Goal: Task Accomplishment & Management: Manage account settings

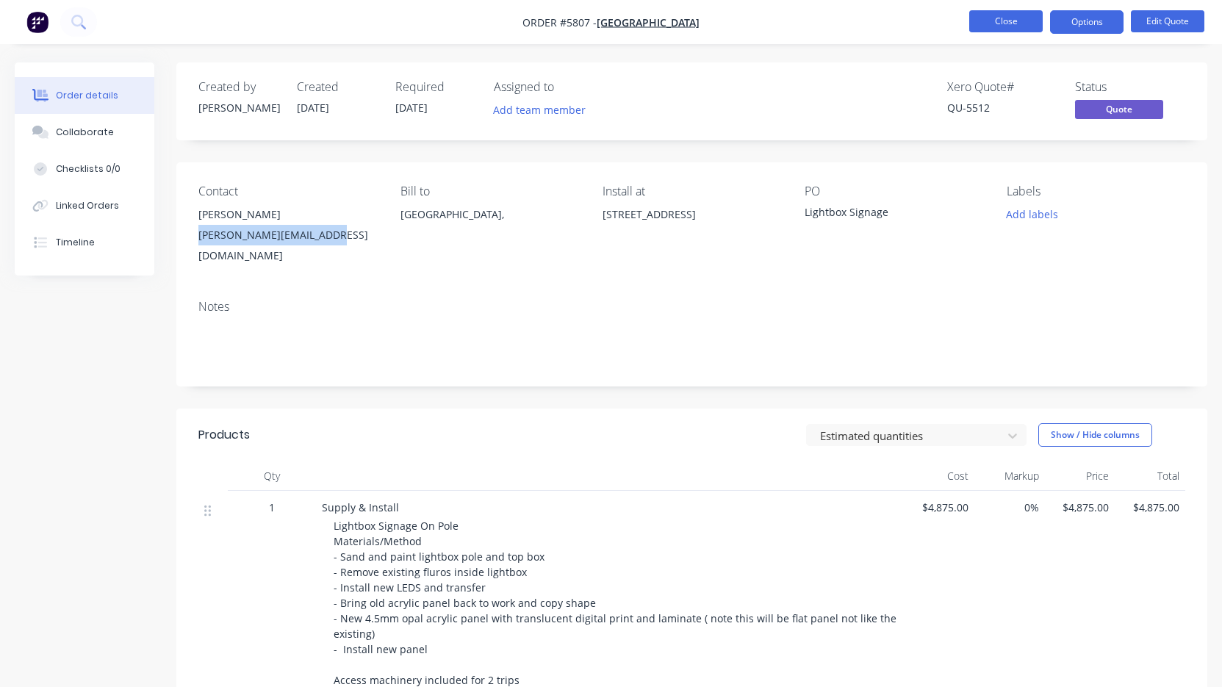
click at [994, 23] on button "Close" at bounding box center [1005, 21] width 73 height 22
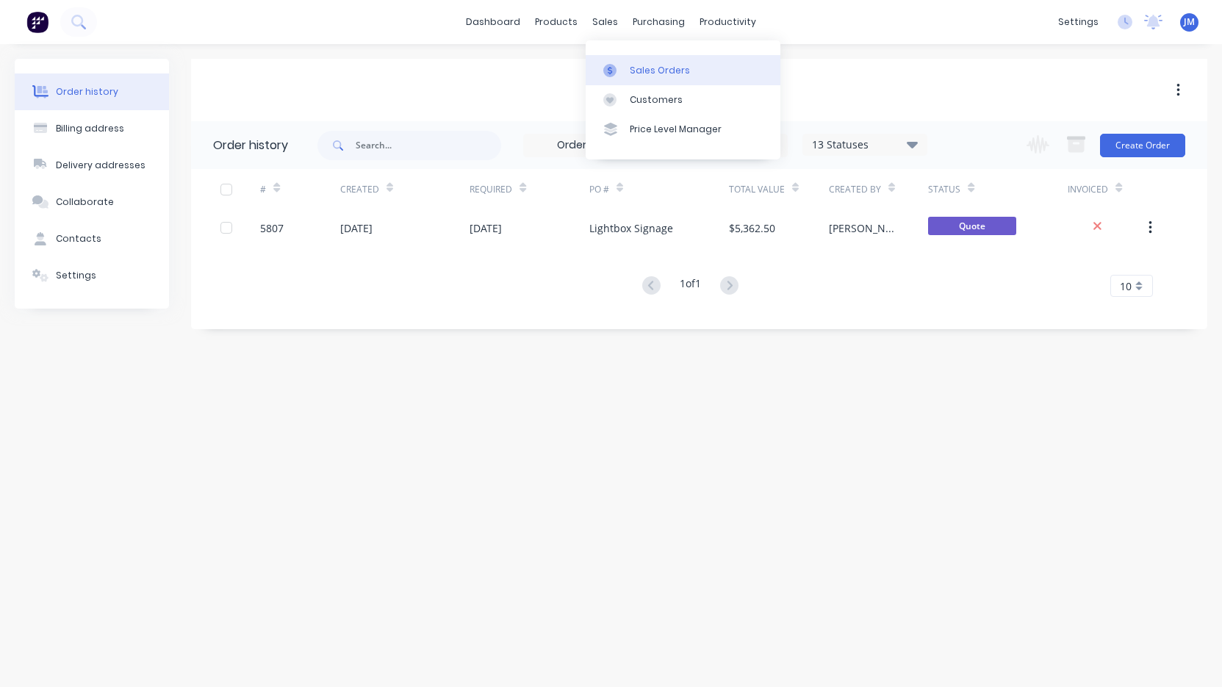
click at [649, 67] on div "Sales Orders" at bounding box center [660, 70] width 60 height 13
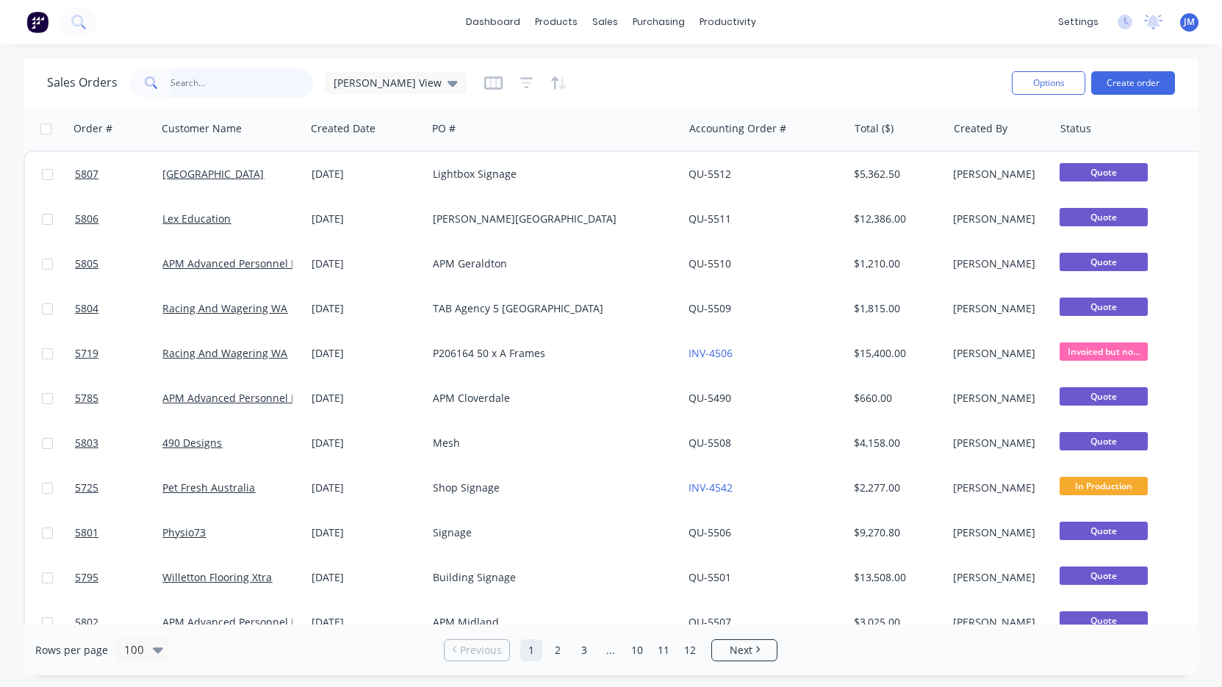
click at [237, 80] on input "text" at bounding box center [241, 82] width 143 height 29
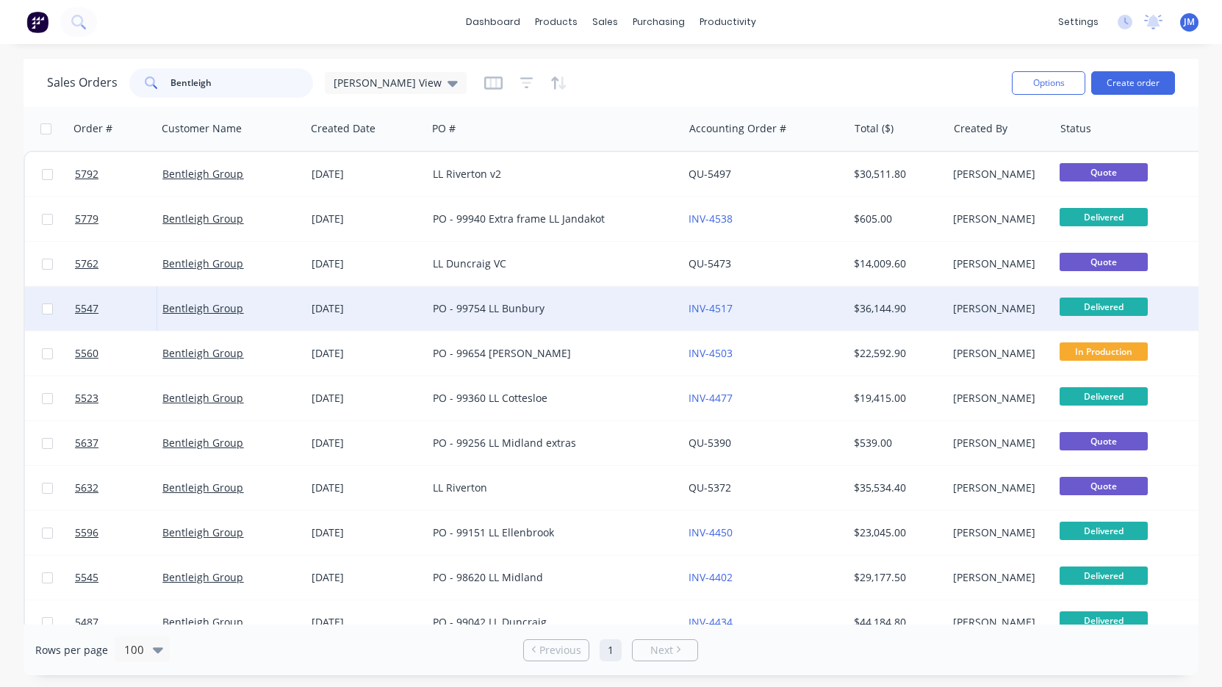
type input "Bentleigh"
click at [464, 309] on div "PO - 99754 LL Bunbury" at bounding box center [549, 308] width 232 height 15
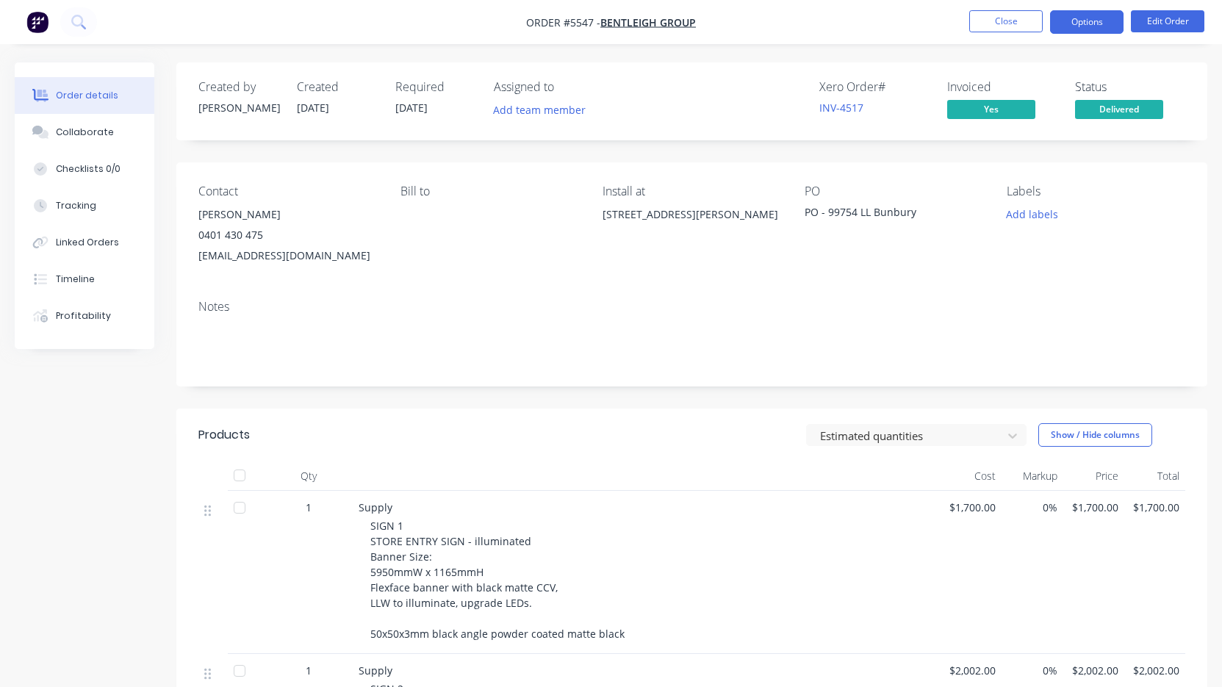
click at [1079, 25] on button "Options" at bounding box center [1086, 22] width 73 height 24
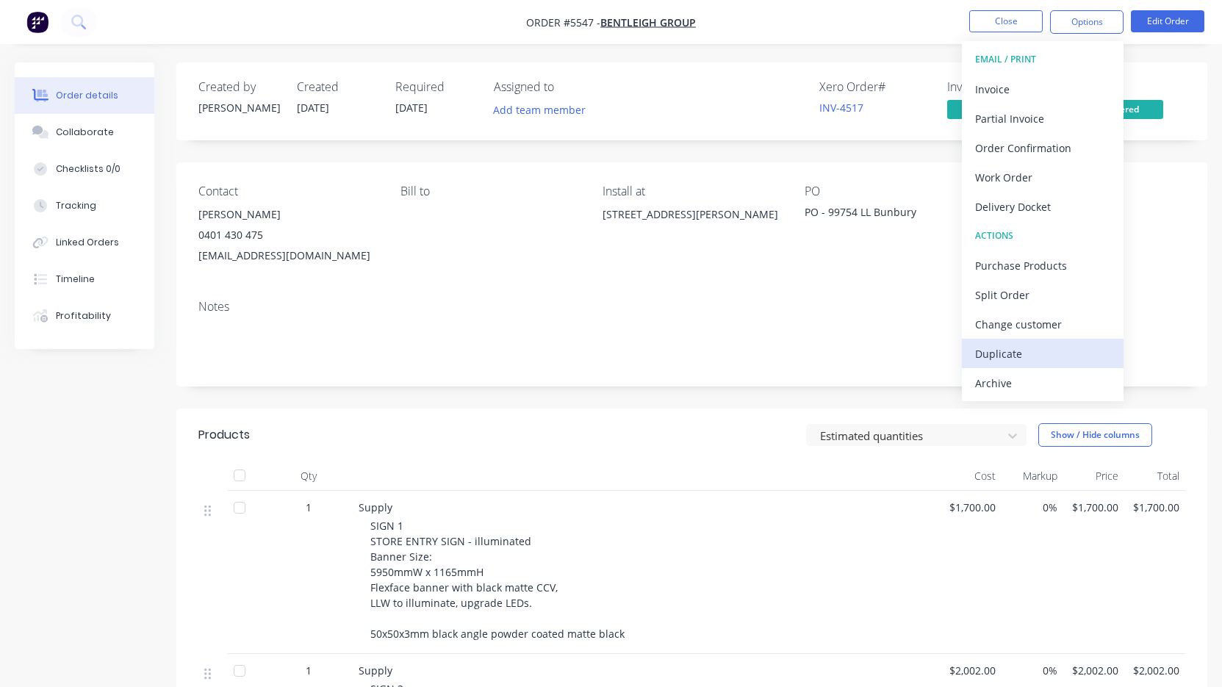
click at [1038, 343] on div "Duplicate" at bounding box center [1042, 353] width 135 height 21
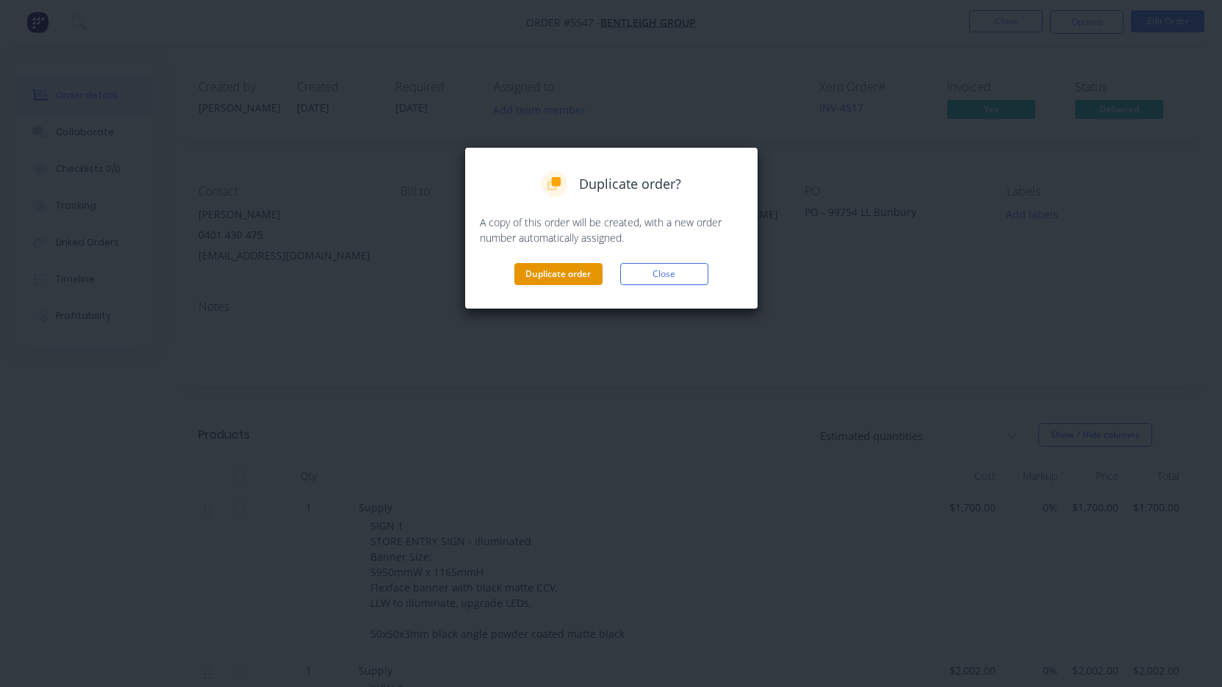
click at [557, 273] on button "Duplicate order" at bounding box center [558, 274] width 88 height 22
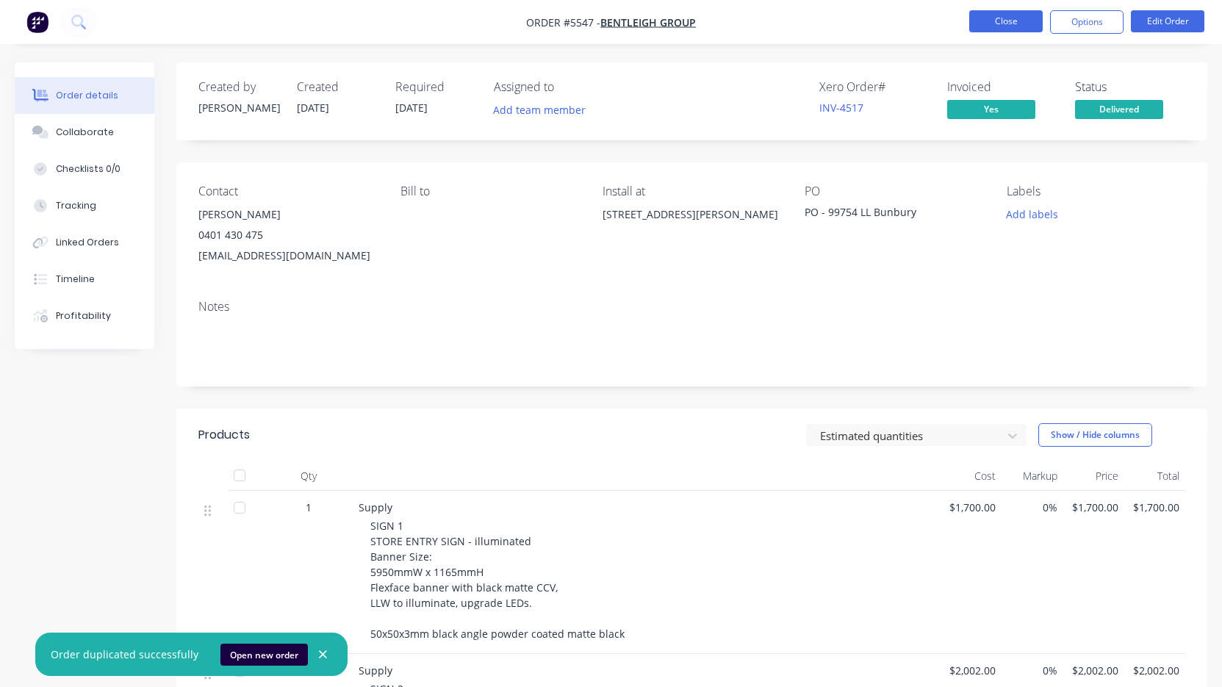
click at [1005, 23] on button "Close" at bounding box center [1005, 21] width 73 height 22
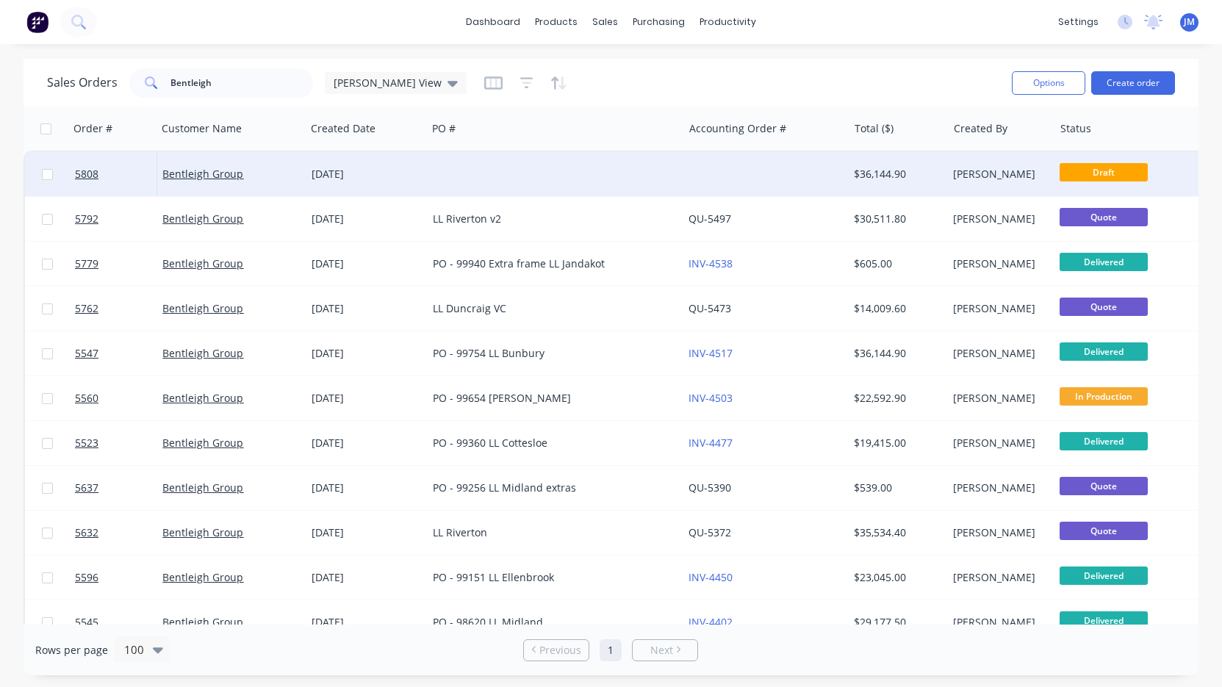
click at [522, 184] on div at bounding box center [555, 174] width 256 height 44
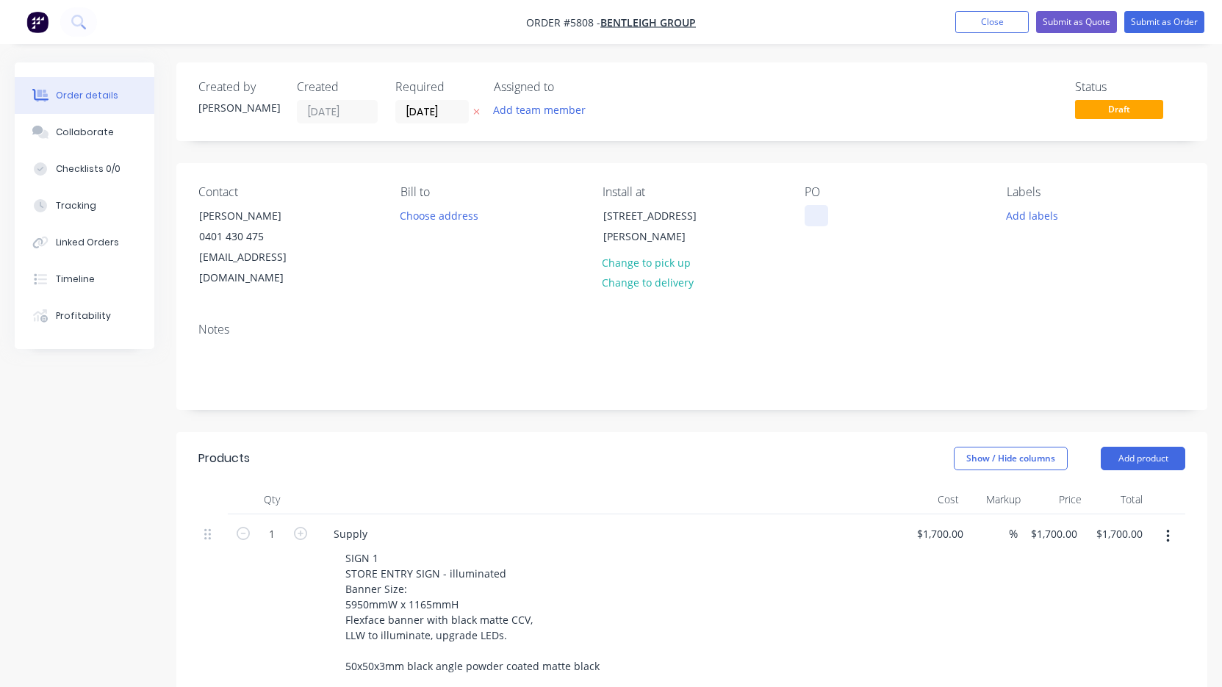
click at [813, 214] on div at bounding box center [817, 215] width 24 height 21
click at [653, 215] on div "[STREET_ADDRESS][PERSON_NAME]" at bounding box center [664, 226] width 122 height 41
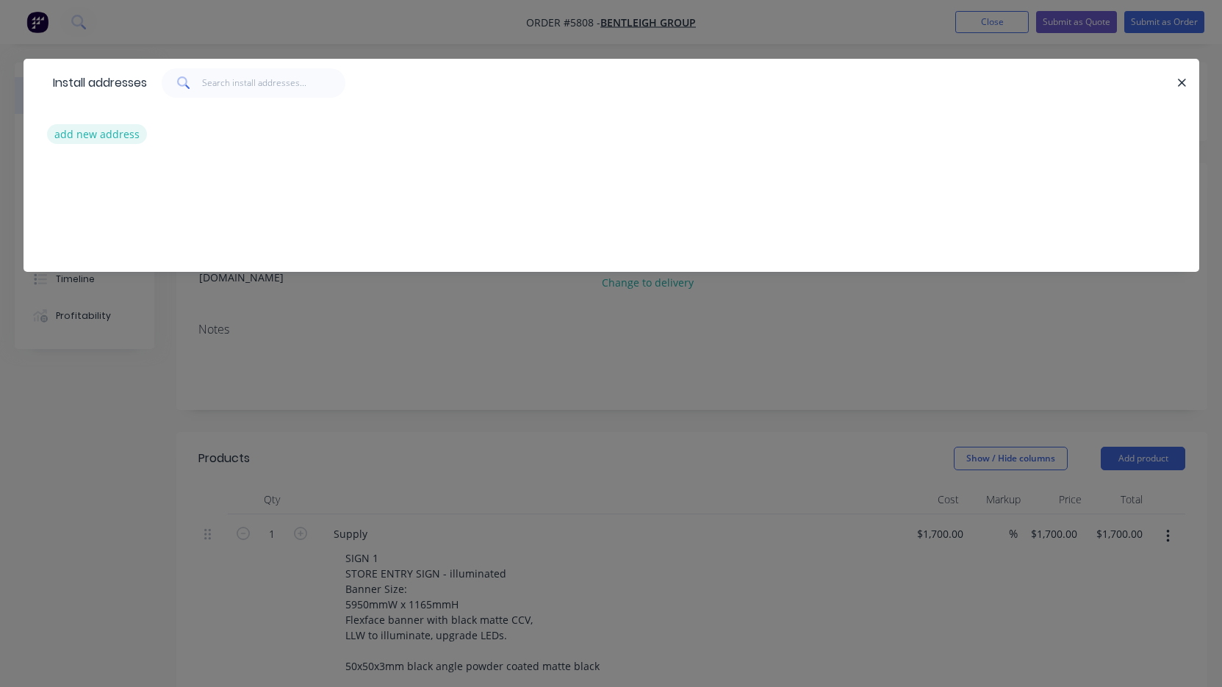
click at [104, 140] on button "add new address" at bounding box center [97, 134] width 101 height 20
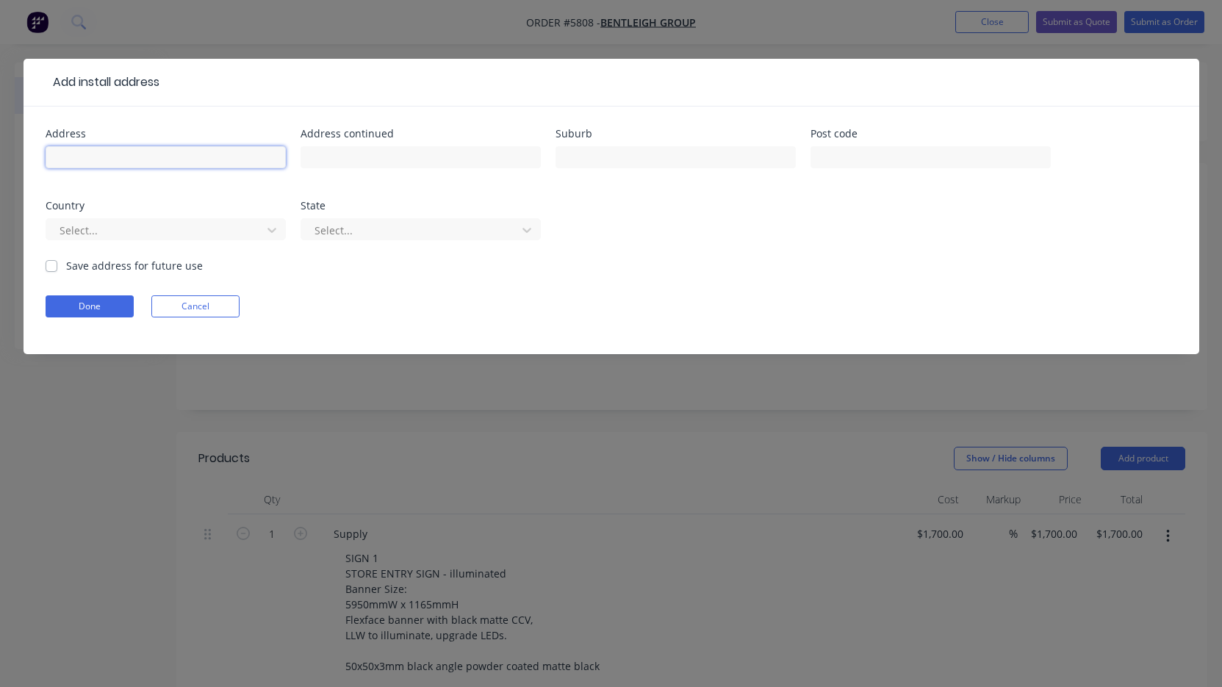
click at [128, 153] on input "text" at bounding box center [166, 157] width 240 height 22
paste input "[STREET_ADDRESS][PERSON_NAME]"
type input "[STREET_ADDRESS][PERSON_NAME]"
click at [98, 302] on button "Done" at bounding box center [90, 306] width 88 height 22
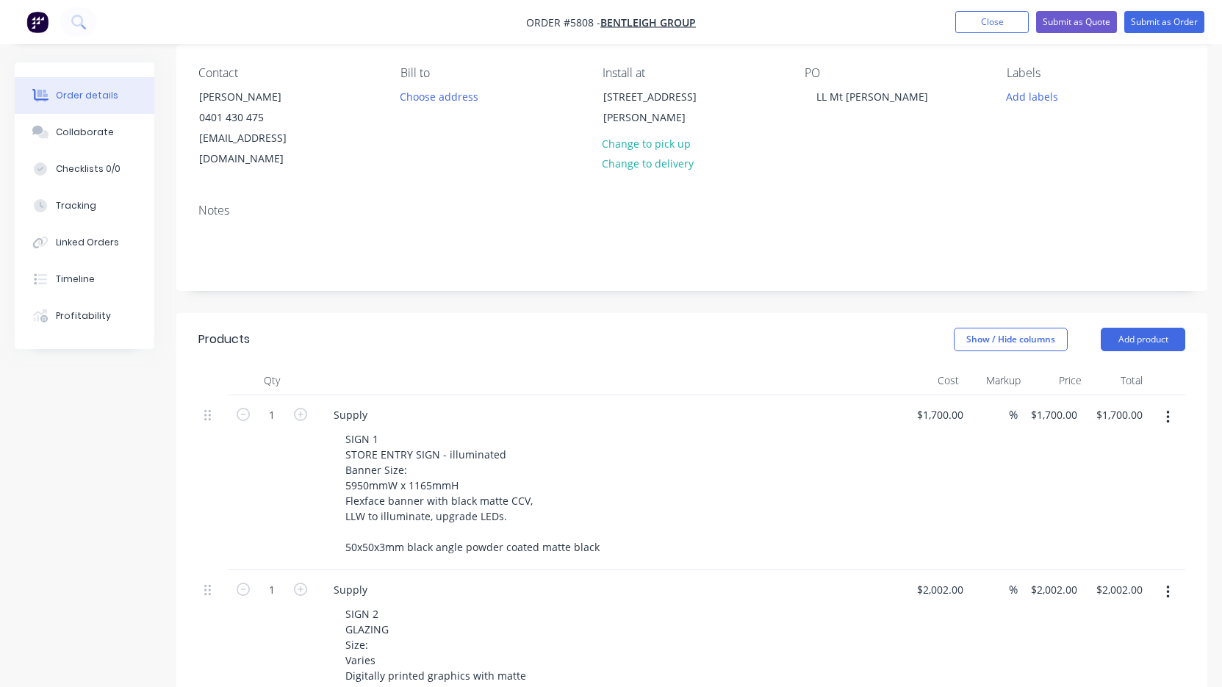
scroll to position [133, 0]
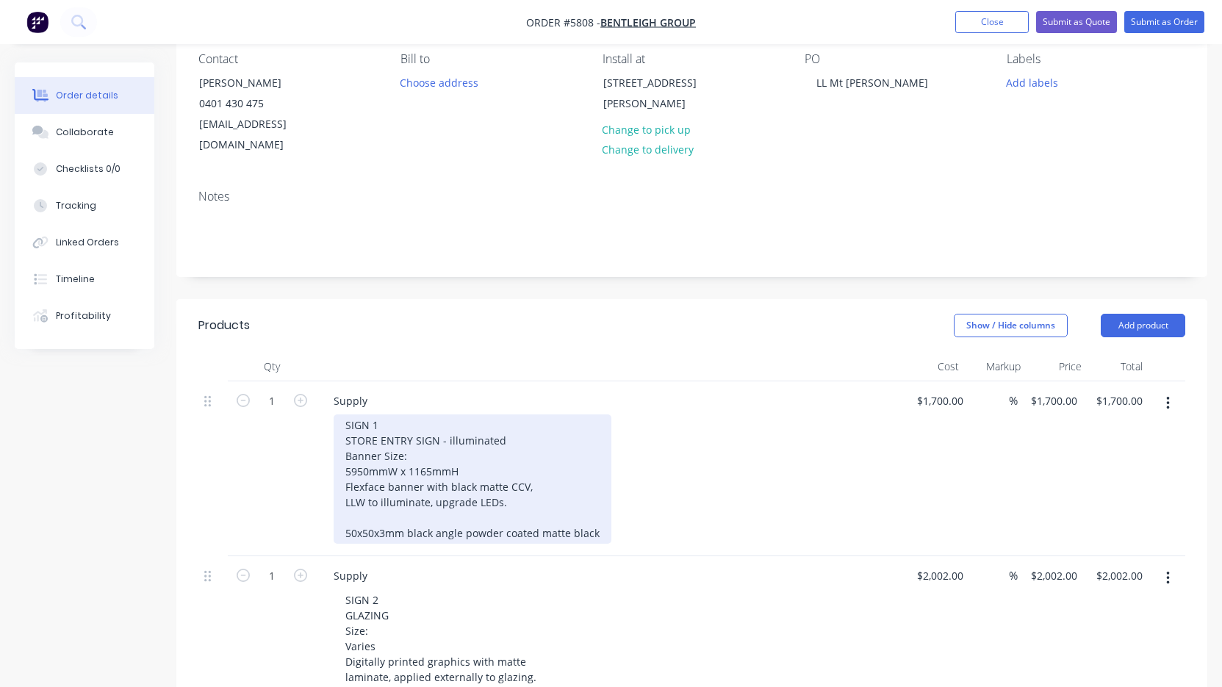
click at [392, 414] on div "SIGN 1 STORE ENTRY SIGN - illuminated Banner Size: 5950mmW x 1165mmH Flexface b…" at bounding box center [473, 478] width 278 height 129
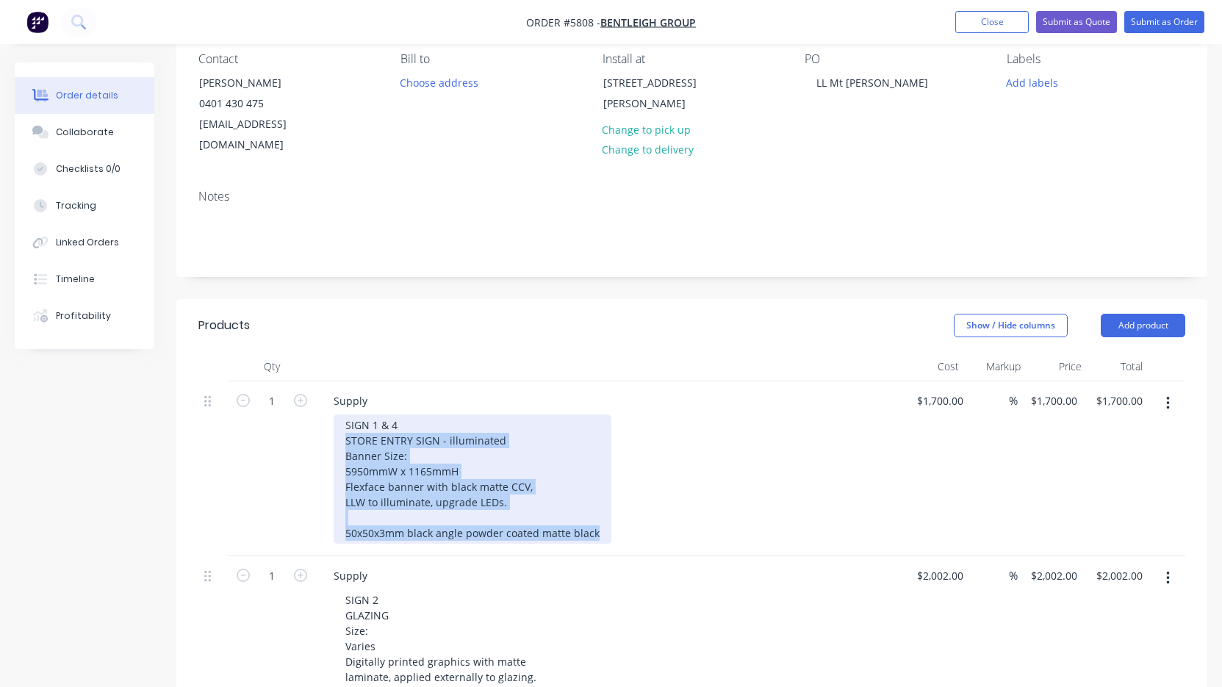
drag, startPoint x: 592, startPoint y: 512, endPoint x: 325, endPoint y: 419, distance: 283.3
click at [325, 419] on div "Supply SIGN 1 & 4 STORE ENTRY SIGN - illuminated Banner Size: 5950mmW x 1165mmH…" at bounding box center [610, 468] width 588 height 175
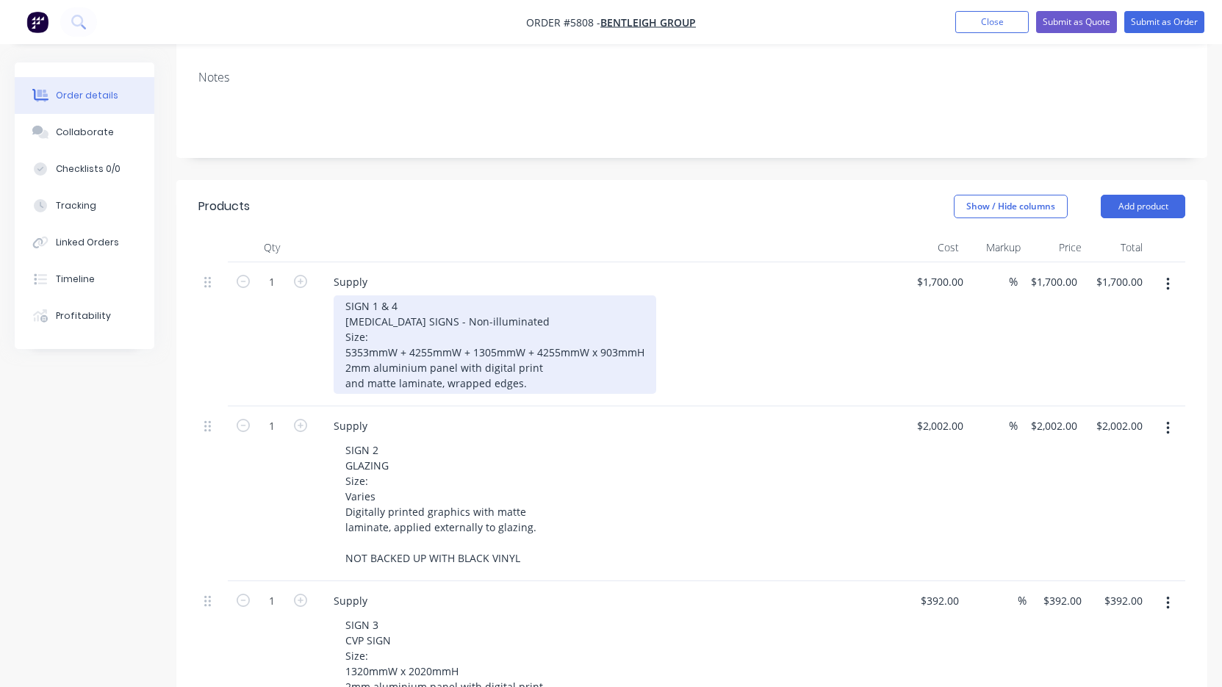
scroll to position [255, 0]
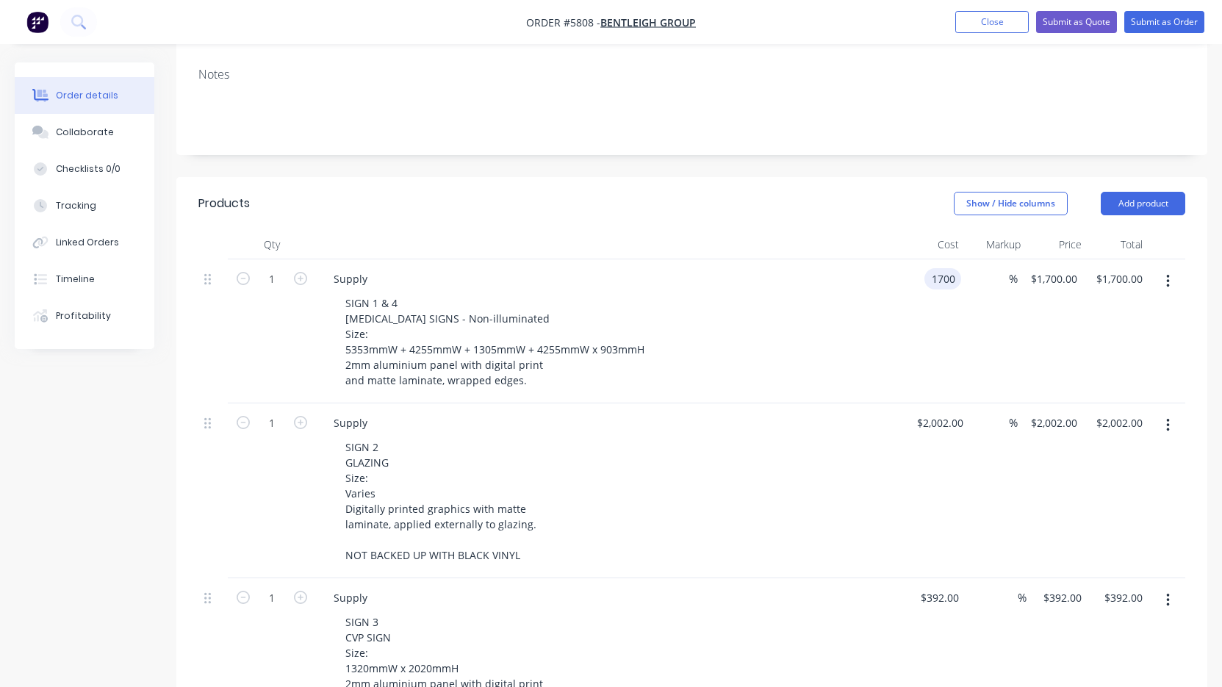
click at [947, 268] on input "1700" at bounding box center [945, 278] width 31 height 21
type input "$0.00"
click at [872, 322] on div "SIGN 1 & 4 [MEDICAL_DATA] SIGNS - Non-illuminated Size: 5353mmW + 4255mmW + 130…" at bounding box center [616, 341] width 564 height 98
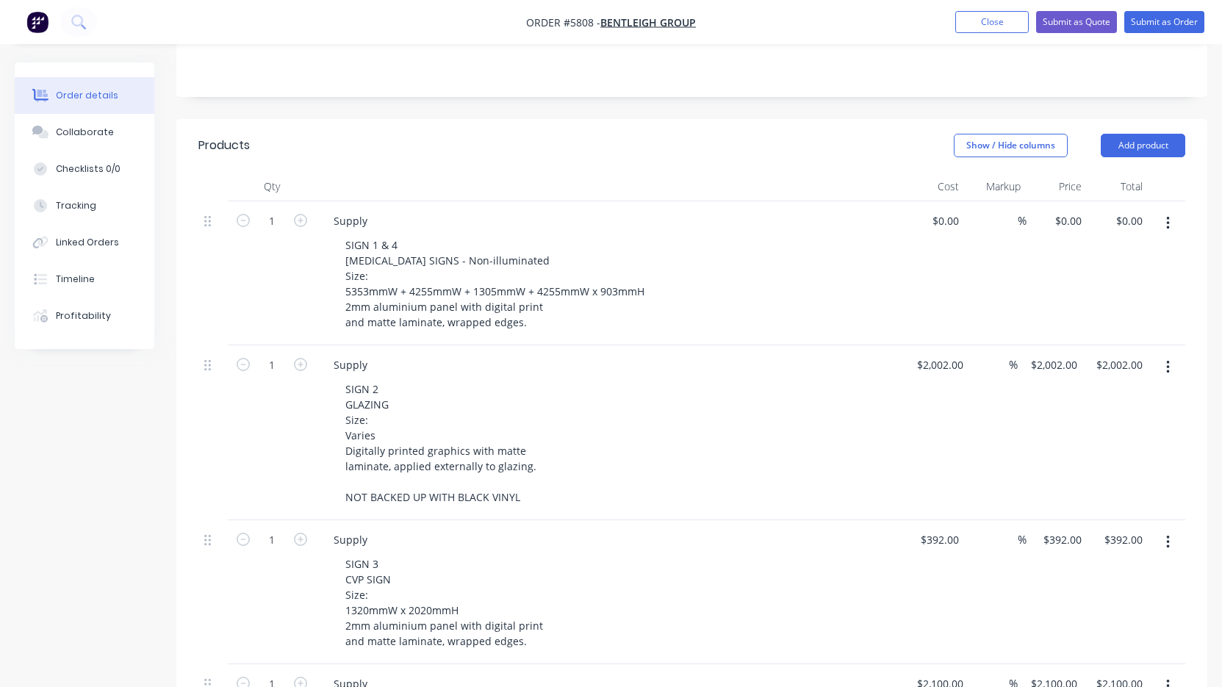
scroll to position [314, 0]
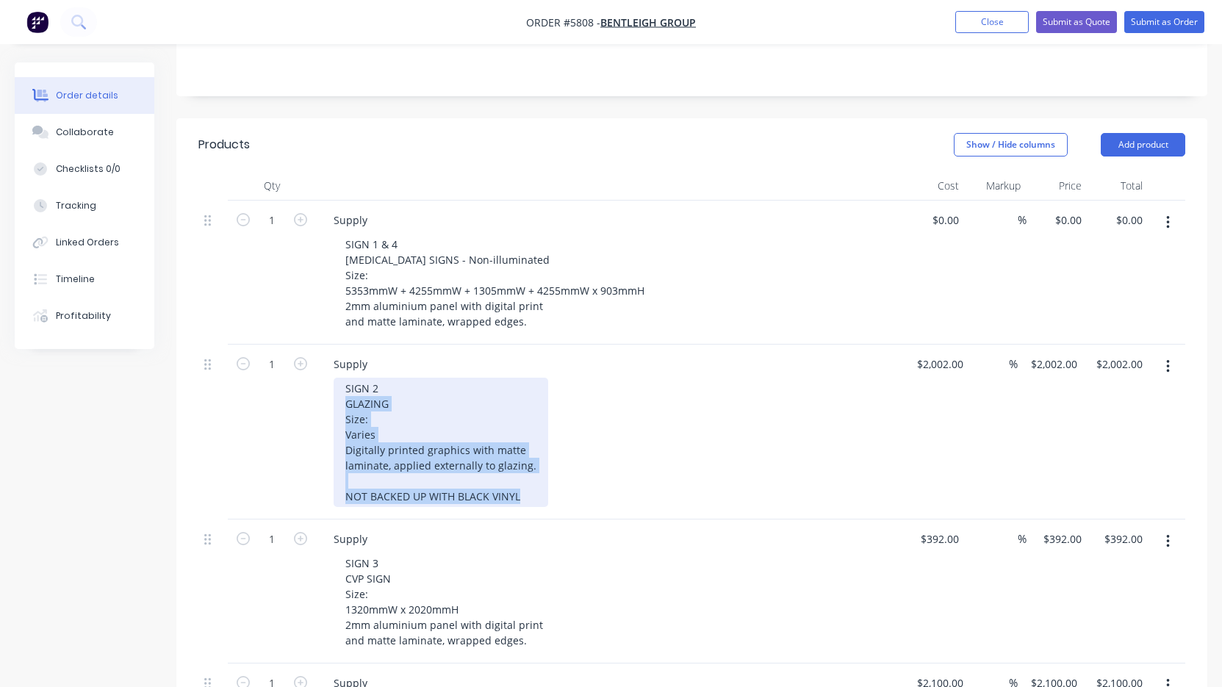
drag, startPoint x: 344, startPoint y: 379, endPoint x: 544, endPoint y: 506, distance: 236.9
paste div
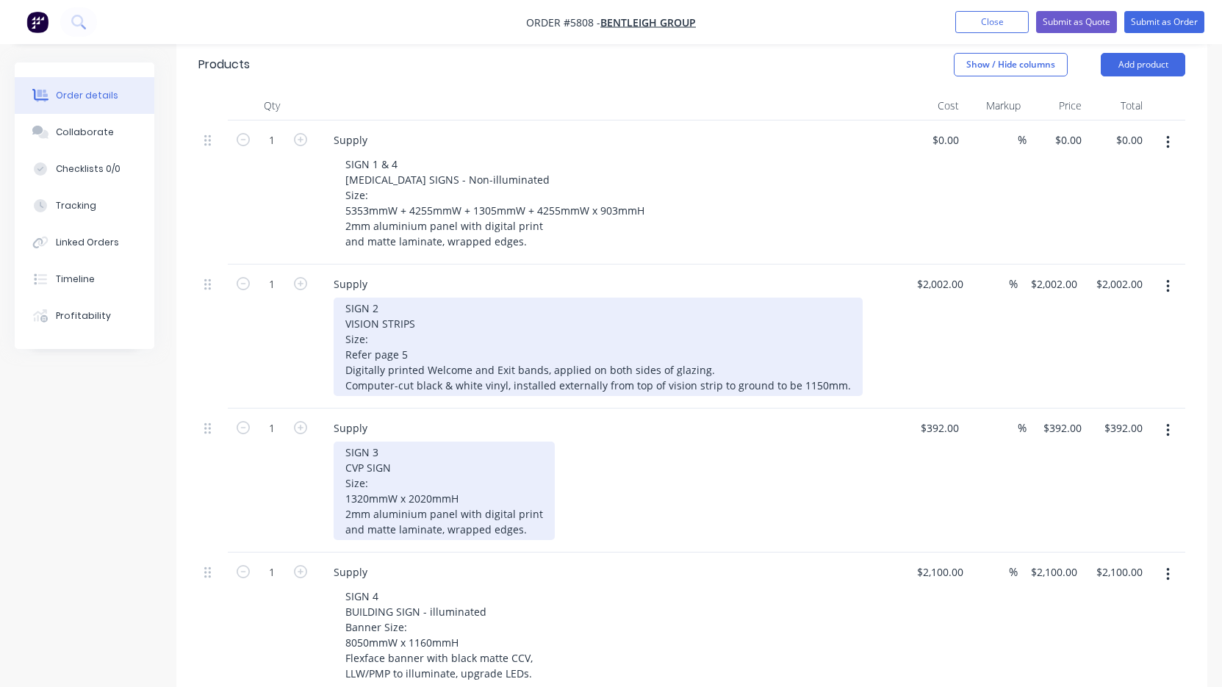
scroll to position [394, 0]
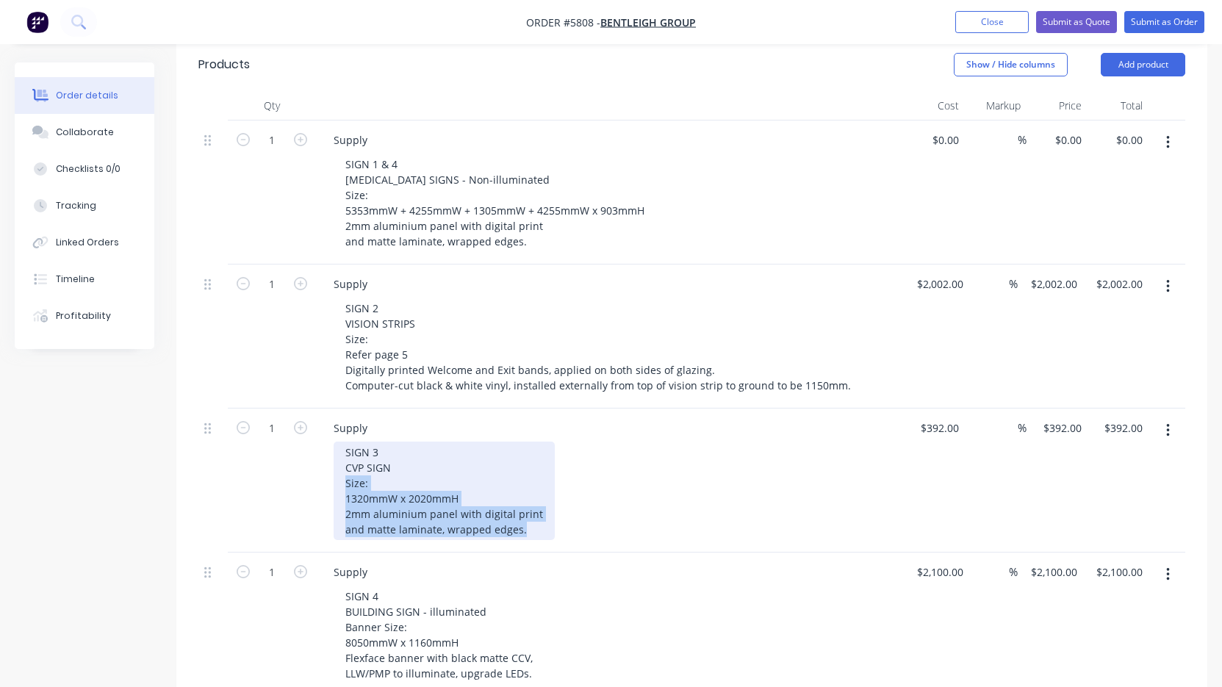
drag, startPoint x: 340, startPoint y: 464, endPoint x: 539, endPoint y: 545, distance: 215.3
paste div
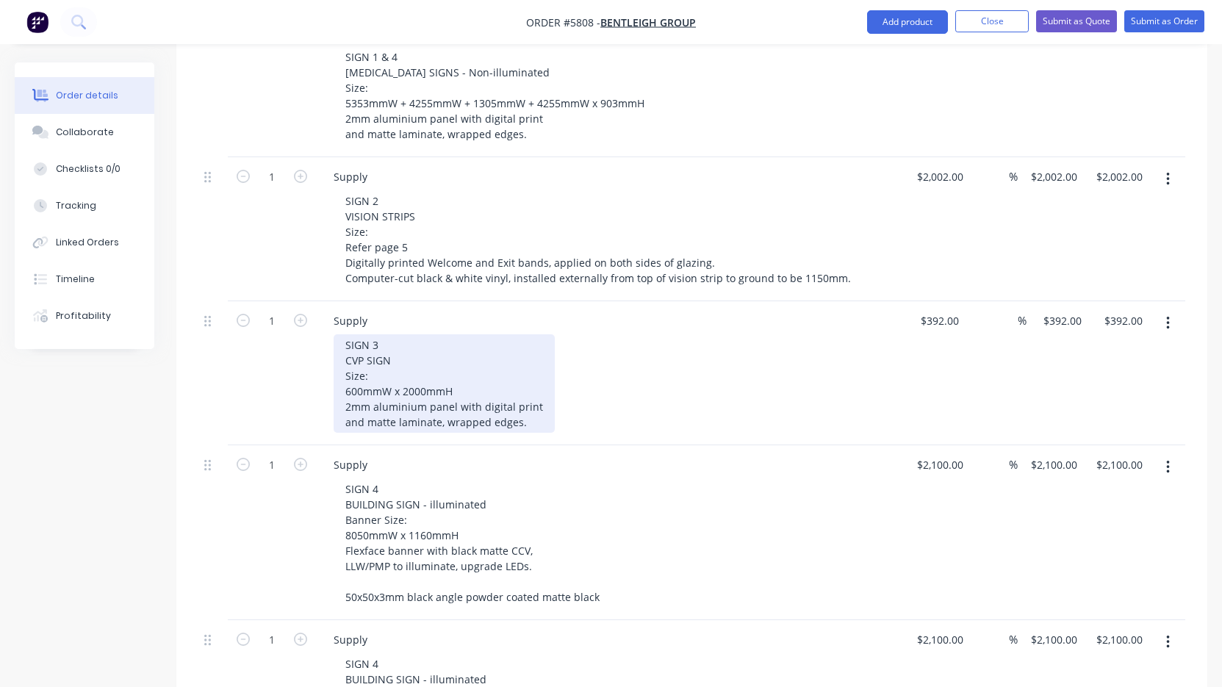
scroll to position [503, 0]
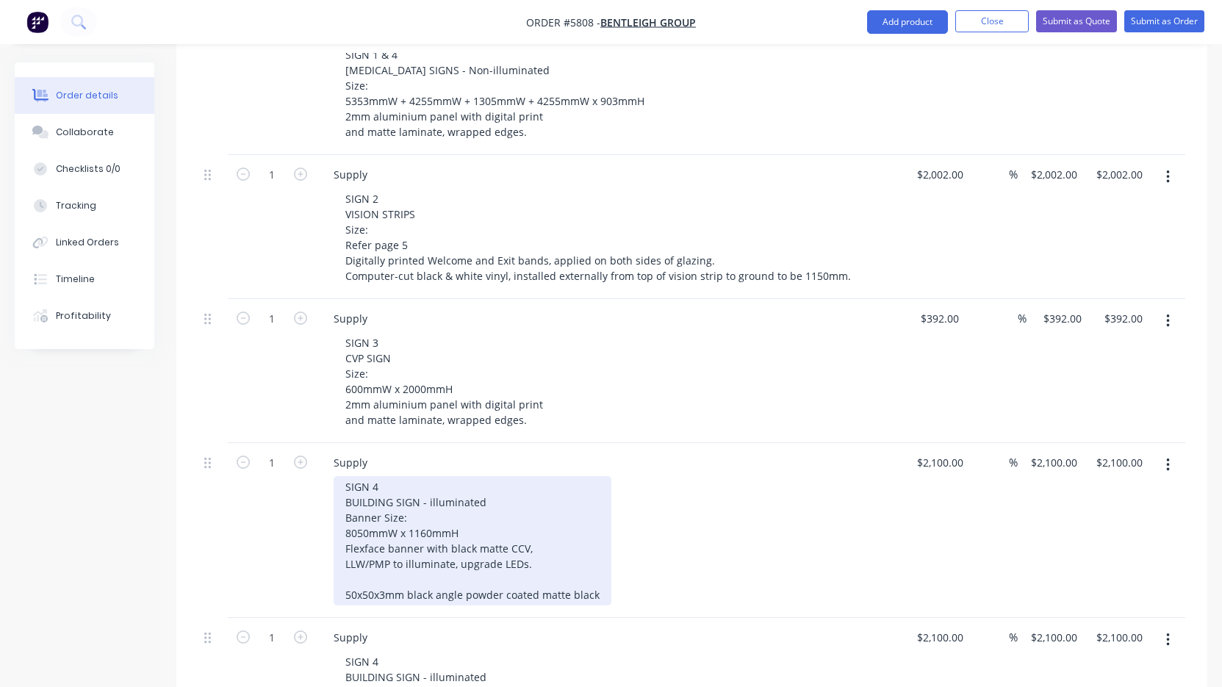
click at [406, 476] on div "SIGN 4 BUILDING SIGN - illuminated Banner Size: 8050mmW x 1160mmH Flexface bann…" at bounding box center [473, 540] width 278 height 129
click at [387, 476] on div "SIGN 4 BUILDING SIGN - illuminated Banner Size: 8050mmW x 1160mmH Flexface bann…" at bounding box center [473, 540] width 278 height 129
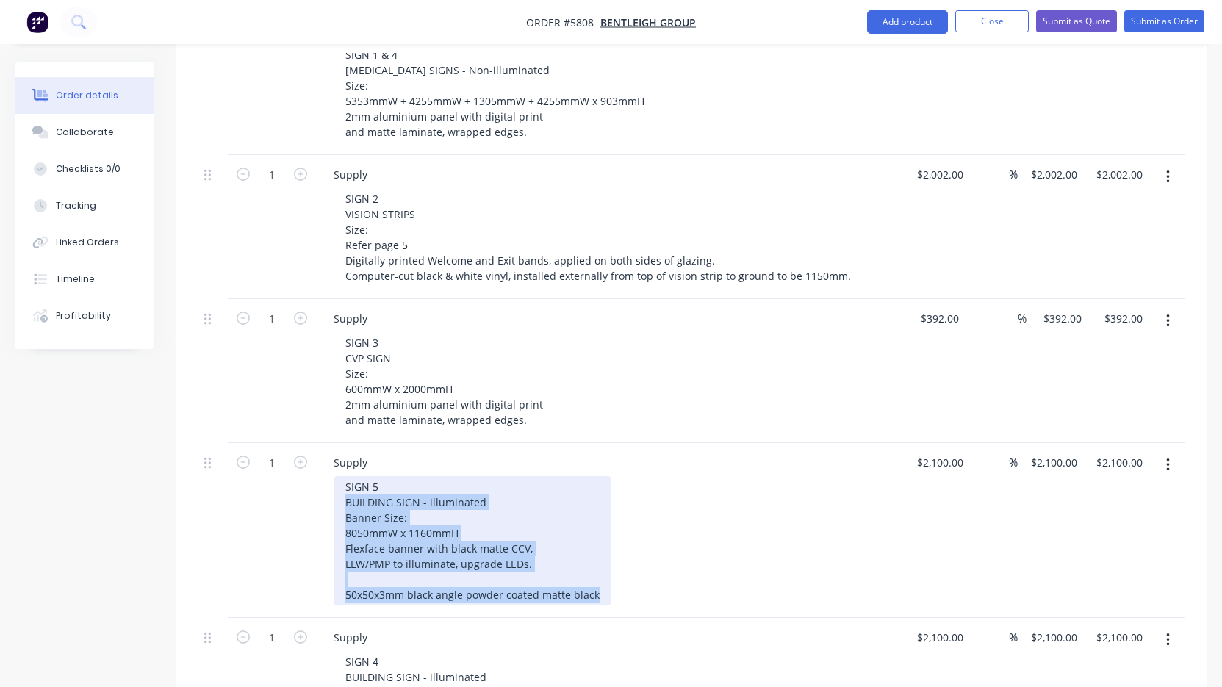
drag, startPoint x: 594, startPoint y: 573, endPoint x: 303, endPoint y: 487, distance: 303.4
click at [303, 487] on div "1 Supply SIGN 5 BUILDING SIGN - illuminated Banner Size: 8050mmW x 1160mmH Flex…" at bounding box center [691, 530] width 987 height 175
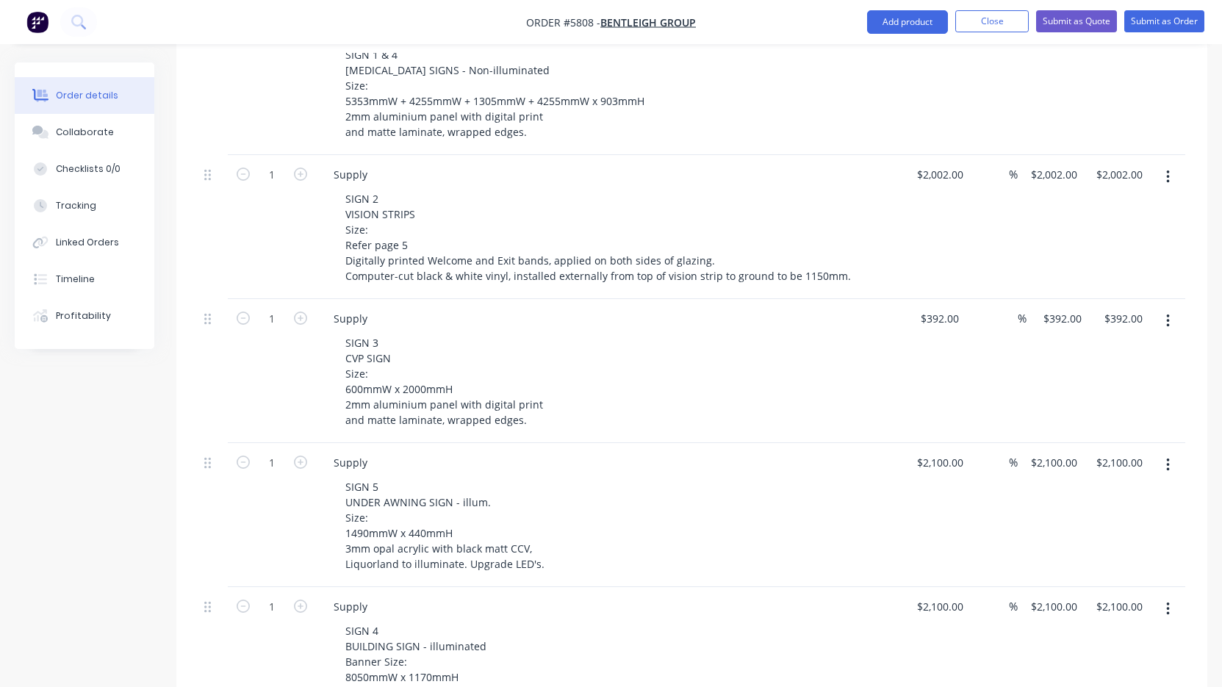
click at [307, 453] on button "button" at bounding box center [300, 460] width 19 height 15
type input "2"
type input "$4,200.00"
click at [936, 452] on input "2100" at bounding box center [945, 462] width 31 height 21
type input "0"
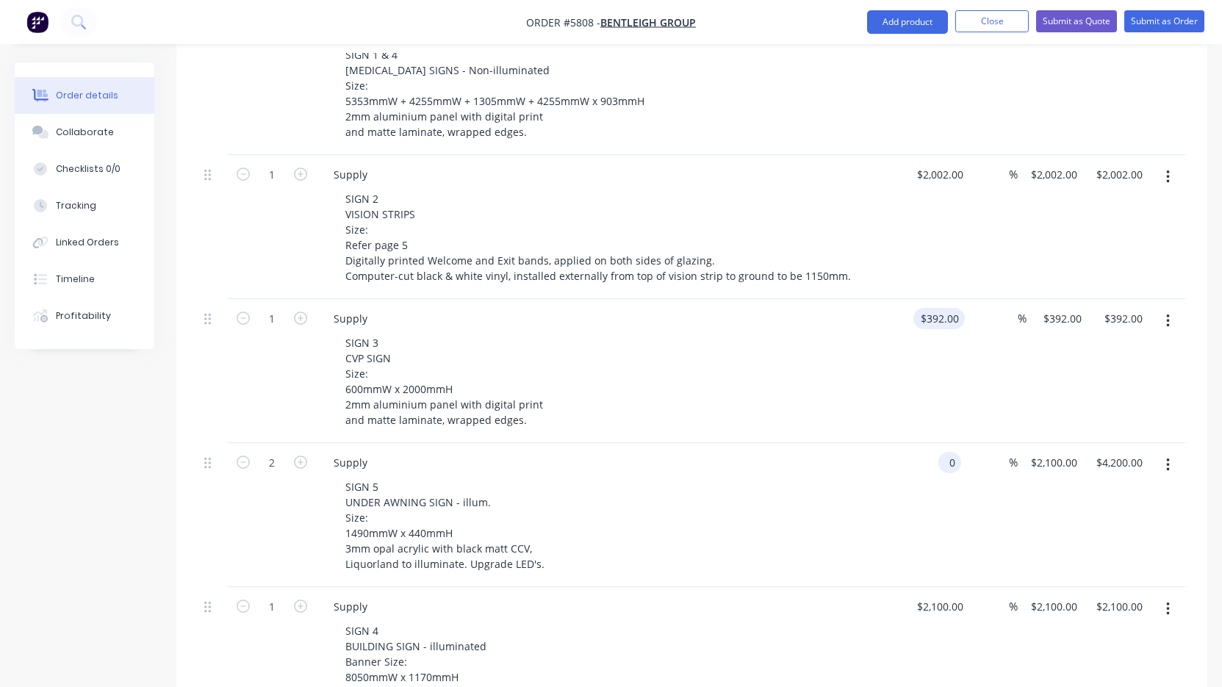
type input "392"
type input "$0.00"
click at [927, 305] on div "392 392" at bounding box center [934, 371] width 61 height 144
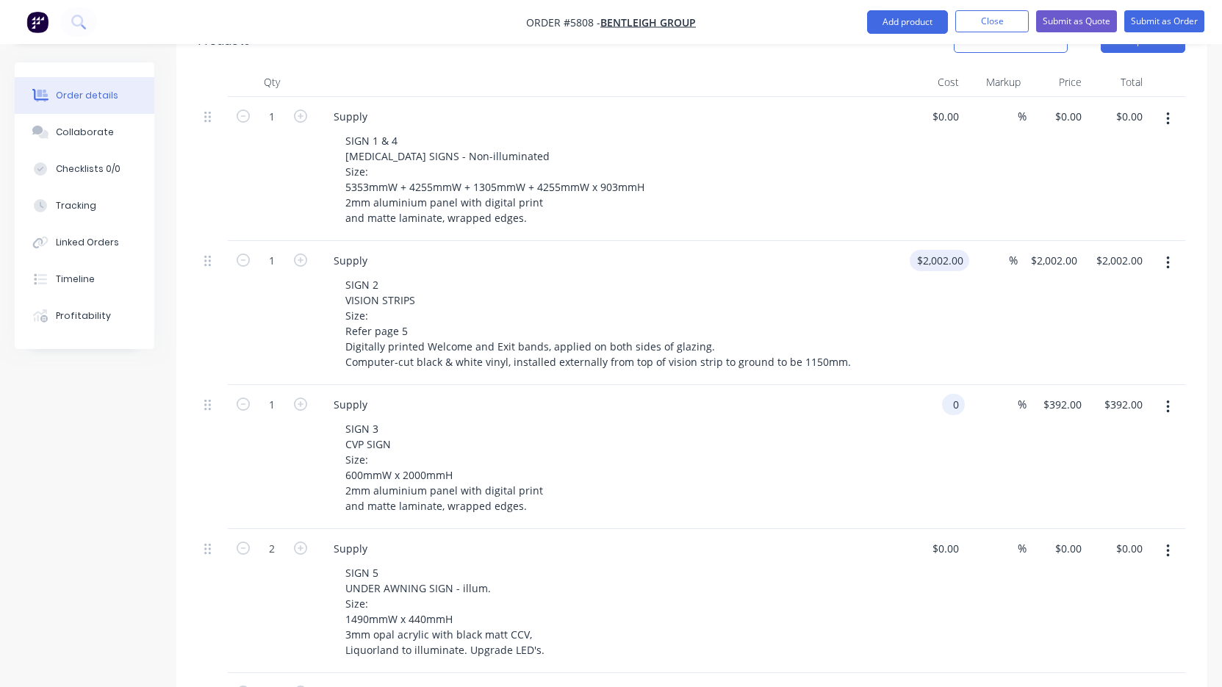
scroll to position [415, 0]
type input "0"
type input "2002"
type input "$0.00"
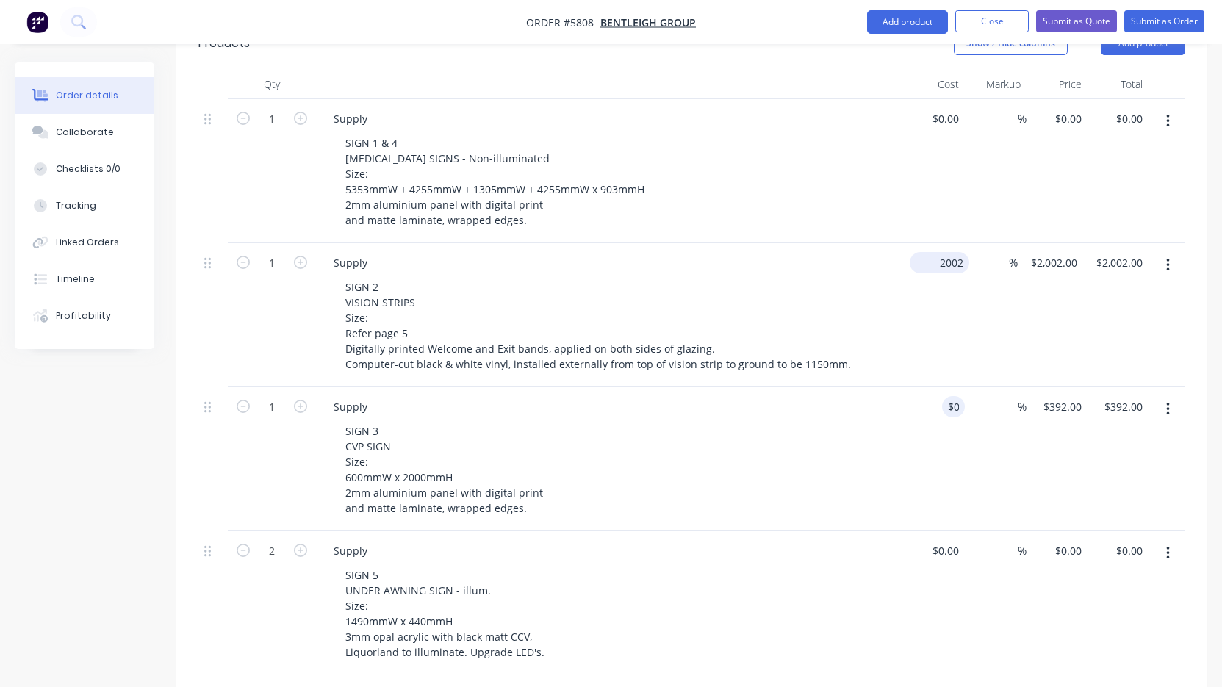
type input "$0.00"
click at [929, 252] on div "2002 $2,002.00" at bounding box center [940, 262] width 60 height 21
type input "$0.00"
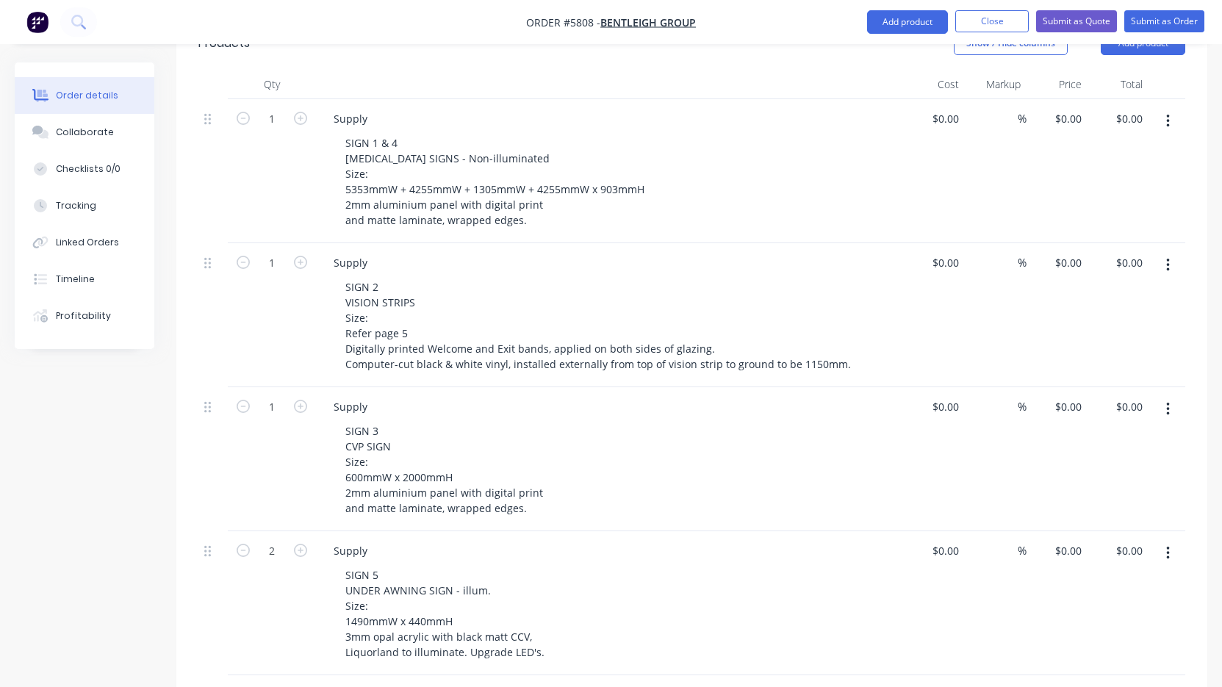
click at [910, 292] on div "$0.00 $0.00" at bounding box center [934, 315] width 61 height 144
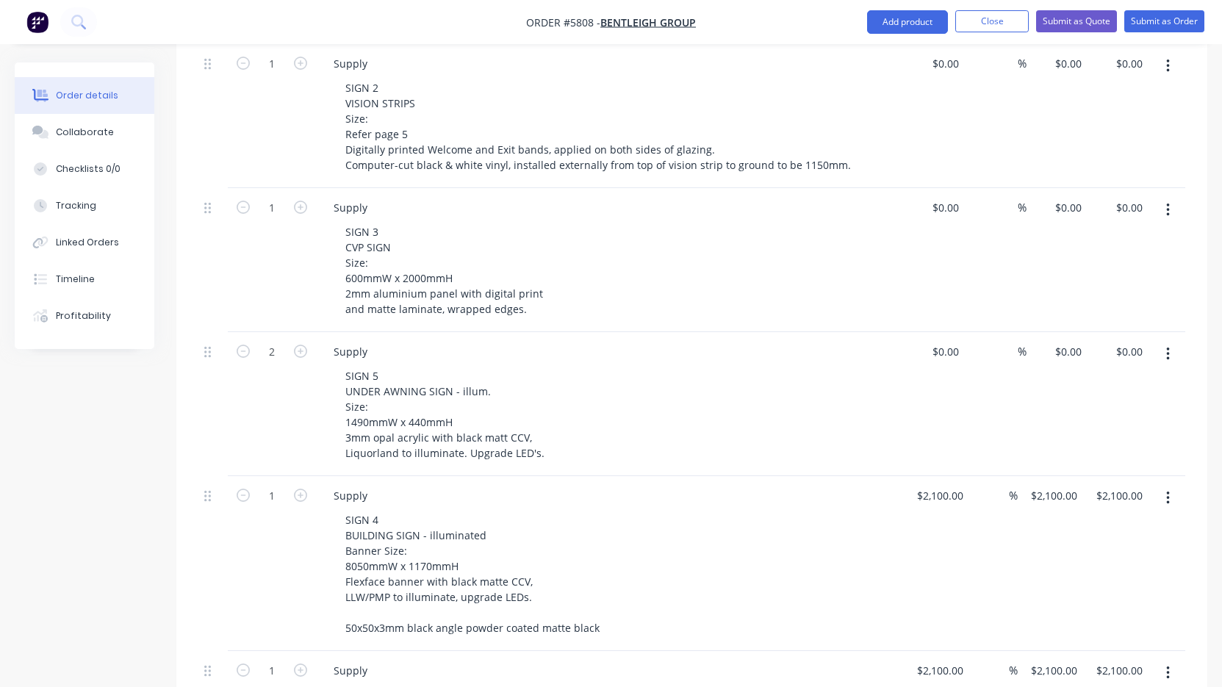
scroll to position [636, 0]
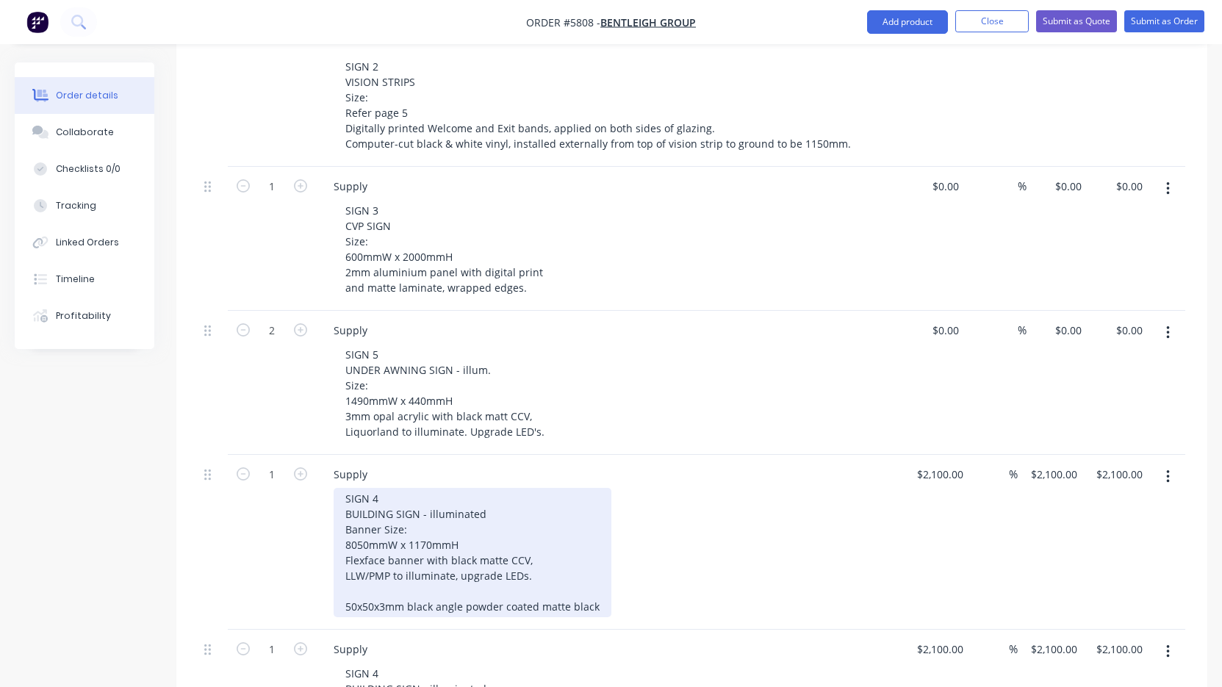
click at [379, 488] on div "SIGN 4 BUILDING SIGN - illuminated Banner Size: 8050mmW x 1170mmH Flexface bann…" at bounding box center [473, 552] width 278 height 129
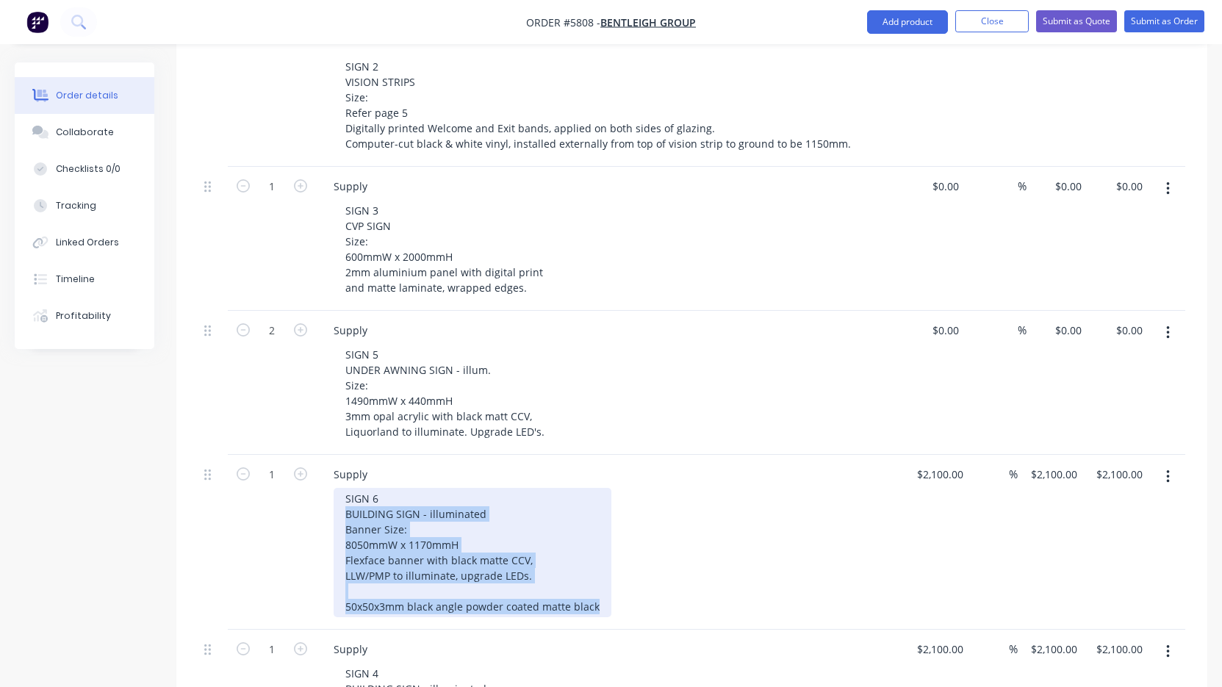
drag, startPoint x: 345, startPoint y: 492, endPoint x: 625, endPoint y: 610, distance: 304.6
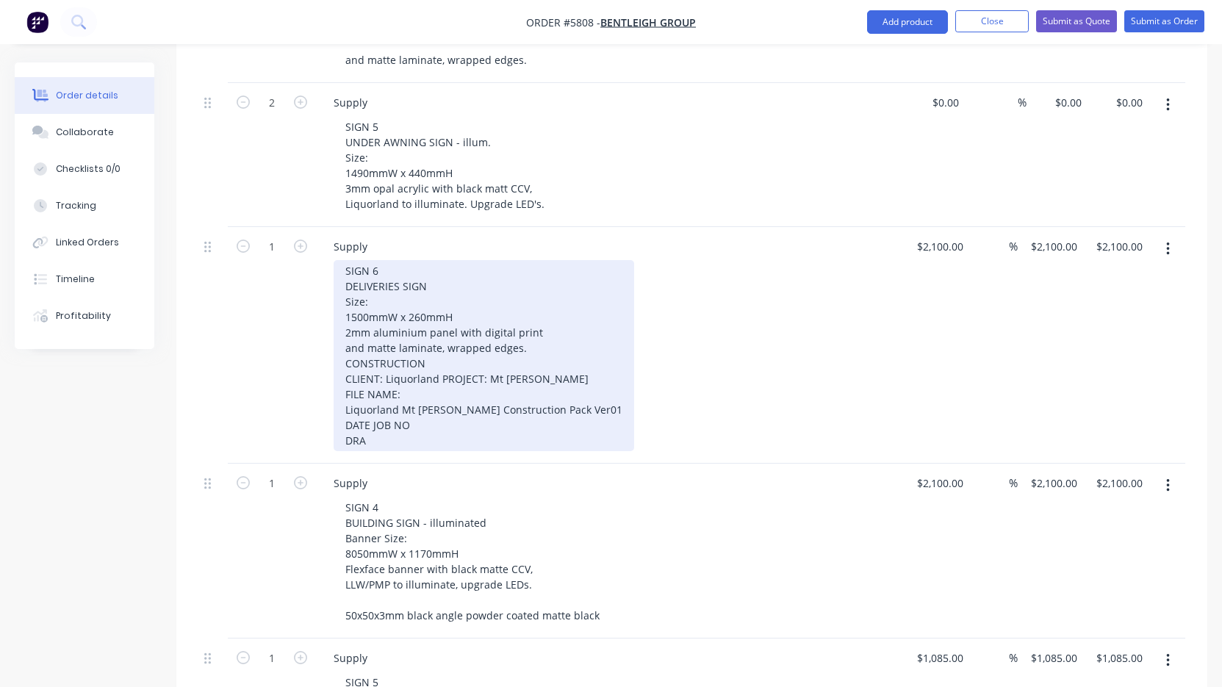
scroll to position [876, 0]
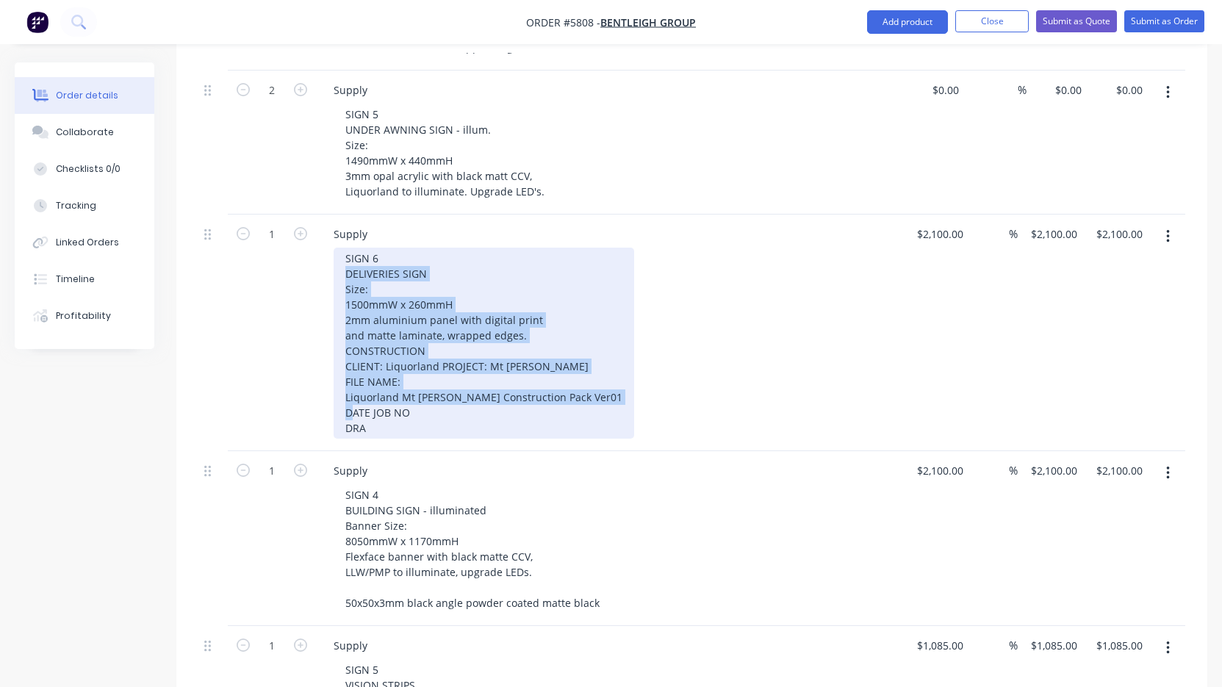
drag, startPoint x: 337, startPoint y: 250, endPoint x: 557, endPoint y: 425, distance: 281.4
click at [557, 425] on div "Supply SIGN 6 DELIVERIES SIGN Size: 1500mmW x 260mmH 2mm aluminium panel with d…" at bounding box center [610, 333] width 588 height 237
drag, startPoint x: 438, startPoint y: 409, endPoint x: 299, endPoint y: 323, distance: 163.0
click at [299, 323] on div "1 Supply SIGN 6 DELIVERIES SIGN Size: 1500mmW x 260mmH 2mm aluminium panel with…" at bounding box center [691, 333] width 987 height 237
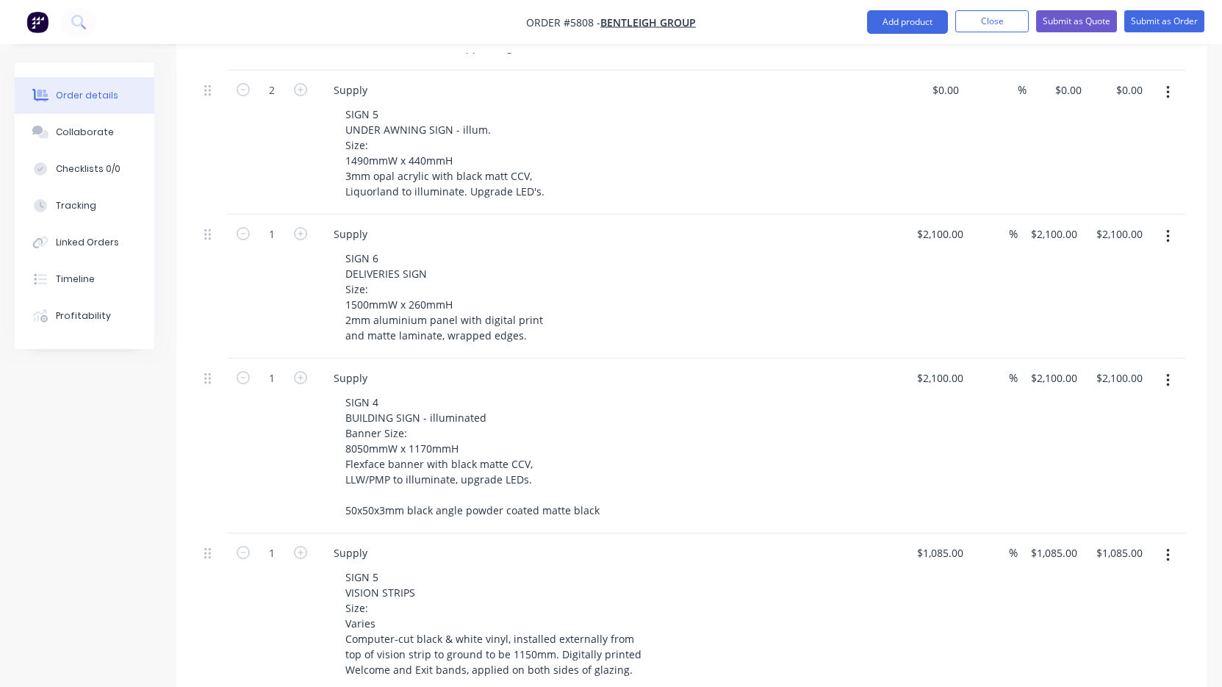
click at [627, 367] on div "Supply" at bounding box center [610, 377] width 576 height 21
click at [1163, 367] on button "button" at bounding box center [1168, 380] width 35 height 26
click at [1122, 497] on div "Delete" at bounding box center [1115, 507] width 113 height 21
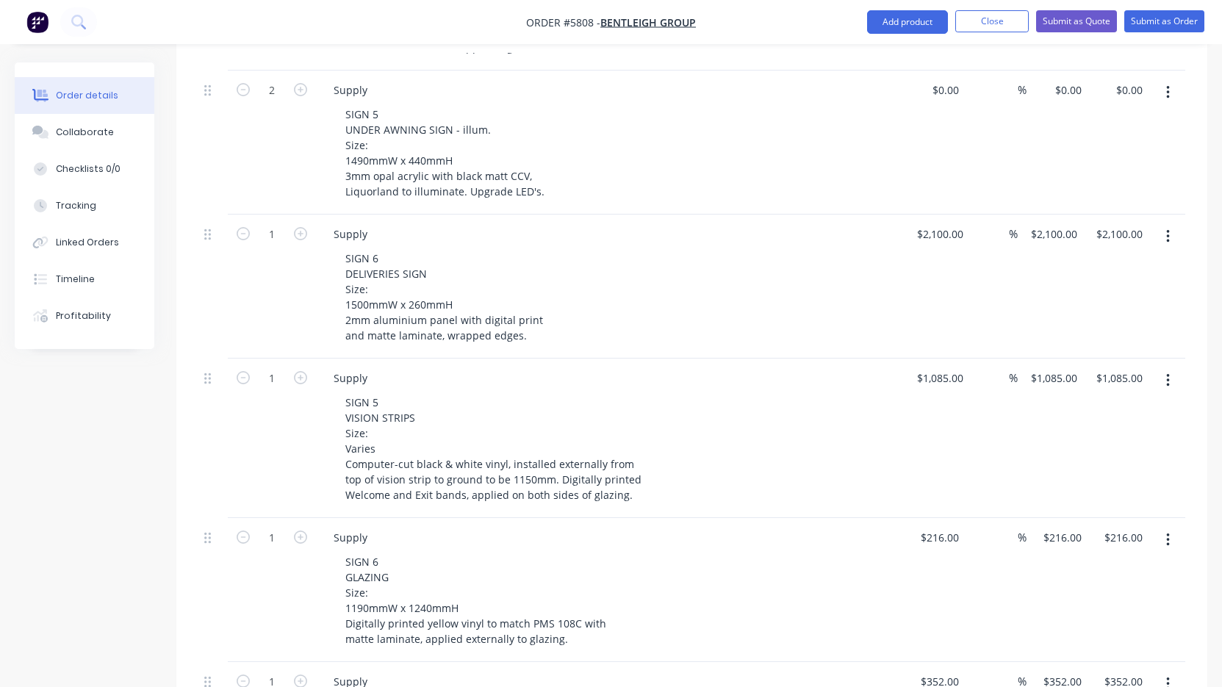
click at [1168, 373] on icon "button" at bounding box center [1168, 381] width 4 height 16
click at [1117, 497] on div "Delete" at bounding box center [1115, 507] width 113 height 21
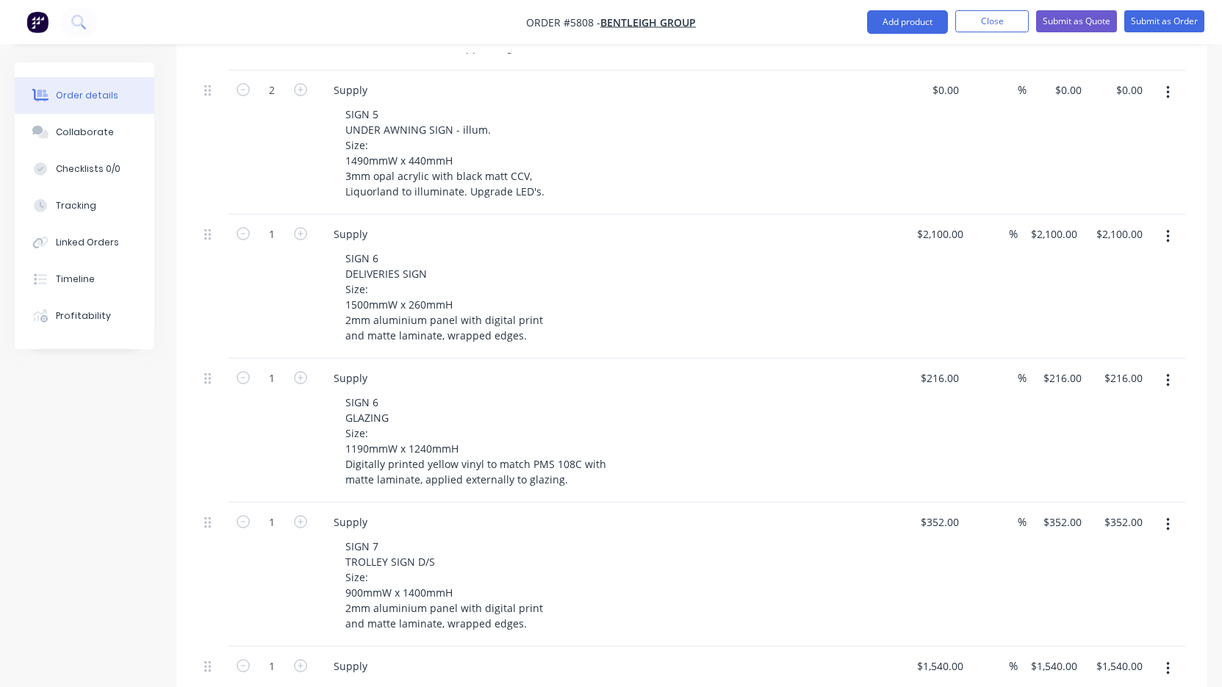
click at [1167, 374] on icon "button" at bounding box center [1167, 380] width 3 height 13
click at [1121, 497] on div "Delete" at bounding box center [1115, 507] width 113 height 21
click at [1170, 367] on button "button" at bounding box center [1168, 380] width 35 height 26
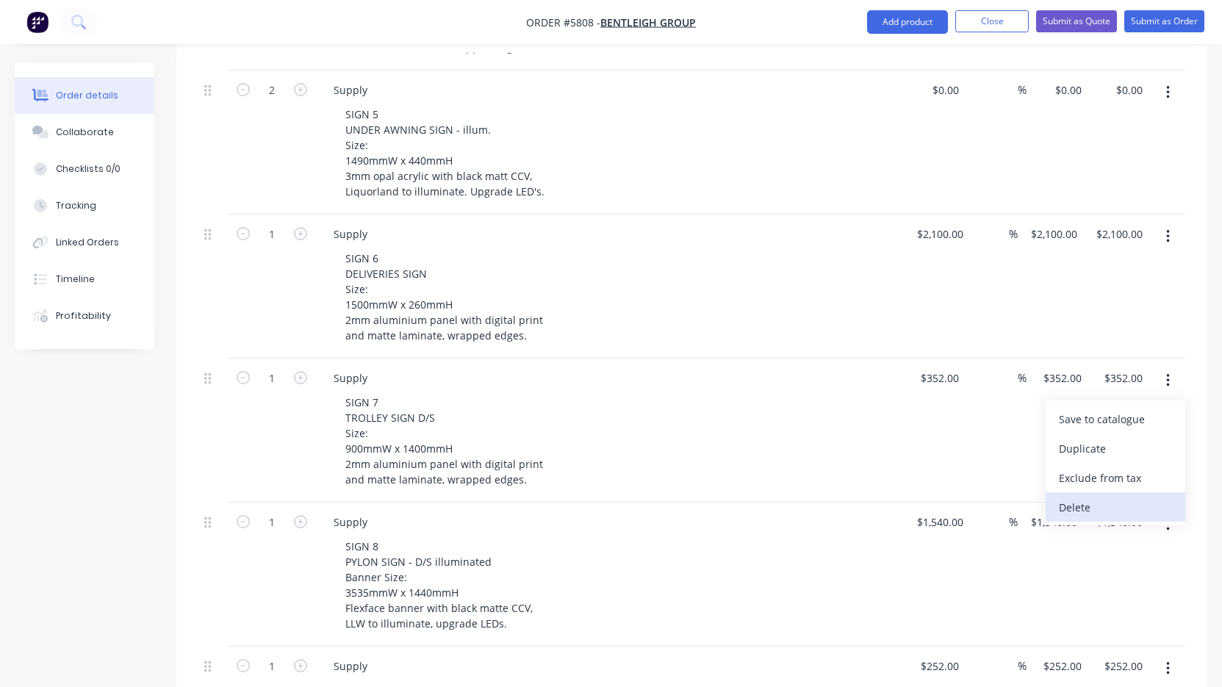
click at [1129, 497] on div "Delete" at bounding box center [1115, 507] width 113 height 21
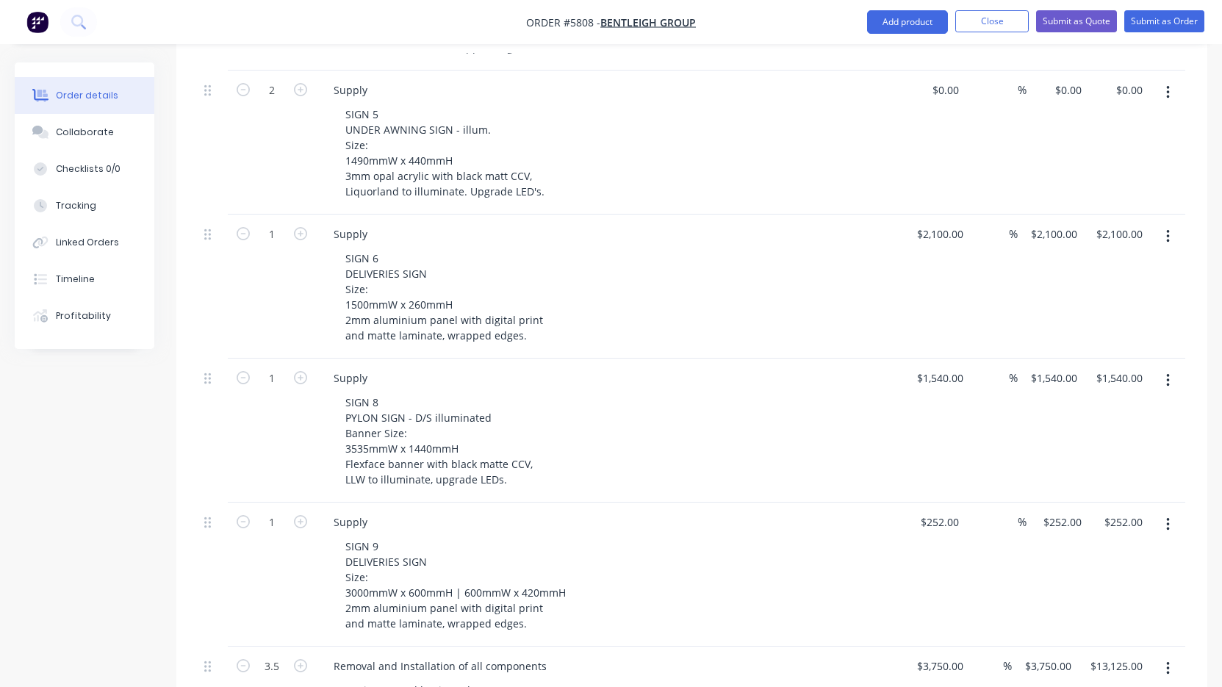
click at [1165, 367] on button "button" at bounding box center [1168, 380] width 35 height 26
click at [1127, 497] on div "Delete" at bounding box center [1115, 507] width 113 height 21
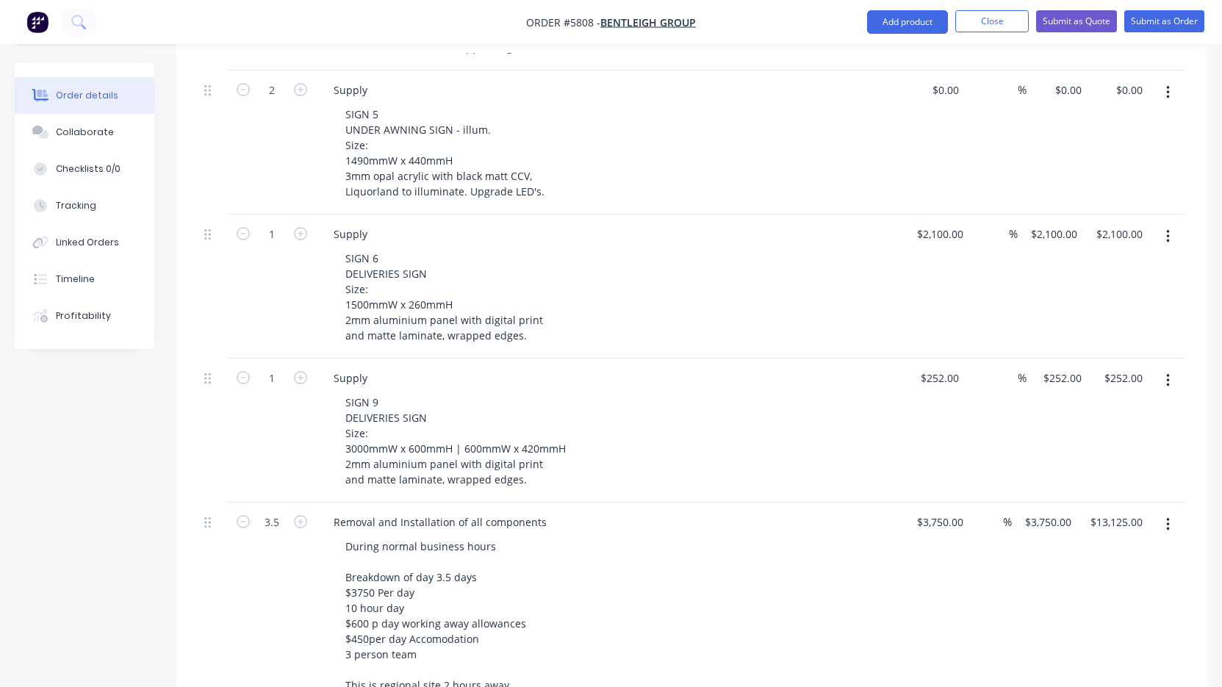
click at [1169, 373] on icon "button" at bounding box center [1168, 381] width 4 height 16
click at [1121, 497] on div "Delete" at bounding box center [1115, 507] width 113 height 21
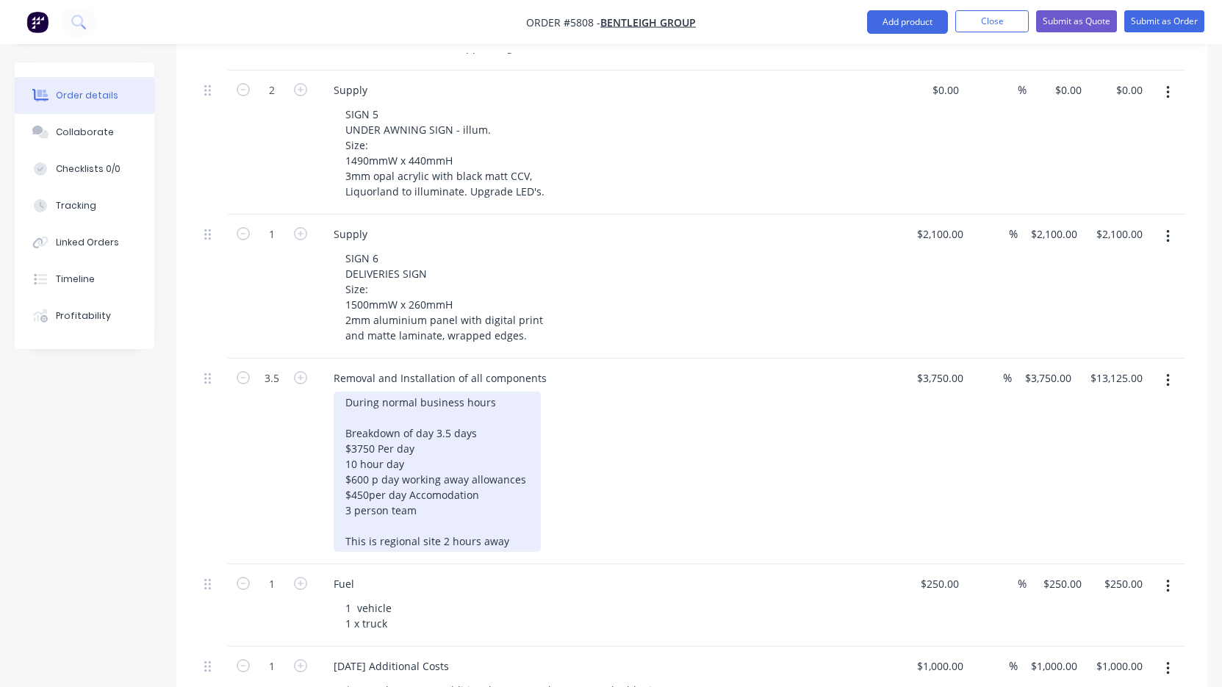
click at [484, 449] on div "During normal business hours Breakdown of day 3.5 days $3750 Per day 10 hour da…" at bounding box center [437, 472] width 207 height 160
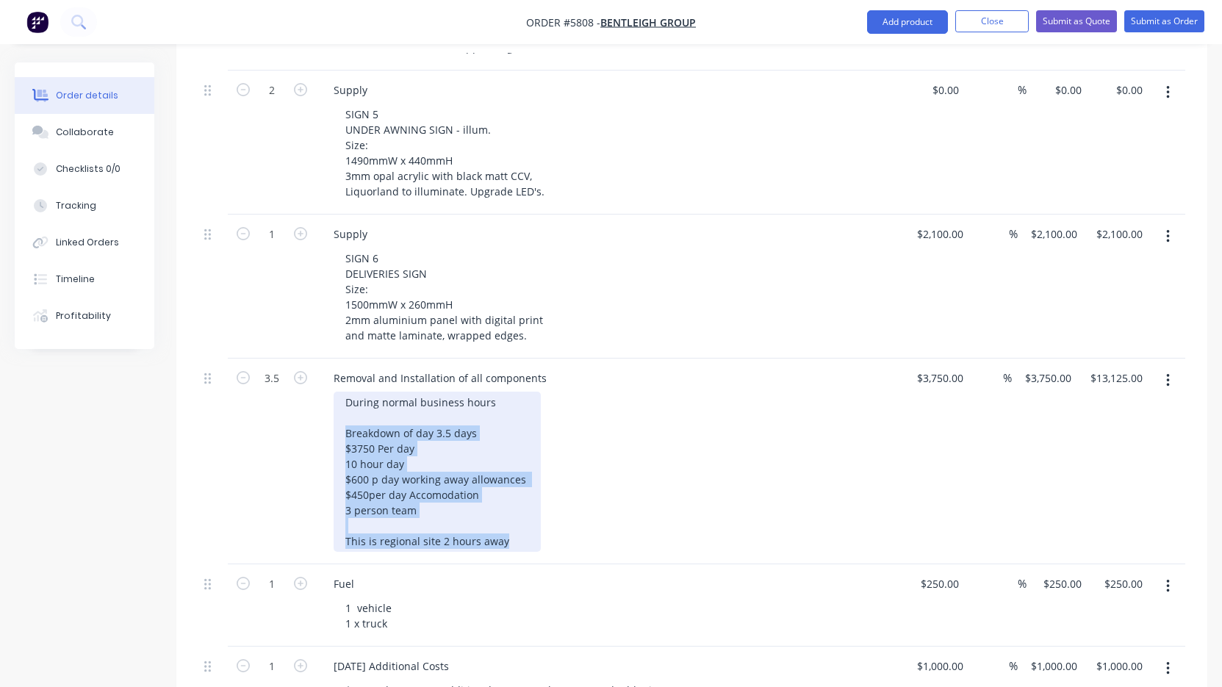
drag, startPoint x: 337, startPoint y: 406, endPoint x: 558, endPoint y: 538, distance: 257.7
click at [559, 538] on div "Removal and Installation of all components During normal business hours Breakdo…" at bounding box center [610, 462] width 588 height 206
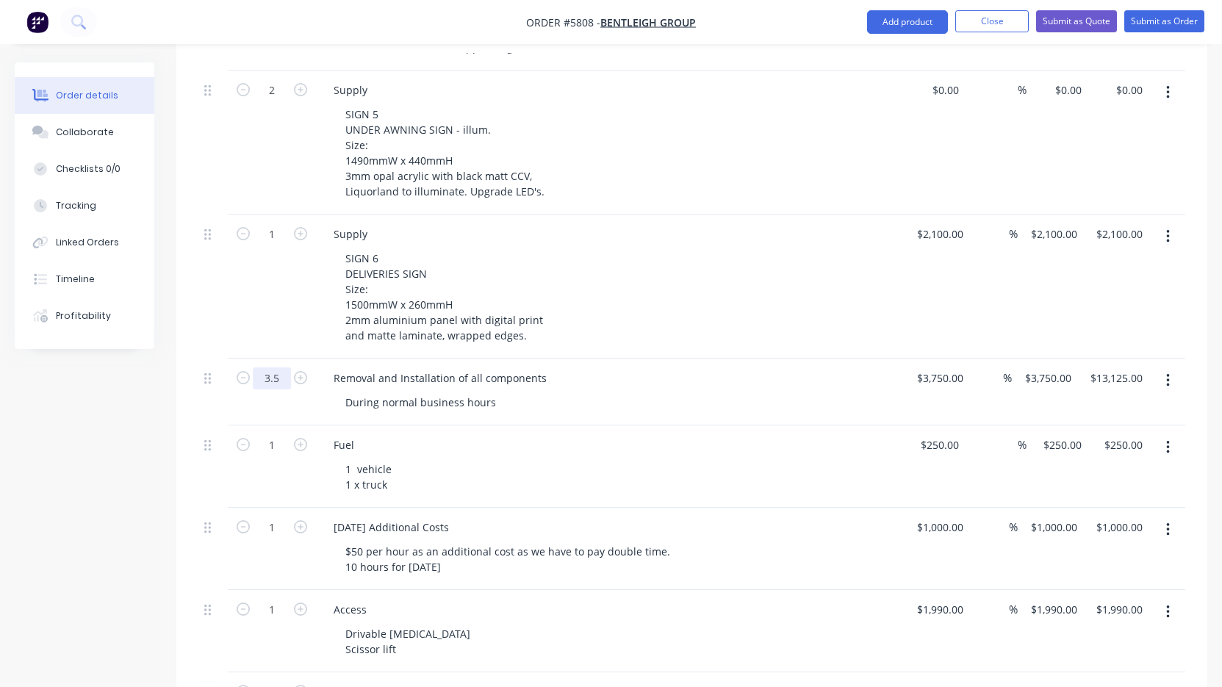
click at [271, 367] on input "3.5" at bounding box center [272, 378] width 38 height 22
type input "5"
click at [277, 367] on input "0" at bounding box center [272, 378] width 38 height 22
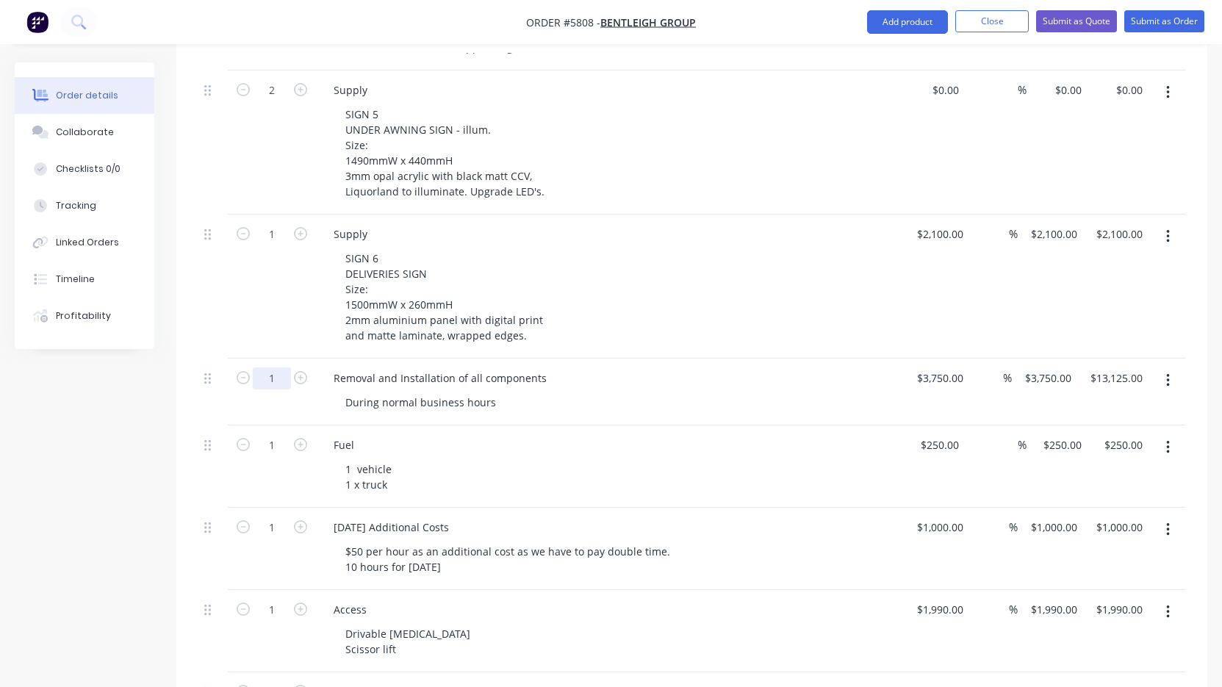
type input "1"
type input "$3,750.00"
click at [524, 459] on div "1 vehicle 1 x truck" at bounding box center [616, 477] width 564 height 37
click at [1167, 439] on icon "button" at bounding box center [1168, 447] width 4 height 16
click at [1130, 564] on div "Delete" at bounding box center [1115, 574] width 113 height 21
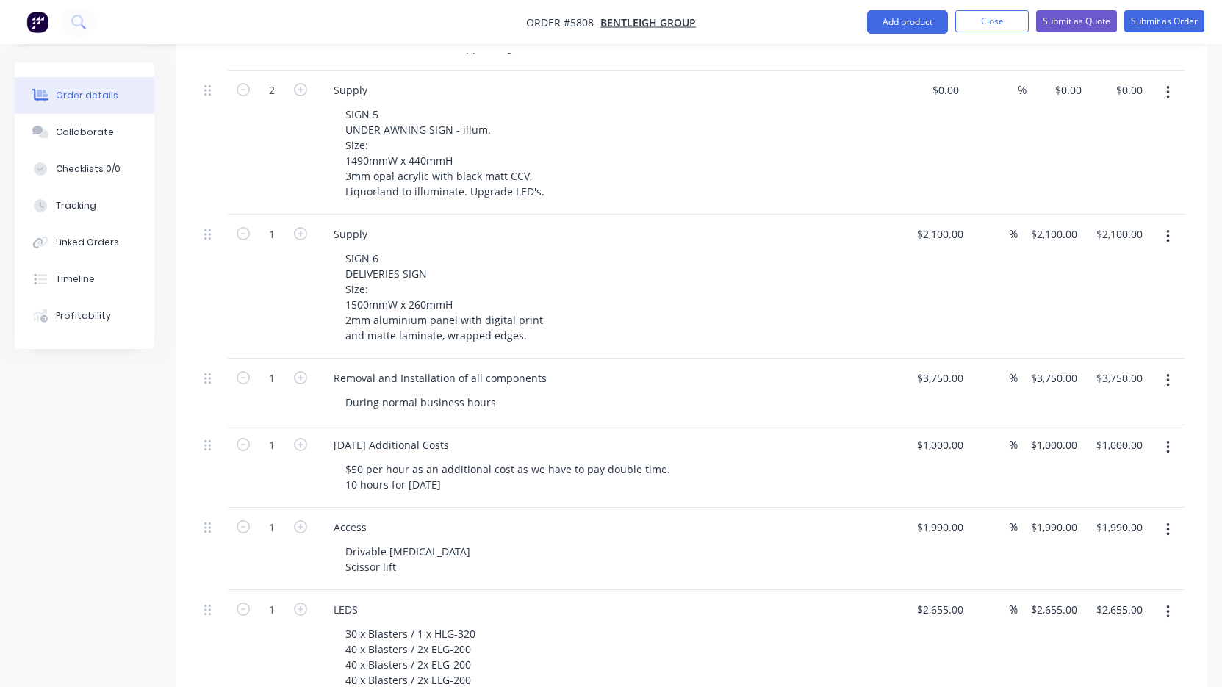
click at [1166, 439] on icon "button" at bounding box center [1168, 447] width 4 height 16
click at [1104, 564] on div "Delete" at bounding box center [1115, 574] width 113 height 21
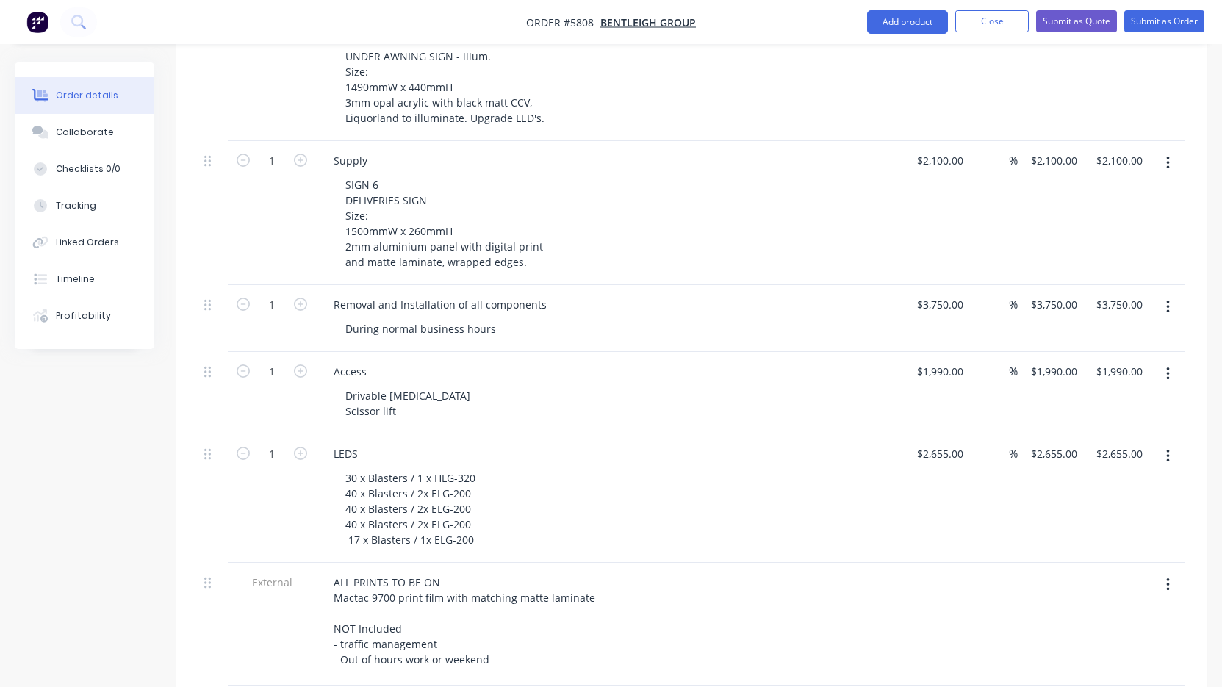
scroll to position [965, 0]
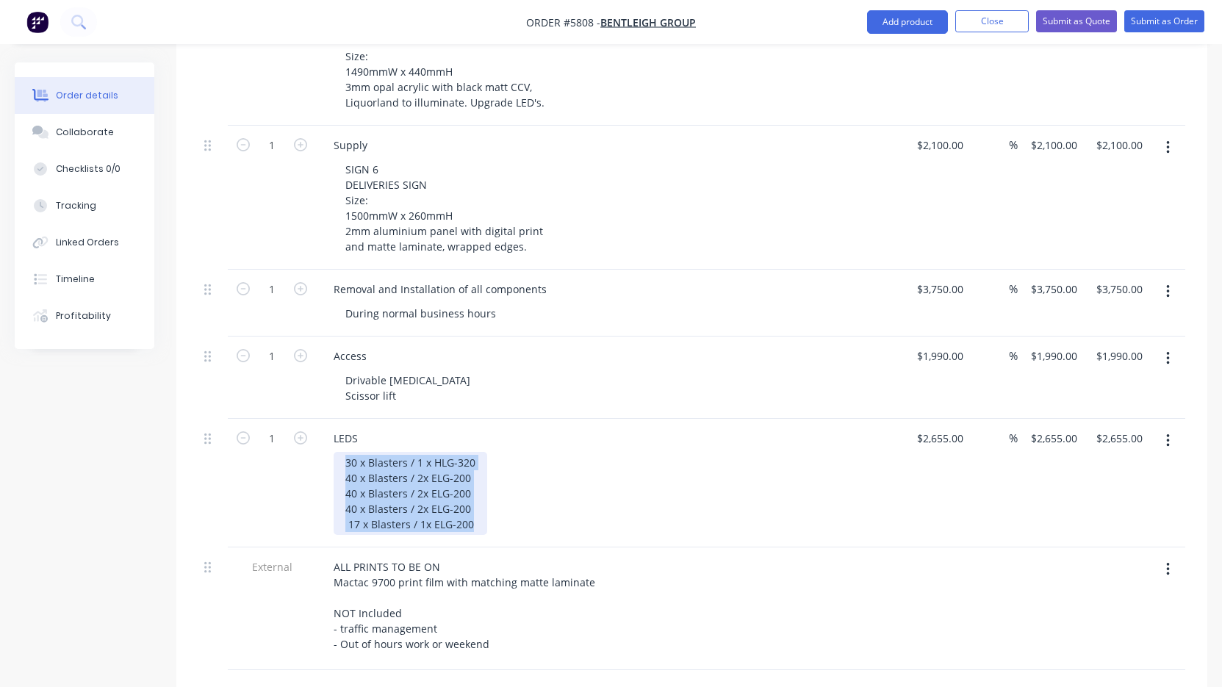
drag, startPoint x: 481, startPoint y: 506, endPoint x: 309, endPoint y: 425, distance: 189.7
click at [309, 425] on div "1 LEDS 30 x Blasters / 1 x HLG-320 40 x Blasters / 2x ELG-200 40 x Blasters / 2…" at bounding box center [691, 483] width 987 height 129
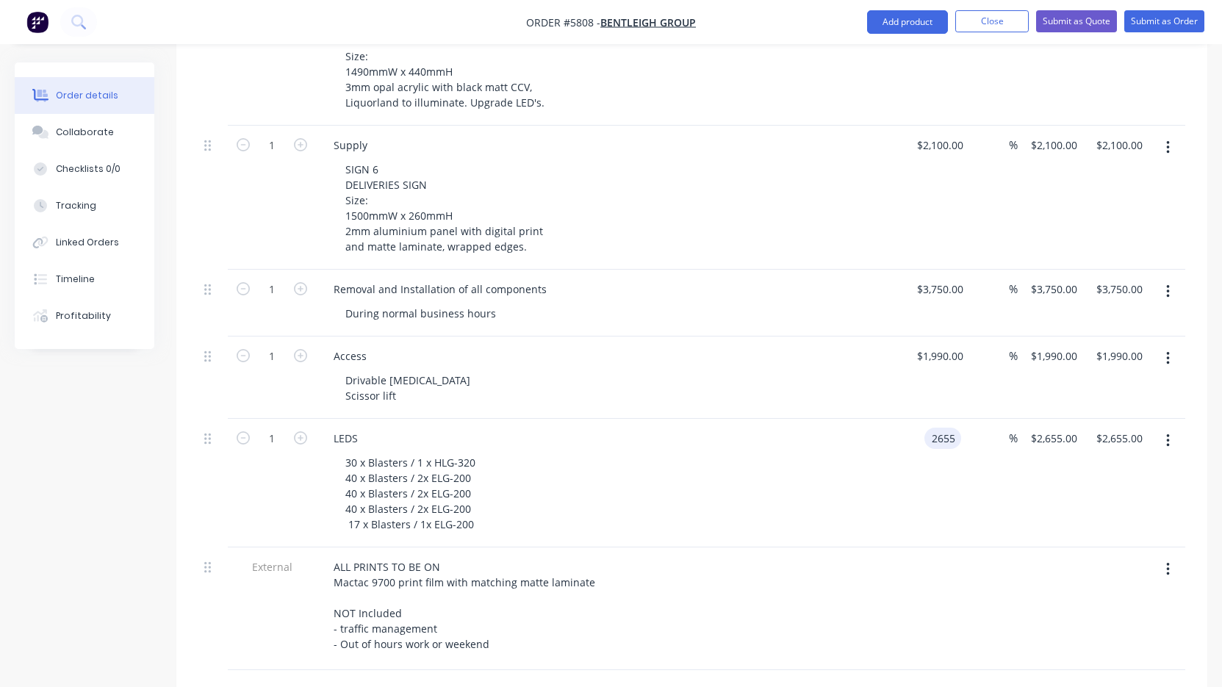
click at [934, 428] on input "2655" at bounding box center [945, 438] width 31 height 21
type input "$300.00"
click at [789, 461] on div "30 x Blasters / 1 x HLG-320 40 x Blasters / 2x ELG-200 40 x Blasters / 2x ELG-2…" at bounding box center [616, 493] width 564 height 83
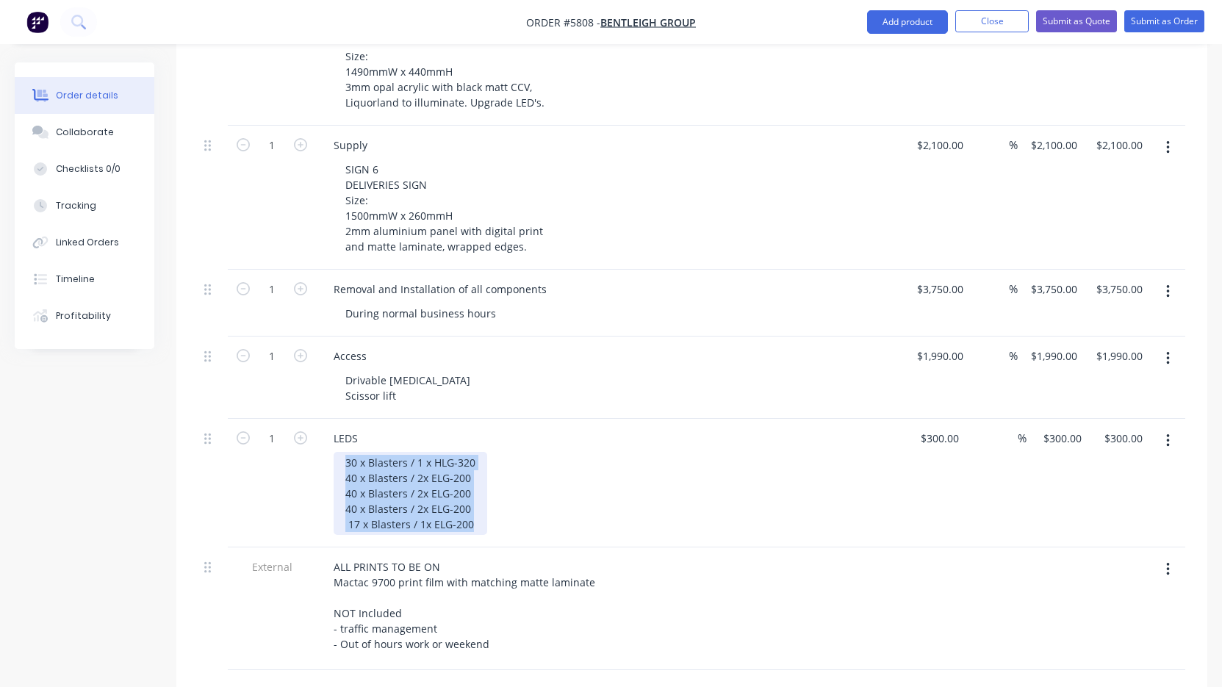
drag, startPoint x: 474, startPoint y: 498, endPoint x: 262, endPoint y: 428, distance: 223.6
click at [262, 428] on div "1 LEDS 30 x Blasters / 1 x HLG-320 40 x Blasters / 2x ELG-200 40 x Blasters / 2…" at bounding box center [691, 483] width 987 height 129
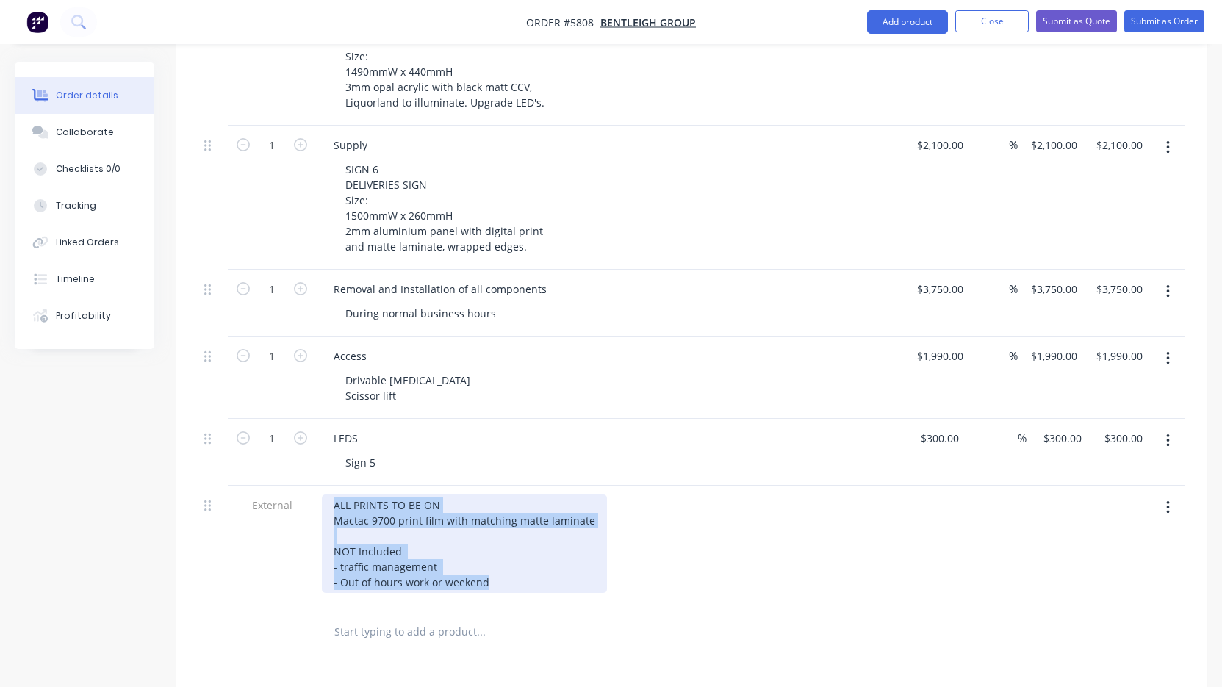
drag, startPoint x: 493, startPoint y: 570, endPoint x: 270, endPoint y: 459, distance: 248.5
click at [270, 459] on div "1 Supply SIGN 1 & 4 [MEDICAL_DATA] SIGNS - Non-illuminated Size: 5353mmW + 4255…" at bounding box center [691, 79] width 987 height 1059
paste div
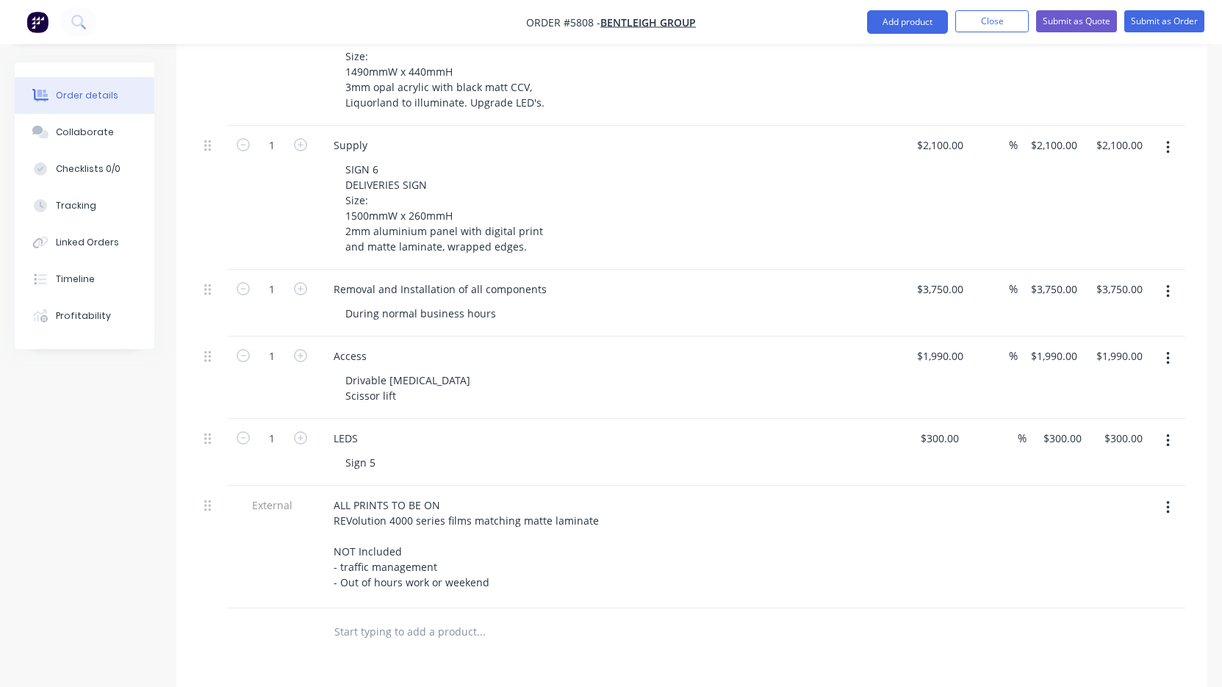
click at [693, 537] on div "ALL PRINTS TO BE ON REVolution 4000 series films matching matte laminate NOT In…" at bounding box center [610, 544] width 576 height 98
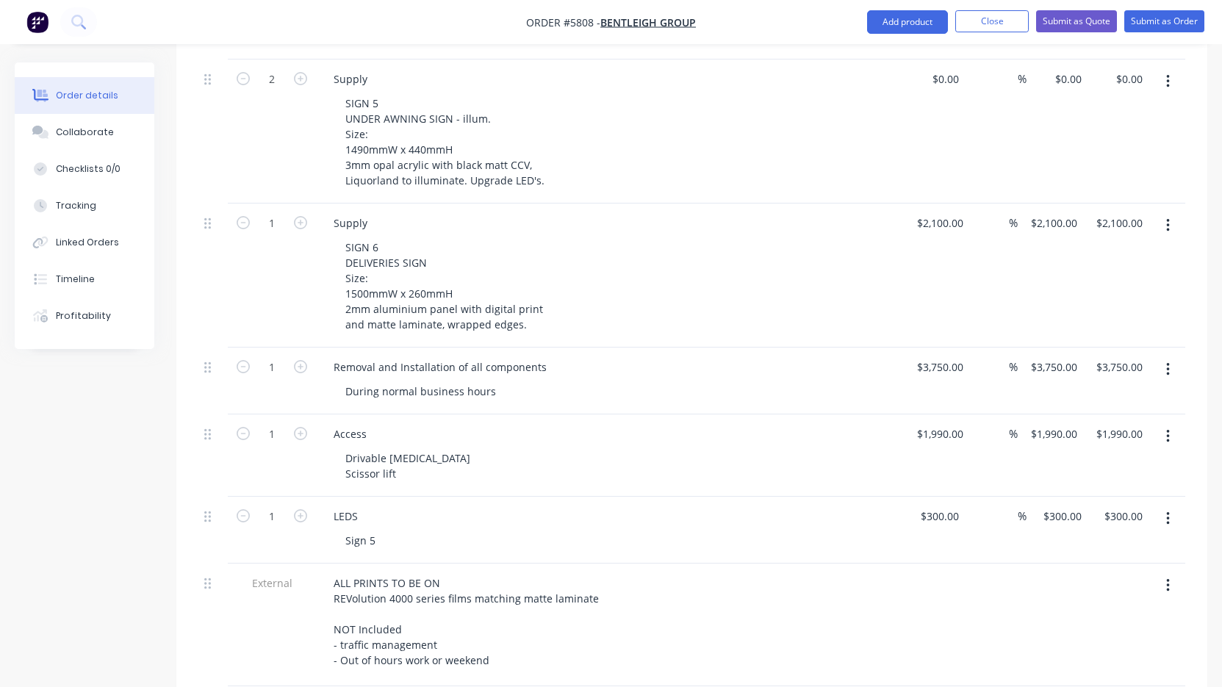
scroll to position [886, 0]
drag, startPoint x: 431, startPoint y: 437, endPoint x: 296, endPoint y: 438, distance: 135.2
click at [296, 438] on div "1 Access Drivable [MEDICAL_DATA] Scissor lift $1,990.00 $1,990.00 % $1,990.00 $…" at bounding box center [691, 457] width 987 height 82
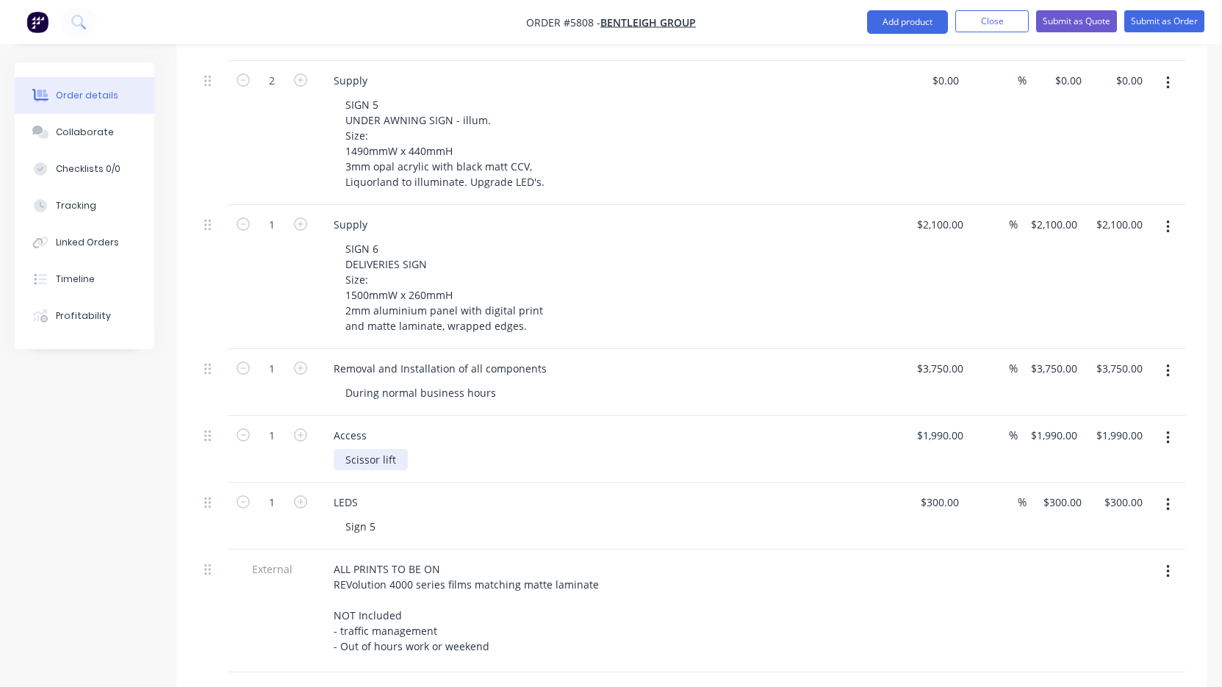
click at [346, 458] on div "Scissor lift" at bounding box center [371, 459] width 74 height 21
click at [293, 426] on button "button" at bounding box center [300, 433] width 19 height 15
type input "2"
type input "$3,980.00"
click at [927, 425] on div "1990 1990" at bounding box center [942, 435] width 37 height 21
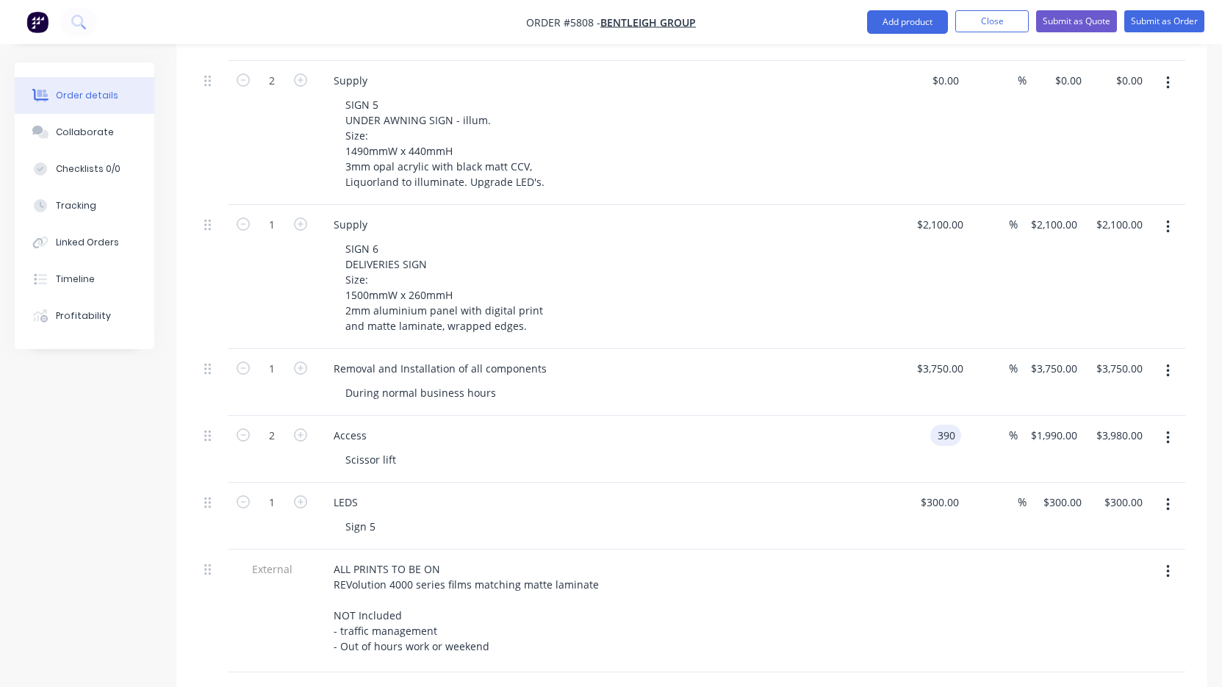
type input "$390.00"
type input "$780.00"
click at [786, 483] on div "LEDS Sign 5" at bounding box center [610, 516] width 588 height 67
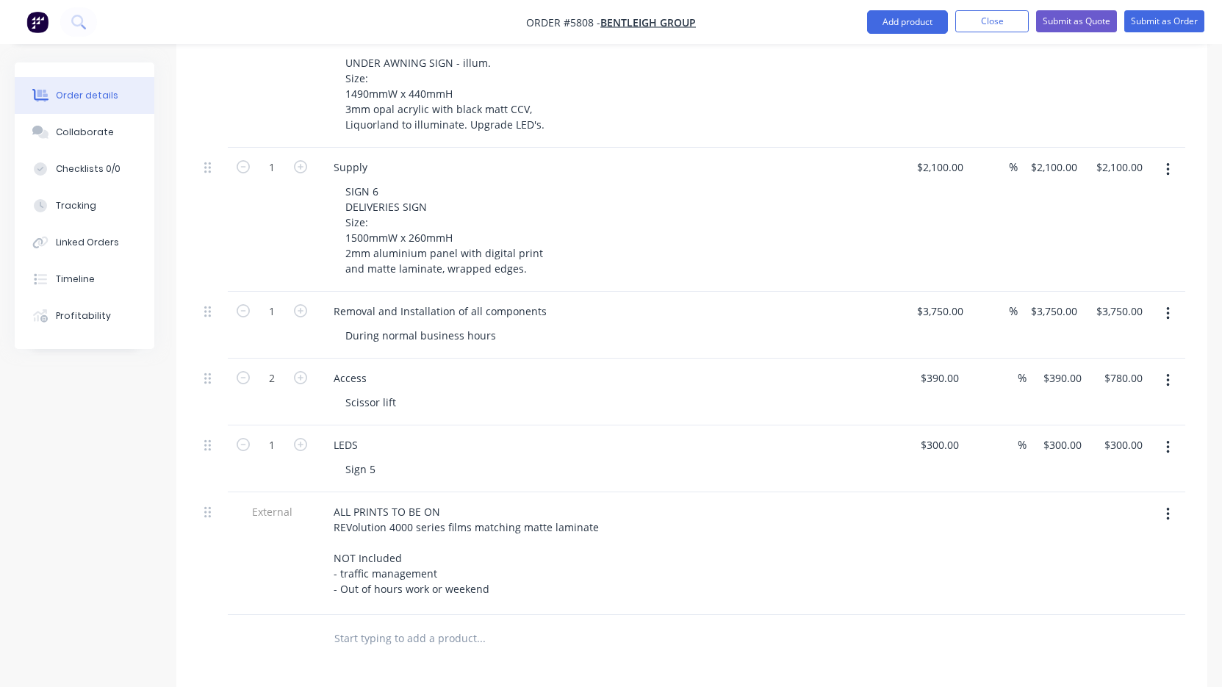
scroll to position [951, 0]
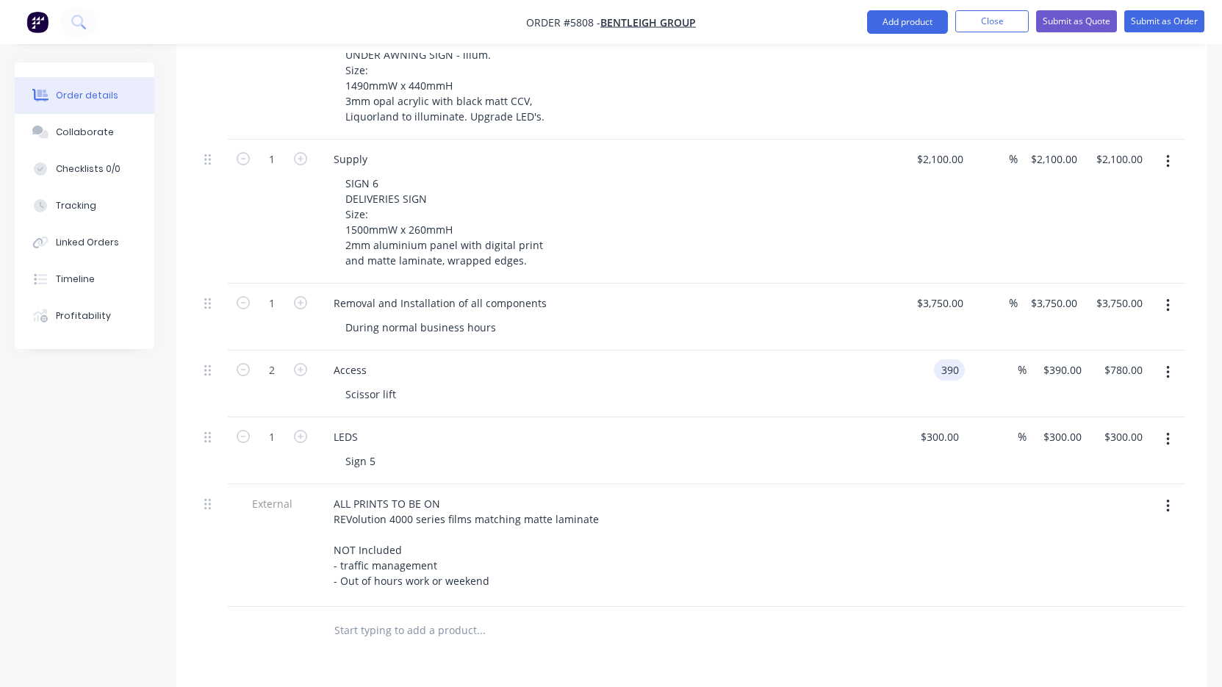
click at [928, 353] on div "390 390" at bounding box center [934, 384] width 61 height 67
type input "$390.00"
click at [241, 358] on form "2" at bounding box center [272, 369] width 76 height 22
click at [240, 363] on icon "button" at bounding box center [243, 369] width 13 height 13
type input "1"
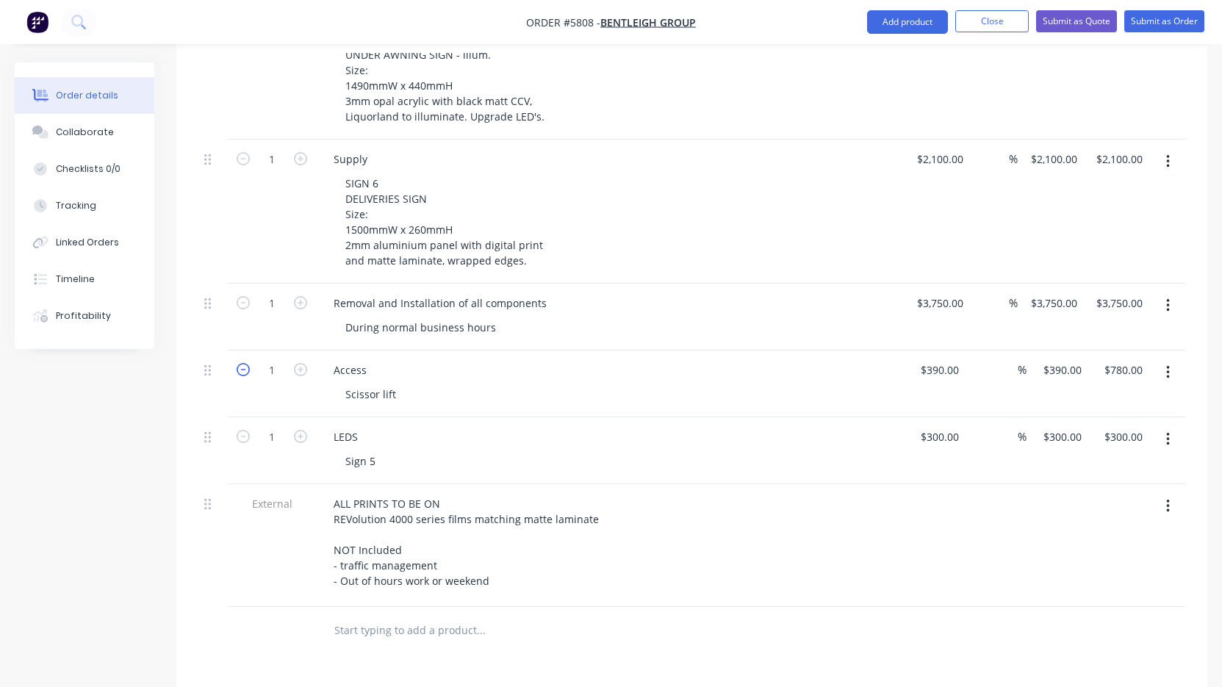
type input "$390.00"
click at [525, 453] on div "LEDS Sign 5" at bounding box center [610, 450] width 588 height 67
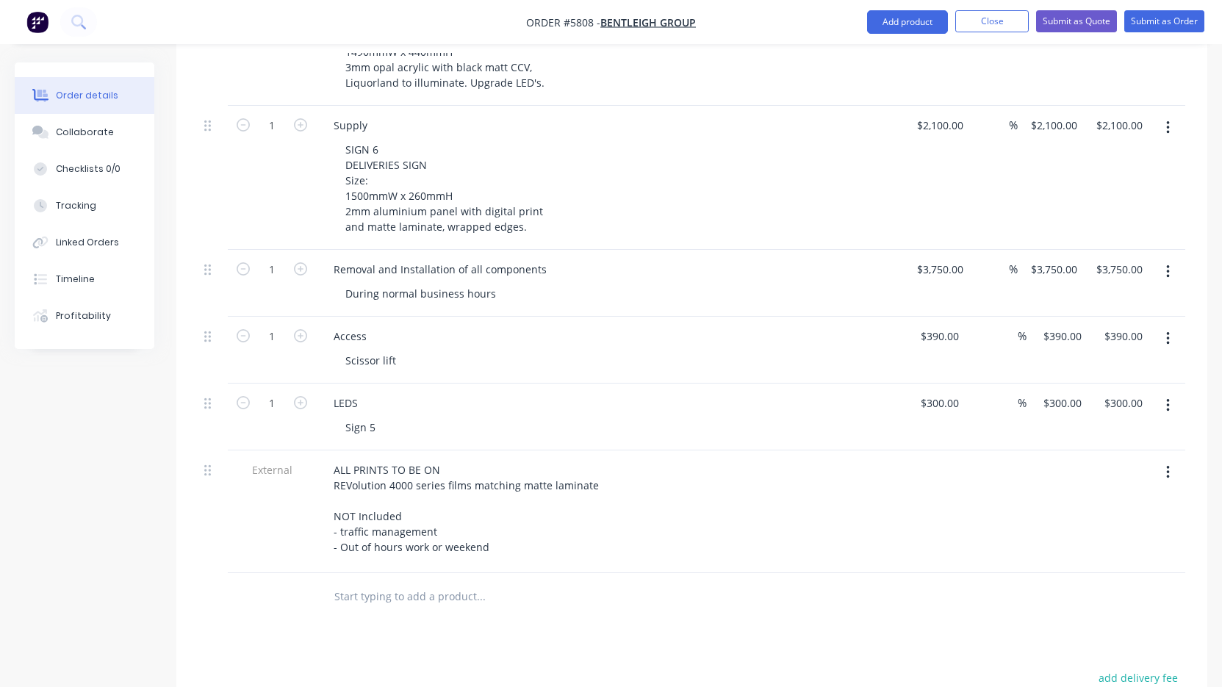
scroll to position [988, 0]
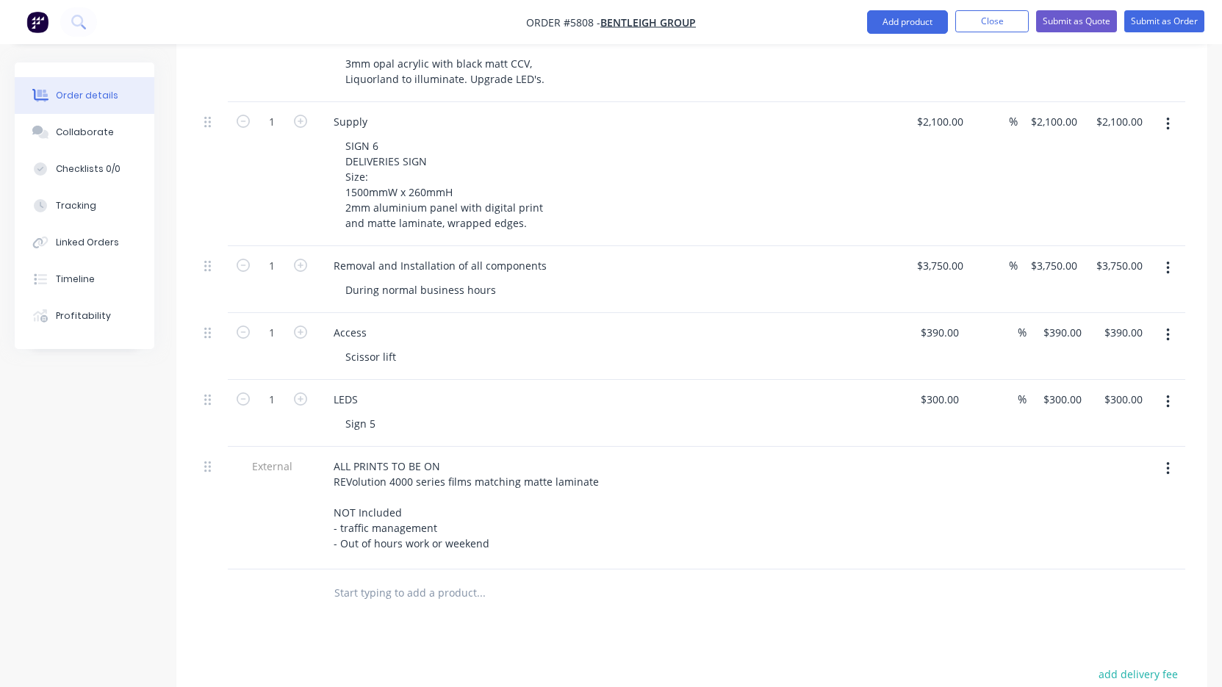
click at [1164, 389] on button "button" at bounding box center [1168, 402] width 35 height 26
click at [1114, 459] on div "Duplicate" at bounding box center [1115, 469] width 113 height 21
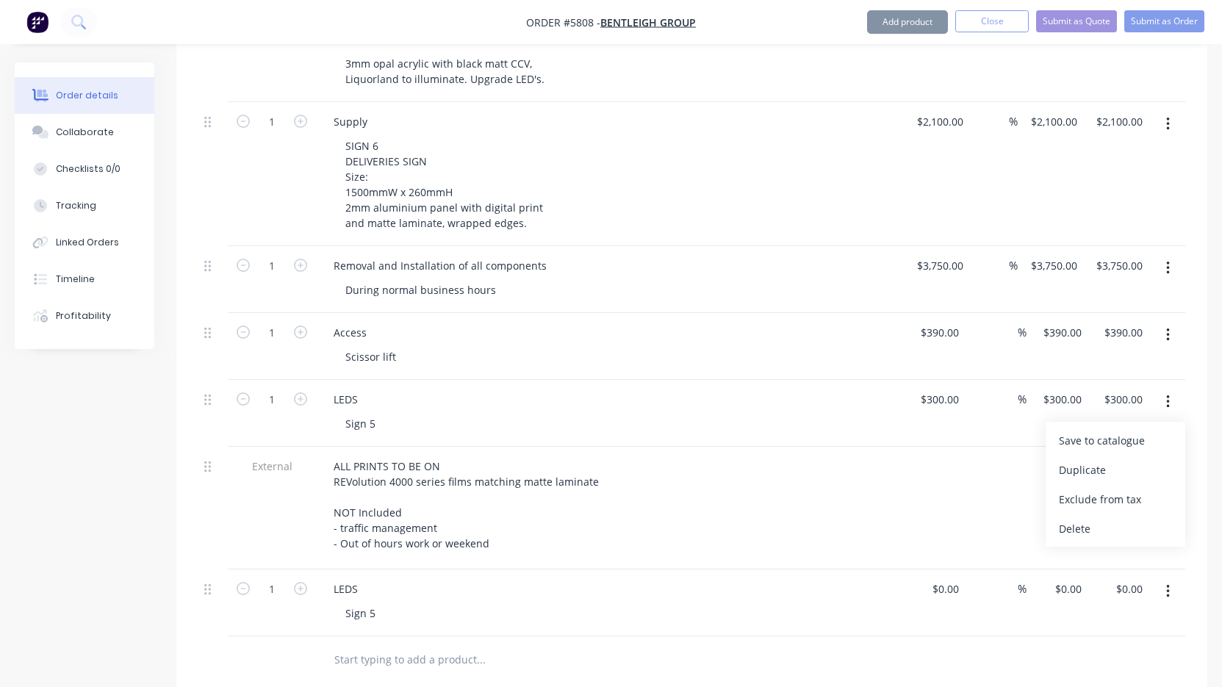
type input "$300.00"
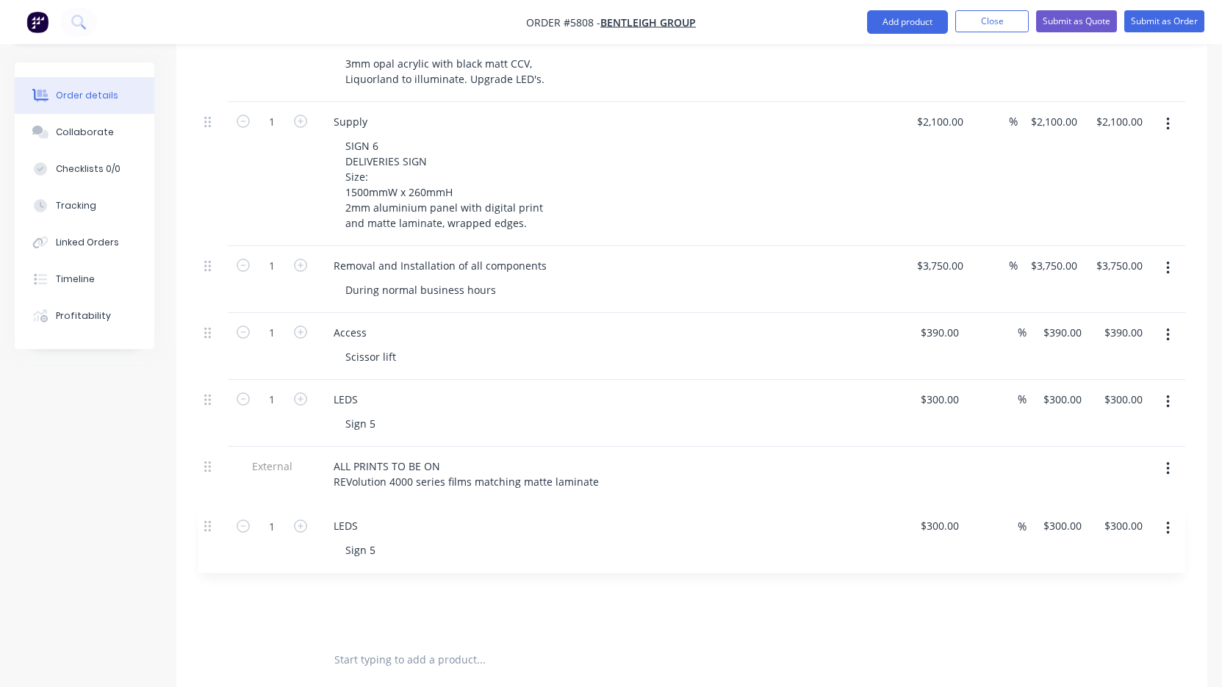
scroll to position [992, 0]
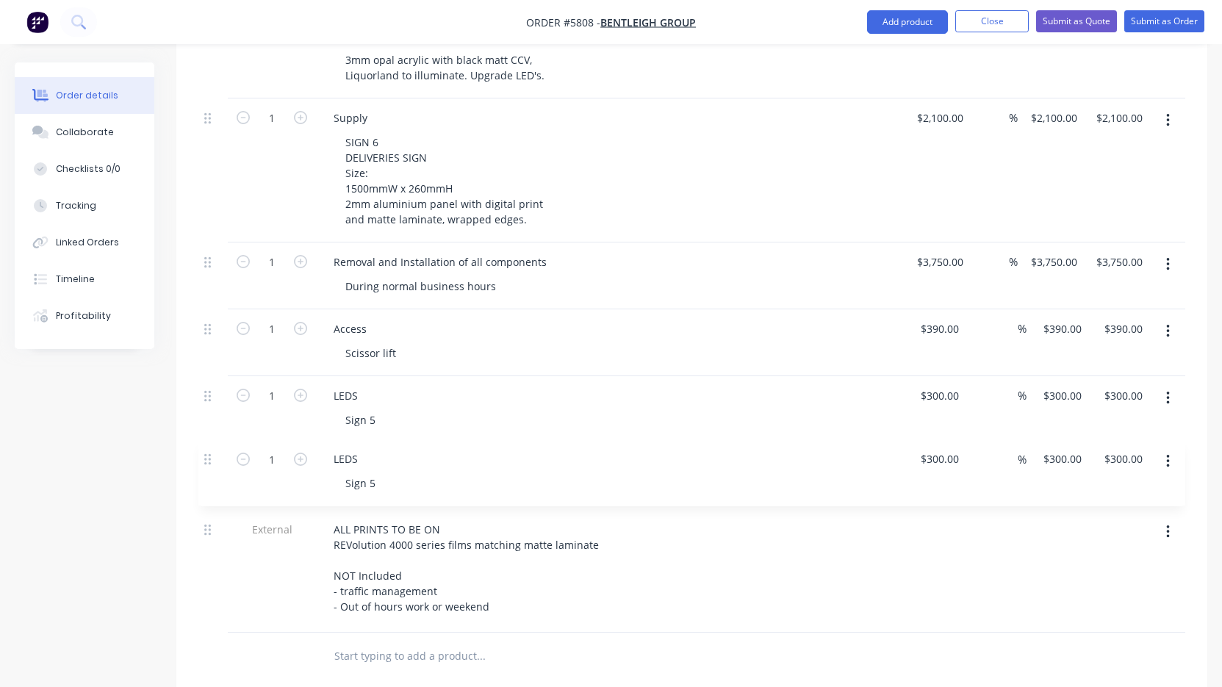
drag, startPoint x: 208, startPoint y: 568, endPoint x: 208, endPoint y: 458, distance: 110.2
click at [208, 458] on div "1 Supply SIGN 1 & 4 [MEDICAL_DATA] SIGNS - Non-illuminated Size: 5353mmW + 4255…" at bounding box center [691, 77] width 987 height 1110
drag, startPoint x: 343, startPoint y: 464, endPoint x: 298, endPoint y: 464, distance: 44.8
click at [298, 464] on div "1 LEDS Sign 5 $300.00 $300.00 % $300.00 $300.00 $300.00 $300.00" at bounding box center [691, 476] width 987 height 67
drag, startPoint x: 360, startPoint y: 445, endPoint x: 276, endPoint y: 442, distance: 83.8
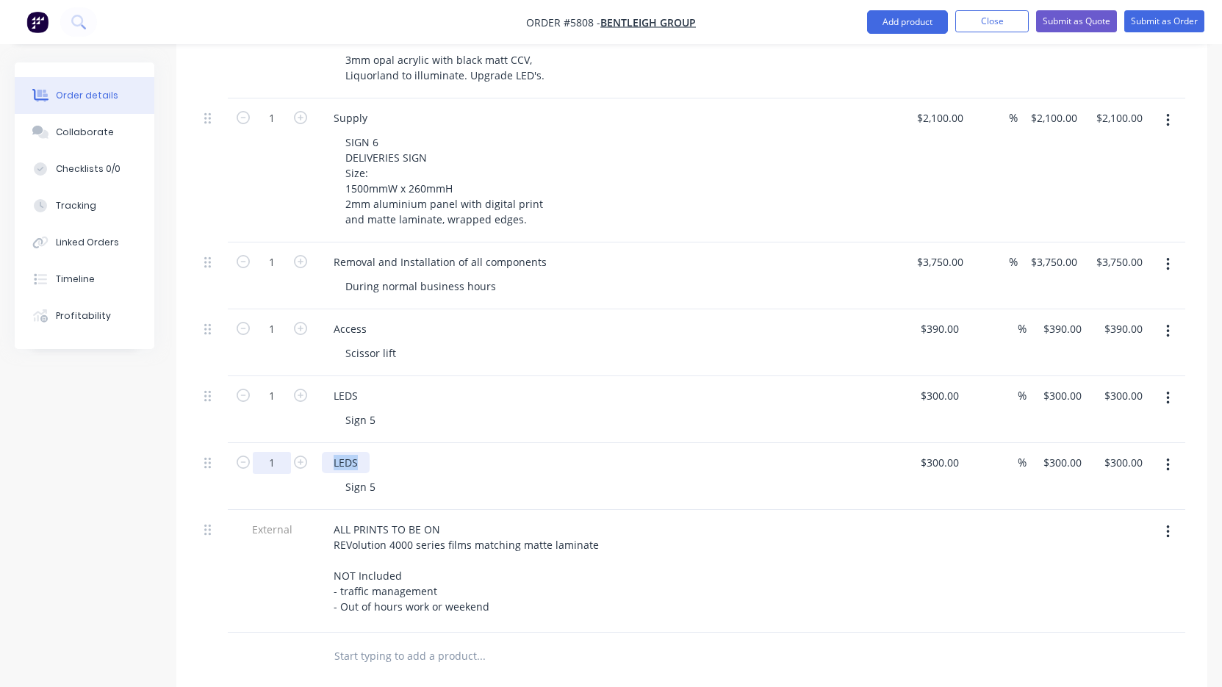
click at [276, 443] on div "1 LEDS Sign 5 $300.00 $300.00 % $300.00 $300.00 $300.00 $300.00" at bounding box center [691, 476] width 987 height 67
drag, startPoint x: 373, startPoint y: 470, endPoint x: 340, endPoint y: 471, distance: 33.1
click at [340, 476] on div "Sign 5" at bounding box center [361, 486] width 54 height 21
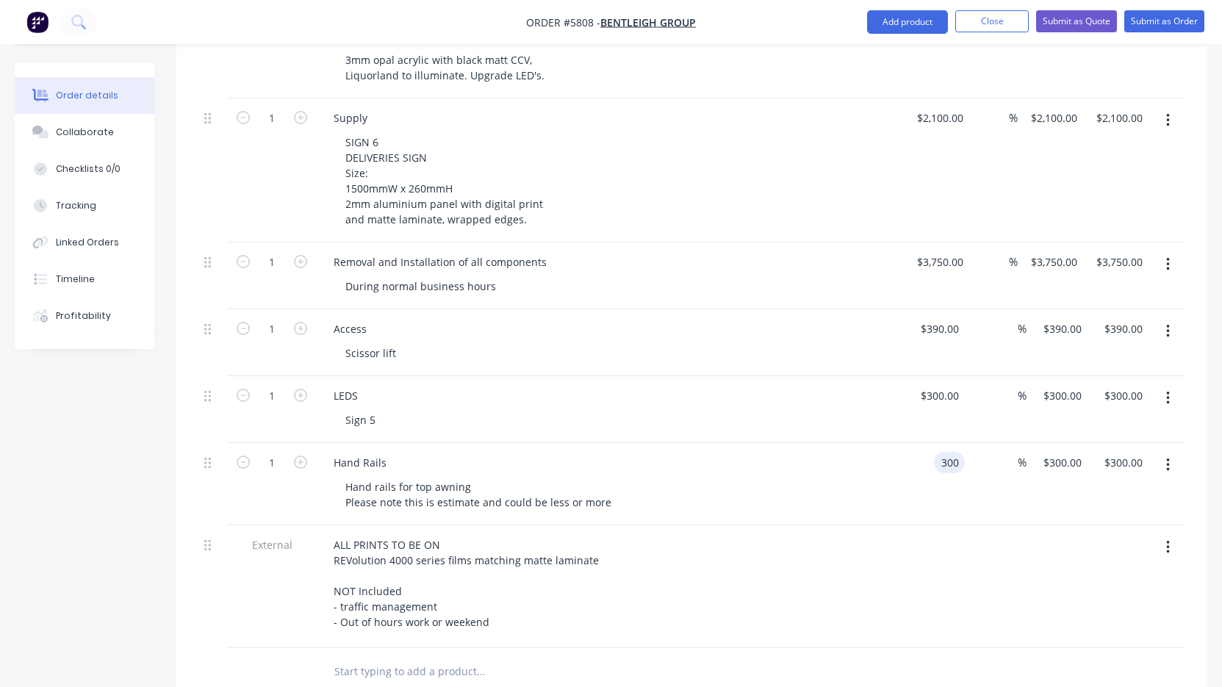
click at [945, 452] on input "300" at bounding box center [952, 462] width 25 height 21
type input "$2,800.00"
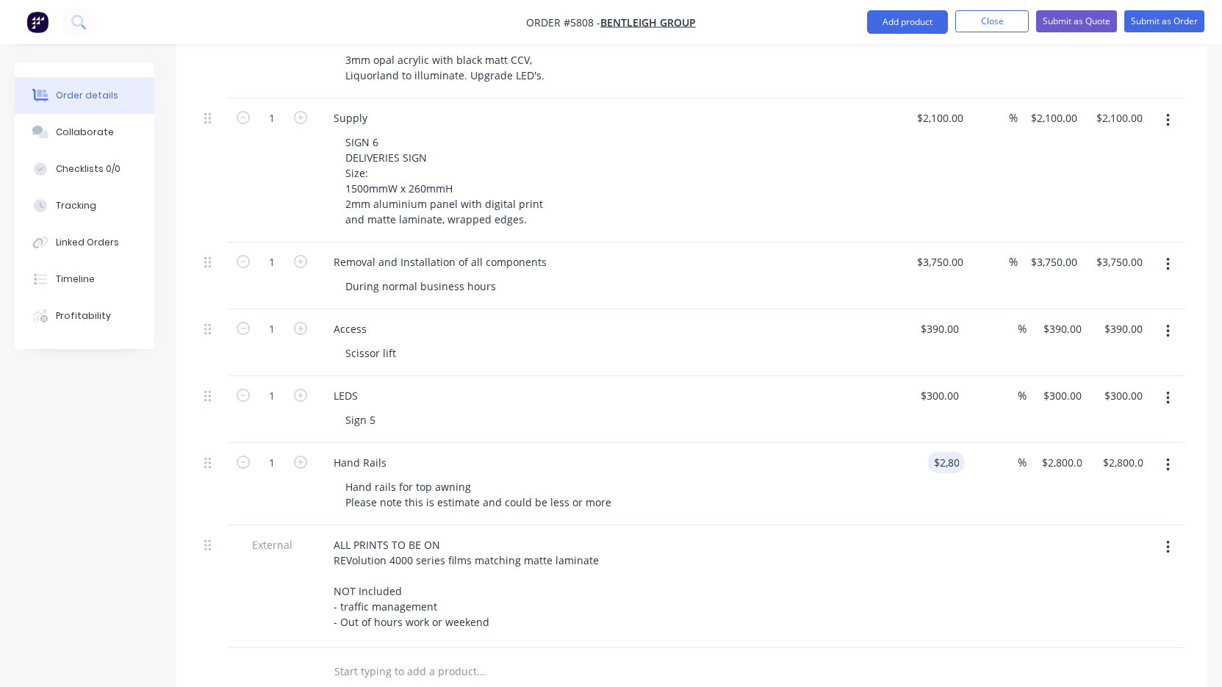
click at [898, 503] on div "Hand Rails Hand rails for top awning Please note this is estimate and could be …" at bounding box center [610, 484] width 588 height 82
click at [899, 545] on div "ALL PRINTS TO BE ON REVolution 4000 series films matching matte laminate NOT In…" at bounding box center [610, 586] width 588 height 123
click at [609, 486] on div "Hand rails for top awning Please note this is estimate and could be less or more" at bounding box center [479, 494] width 290 height 37
click at [943, 452] on input "2800" at bounding box center [943, 462] width 54 height 21
type input "$3,000.00"
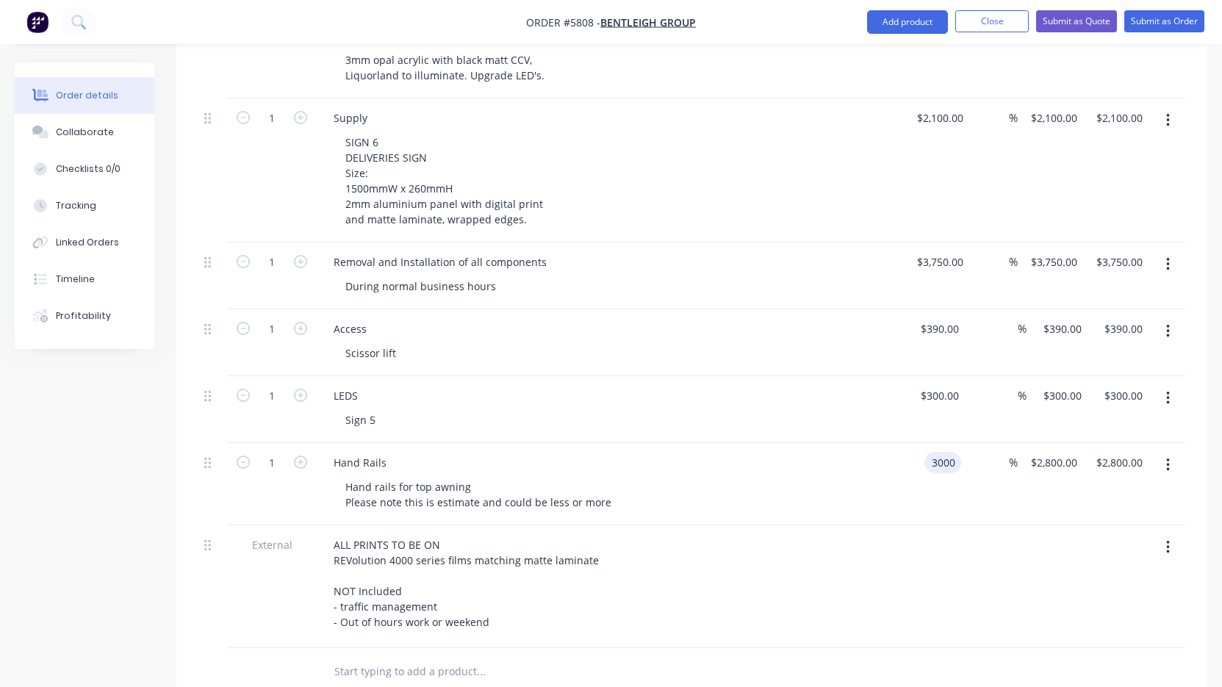
type input "$3,000.00"
click at [844, 550] on div "ALL PRINTS TO BE ON REVolution 4000 series films matching matte laminate NOT In…" at bounding box center [610, 583] width 576 height 98
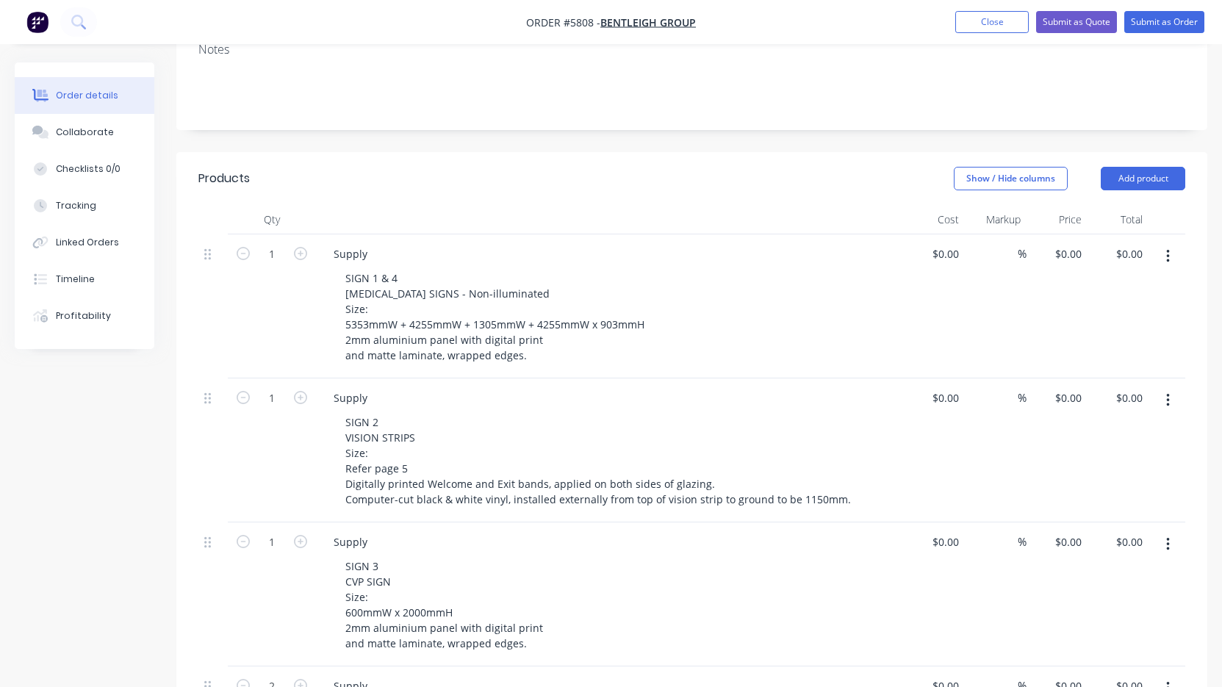
scroll to position [279, 0]
click at [947, 245] on div "0 0" at bounding box center [953, 255] width 23 height 21
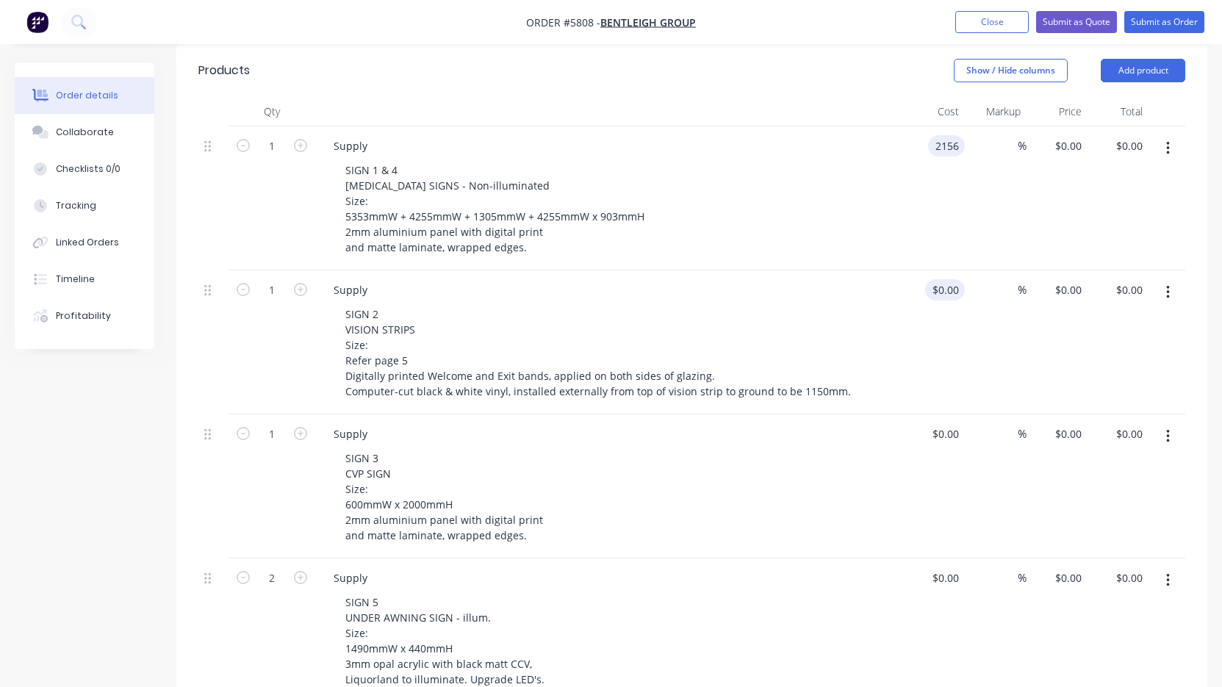
scroll to position [389, 0]
type input "$2,156.00"
type input "0"
type input "$2,156.00"
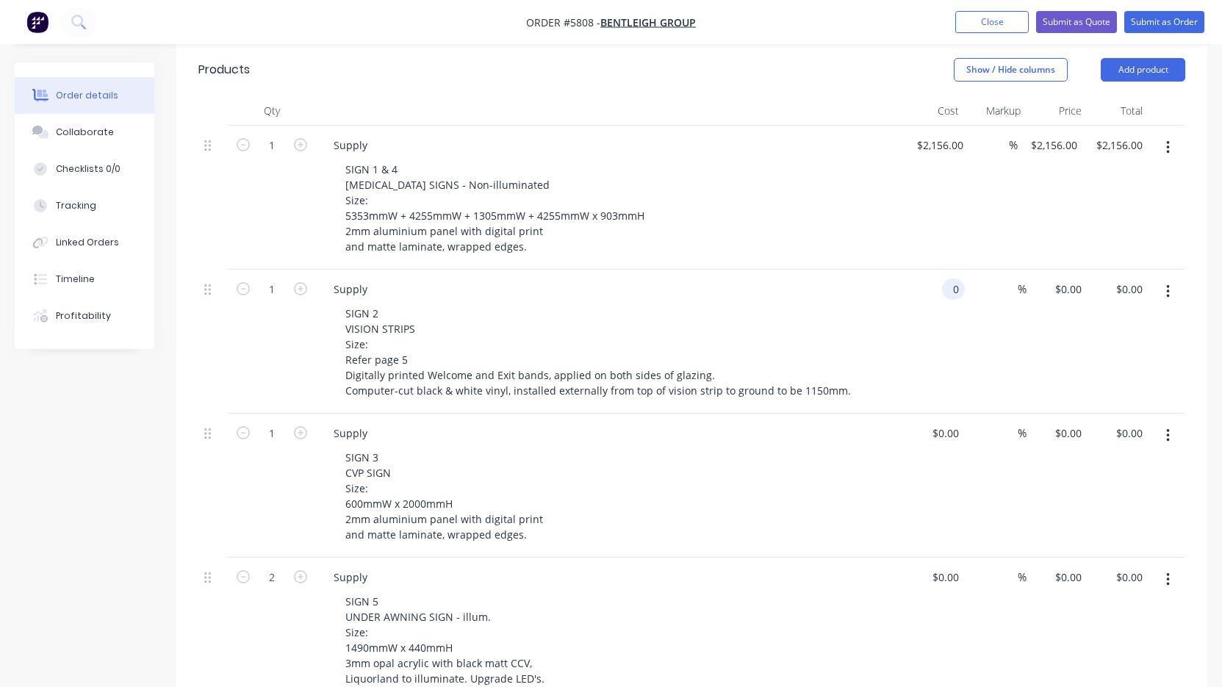
click at [949, 279] on input "0" at bounding box center [956, 289] width 17 height 21
type input "$450.00"
click at [406, 423] on div "Supply" at bounding box center [610, 433] width 576 height 21
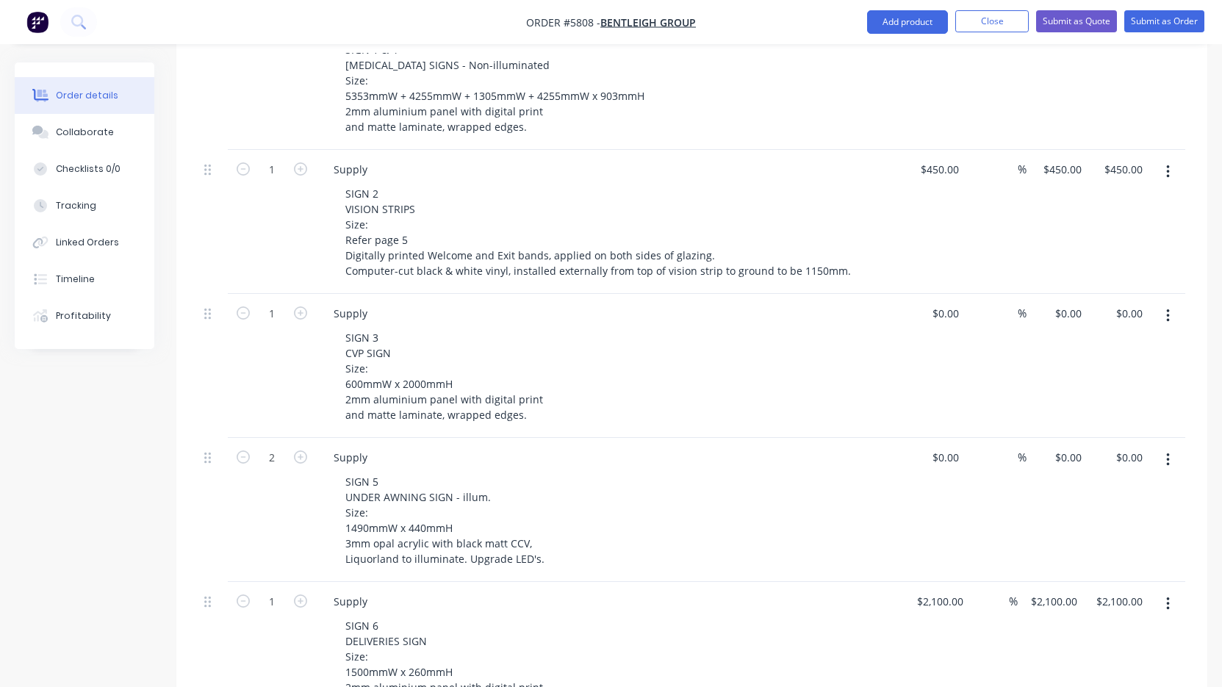
scroll to position [553, 0]
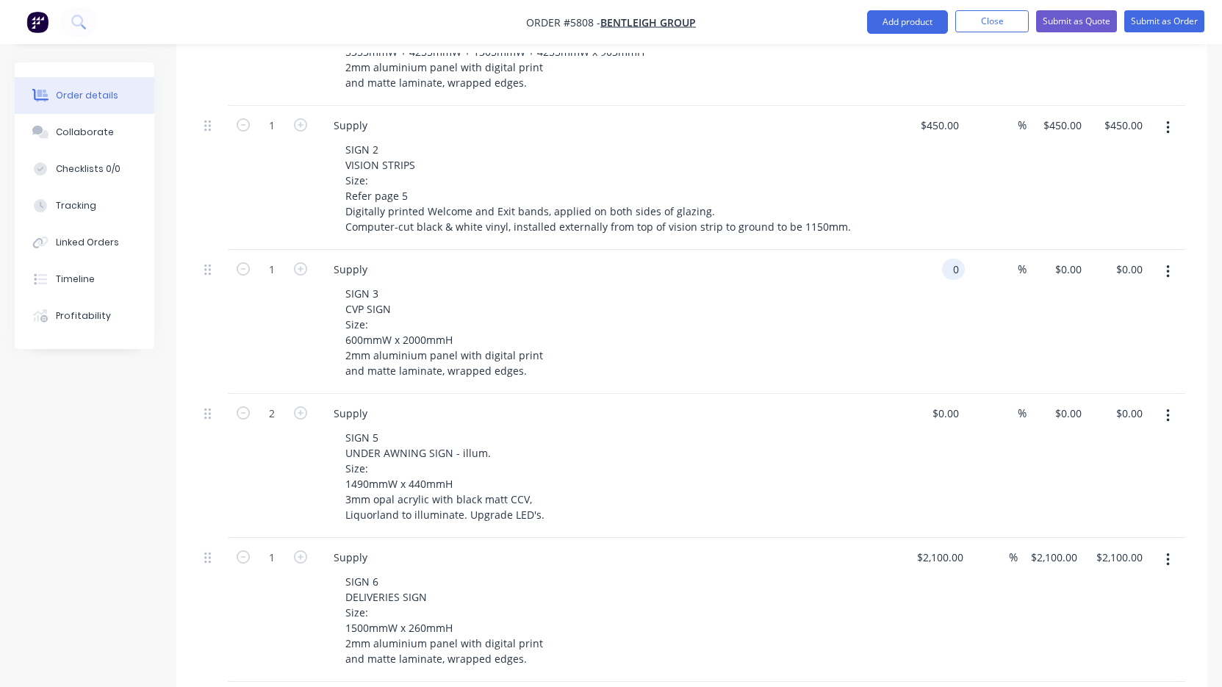
click at [938, 250] on div "0 0" at bounding box center [934, 322] width 61 height 144
type input "$170.00"
click at [799, 432] on div "SIGN 5 UNDER AWNING SIGN - illum. Size: 1490mmW x 440mmH 3mm opal acrylic with …" at bounding box center [616, 476] width 564 height 98
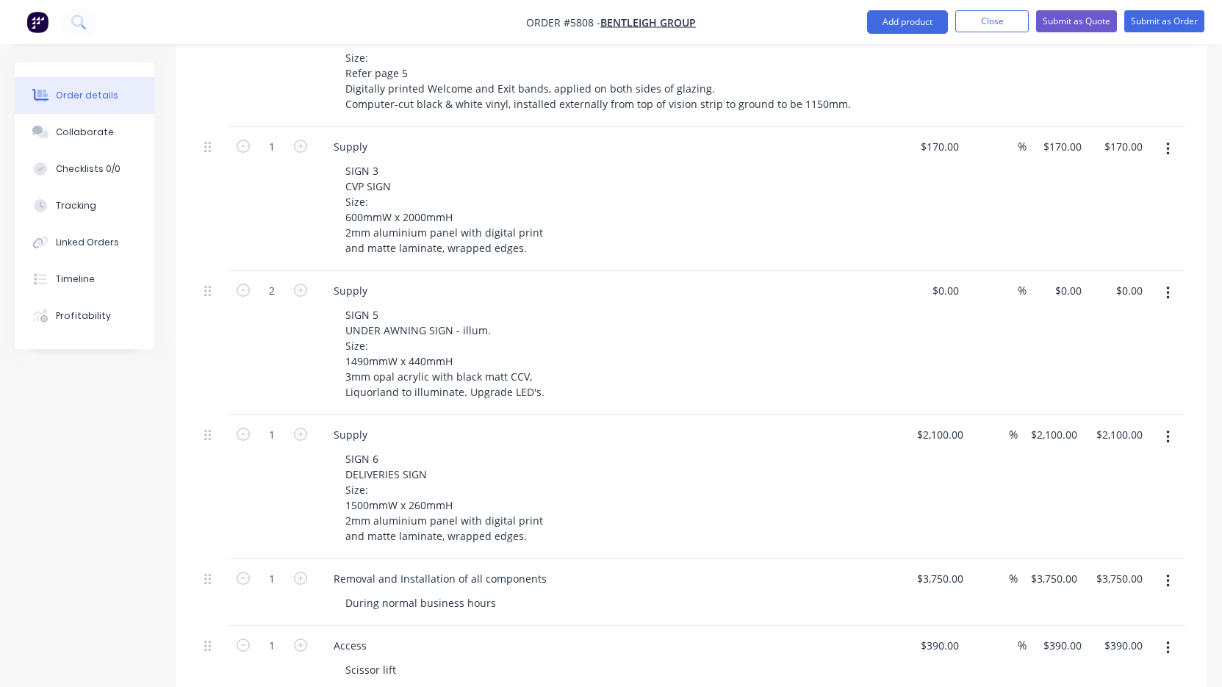
scroll to position [681, 0]
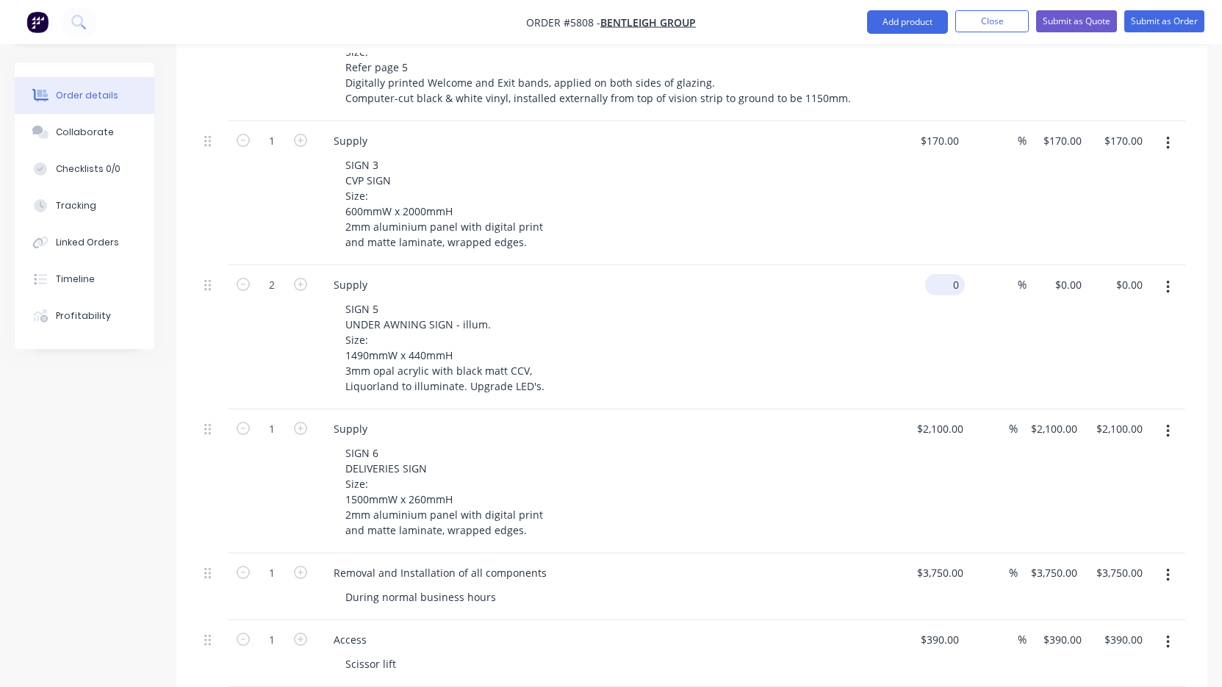
click at [945, 274] on div "0 $0.00" at bounding box center [945, 284] width 40 height 21
type input "$190.00"
type input "$380.00"
click at [908, 384] on div "$190.00 190" at bounding box center [934, 337] width 61 height 144
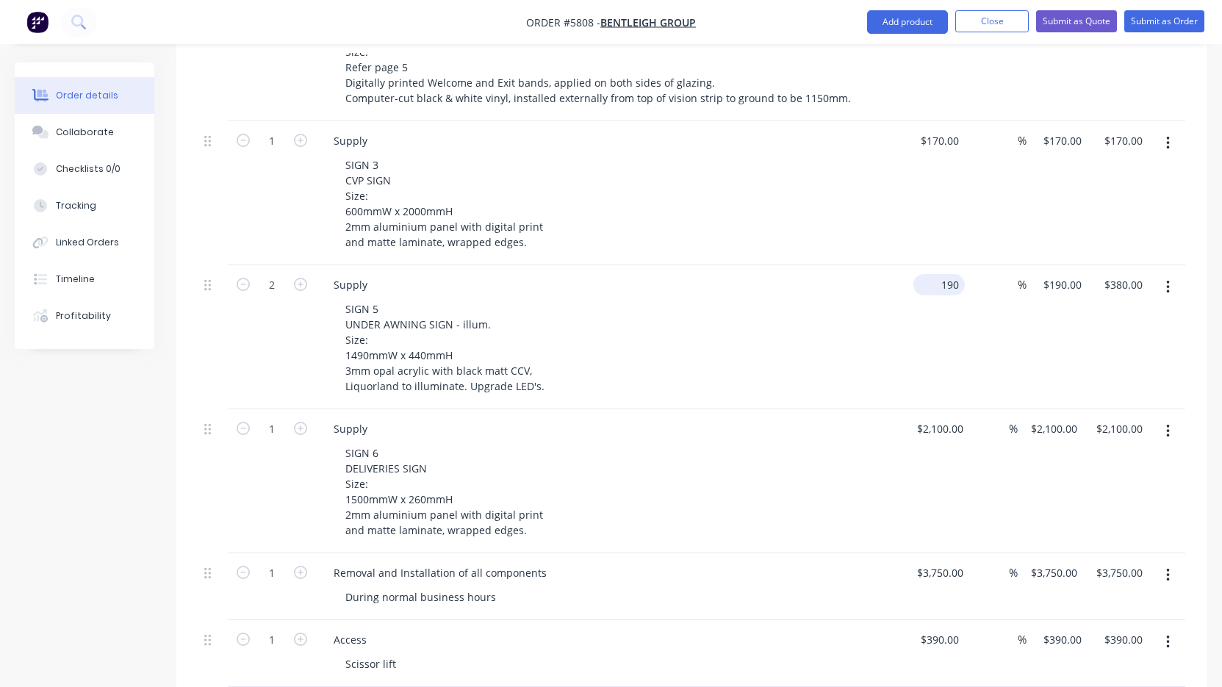
click at [941, 274] on input "190" at bounding box center [942, 284] width 46 height 21
type input "$250.00"
type input "$500.00"
click at [872, 342] on div "SIGN 5 UNDER AWNING SIGN - illum. Size: 1490mmW x 440mmH 3mm opal acrylic with …" at bounding box center [616, 347] width 564 height 98
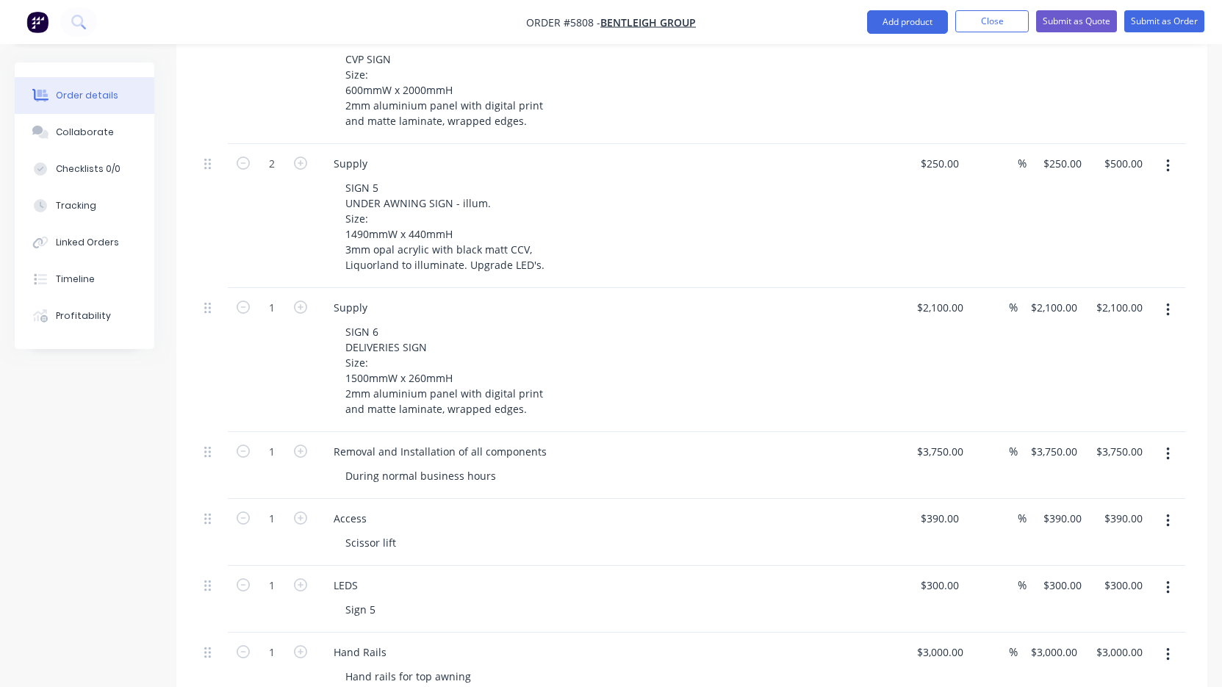
scroll to position [804, 0]
click at [948, 151] on input "250" at bounding box center [952, 161] width 25 height 21
type input "$240.00"
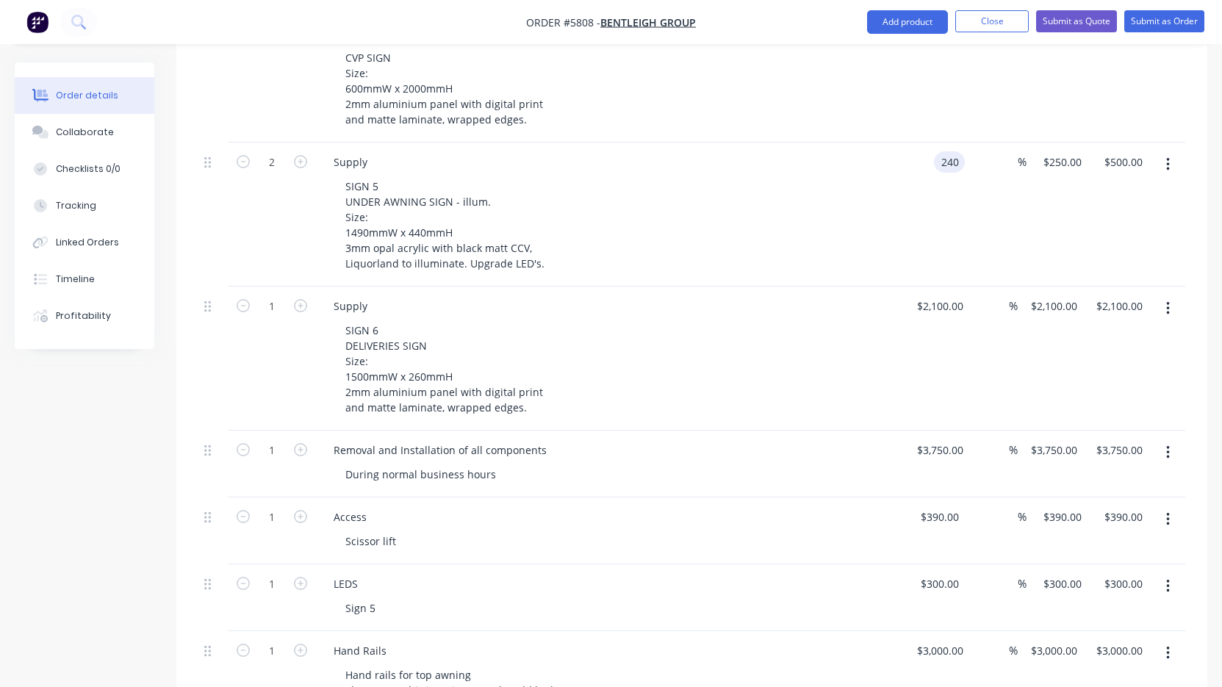
type input "$480.00"
click at [883, 207] on div "SIGN 5 UNDER AWNING SIGN - illum. Size: 1490mmW x 440mmH 3mm opal acrylic with …" at bounding box center [616, 225] width 564 height 98
click at [799, 400] on div "Supply SIGN 6 DELIVERIES SIGN Size: 1500mmW x 260mmH 2mm aluminium panel with d…" at bounding box center [610, 359] width 588 height 144
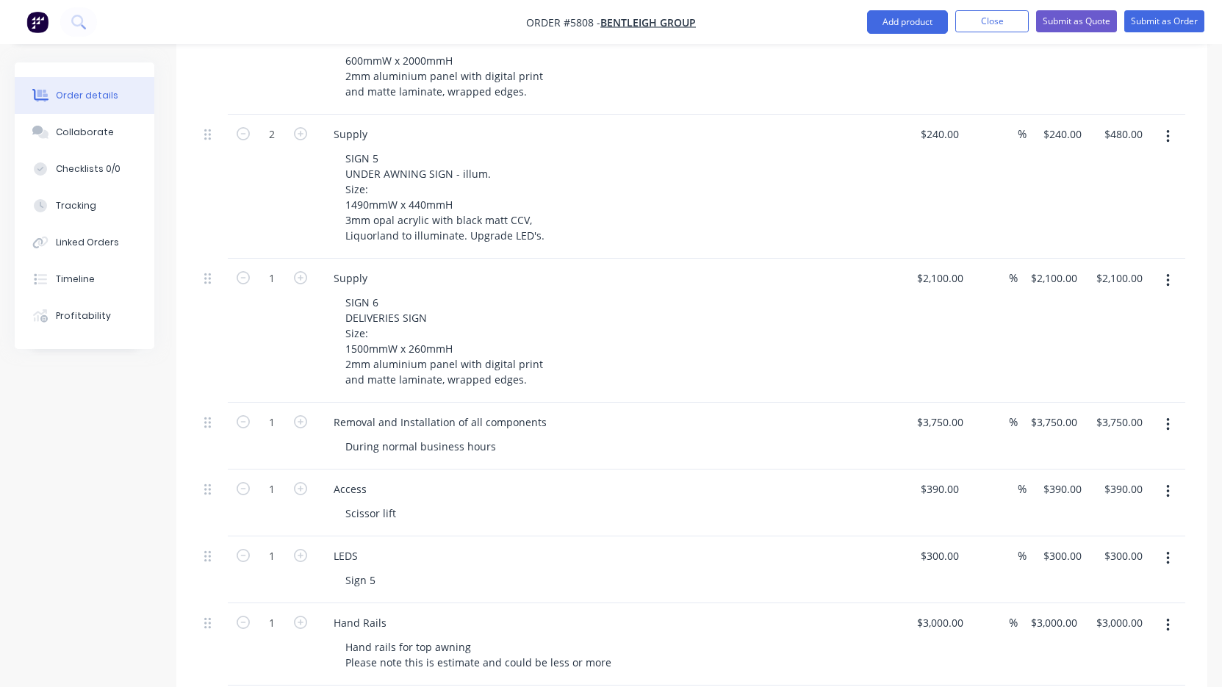
scroll to position [849, 0]
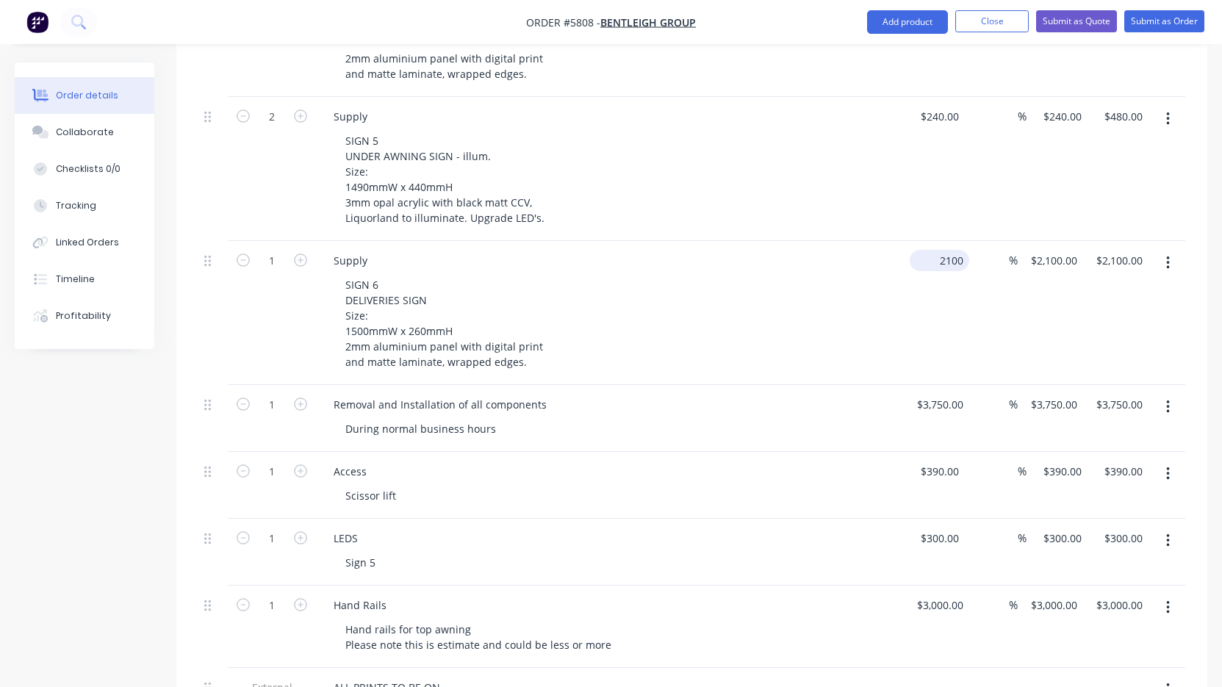
click at [942, 250] on input "2100" at bounding box center [943, 260] width 54 height 21
type input "$95.00"
click at [921, 274] on div "$95.00 95" at bounding box center [932, 313] width 57 height 144
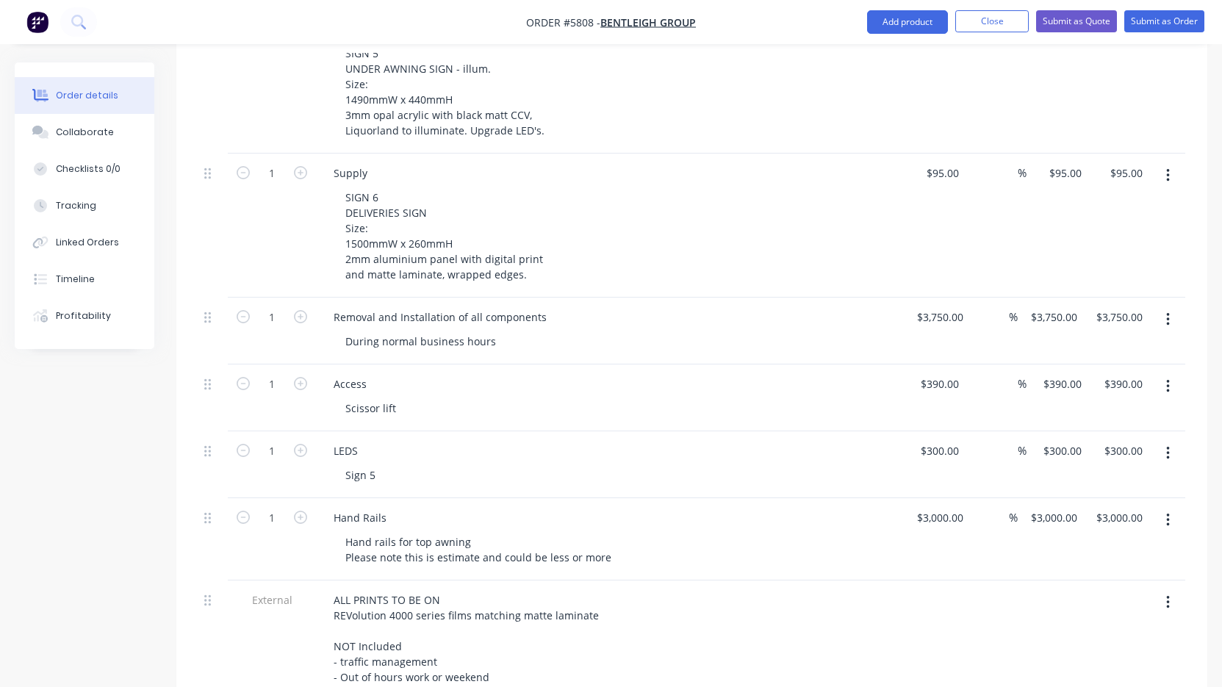
scroll to position [938, 0]
click at [936, 305] on input "3750" at bounding box center [945, 315] width 31 height 21
type input "$1,985.00"
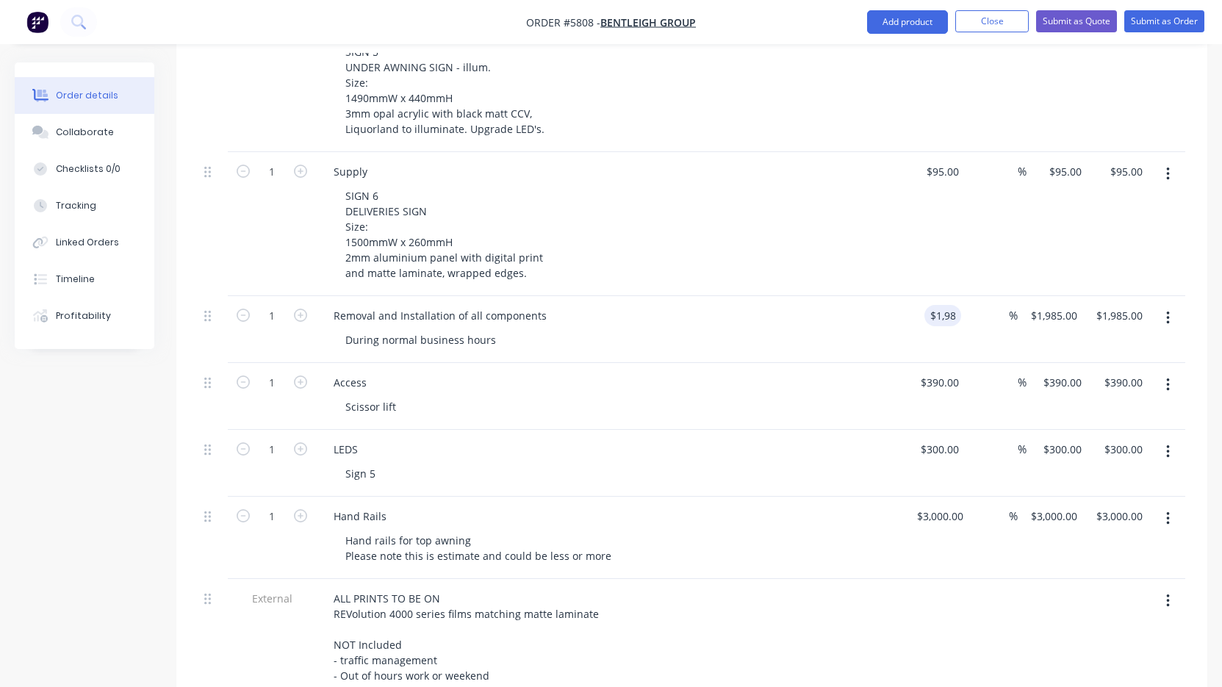
click at [769, 396] on div "Scissor lift" at bounding box center [616, 406] width 564 height 21
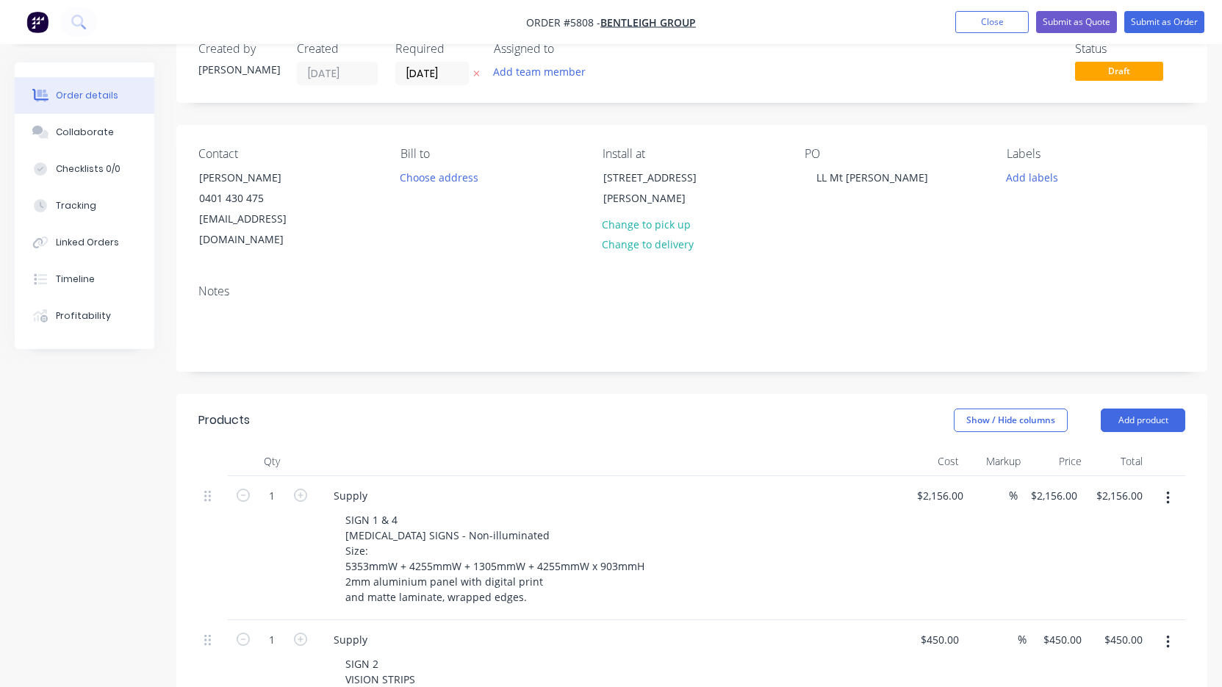
scroll to position [28, 0]
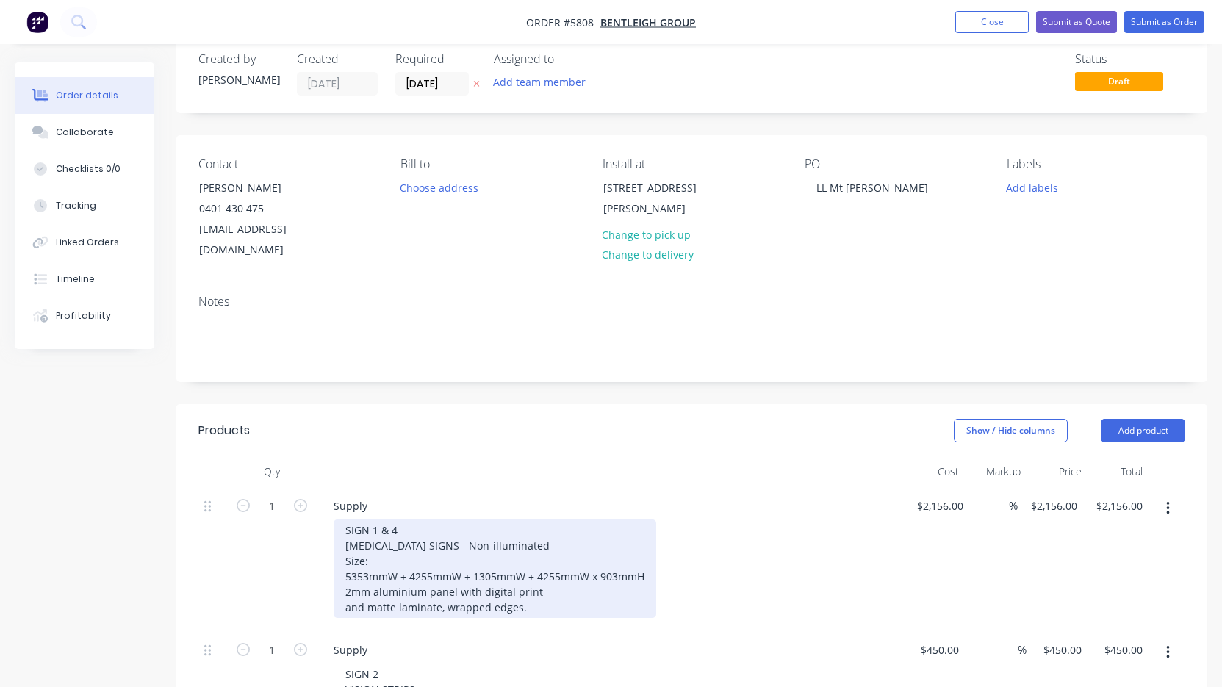
click at [368, 561] on div "SIGN 1 & 4 [MEDICAL_DATA] SIGNS - Non-illuminated Size: 5353mmW + 4255mmW + 130…" at bounding box center [495, 569] width 323 height 98
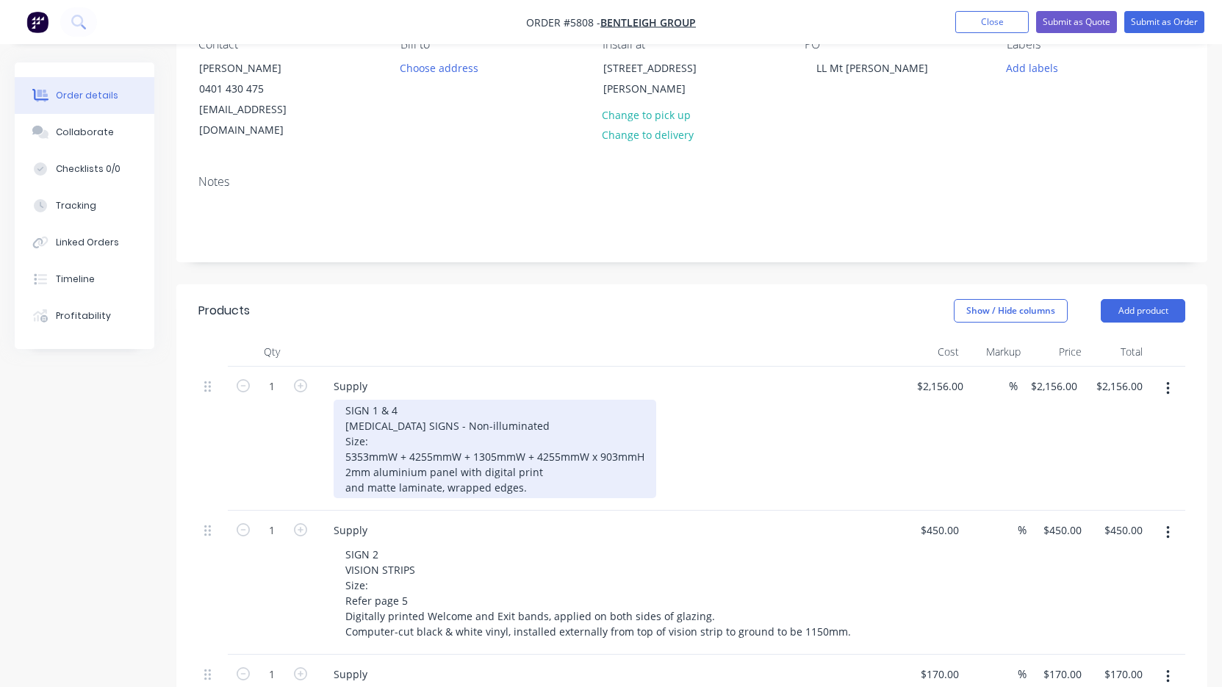
scroll to position [149, 0]
drag, startPoint x: 350, startPoint y: 443, endPoint x: 337, endPoint y: 443, distance: 13.2
click at [337, 443] on div "SIGN 1 & 4 [MEDICAL_DATA] SIGNS - Non-illuminated Size: 5353mmW + 4255mmW + 130…" at bounding box center [495, 447] width 323 height 98
click at [445, 466] on div "SIGN 1 & 4 [MEDICAL_DATA] SIGNS - Non-illuminated Size: 5353mmW + 4255mmW + 130…" at bounding box center [495, 447] width 323 height 98
drag, startPoint x: 342, startPoint y: 449, endPoint x: 503, endPoint y: 484, distance: 164.0
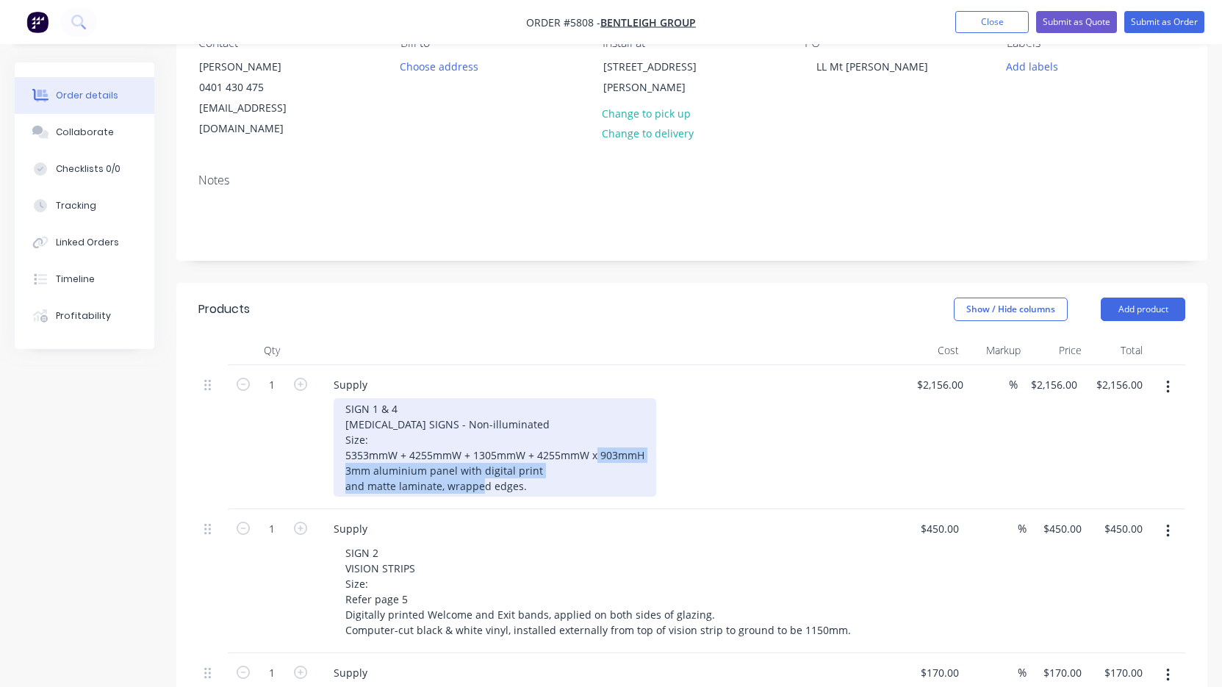
click at [503, 484] on div "Supply SIGN 1 & 4 [MEDICAL_DATA] SIGNS - Non-illuminated Size: 5353mmW + 4255mm…" at bounding box center [610, 437] width 588 height 144
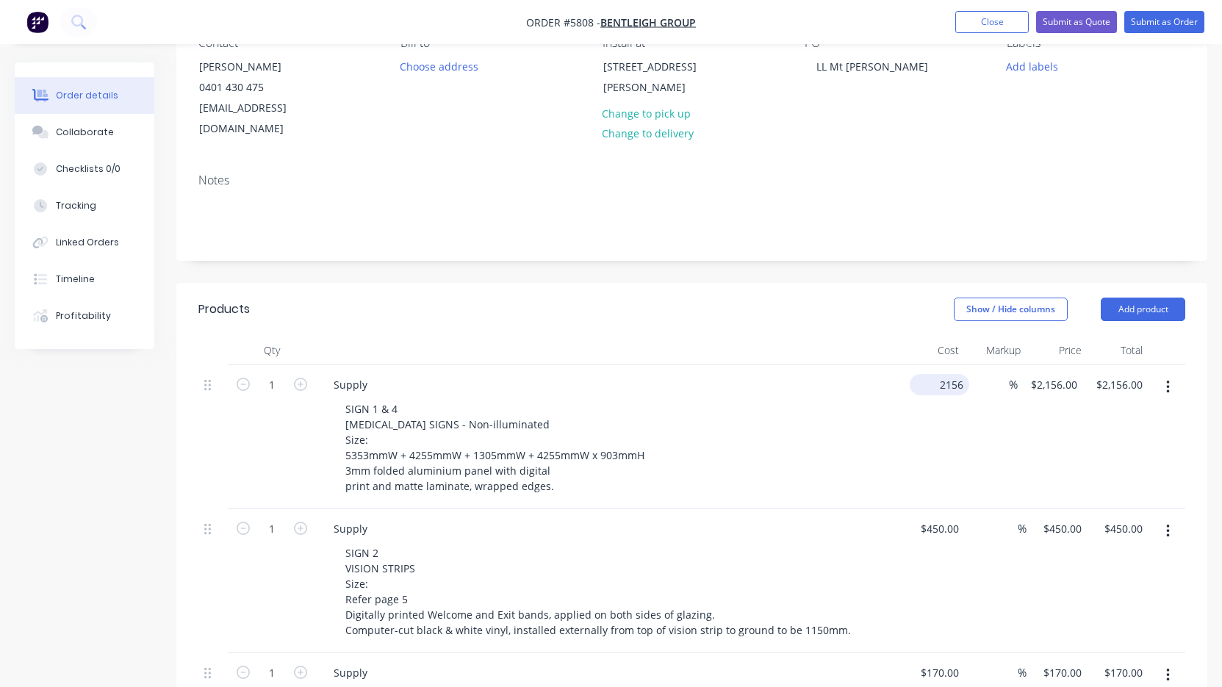
click at [936, 374] on input "2156" at bounding box center [943, 384] width 54 height 21
type input "$4,150.00"
click at [816, 509] on div "Supply SIGN 2 VISION STRIPS Size: Refer page 5 Digitally printed Welcome and Ex…" at bounding box center [610, 581] width 588 height 144
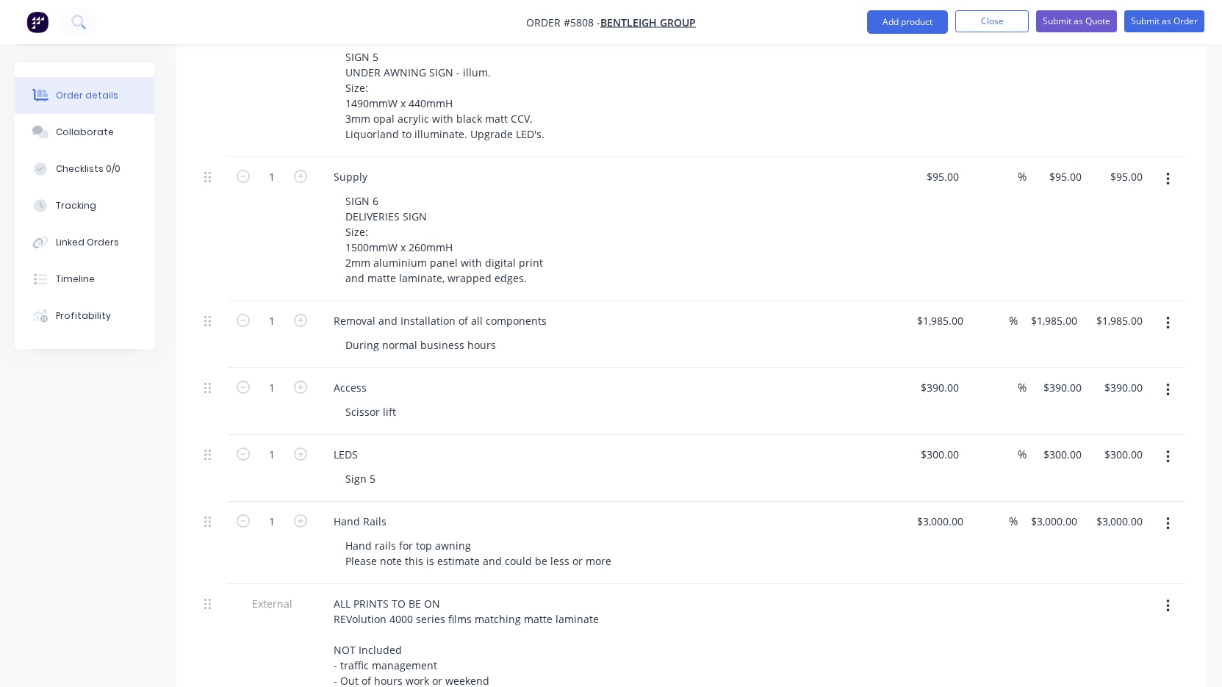
scroll to position [935, 0]
click at [945, 311] on div "$1,985.00 $1,985.00" at bounding box center [936, 332] width 65 height 67
click at [939, 308] on input "1985" at bounding box center [943, 318] width 54 height 21
type input "$2,275.00"
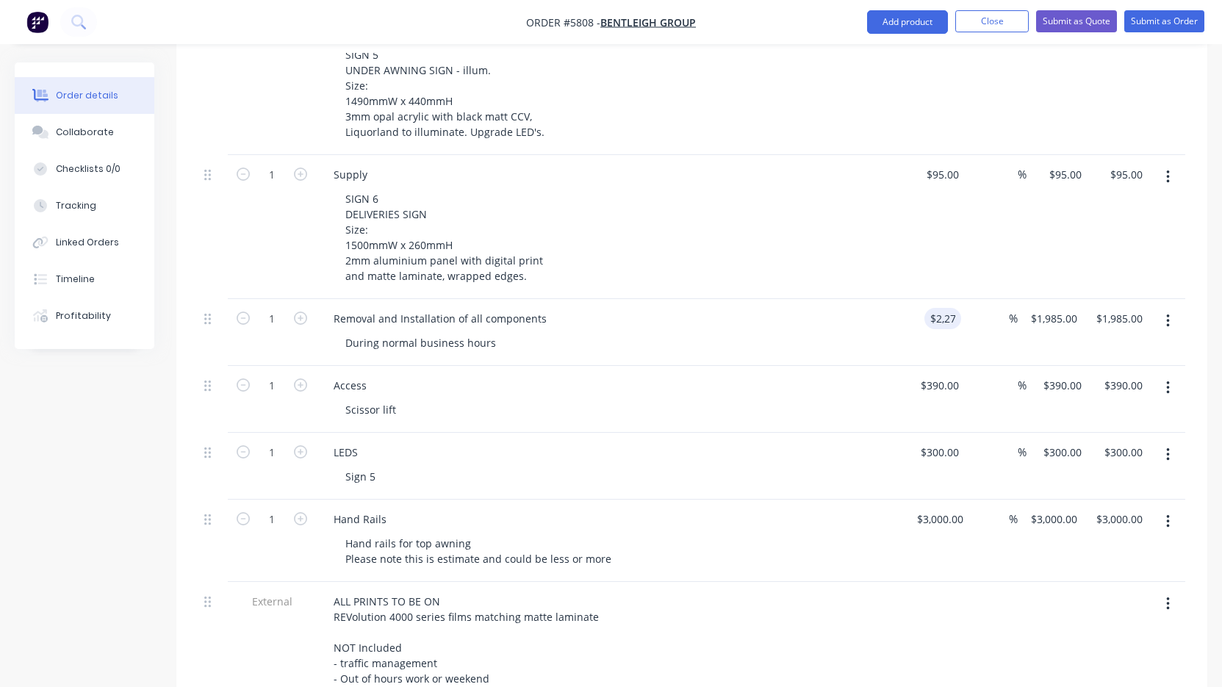
type input "$2,275.00"
click at [802, 399] on div "Scissor lift" at bounding box center [616, 409] width 564 height 21
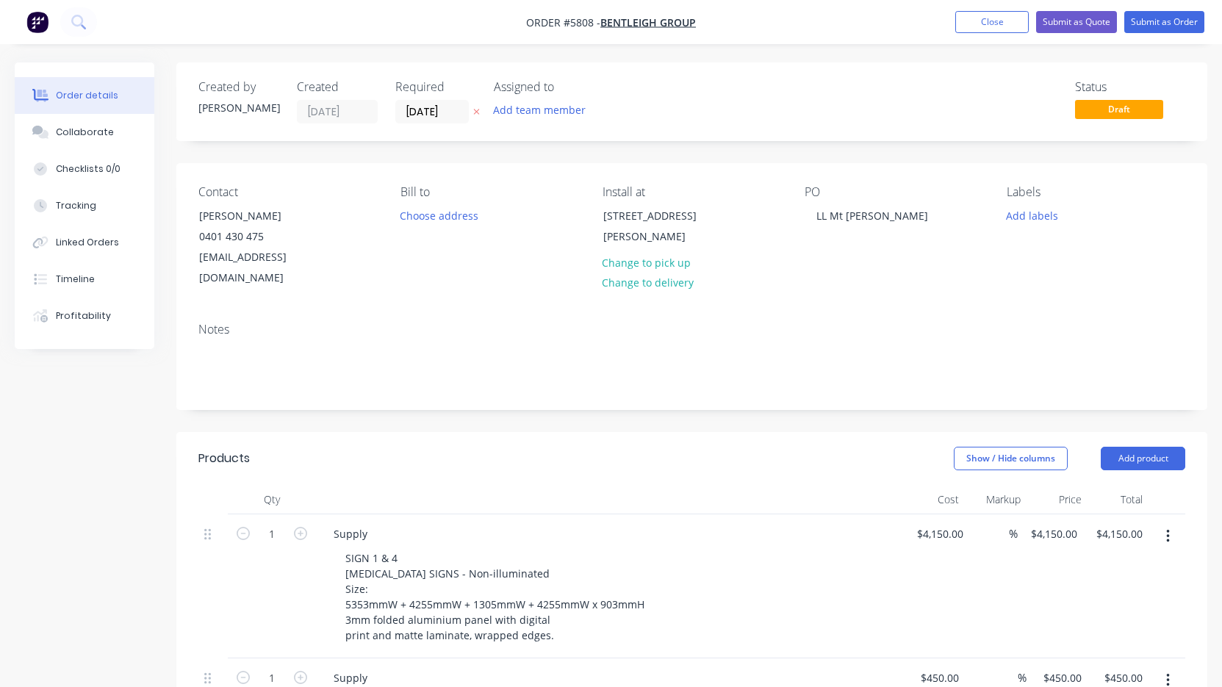
scroll to position [0, 0]
click at [1069, 23] on button "Submit as Quote" at bounding box center [1076, 22] width 81 height 22
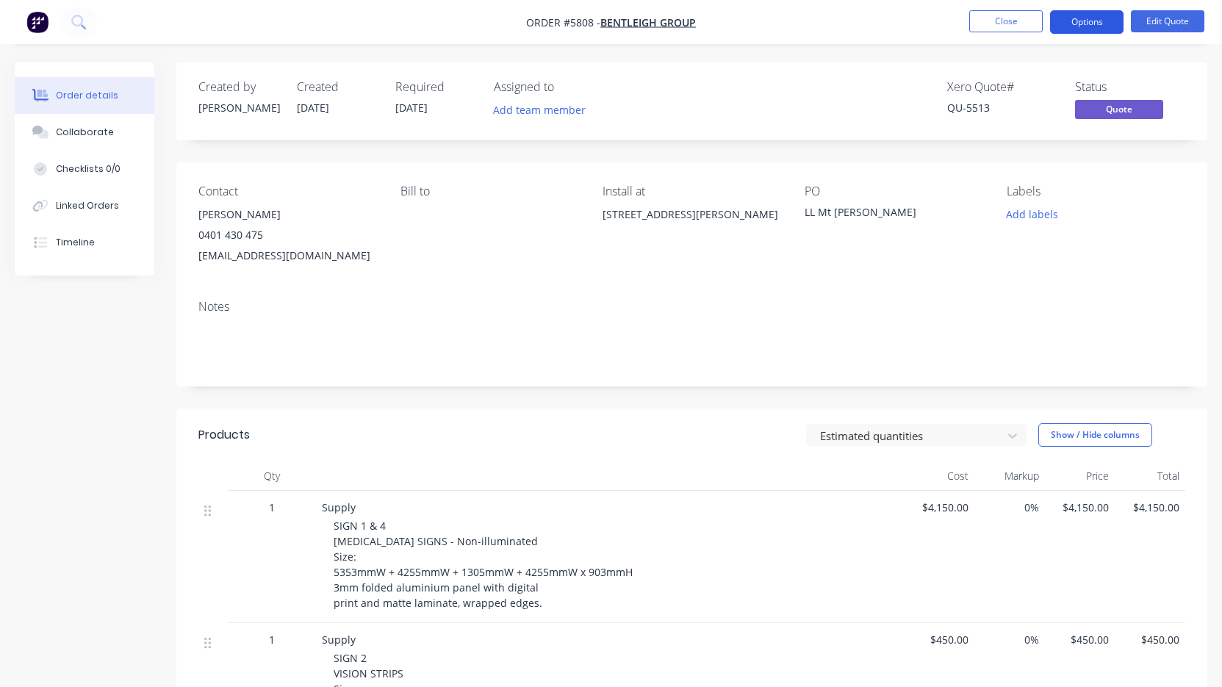
click at [1077, 28] on button "Options" at bounding box center [1086, 22] width 73 height 24
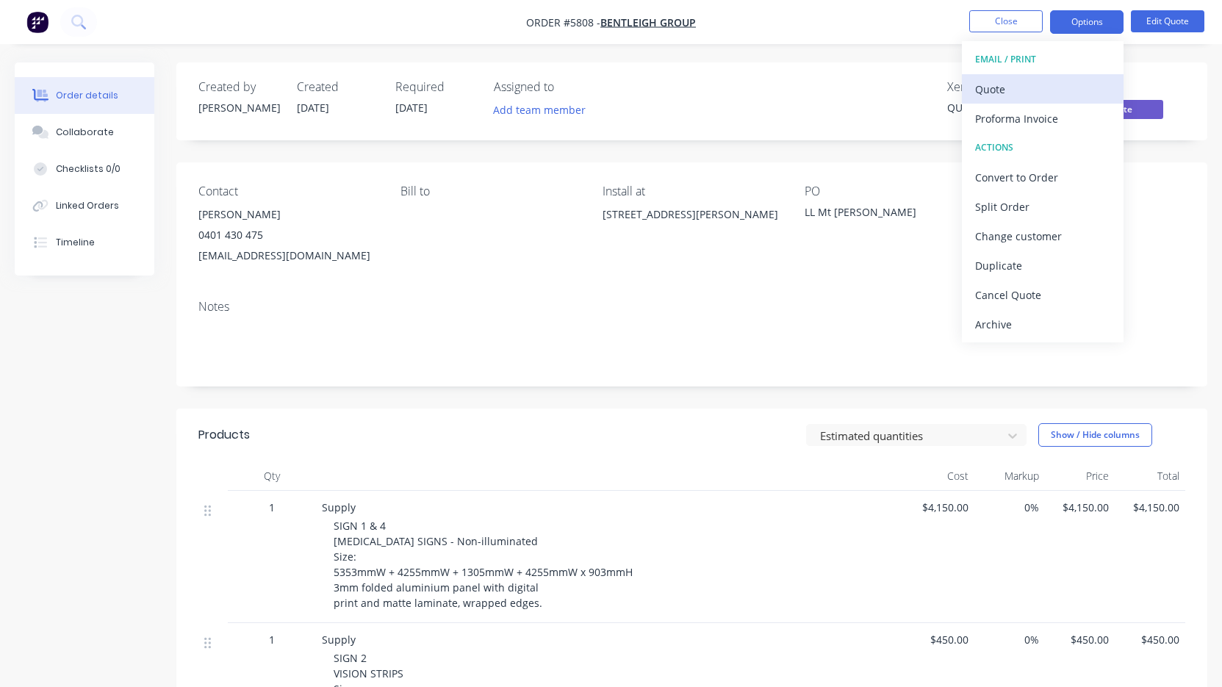
click at [1061, 90] on div "Quote" at bounding box center [1042, 89] width 135 height 21
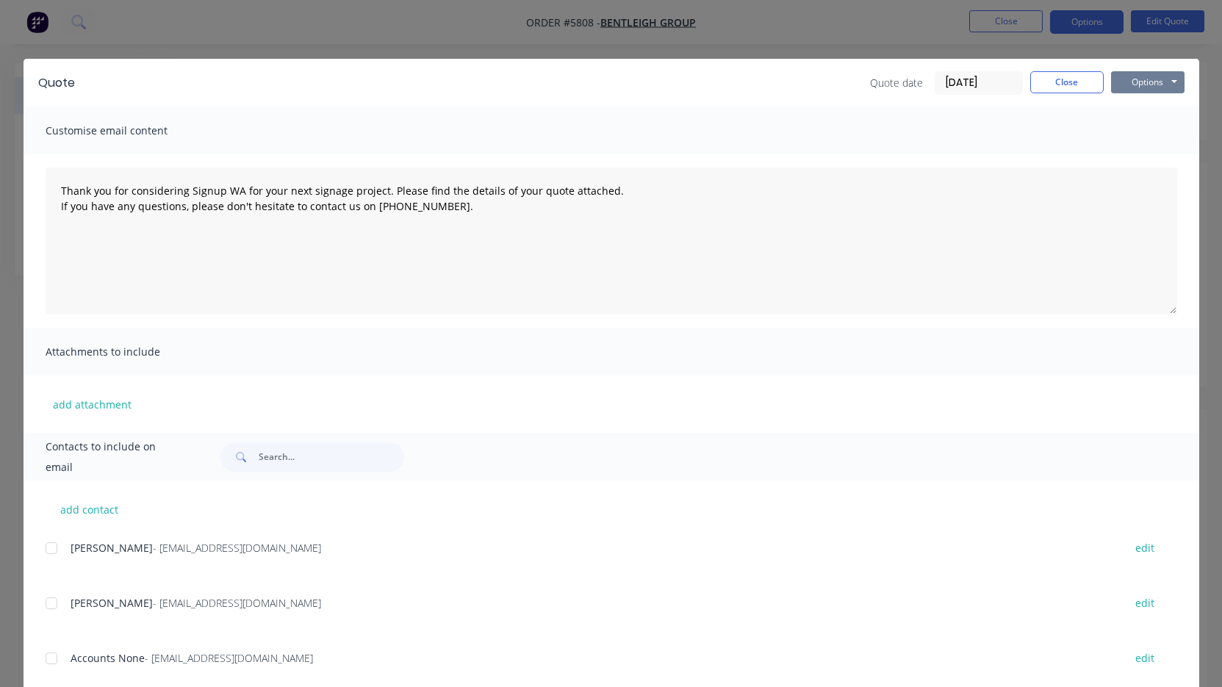
click at [1139, 85] on button "Options" at bounding box center [1147, 82] width 73 height 22
click at [1143, 128] on button "Print" at bounding box center [1158, 133] width 94 height 24
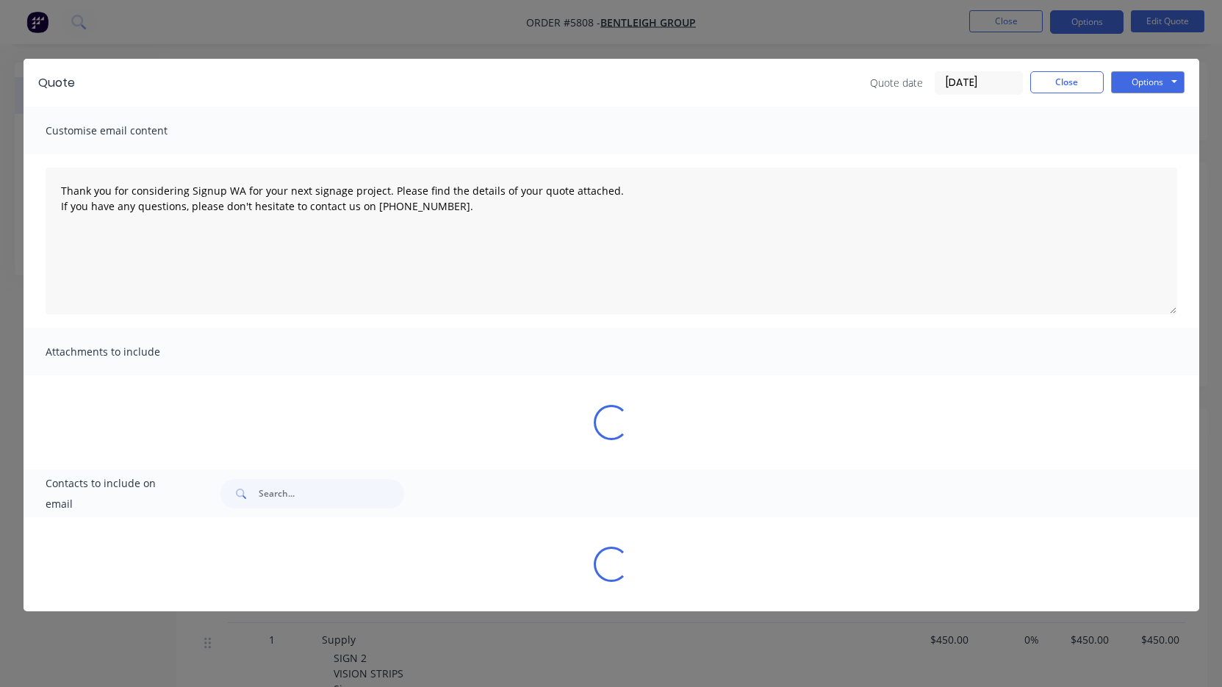
type textarea "Thank you for considering Signup WA for your next signage project. Please find …"
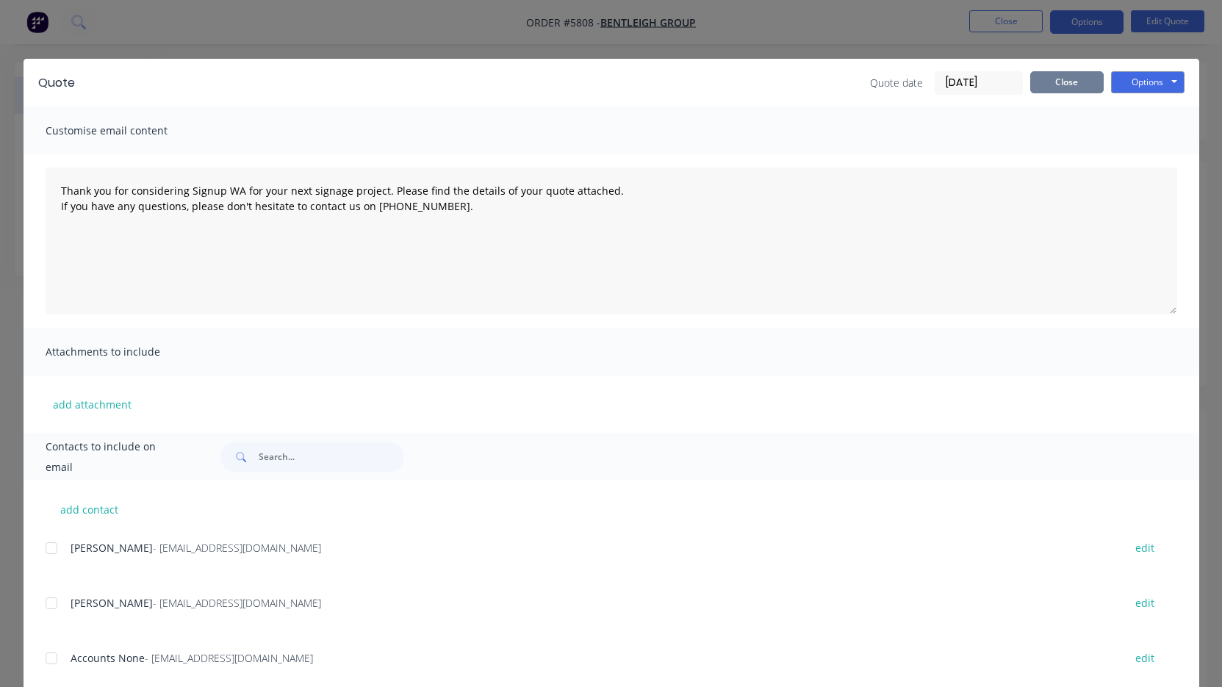
click at [1080, 85] on button "Close" at bounding box center [1066, 82] width 73 height 22
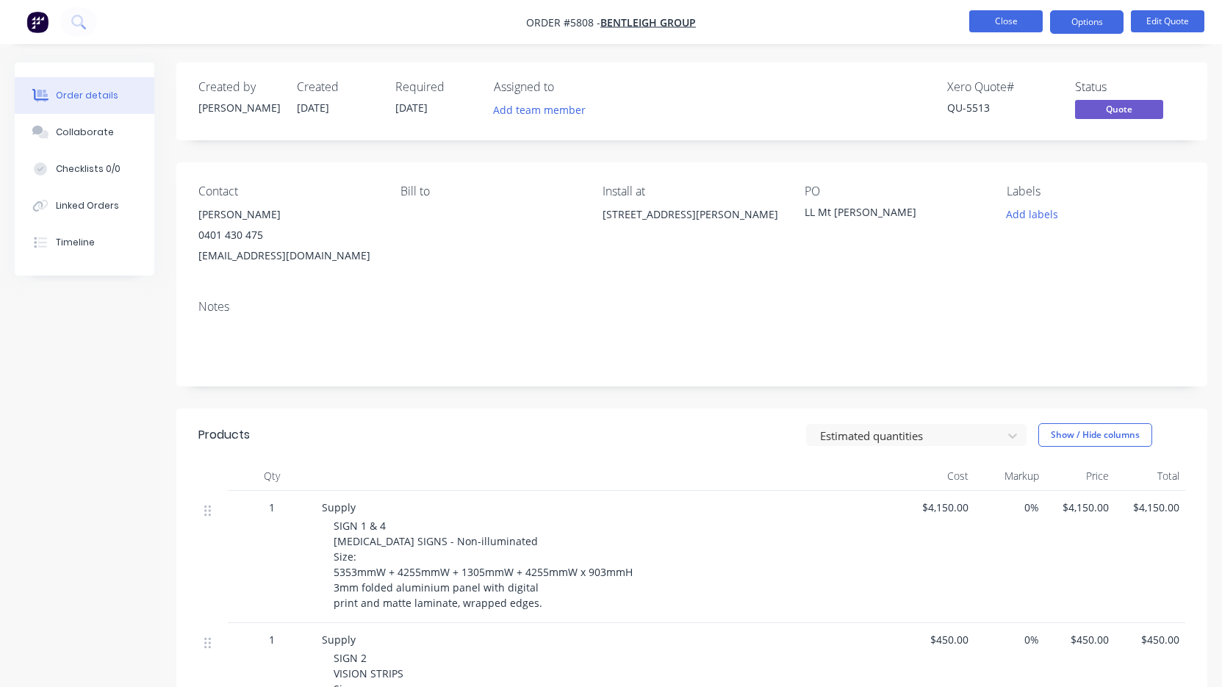
click at [1004, 22] on button "Close" at bounding box center [1005, 21] width 73 height 22
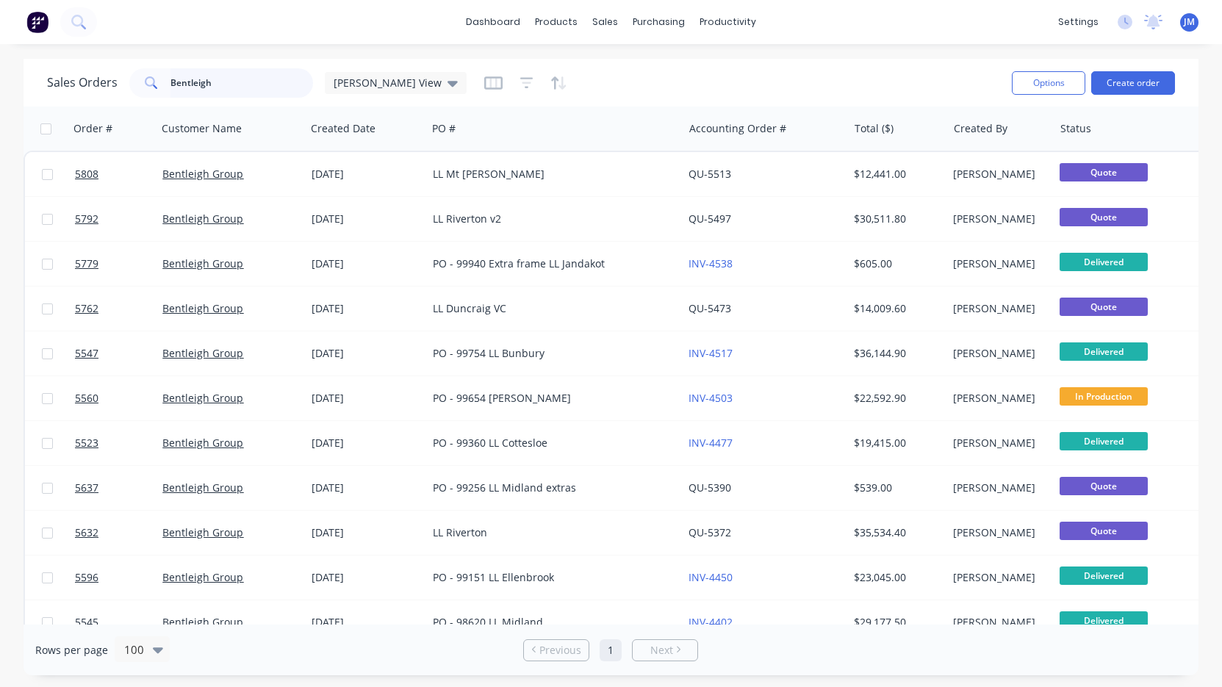
click at [223, 82] on input "Bentleigh" at bounding box center [241, 82] width 143 height 29
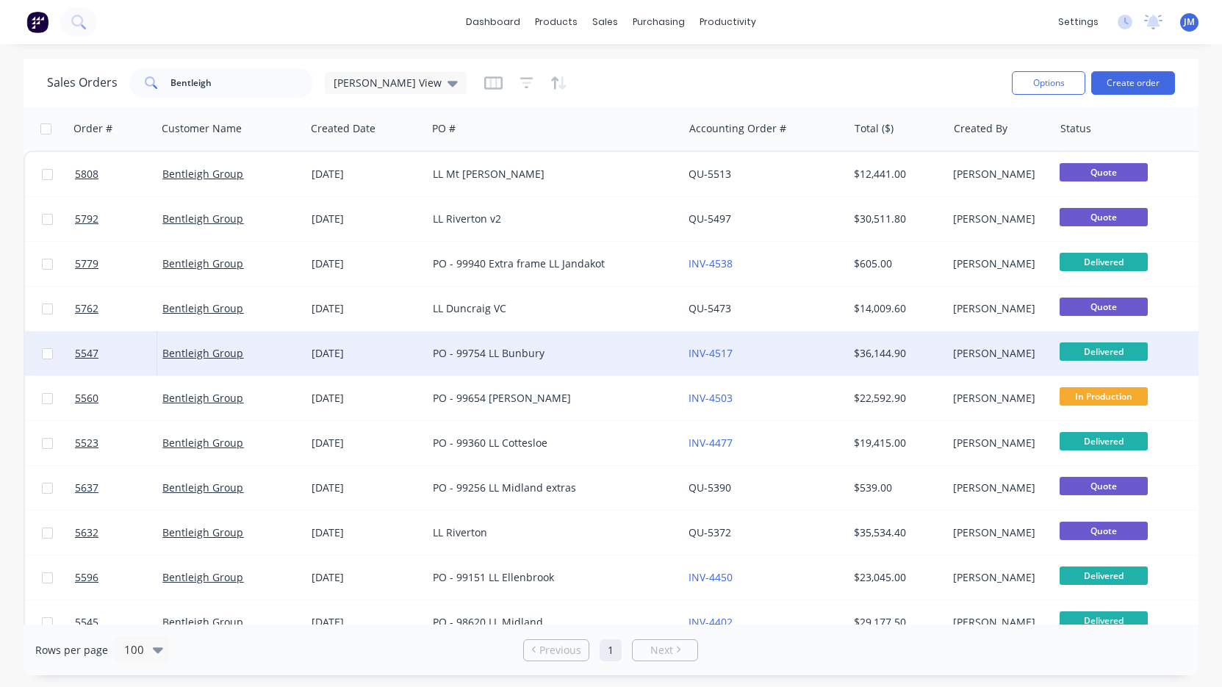
click at [500, 346] on div "PO - 99754 LL Bunbury" at bounding box center [549, 353] width 232 height 15
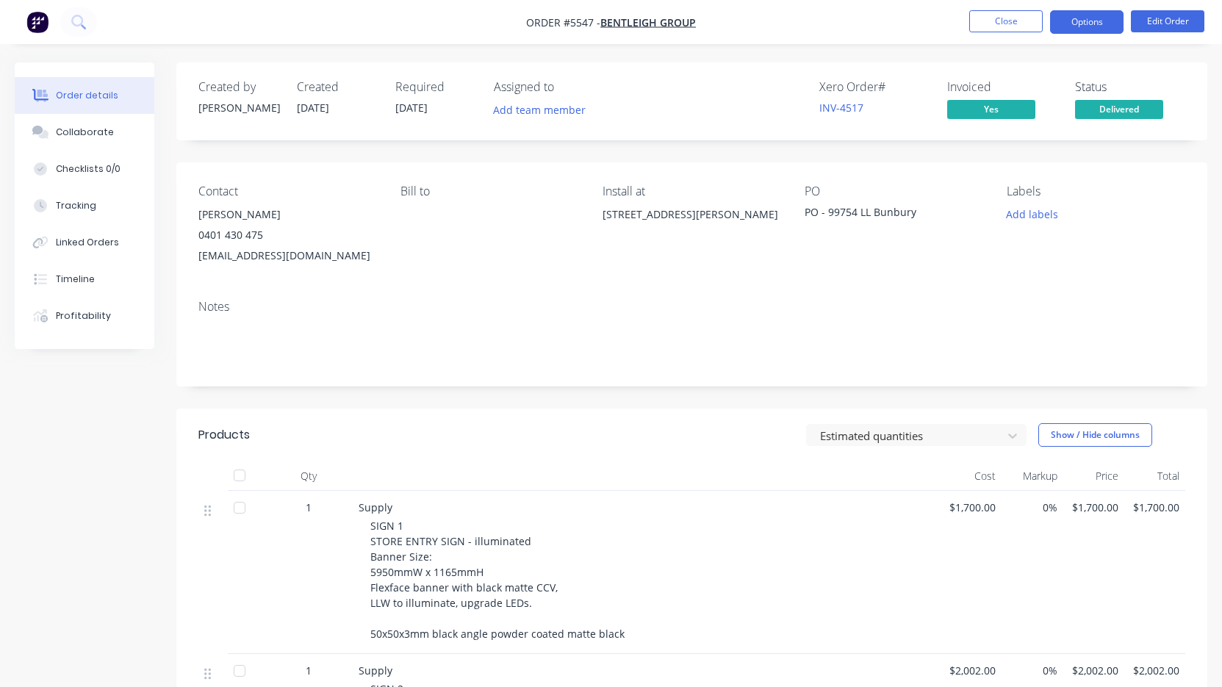
click at [1086, 24] on button "Options" at bounding box center [1086, 22] width 73 height 24
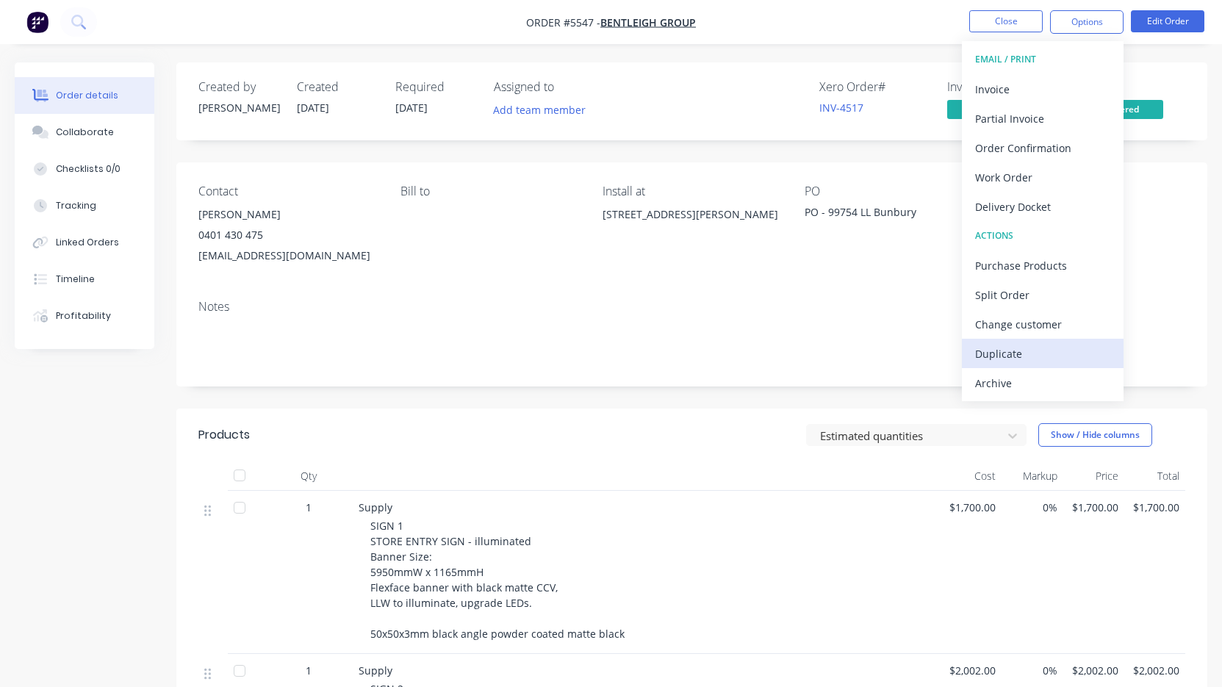
click at [1043, 350] on div "Duplicate" at bounding box center [1042, 353] width 135 height 21
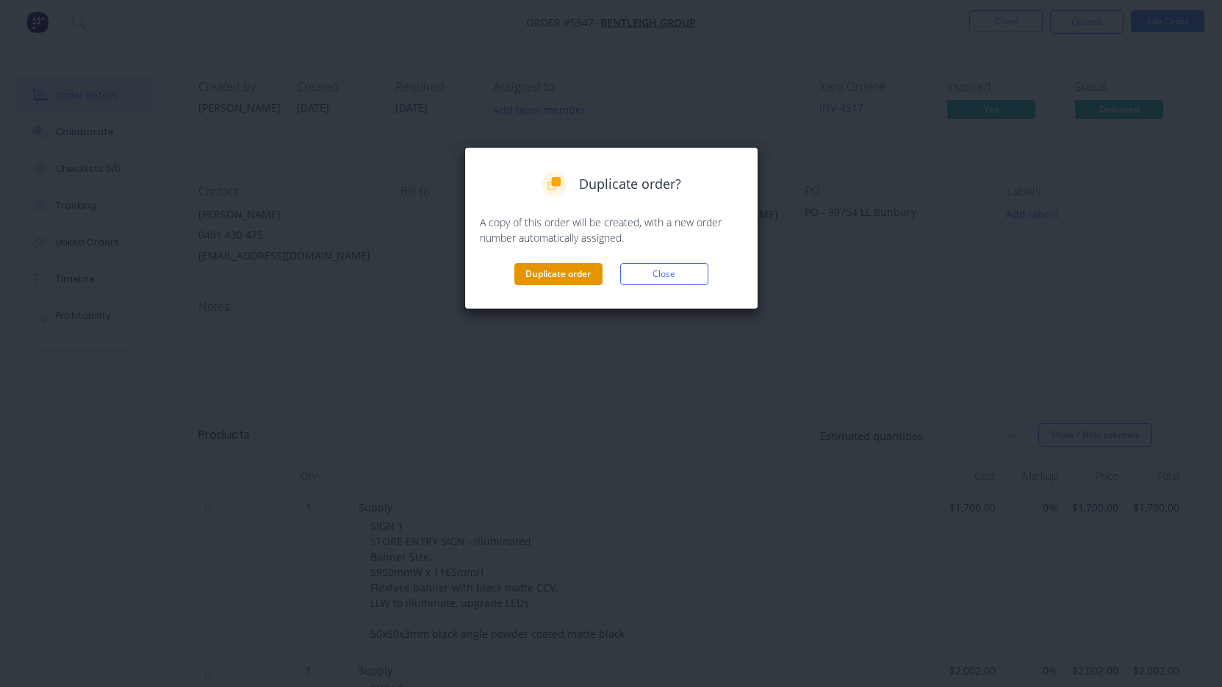
click at [576, 277] on button "Duplicate order" at bounding box center [558, 274] width 88 height 22
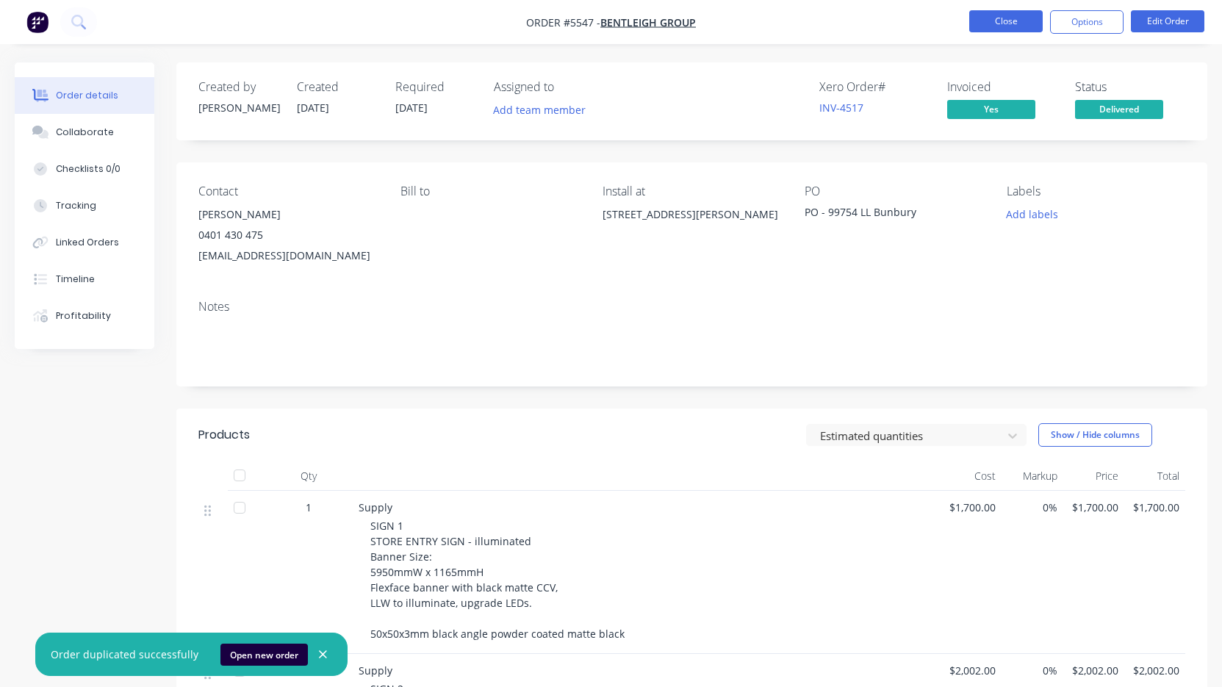
click at [1005, 17] on button "Close" at bounding box center [1005, 21] width 73 height 22
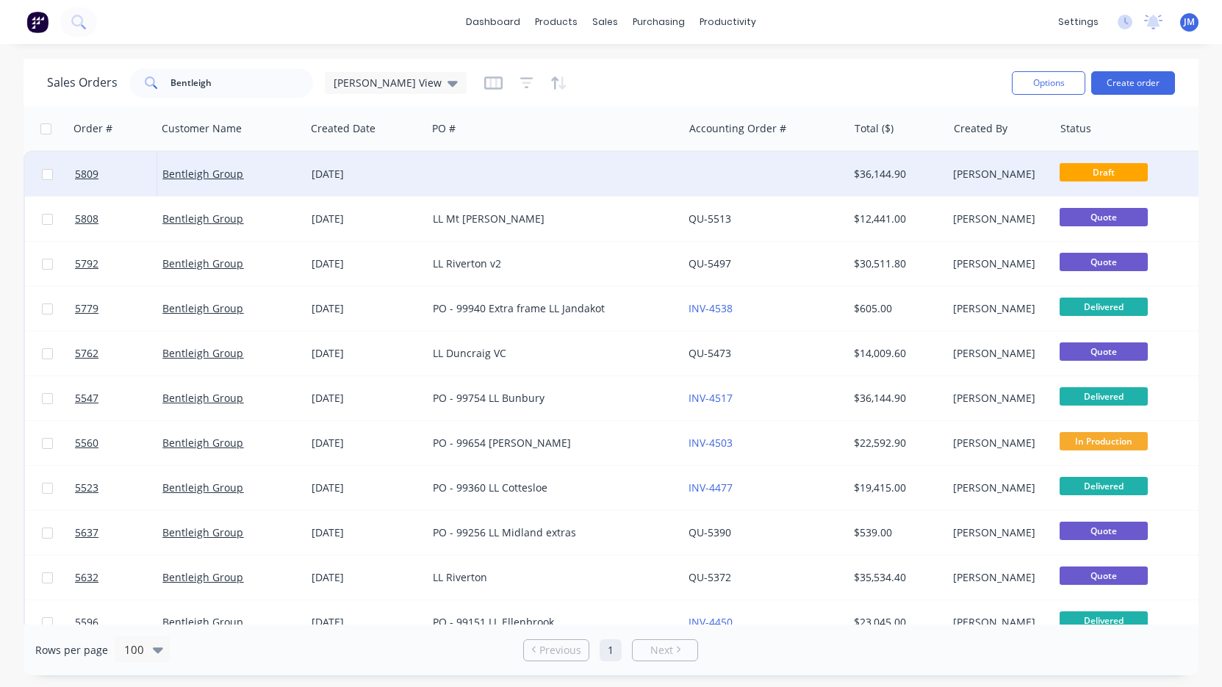
click at [711, 170] on div at bounding box center [765, 174] width 165 height 44
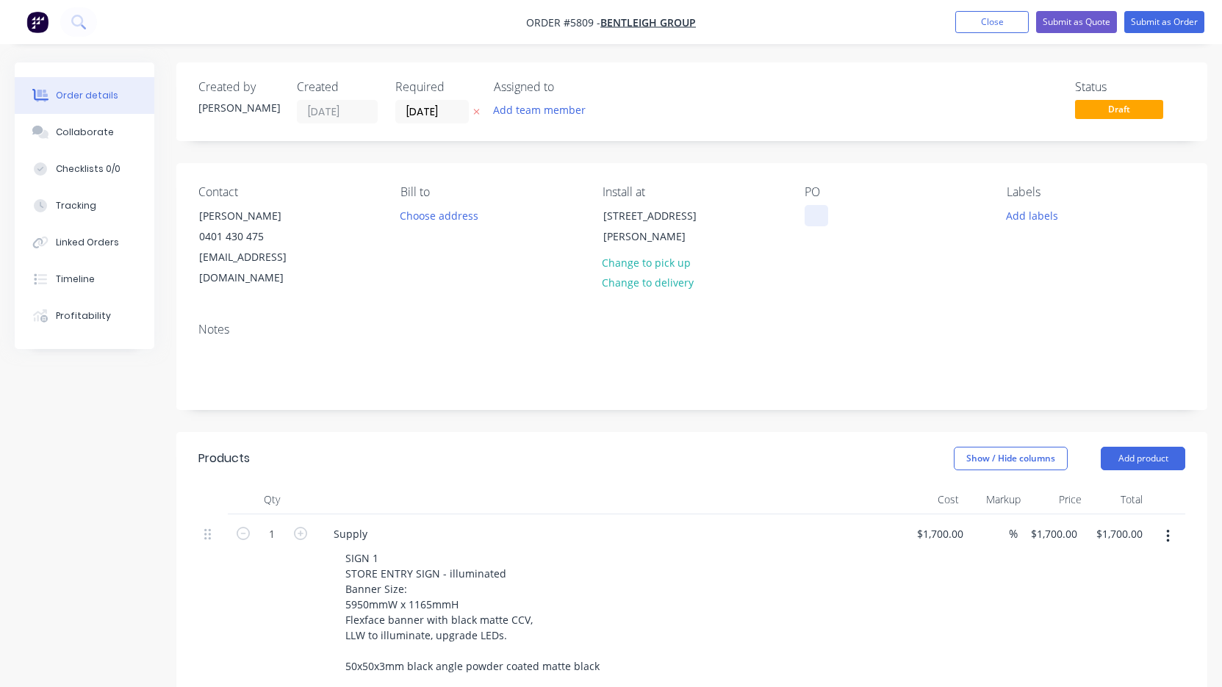
click at [809, 207] on div at bounding box center [817, 215] width 24 height 21
click at [625, 231] on div "[STREET_ADDRESS][PERSON_NAME]" at bounding box center [664, 226] width 122 height 41
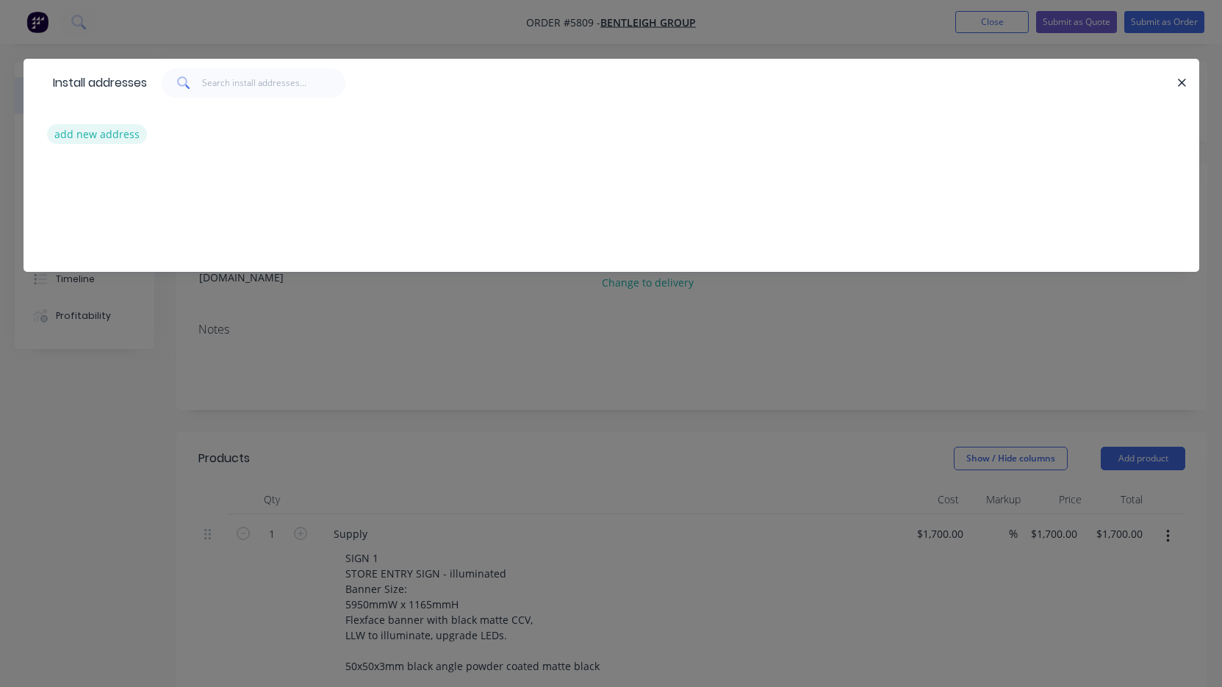
click at [119, 143] on button "add new address" at bounding box center [97, 134] width 101 height 20
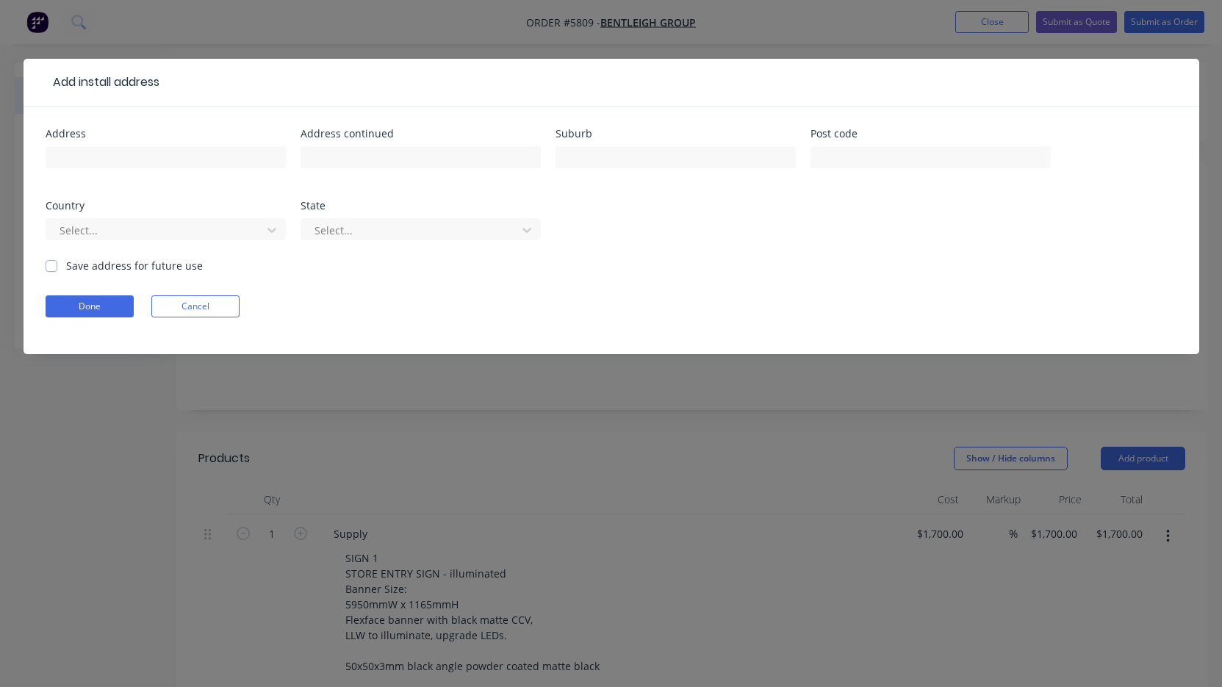
click at [145, 188] on div "Address Address continued Suburb Post code Country Select... State Select..." at bounding box center [612, 193] width 1132 height 129
click at [135, 159] on input "text" at bounding box center [166, 157] width 240 height 22
paste input "[STREET_ADDRESS]"
type input "[STREET_ADDRESS]"
click at [106, 303] on button "Done" at bounding box center [90, 306] width 88 height 22
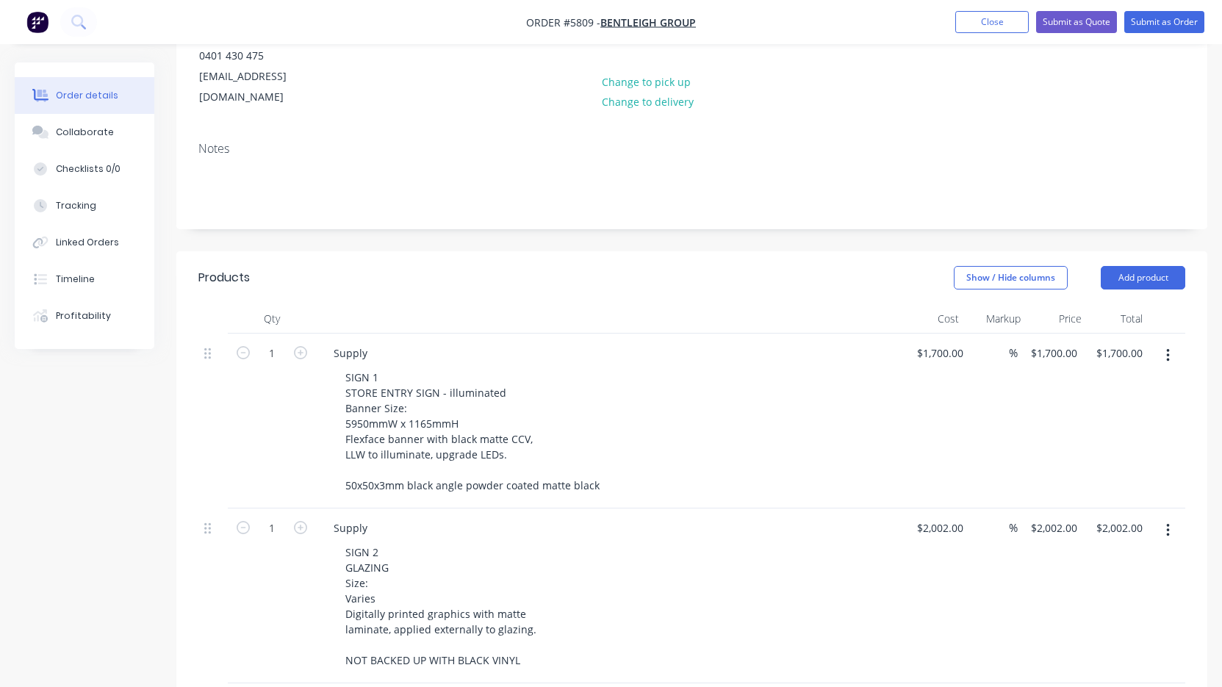
scroll to position [183, 0]
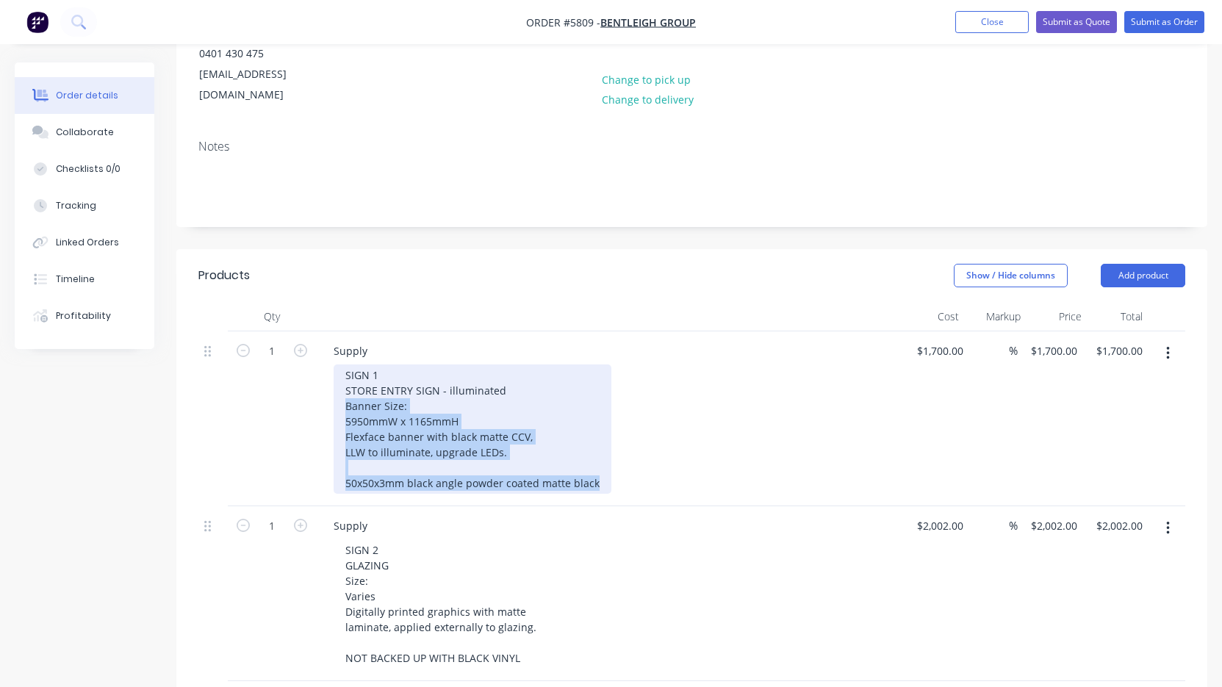
drag, startPoint x: 345, startPoint y: 383, endPoint x: 545, endPoint y: 478, distance: 221.5
click at [545, 479] on div "Supply SIGN 1 STORE ENTRY SIGN - illuminated Banner Size: 5950mmW x 1165mmH Fle…" at bounding box center [610, 418] width 588 height 175
paste div
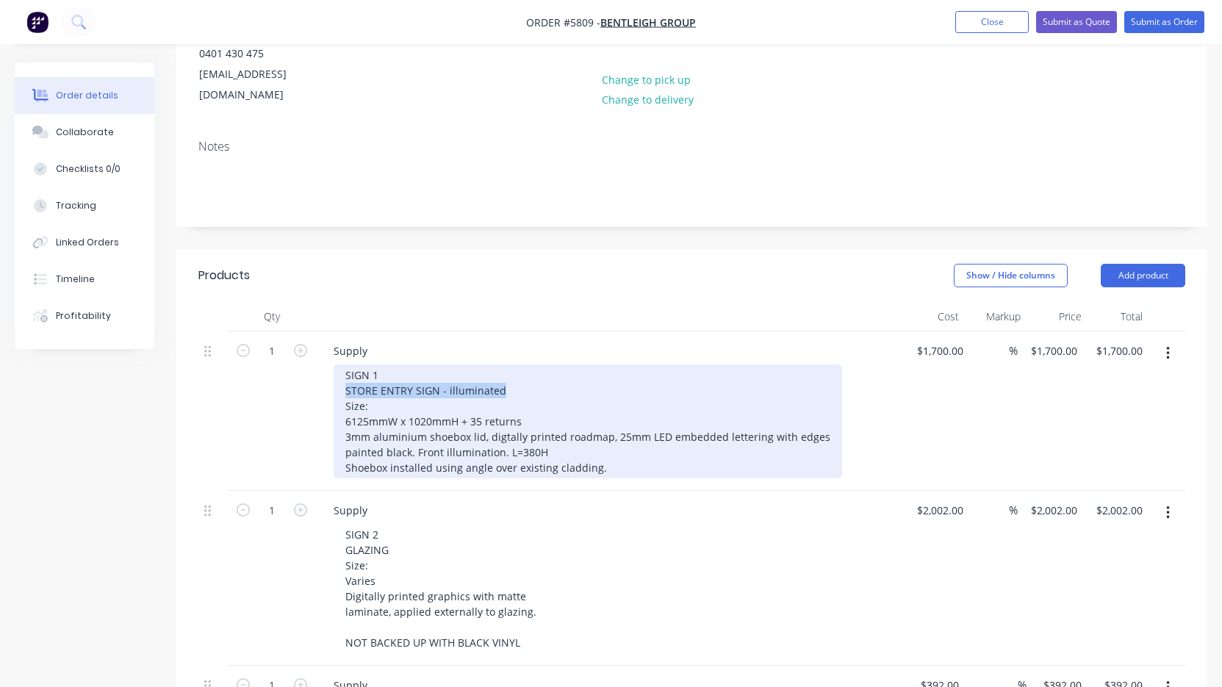
drag, startPoint x: 506, startPoint y: 370, endPoint x: 315, endPoint y: 368, distance: 191.1
click at [315, 368] on div "1 Supply SIGN 1 STORE ENTRY SIGN - illuminated Size: 6125mmW x 1020mmH + 35 ret…" at bounding box center [691, 410] width 987 height 159
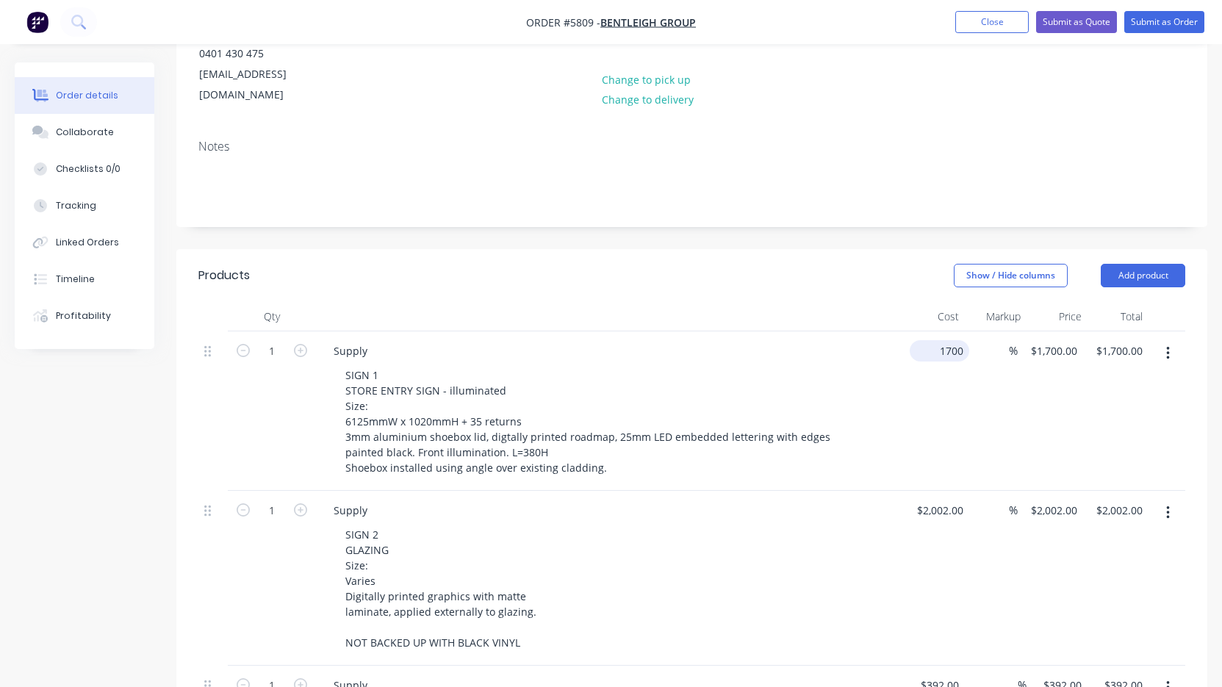
click at [941, 340] on input "1700" at bounding box center [943, 350] width 54 height 21
type input "$0.00"
click at [877, 414] on div "SIGN 1 STORE ENTRY SIGN - illuminated Size: 6125mmW x 1020mmH + 35 returns 3mm …" at bounding box center [616, 421] width 564 height 114
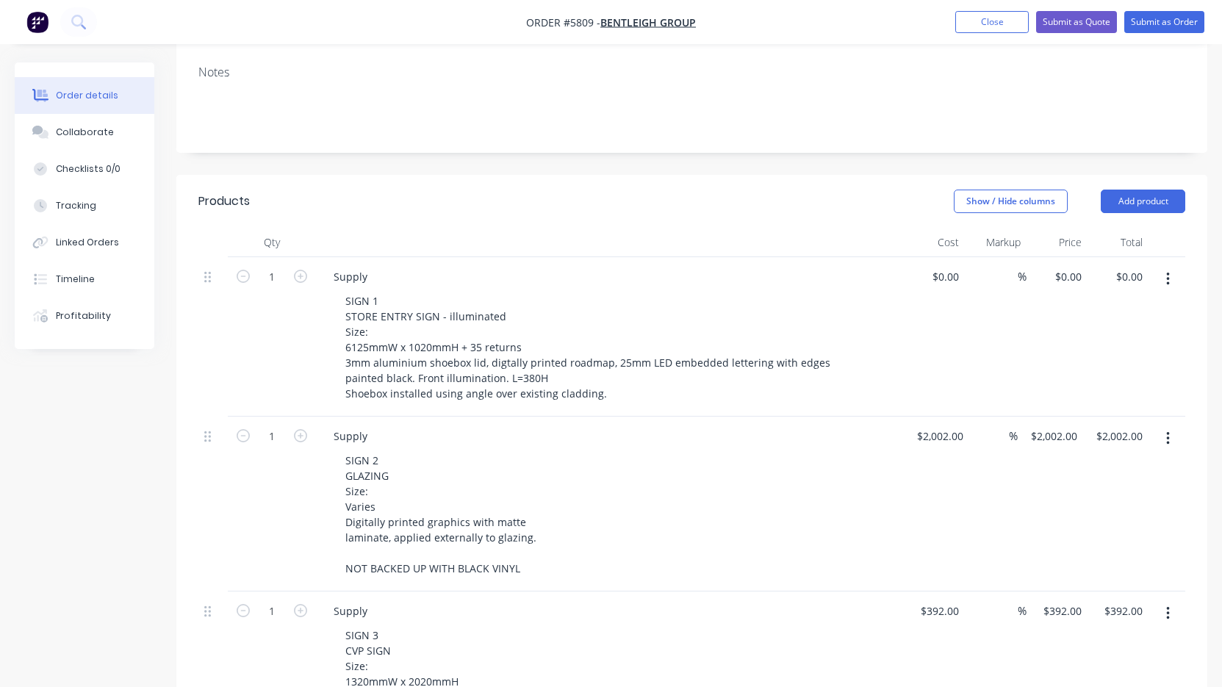
scroll to position [256, 0]
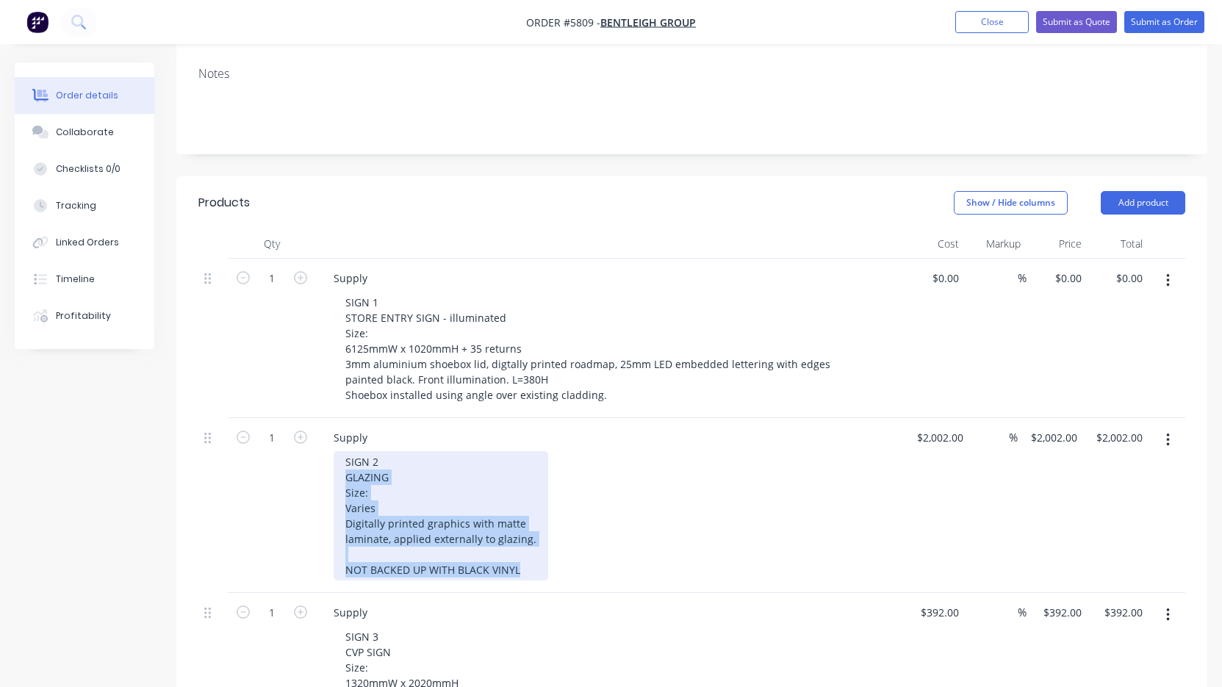
drag, startPoint x: 342, startPoint y: 459, endPoint x: 551, endPoint y: 567, distance: 235.7
click at [551, 567] on div "Supply SIGN 2 GLAZING Size: Varies Digitally printed graphics with matte lamina…" at bounding box center [610, 505] width 588 height 175
paste div
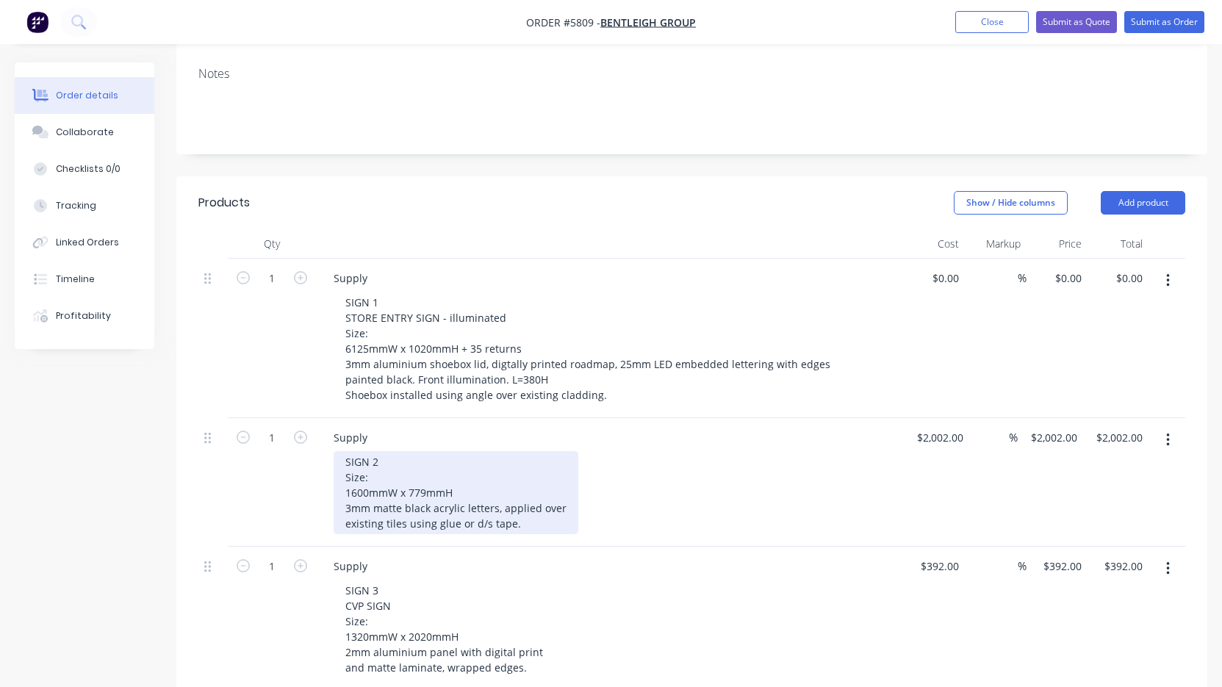
click at [387, 451] on div "SIGN 2 Size: 1600mmW x 779mmH 3mm matte black acrylic letters, applied over exi…" at bounding box center [456, 492] width 245 height 83
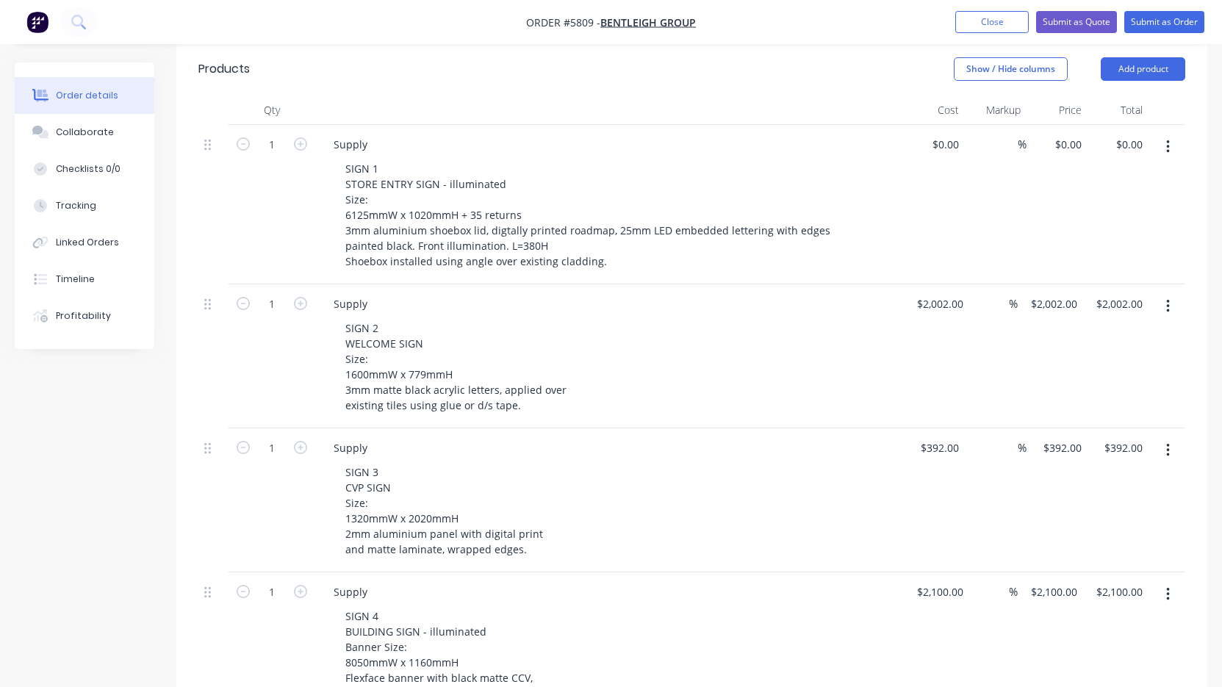
scroll to position [391, 0]
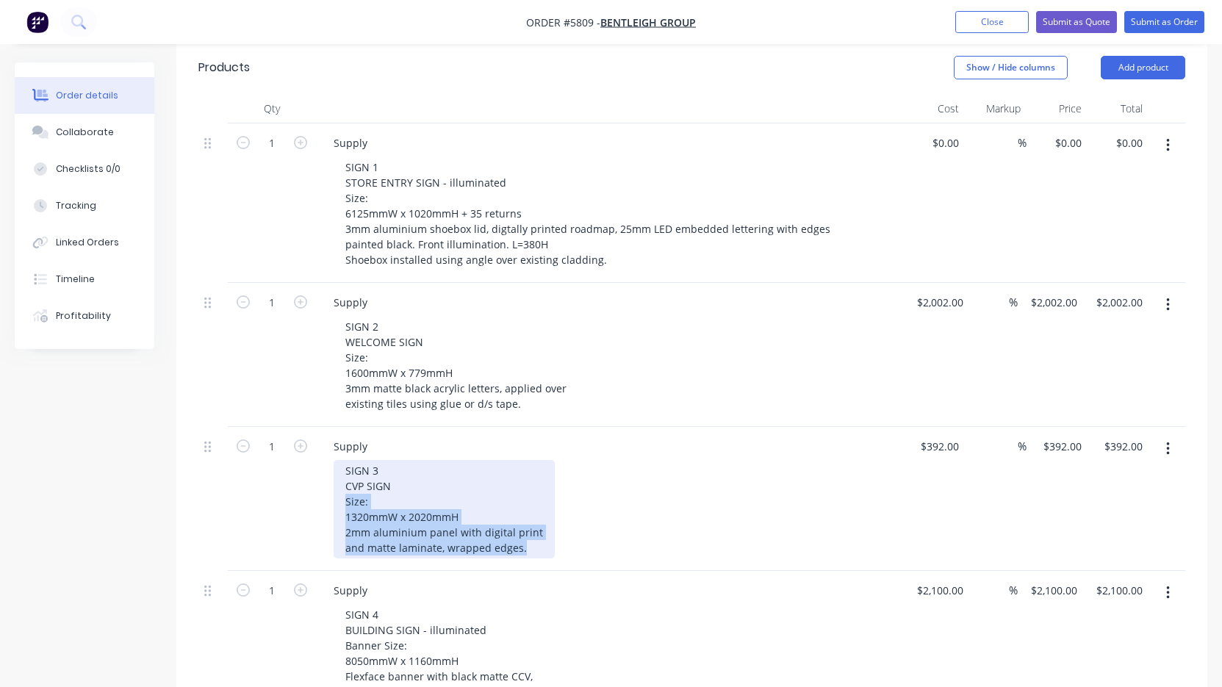
drag, startPoint x: 340, startPoint y: 479, endPoint x: 546, endPoint y: 549, distance: 218.0
click at [546, 549] on div "Supply SIGN 3 CVP SIGN Size: 1320mmW x 2020mmH 2mm aluminium panel with digital…" at bounding box center [610, 499] width 588 height 144
paste div
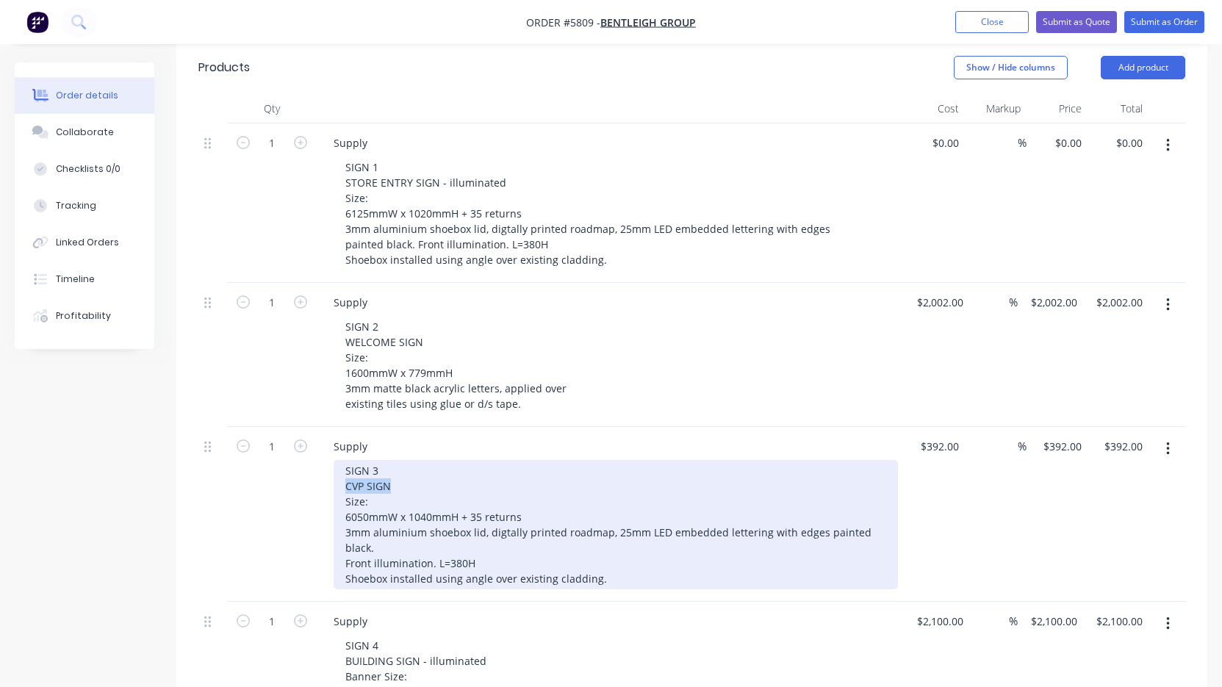
drag, startPoint x: 411, startPoint y: 459, endPoint x: 322, endPoint y: 459, distance: 88.9
click at [322, 459] on div "Supply SIGN 3 CVP SIGN Size: 6050mmW x 1040mmH + 35 returns 3mm aluminium shoeb…" at bounding box center [610, 514] width 588 height 175
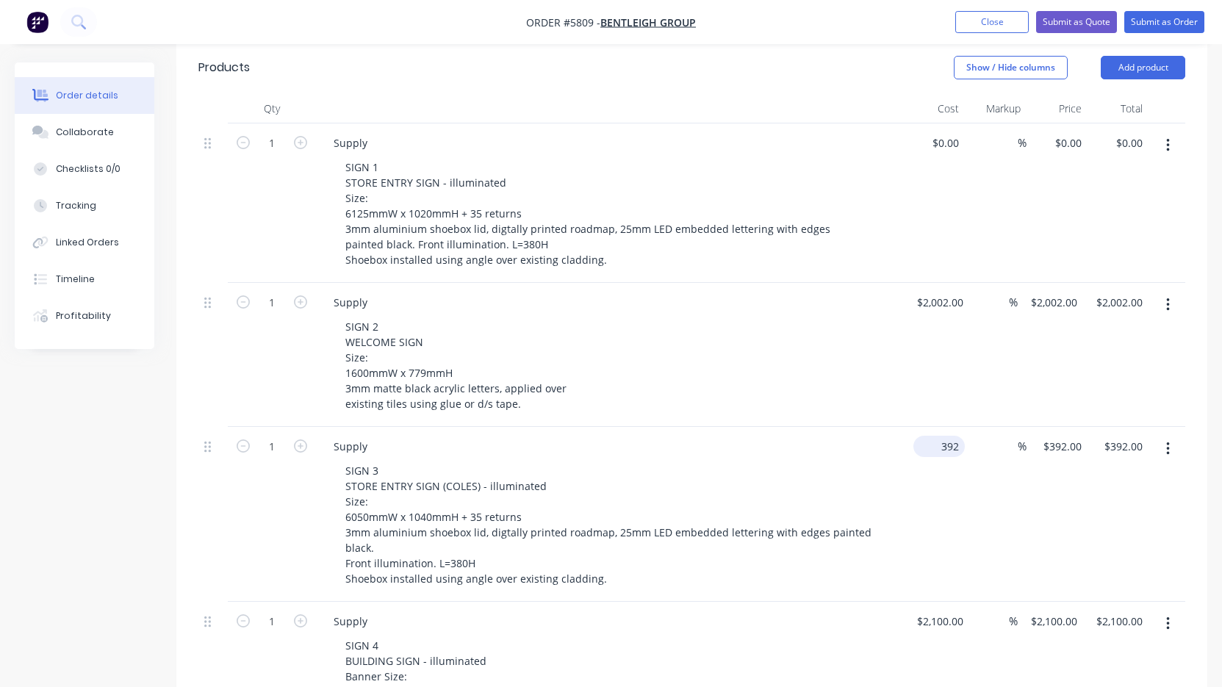
click at [945, 436] on input "392" at bounding box center [942, 446] width 46 height 21
type input "0"
type input "2002"
type input "$0.00"
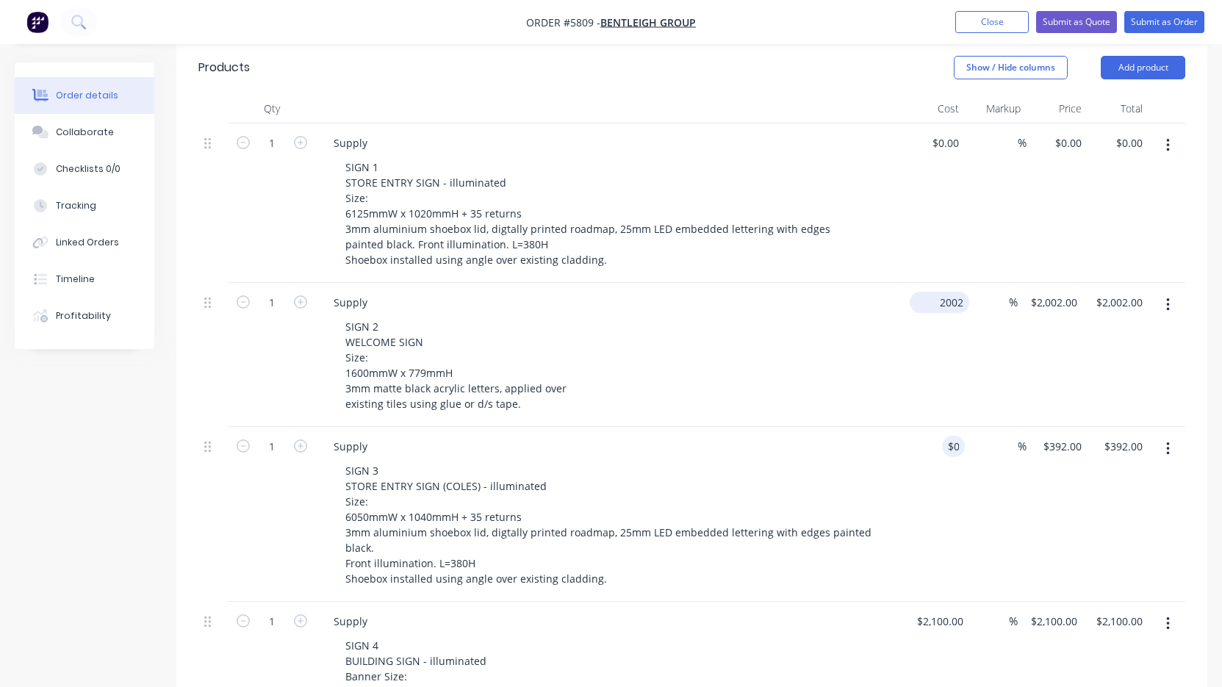
type input "$0.00"
click at [933, 292] on input "2002" at bounding box center [943, 302] width 54 height 21
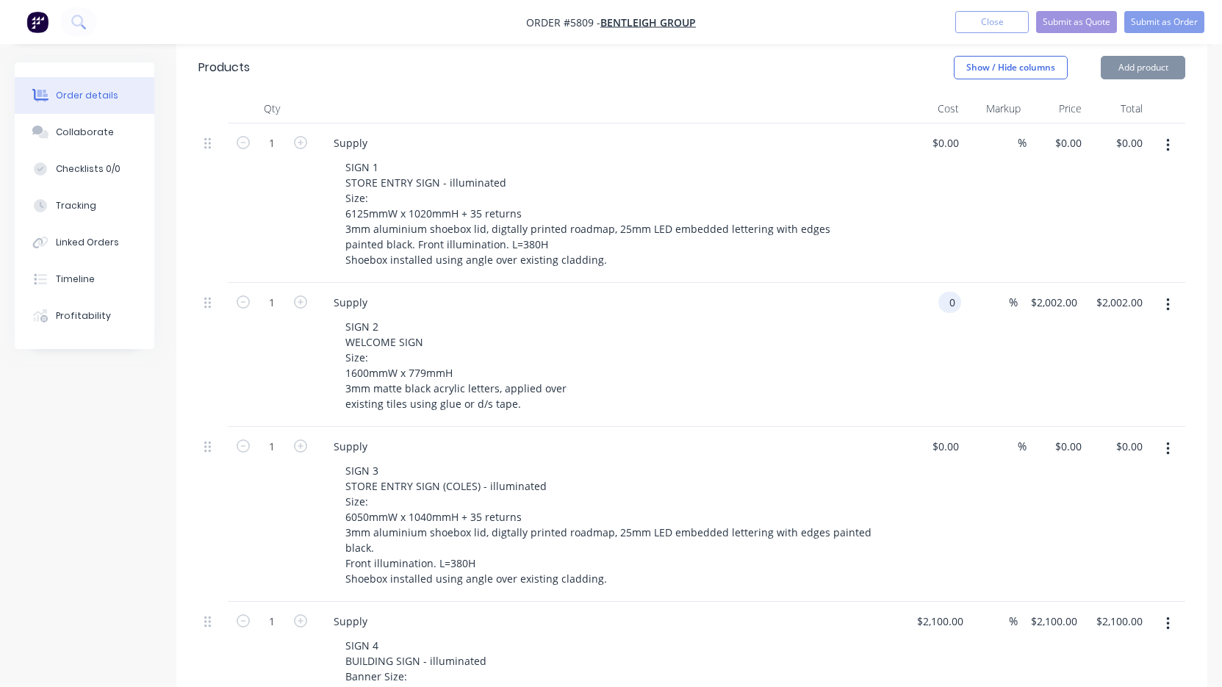
type input "$0.00"
click at [867, 348] on div "SIGN 2 WELCOME SIGN Size: 1600mmW x 779mmH 3mm matte black acrylic letters, app…" at bounding box center [616, 365] width 564 height 98
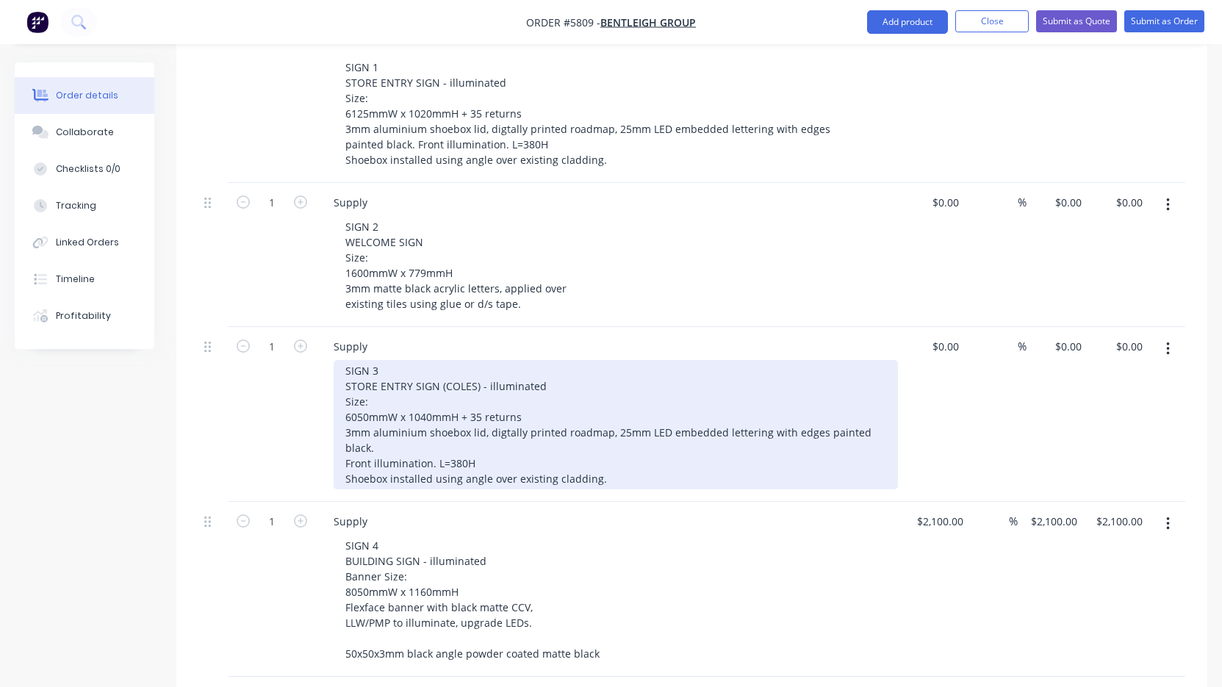
scroll to position [493, 0]
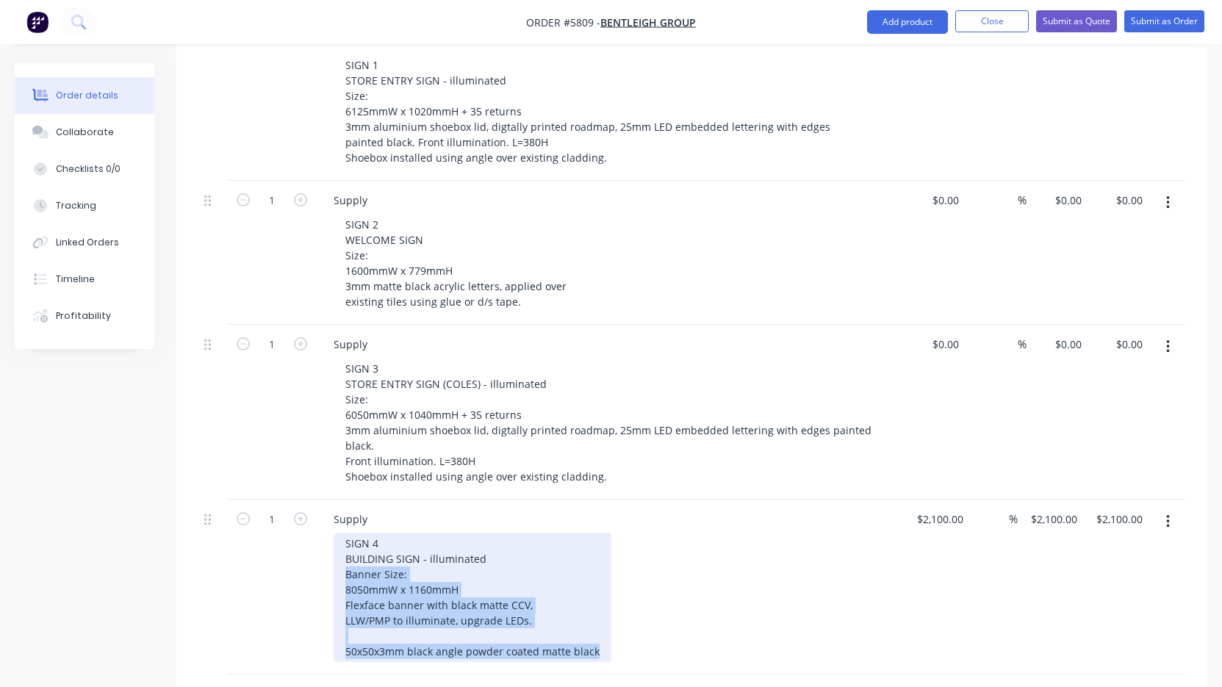
drag, startPoint x: 342, startPoint y: 537, endPoint x: 614, endPoint y: 648, distance: 293.7
paste div
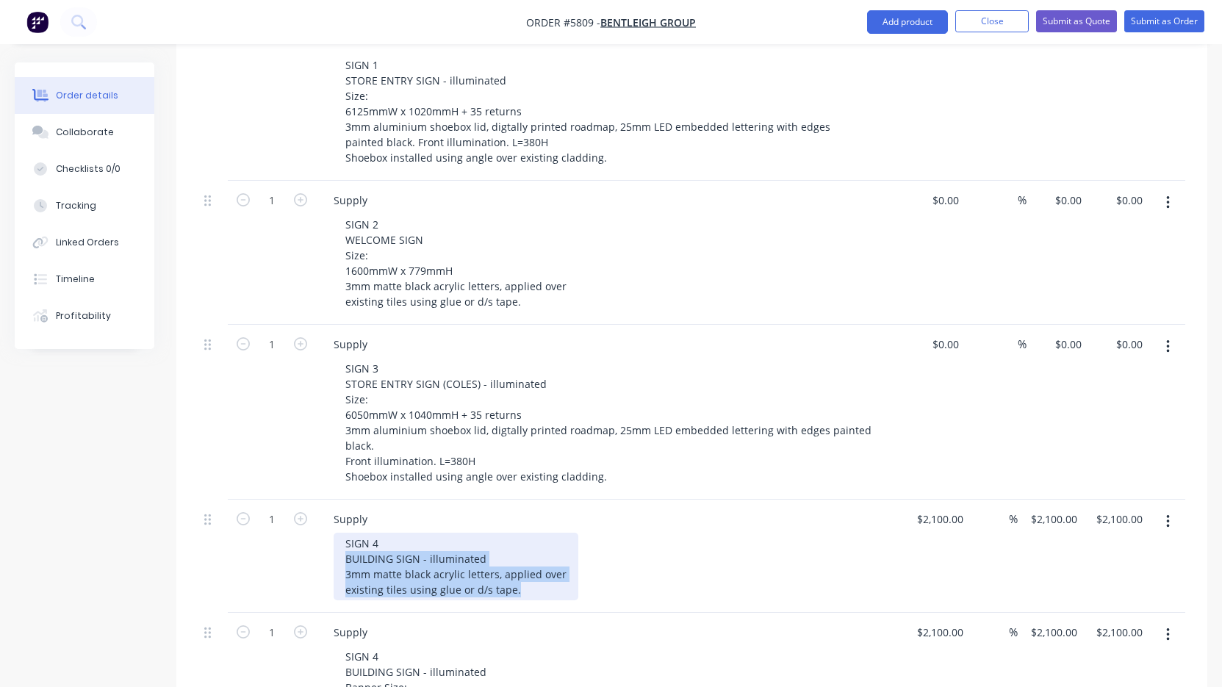
drag, startPoint x: 335, startPoint y: 519, endPoint x: 579, endPoint y: 604, distance: 258.4
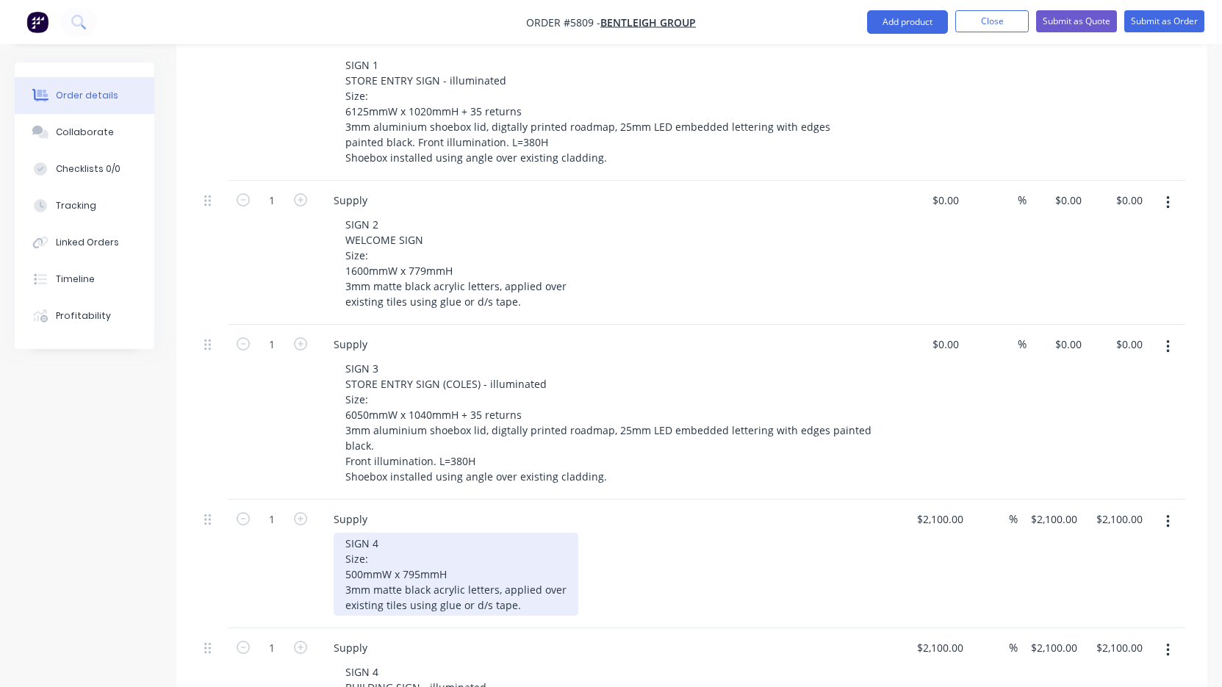
click at [397, 533] on div "SIGN 4 Size: 500mmW x 795mmH 3mm matte black acrylic letters, applied over exis…" at bounding box center [456, 574] width 245 height 83
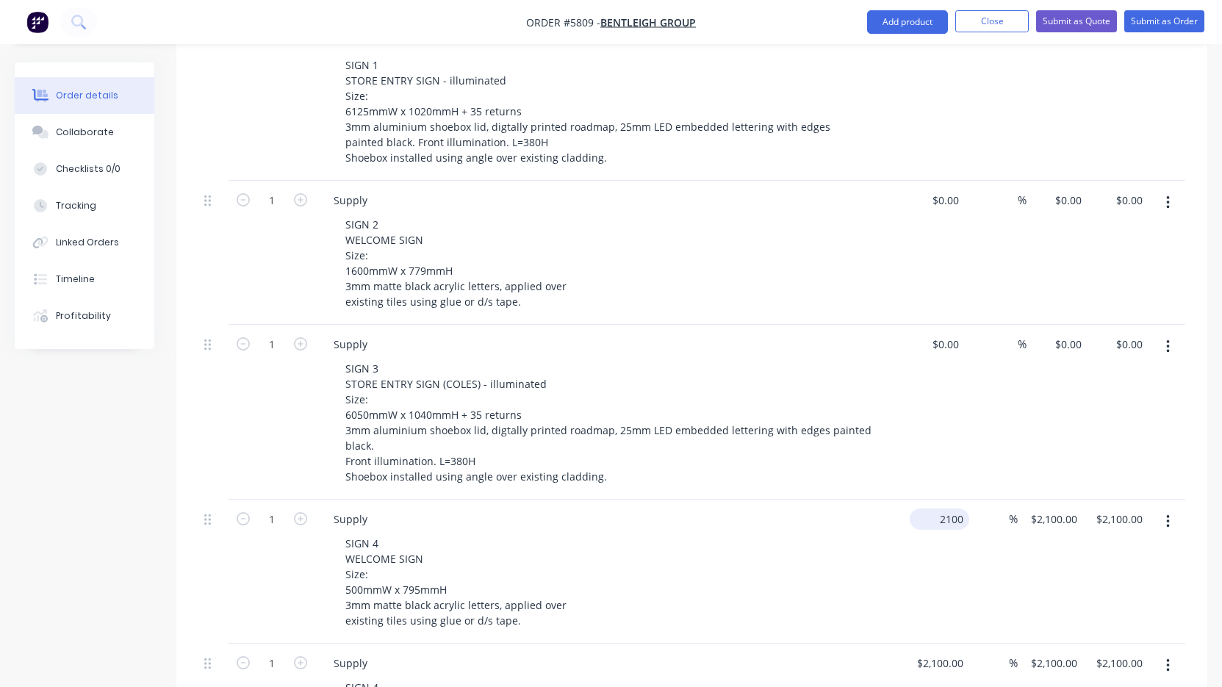
click at [936, 509] on input "2100" at bounding box center [943, 519] width 54 height 21
type input "$0.00"
click at [863, 533] on div "SIGN 4 WELCOME SIGN Size: 500mmW x 795mmH 3mm matte black acrylic letters, appl…" at bounding box center [616, 582] width 564 height 98
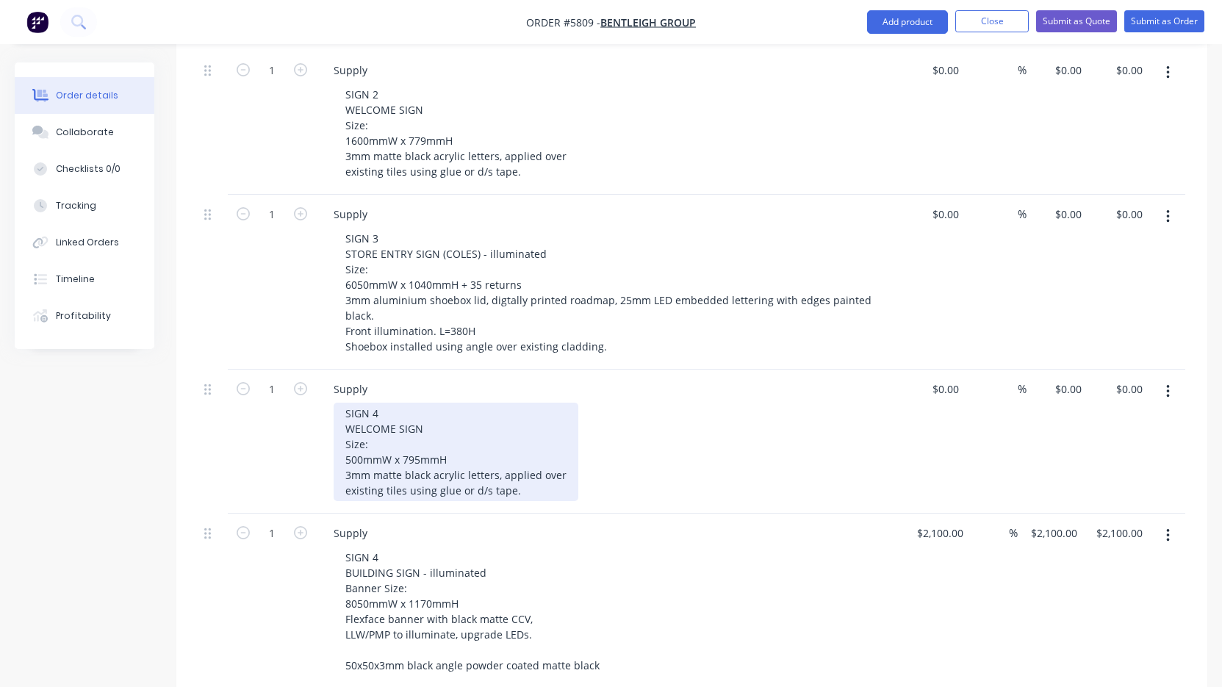
scroll to position [628, 0]
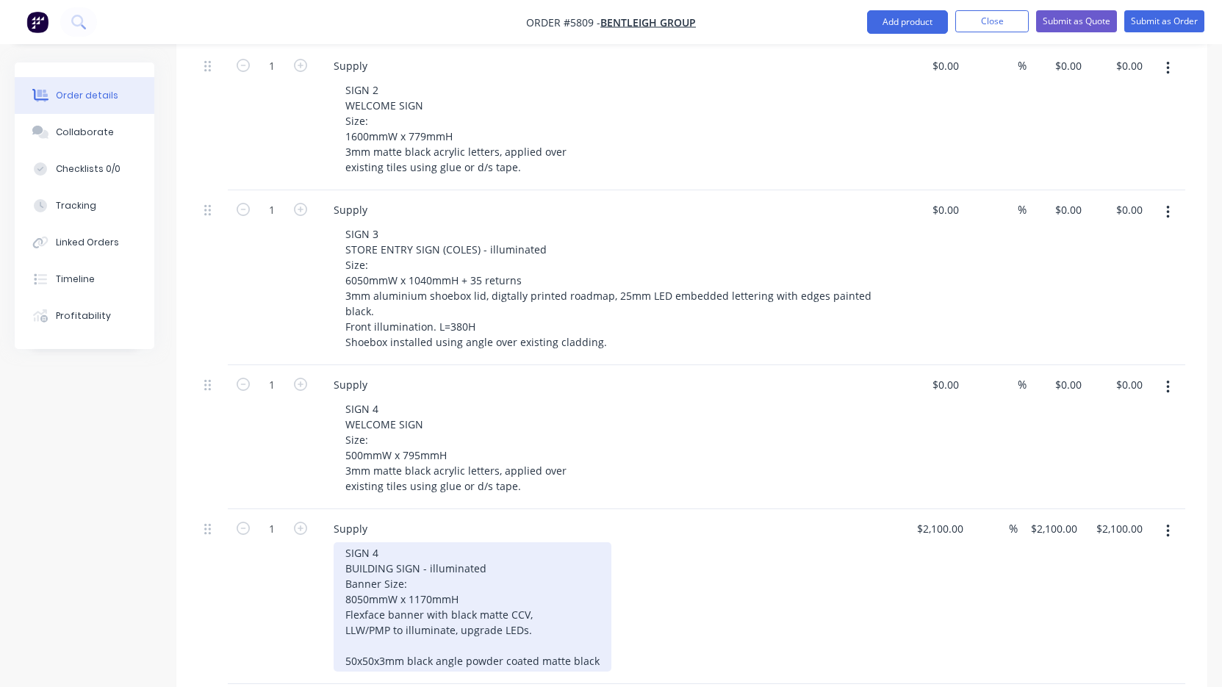
click at [406, 542] on div "SIGN 4 BUILDING SIGN - illuminated Banner Size: 8050mmW x 1170mmH Flexface bann…" at bounding box center [473, 606] width 278 height 129
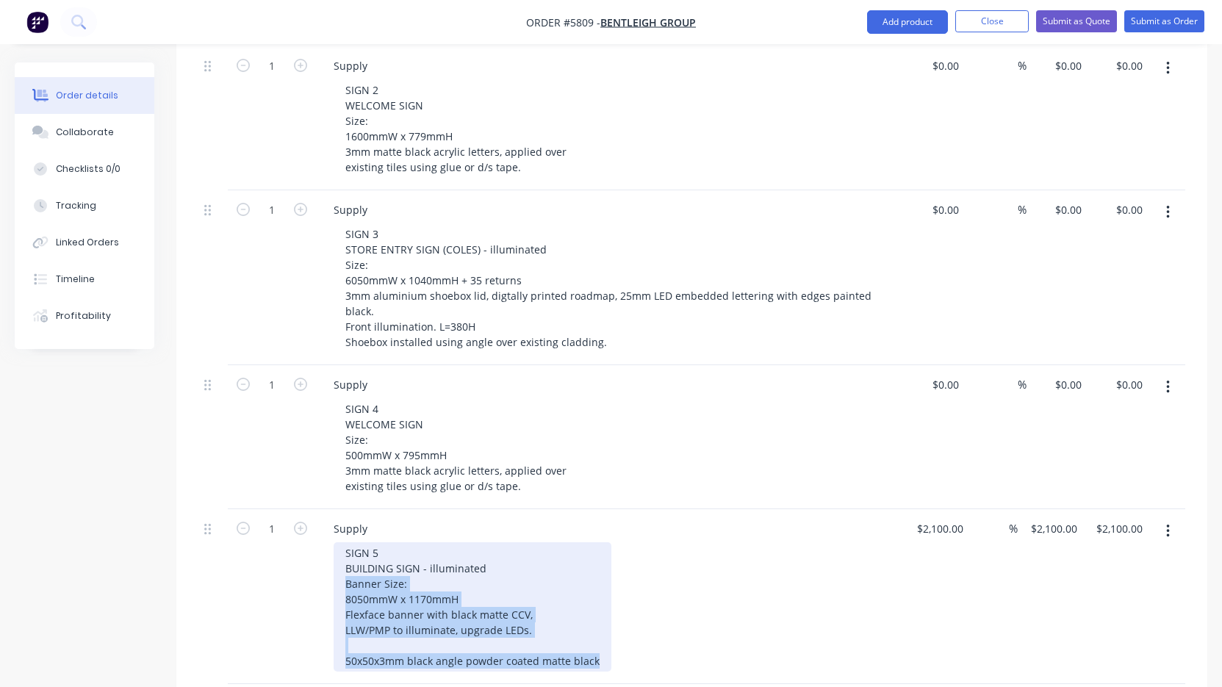
drag, startPoint x: 339, startPoint y: 539, endPoint x: 574, endPoint y: 652, distance: 260.7
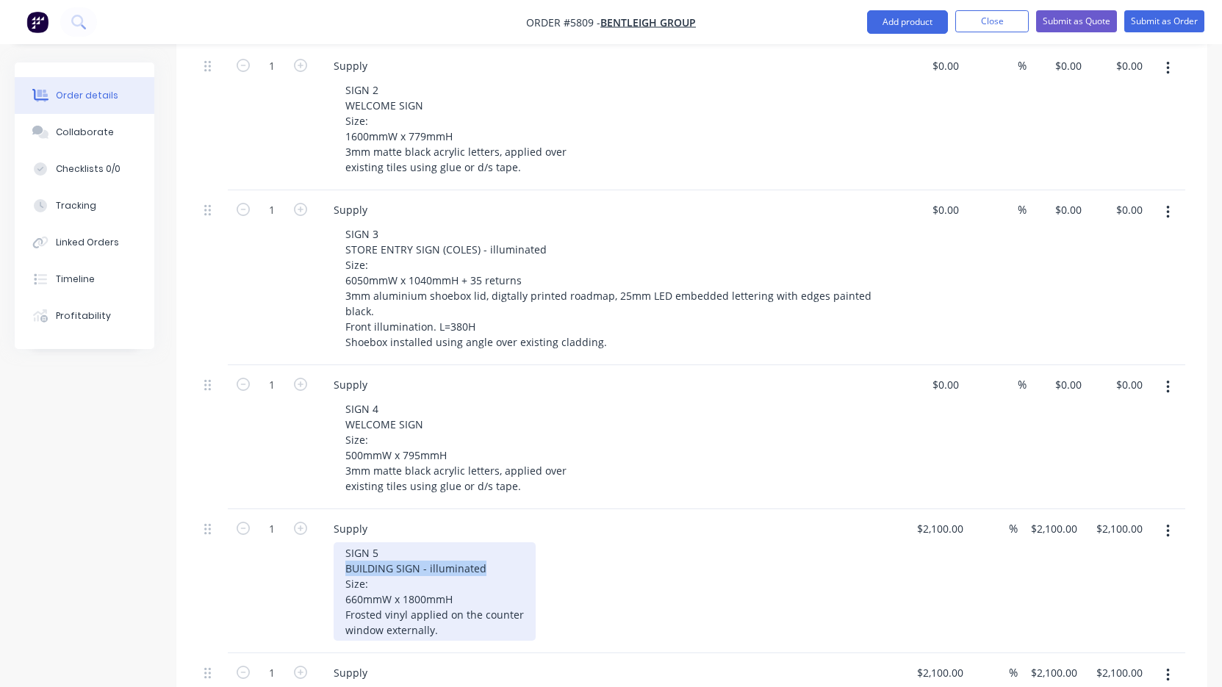
drag, startPoint x: 490, startPoint y: 538, endPoint x: 301, endPoint y: 538, distance: 188.9
click at [301, 538] on div "1 Supply SIGN 5 BUILDING SIGN - illuminated Size: 660mmW x 1800mmH Frosted viny…" at bounding box center [691, 581] width 987 height 144
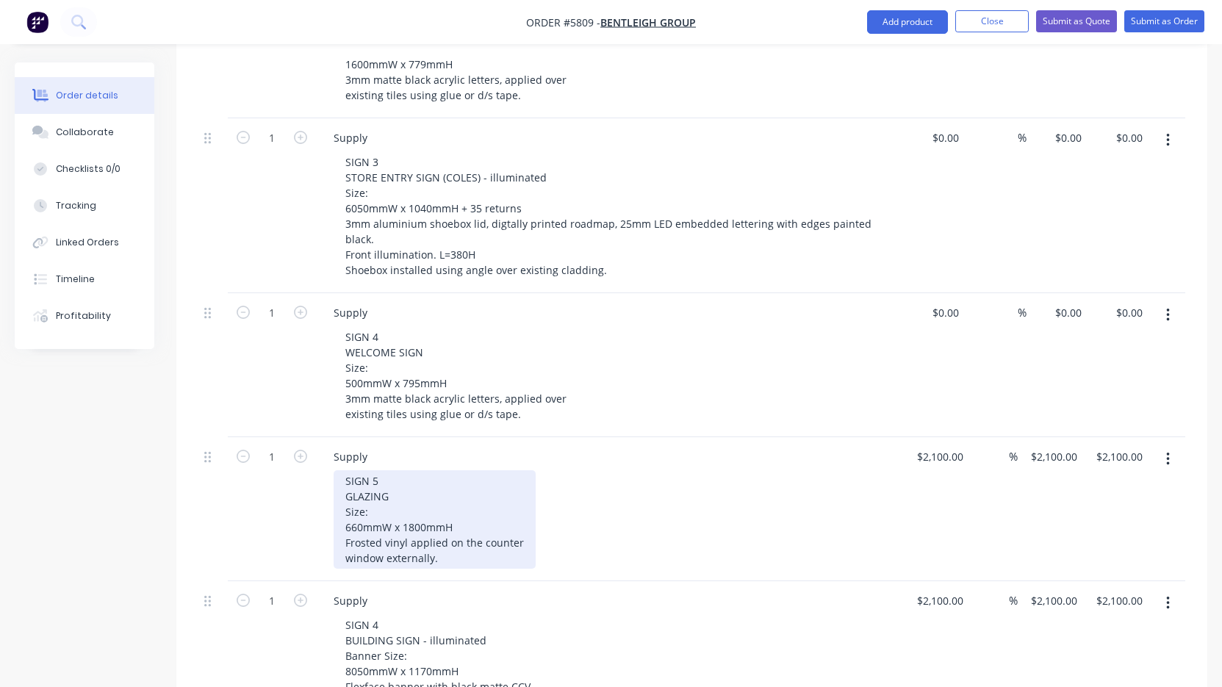
scroll to position [721, 0]
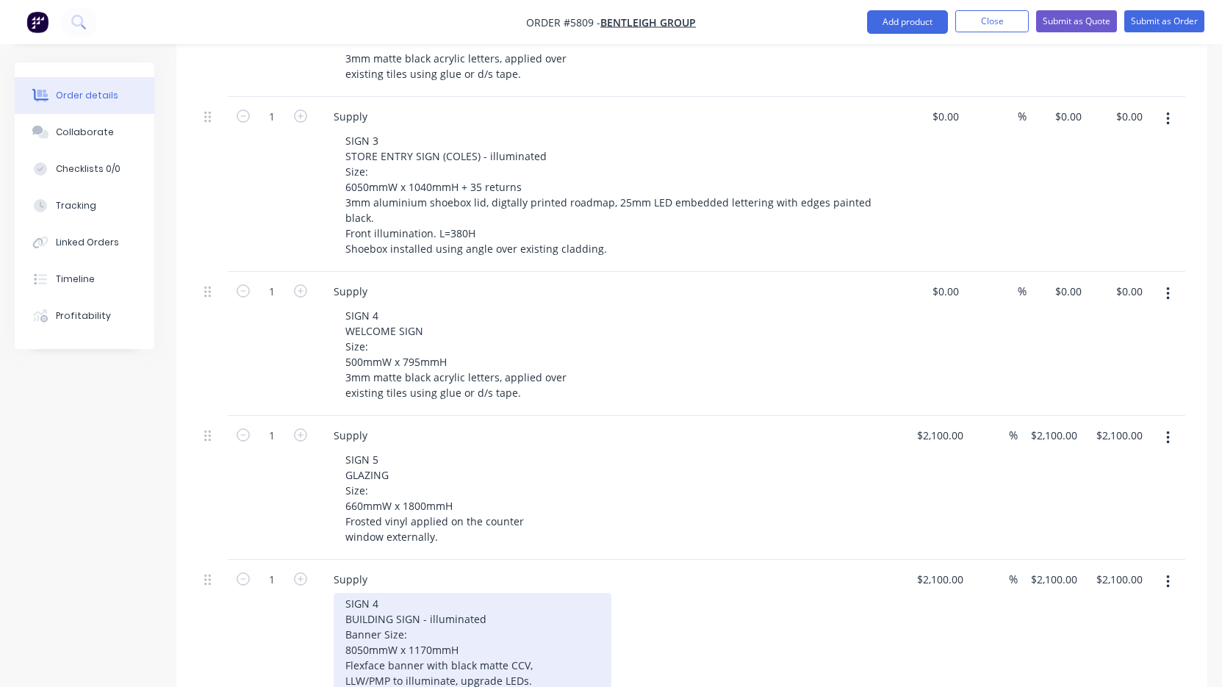
click at [398, 593] on div "SIGN 4 BUILDING SIGN - illuminated Banner Size: 8050mmW x 1170mmH Flexface bann…" at bounding box center [473, 657] width 278 height 129
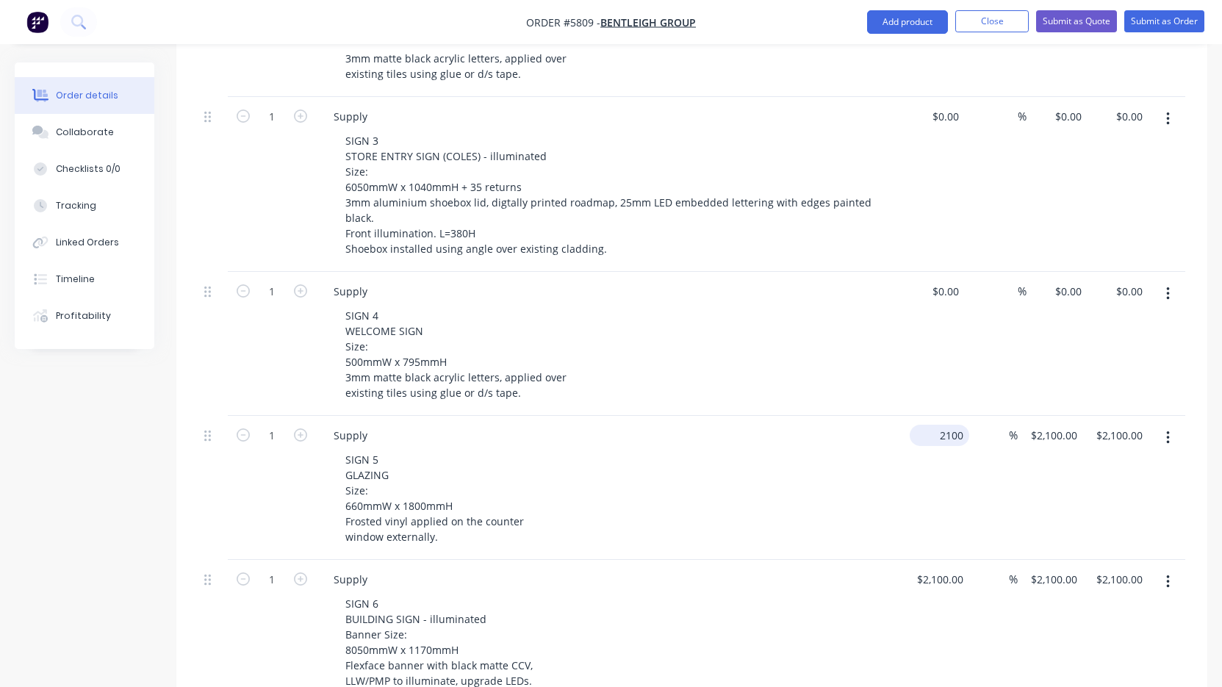
click at [955, 425] on input "2100" at bounding box center [943, 435] width 54 height 21
type input "$9.00"
type input "2100"
type input "$9.00"
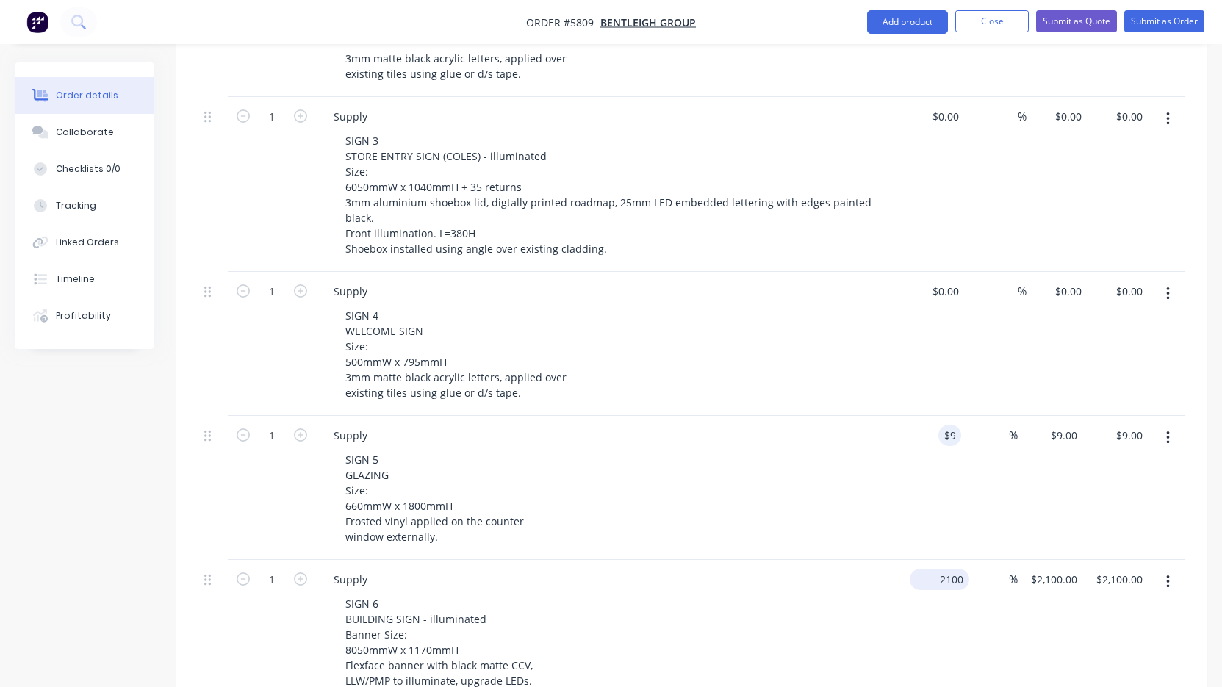
click at [941, 569] on input "2100" at bounding box center [943, 579] width 54 height 21
type input "$0.00"
click at [879, 593] on div "SIGN 6 BUILDING SIGN - illuminated Banner Size: 8050mmW x 1170mmH Flexface bann…" at bounding box center [616, 657] width 564 height 129
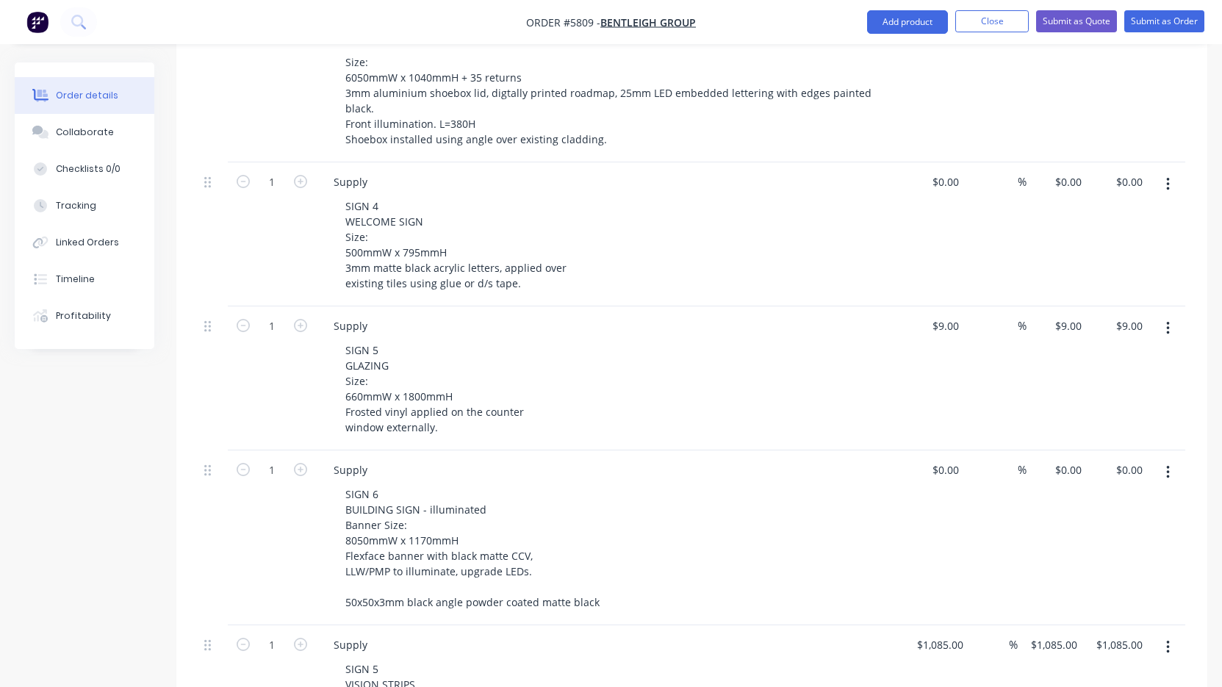
scroll to position [832, 0]
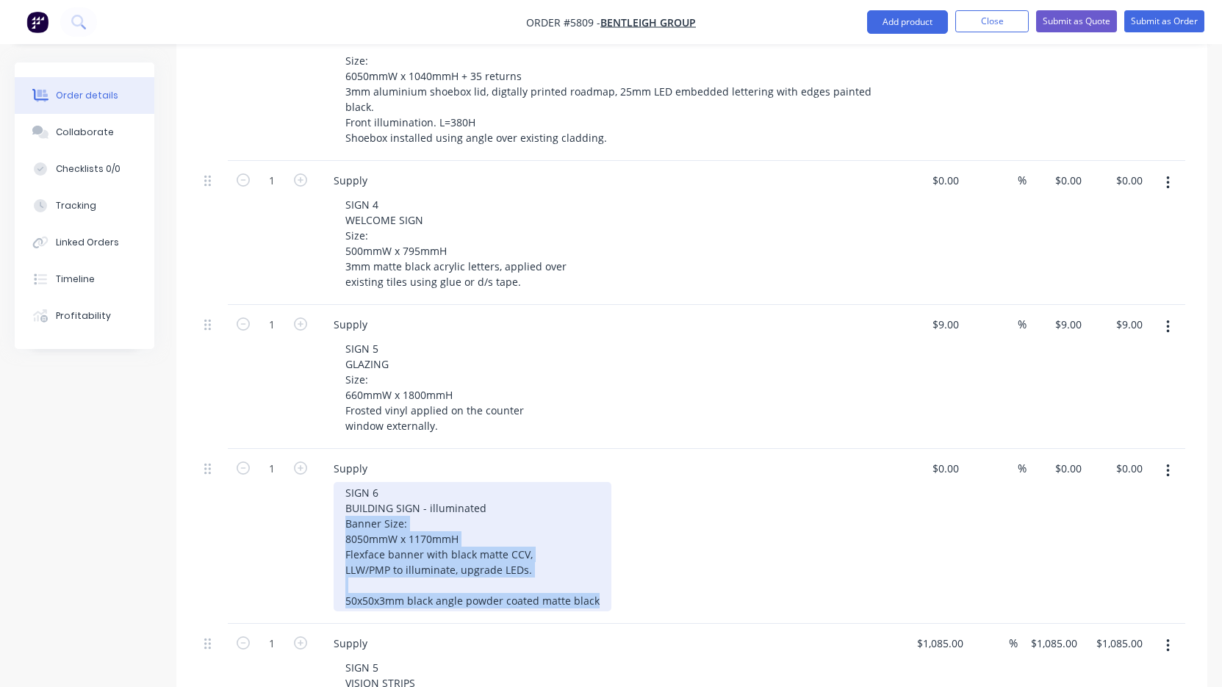
drag, startPoint x: 600, startPoint y: 566, endPoint x: 334, endPoint y: 489, distance: 276.3
click at [334, 489] on div "SIGN 6 BUILDING SIGN - illuminated Banner Size: 8050mmW x 1170mmH Flexface bann…" at bounding box center [473, 546] width 278 height 129
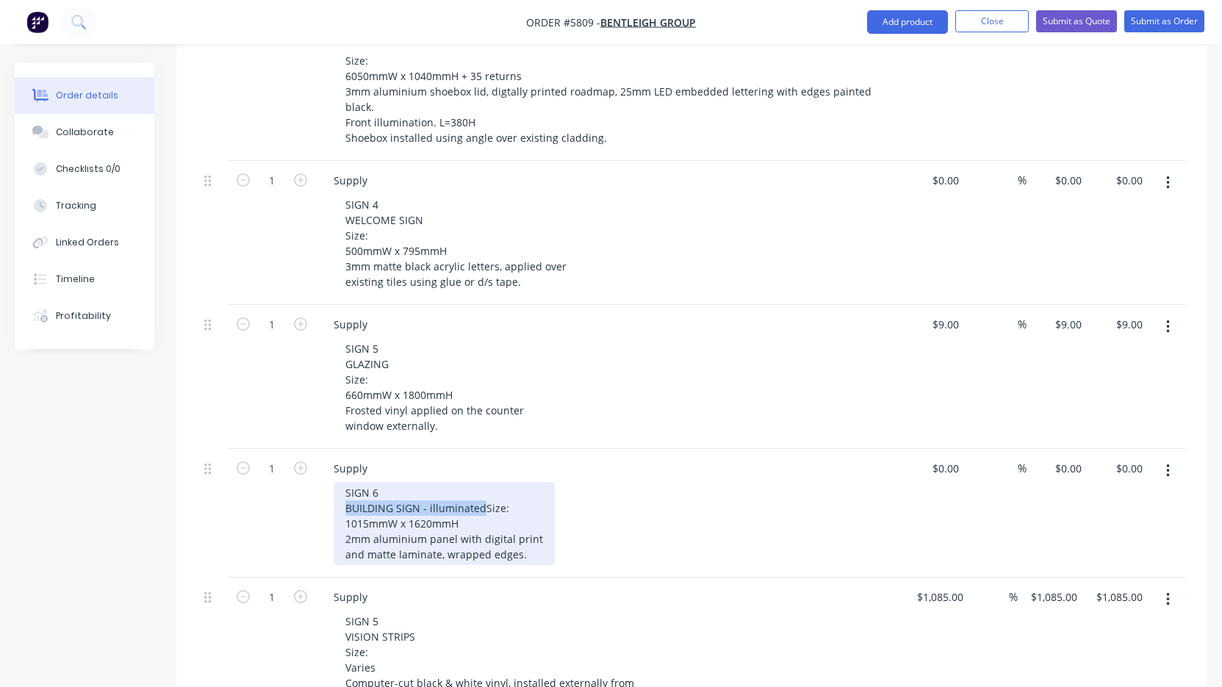
drag, startPoint x: 486, startPoint y: 471, endPoint x: 276, endPoint y: 471, distance: 210.9
click at [276, 471] on div "1 Supply SIGN 6 BUILDING SIGN - illuminated Size: 1015mmW x 1620mmH 2mm alumini…" at bounding box center [691, 513] width 987 height 129
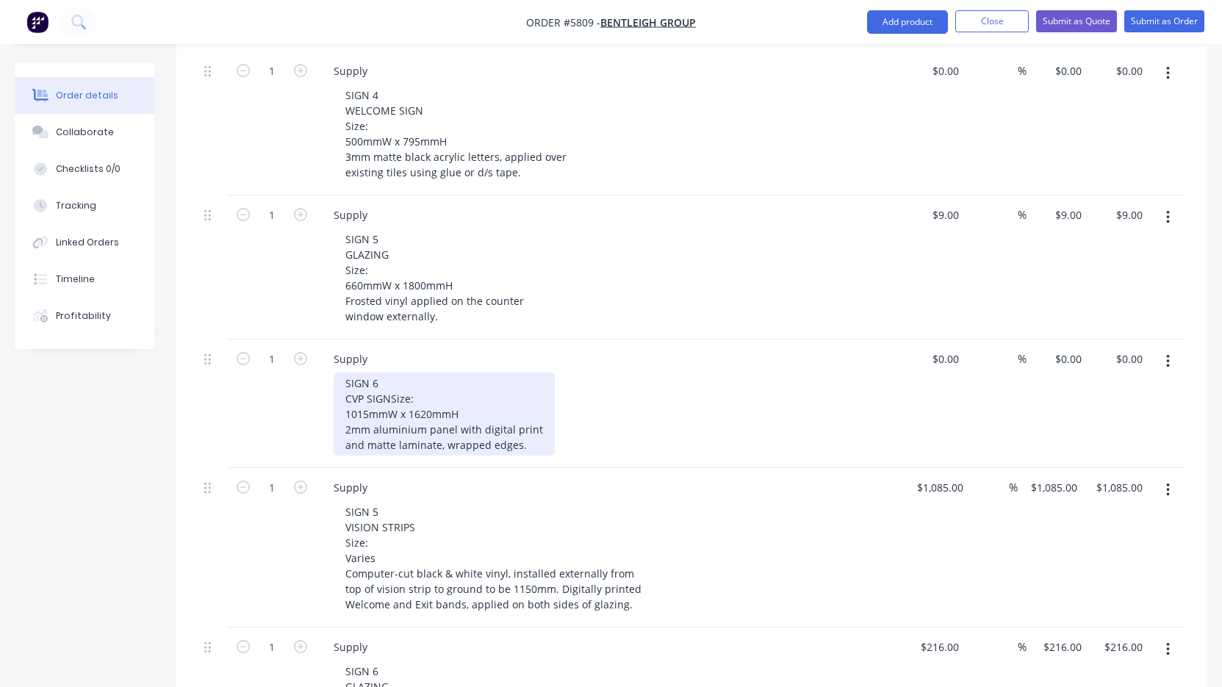
scroll to position [966, 0]
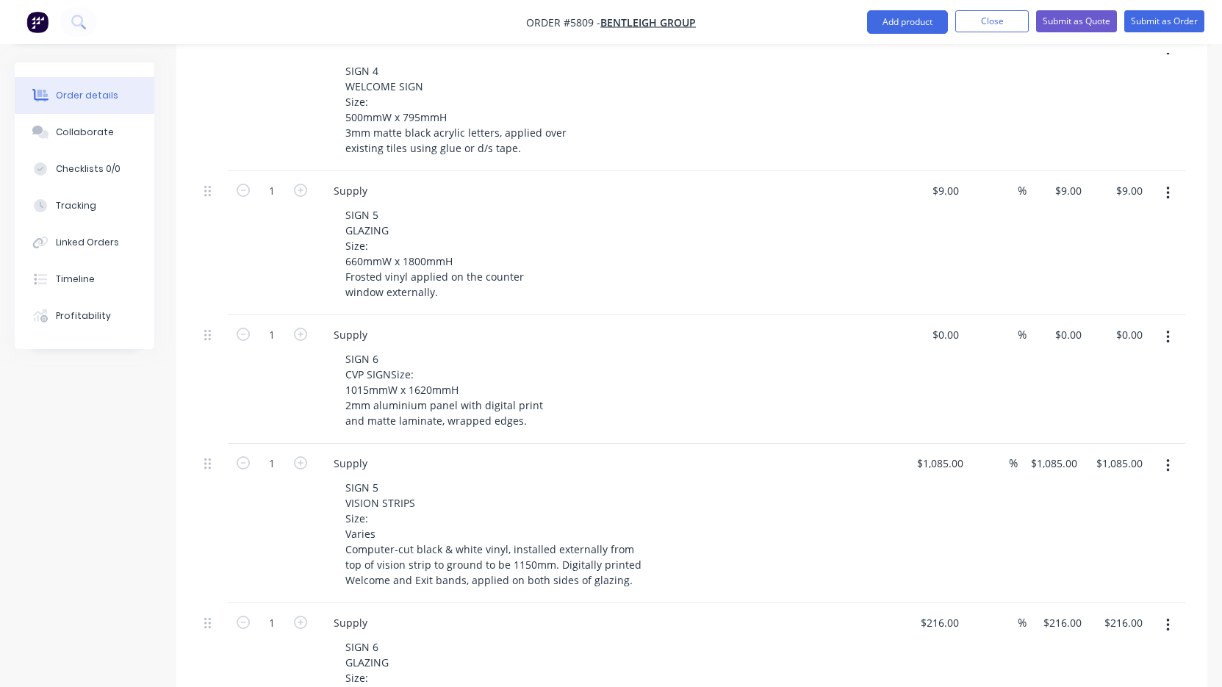
click at [1168, 459] on icon "button" at bounding box center [1167, 465] width 3 height 13
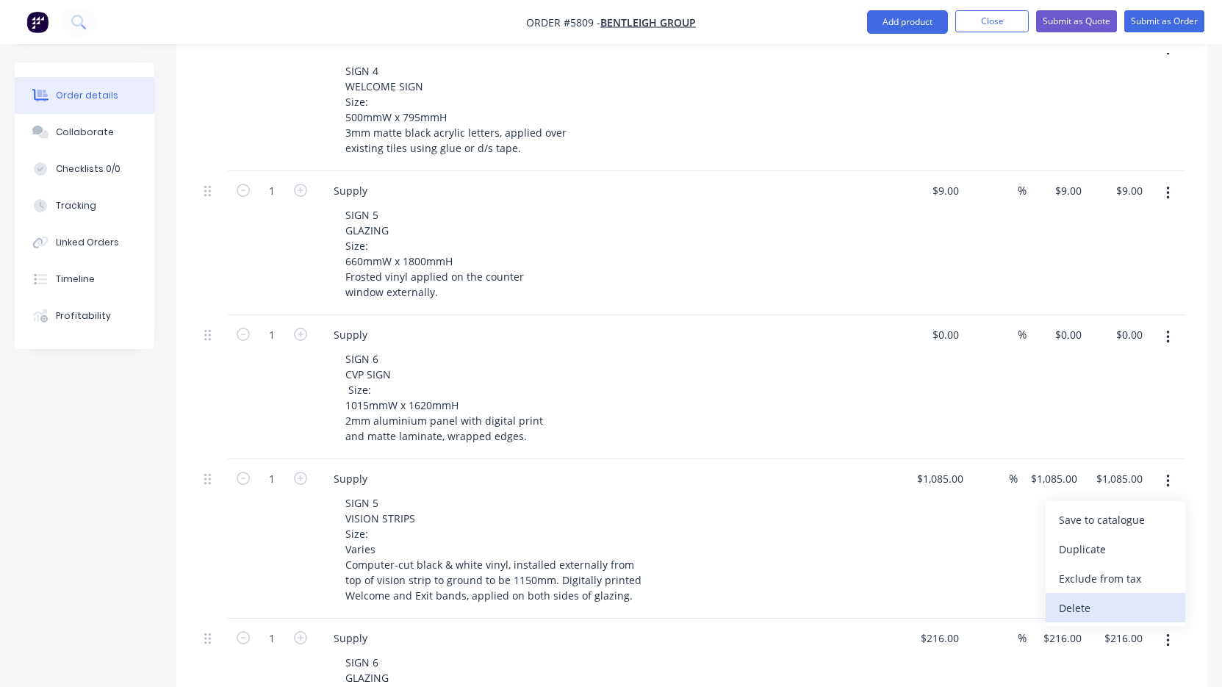
click at [1123, 597] on div "Delete" at bounding box center [1115, 607] width 113 height 21
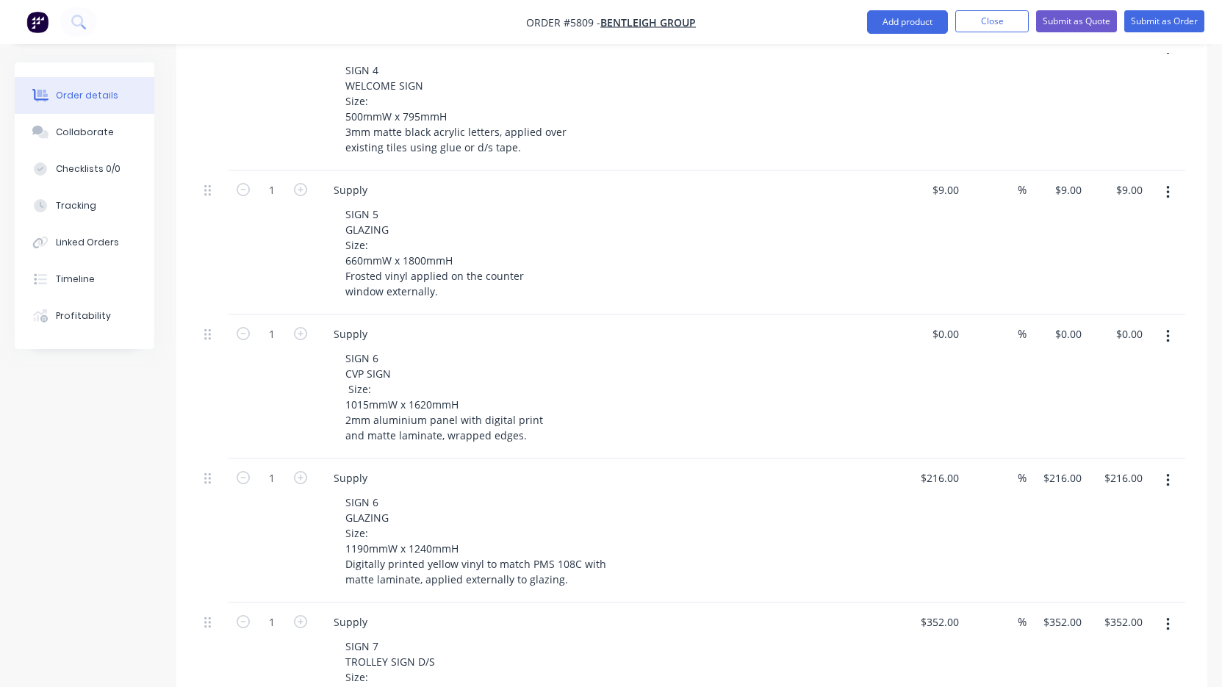
scroll to position [970, 0]
click at [1166, 469] on icon "button" at bounding box center [1168, 477] width 4 height 16
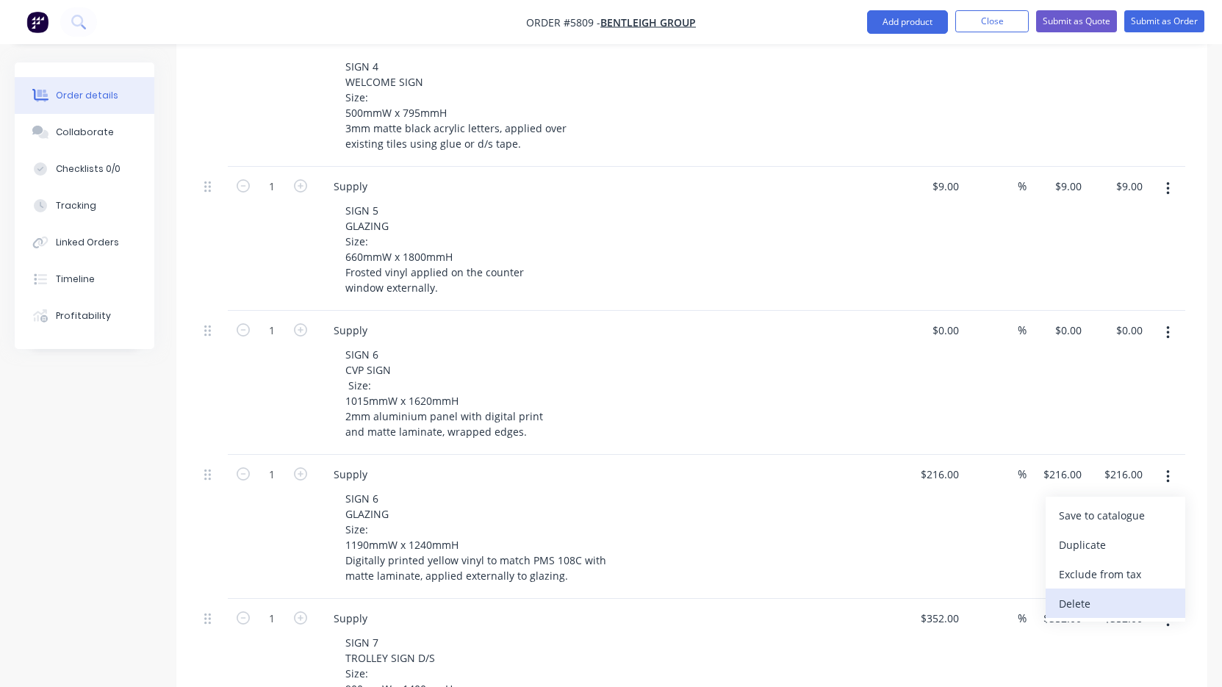
click at [1132, 593] on div "Delete" at bounding box center [1115, 603] width 113 height 21
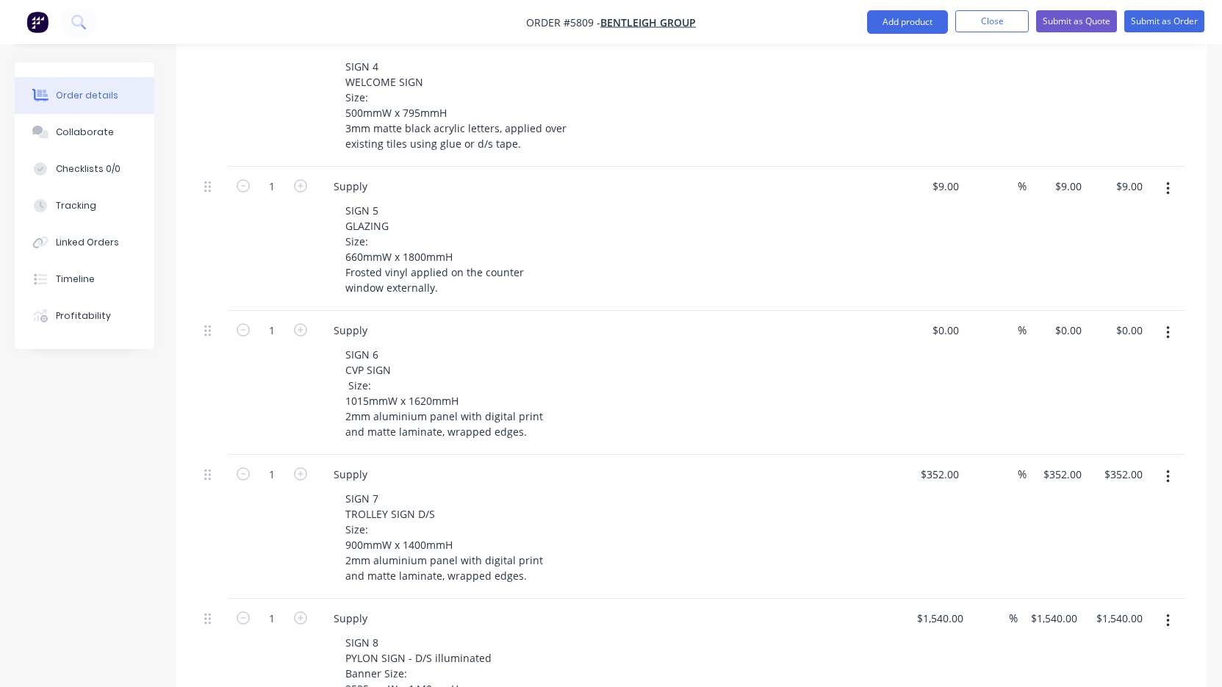
click at [1164, 464] on button "button" at bounding box center [1168, 477] width 35 height 26
click at [1131, 593] on div "Delete" at bounding box center [1115, 603] width 113 height 21
click at [1168, 470] on icon "button" at bounding box center [1167, 476] width 3 height 13
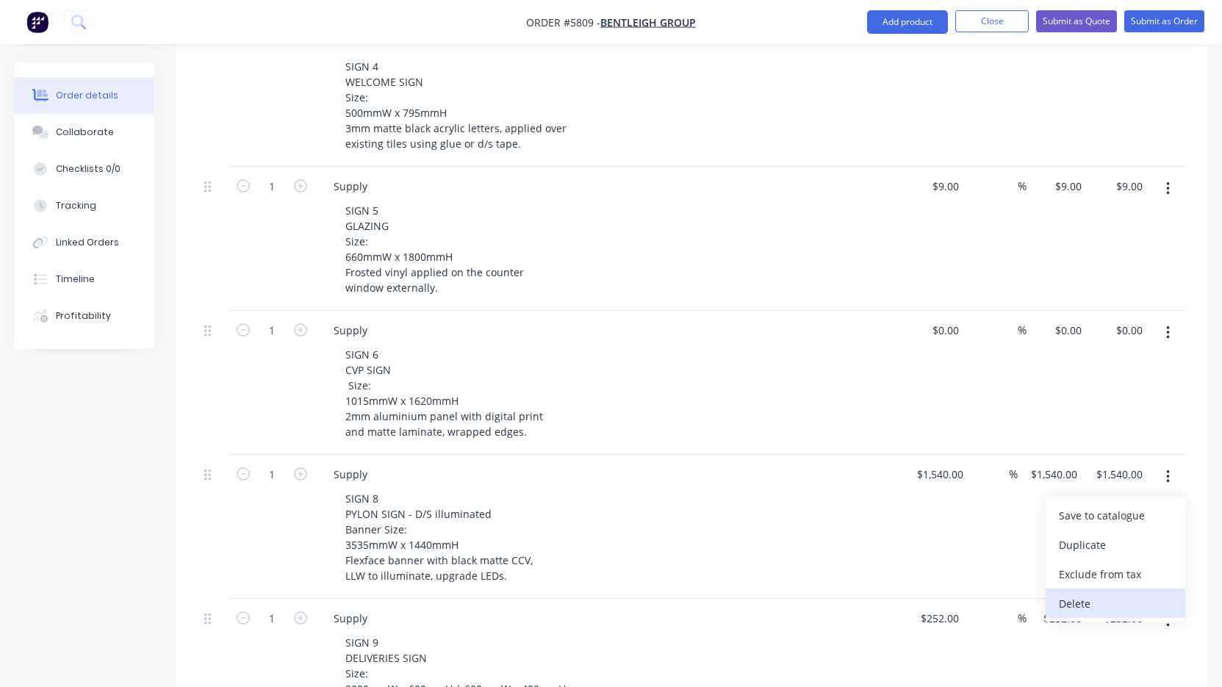
click at [1129, 589] on button "Delete" at bounding box center [1116, 603] width 140 height 29
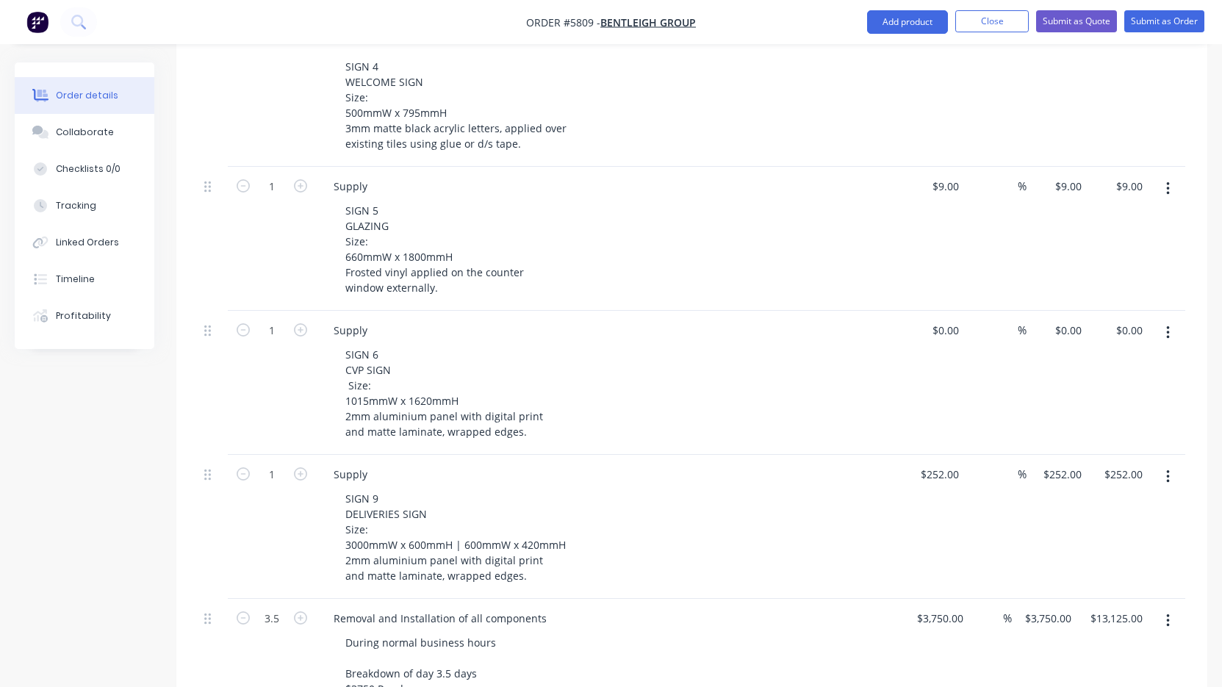
click at [1168, 470] on icon "button" at bounding box center [1167, 476] width 3 height 13
click at [1132, 593] on div "Delete" at bounding box center [1115, 603] width 113 height 21
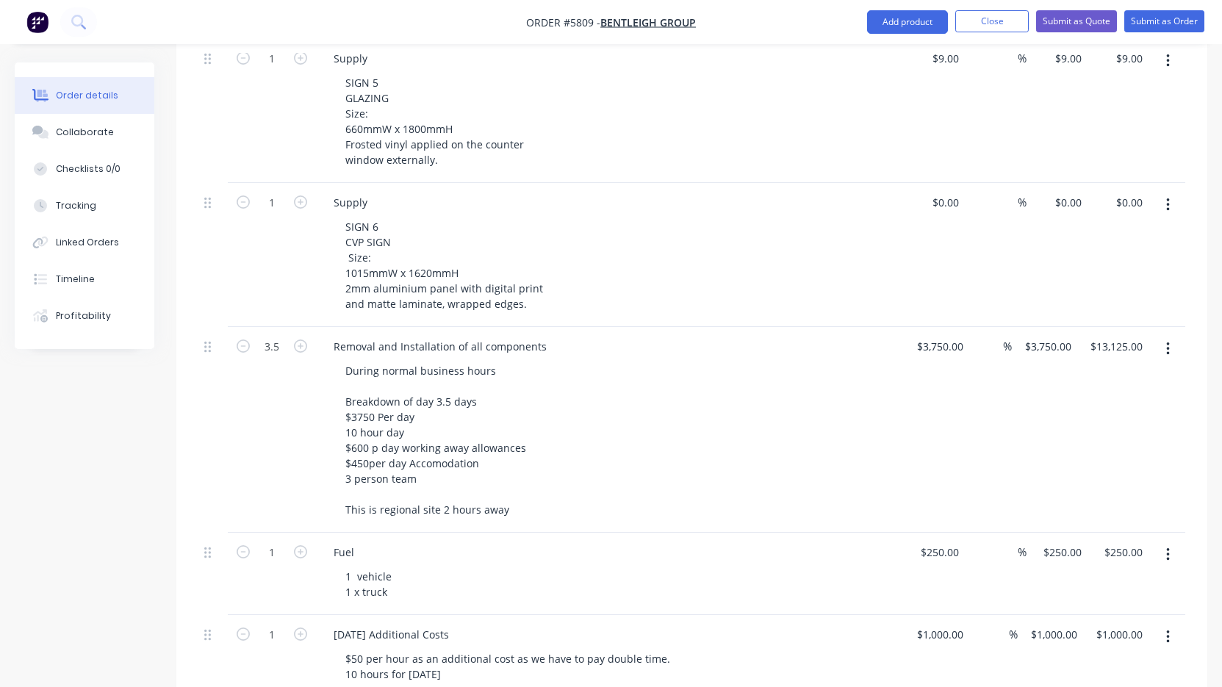
scroll to position [1103, 0]
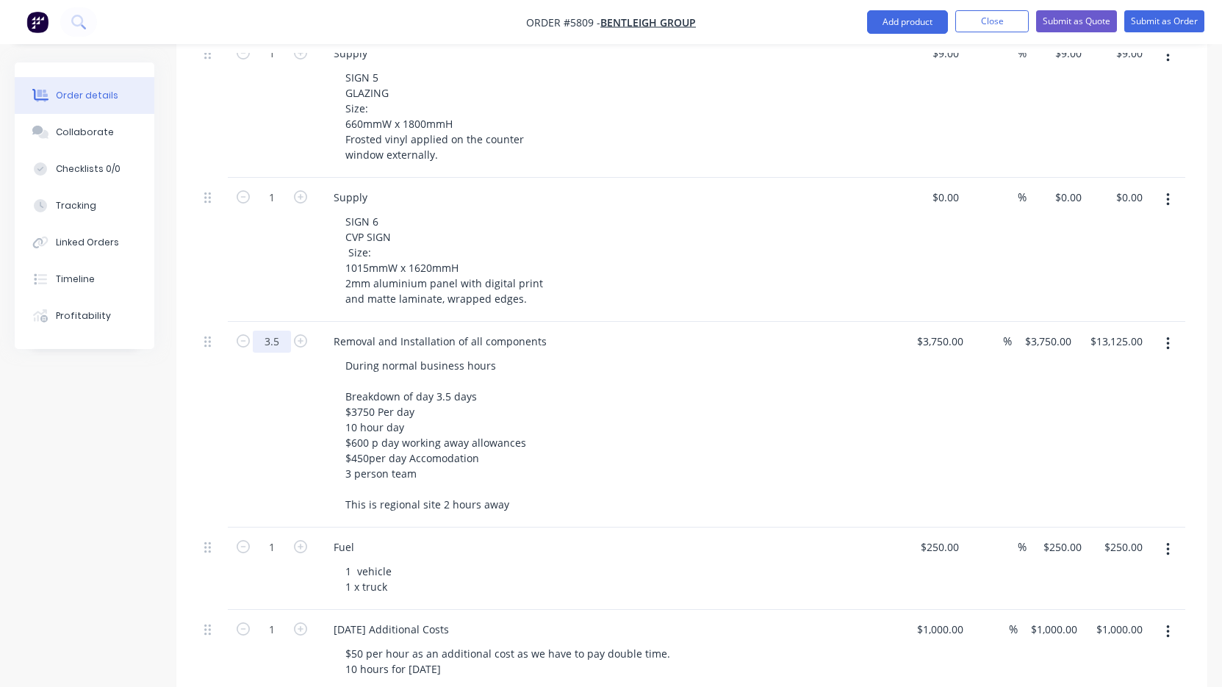
click at [280, 331] on input "3.5" at bounding box center [272, 342] width 38 height 22
type input "1"
type input "$3,750.00"
click at [577, 370] on div "During normal business hours Breakdown of day 3.5 days $3750 Per day 10 hour da…" at bounding box center [616, 435] width 564 height 160
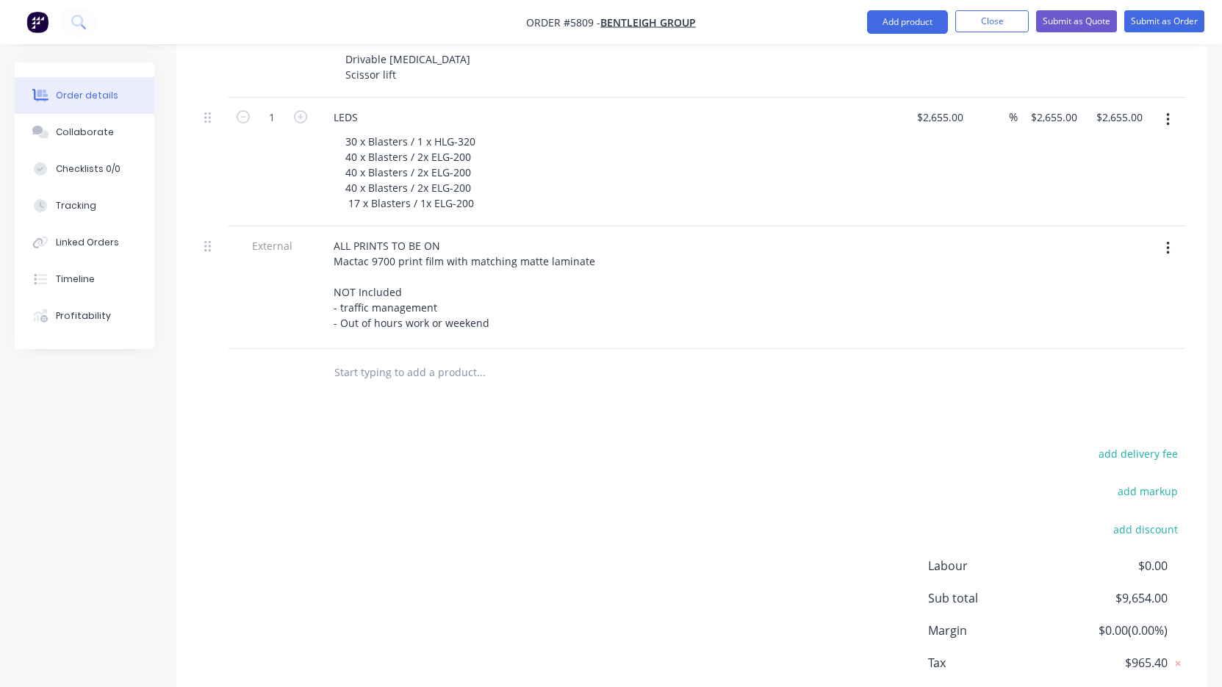
scroll to position [1778, 0]
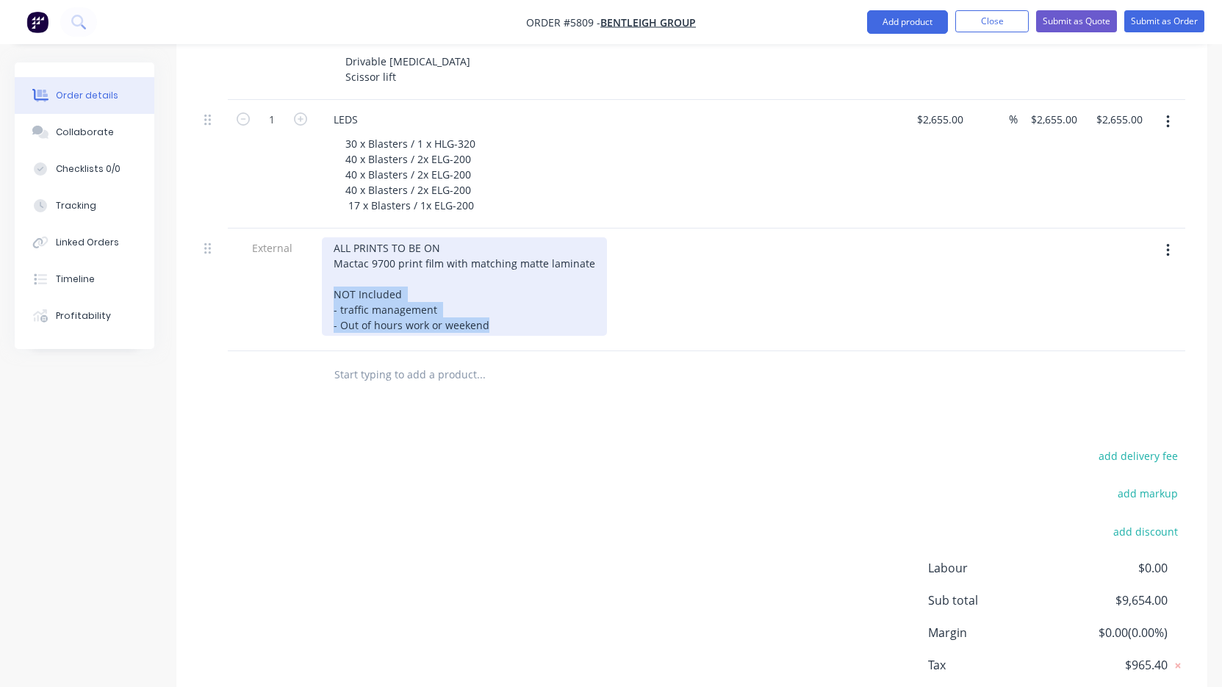
drag, startPoint x: 500, startPoint y: 292, endPoint x: 326, endPoint y: 262, distance: 177.5
click at [326, 262] on div "ALL PRINTS TO BE ON Mactac 9700 print film with matching matte laminate NOT Inc…" at bounding box center [464, 286] width 285 height 98
copy div "NOT Included - traffic management - Out of hours work or weekend"
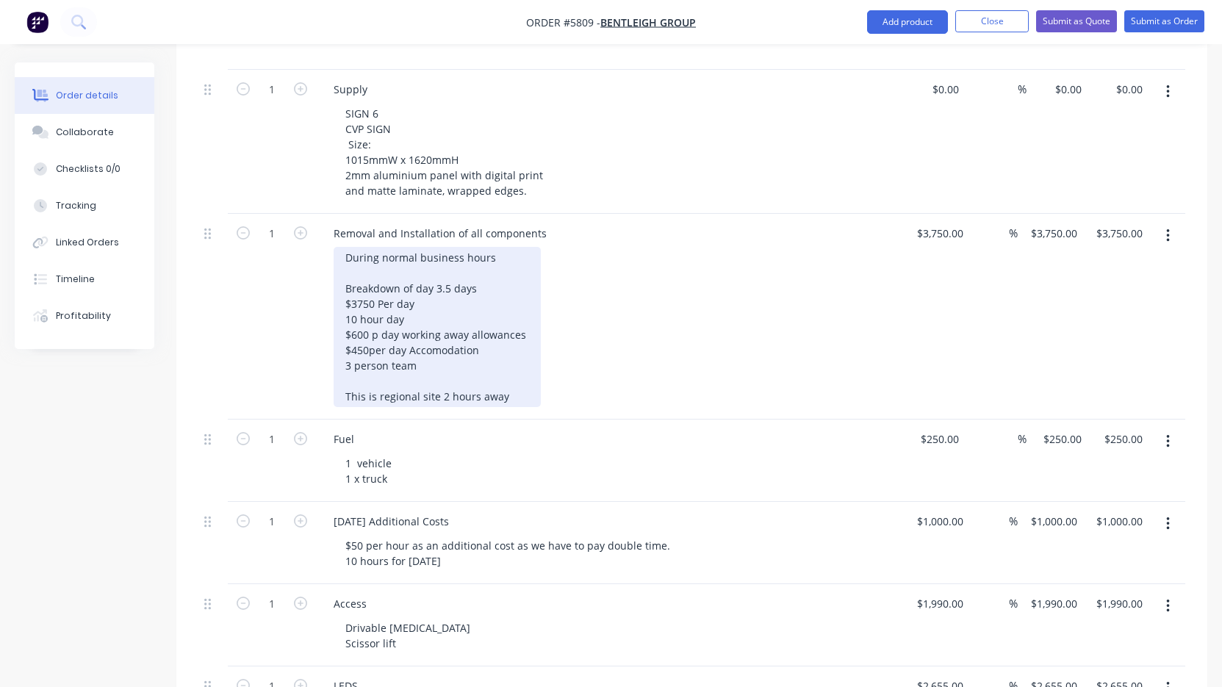
scroll to position [1212, 0]
drag, startPoint x: 442, startPoint y: 364, endPoint x: 286, endPoint y: 359, distance: 155.9
click at [286, 359] on div "1 Removal and Installation of all components During normal business hours Break…" at bounding box center [691, 316] width 987 height 206
paste div
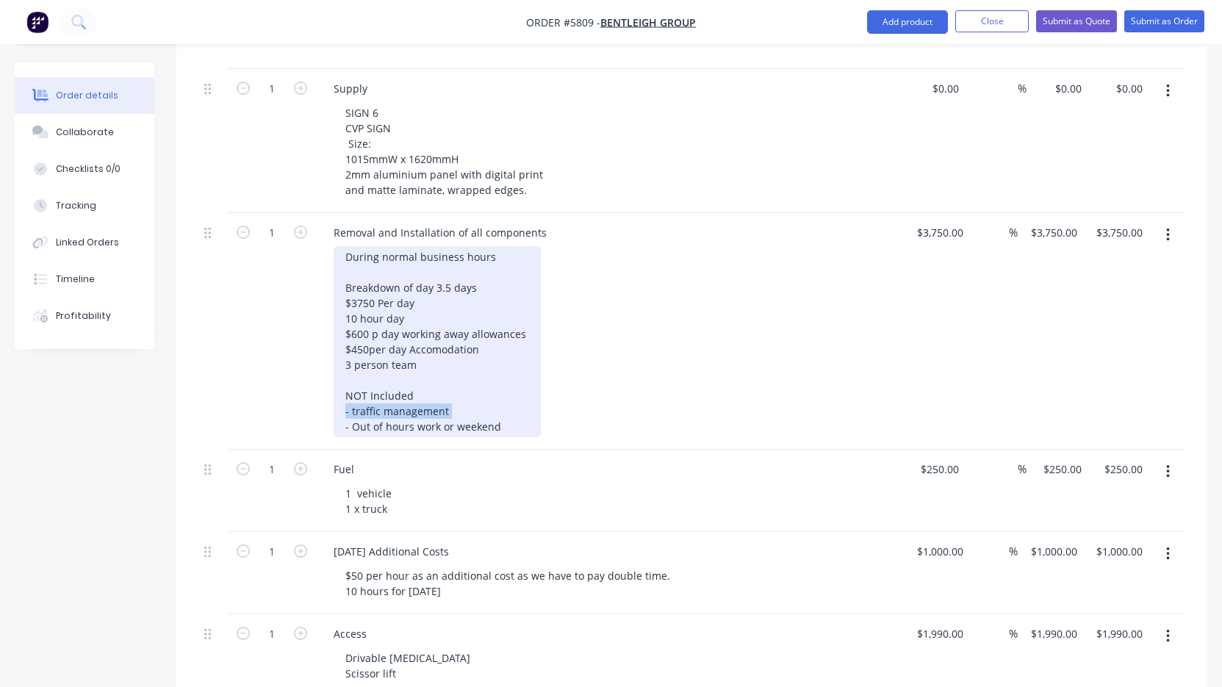
drag, startPoint x: 462, startPoint y: 379, endPoint x: 267, endPoint y: 379, distance: 194.7
click at [267, 379] on div "1 Removal and Installation of all components During normal business hours Break…" at bounding box center [691, 331] width 987 height 237
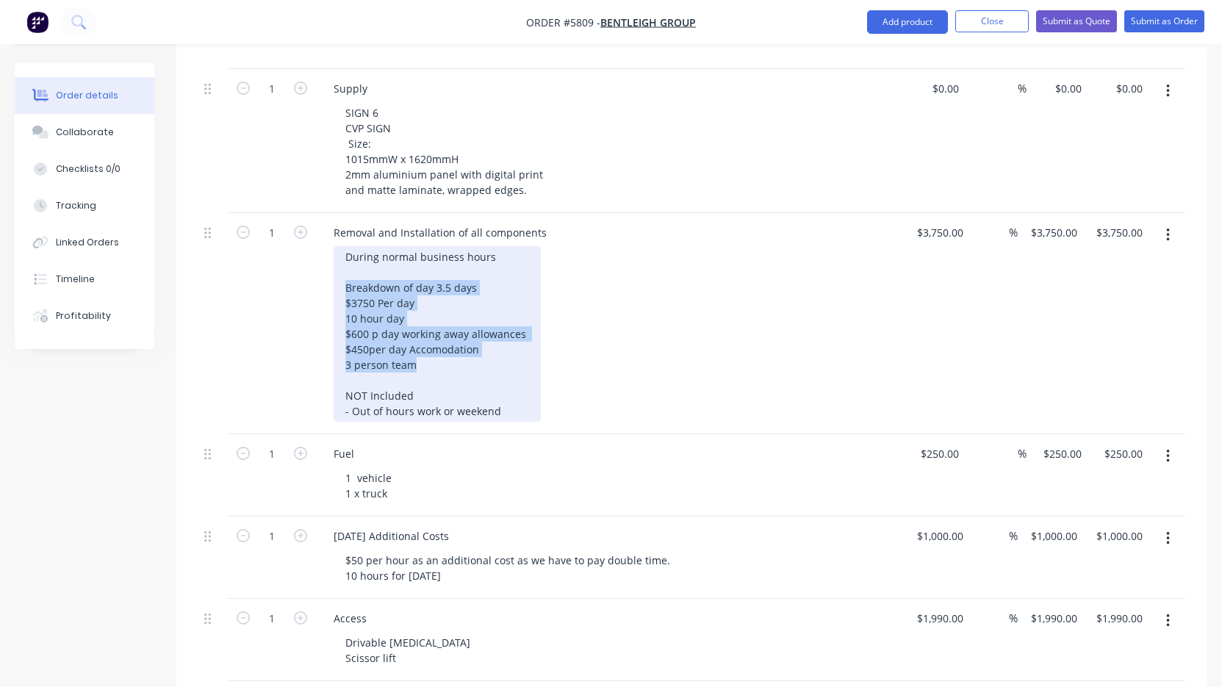
drag, startPoint x: 423, startPoint y: 331, endPoint x: 304, endPoint y: 248, distance: 145.1
click at [304, 248] on div "1 Removal and Installation of all components During normal business hours Break…" at bounding box center [691, 323] width 987 height 221
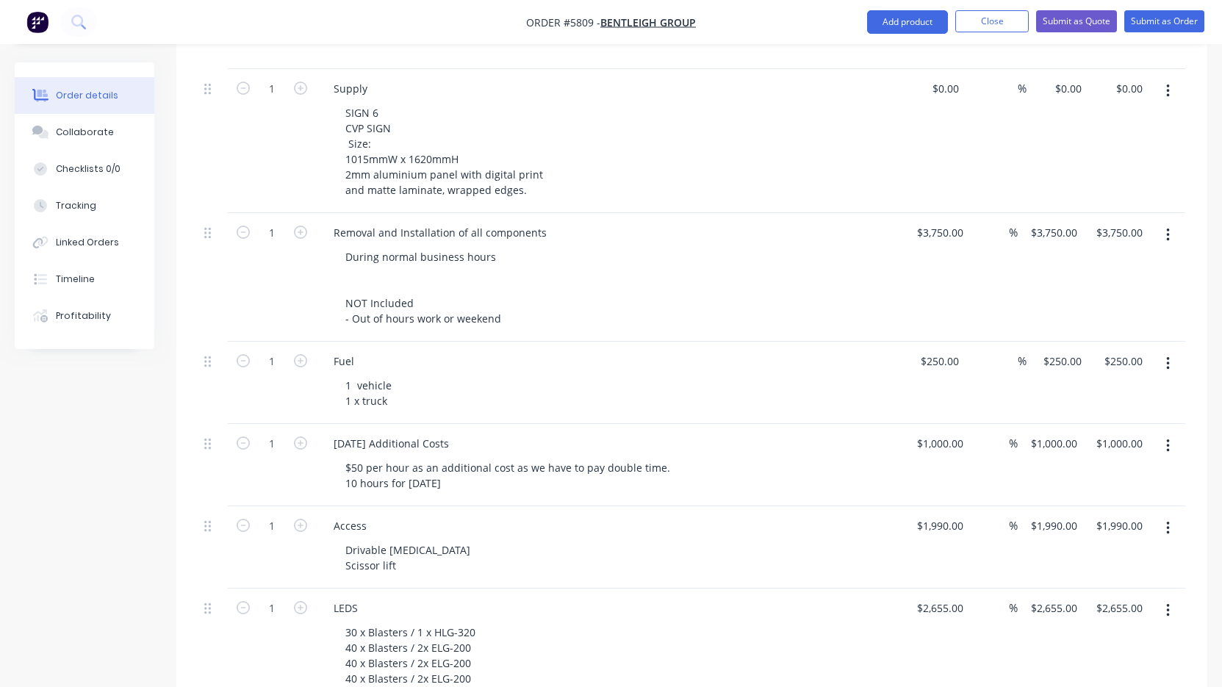
click at [603, 246] on div "During normal business hours NOT Included - Out of hours work or weekend" at bounding box center [616, 287] width 564 height 83
click at [933, 222] on input "3750" at bounding box center [943, 232] width 54 height 21
type input "$3,885.00"
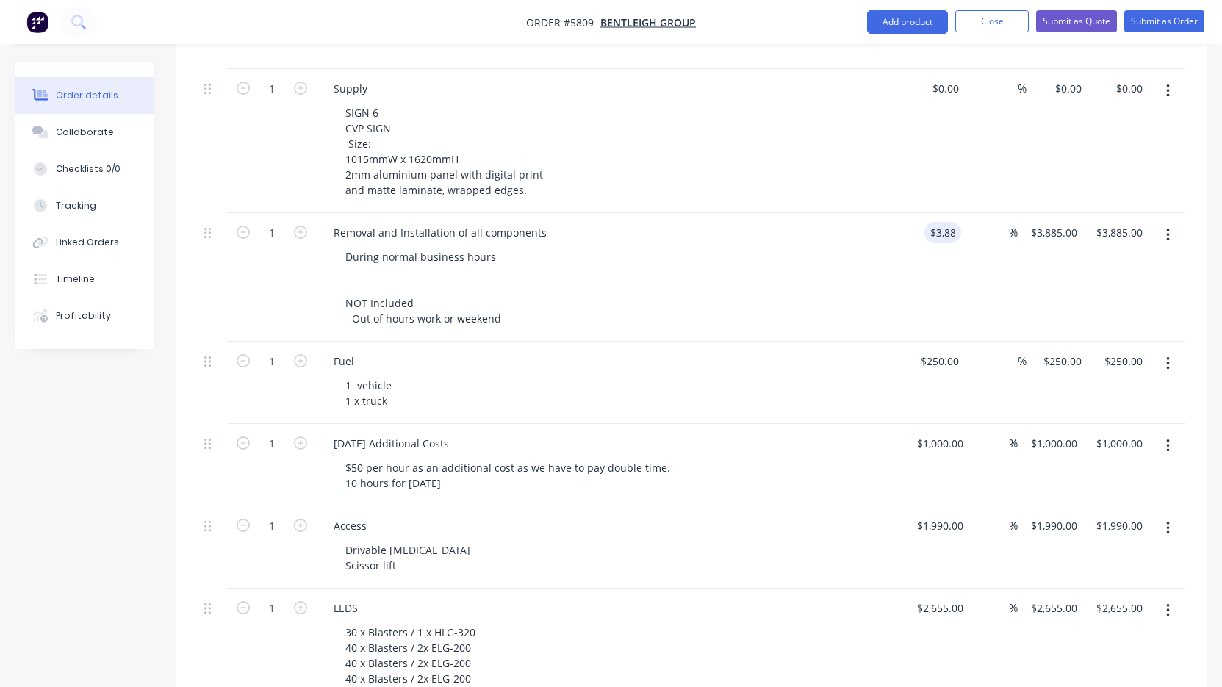
click at [783, 267] on div "During normal business hours NOT Included - Out of hours work or weekend" at bounding box center [616, 287] width 564 height 83
click at [1169, 356] on icon "button" at bounding box center [1168, 364] width 4 height 16
click at [1109, 480] on div "Delete" at bounding box center [1115, 490] width 113 height 21
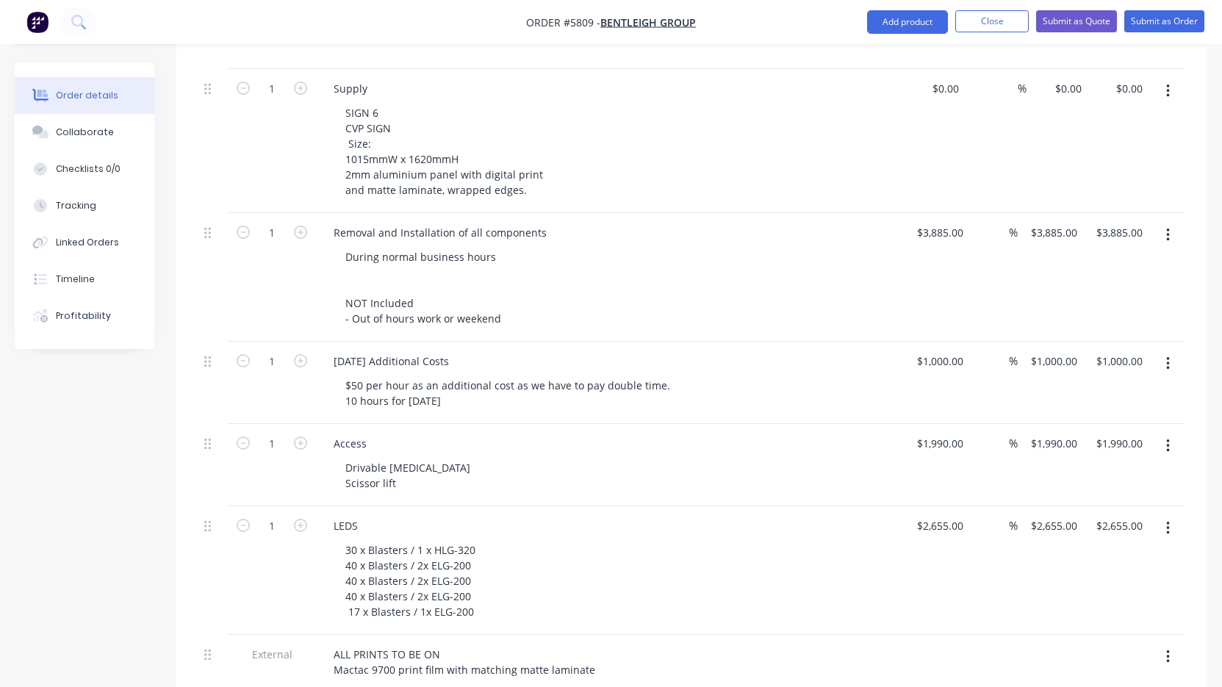
click at [1170, 351] on button "button" at bounding box center [1168, 364] width 35 height 26
click at [1121, 480] on div "Delete" at bounding box center [1115, 490] width 113 height 21
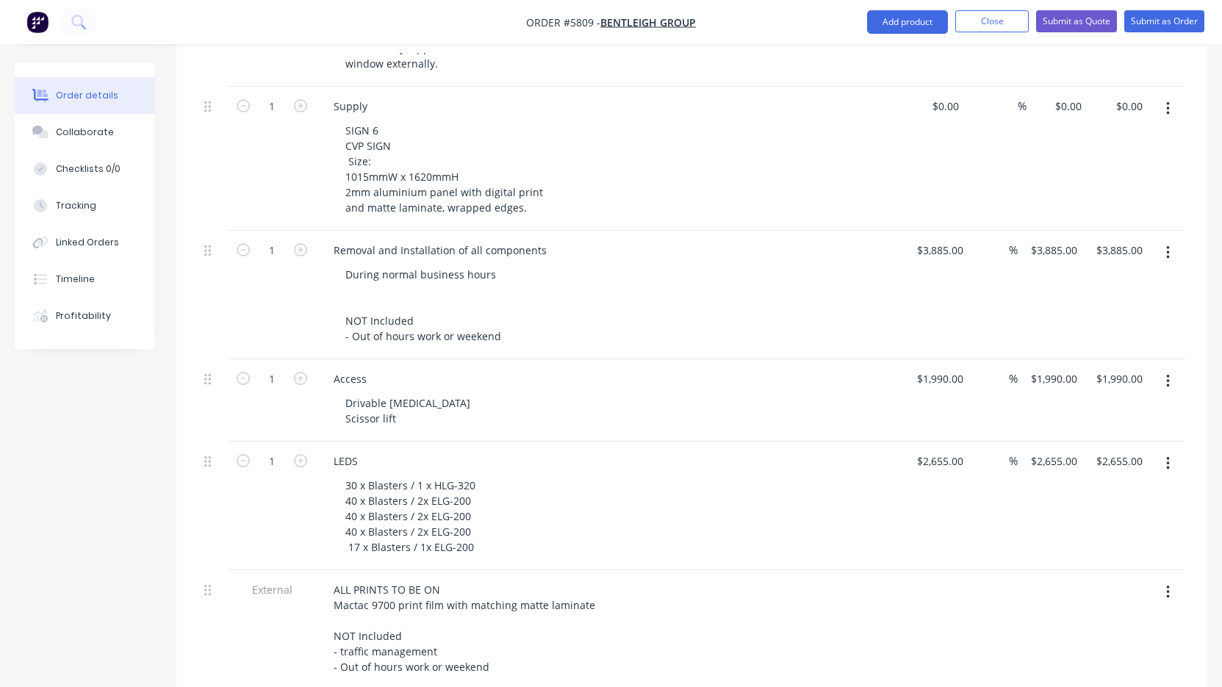
scroll to position [1192, 0]
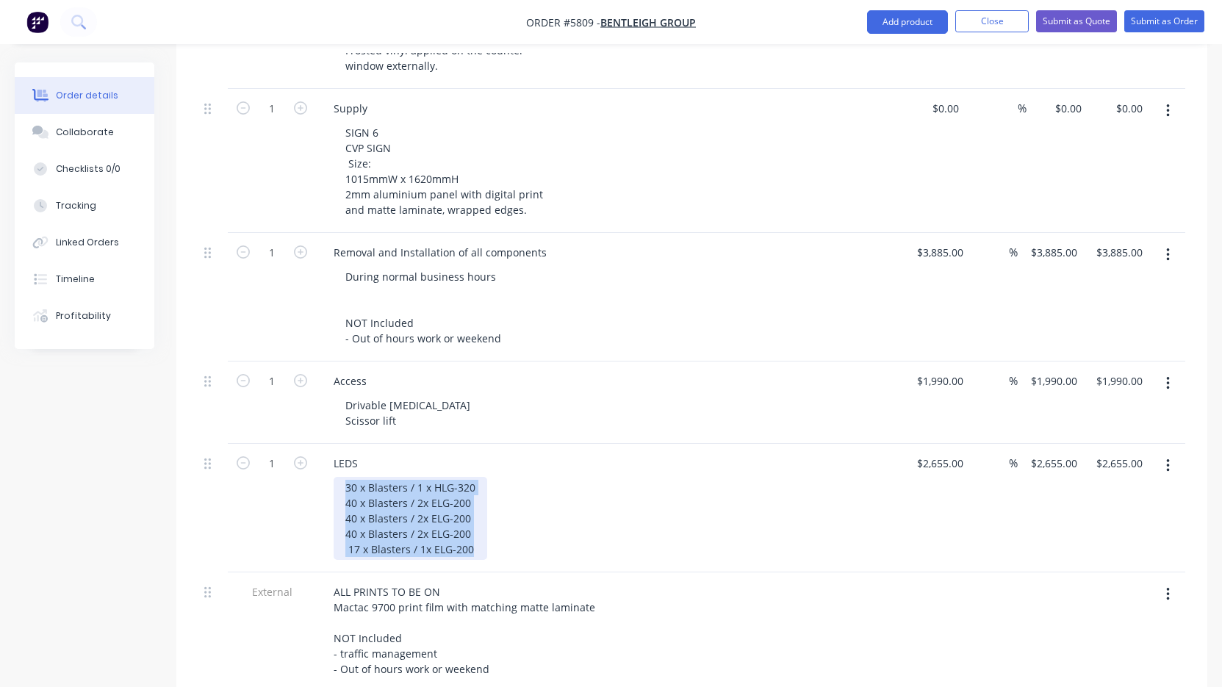
drag, startPoint x: 475, startPoint y: 517, endPoint x: 336, endPoint y: 450, distance: 154.8
click at [336, 477] on div "30 x Blasters / 1 x HLG-320 40 x Blasters / 2x ELG-200 40 x Blasters / 2x ELG-2…" at bounding box center [411, 518] width 154 height 83
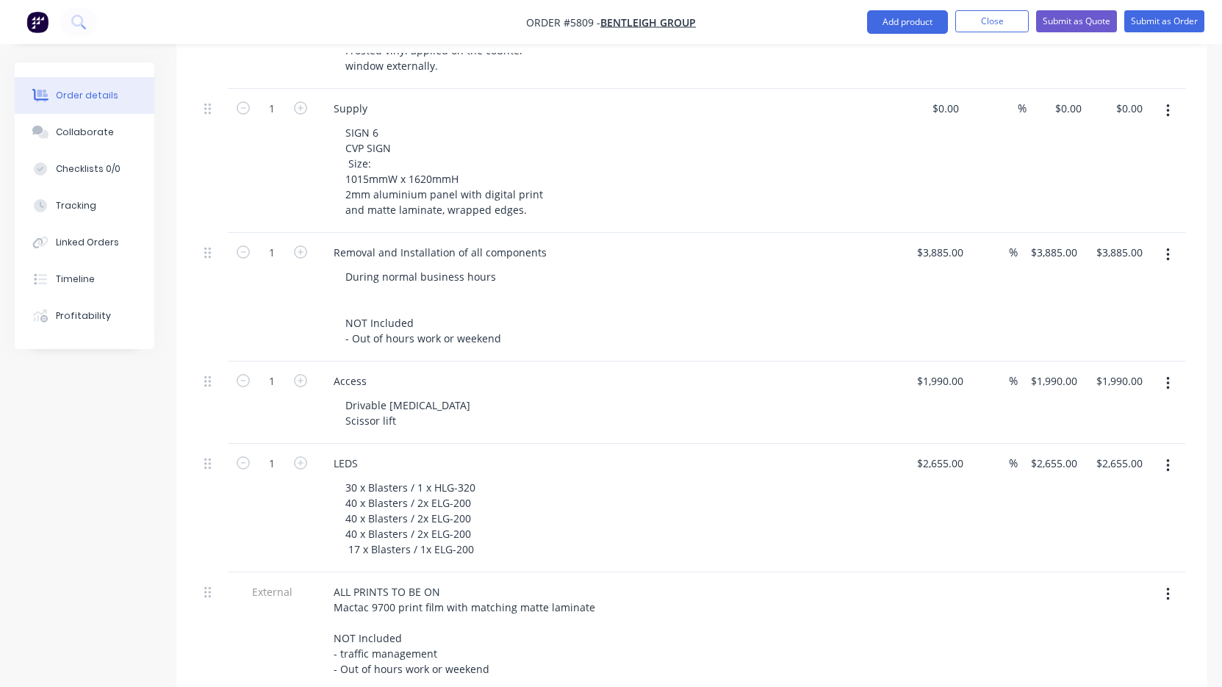
click at [528, 478] on div "30 x Blasters / 1 x HLG-320 40 x Blasters / 2x ELG-200 40 x Blasters / 2x ELG-2…" at bounding box center [616, 518] width 564 height 83
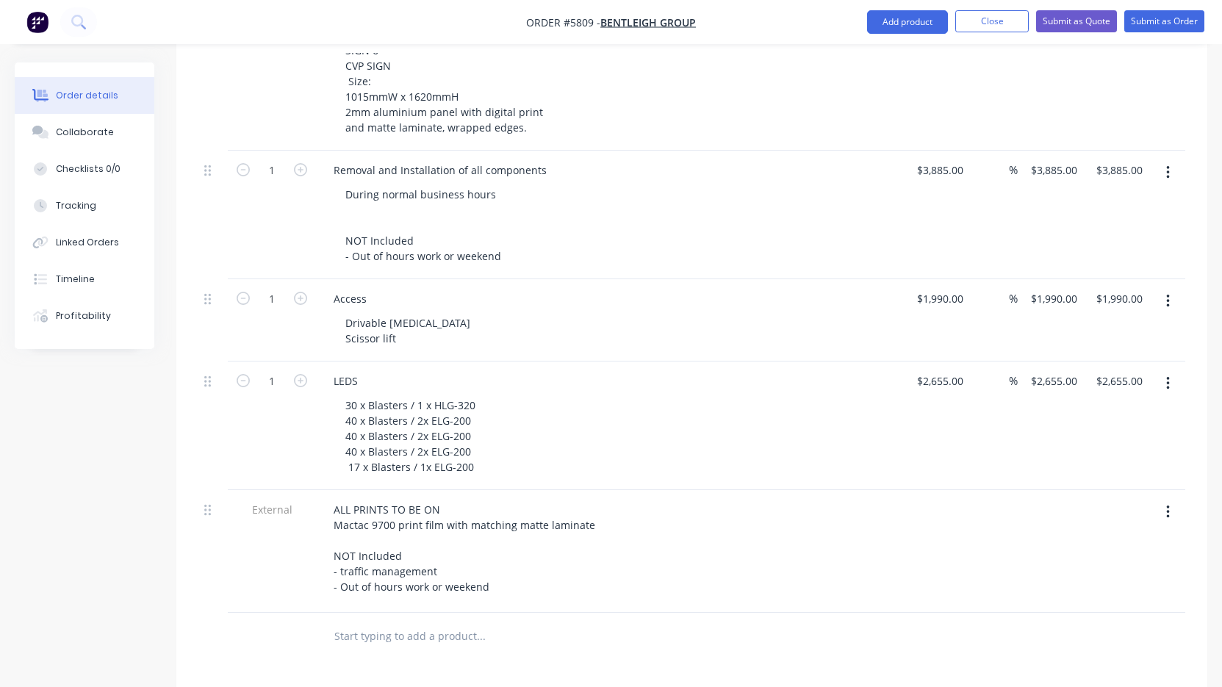
scroll to position [1281, 0]
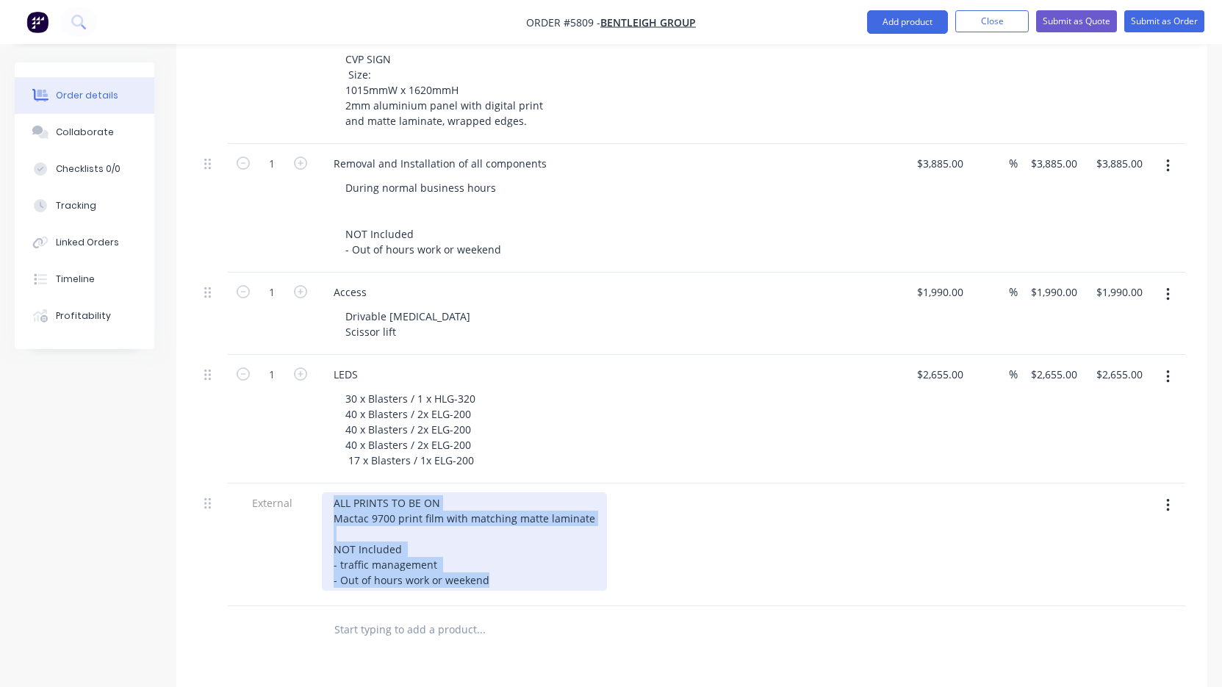
drag, startPoint x: 494, startPoint y: 542, endPoint x: 279, endPoint y: 444, distance: 236.8
paste div
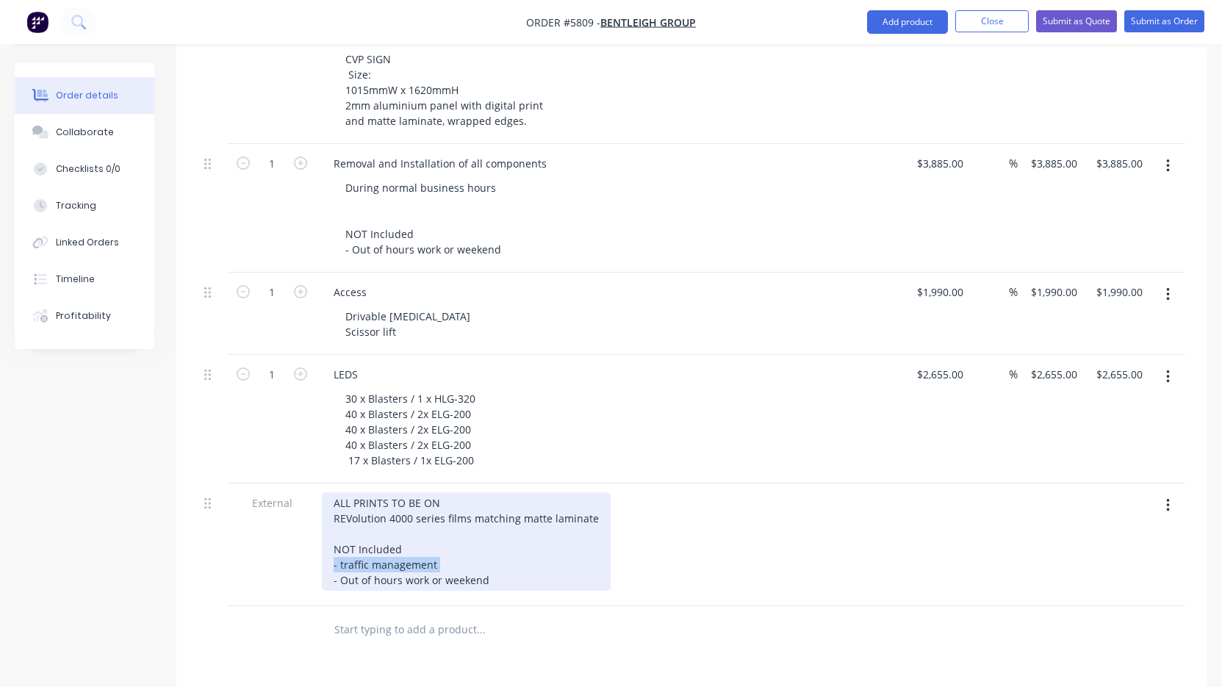
drag, startPoint x: 461, startPoint y: 533, endPoint x: 237, endPoint y: 531, distance: 224.1
click at [237, 531] on div "External ALL PRINTS TO BE ON REVolution 4000 series films matching matte lamina…" at bounding box center [691, 545] width 987 height 123
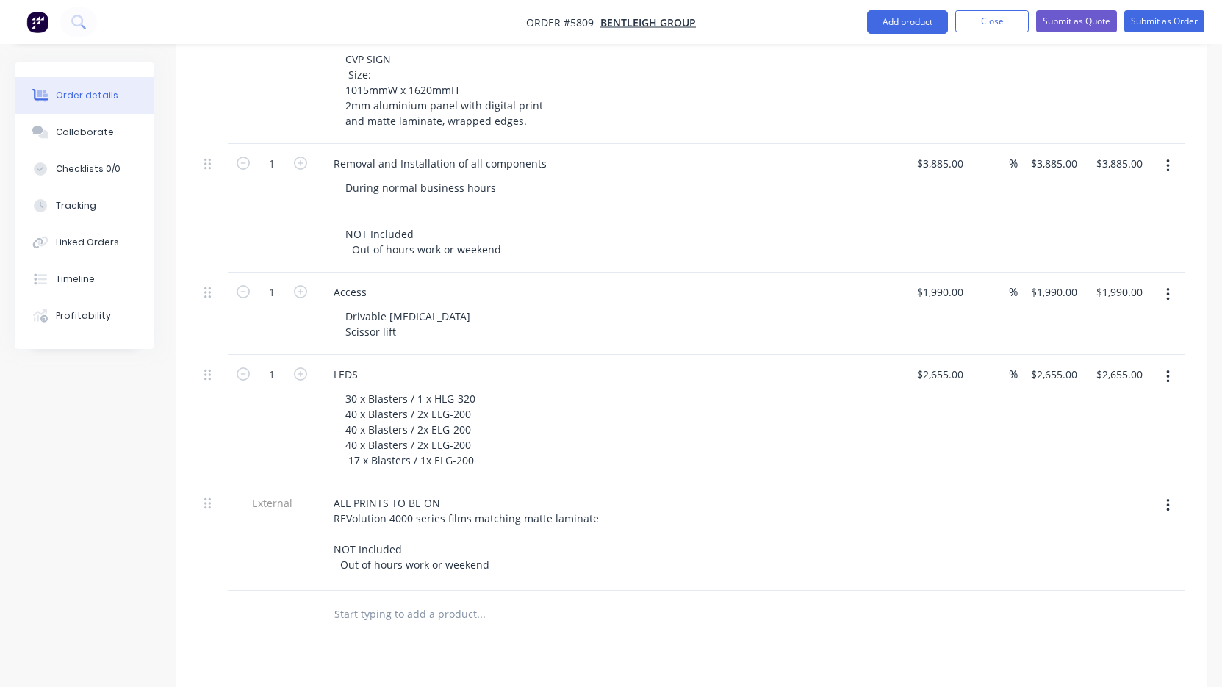
click at [630, 525] on div "ALL PRINTS TO BE ON REVolution 4000 series films matching matte laminate NOT In…" at bounding box center [610, 533] width 576 height 83
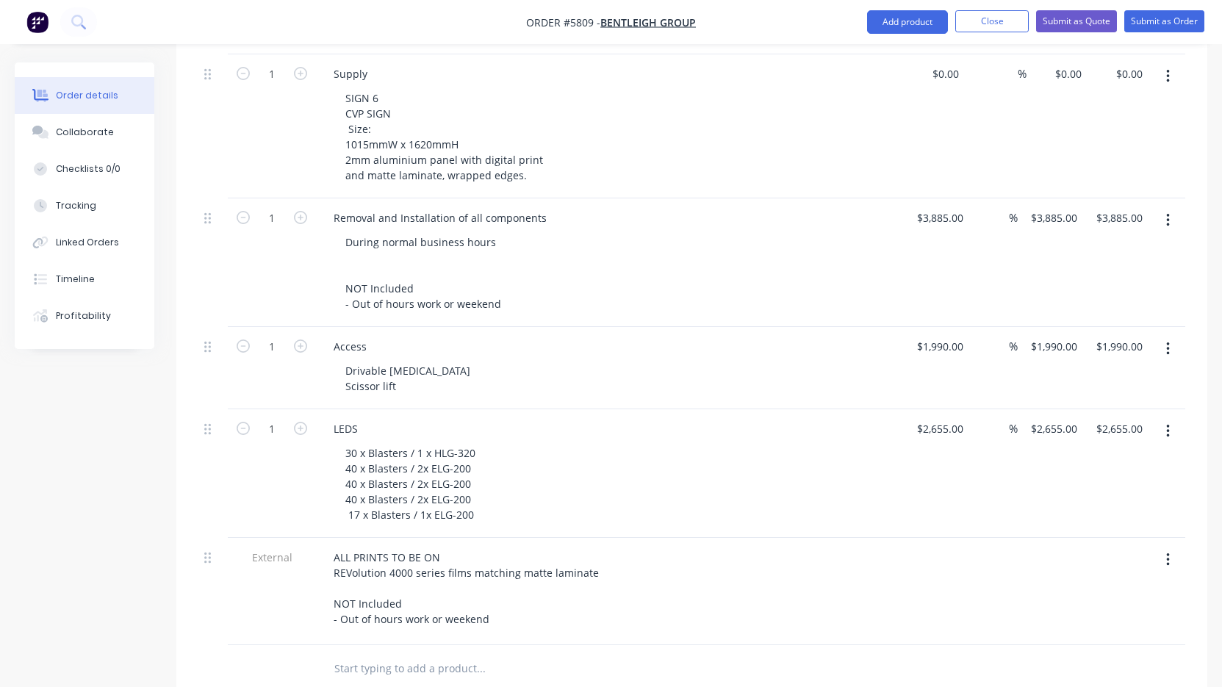
scroll to position [1225, 0]
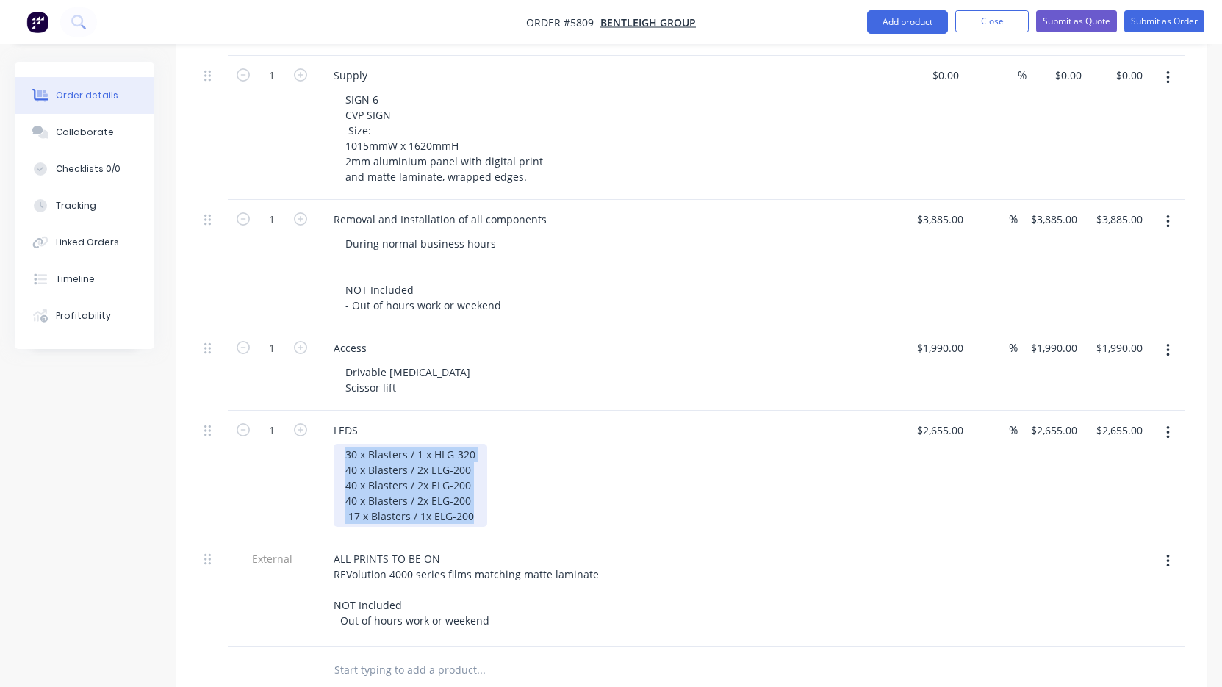
drag, startPoint x: 472, startPoint y: 475, endPoint x: 292, endPoint y: 421, distance: 187.9
click at [292, 421] on div "1 LEDS 30 x Blasters / 1 x HLG-320 40 x Blasters / 2x ELG-200 40 x Blasters / 2…" at bounding box center [691, 475] width 987 height 129
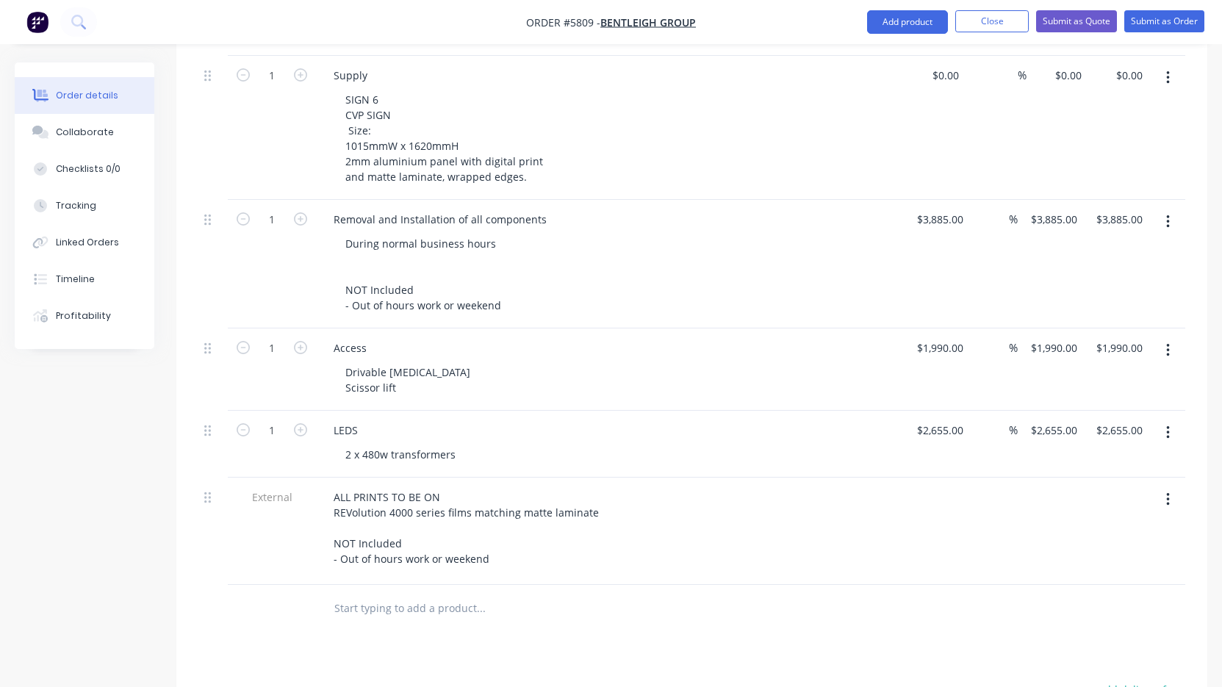
click at [939, 411] on div "$2,655.00 $2,655.00" at bounding box center [936, 444] width 65 height 67
click at [935, 420] on input "2655" at bounding box center [945, 430] width 31 height 21
type input "$480.00"
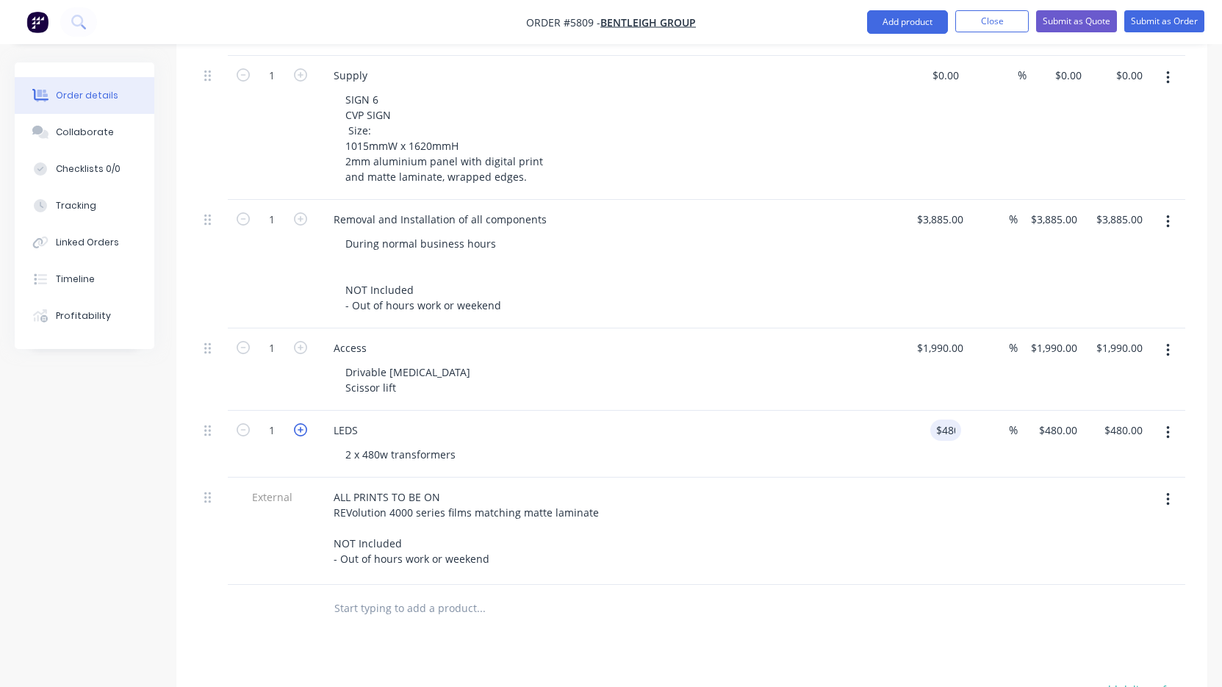
click at [305, 423] on icon "button" at bounding box center [300, 429] width 13 height 13
type input "2"
type input "$960.00"
drag, startPoint x: 364, startPoint y: 390, endPoint x: 288, endPoint y: 390, distance: 76.4
click at [288, 411] on div "2 LEDS 2 x 480w transformers $480.00 $480.00 % $480.00 $480.00 $960.00 $960.00" at bounding box center [691, 444] width 987 height 67
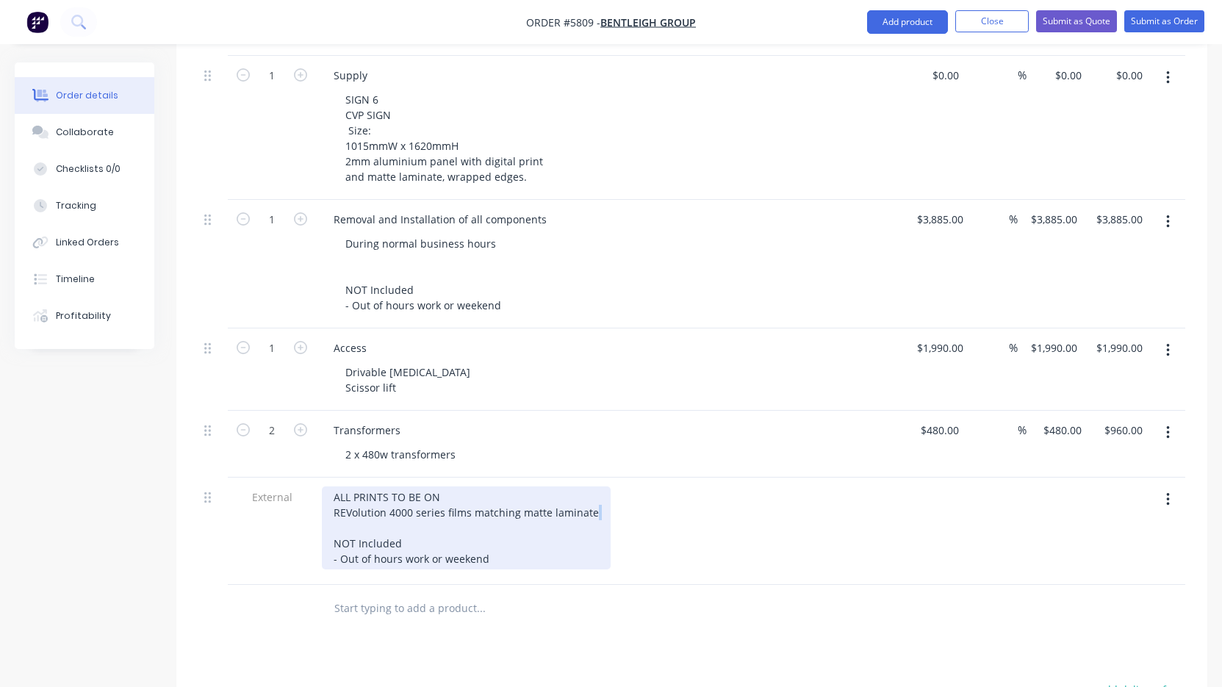
click at [600, 486] on div "ALL PRINTS TO BE ON REVolution 4000 series films matching matte laminate NOT In…" at bounding box center [466, 527] width 289 height 83
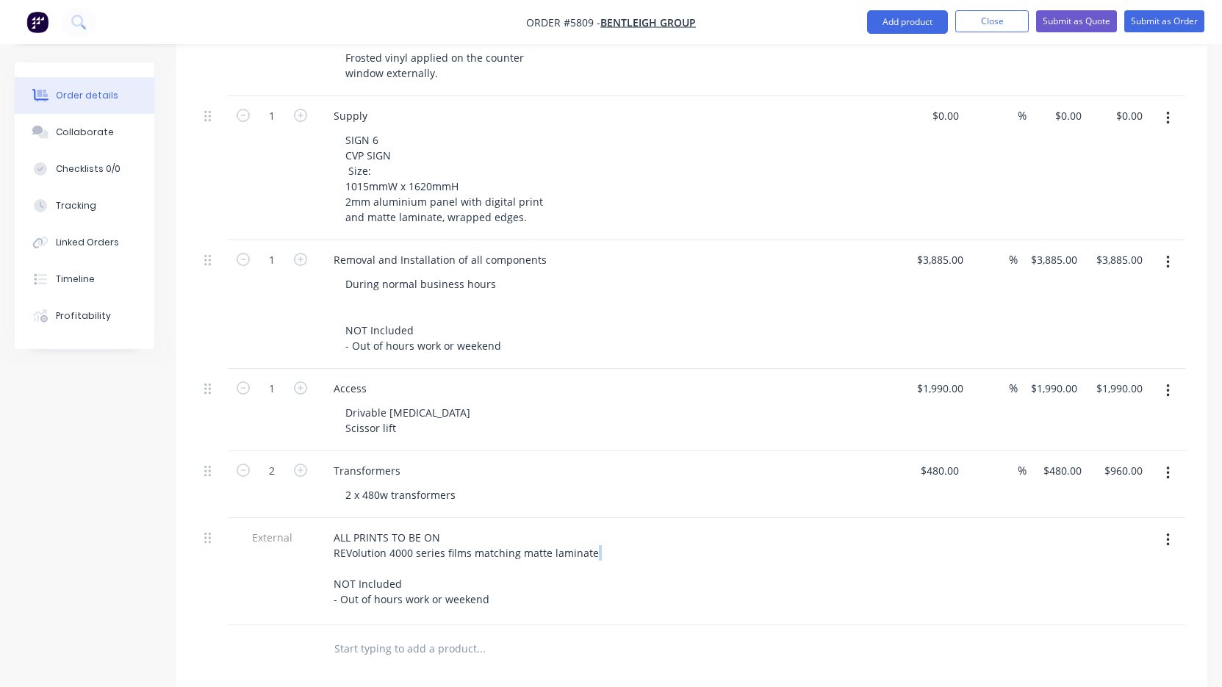
scroll to position [1182, 0]
drag, startPoint x: 432, startPoint y: 379, endPoint x: 281, endPoint y: 380, distance: 150.6
click at [281, 380] on div "1 Access Drivable [MEDICAL_DATA] Scissor lift $1,990.00 $1,990.00 % $1,990.00 $…" at bounding box center [691, 413] width 987 height 82
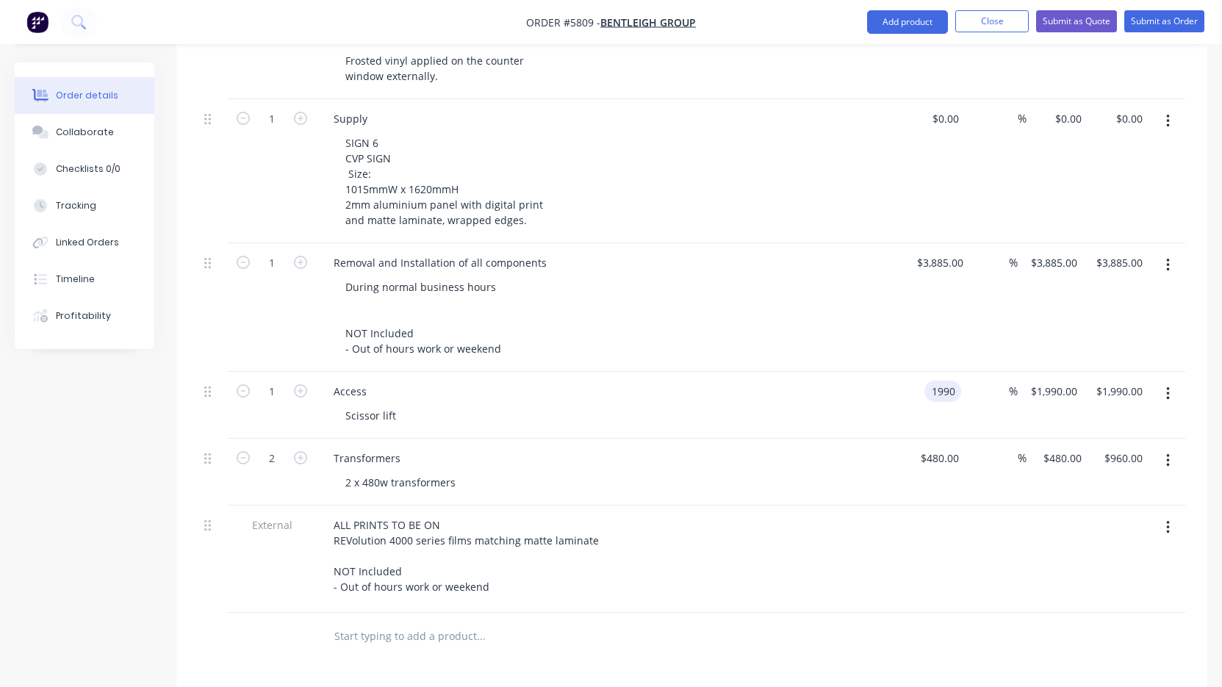
click at [938, 381] on input "1990" at bounding box center [945, 391] width 31 height 21
type input "$390.00"
click at [300, 384] on icon "button" at bounding box center [300, 390] width 13 height 13
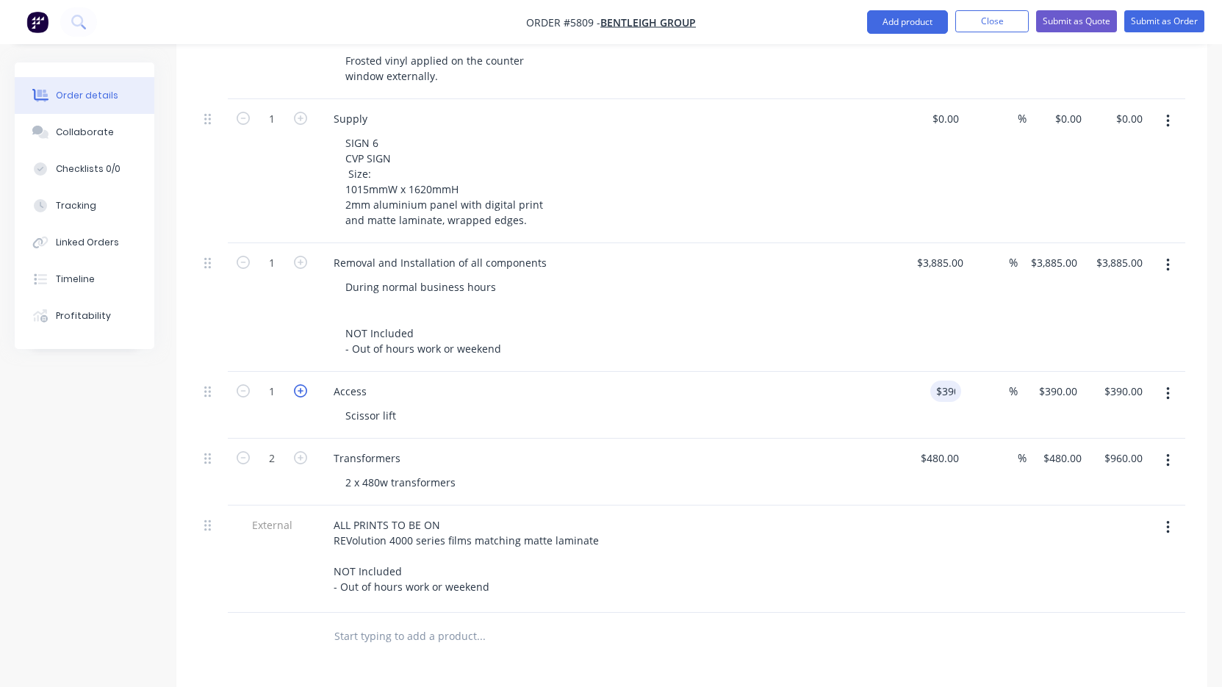
type input "2"
type input "$780.00"
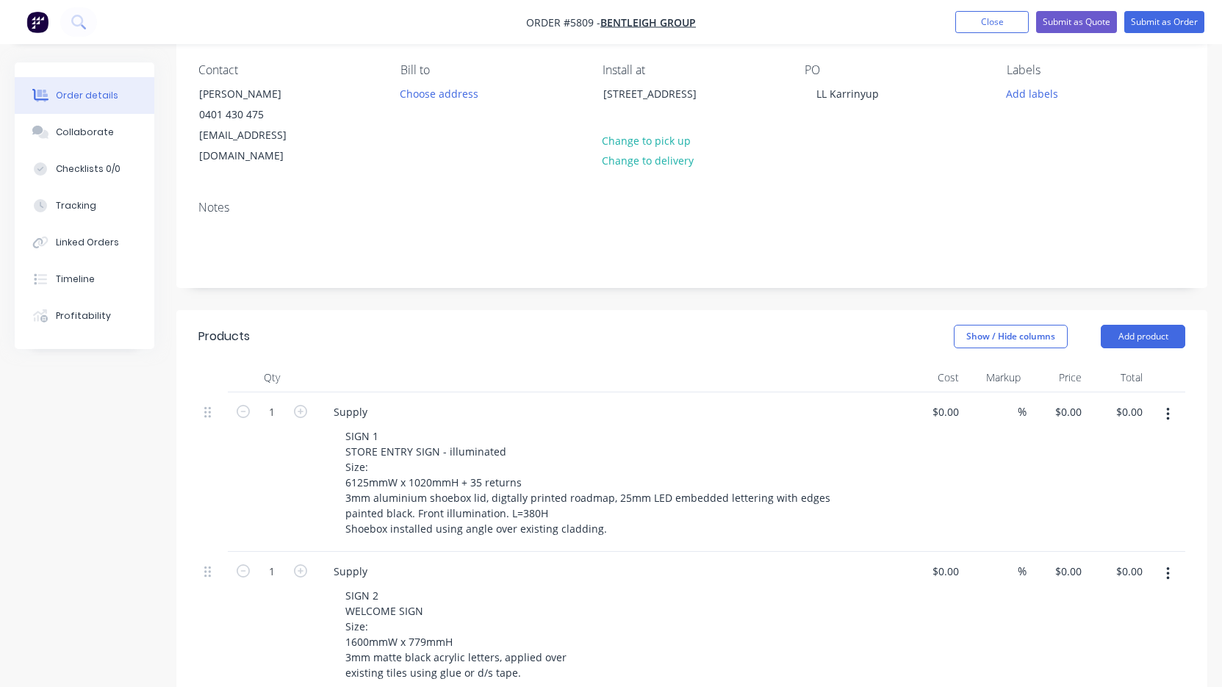
scroll to position [104, 0]
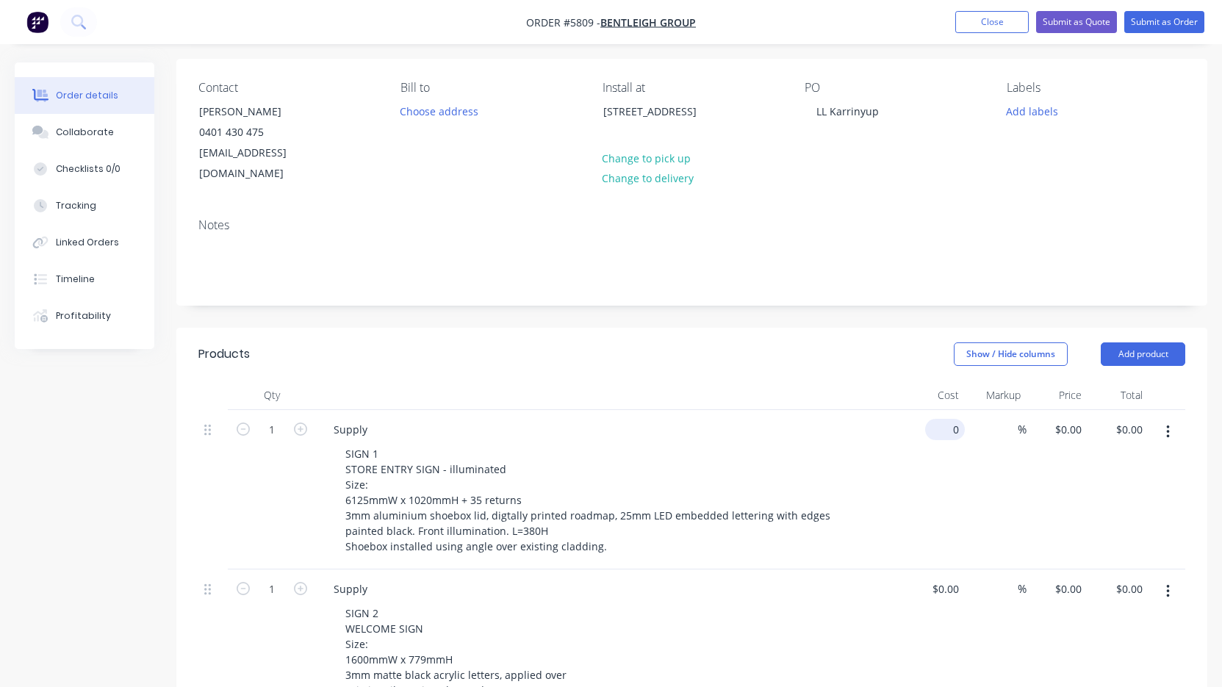
click at [948, 419] on input "0" at bounding box center [948, 429] width 34 height 21
type input "$3,965.00"
click at [860, 489] on div "SIGN 1 STORE ENTRY SIGN - illuminated Size: 6125mmW x 1020mmH + 35 returns 3mm …" at bounding box center [616, 500] width 564 height 114
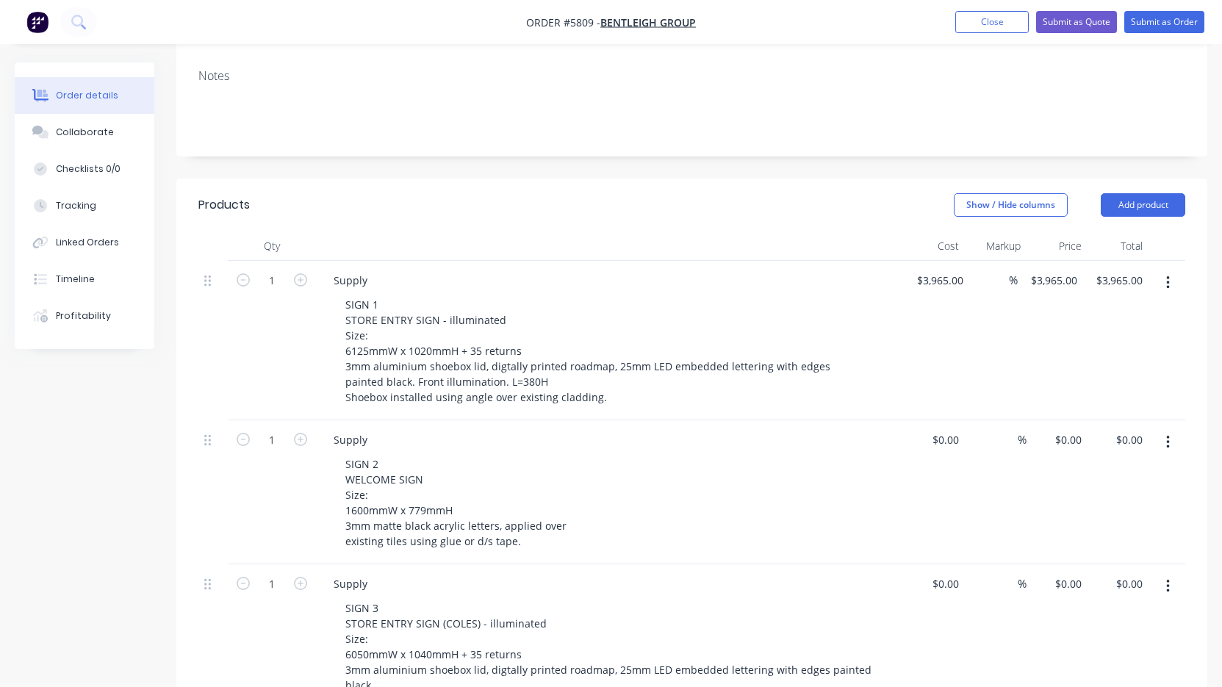
scroll to position [265, 0]
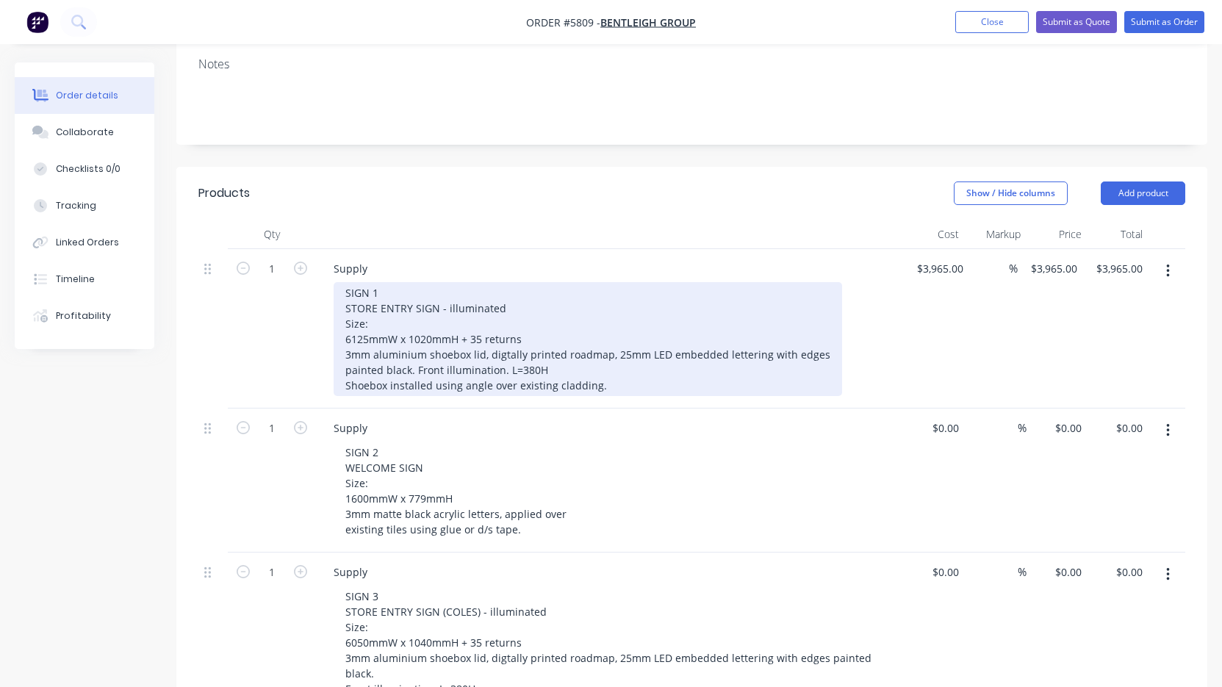
click at [601, 366] on div "SIGN 1 STORE ENTRY SIGN - illuminated Size: 6125mmW x 1020mmH + 35 returns 3mm …" at bounding box center [588, 339] width 509 height 114
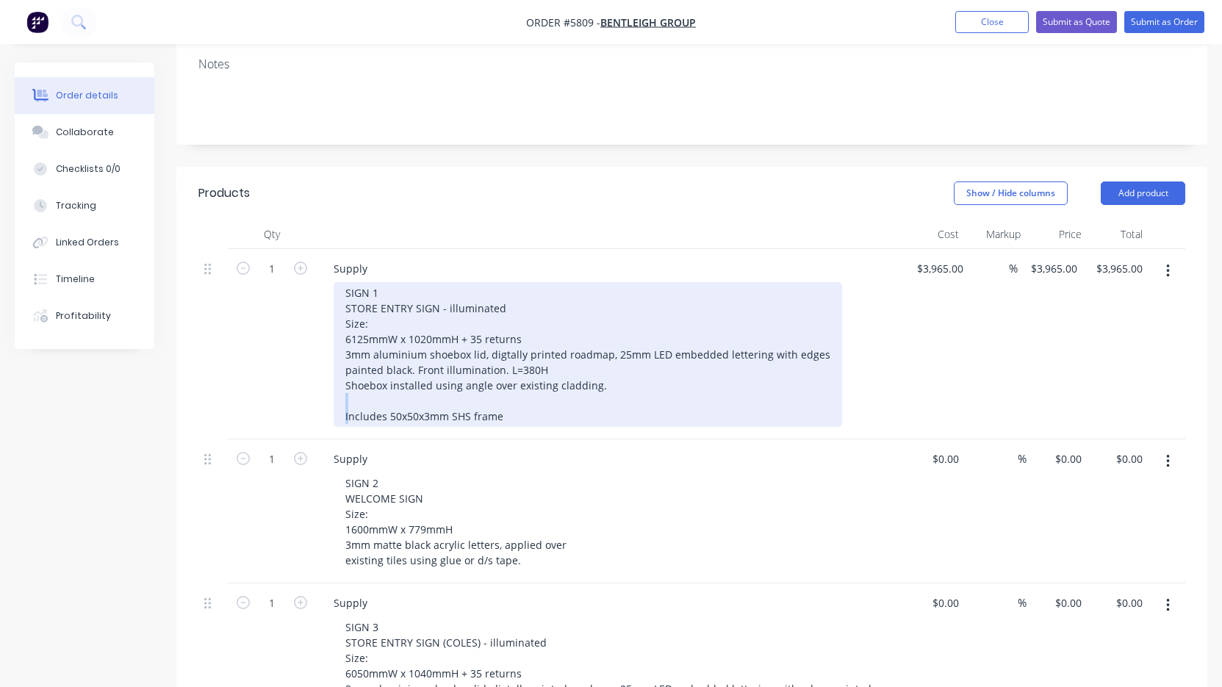
drag, startPoint x: 517, startPoint y: 385, endPoint x: 350, endPoint y: 387, distance: 166.8
click at [350, 387] on div "SIGN 1 STORE ENTRY SIGN - illuminated Size: 6125mmW x 1020mmH + 35 returns 3mm …" at bounding box center [588, 354] width 509 height 145
drag, startPoint x: 522, startPoint y: 402, endPoint x: 332, endPoint y: 395, distance: 190.5
click at [332, 395] on div "Supply SIGN 1 STORE ENTRY SIGN - illuminated Size: 6125mmW x 1020mmH + 35 retur…" at bounding box center [610, 344] width 588 height 190
copy div "Includes 50x50x3mm SHS frame"
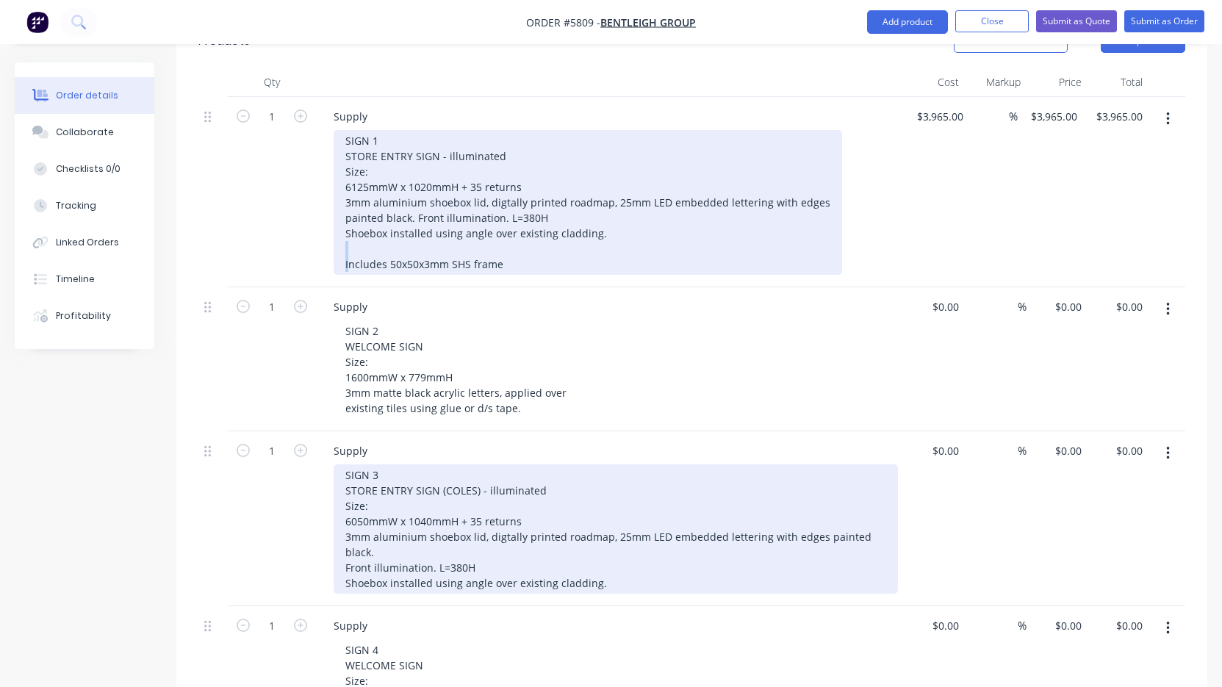
scroll to position [431, 0]
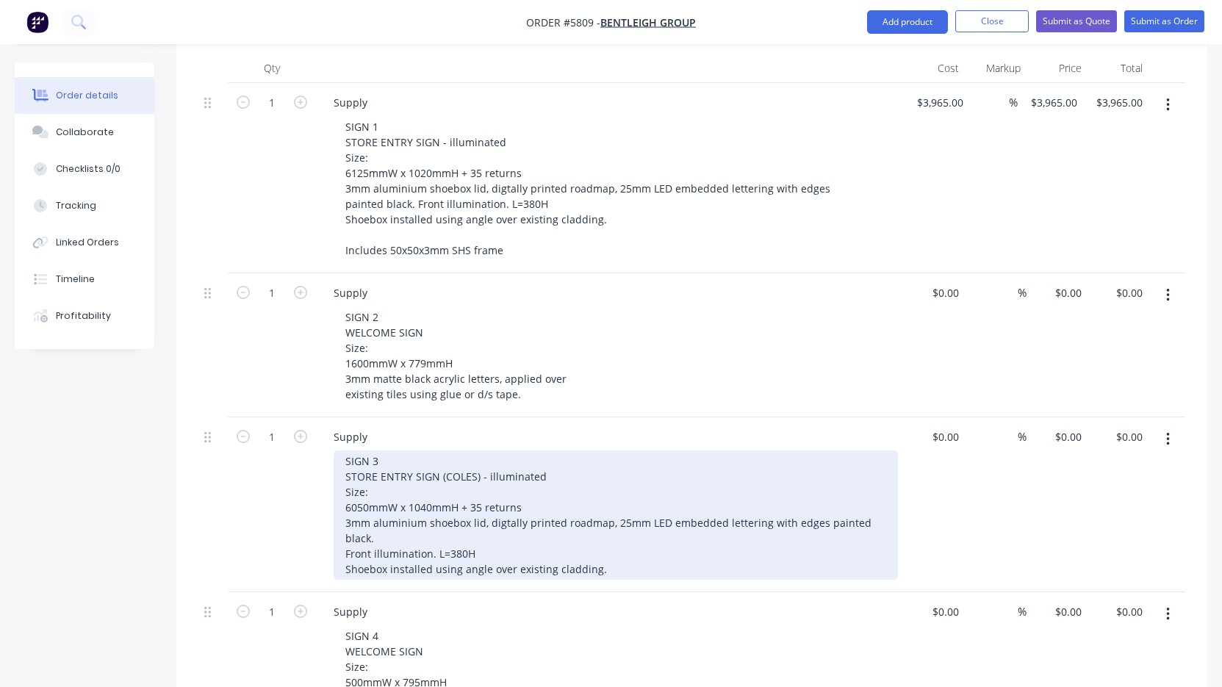
click at [602, 538] on div "SIGN 3 STORE ENTRY SIGN (COLES) - illuminated Size: 6050mmW x 1040mmH + 35 retu…" at bounding box center [616, 514] width 564 height 129
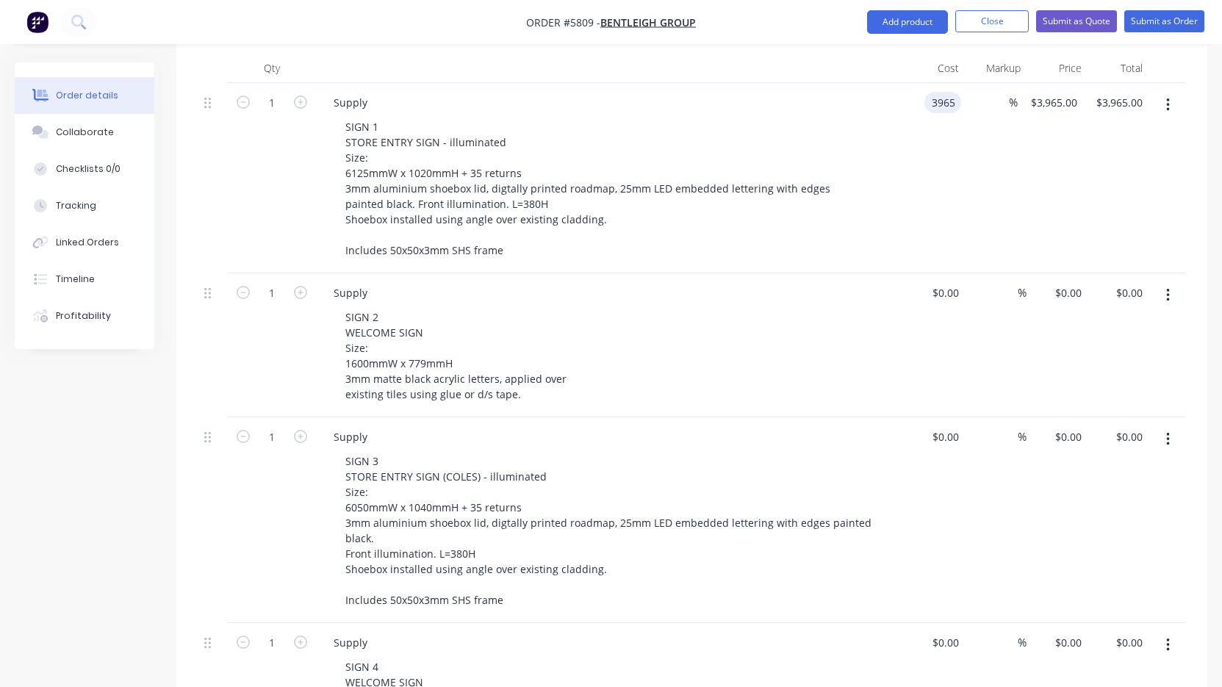
click at [938, 92] on input "3965" at bounding box center [945, 102] width 31 height 21
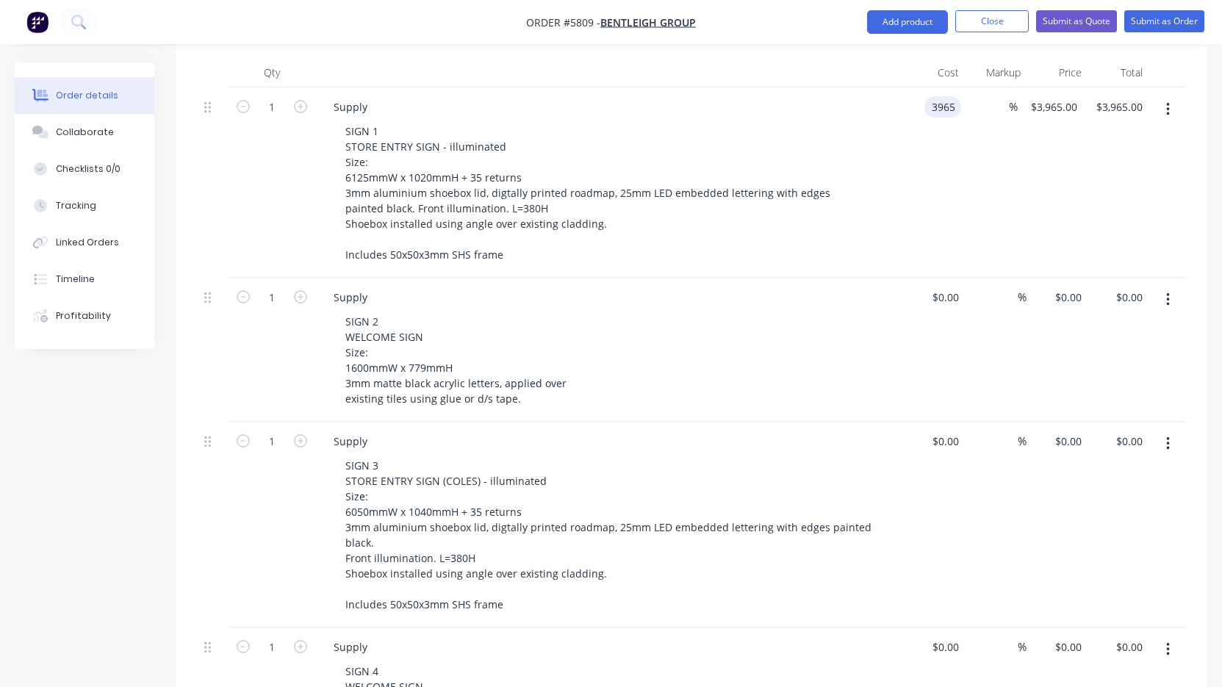
scroll to position [425, 0]
type input "$4,275.00"
type input "0"
type input "$4,275.00"
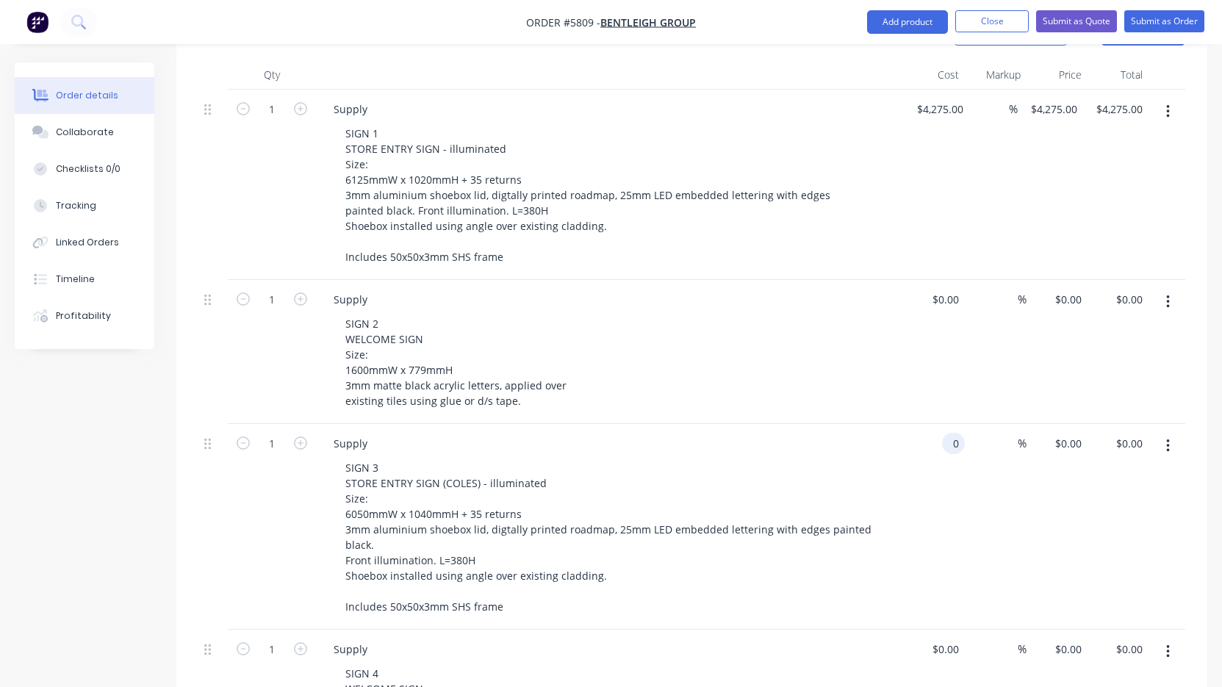
click at [944, 433] on div "0 0" at bounding box center [953, 443] width 23 height 21
type input "$4,274.00"
click at [860, 424] on div "Supply SIGN 3 STORE ENTRY SIGN (COLES) - illuminated Size: 6050mmW x 1040mmH + …" at bounding box center [610, 527] width 588 height 206
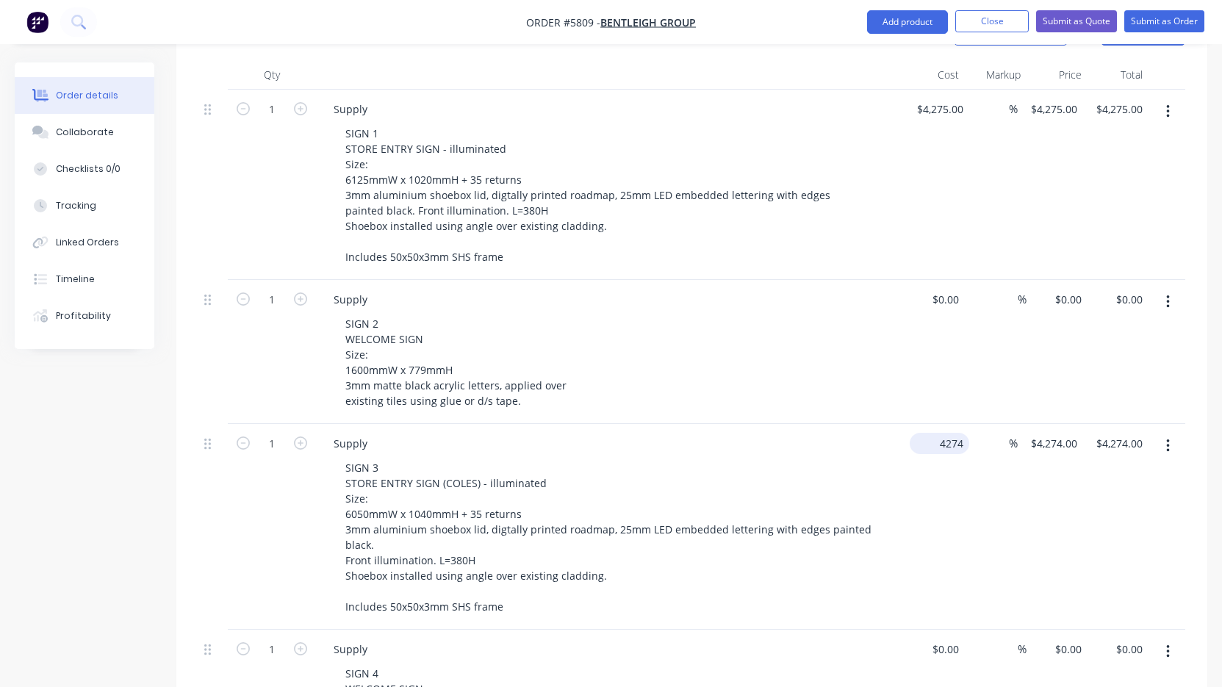
click at [946, 433] on input "4274" at bounding box center [943, 443] width 54 height 21
click at [946, 433] on input "4274" at bounding box center [945, 443] width 31 height 21
type input "$4,275.00"
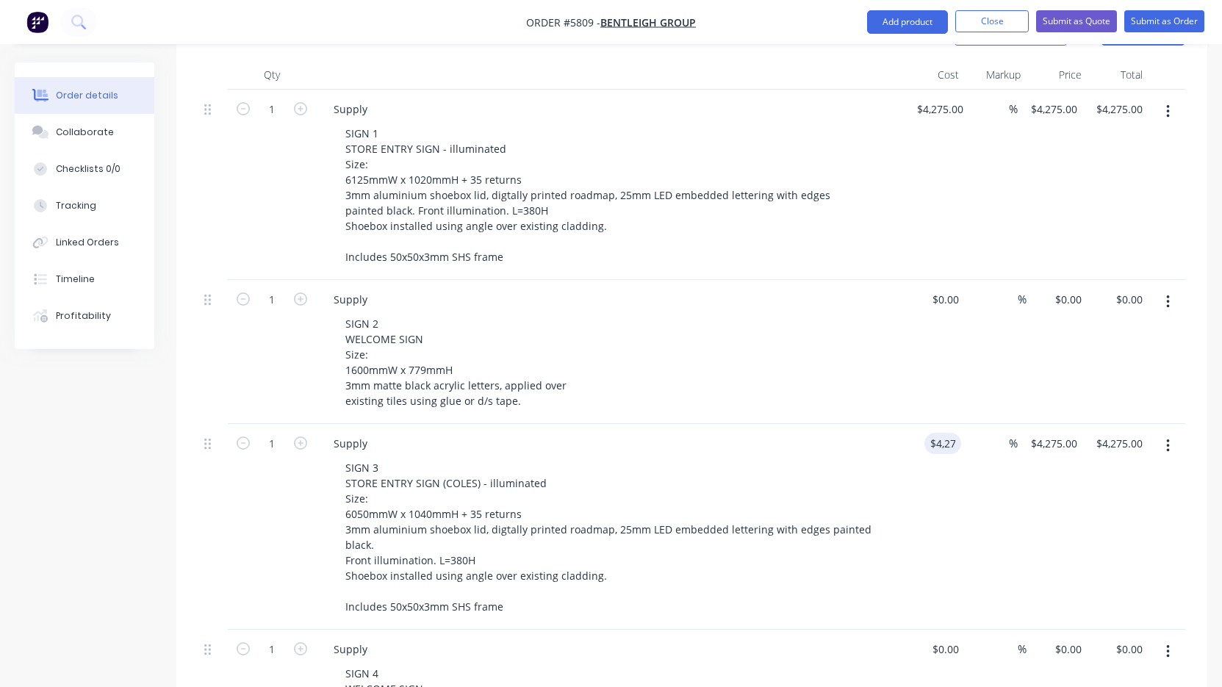
click at [834, 370] on div "SIGN 2 WELCOME SIGN Size: 1600mmW x 779mmH 3mm matte black acrylic letters, app…" at bounding box center [616, 362] width 564 height 98
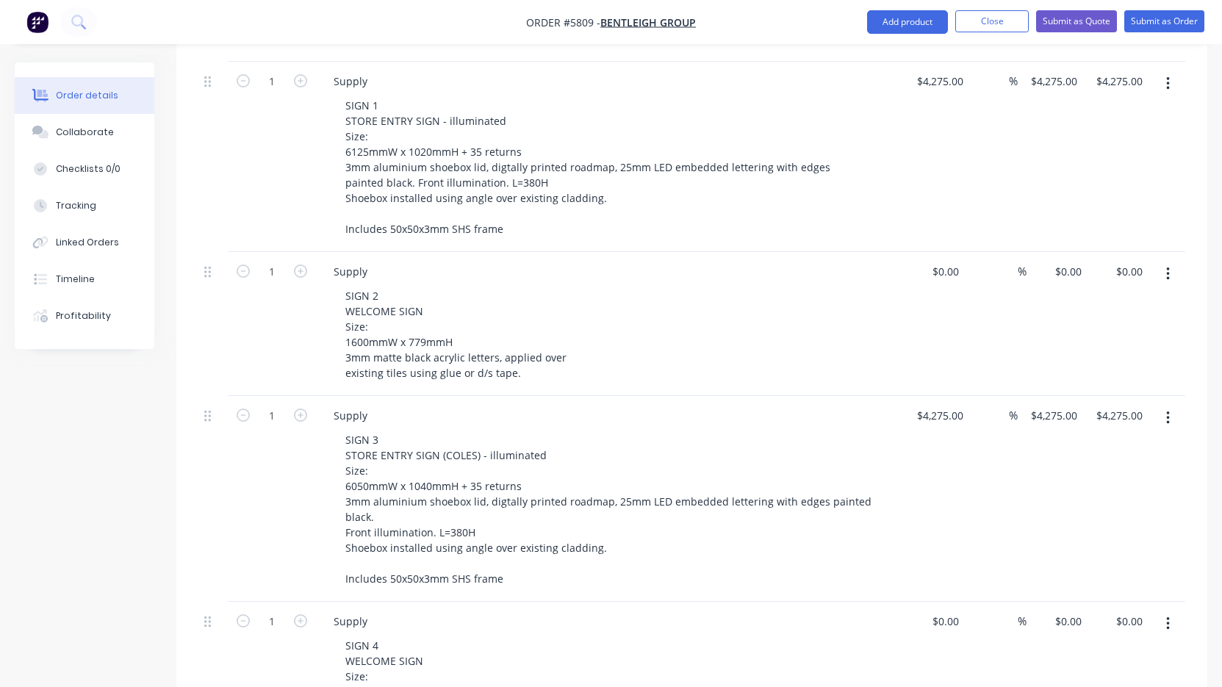
scroll to position [453, 0]
click at [941, 256] on div "0 $0.00" at bounding box center [934, 323] width 61 height 144
type input "$490.00"
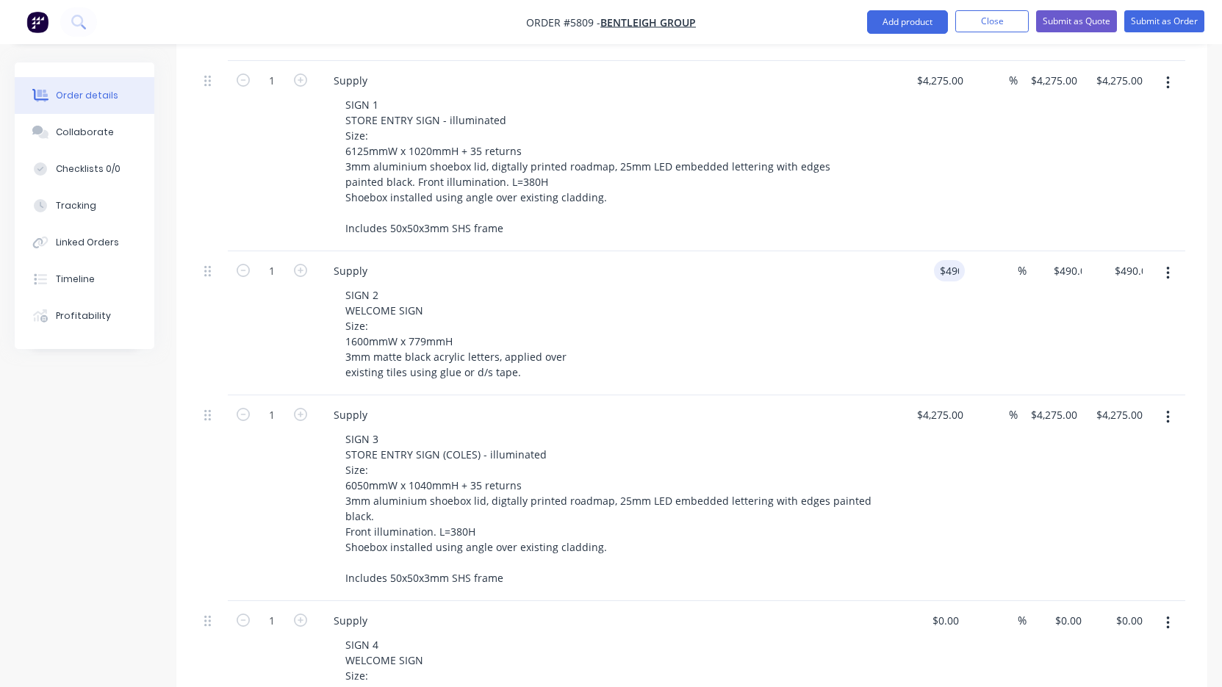
click at [797, 367] on div "Supply SIGN 2 WELCOME SIGN Size: 1600mmW x 779mmH 3mm matte black acrylic lette…" at bounding box center [610, 323] width 588 height 144
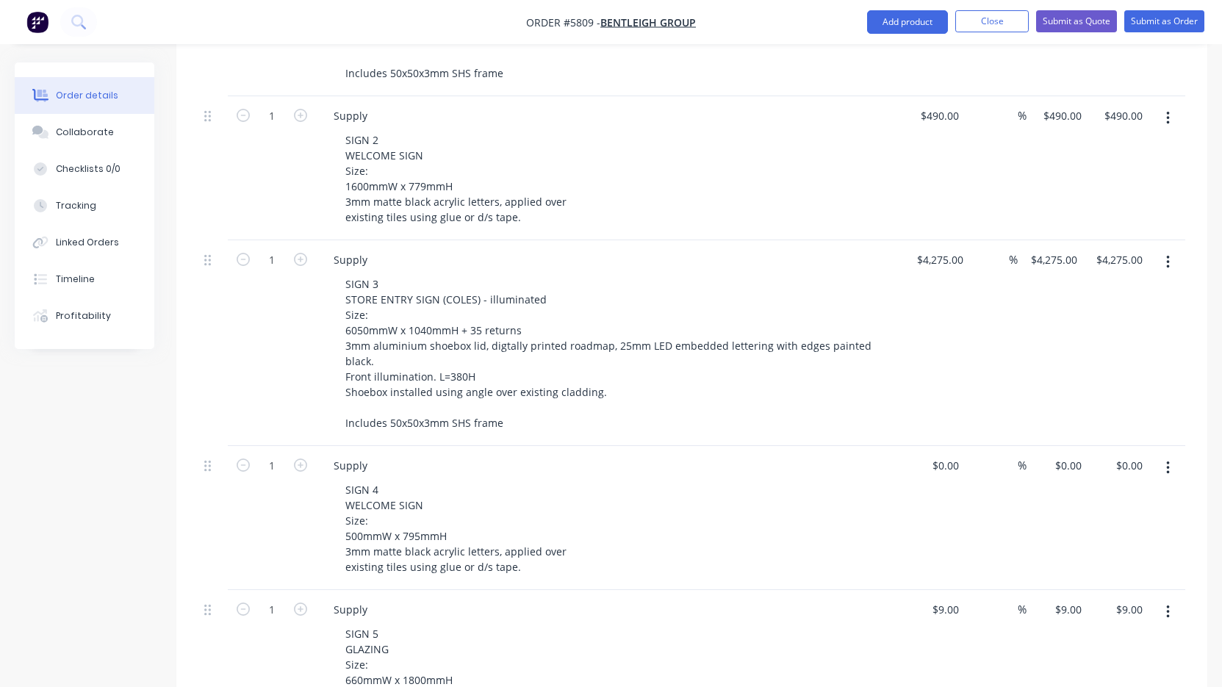
scroll to position [624, 0]
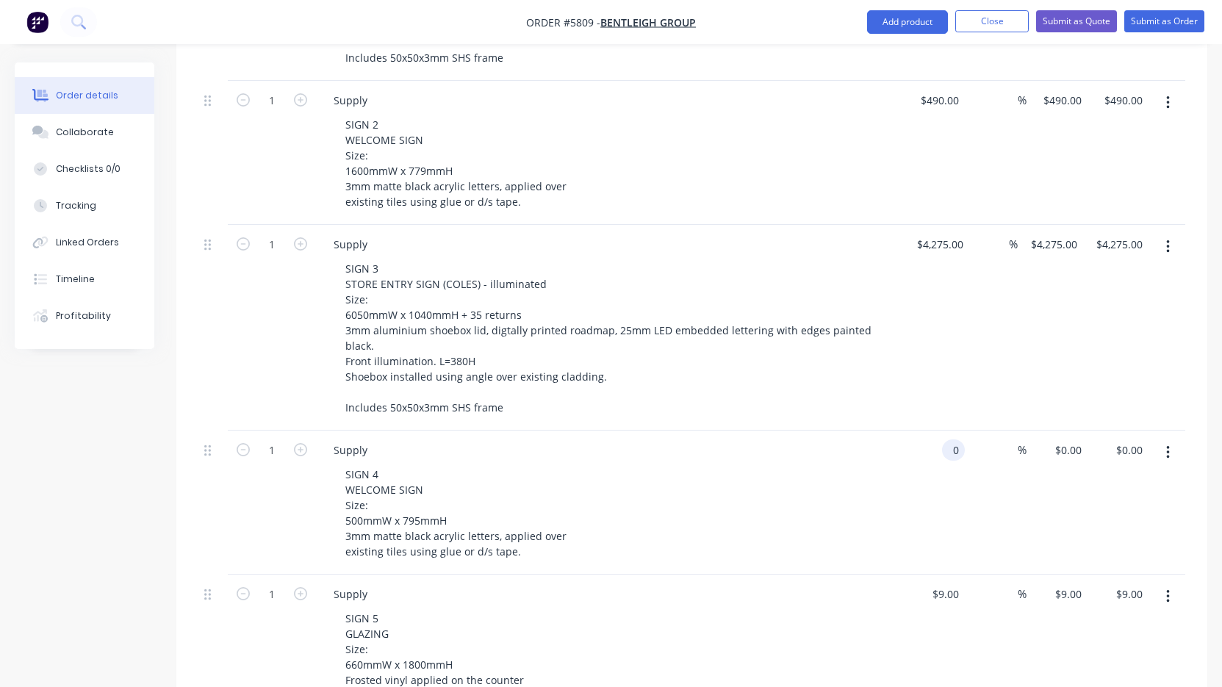
click at [942, 439] on div "0 0" at bounding box center [953, 449] width 23 height 21
type input "$390.00"
click at [850, 464] on div "SIGN 4 WELCOME SIGN Size: 500mmW x 795mmH 3mm matte black acrylic letters, appl…" at bounding box center [616, 513] width 564 height 98
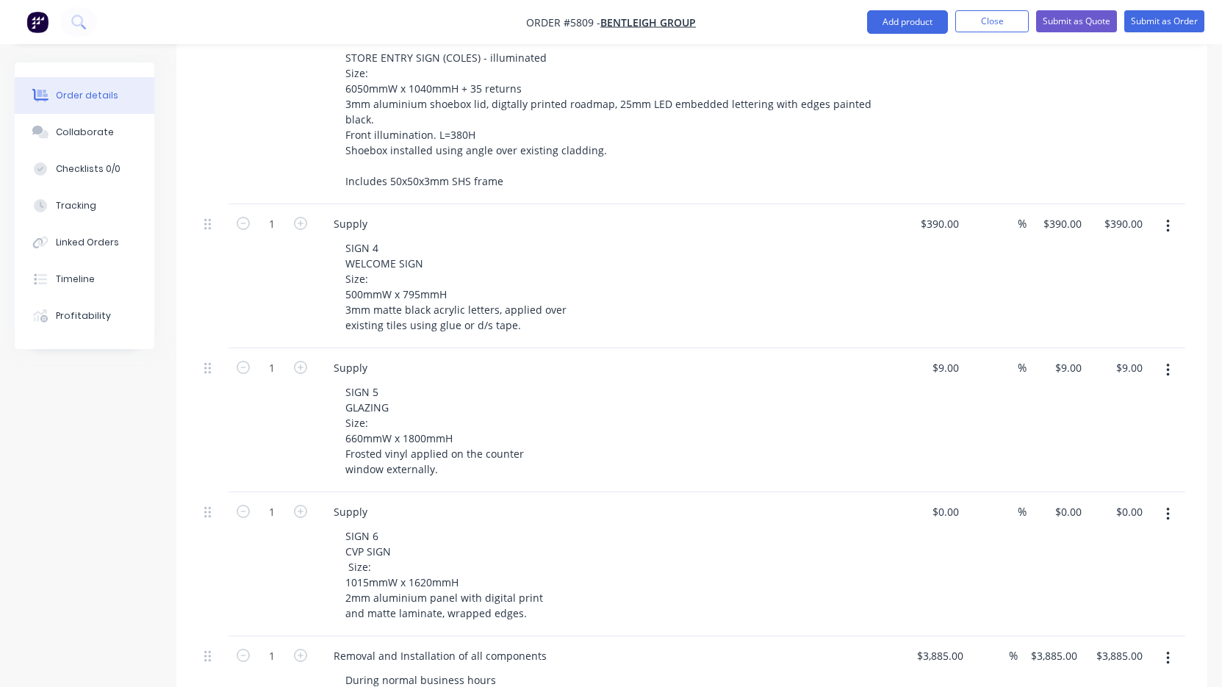
scroll to position [847, 0]
click at [944, 360] on div "9 $9.00" at bounding box center [945, 370] width 40 height 21
type input "$95.00"
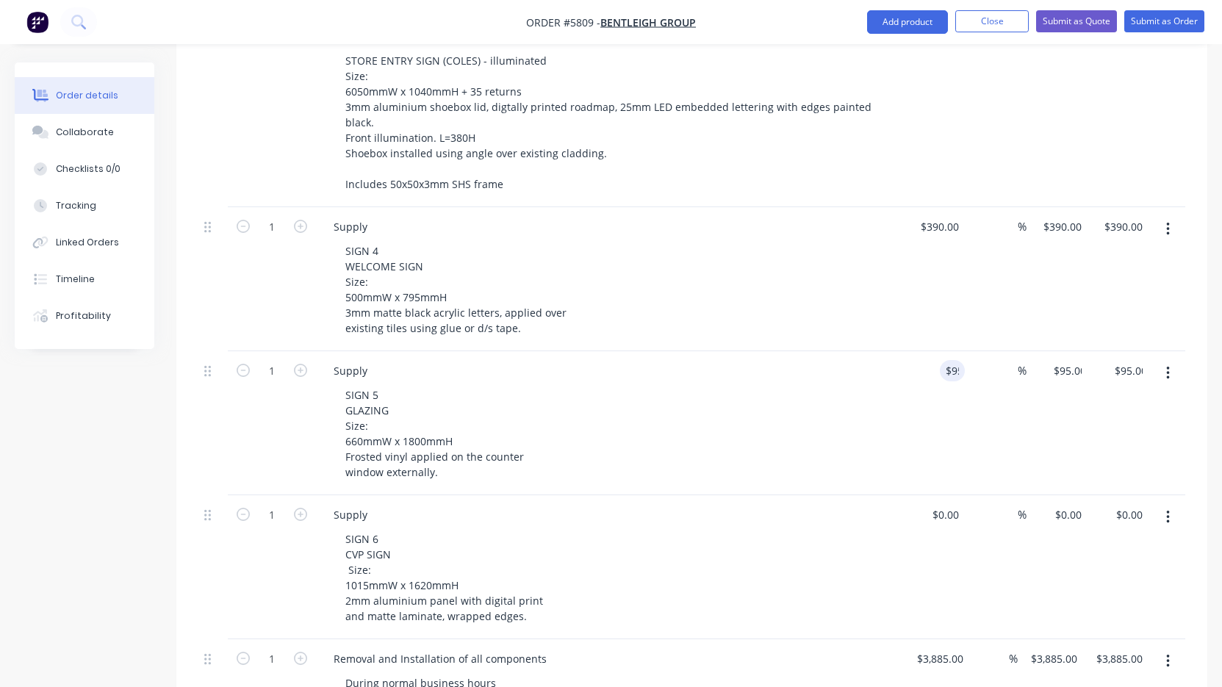
click at [904, 401] on div "$95.00 95" at bounding box center [934, 423] width 61 height 144
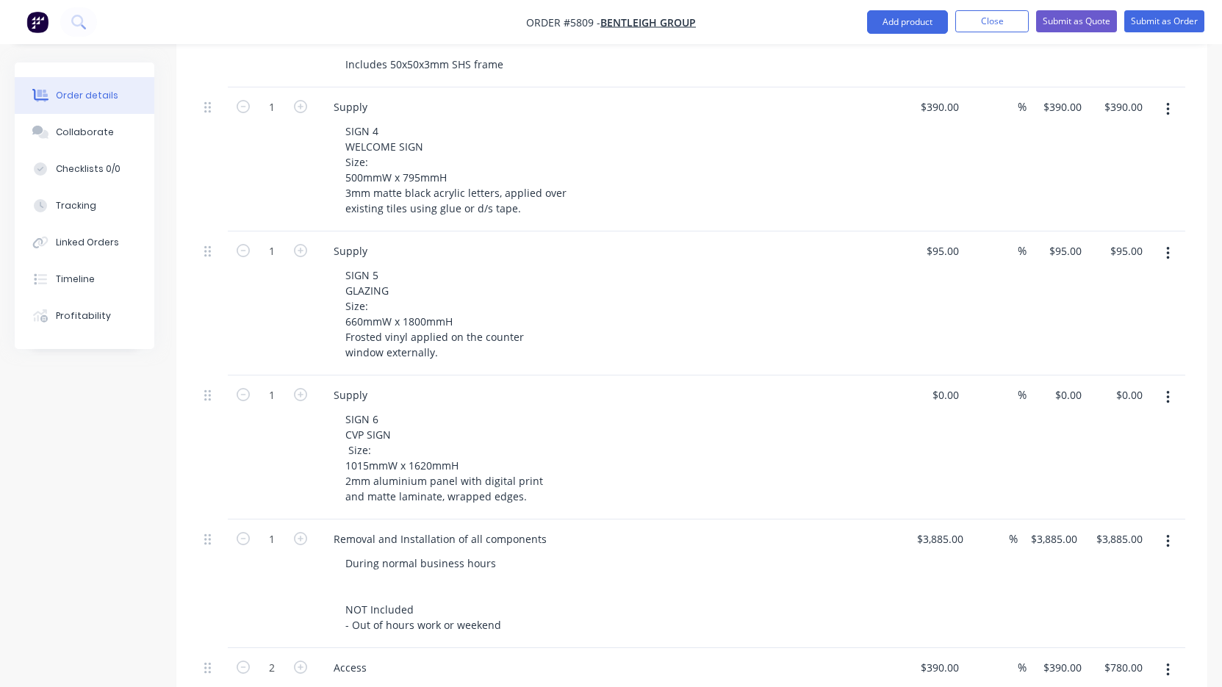
scroll to position [969, 0]
click at [942, 374] on div "0 $0.00" at bounding box center [934, 446] width 61 height 144
type input "$480.00"
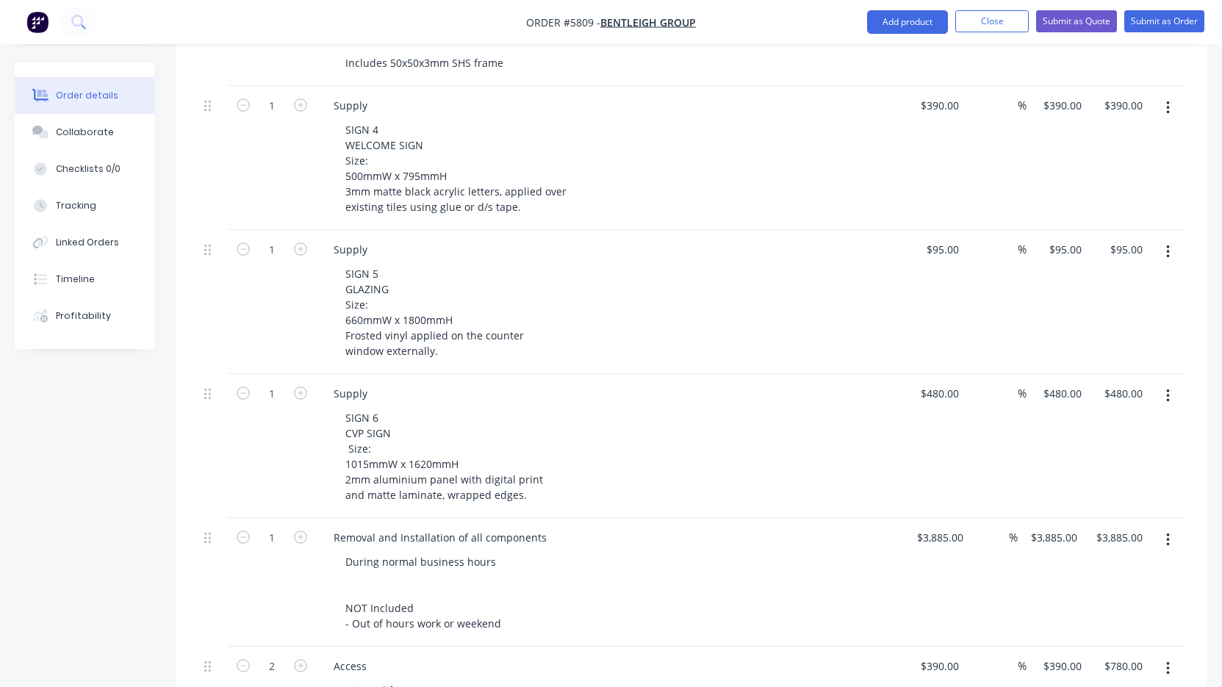
click at [833, 383] on div "Supply" at bounding box center [610, 393] width 576 height 21
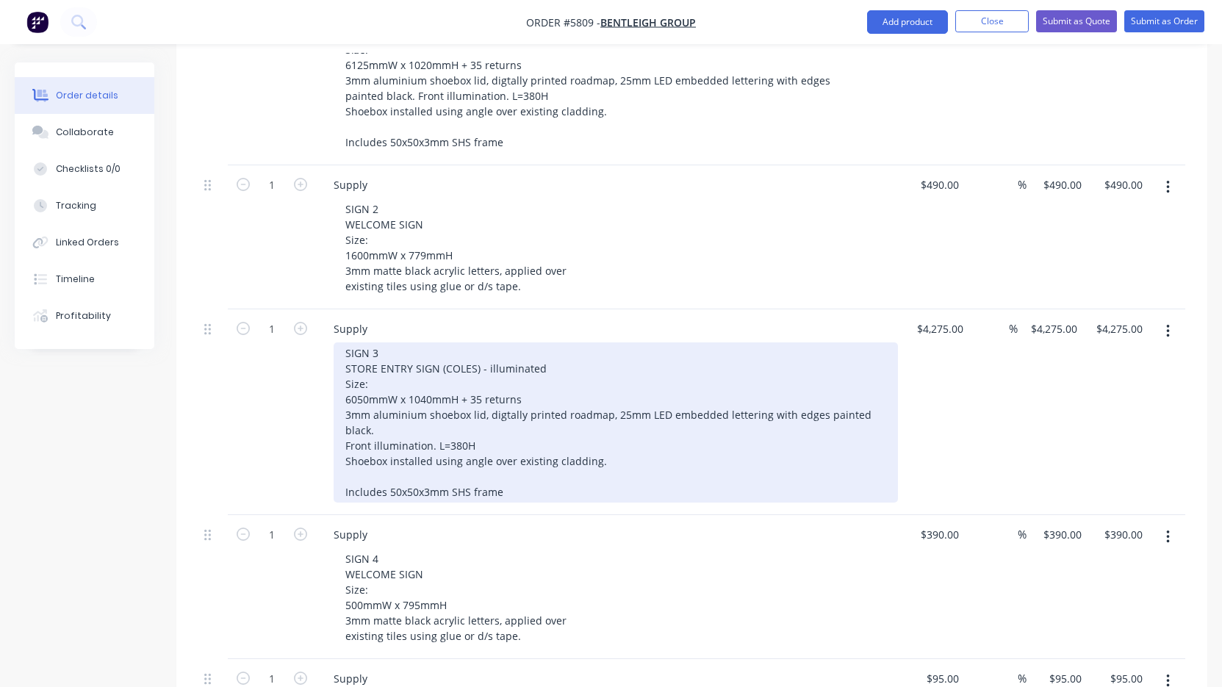
scroll to position [540, 0]
click at [524, 457] on div "SIGN 3 STORE ENTRY SIGN (COLES) - illuminated Size: 6050mmW x 1040mmH + 35 retu…" at bounding box center [616, 422] width 564 height 160
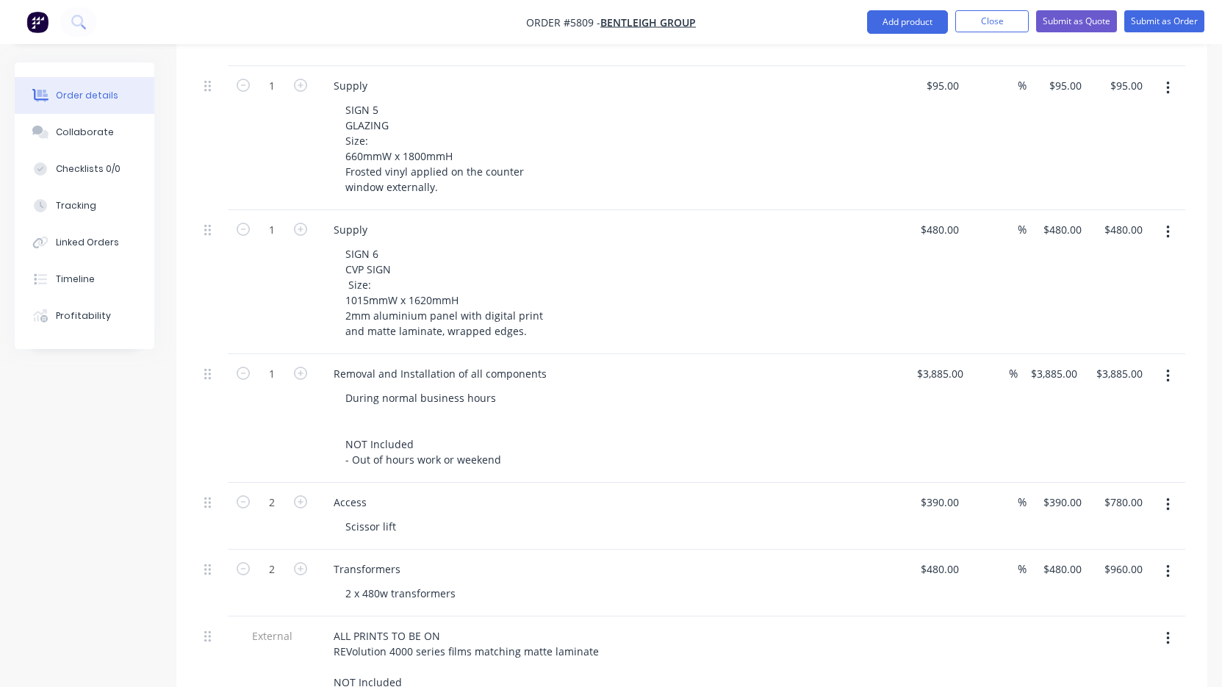
scroll to position [1131, 0]
click at [926, 364] on div "3885 3885" at bounding box center [942, 374] width 37 height 21
type input "4"
type input "$5,400.00"
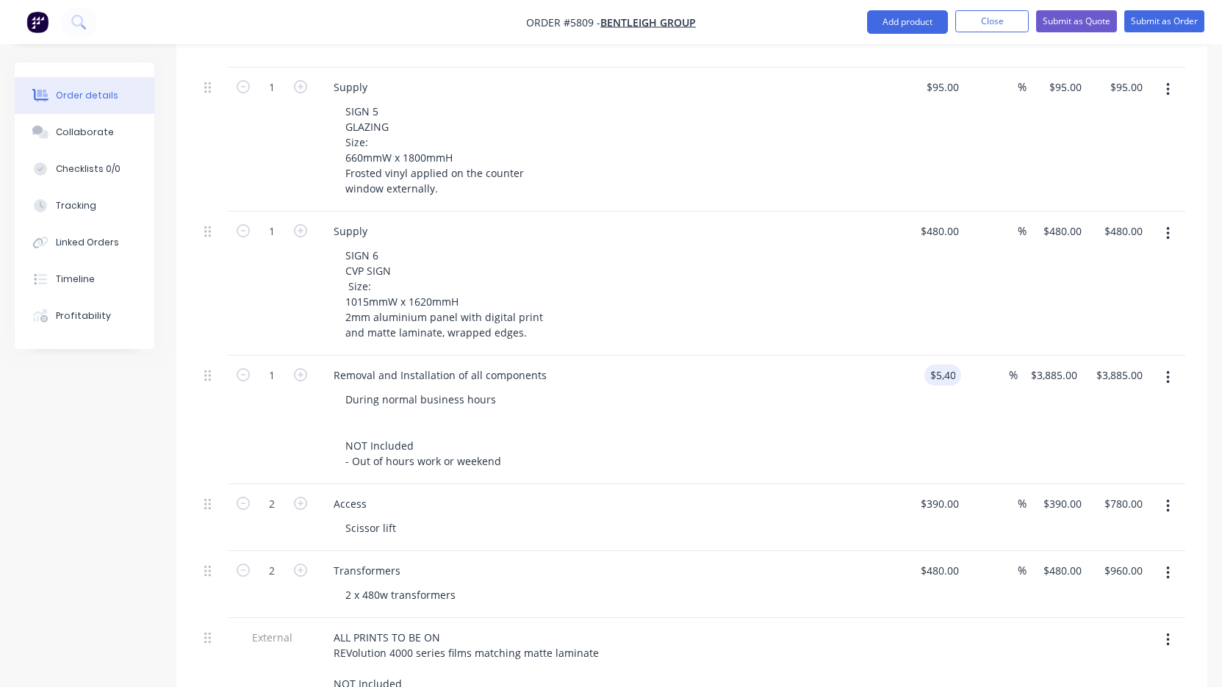
type input "$5,400.00"
click at [650, 389] on div "During normal business hours NOT Included - Out of hours work or weekend" at bounding box center [616, 430] width 564 height 83
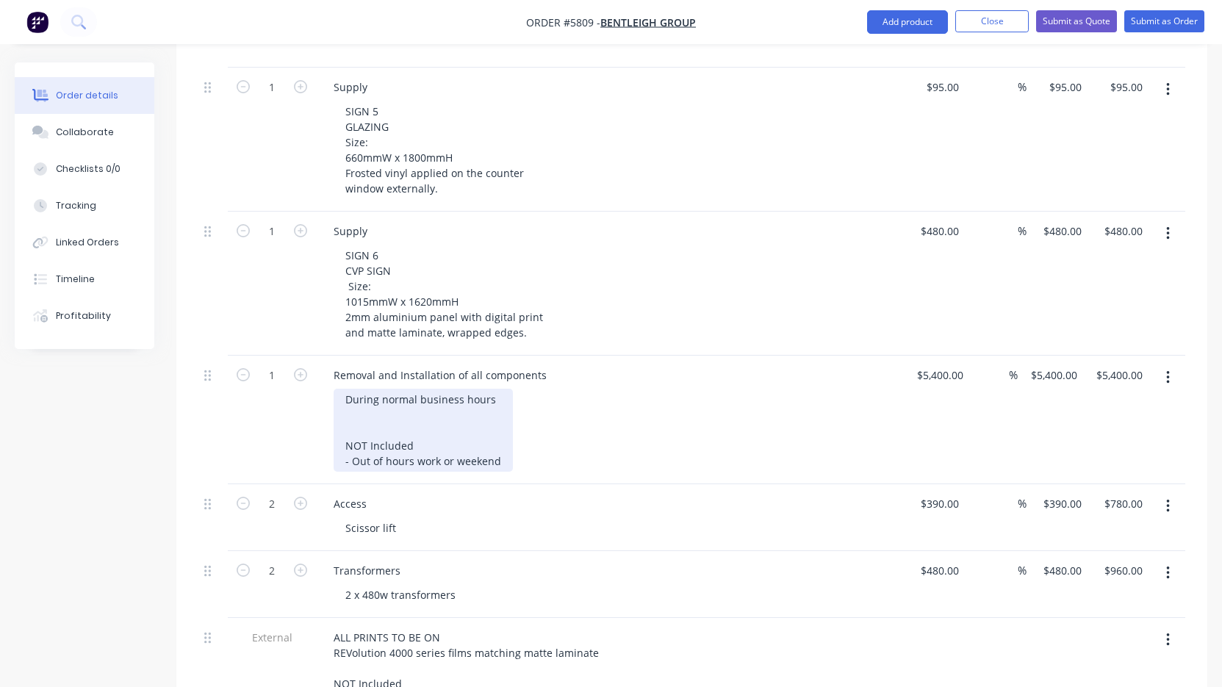
click at [473, 407] on div "During normal business hours NOT Included - Out of hours work or weekend" at bounding box center [423, 430] width 179 height 83
click at [489, 389] on div "During normal business hours NOT Included - Out of hours work or weekend" at bounding box center [423, 430] width 179 height 83
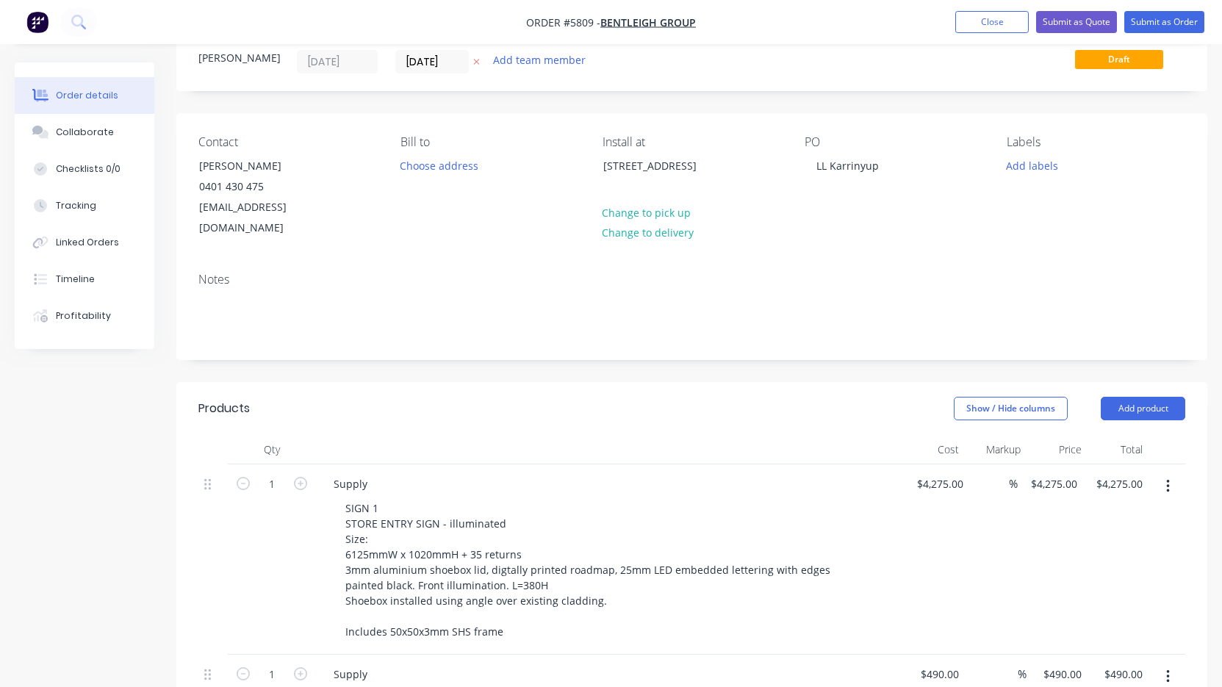
scroll to position [48, 0]
click at [1066, 21] on button "Submit as Quote" at bounding box center [1076, 22] width 81 height 22
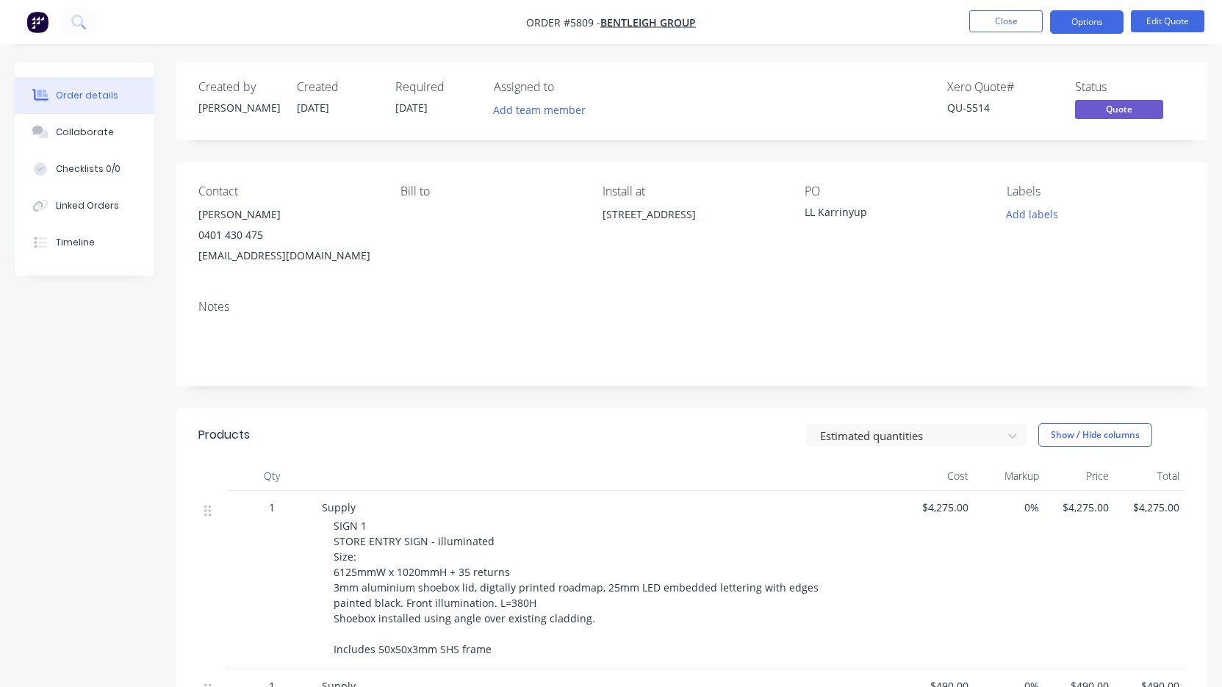
click at [1092, 25] on button "Options" at bounding box center [1086, 22] width 73 height 24
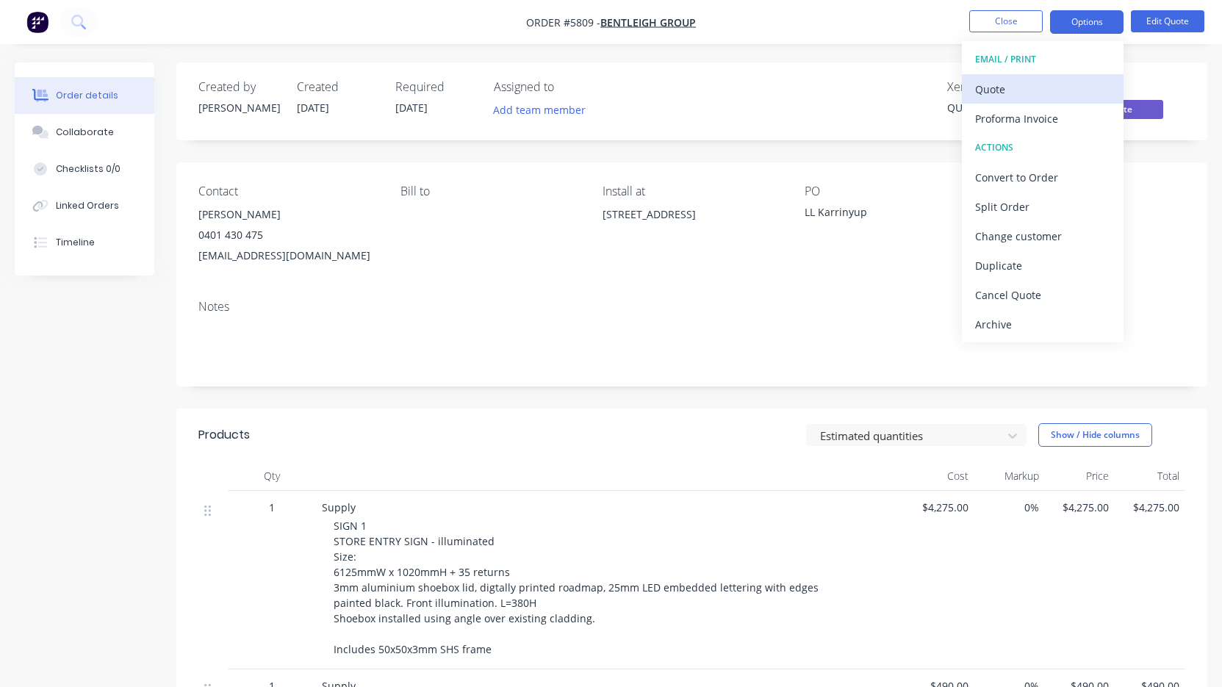
click at [1055, 96] on div "Quote" at bounding box center [1042, 89] width 135 height 21
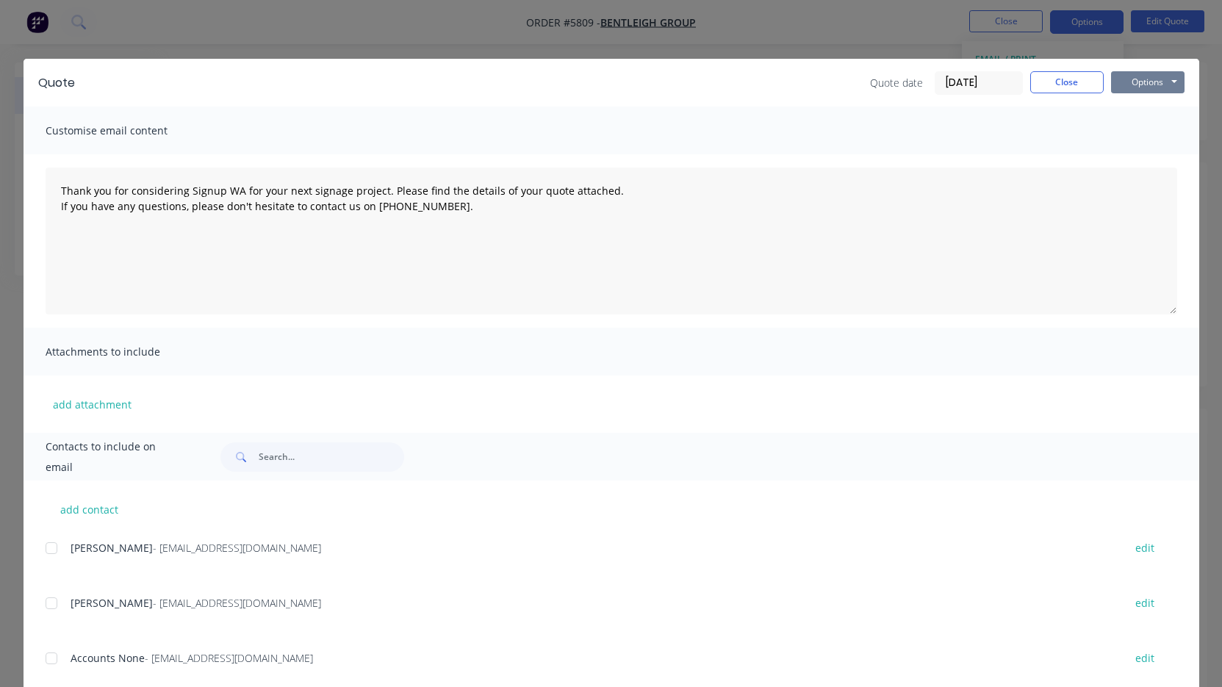
click at [1142, 85] on button "Options" at bounding box center [1147, 82] width 73 height 22
click at [1142, 134] on button "Print" at bounding box center [1158, 133] width 94 height 24
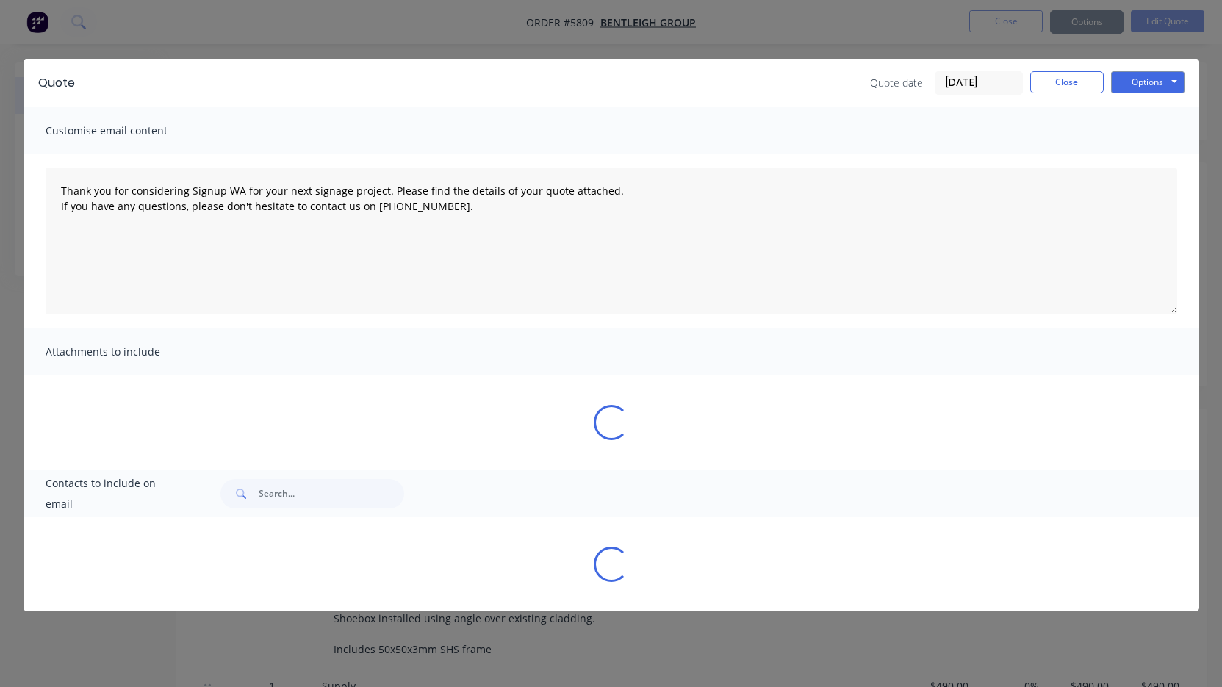
type textarea "Thank you for considering Signup WA for your next signage project. Please find …"
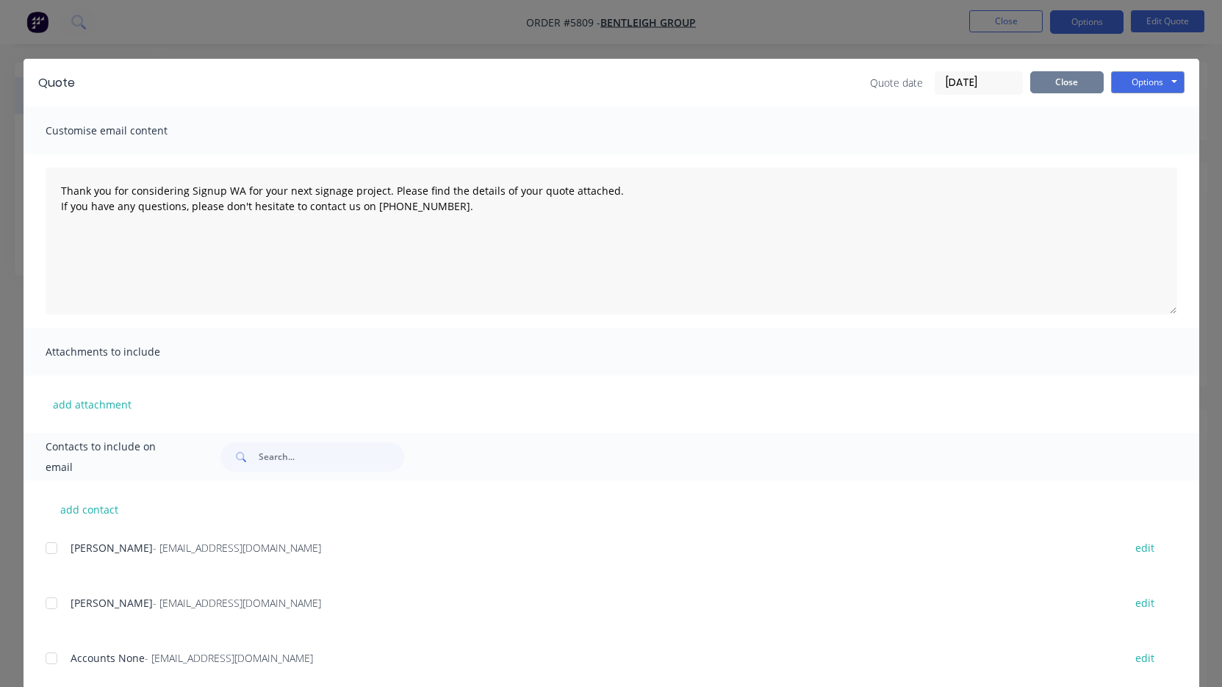
click at [1057, 82] on button "Close" at bounding box center [1066, 82] width 73 height 22
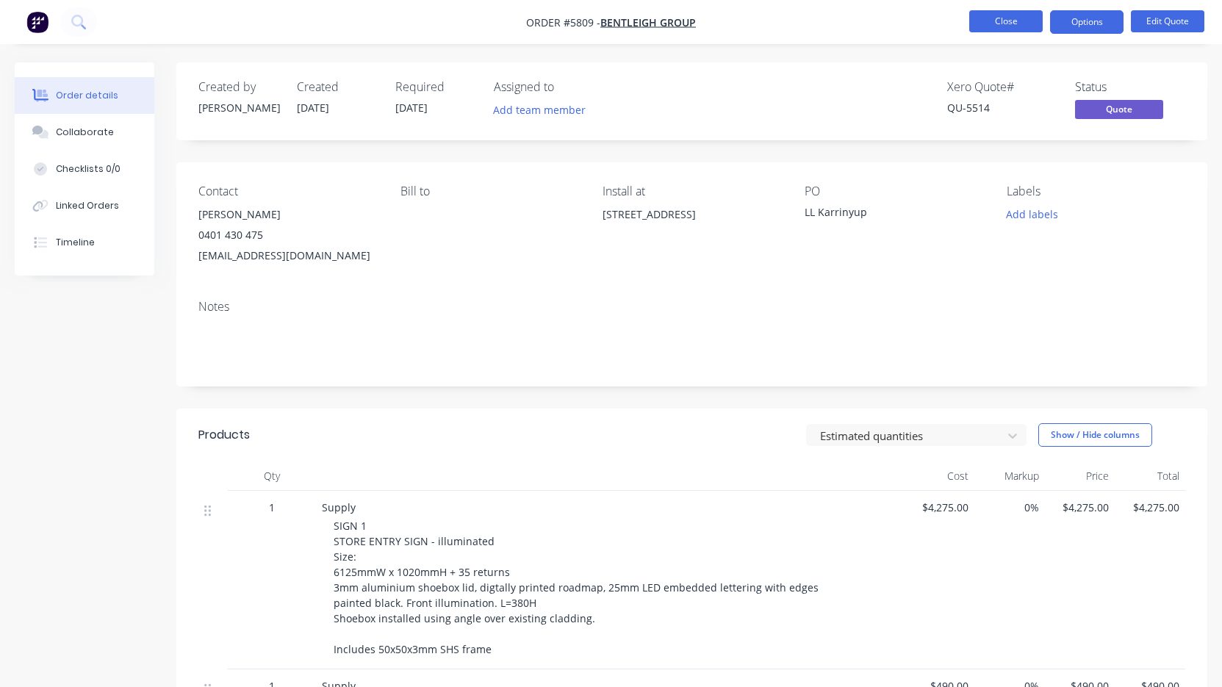
click at [1013, 30] on button "Close" at bounding box center [1005, 21] width 73 height 22
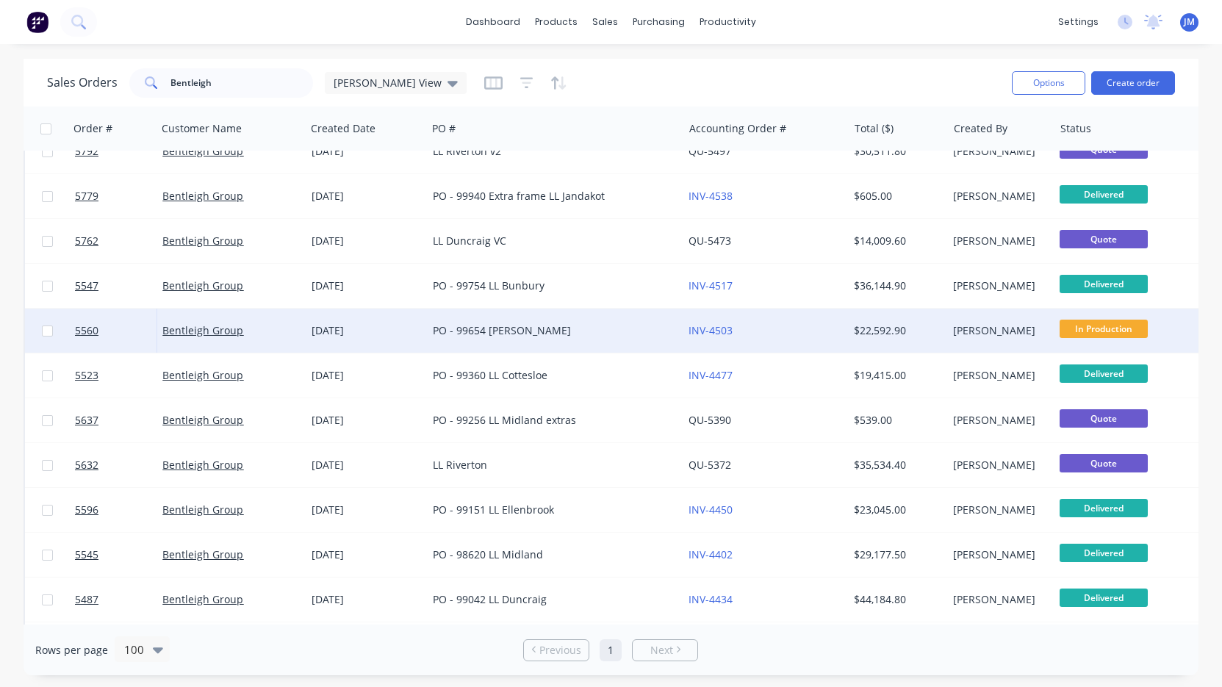
scroll to position [118, 0]
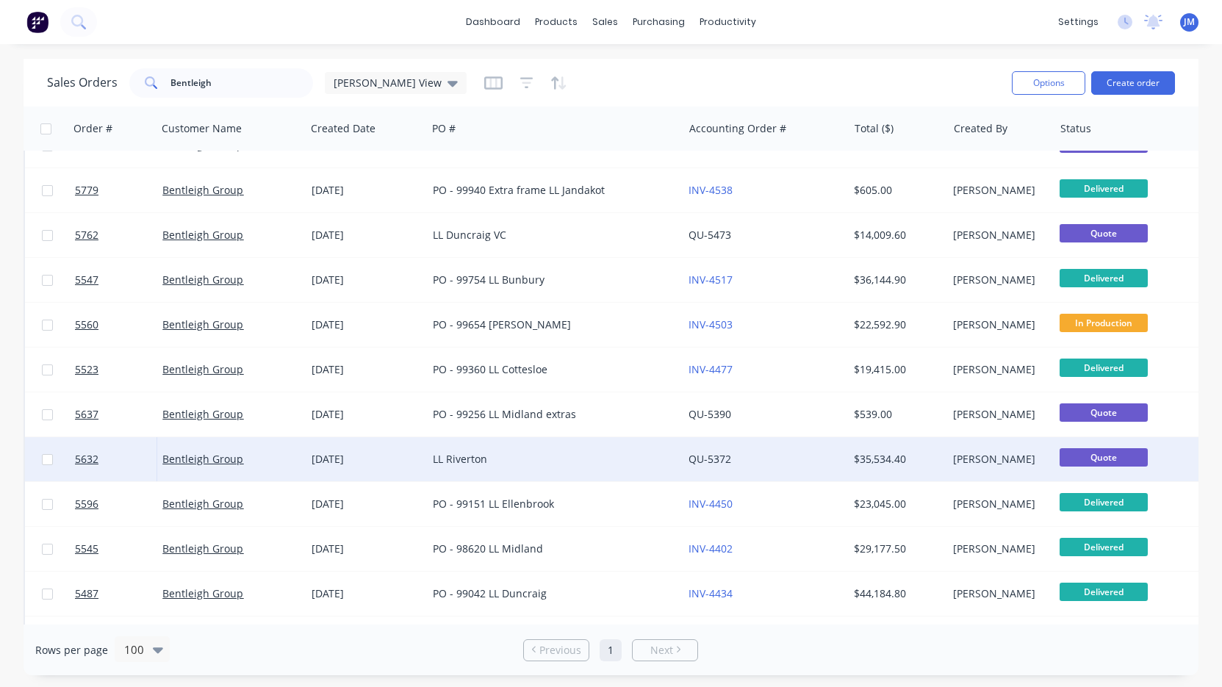
click at [478, 456] on div "LL Riverton" at bounding box center [549, 459] width 232 height 15
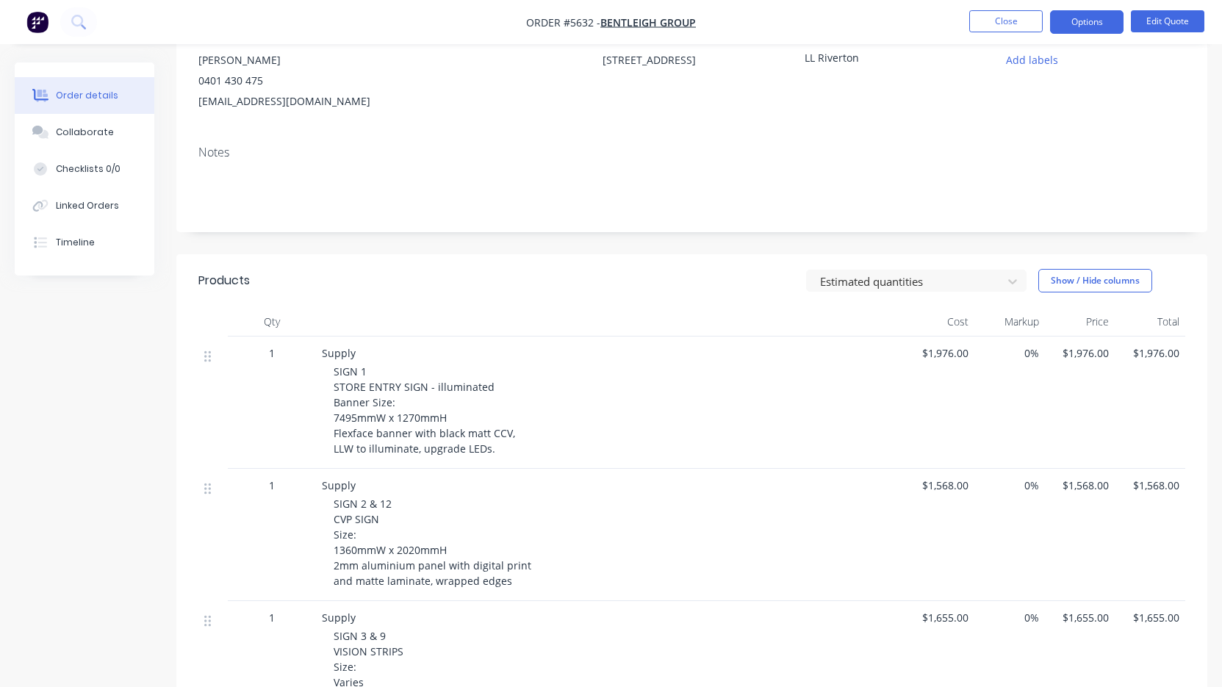
scroll to position [171, 0]
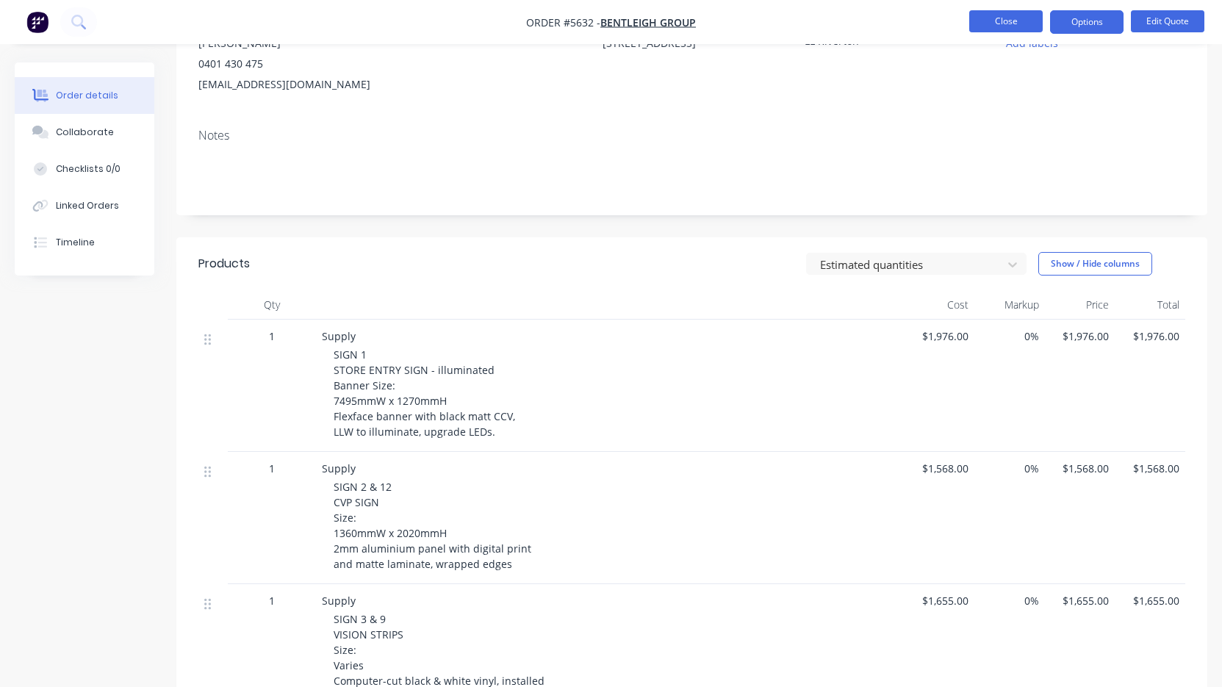
click at [1001, 23] on button "Close" at bounding box center [1005, 21] width 73 height 22
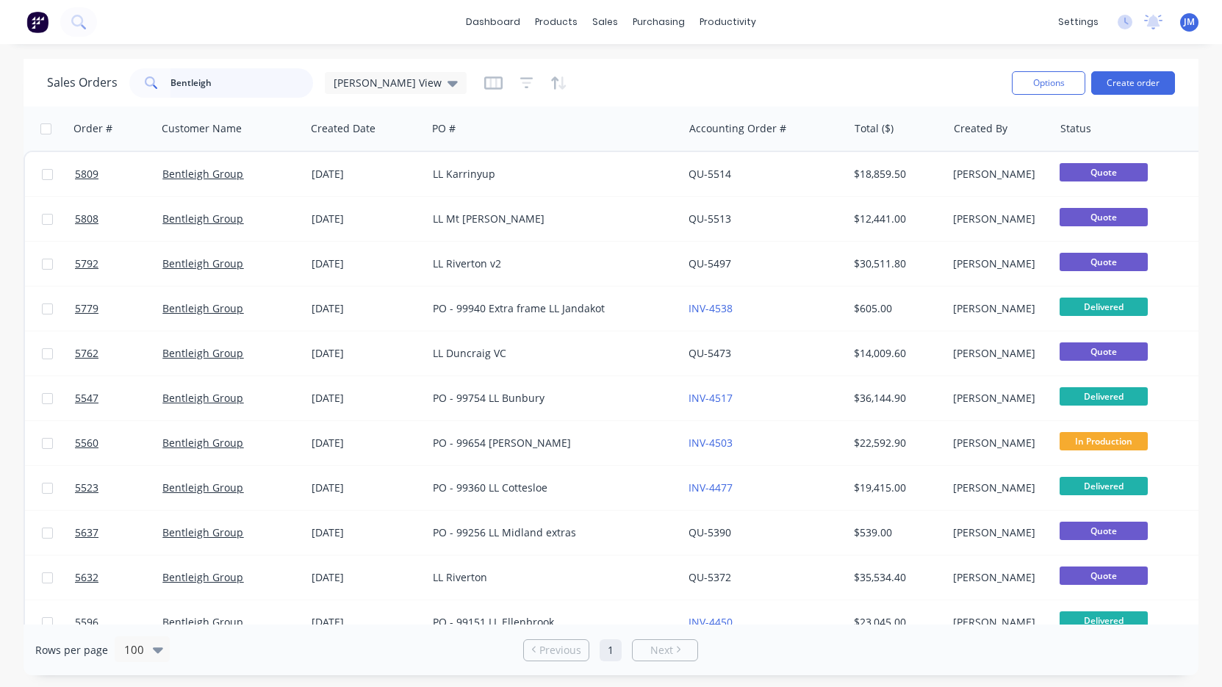
click at [292, 85] on input "Bentleigh" at bounding box center [241, 82] width 143 height 29
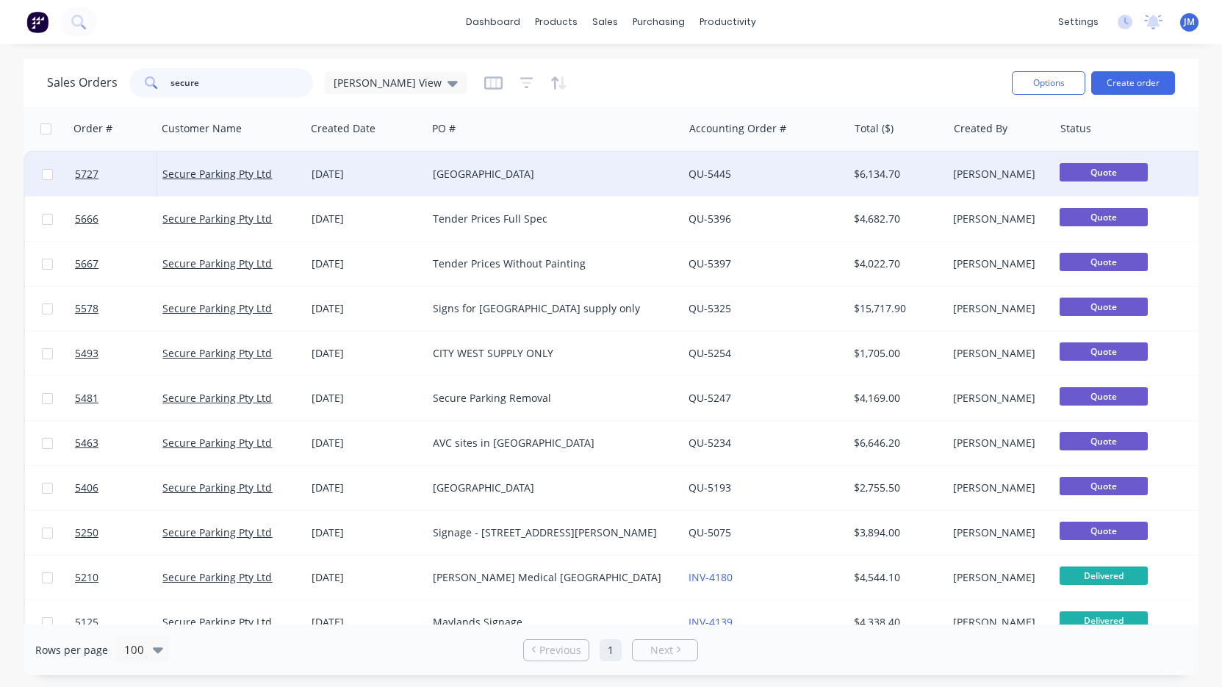
type input "secure"
click at [445, 180] on div "[GEOGRAPHIC_DATA]" at bounding box center [549, 174] width 232 height 15
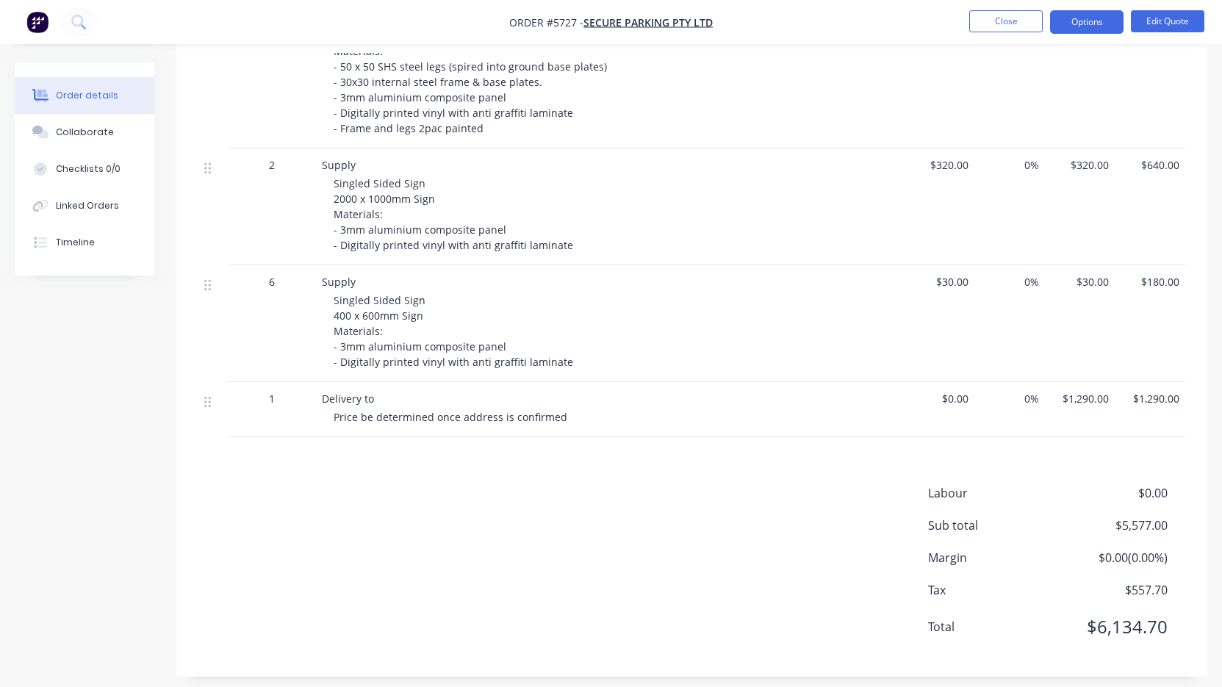
scroll to position [861, 0]
click at [1104, 21] on button "Options" at bounding box center [1086, 22] width 73 height 24
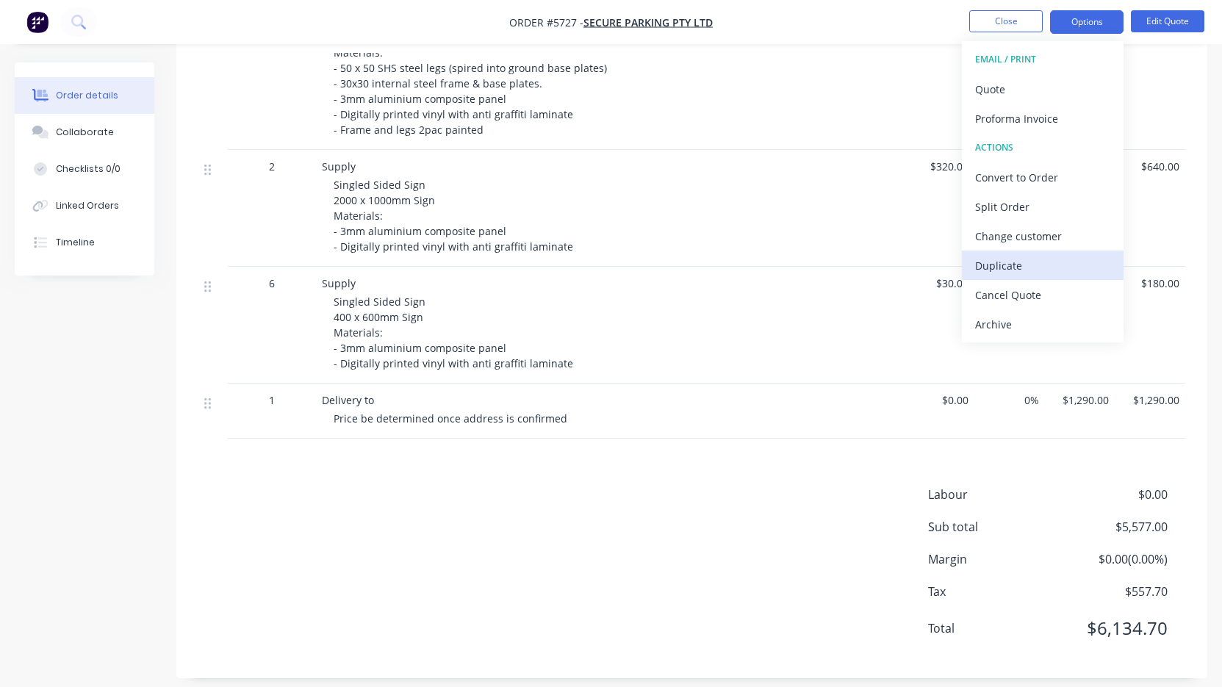
click at [1052, 256] on div "Duplicate" at bounding box center [1042, 265] width 135 height 21
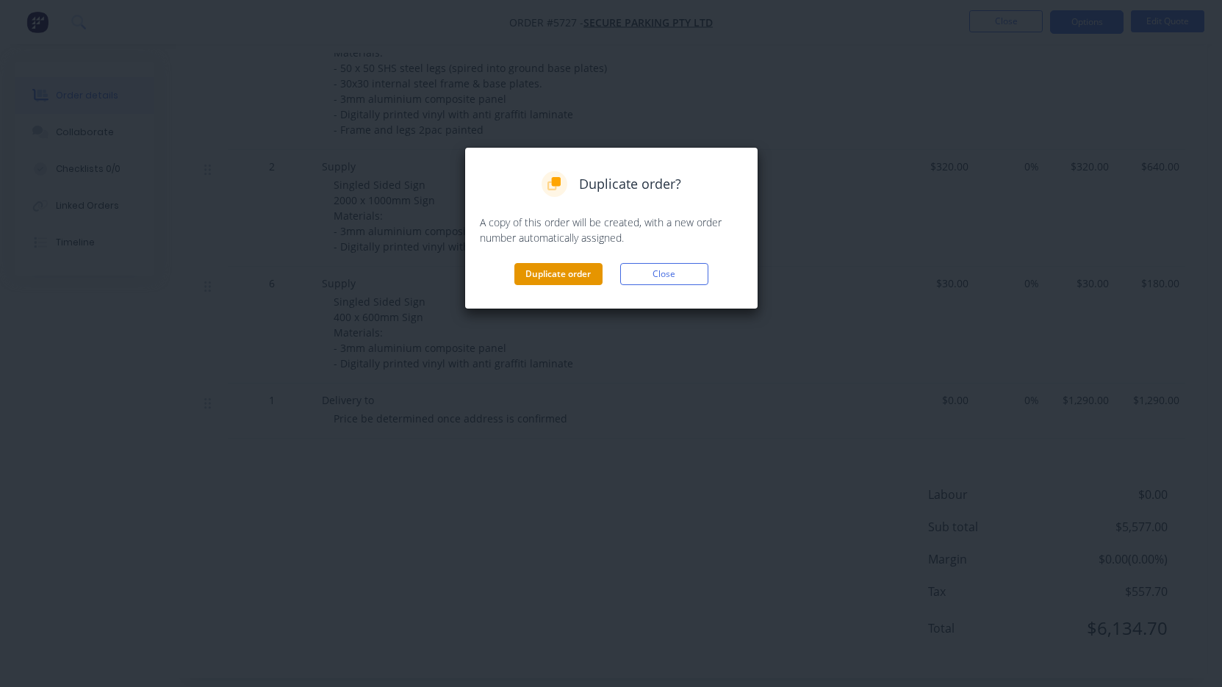
click at [578, 279] on button "Duplicate order" at bounding box center [558, 274] width 88 height 22
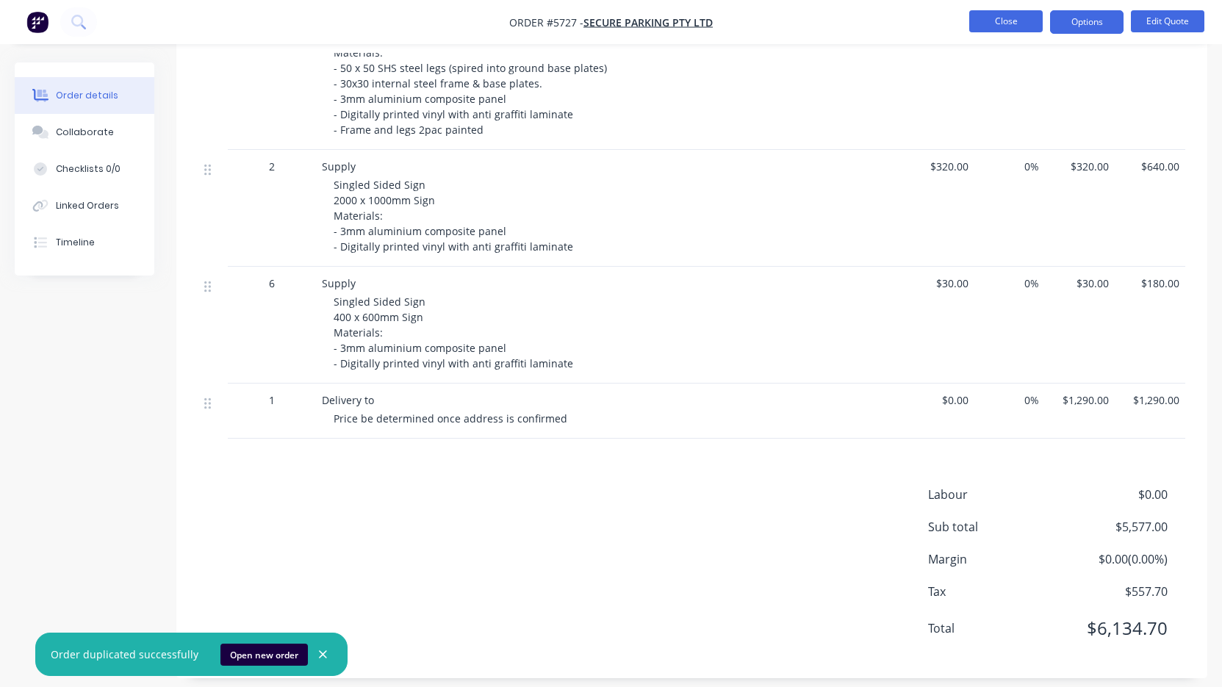
click at [1012, 20] on button "Close" at bounding box center [1005, 21] width 73 height 22
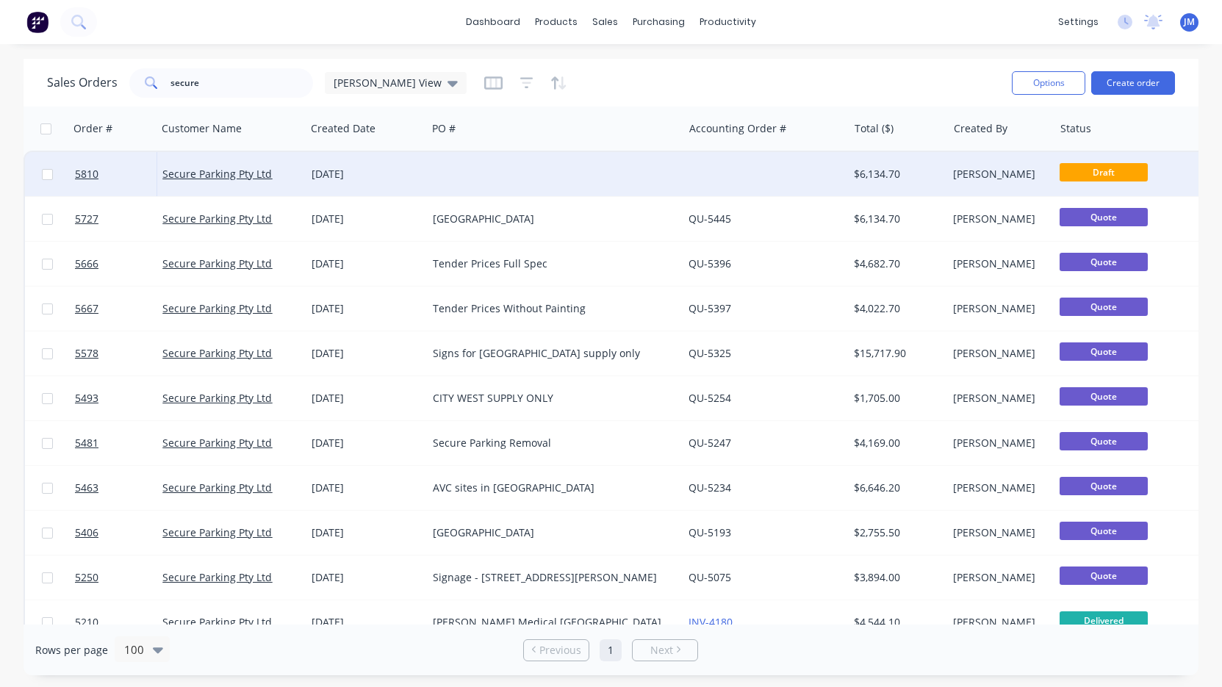
click at [614, 185] on div at bounding box center [555, 174] width 256 height 44
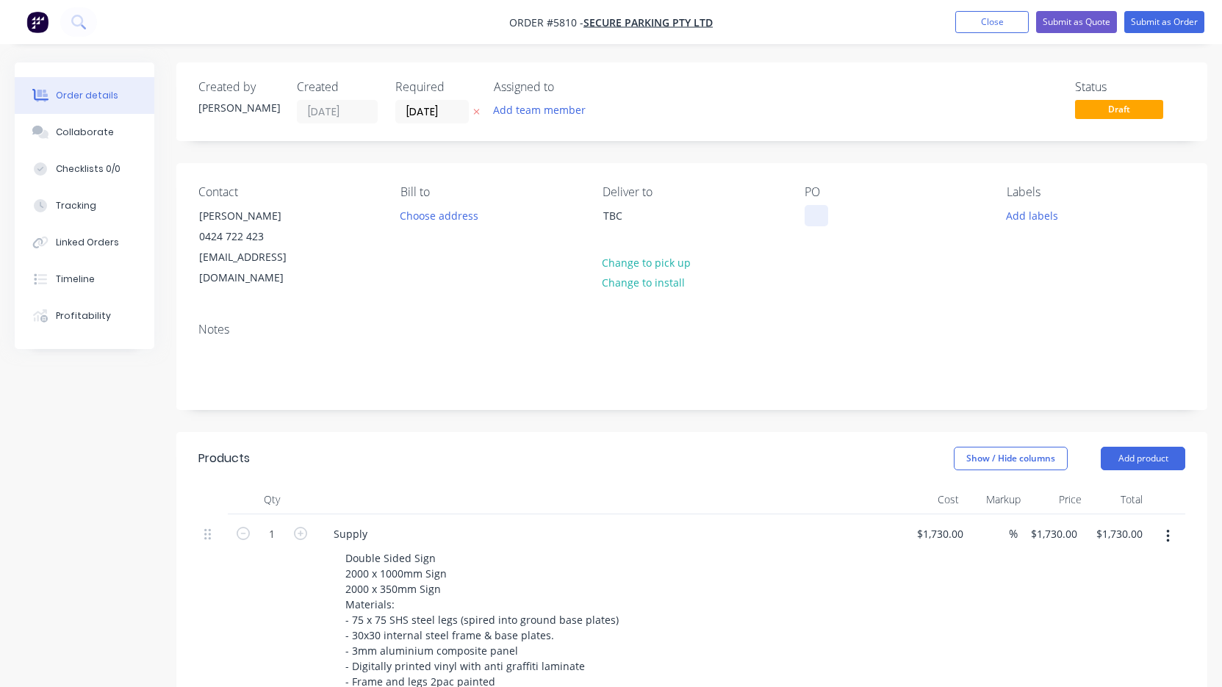
click at [813, 221] on div at bounding box center [817, 215] width 24 height 21
paste div
drag, startPoint x: 653, startPoint y: 220, endPoint x: 569, endPoint y: 212, distance: 84.1
click at [569, 212] on div "Contact [PERSON_NAME] [PHONE_NUMBER] [EMAIL_ADDRESS][DOMAIN_NAME] Bill to Choos…" at bounding box center [691, 237] width 1031 height 148
click at [638, 232] on div "TBC" at bounding box center [664, 228] width 147 height 47
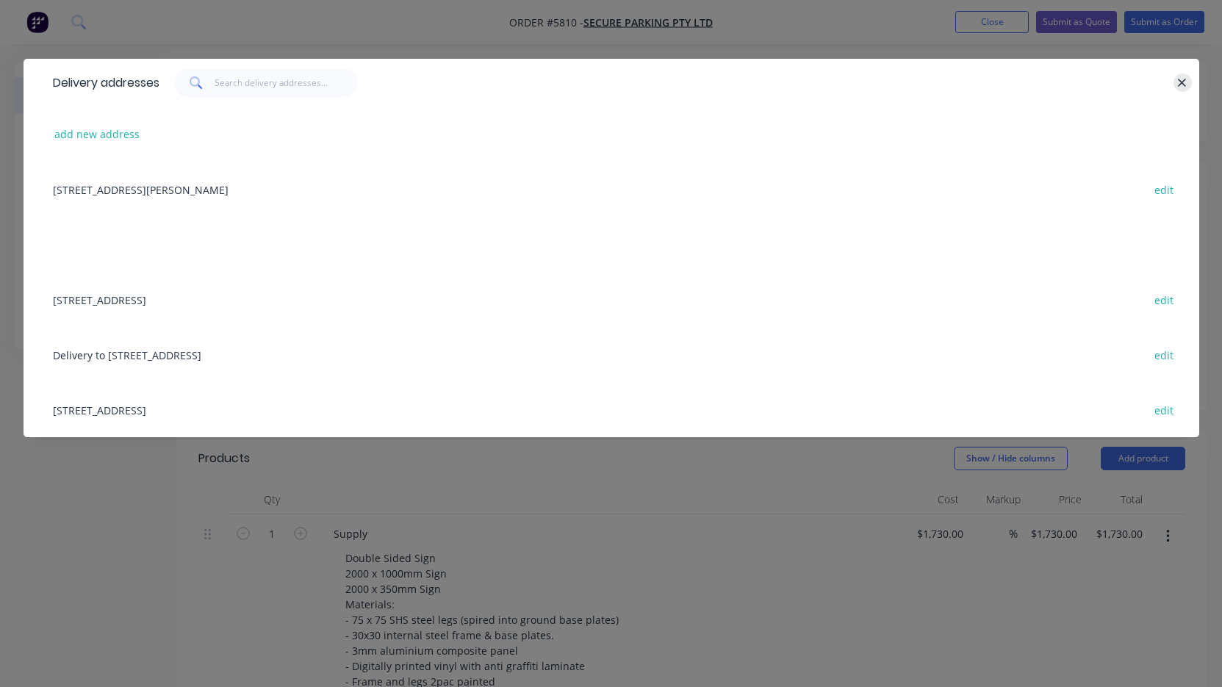
click at [1182, 85] on icon "button" at bounding box center [1182, 82] width 10 height 13
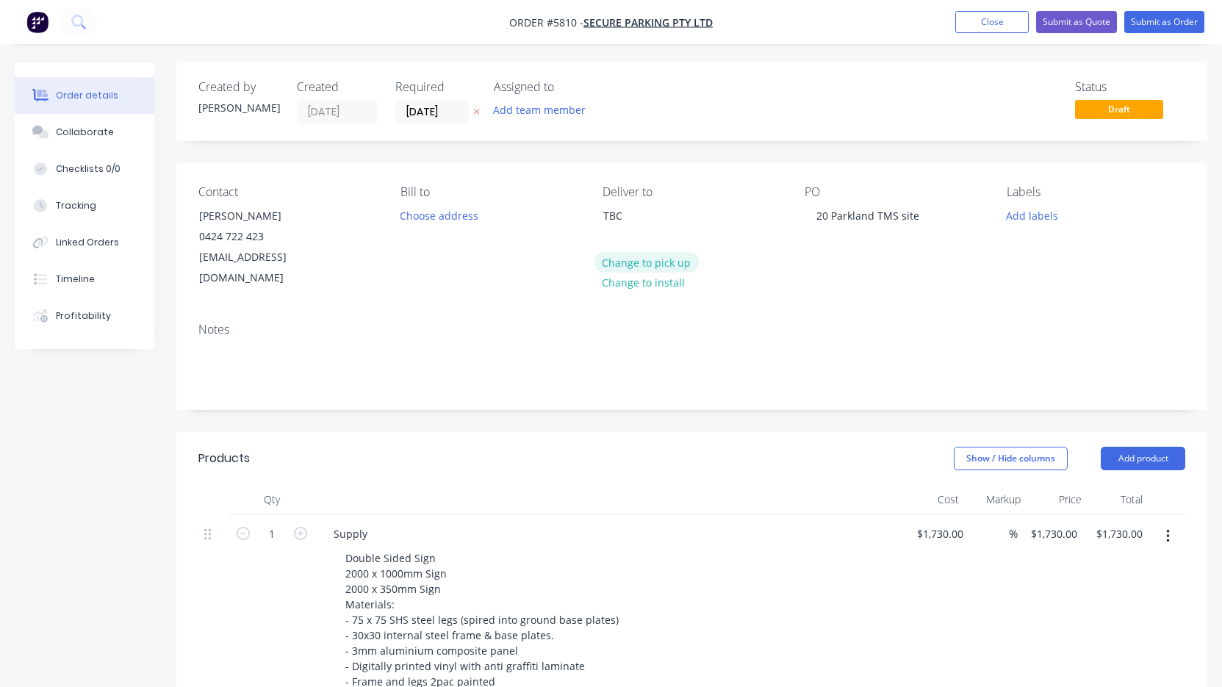
click at [642, 262] on button "Change to pick up" at bounding box center [646, 262] width 104 height 20
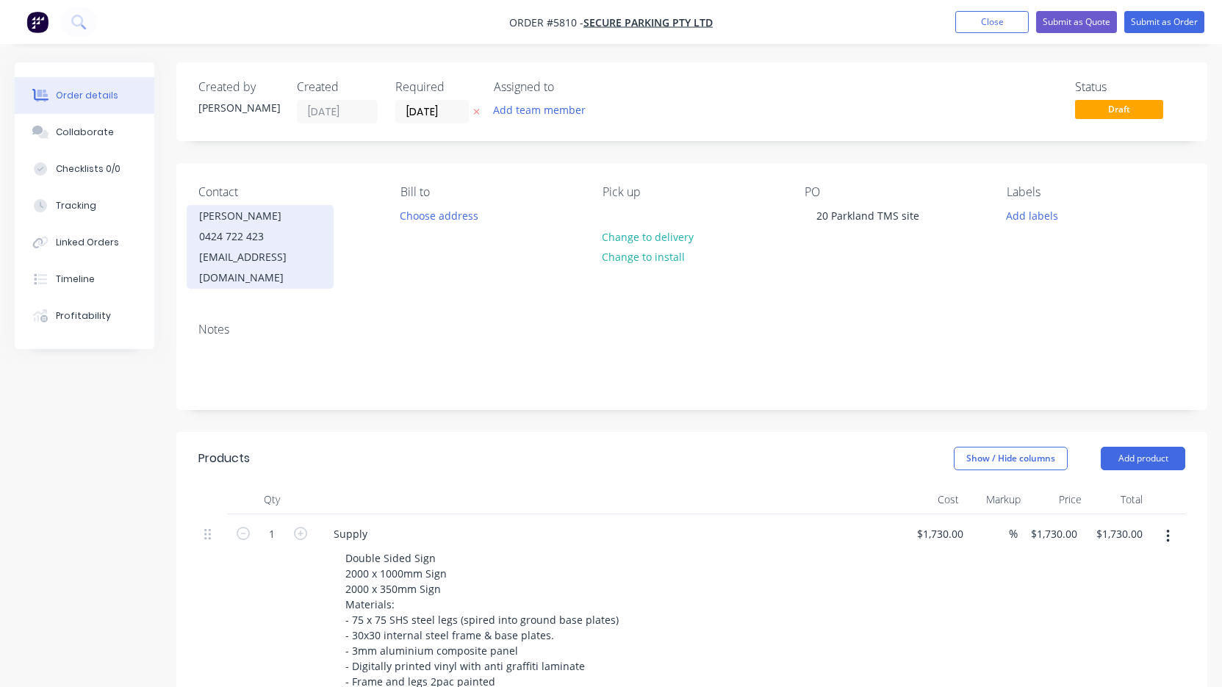
click at [262, 218] on div "[PERSON_NAME]" at bounding box center [260, 216] width 122 height 21
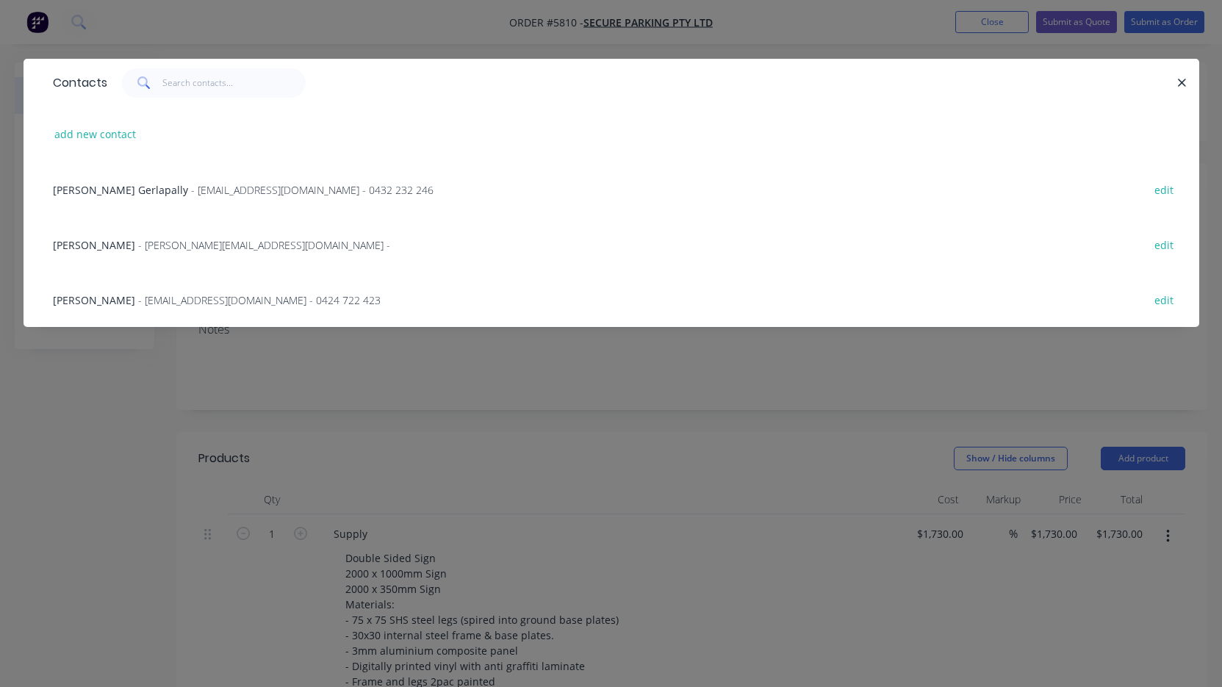
click at [191, 184] on span "- [EMAIL_ADDRESS][DOMAIN_NAME] - 0432 232 246" at bounding box center [312, 190] width 243 height 14
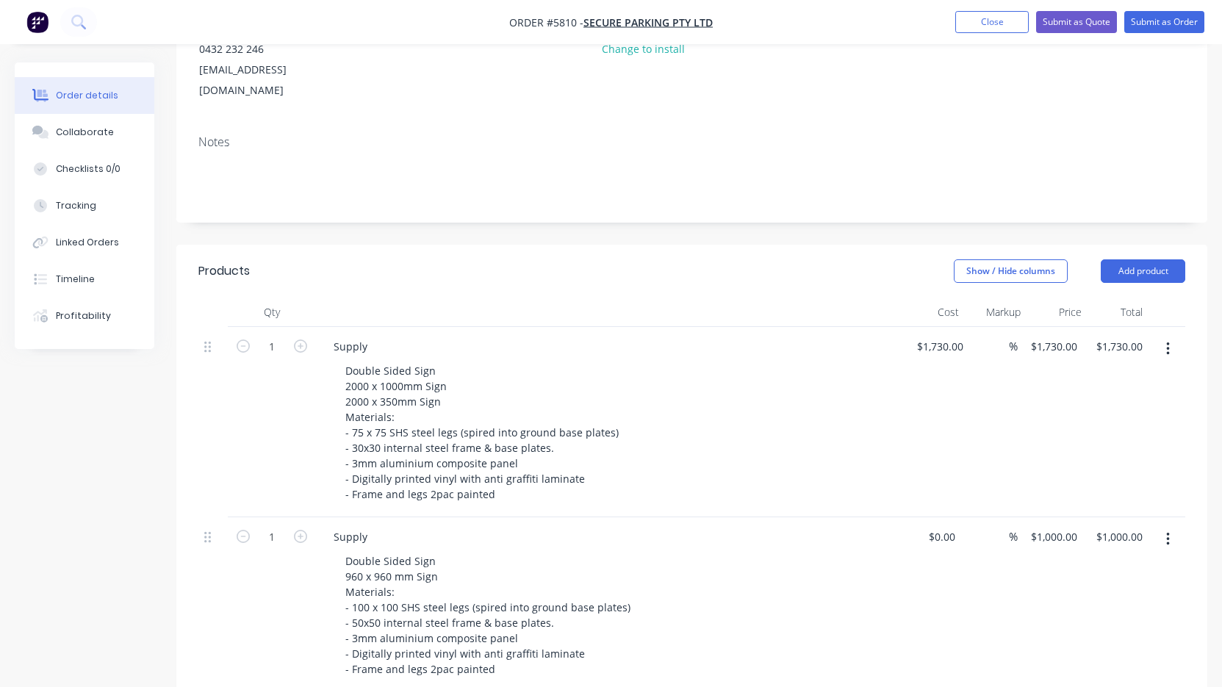
scroll to position [231, 0]
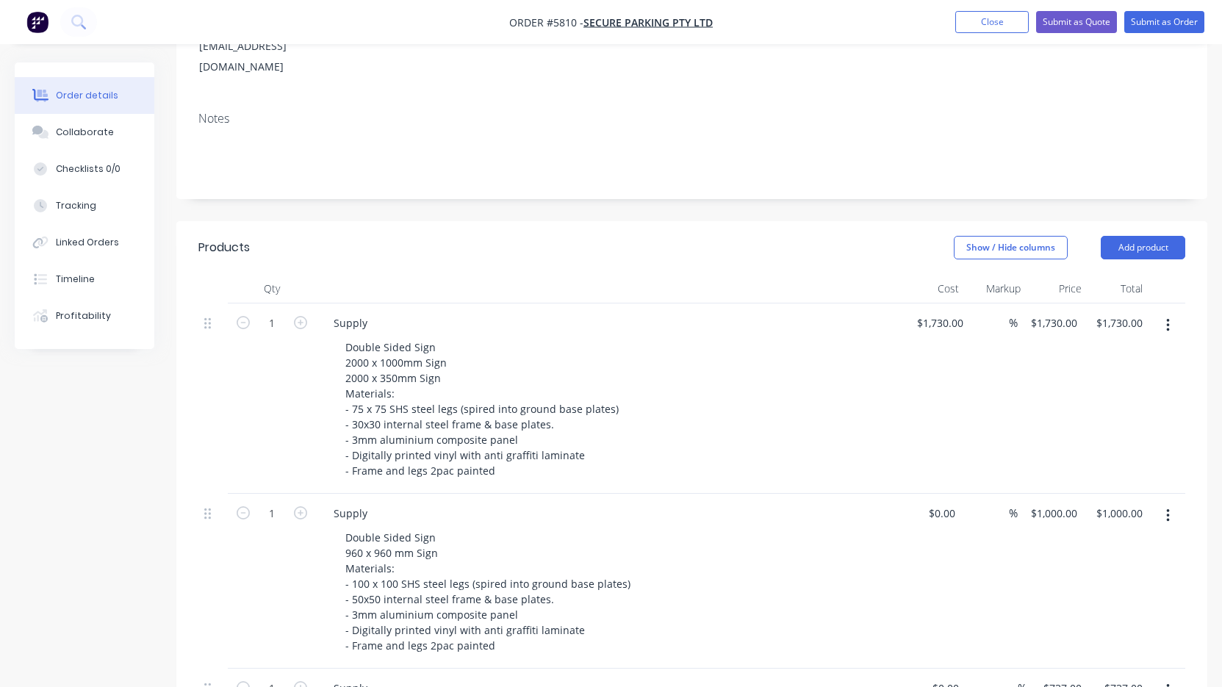
click at [1169, 317] on icon "button" at bounding box center [1168, 325] width 4 height 16
click at [1138, 437] on button "Delete" at bounding box center [1116, 451] width 140 height 29
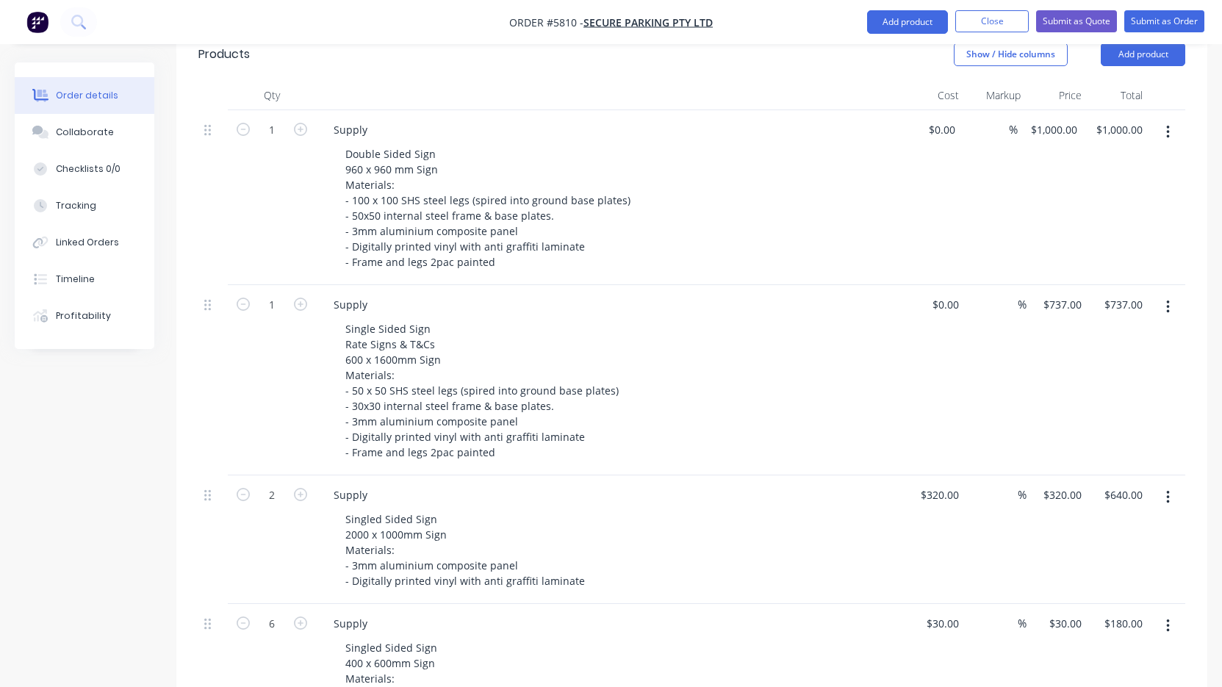
scroll to position [427, 0]
click at [1162, 117] on button "button" at bounding box center [1168, 130] width 35 height 26
click at [1113, 246] on div "Delete" at bounding box center [1115, 256] width 113 height 21
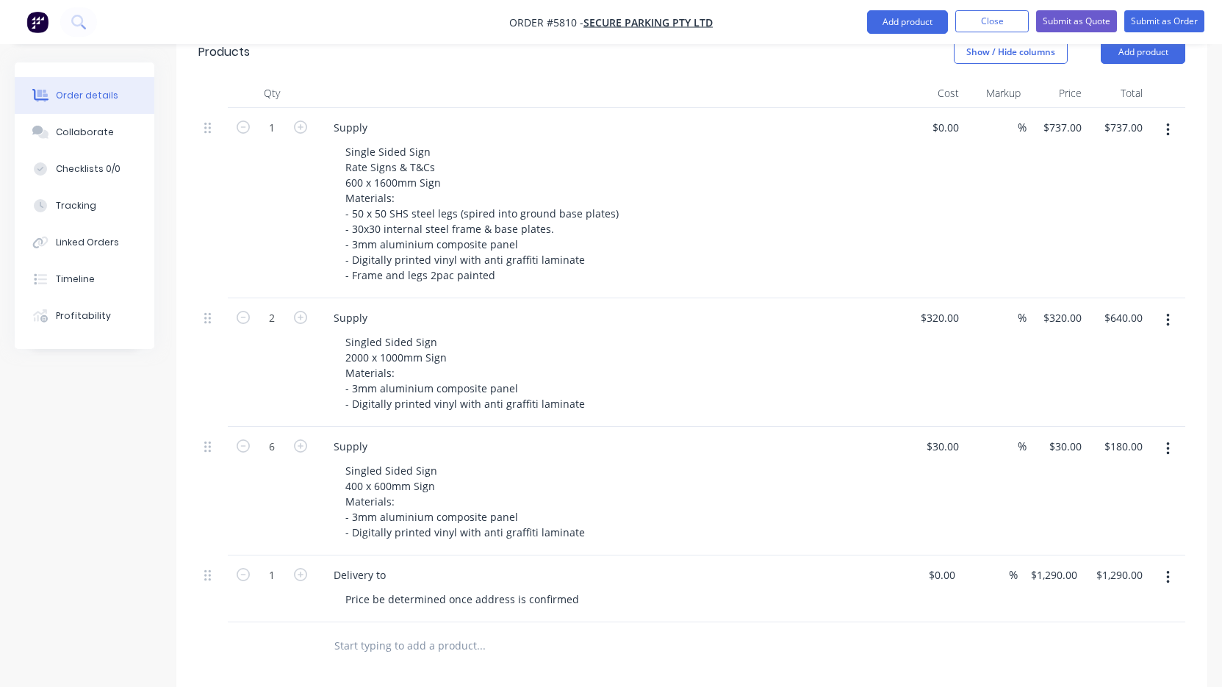
click at [1168, 123] on icon "button" at bounding box center [1167, 129] width 3 height 13
click at [1123, 246] on div "Delete" at bounding box center [1115, 256] width 113 height 21
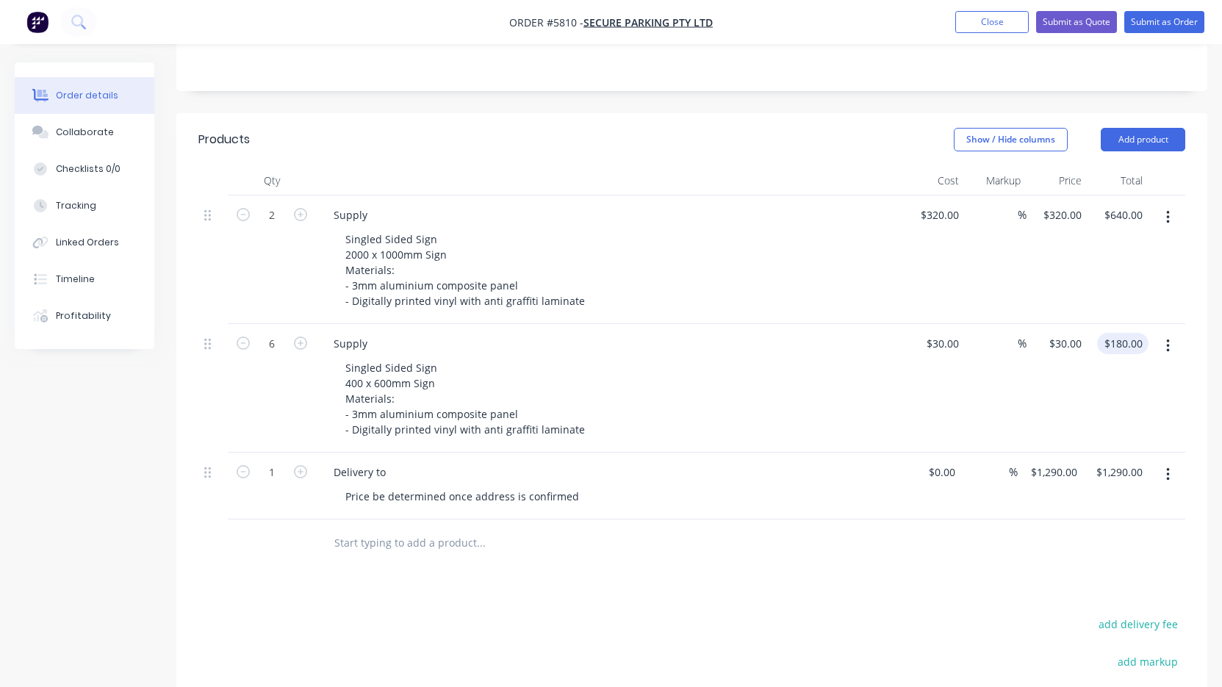
scroll to position [339, 0]
click at [1171, 205] on button "button" at bounding box center [1168, 218] width 35 height 26
click at [1138, 334] on div "Delete" at bounding box center [1115, 344] width 113 height 21
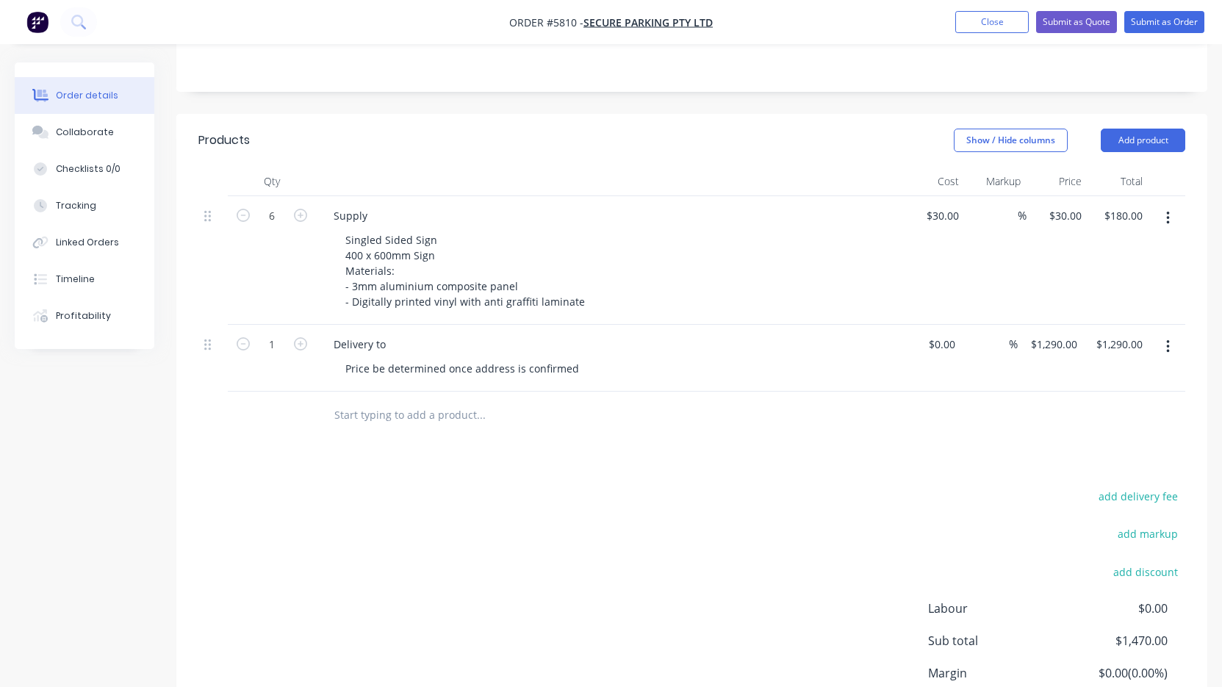
click at [1173, 334] on button "button" at bounding box center [1168, 347] width 35 height 26
click at [1107, 463] on div "Delete" at bounding box center [1115, 473] width 113 height 21
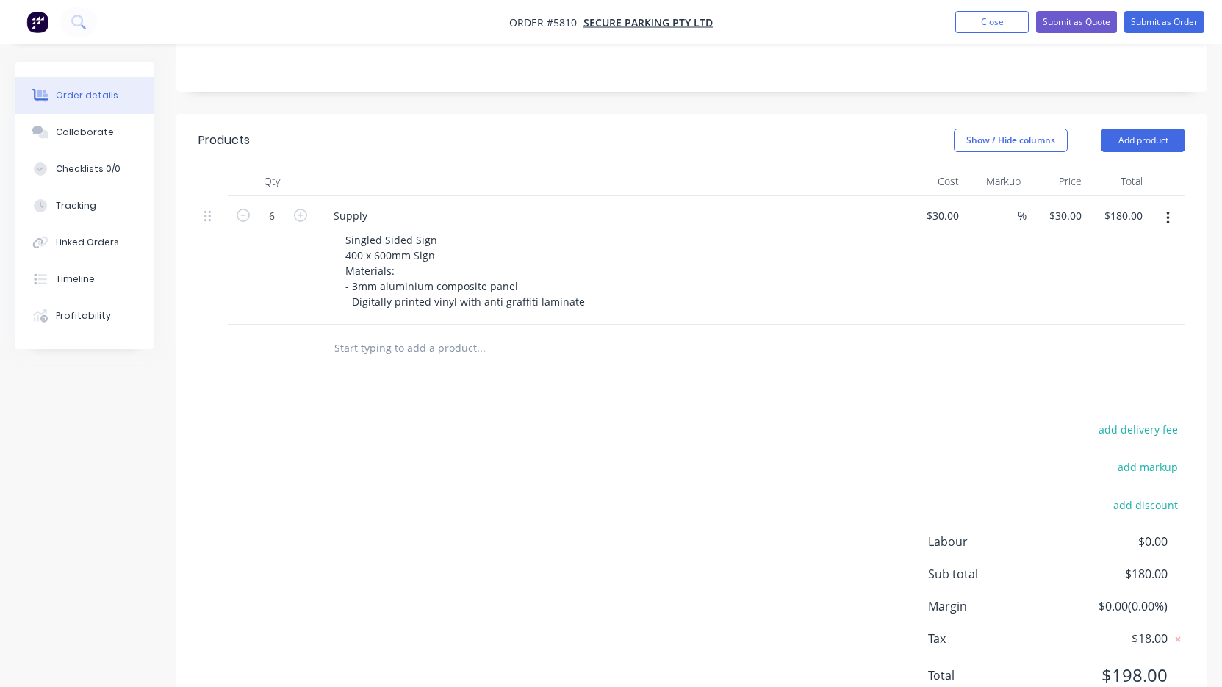
click at [236, 206] on button "button" at bounding box center [243, 213] width 19 height 15
type input "5"
type input "$150.00"
click at [236, 206] on button "button" at bounding box center [243, 213] width 19 height 15
type input "4"
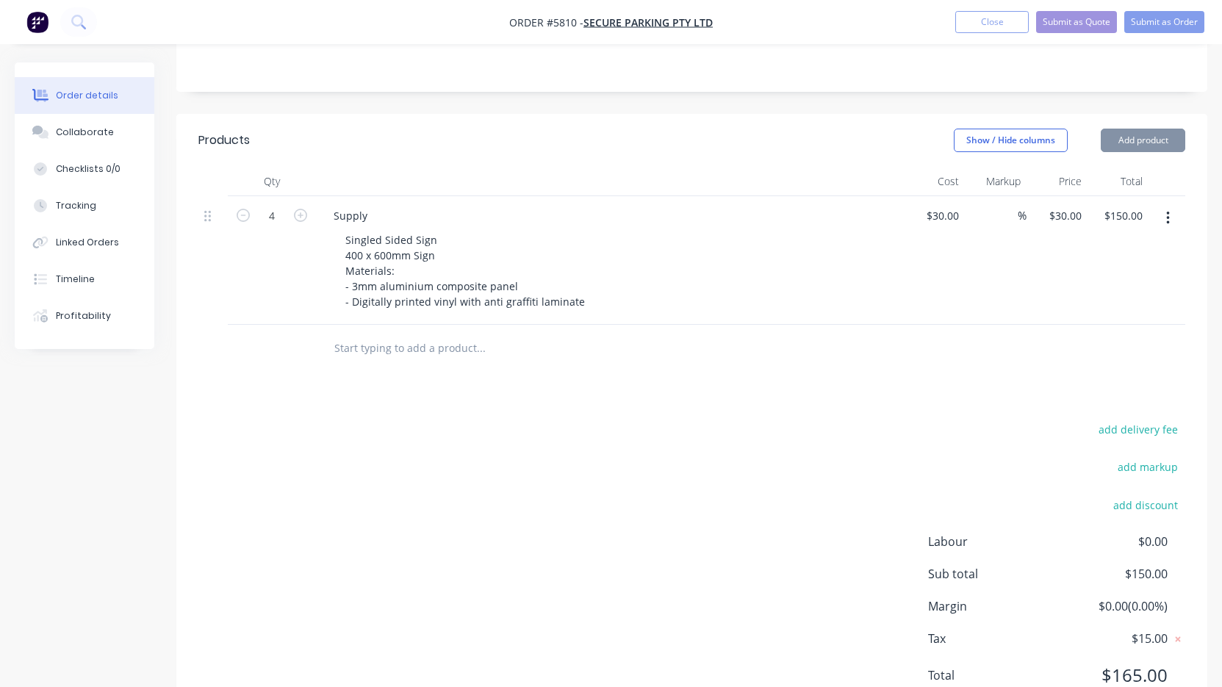
type input "$120.00"
click at [378, 353] on div "Products Show / Hide columns Add product Qty Cost Markup Price Total 4 Supply S…" at bounding box center [691, 419] width 1031 height 611
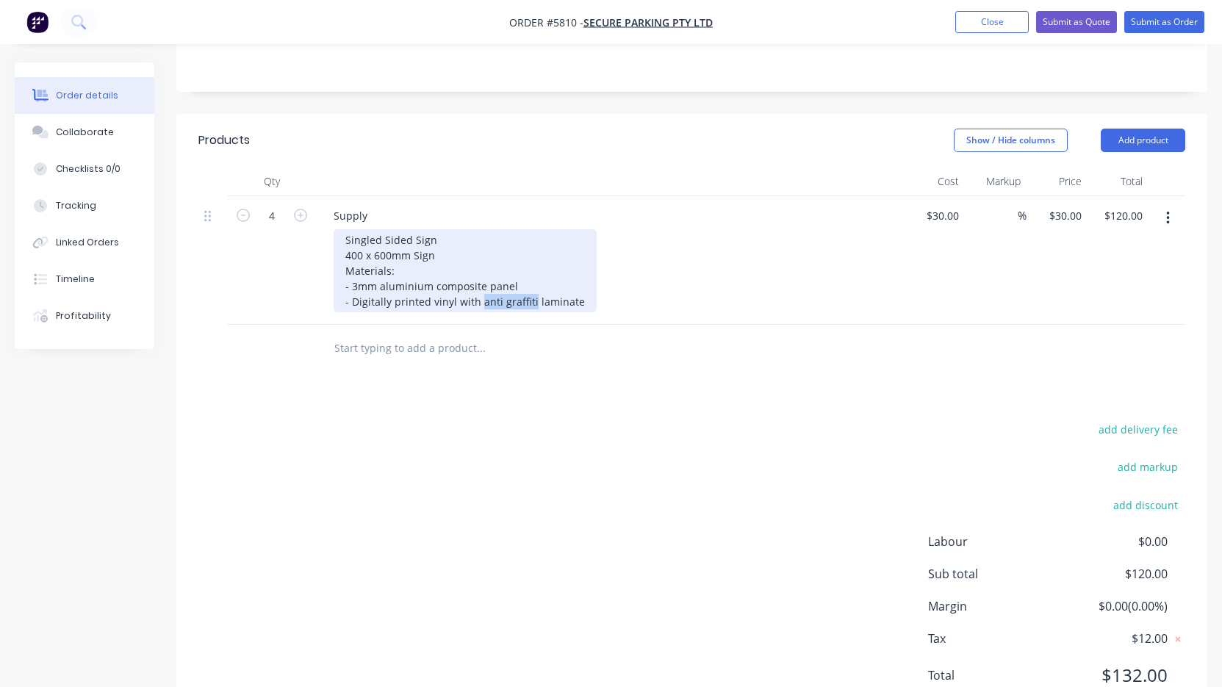
drag, startPoint x: 529, startPoint y: 260, endPoint x: 480, endPoint y: 262, distance: 49.3
click at [480, 262] on div "Singled Sided Sign 400 x 600mm Sign Materials: - 3mm aluminium composite panel …" at bounding box center [465, 270] width 263 height 83
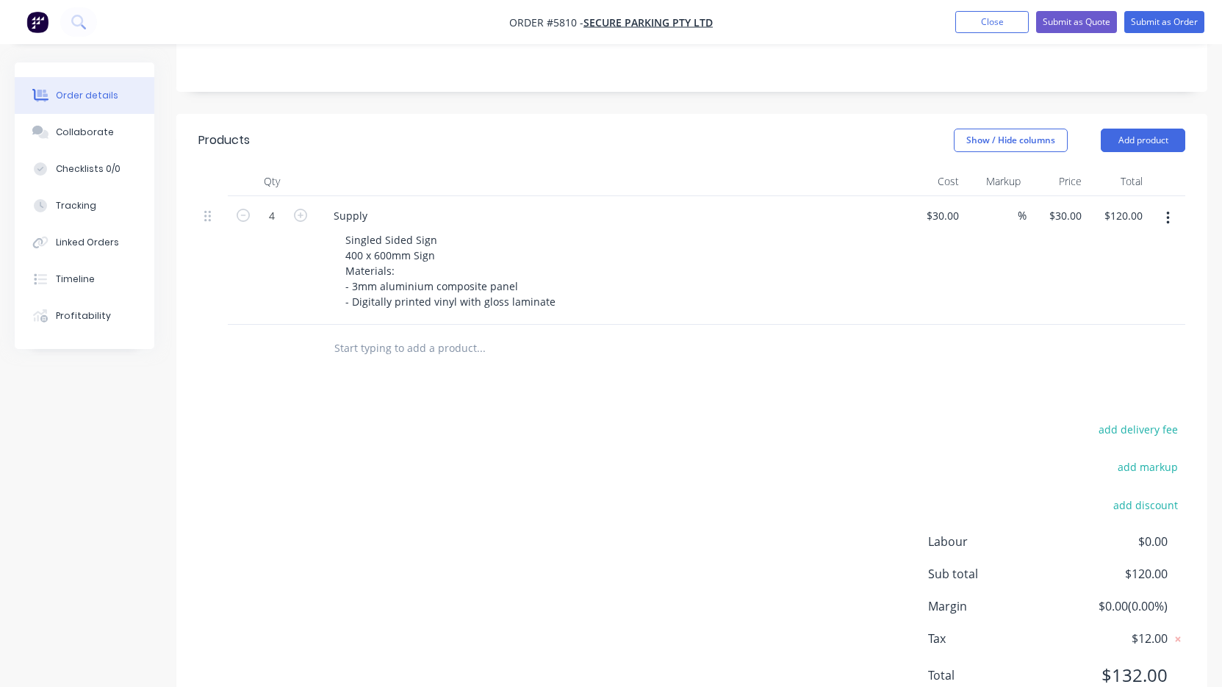
click at [621, 444] on div "add delivery fee add markup add discount Labour $0.00 Sub total $120.00 Margin …" at bounding box center [691, 562] width 987 height 284
click at [1166, 210] on icon "button" at bounding box center [1168, 218] width 4 height 16
click at [1148, 276] on div "Duplicate" at bounding box center [1115, 286] width 113 height 21
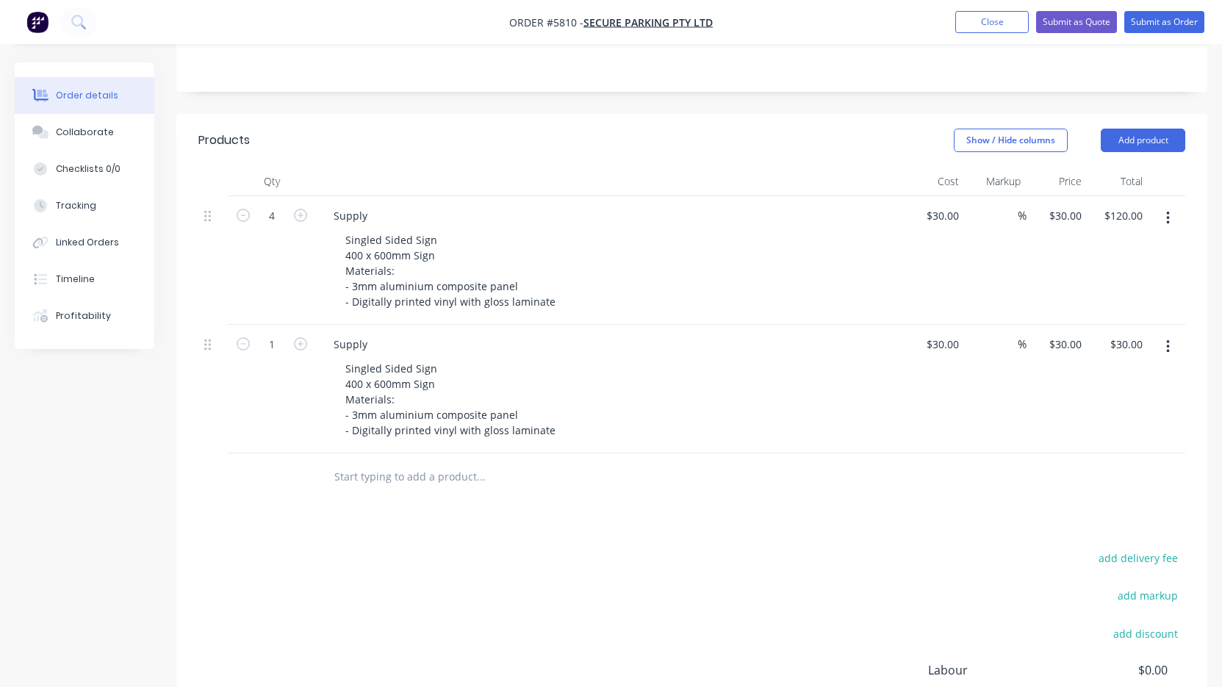
click at [631, 462] on div at bounding box center [542, 476] width 441 height 29
click at [937, 325] on div "30 $30.00" at bounding box center [934, 389] width 61 height 129
type input "$187.00"
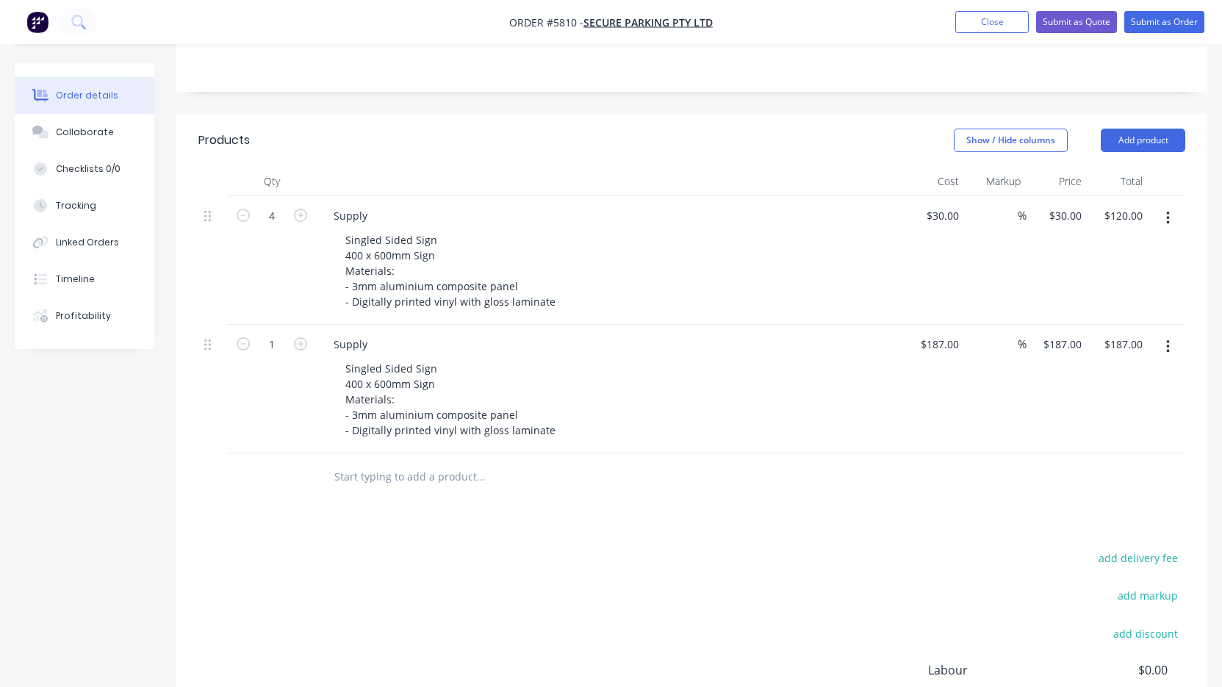
click at [835, 397] on div "Singled Sided Sign 400 x 600mm Sign Materials: - 3mm aluminium composite panel …" at bounding box center [616, 399] width 564 height 83
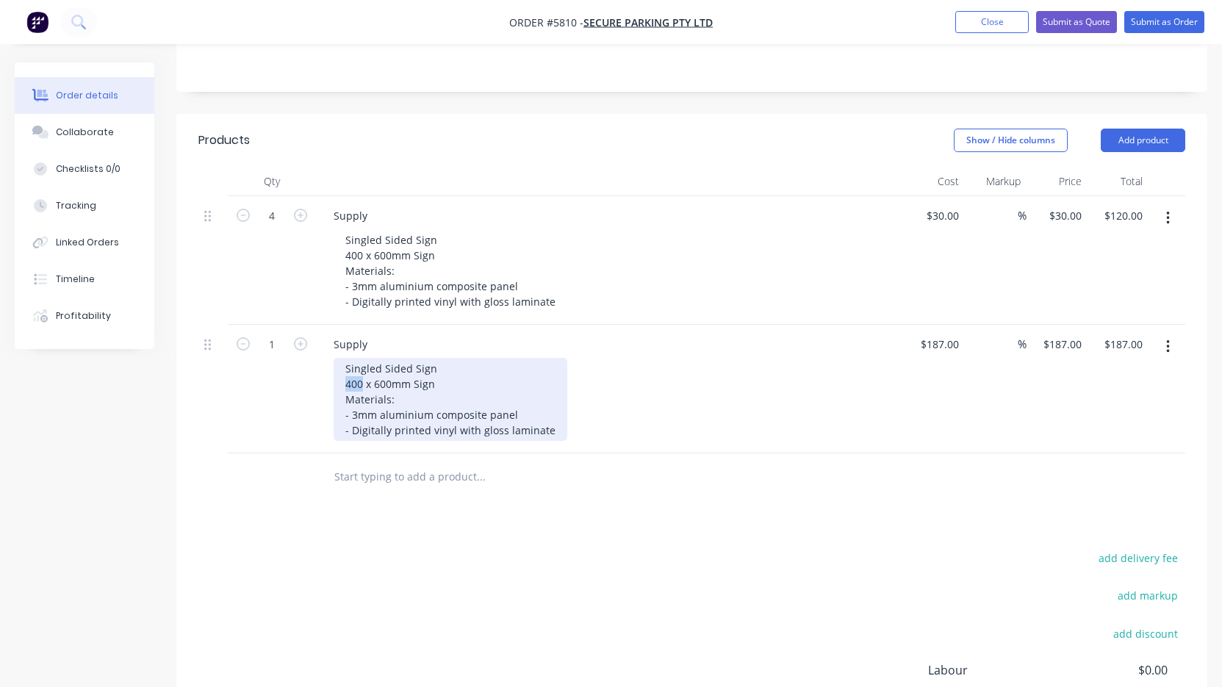
drag, startPoint x: 362, startPoint y: 342, endPoint x: 332, endPoint y: 343, distance: 30.1
click at [333, 343] on div "Supply Singled Sided Sign 400 x 600mm Sign Materials: - 3mm aluminium composite…" at bounding box center [610, 389] width 588 height 129
click at [376, 358] on div "Singled Sided Sign 600 x 600mm Sign Materials: - 3mm aluminium composite panel …" at bounding box center [451, 399] width 234 height 83
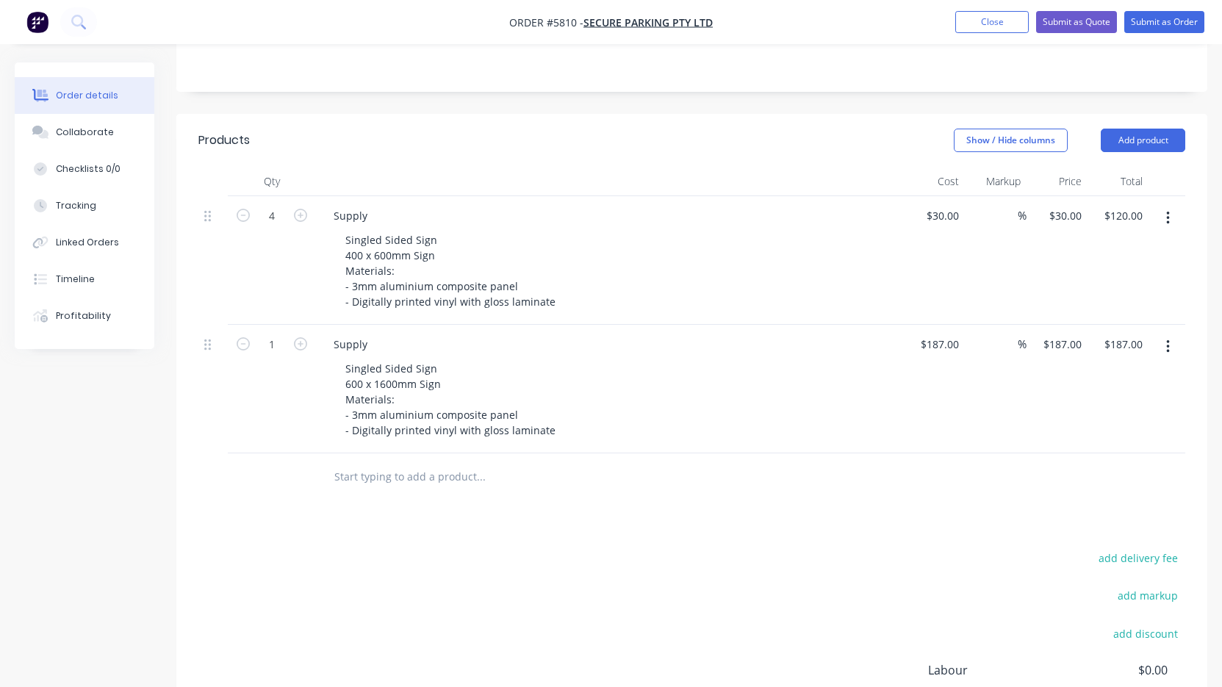
click at [576, 548] on div "add delivery fee add markup add discount Labour $0.00 Sub total $307.00 Margin …" at bounding box center [691, 690] width 987 height 284
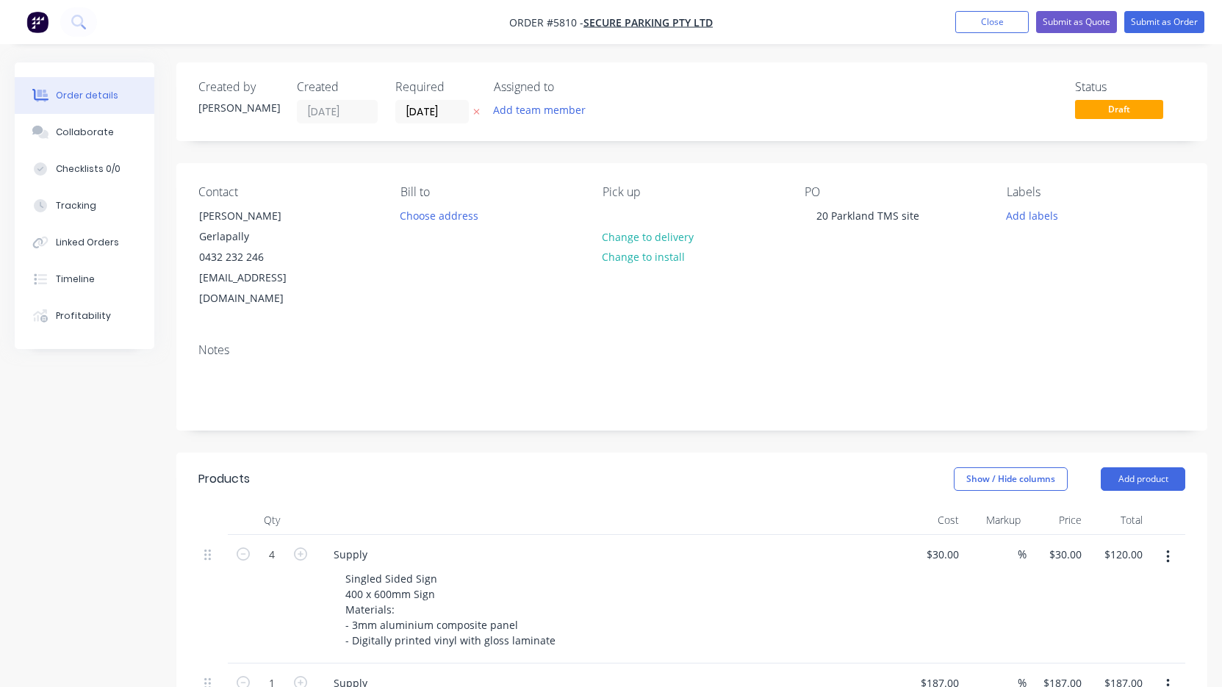
scroll to position [0, 0]
click at [1071, 19] on button "Submit as Quote" at bounding box center [1076, 22] width 81 height 22
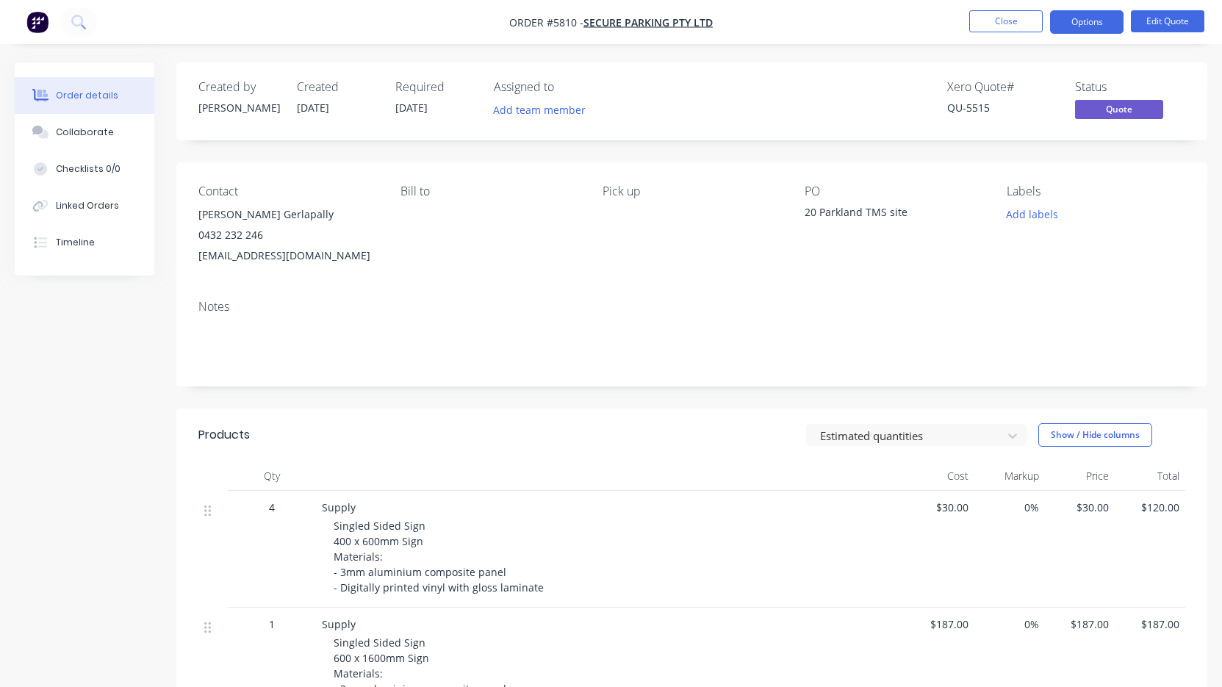
click at [1073, 22] on button "Options" at bounding box center [1086, 22] width 73 height 24
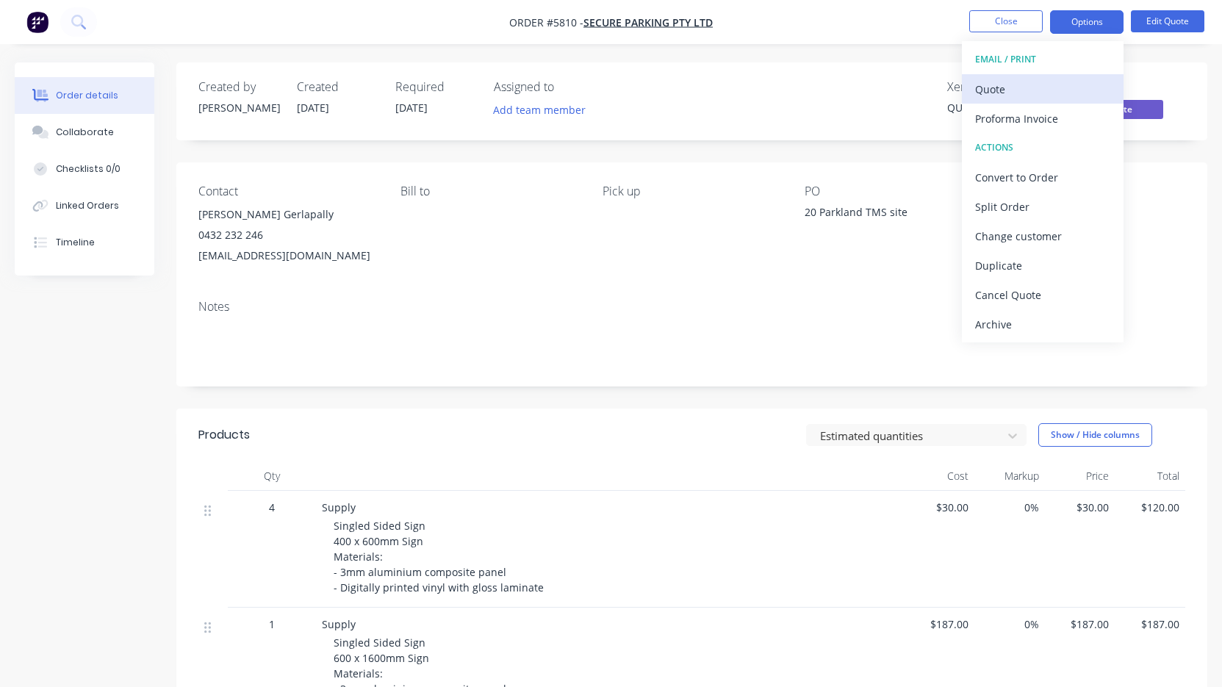
click at [1057, 83] on div "Quote" at bounding box center [1042, 89] width 135 height 21
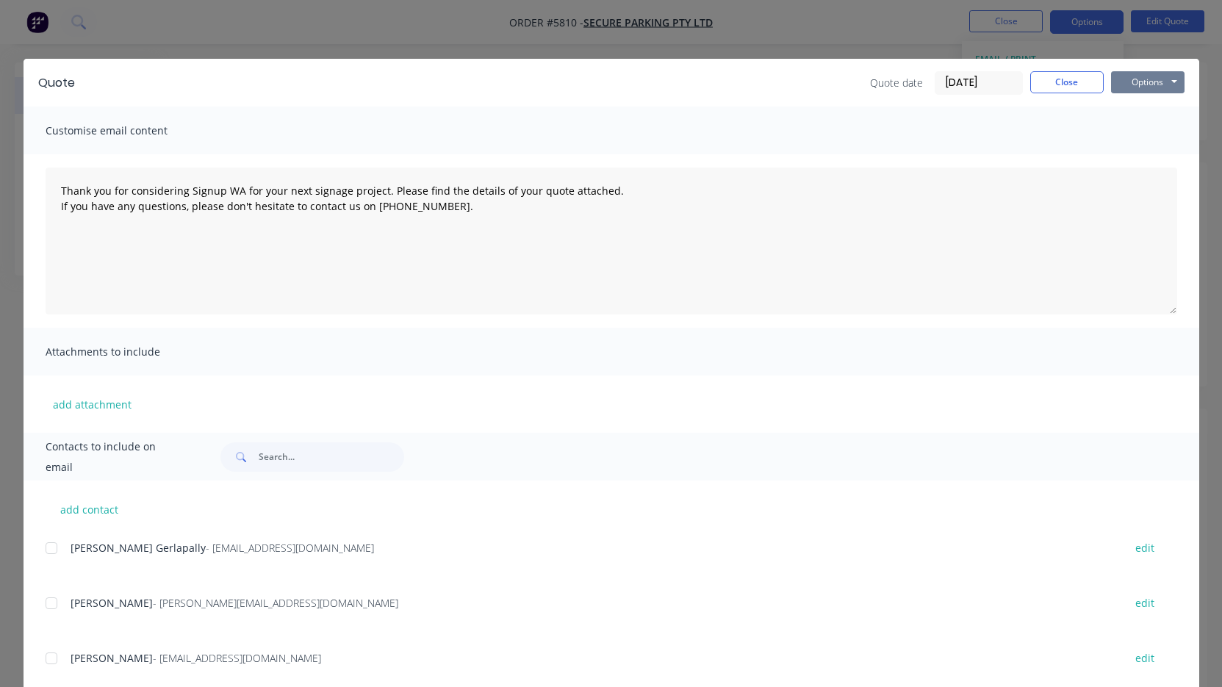
click at [1136, 79] on button "Options" at bounding box center [1147, 82] width 73 height 22
click at [1131, 126] on button "Print" at bounding box center [1158, 133] width 94 height 24
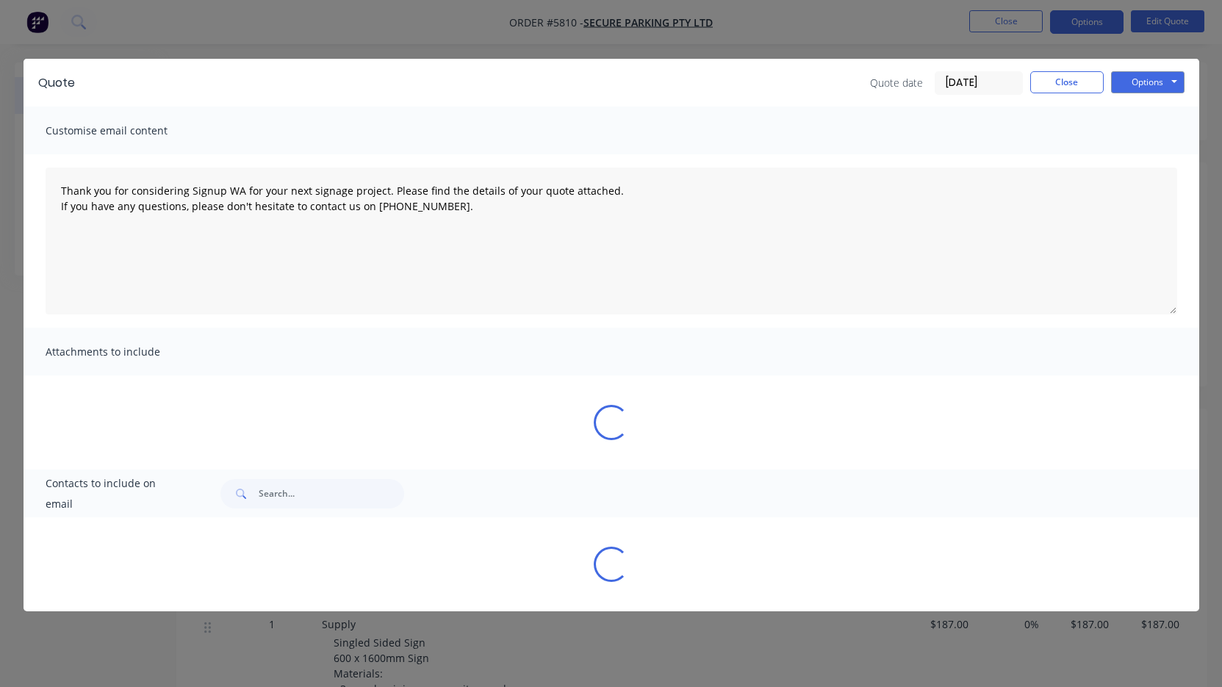
type textarea "Thank you for considering Signup WA for your next signage project. Please find …"
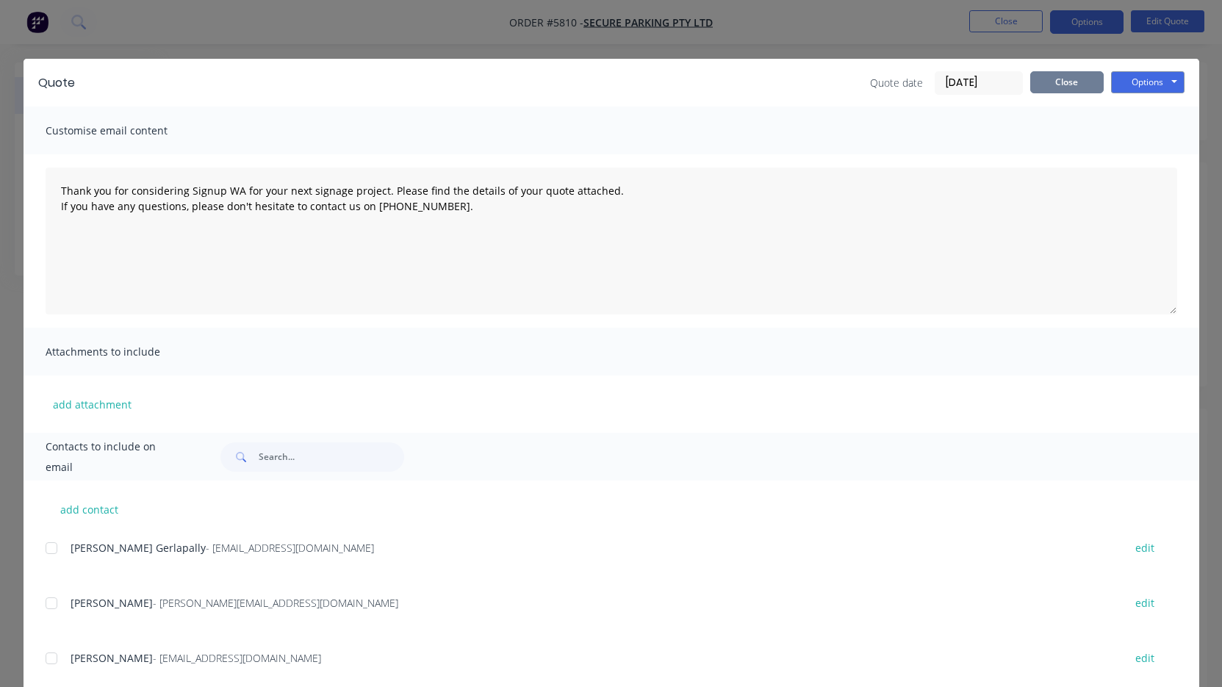
click at [1065, 75] on button "Close" at bounding box center [1066, 82] width 73 height 22
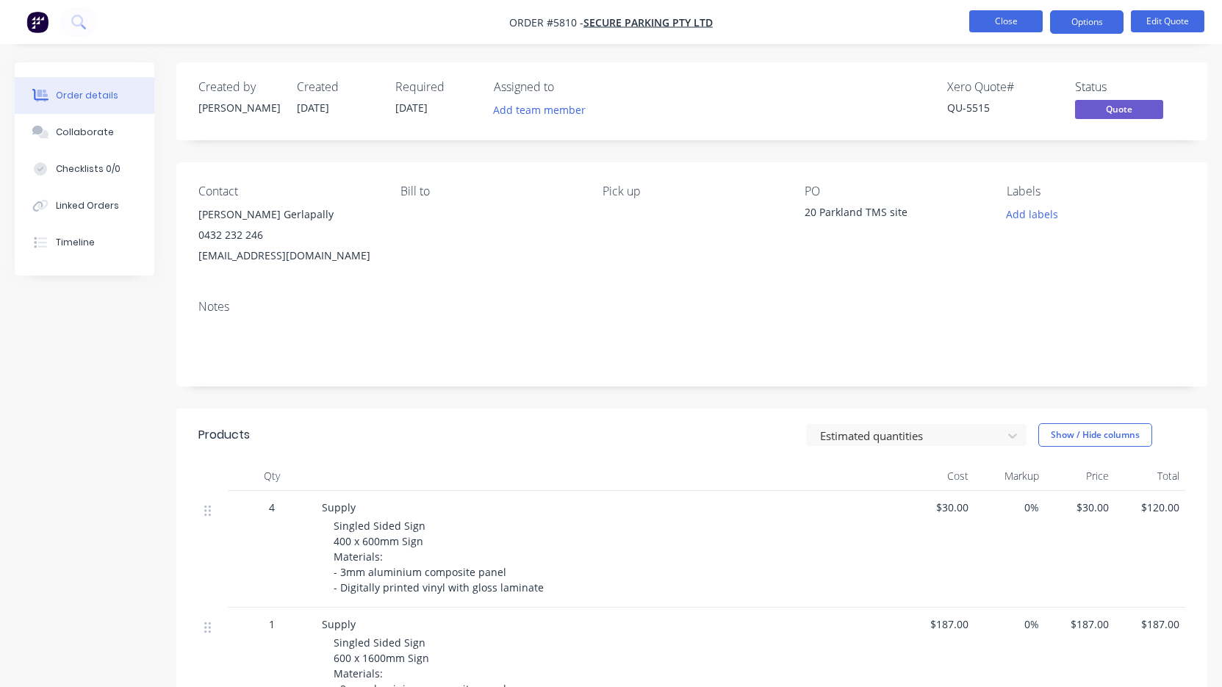
click at [1008, 24] on button "Close" at bounding box center [1005, 21] width 73 height 22
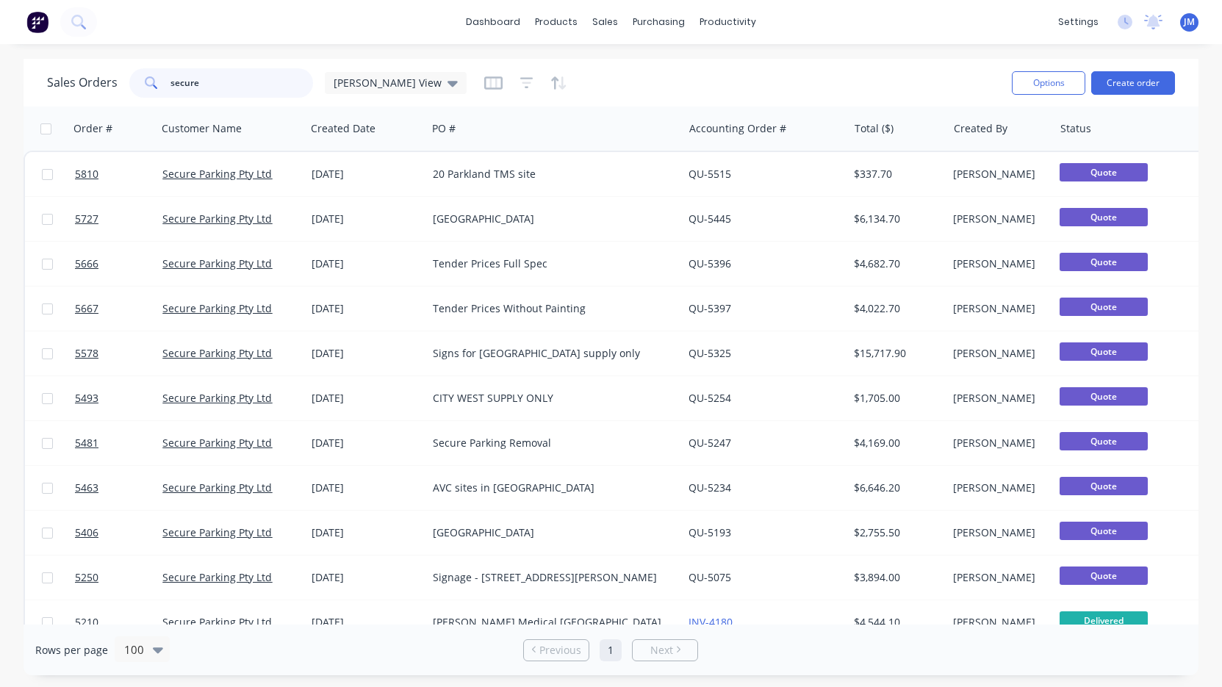
click at [235, 86] on input "secure" at bounding box center [241, 82] width 143 height 29
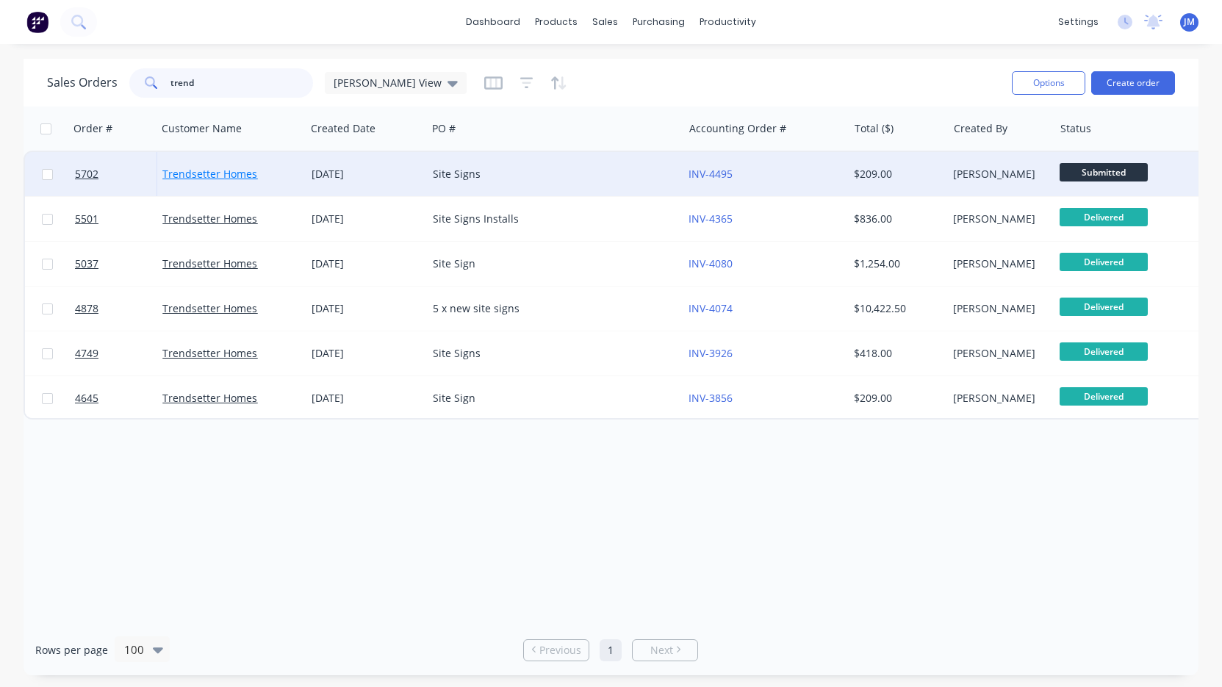
type input "trend"
click at [245, 168] on link "Trendsetter Homes" at bounding box center [209, 174] width 95 height 14
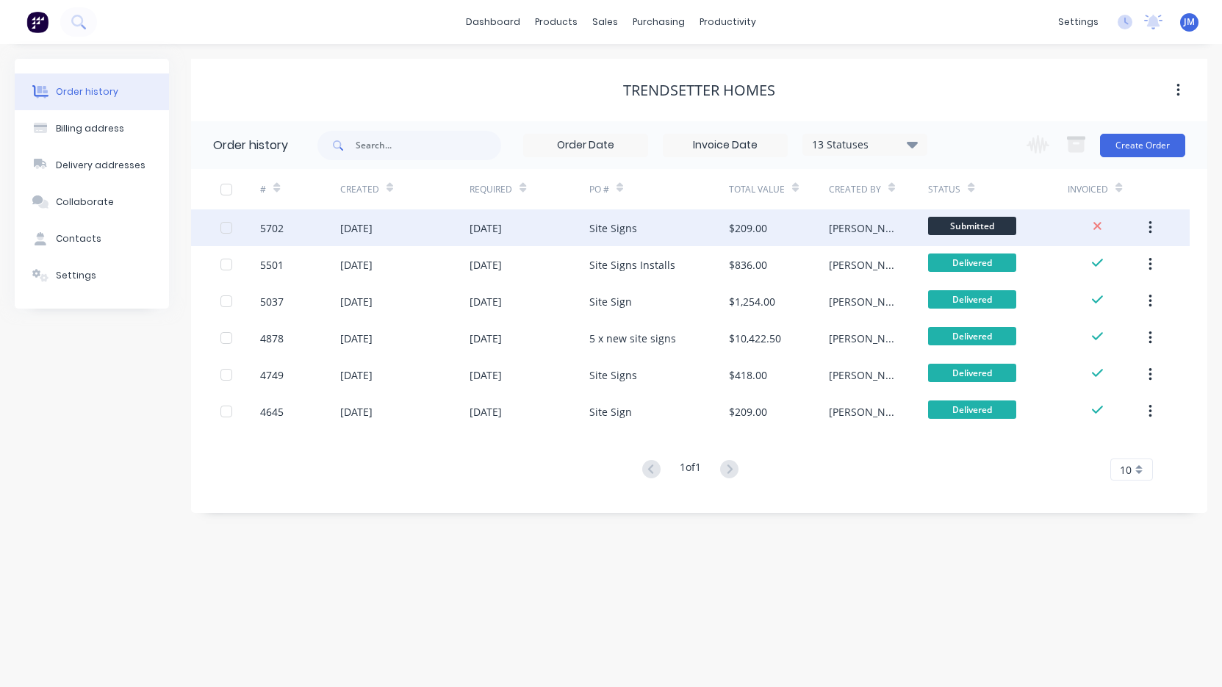
click at [696, 244] on div "Site Signs" at bounding box center [659, 227] width 140 height 37
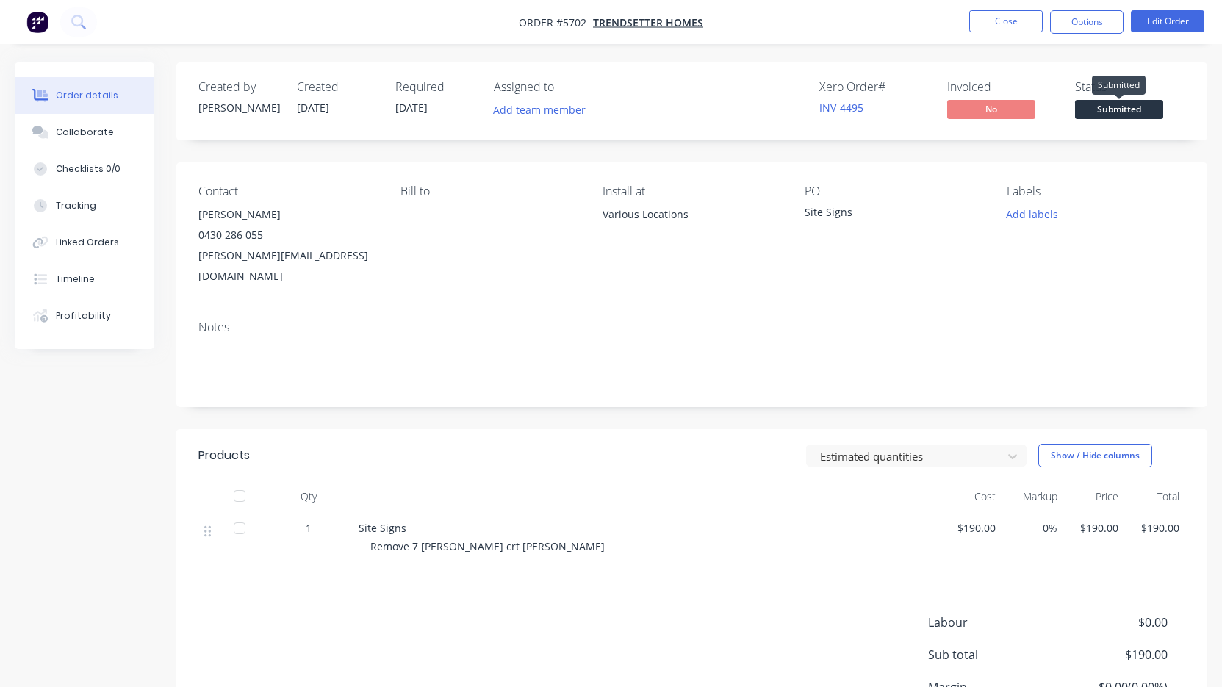
click at [1140, 112] on span "Submitted" at bounding box center [1119, 109] width 88 height 18
click at [1182, 19] on button "Edit Order" at bounding box center [1167, 21] width 73 height 22
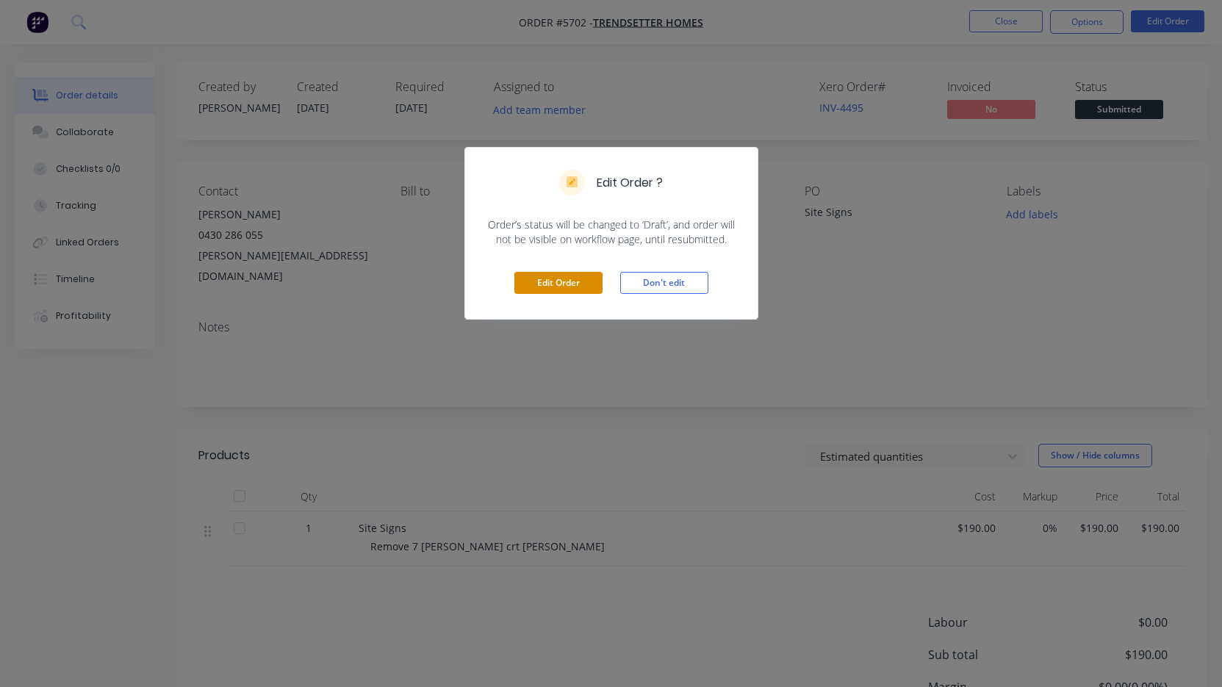
click at [569, 283] on button "Edit Order" at bounding box center [558, 283] width 88 height 22
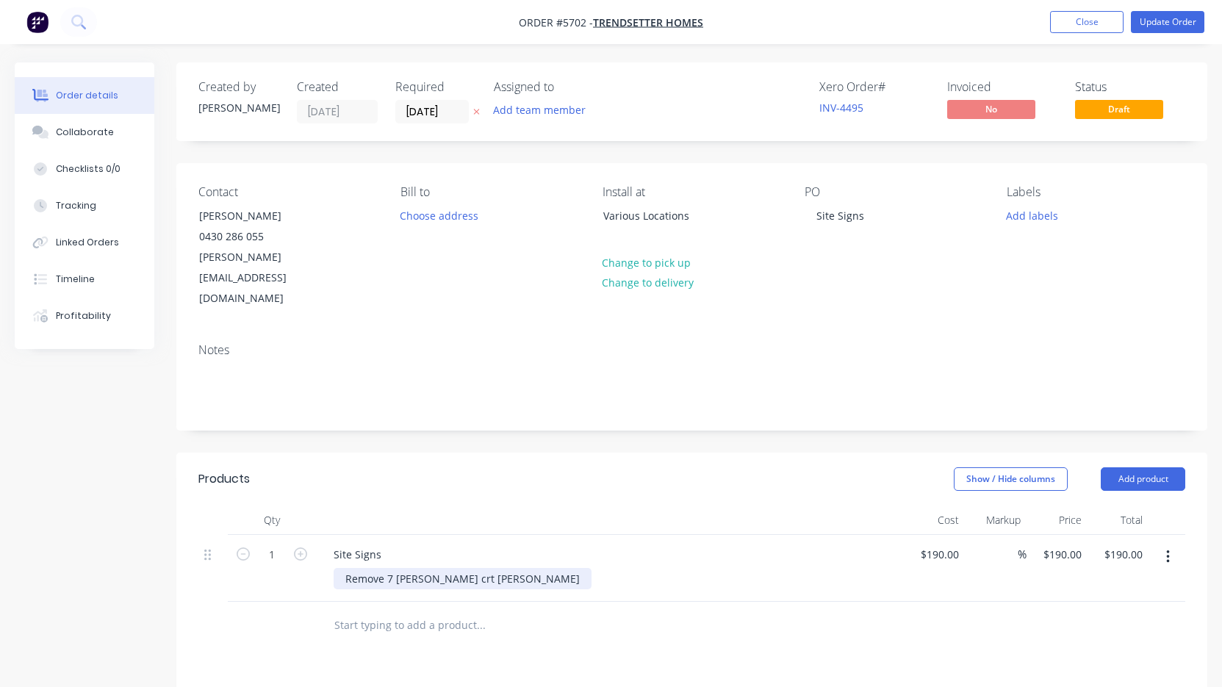
click at [464, 568] on div "Remove 7 [PERSON_NAME] crt [PERSON_NAME]" at bounding box center [463, 578] width 258 height 21
click at [342, 568] on div "Remove 7 [PERSON_NAME] crt [PERSON_NAME] [STREET_ADDRESS][PERSON_NAME]" at bounding box center [463, 586] width 258 height 37
click at [298, 547] on icon "button" at bounding box center [300, 553] width 13 height 13
type input "2"
type input "$380.00"
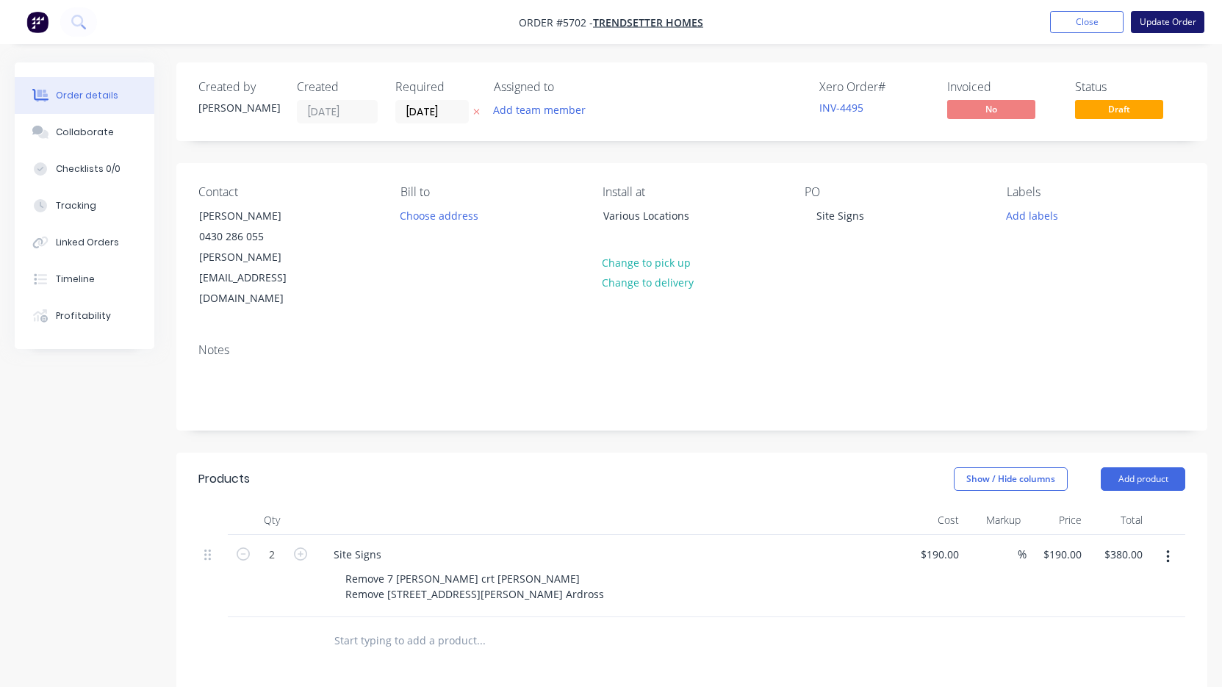
click at [1165, 27] on button "Update Order" at bounding box center [1167, 22] width 73 height 22
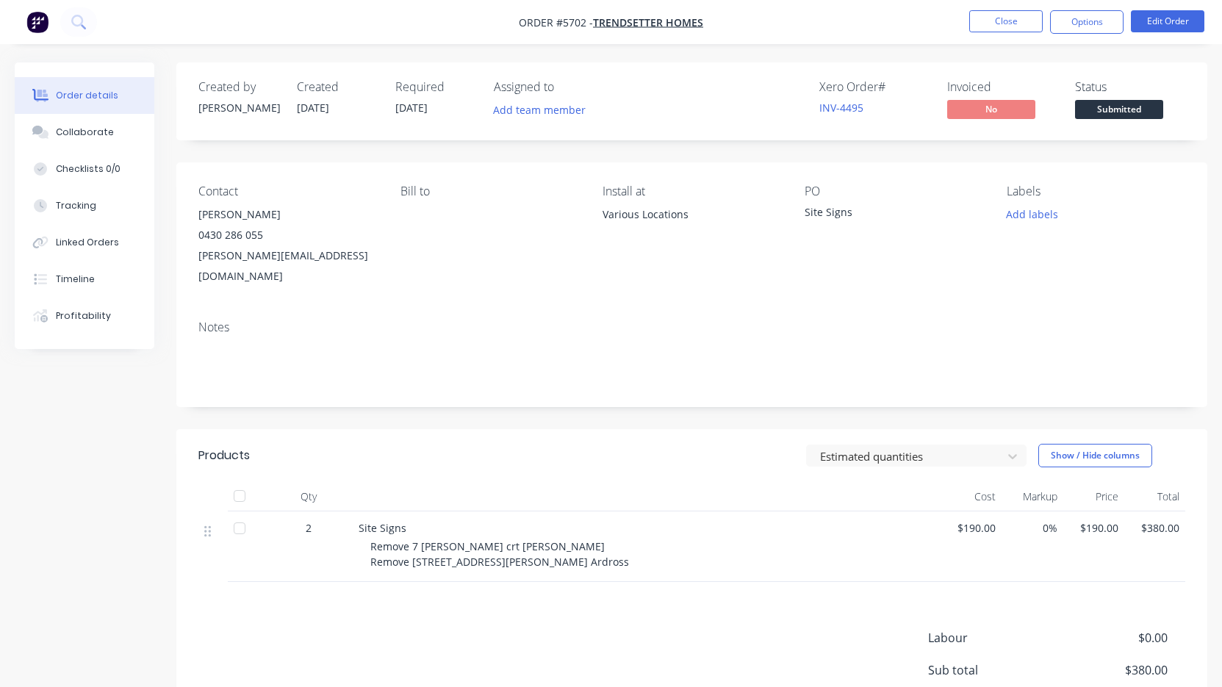
click at [1113, 97] on div "Submitted" at bounding box center [1119, 85] width 54 height 29
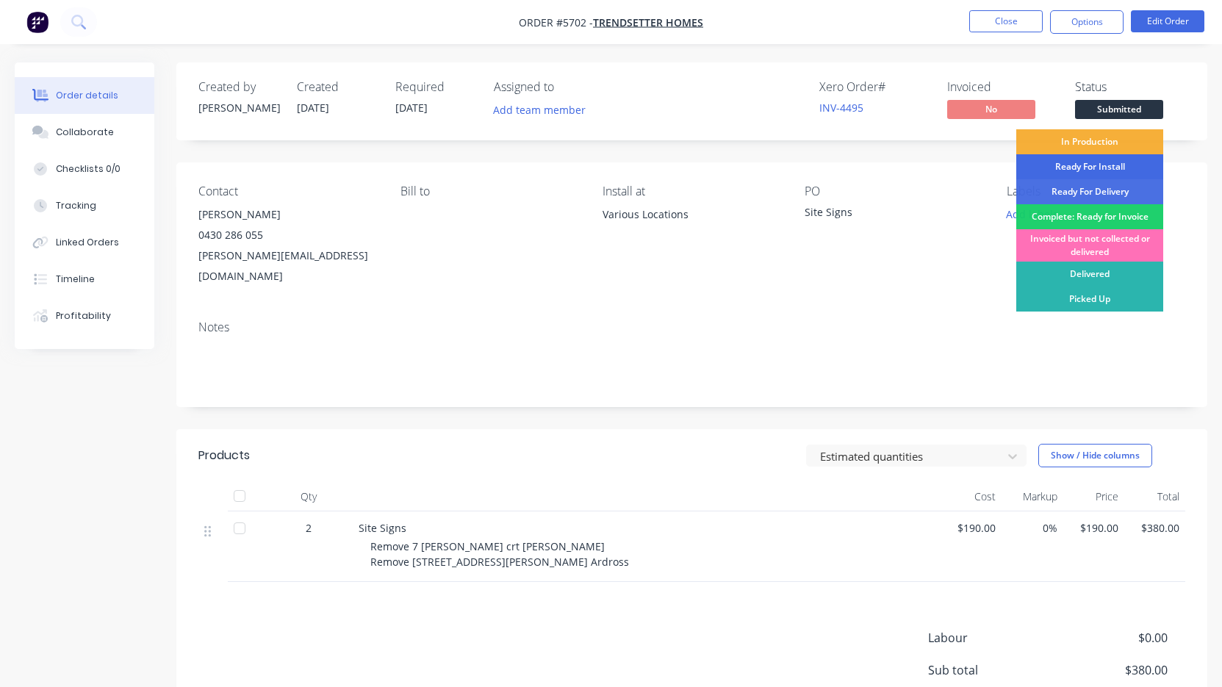
click at [1100, 174] on div "Ready For Install" at bounding box center [1089, 166] width 147 height 25
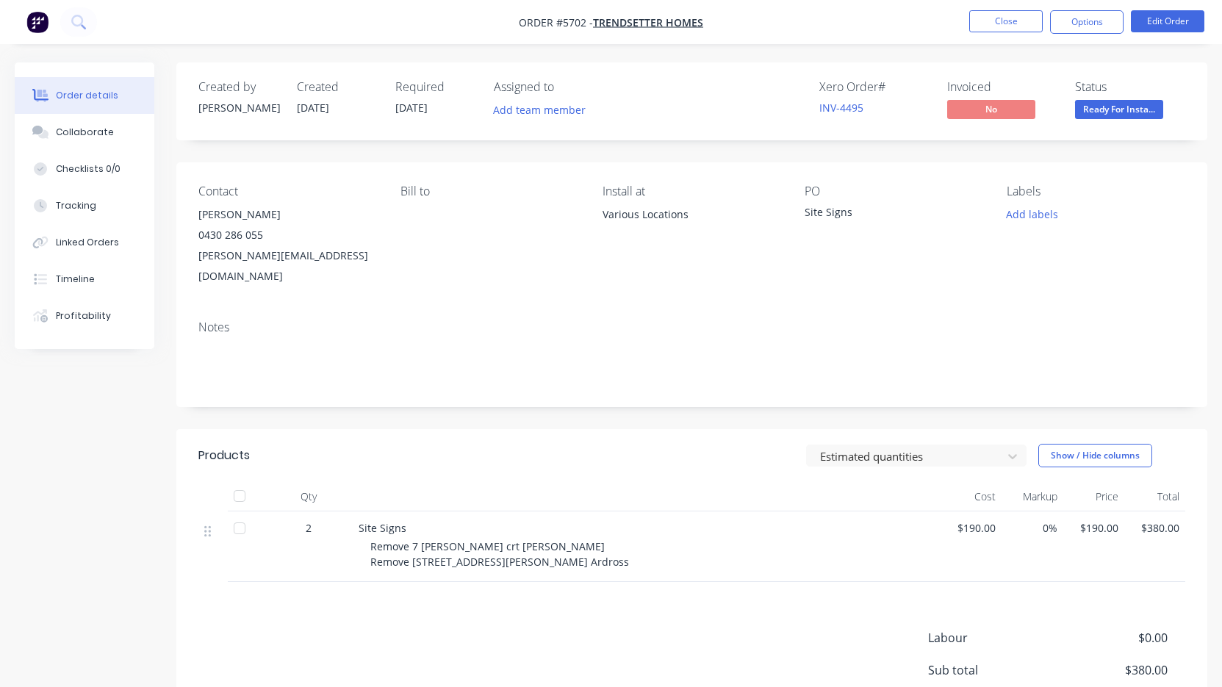
click at [996, 37] on nav "Order #5702 - Trendsetter Homes Close Options Edit Order" at bounding box center [611, 22] width 1222 height 44
click at [1002, 26] on button "Close" at bounding box center [1005, 21] width 73 height 22
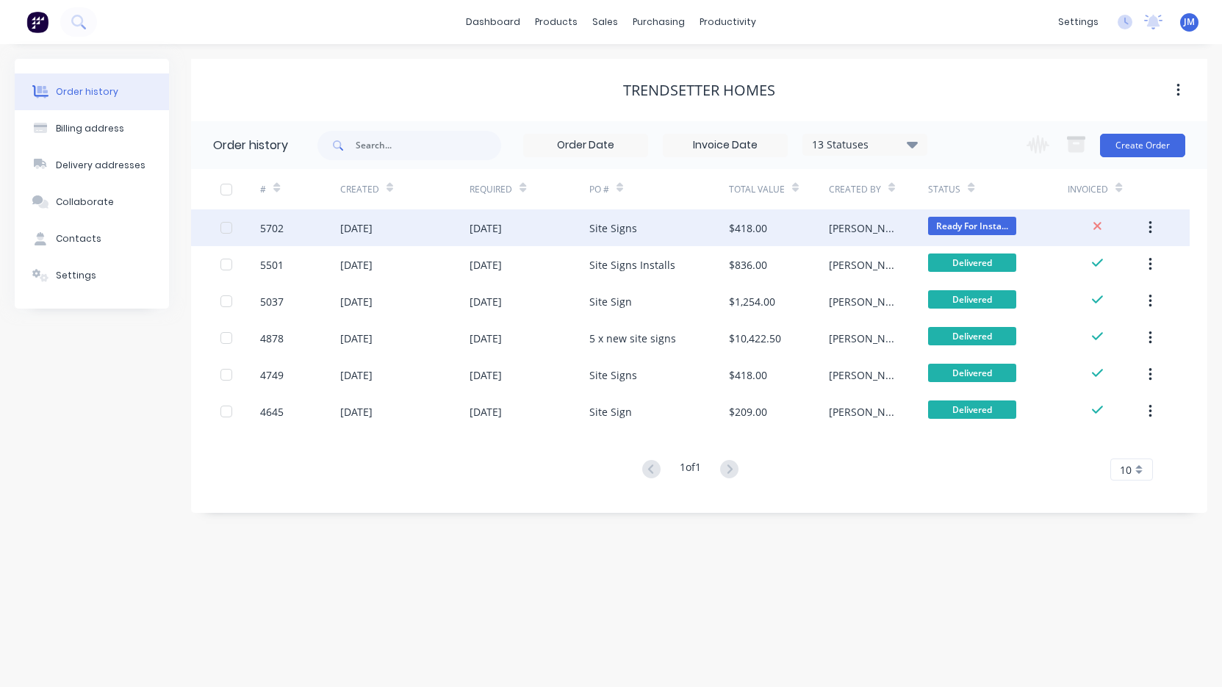
click at [702, 237] on div "Site Signs" at bounding box center [659, 227] width 140 height 37
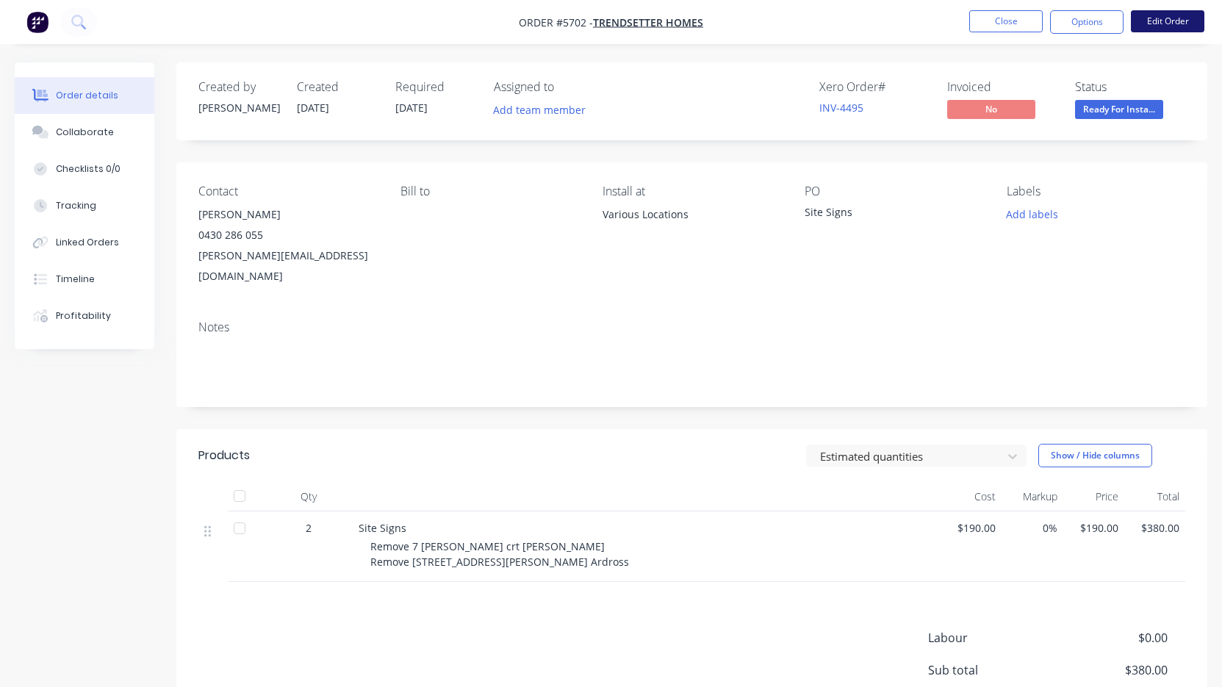
click at [1162, 22] on button "Edit Order" at bounding box center [1167, 21] width 73 height 22
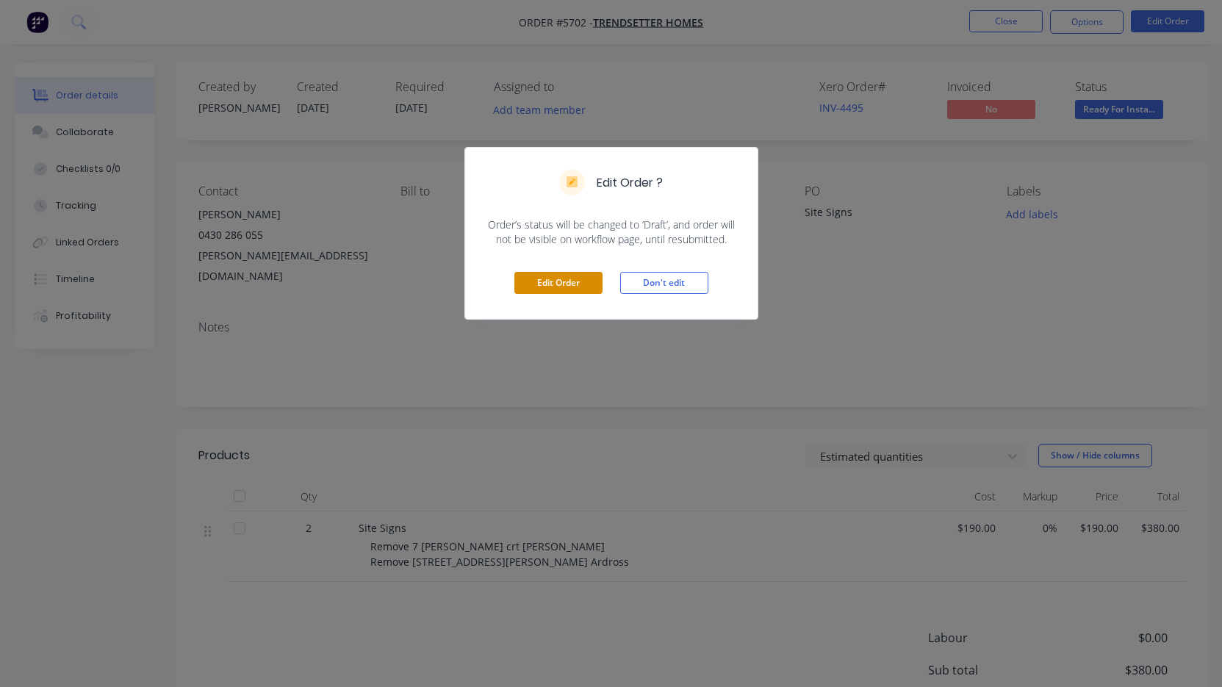
click at [543, 278] on button "Edit Order" at bounding box center [558, 283] width 88 height 22
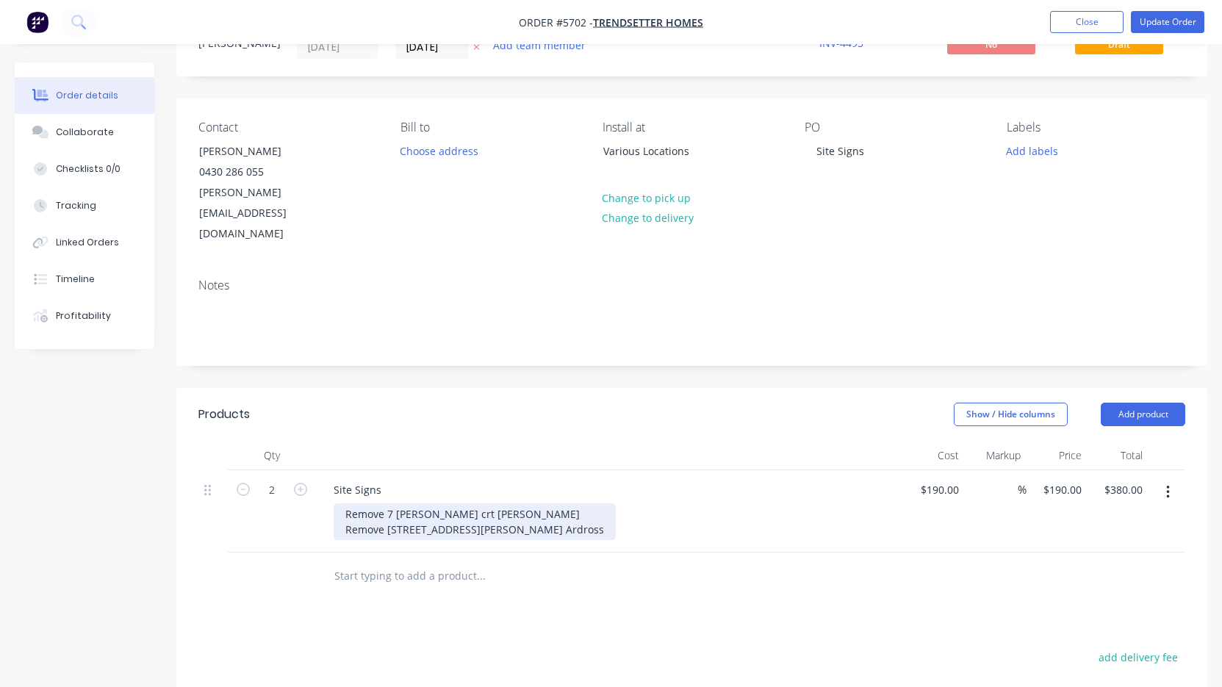
scroll to position [66, 0]
click at [510, 502] on div "Remove 7 [PERSON_NAME] crt [PERSON_NAME] Remove [STREET_ADDRESS][PERSON_NAME] A…" at bounding box center [475, 520] width 282 height 37
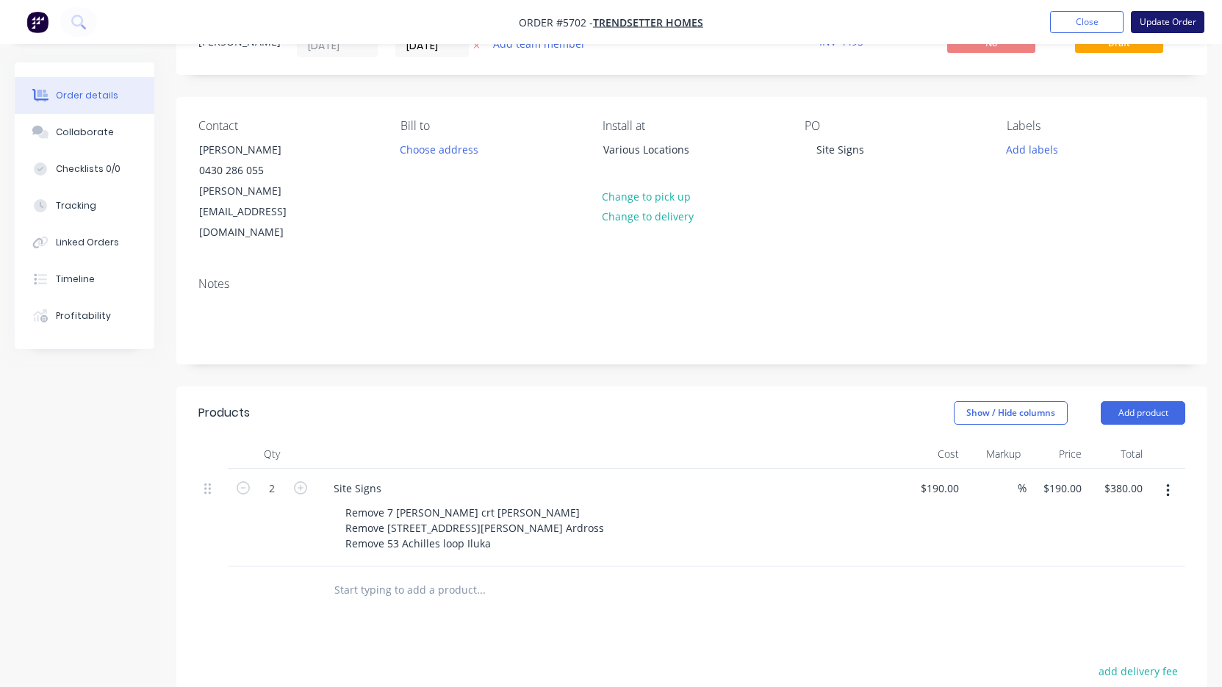
click at [1156, 22] on button "Update Order" at bounding box center [1167, 22] width 73 height 22
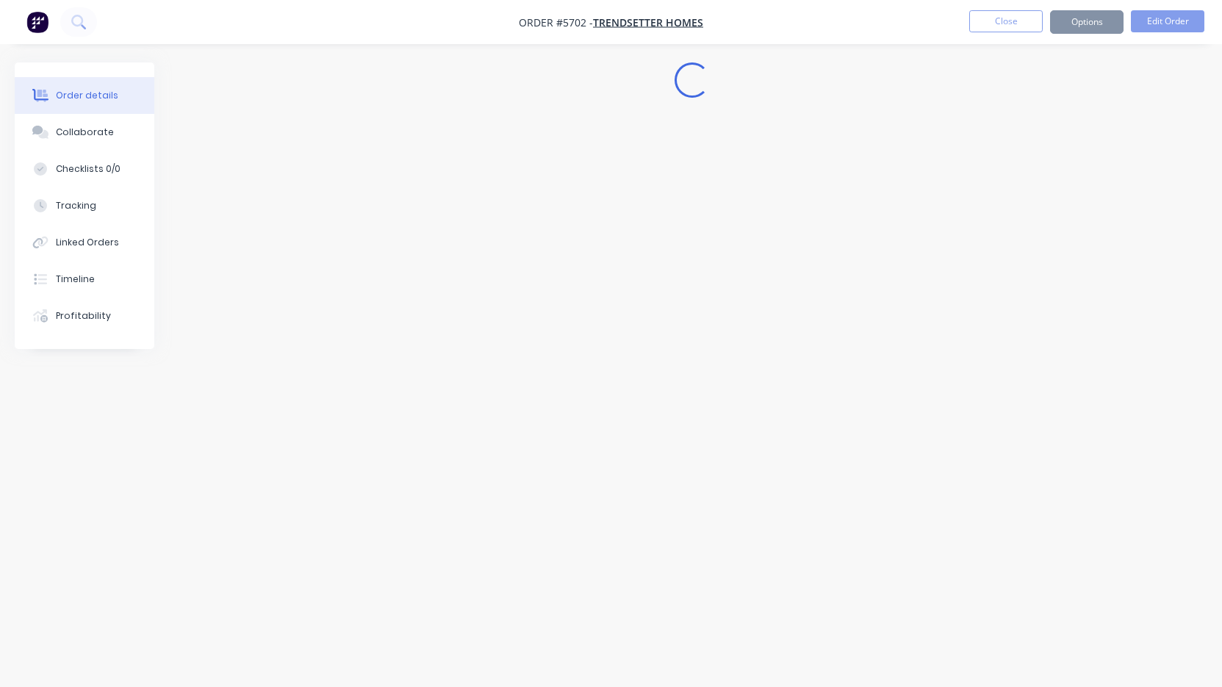
scroll to position [0, 0]
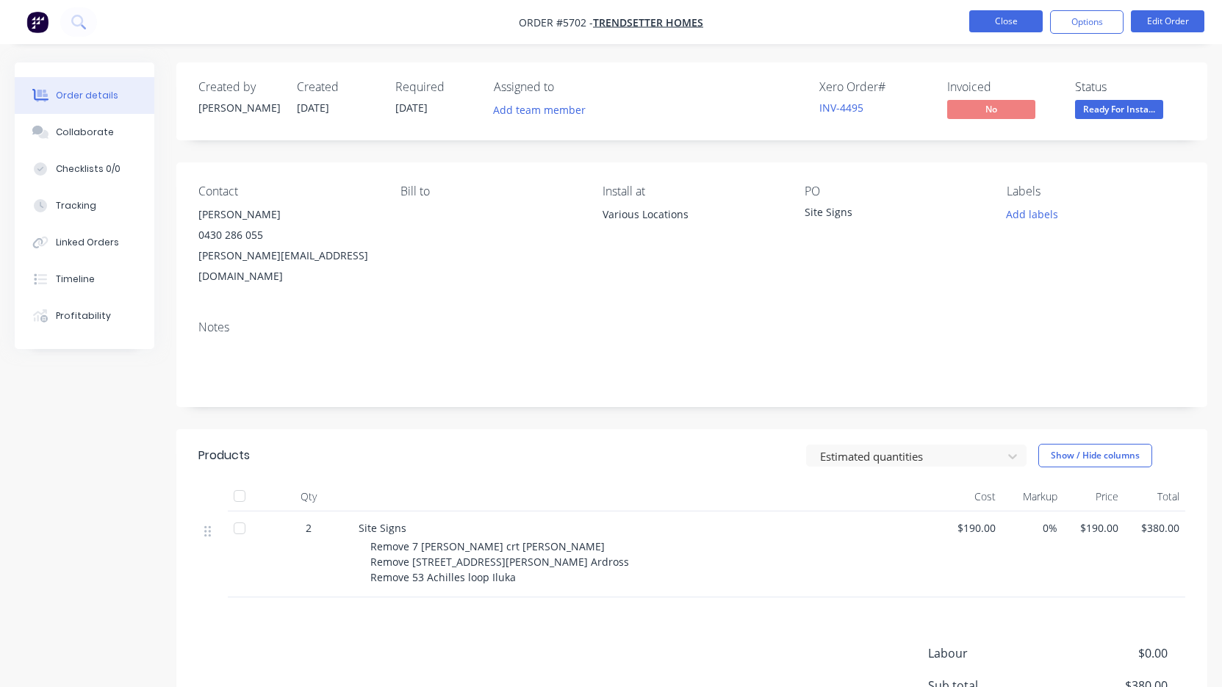
click at [989, 21] on button "Close" at bounding box center [1005, 21] width 73 height 22
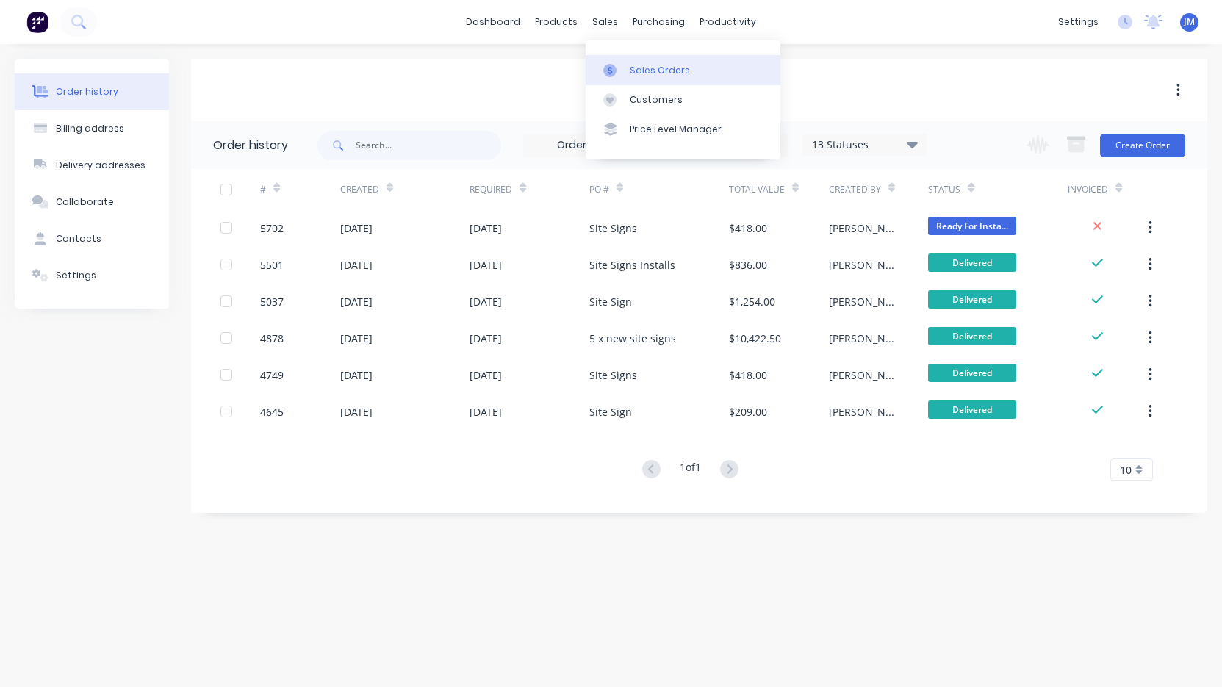
click at [647, 71] on div "Sales Orders" at bounding box center [660, 70] width 60 height 13
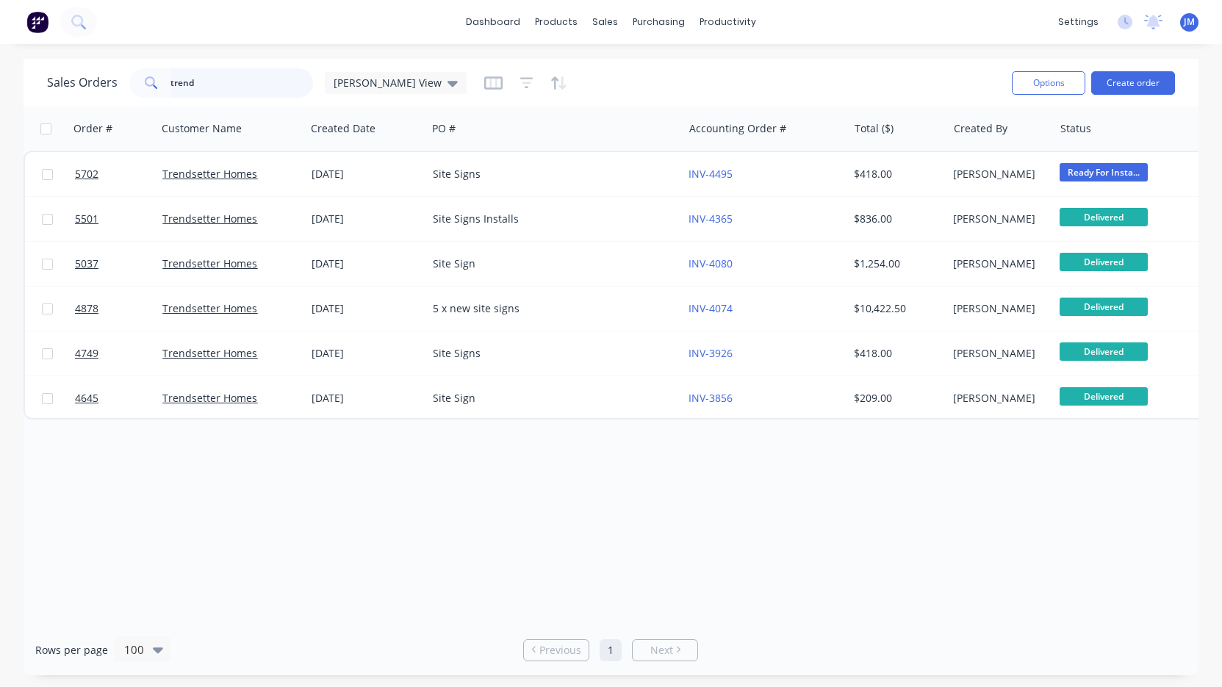
click at [292, 96] on input "trend" at bounding box center [241, 82] width 143 height 29
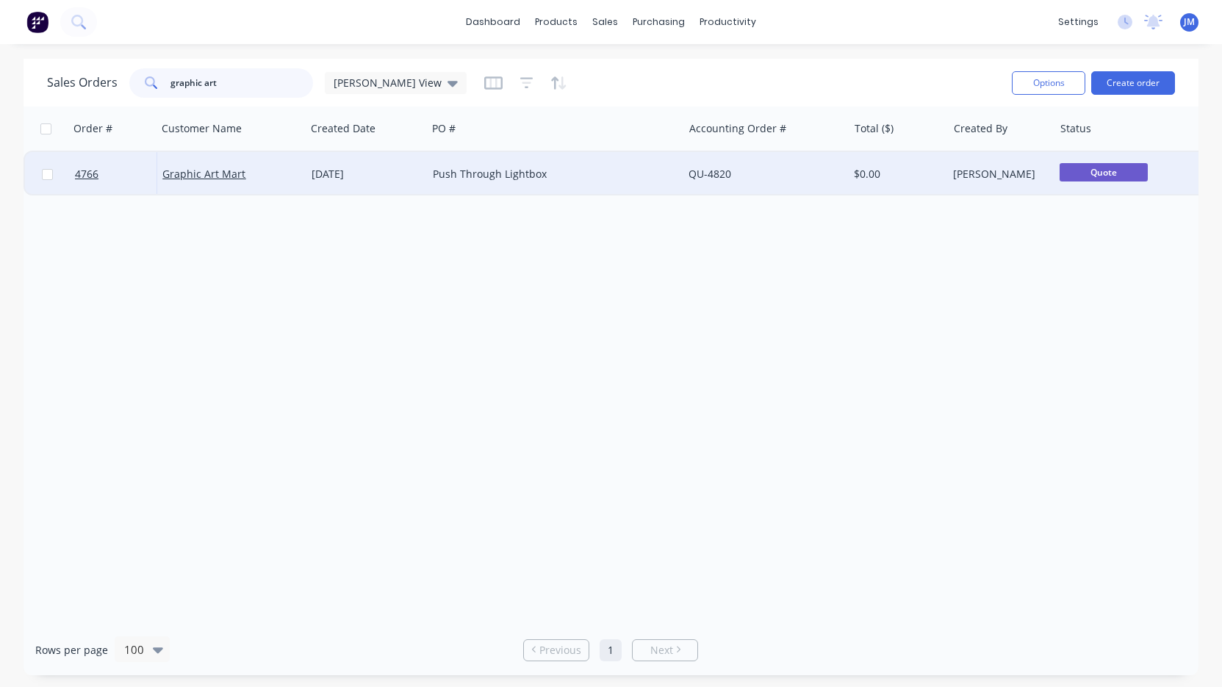
type input "graphic art"
click at [403, 163] on div "[DATE]" at bounding box center [366, 174] width 121 height 44
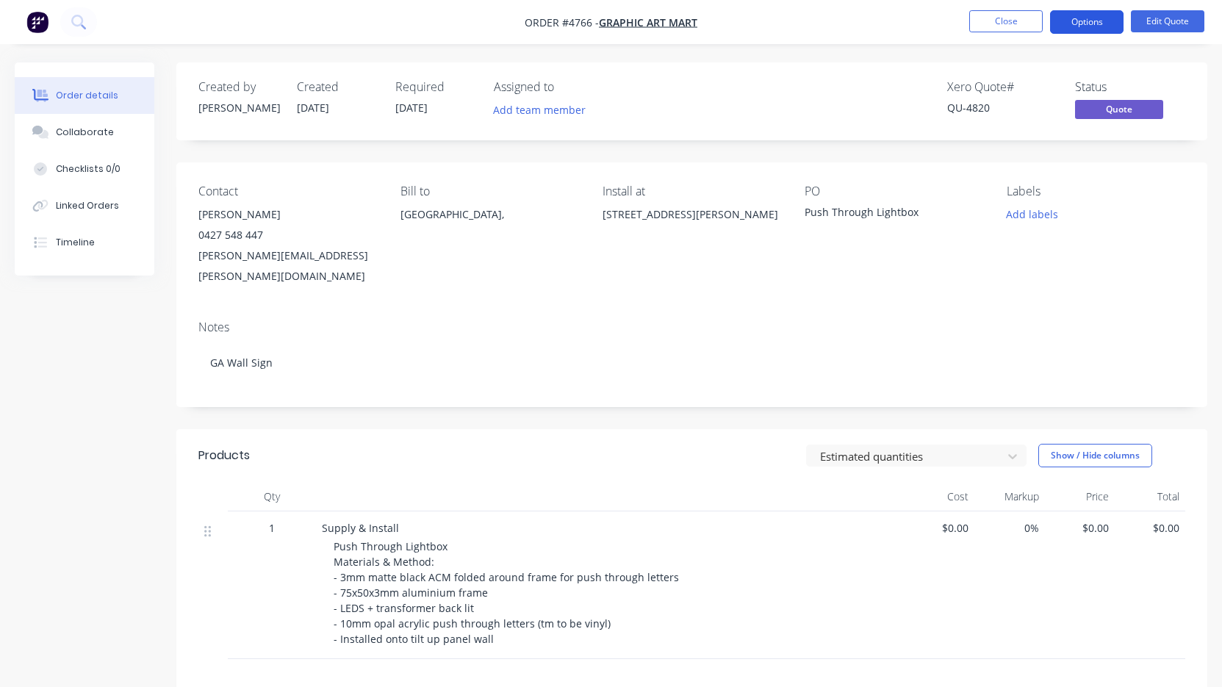
click at [1086, 29] on button "Options" at bounding box center [1086, 22] width 73 height 24
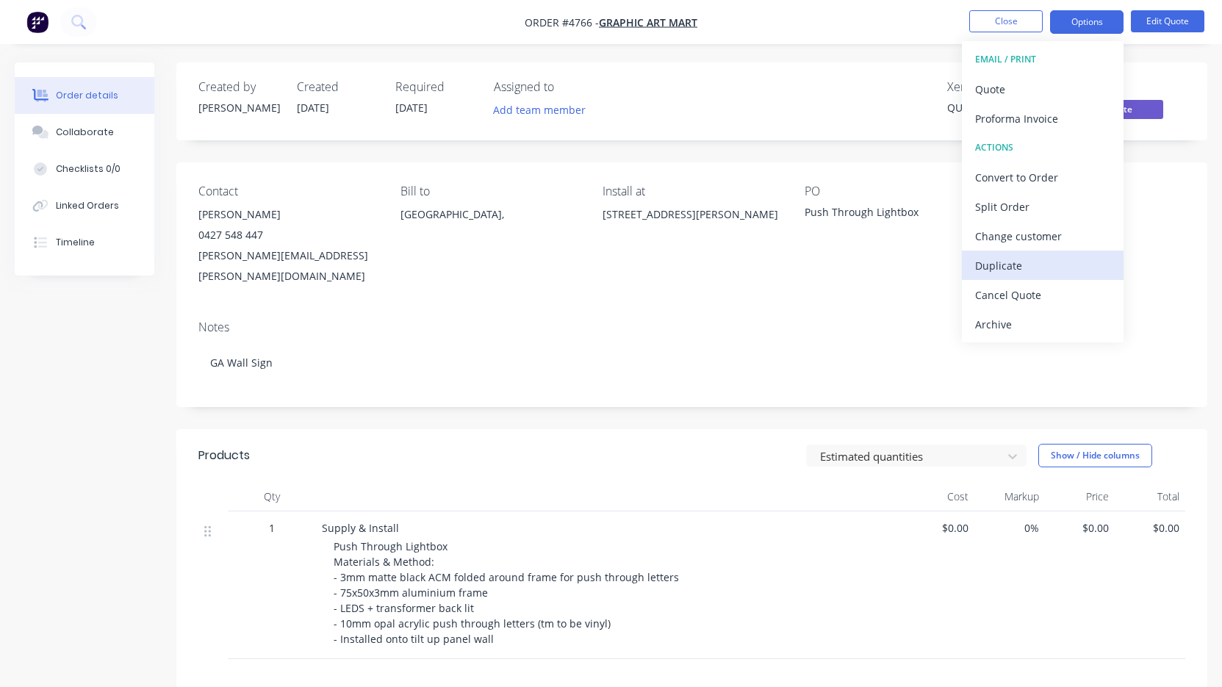
click at [1032, 262] on div "Duplicate" at bounding box center [1042, 265] width 135 height 21
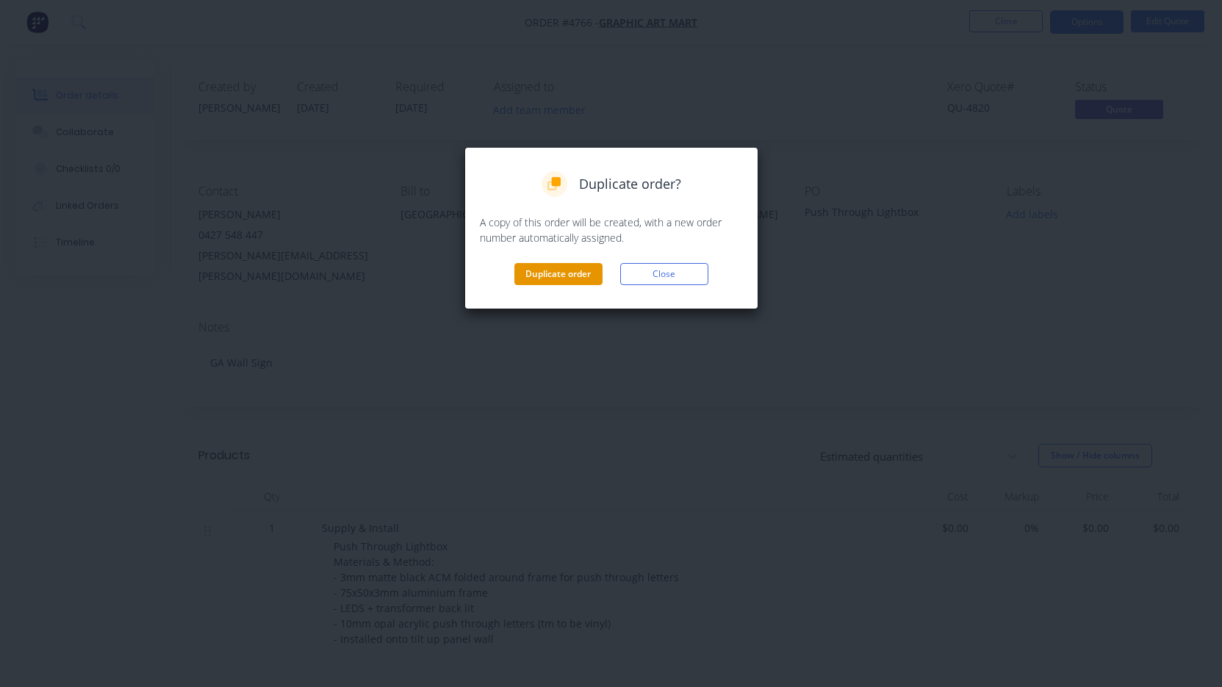
click at [558, 270] on button "Duplicate order" at bounding box center [558, 274] width 88 height 22
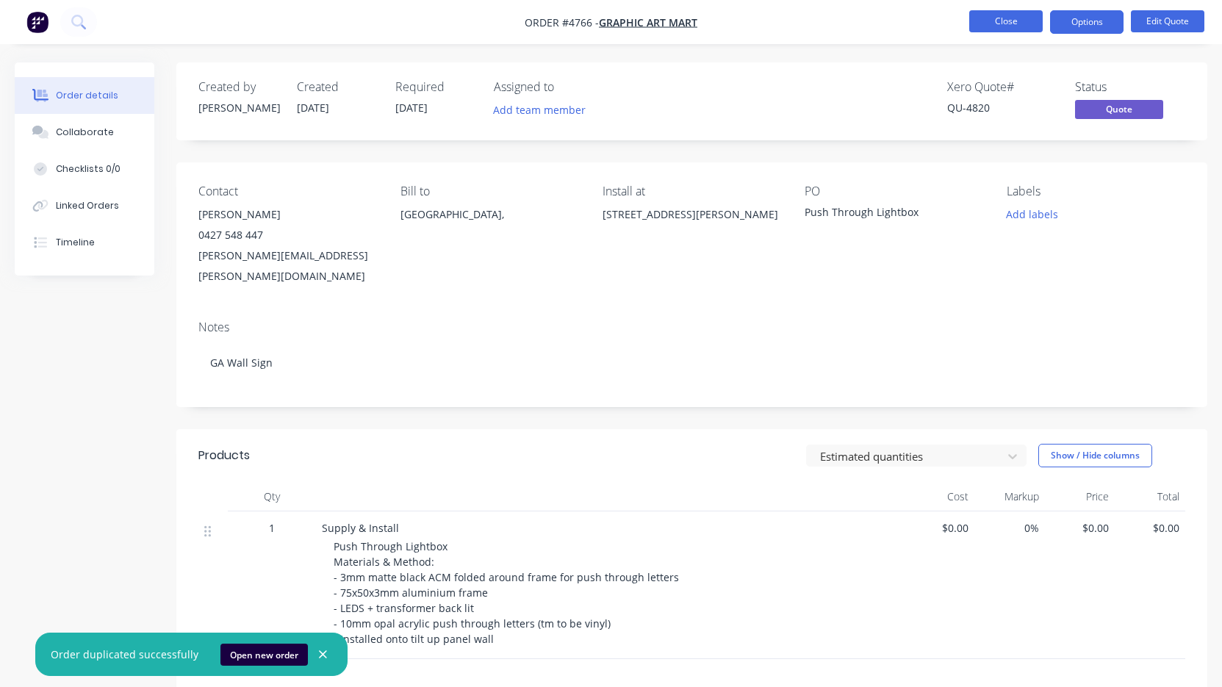
click at [1012, 21] on button "Close" at bounding box center [1005, 21] width 73 height 22
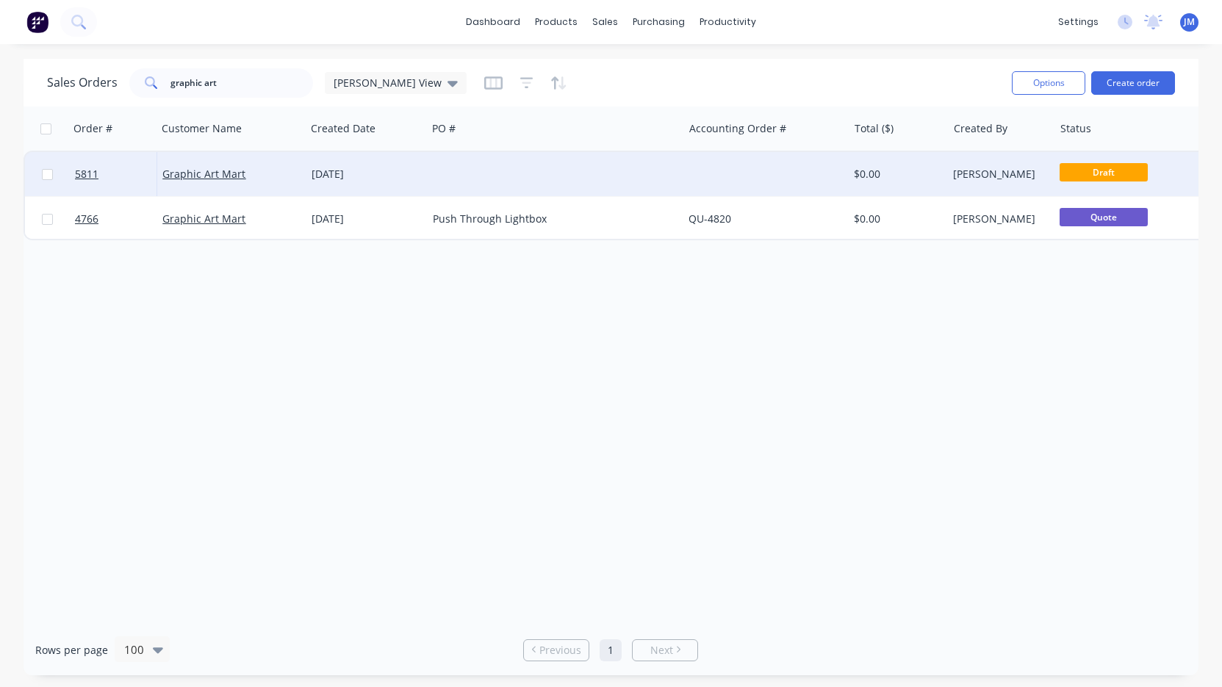
click at [672, 170] on div at bounding box center [555, 174] width 256 height 44
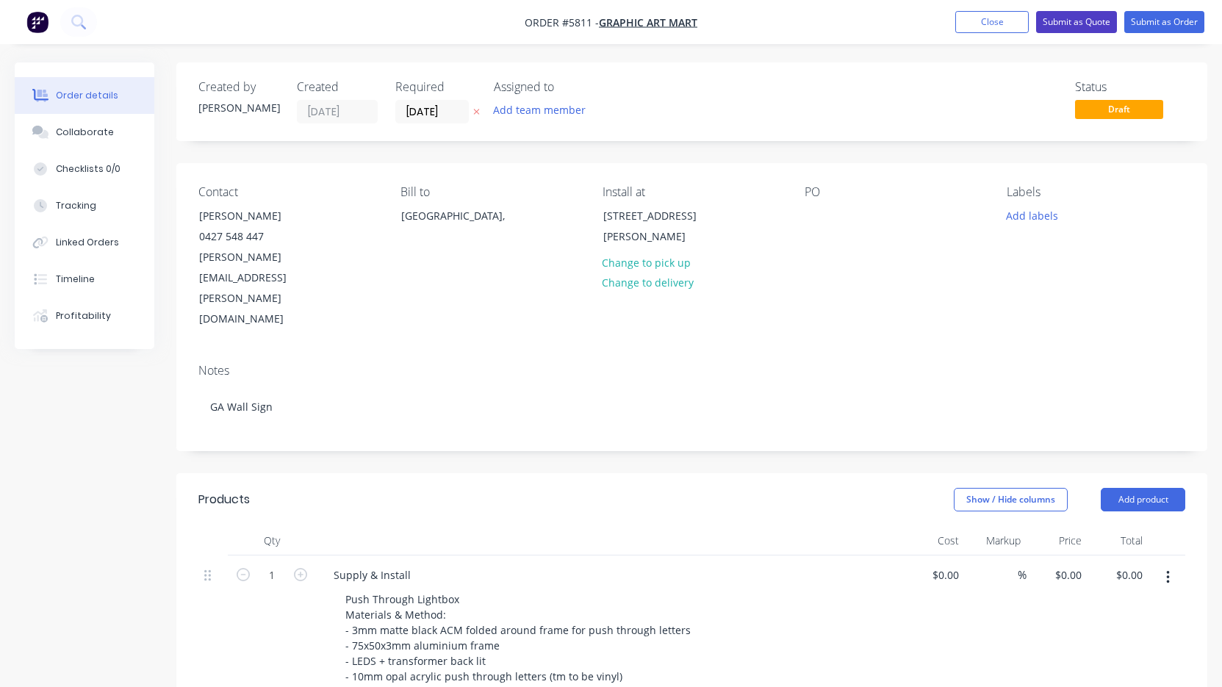
click at [1085, 29] on button "Submit as Quote" at bounding box center [1076, 22] width 81 height 22
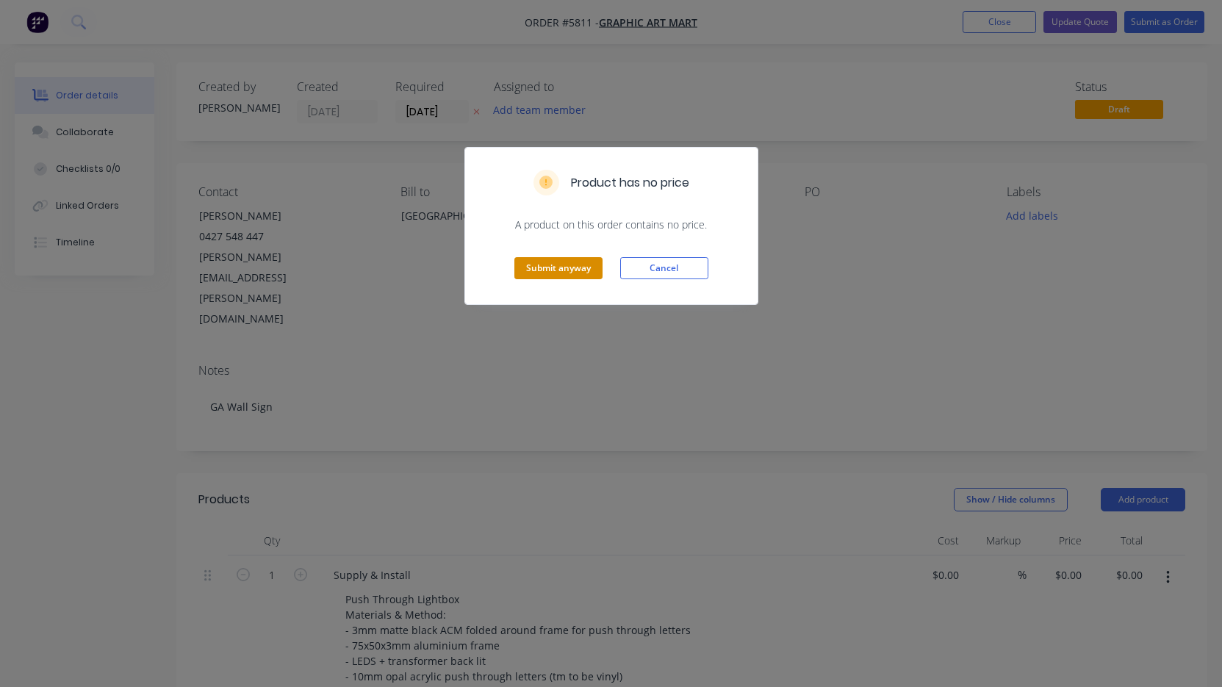
click at [569, 266] on button "Submit anyway" at bounding box center [558, 268] width 88 height 22
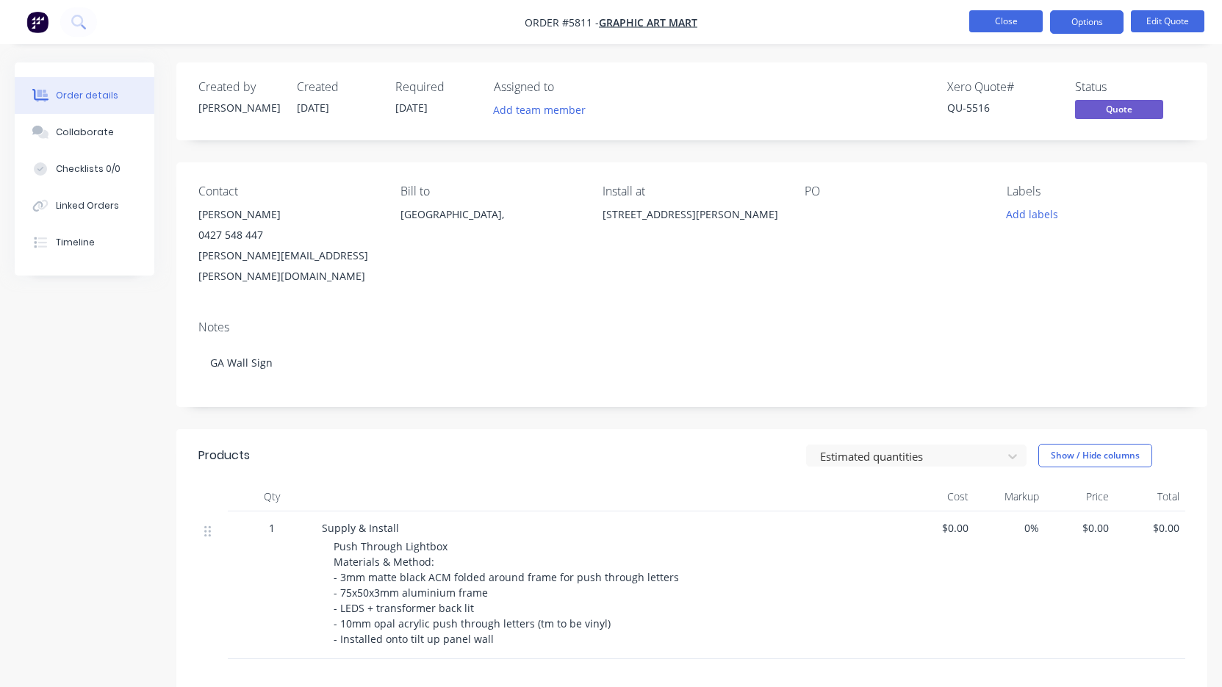
click at [988, 19] on button "Close" at bounding box center [1005, 21] width 73 height 22
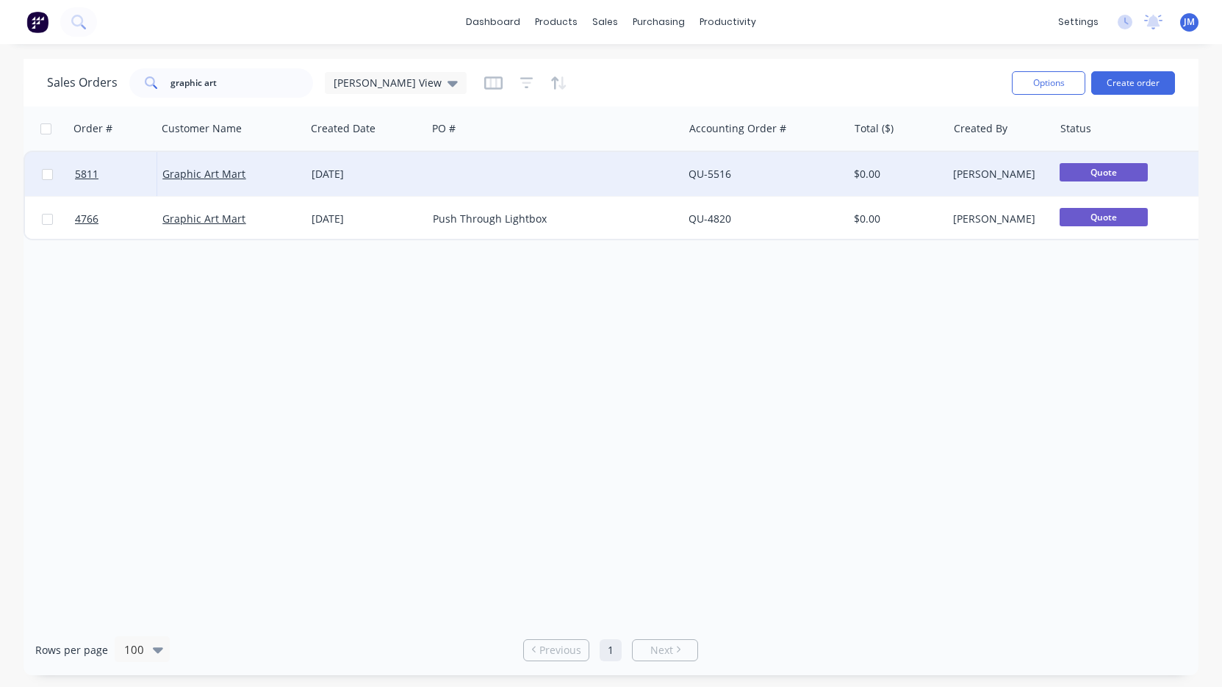
click at [652, 179] on div at bounding box center [555, 174] width 256 height 44
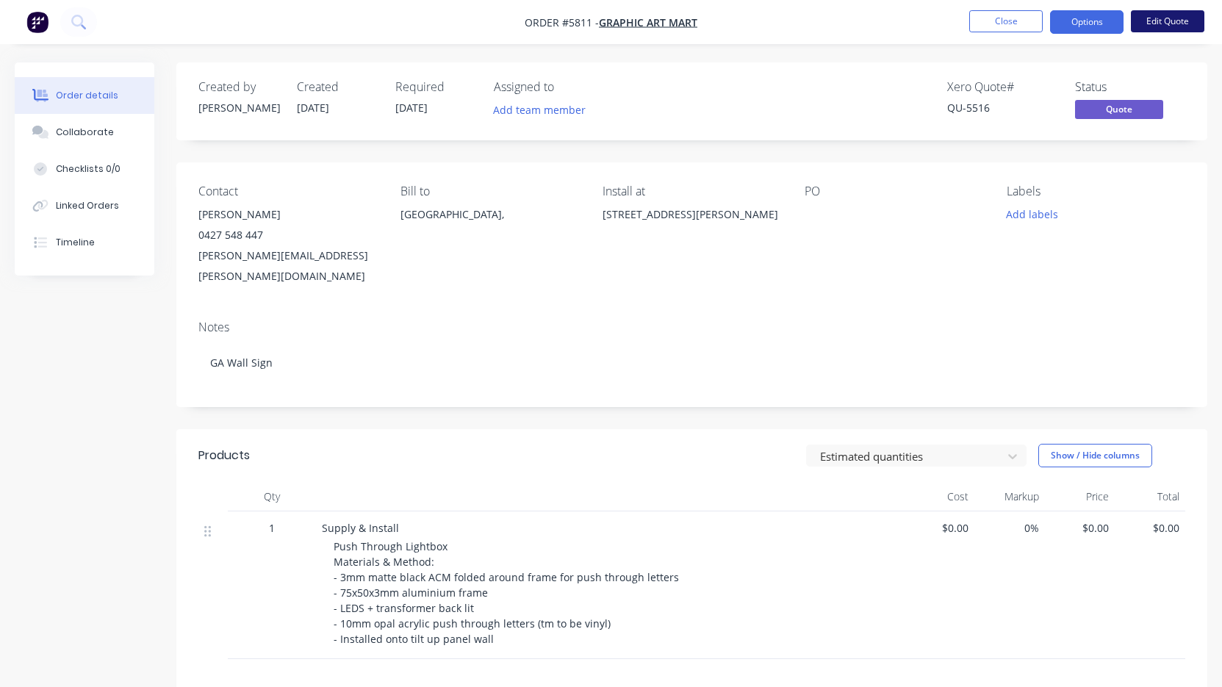
click at [1154, 23] on button "Edit Quote" at bounding box center [1167, 21] width 73 height 22
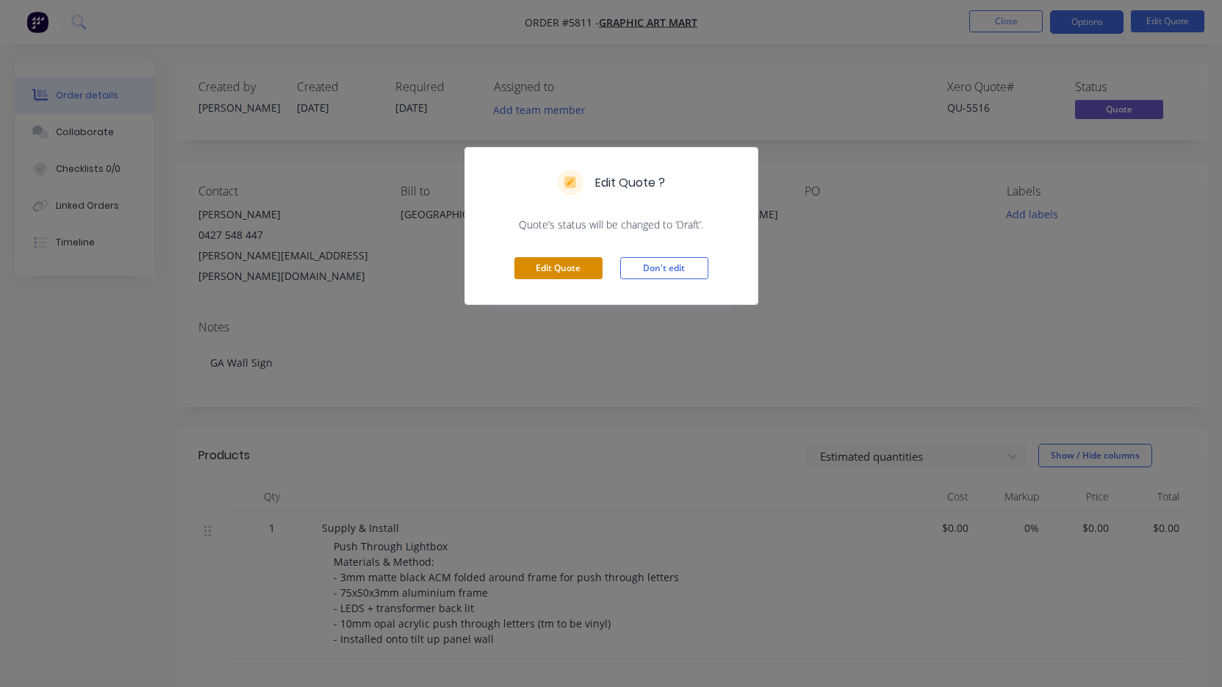
click at [571, 271] on button "Edit Quote" at bounding box center [558, 268] width 88 height 22
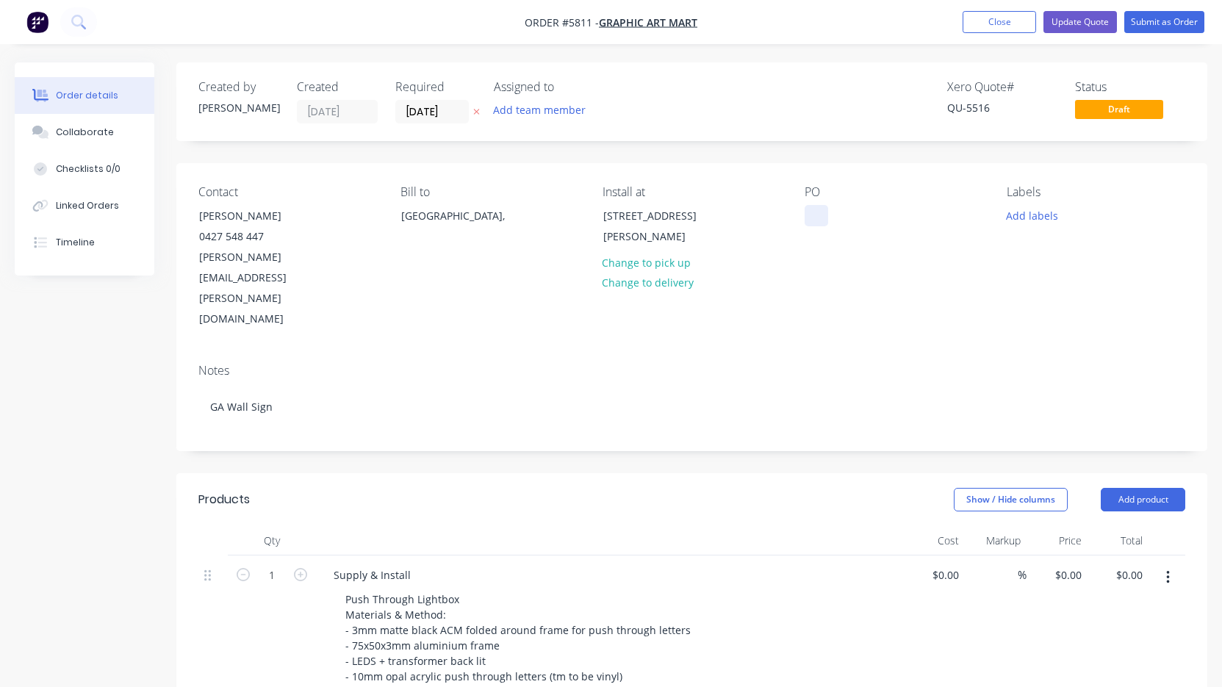
click at [824, 215] on div at bounding box center [817, 215] width 24 height 21
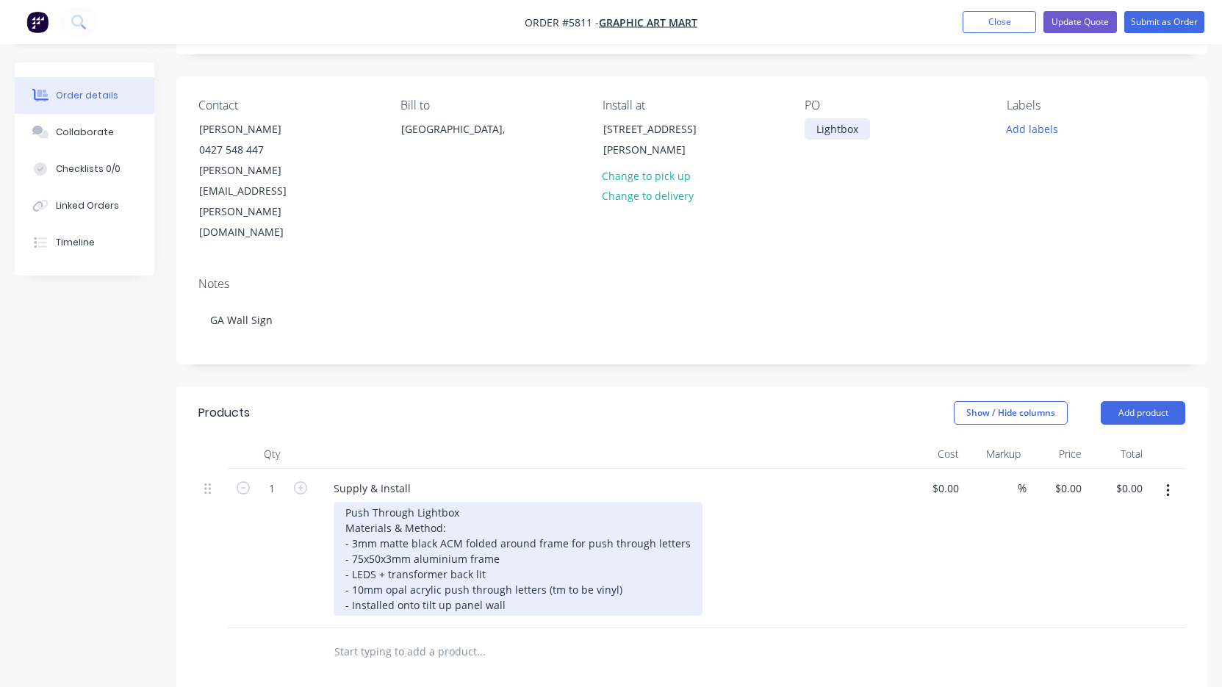
scroll to position [87, 0]
click at [339, 501] on div "Push Through Lightbox Materials & Method: - 3mm matte black ACM folded around f…" at bounding box center [518, 558] width 369 height 114
click at [342, 501] on div "Push Through Lightbox Materials & Method: - 3mm matte black ACM folded around f…" at bounding box center [518, 558] width 369 height 114
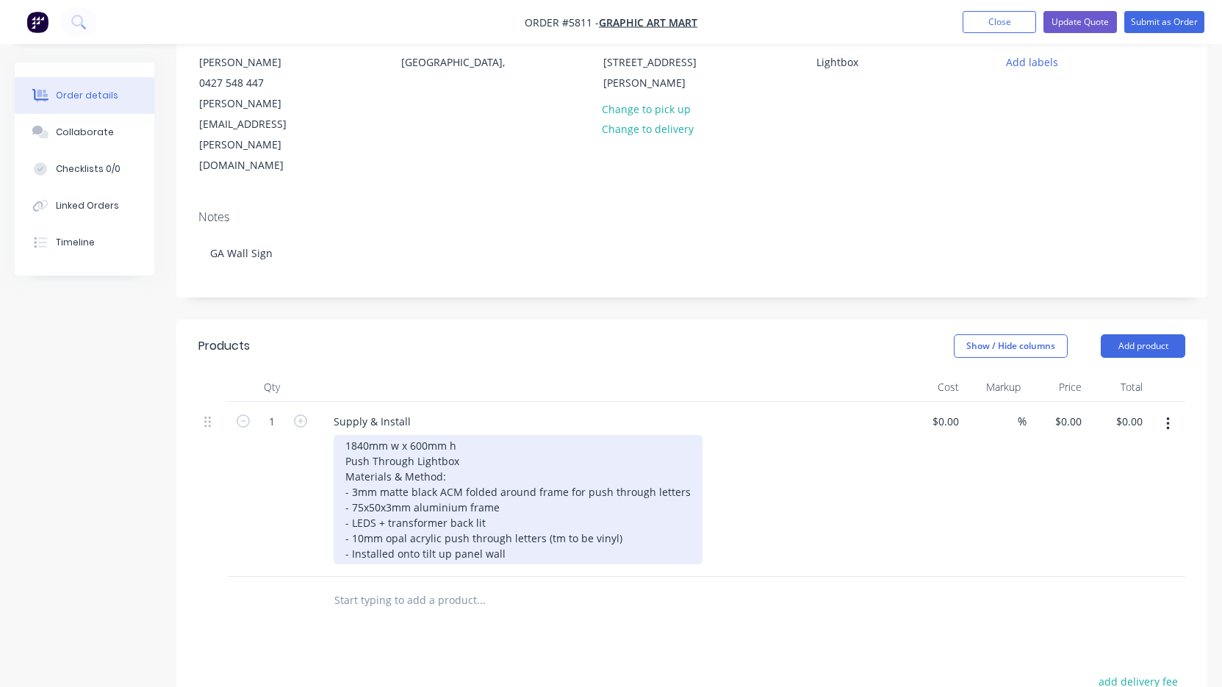
scroll to position [158, 0]
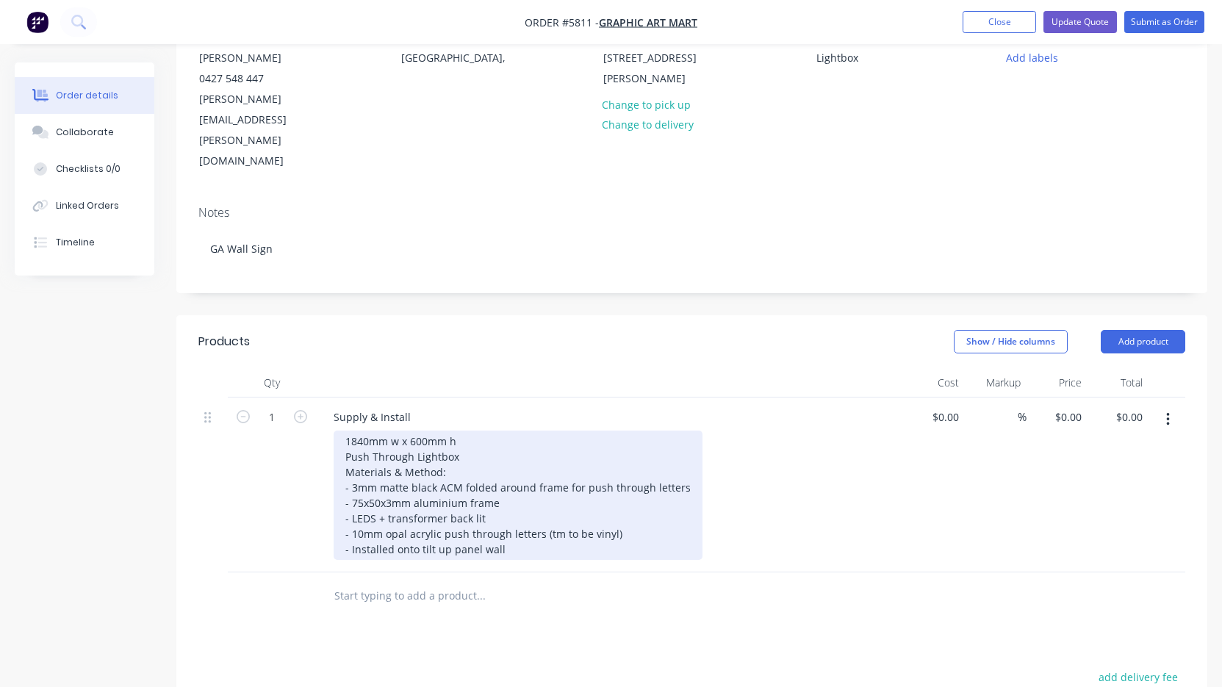
click at [422, 431] on div "1840mm w x 600mm h Push Through Lightbox Materials & Method: - 3mm matte black …" at bounding box center [518, 495] width 369 height 129
drag, startPoint x: 643, startPoint y: 472, endPoint x: 542, endPoint y: 472, distance: 101.4
click at [542, 472] on div "1840mm w x 600mm h Push Through Lightbox Materials & Method: - 3mm matte white …" at bounding box center [519, 495] width 370 height 129
drag, startPoint x: 525, startPoint y: 492, endPoint x: 398, endPoint y: 493, distance: 127.1
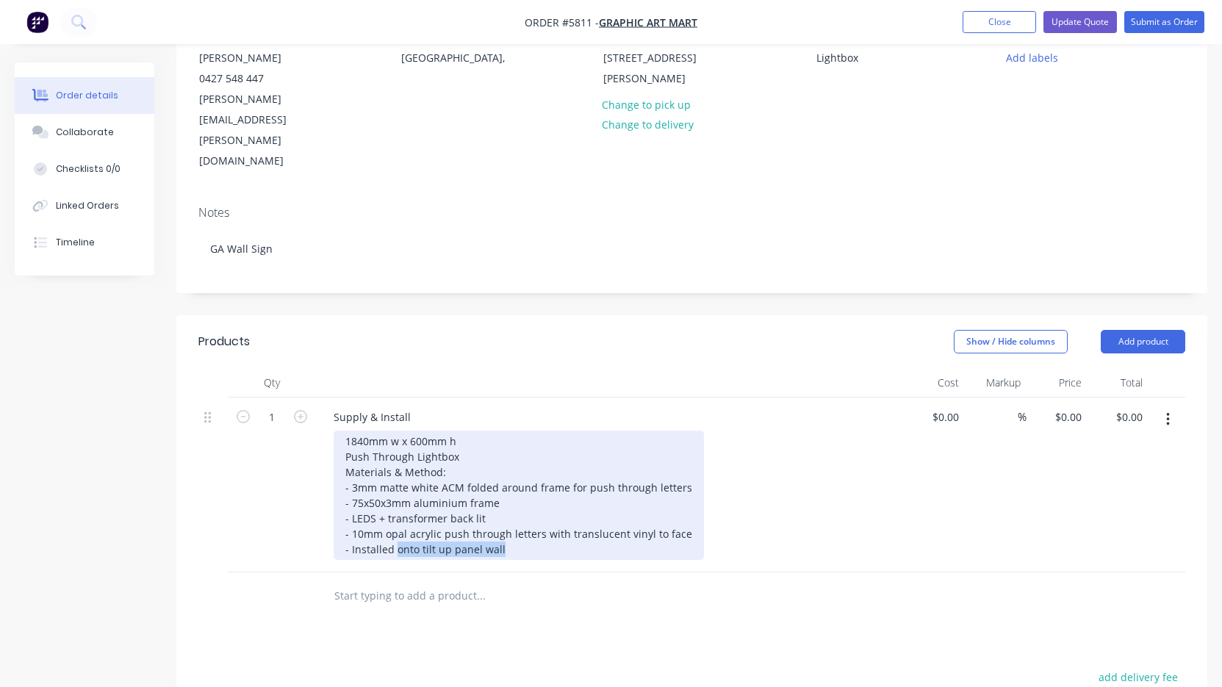
click at [398, 493] on div "1840mm w x 600mm h Push Through Lightbox Materials & Method: - 3mm matte white …" at bounding box center [519, 495] width 370 height 129
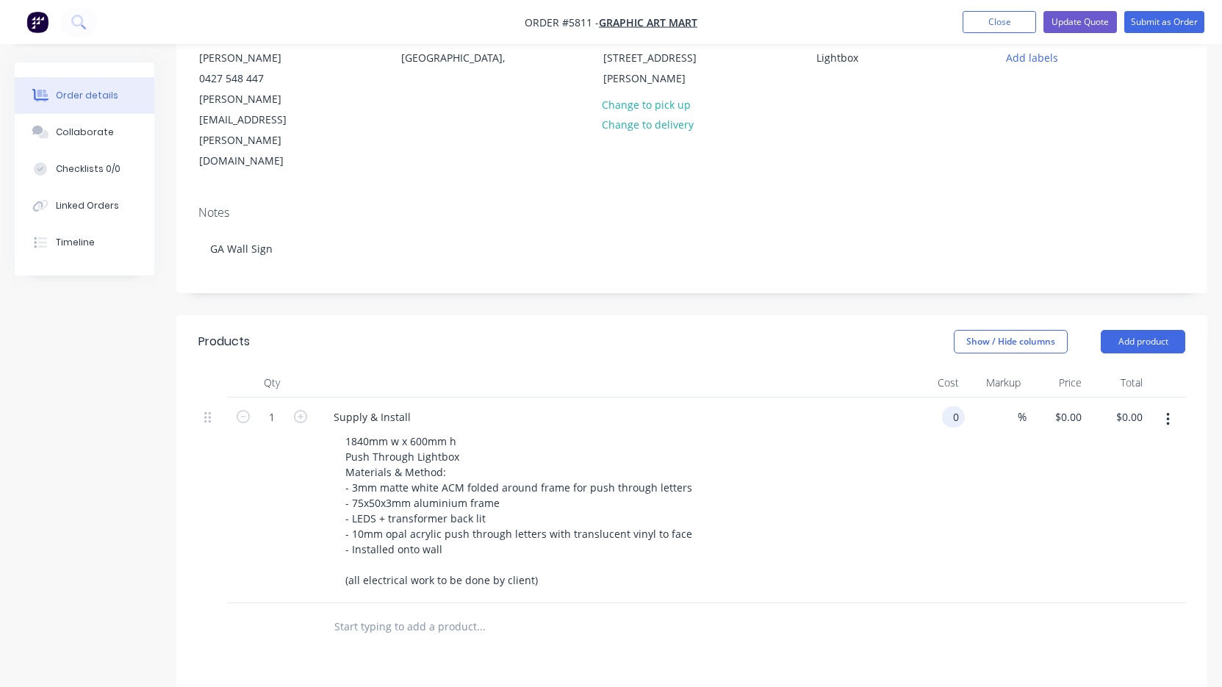
click at [944, 406] on div "0 0" at bounding box center [953, 416] width 23 height 21
type input "$2,985.00"
click at [924, 411] on div "$2,985.00 2985" at bounding box center [934, 501] width 61 height 206
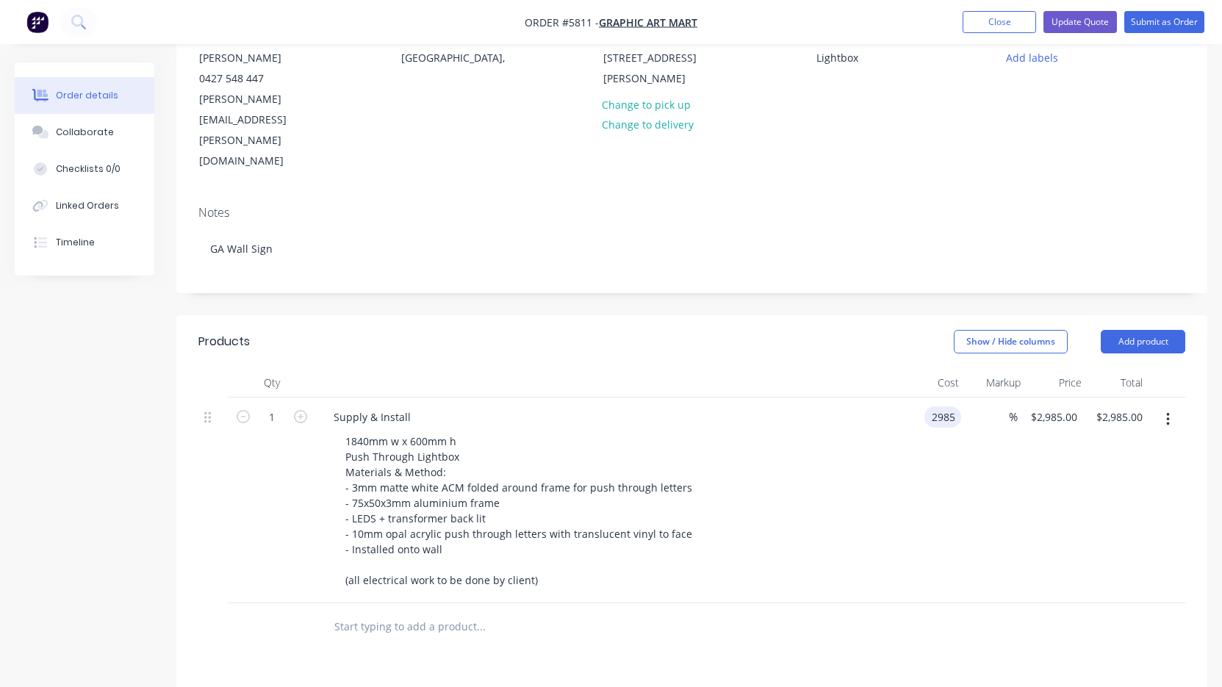
click at [946, 406] on input "2985" at bounding box center [945, 416] width 31 height 21
type input "$2,775.00"
click at [898, 453] on div "Supply & Install 1840mm w x 600mm h Push Through Lightbox Materials & Method: -…" at bounding box center [610, 501] width 588 height 206
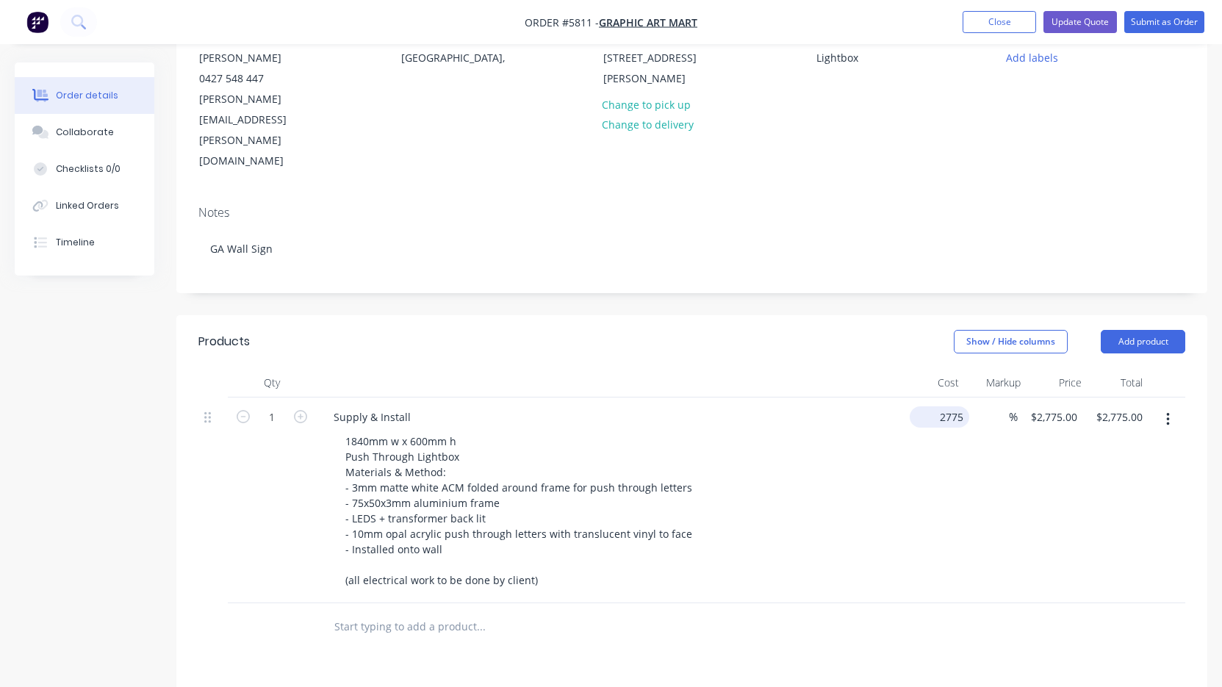
click at [939, 406] on input "2775" at bounding box center [943, 416] width 54 height 21
type input "$2,475.00"
click at [867, 475] on div "1840mm w x 600mm h Push Through Lightbox Materials & Method: - 3mm matte white …" at bounding box center [616, 511] width 564 height 160
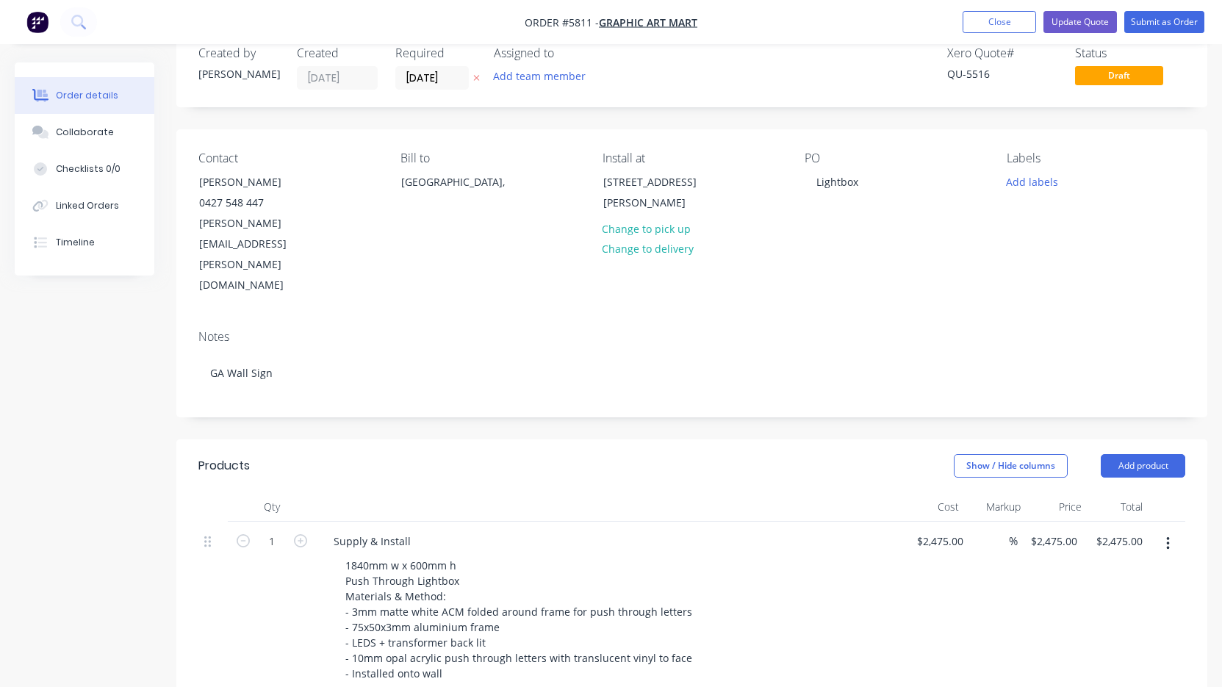
scroll to position [32, 0]
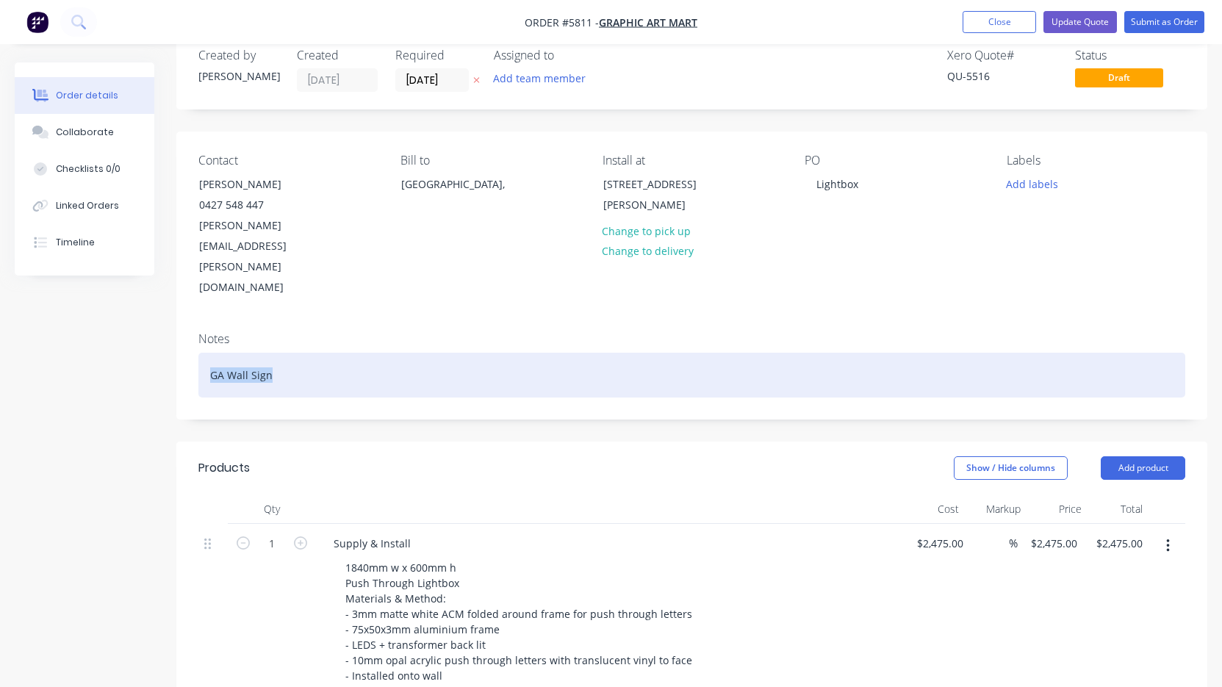
drag, startPoint x: 278, startPoint y: 309, endPoint x: 154, endPoint y: 309, distance: 124.2
click at [154, 309] on div "Created by [PERSON_NAME] Created [DATE] Required [DATE] Assigned to Add team me…" at bounding box center [611, 591] width 1193 height 1121
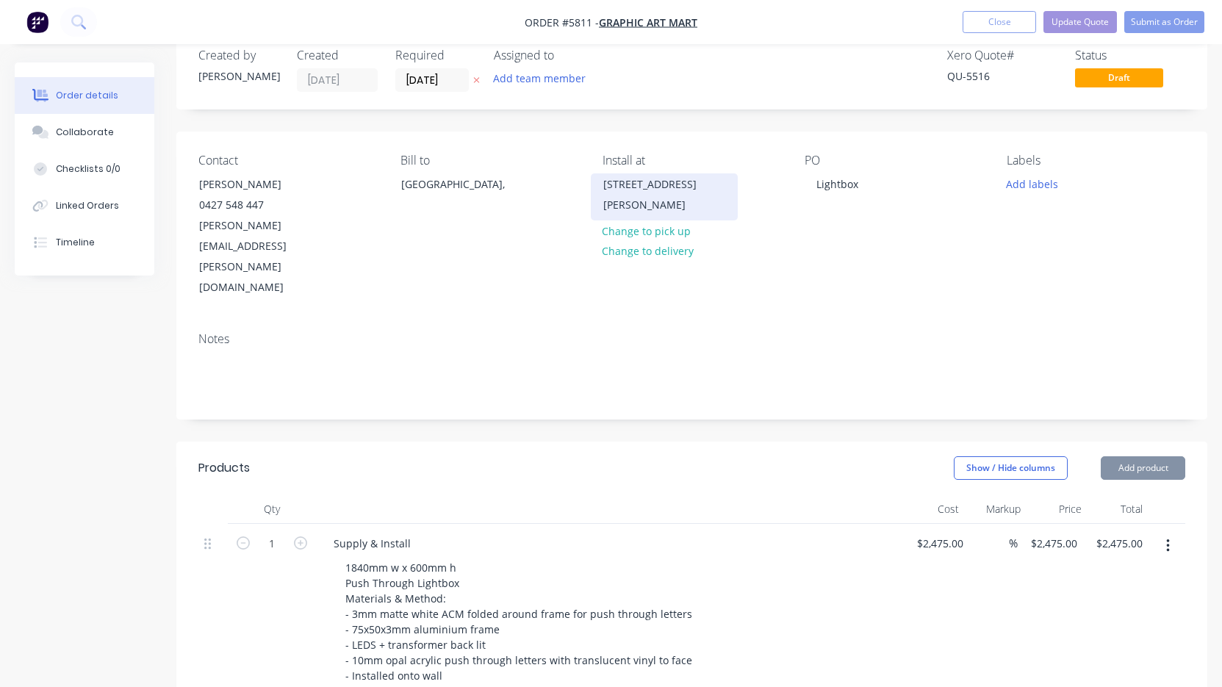
click at [664, 192] on div "[STREET_ADDRESS][PERSON_NAME]" at bounding box center [664, 194] width 122 height 41
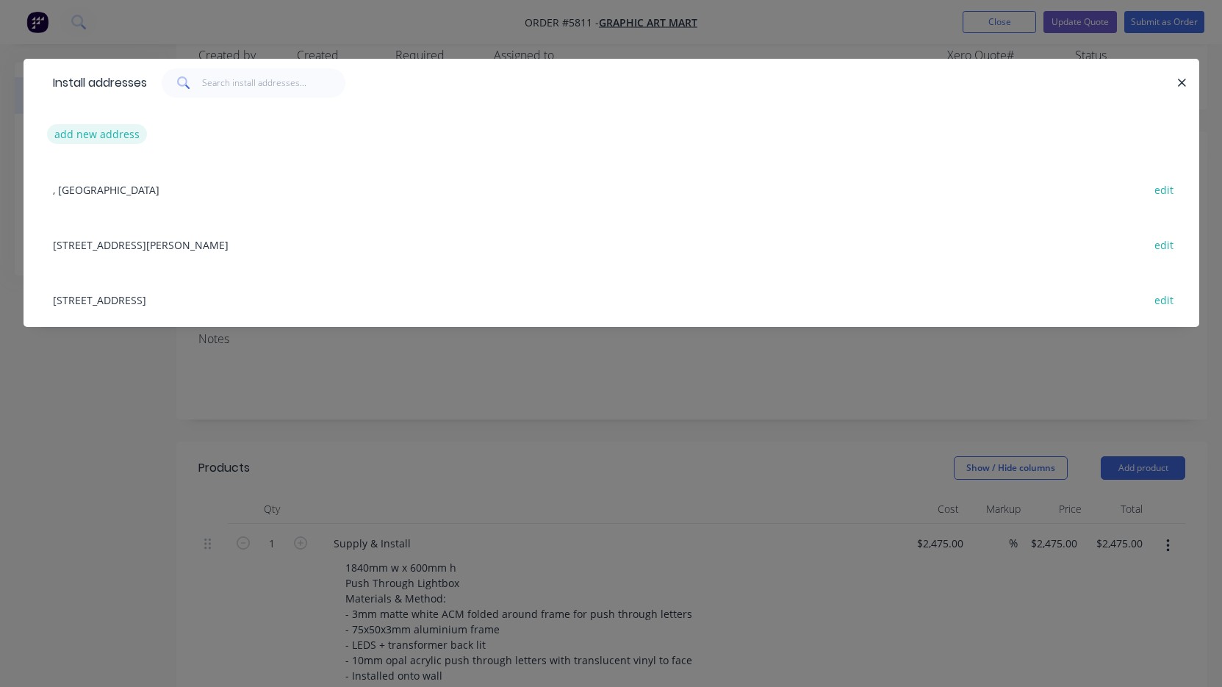
click at [101, 140] on button "add new address" at bounding box center [97, 134] width 101 height 20
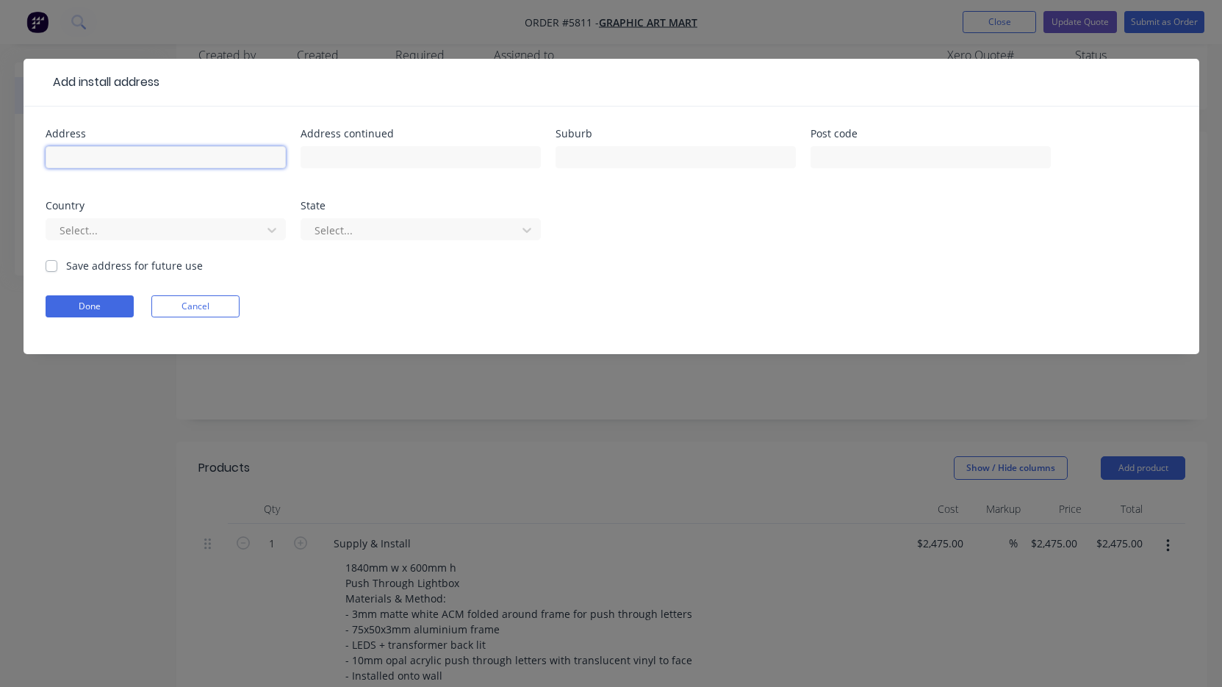
click at [101, 155] on input "text" at bounding box center [166, 157] width 240 height 22
type input "Perth metro area"
click at [84, 304] on button "Done" at bounding box center [90, 306] width 88 height 22
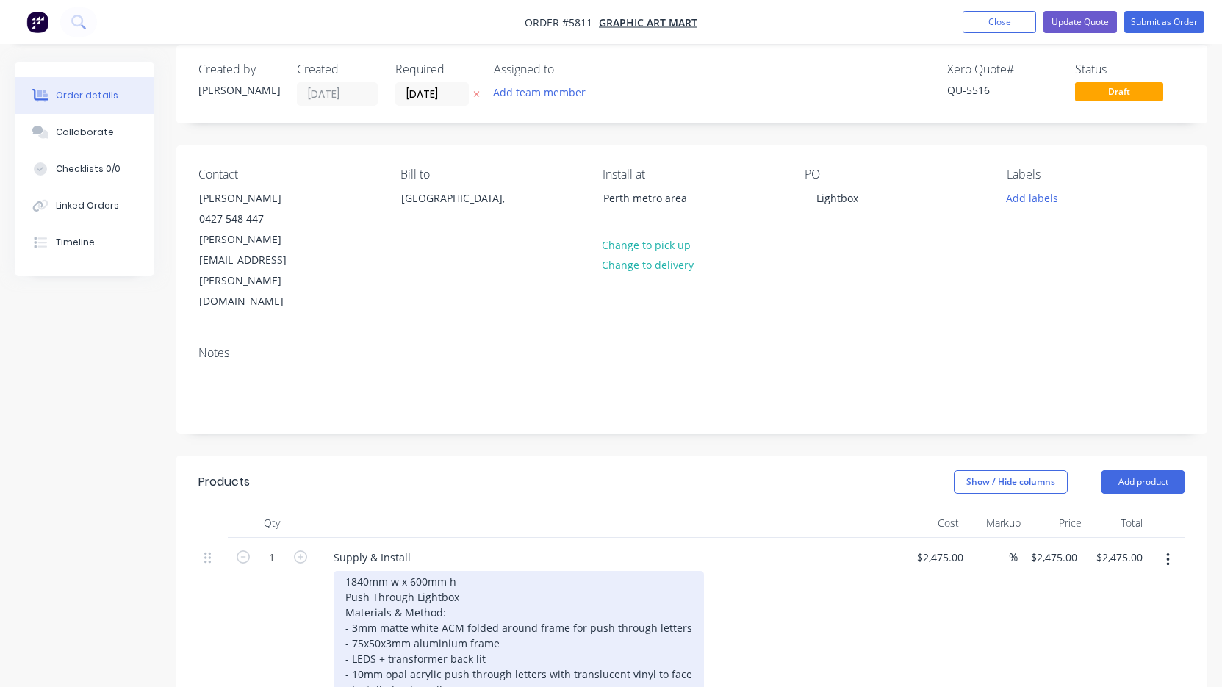
scroll to position [13, 0]
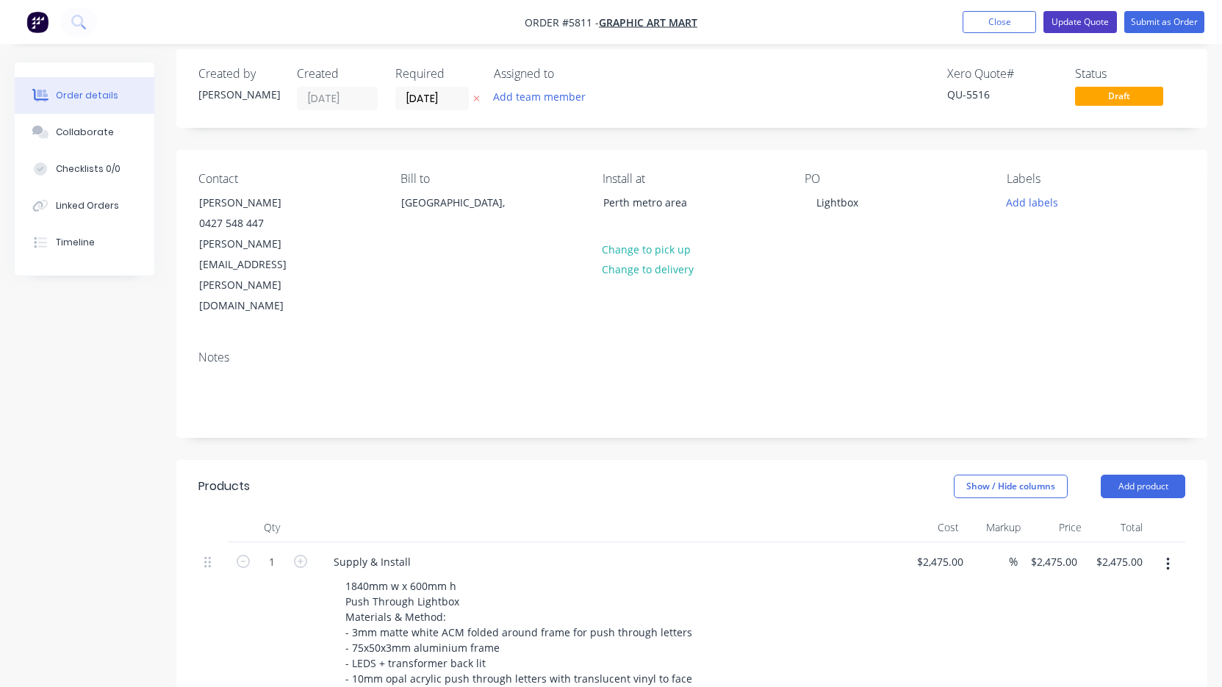
click at [1082, 25] on button "Update Quote" at bounding box center [1079, 22] width 73 height 22
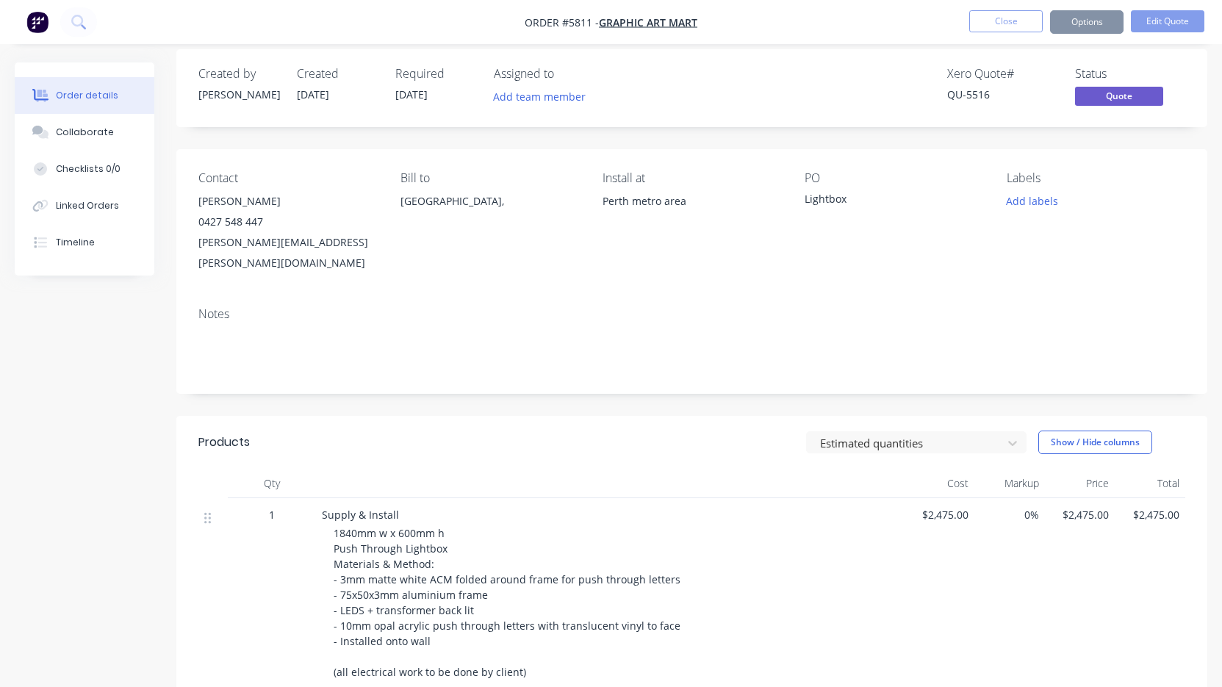
scroll to position [0, 0]
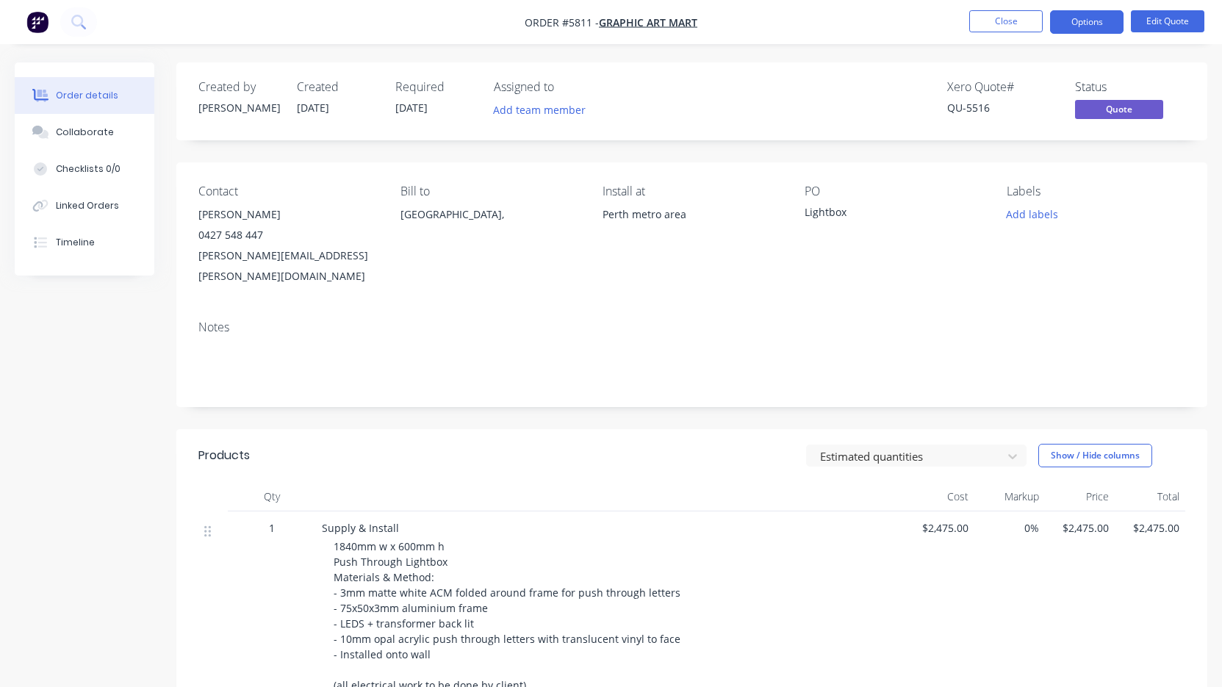
click at [1082, 25] on button "Options" at bounding box center [1086, 22] width 73 height 24
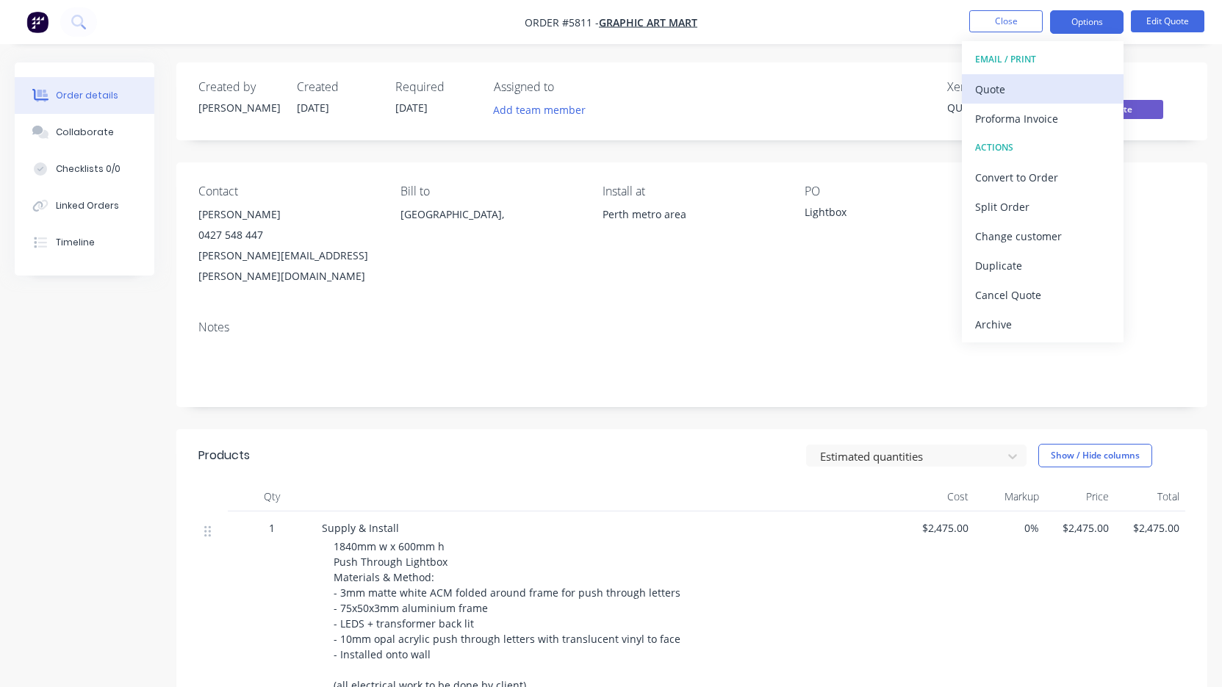
click at [1052, 87] on div "Quote" at bounding box center [1042, 89] width 135 height 21
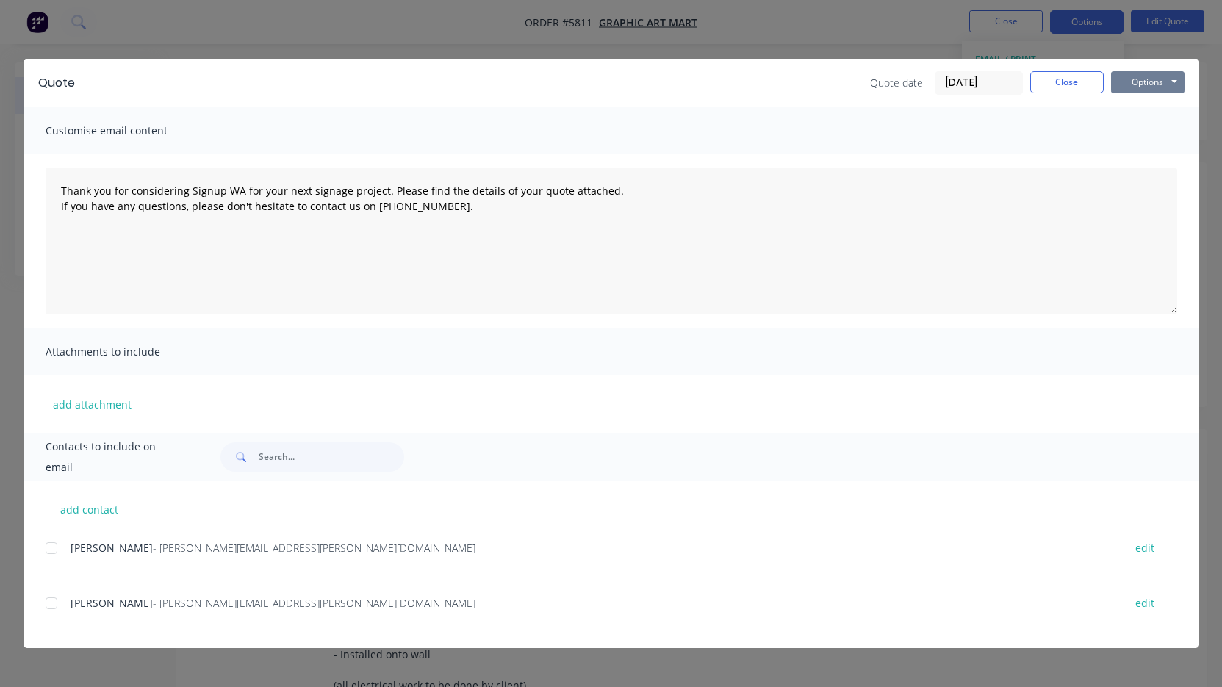
click at [1135, 85] on button "Options" at bounding box center [1147, 82] width 73 height 22
click at [1138, 131] on button "Print" at bounding box center [1158, 133] width 94 height 24
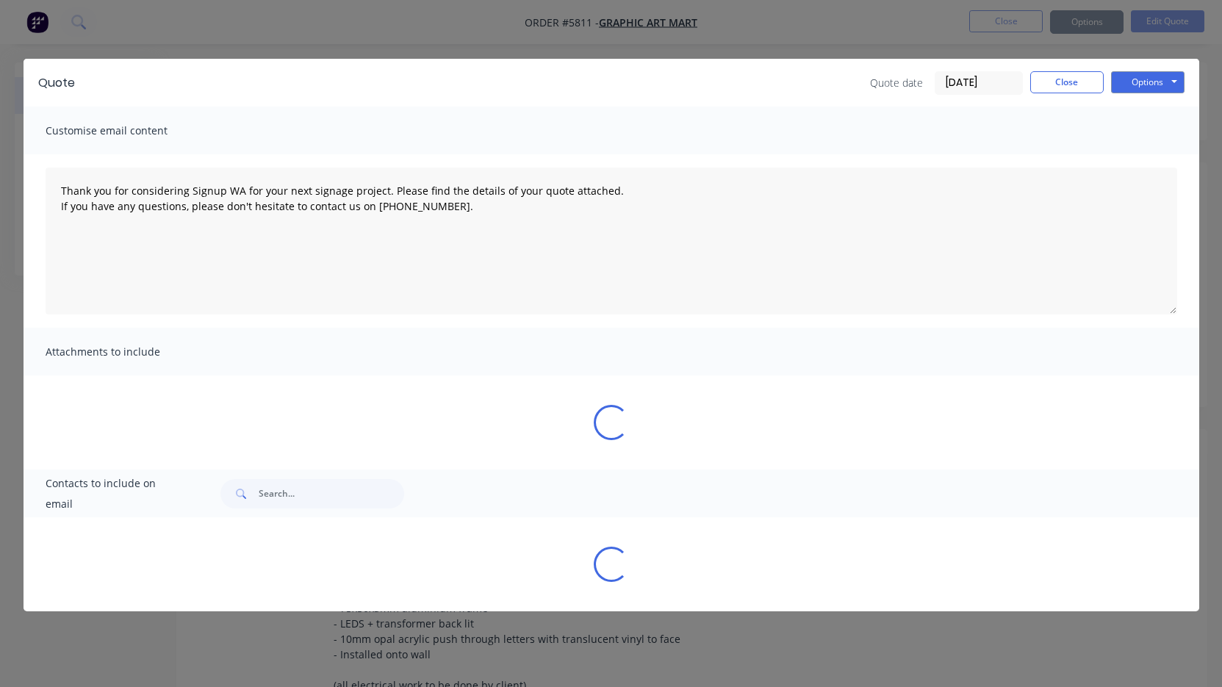
type textarea "Thank you for considering Signup WA for your next signage project. Please find …"
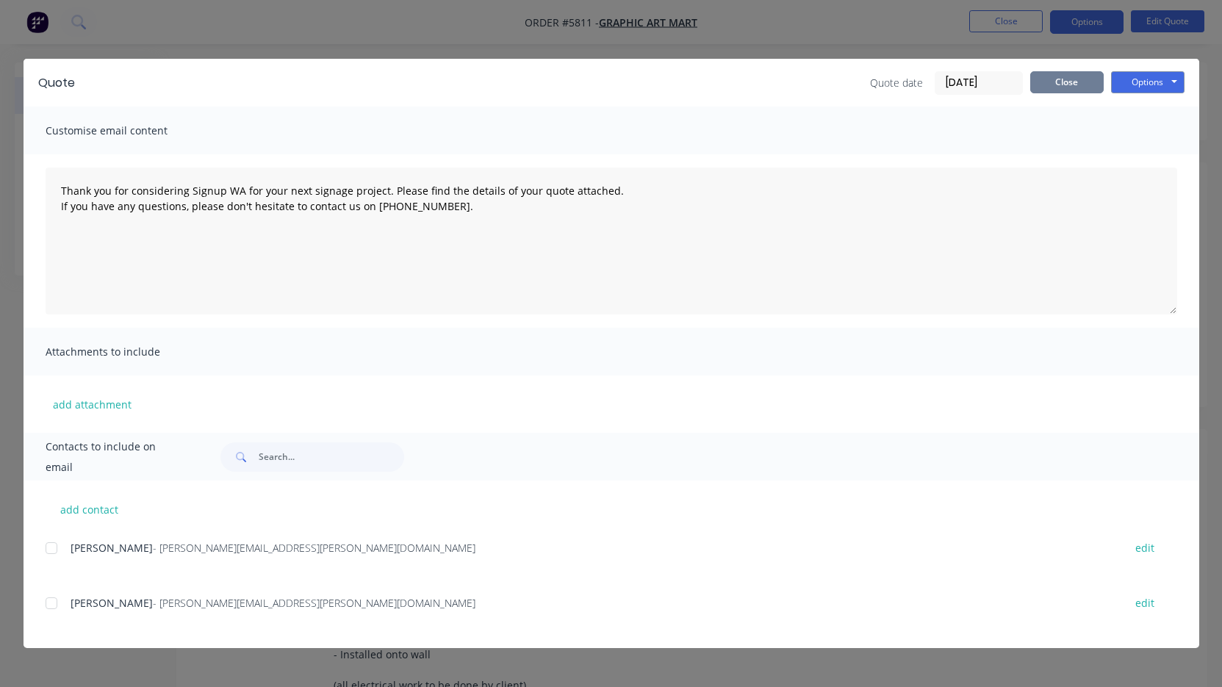
click at [1080, 84] on button "Close" at bounding box center [1066, 82] width 73 height 22
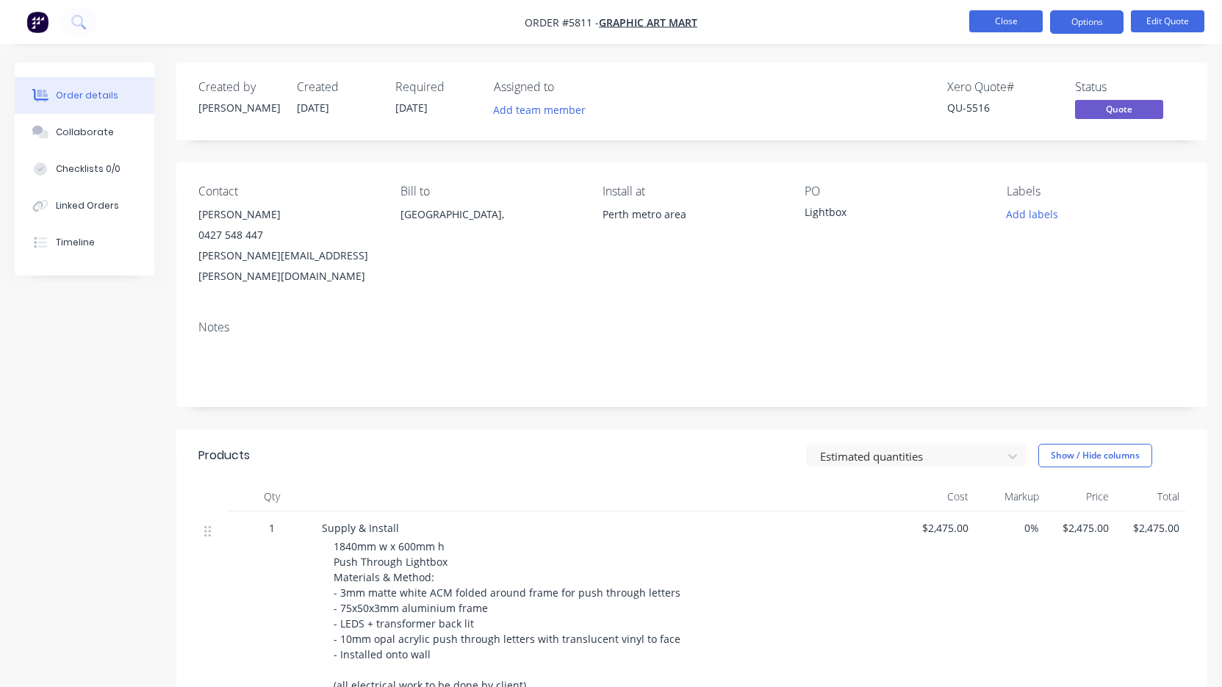
click at [993, 19] on button "Close" at bounding box center [1005, 21] width 73 height 22
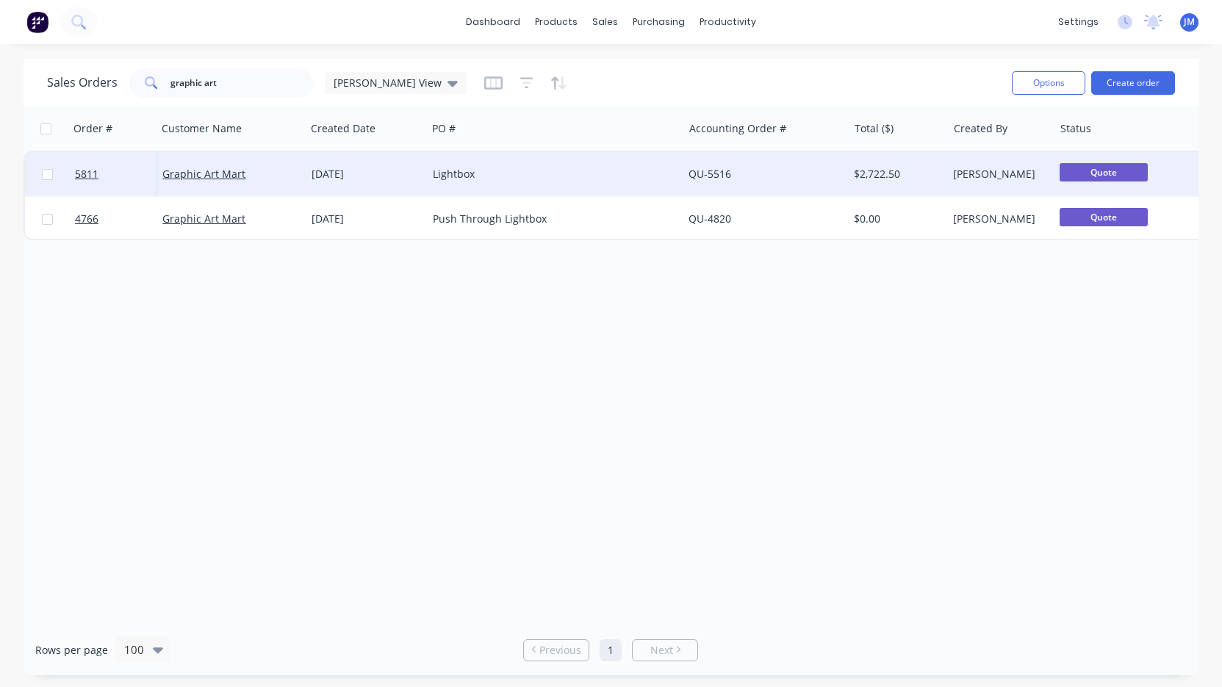
click at [459, 192] on div "Lightbox" at bounding box center [555, 174] width 256 height 44
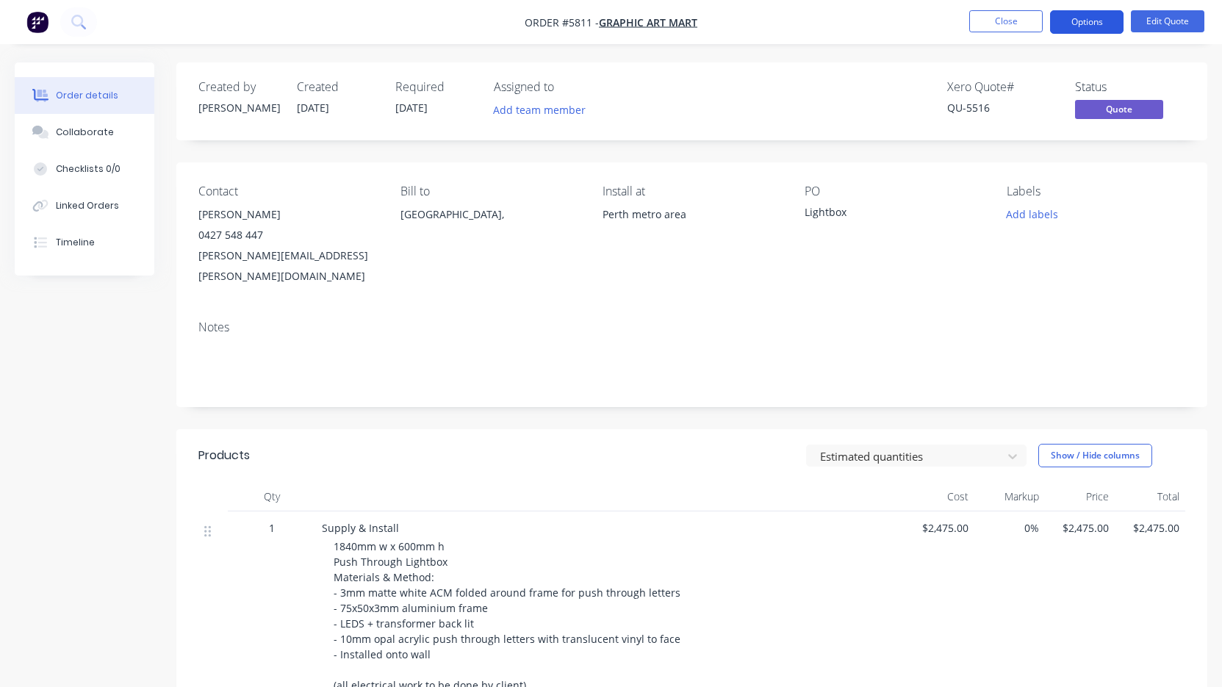
click at [1085, 18] on button "Options" at bounding box center [1086, 22] width 73 height 24
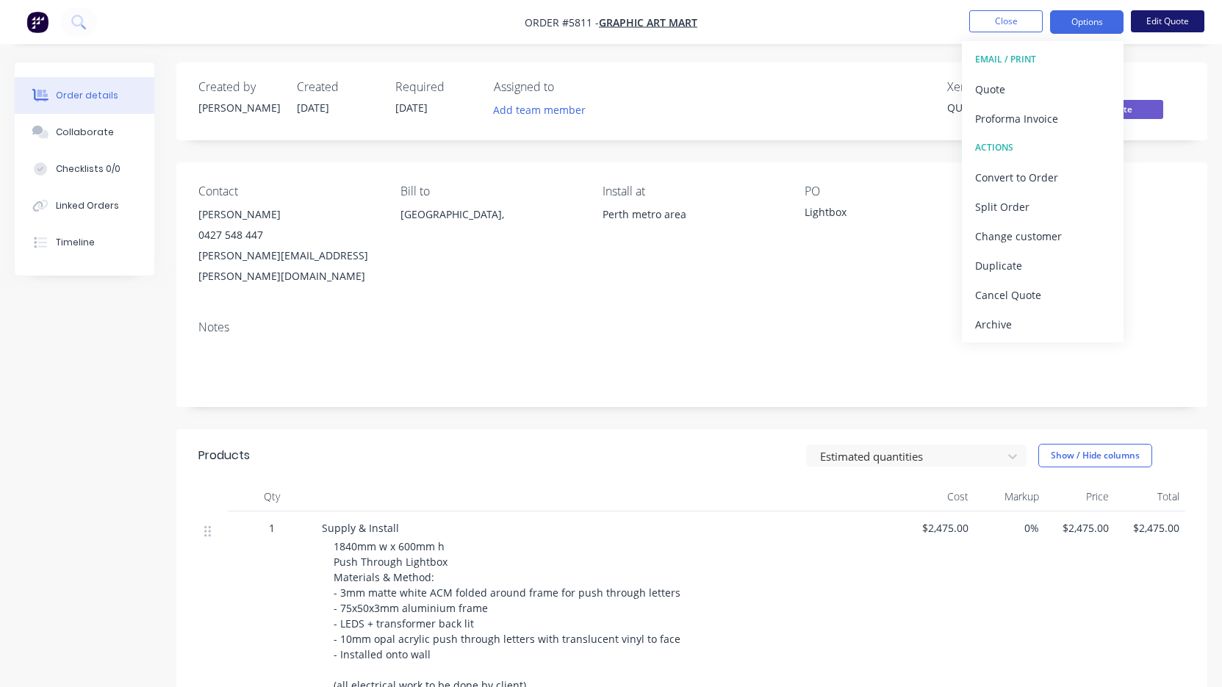
click at [1160, 18] on button "Edit Quote" at bounding box center [1167, 21] width 73 height 22
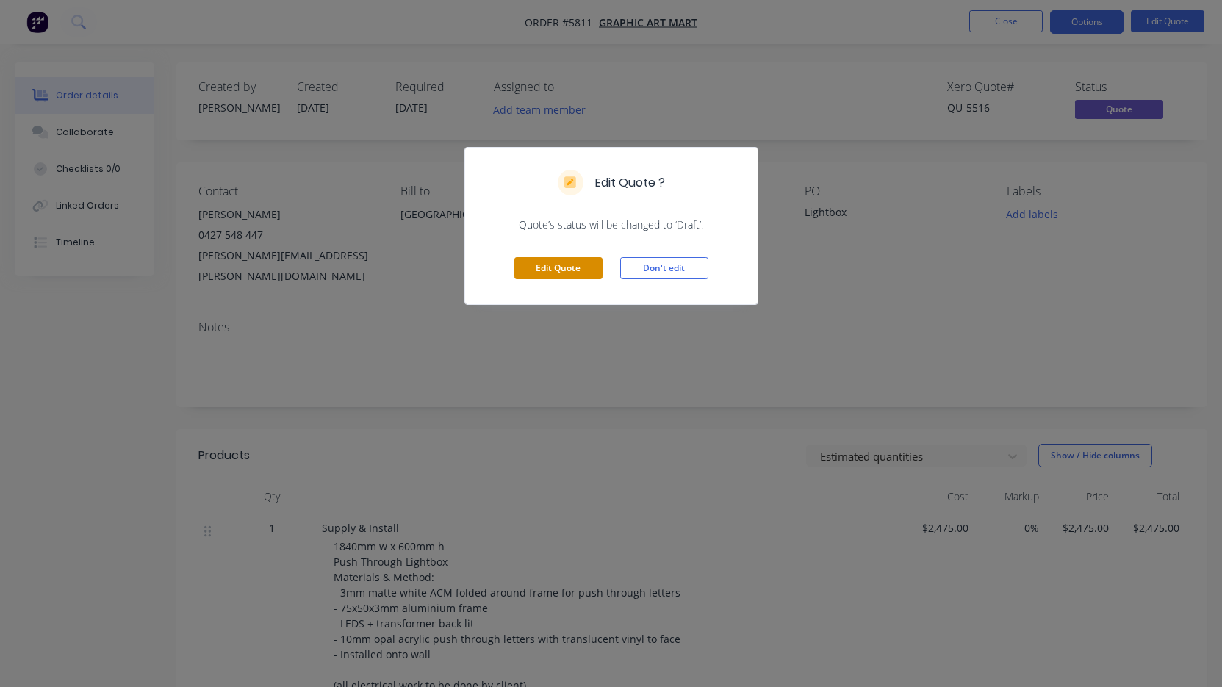
click at [572, 269] on button "Edit Quote" at bounding box center [558, 268] width 88 height 22
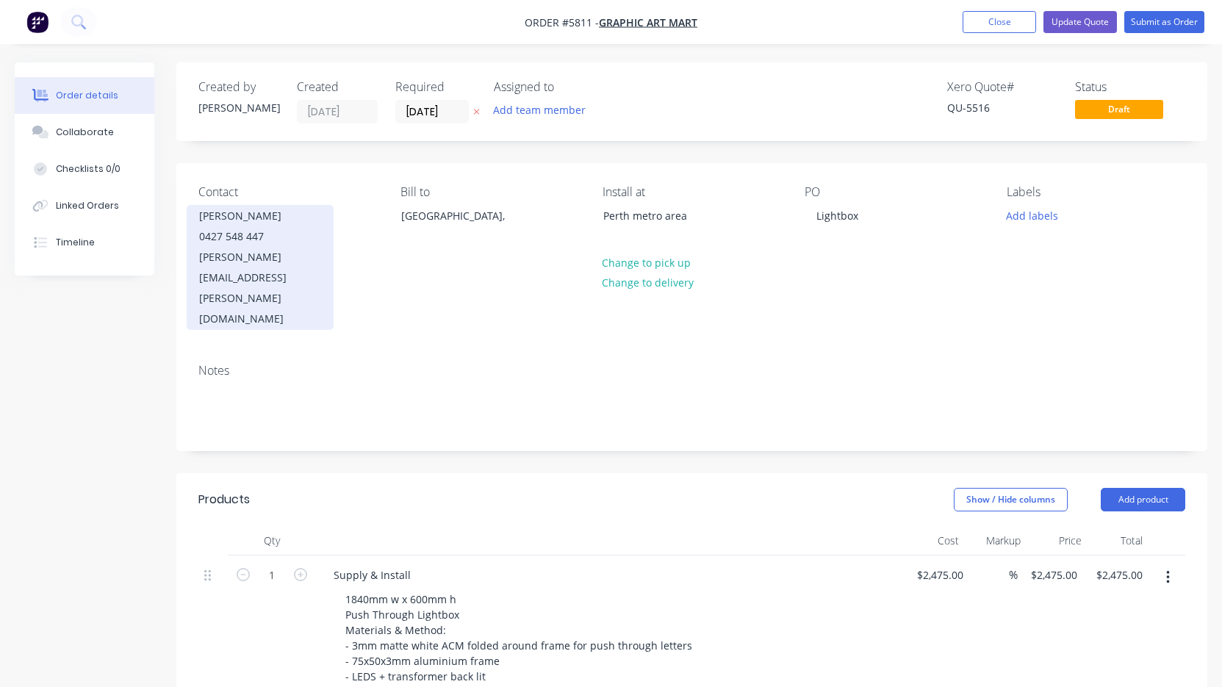
click at [235, 259] on div "[PERSON_NAME][EMAIL_ADDRESS][PERSON_NAME][DOMAIN_NAME]" at bounding box center [260, 288] width 122 height 82
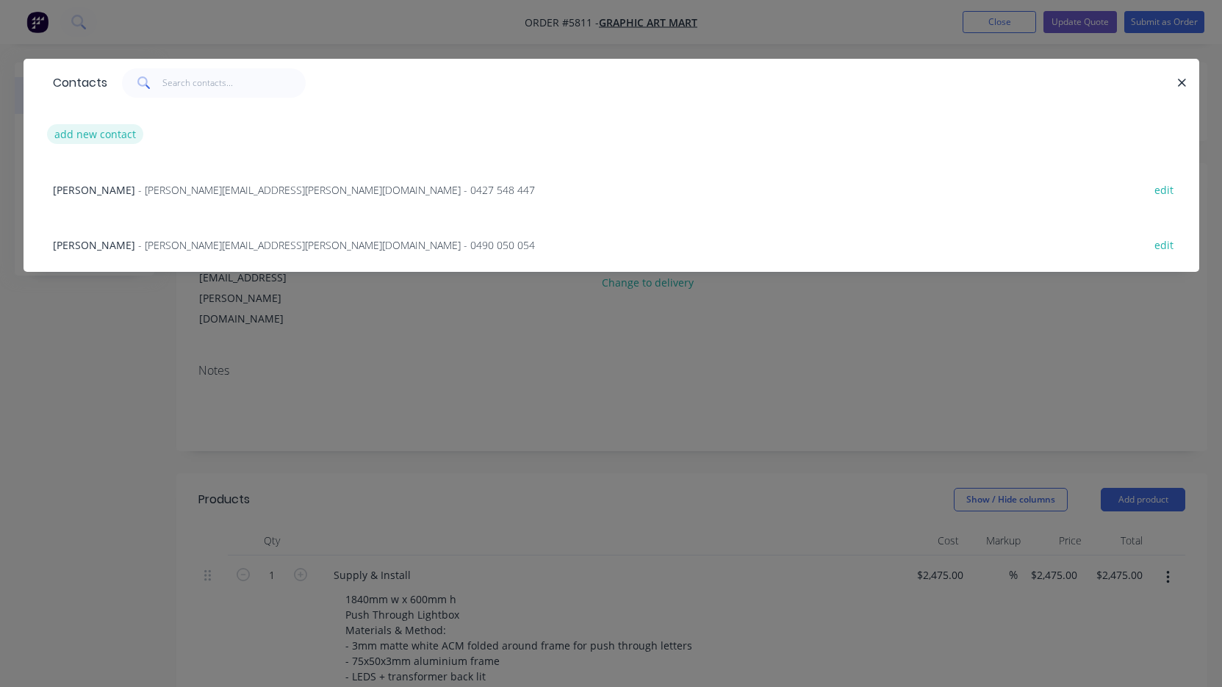
click at [113, 142] on button "add new contact" at bounding box center [95, 134] width 97 height 20
select select "AU"
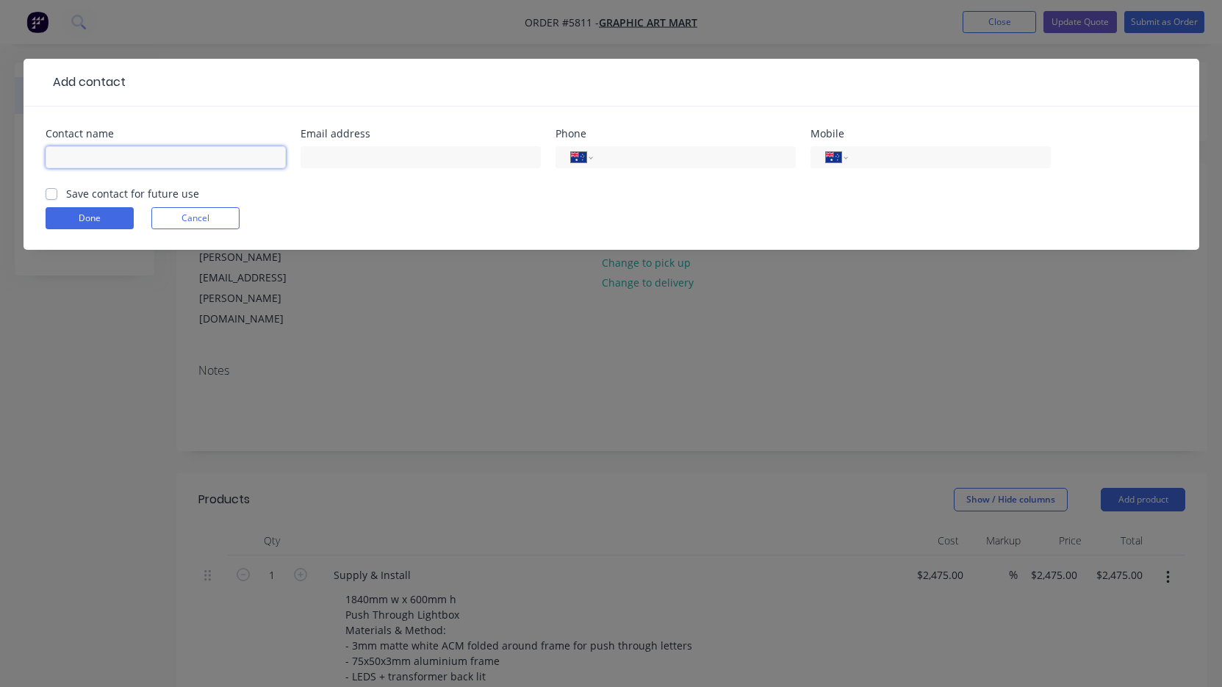
click at [132, 160] on input "text" at bounding box center [166, 157] width 240 height 22
paste input "[PERSON_NAME]"
click at [66, 190] on label "Save contact for future use" at bounding box center [132, 193] width 133 height 15
click at [54, 190] on input "Save contact for future use" at bounding box center [52, 193] width 12 height 14
click at [955, 154] on input "tel" at bounding box center [946, 157] width 176 height 17
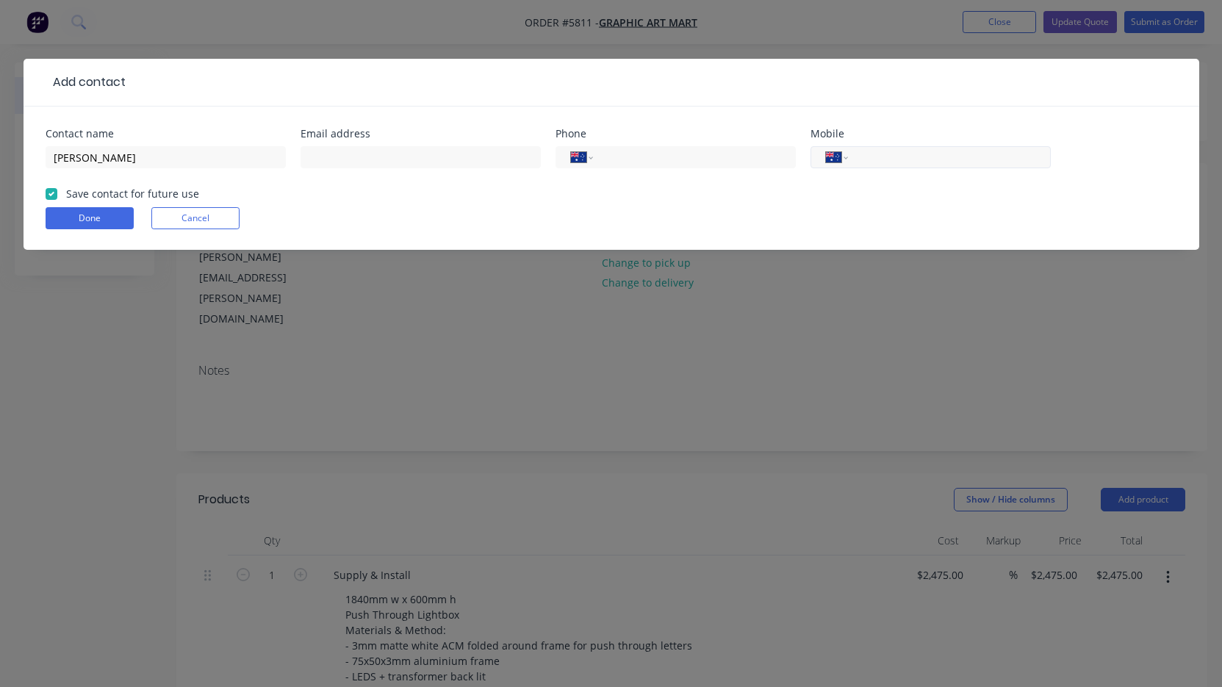
paste input "0437 010 99"
click at [440, 168] on input "text" at bounding box center [421, 157] width 240 height 22
paste input "[PERSON_NAME][EMAIL_ADDRESS][PERSON_NAME][DOMAIN_NAME]"
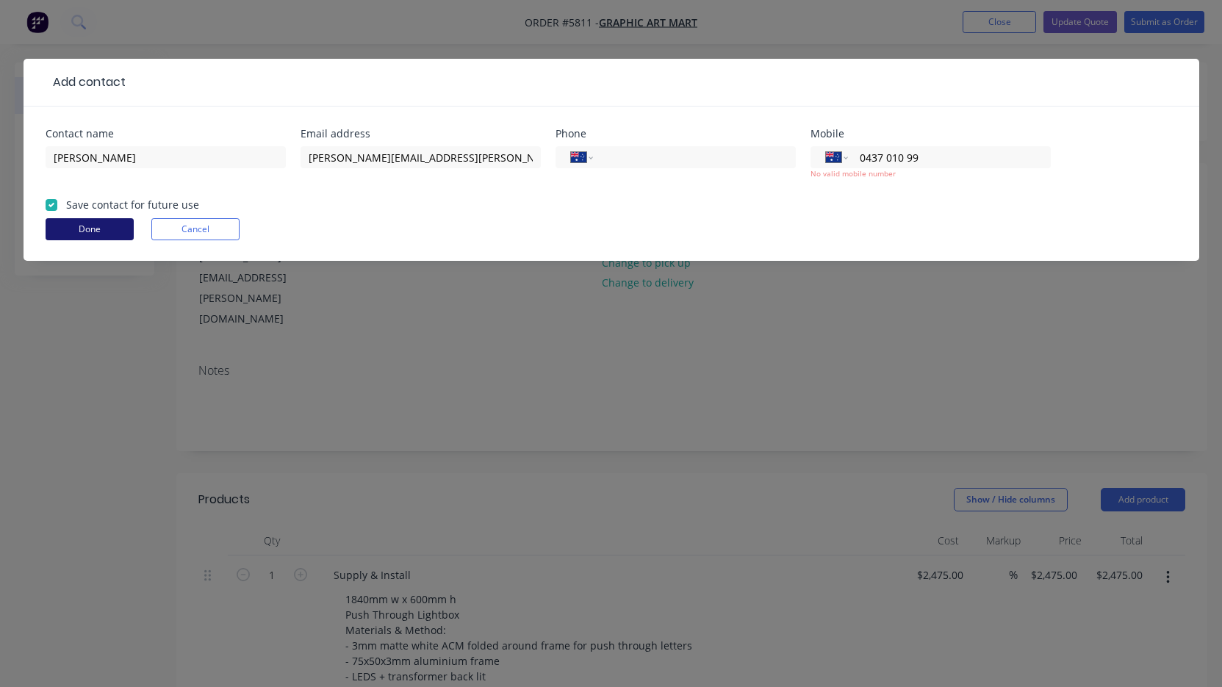
click at [61, 228] on button "Done" at bounding box center [90, 229] width 88 height 22
click at [71, 228] on button "Done" at bounding box center [90, 229] width 88 height 22
click at [87, 231] on button "Done" at bounding box center [90, 229] width 88 height 22
click at [106, 234] on button "Done" at bounding box center [90, 229] width 88 height 22
click at [89, 231] on button "Done" at bounding box center [90, 229] width 88 height 22
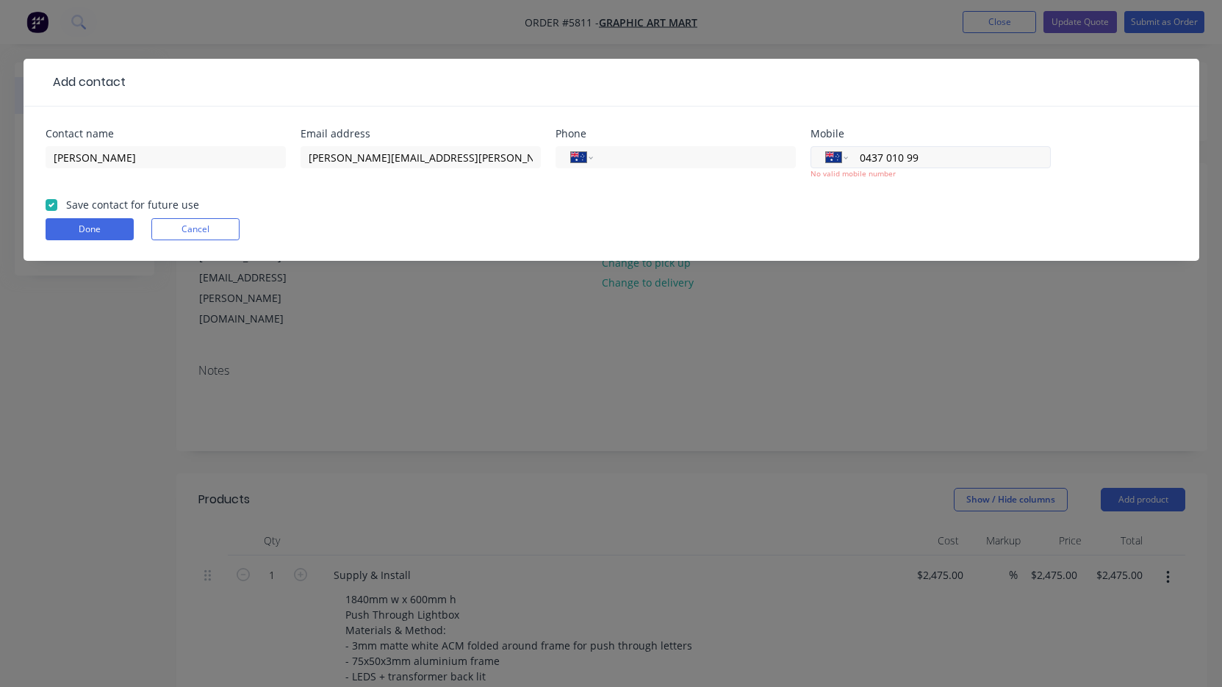
click at [883, 161] on input "0437 010 99" at bounding box center [946, 157] width 176 height 17
click at [941, 154] on input "0437 010 99" at bounding box center [946, 157] width 176 height 17
click at [98, 236] on button "Done" at bounding box center [90, 229] width 88 height 22
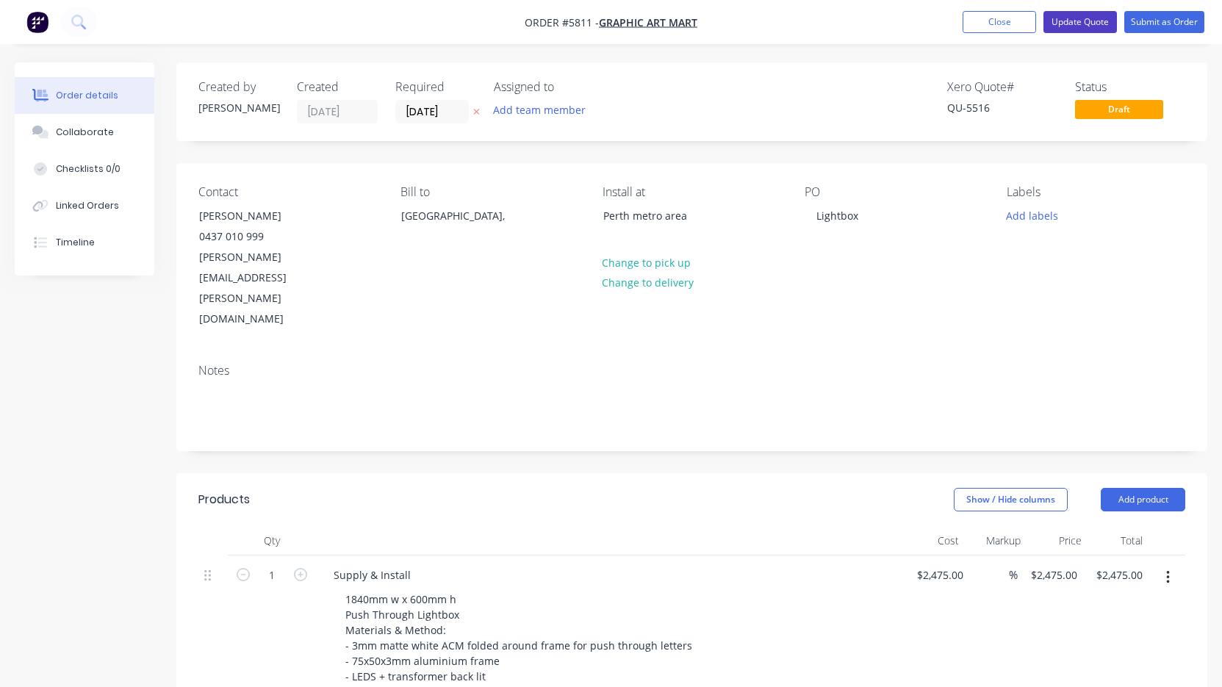
click at [1071, 19] on button "Update Quote" at bounding box center [1079, 22] width 73 height 22
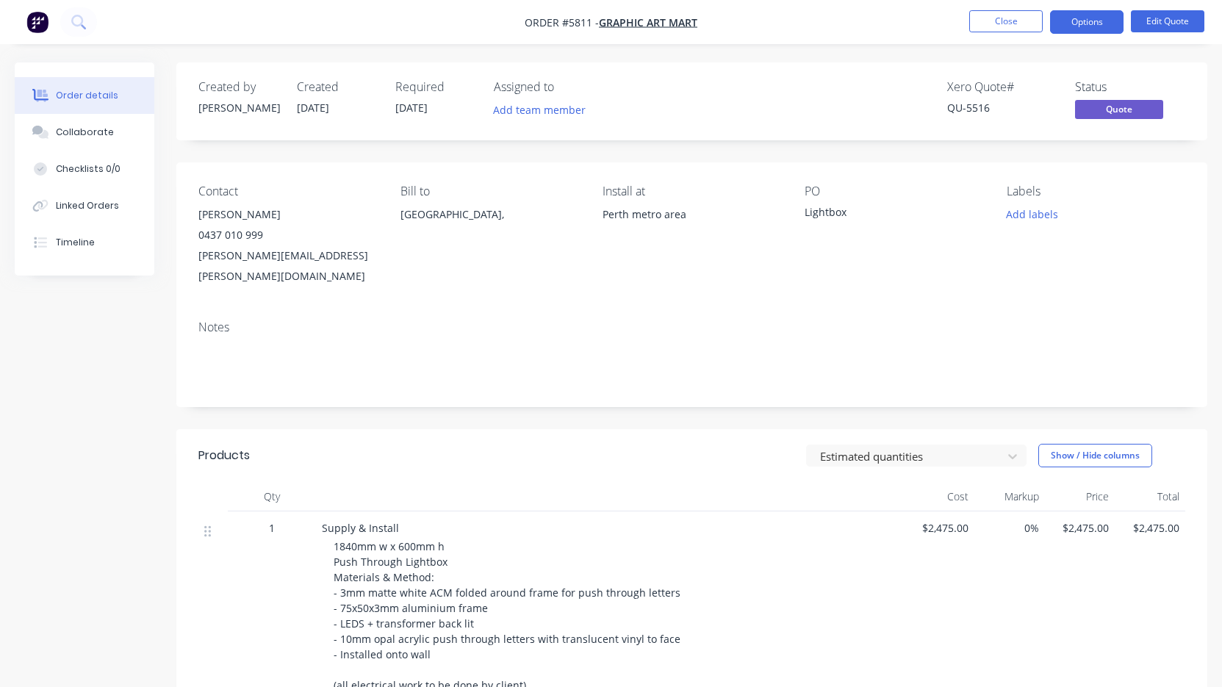
click at [1071, 19] on button "Options" at bounding box center [1086, 22] width 73 height 24
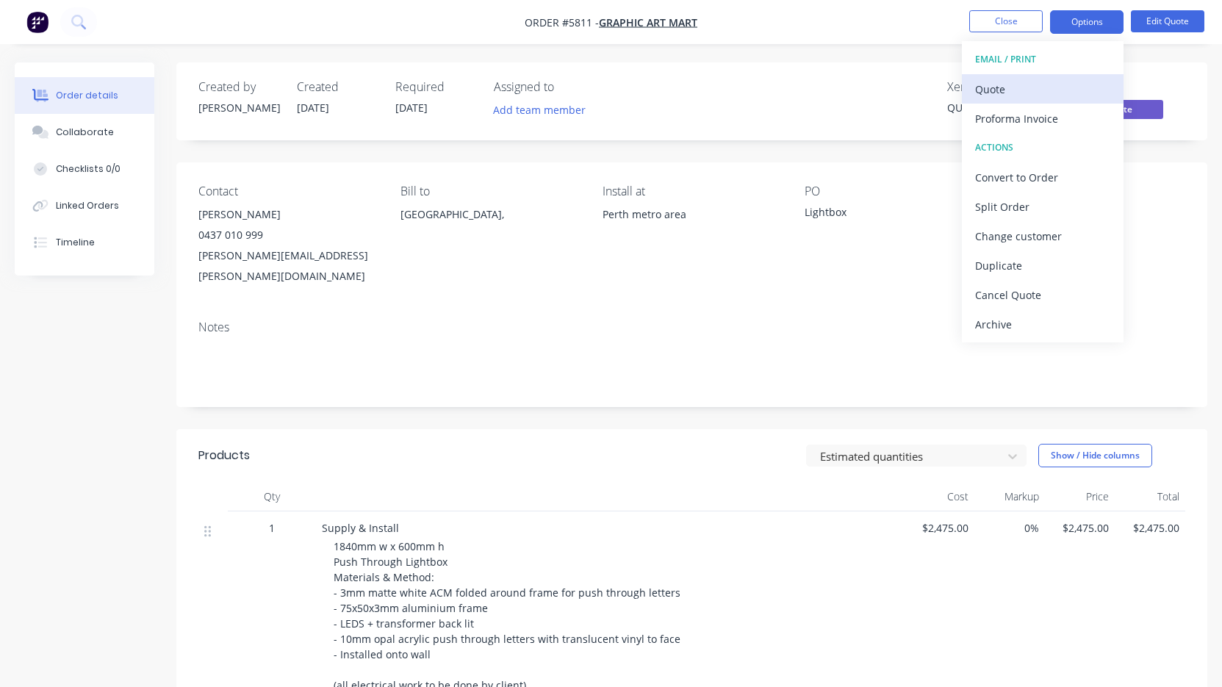
click at [1055, 86] on div "Quote" at bounding box center [1042, 89] width 135 height 21
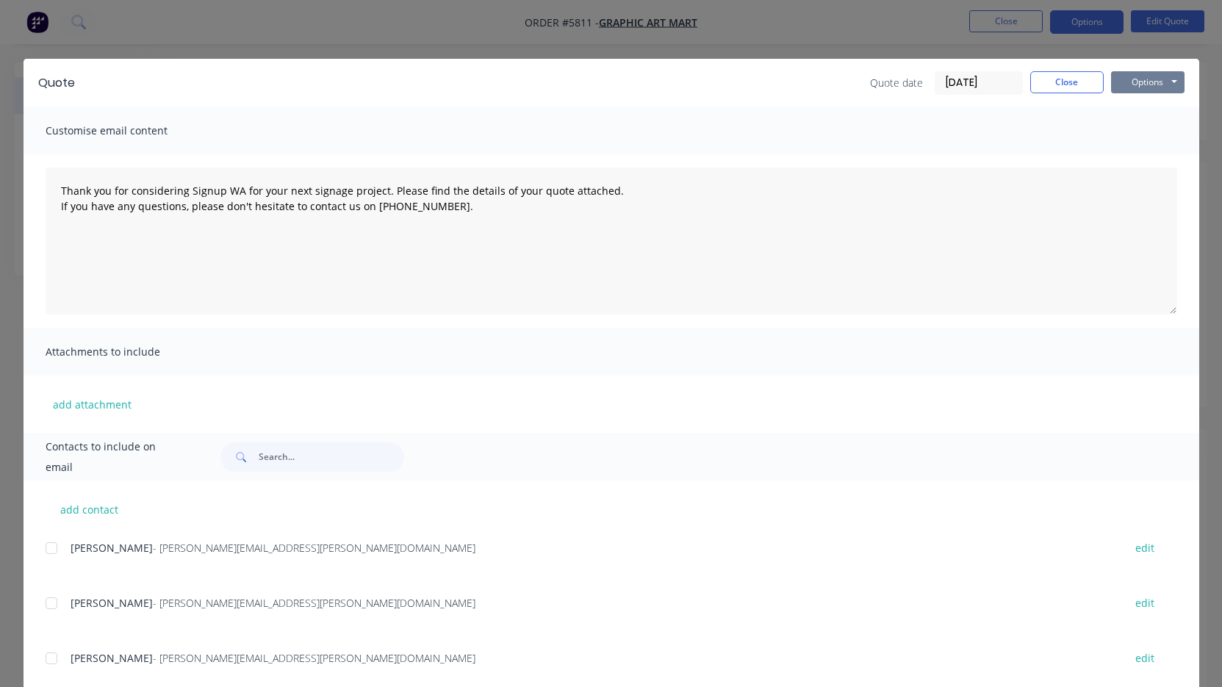
click at [1147, 89] on button "Options" at bounding box center [1147, 82] width 73 height 22
click at [1143, 129] on button "Print" at bounding box center [1158, 133] width 94 height 24
click at [1088, 79] on button "Close" at bounding box center [1066, 82] width 73 height 22
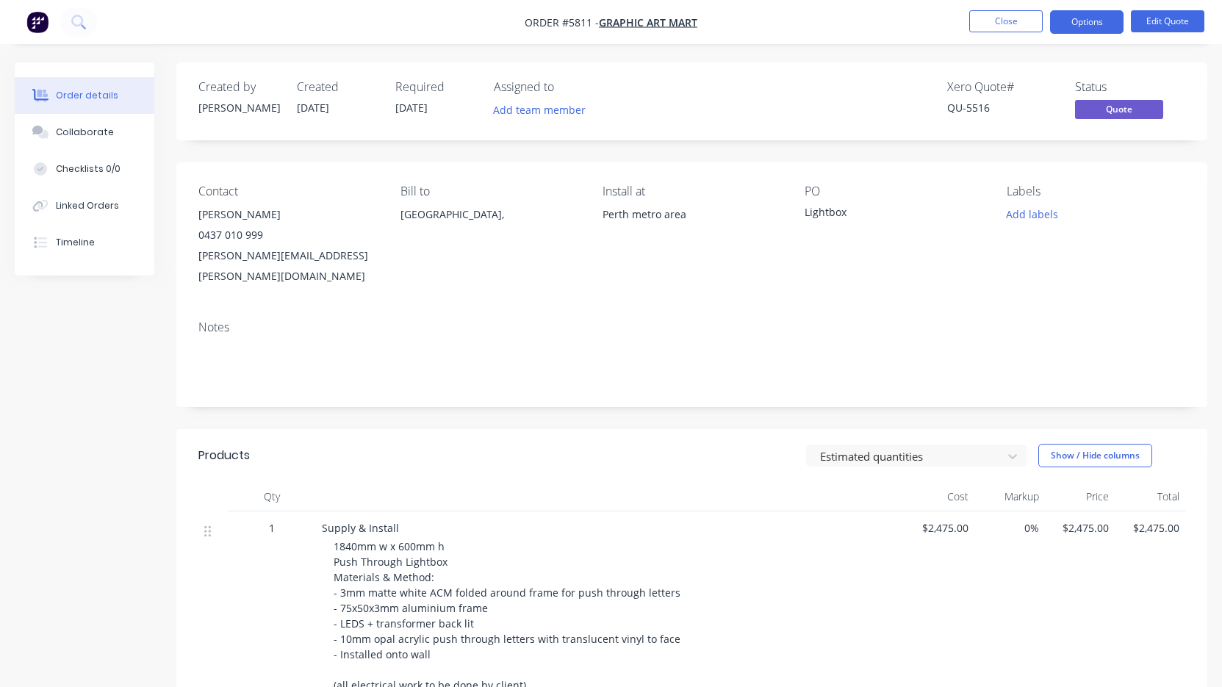
click at [1013, 36] on nav "Order #5811 - Graphic Art Mart Close Options Edit Quote" at bounding box center [611, 22] width 1222 height 44
click at [1005, 24] on button "Close" at bounding box center [1005, 21] width 73 height 22
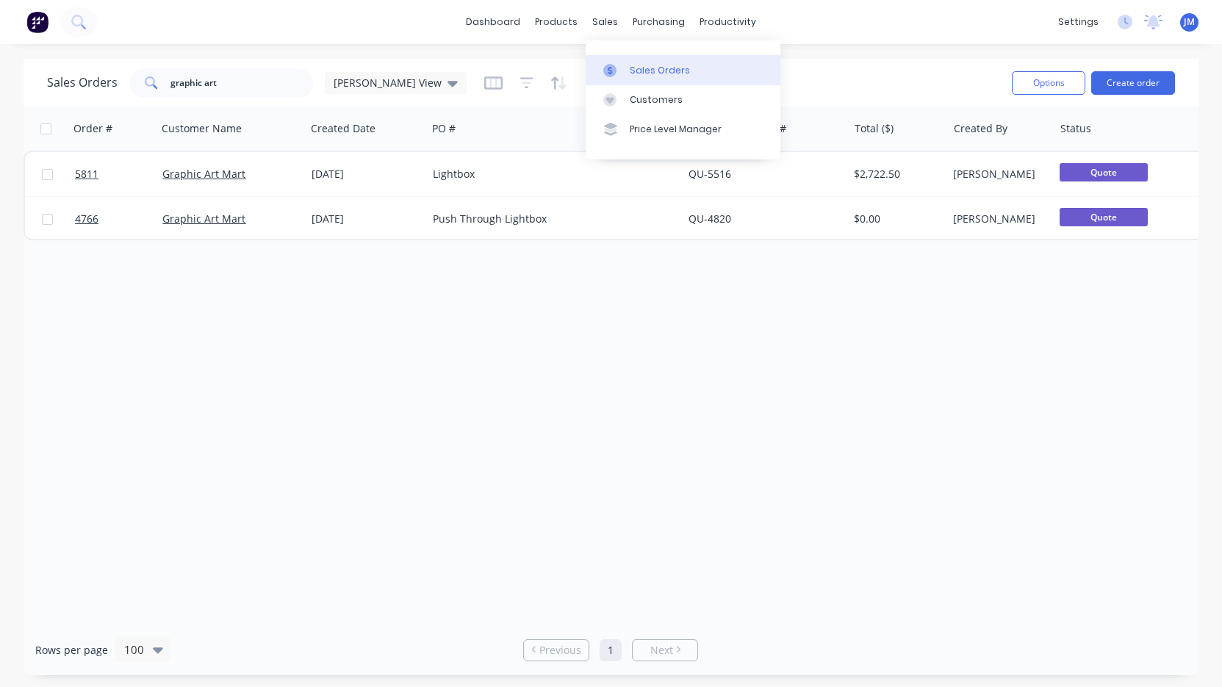
click at [631, 62] on link "Sales Orders" at bounding box center [683, 69] width 195 height 29
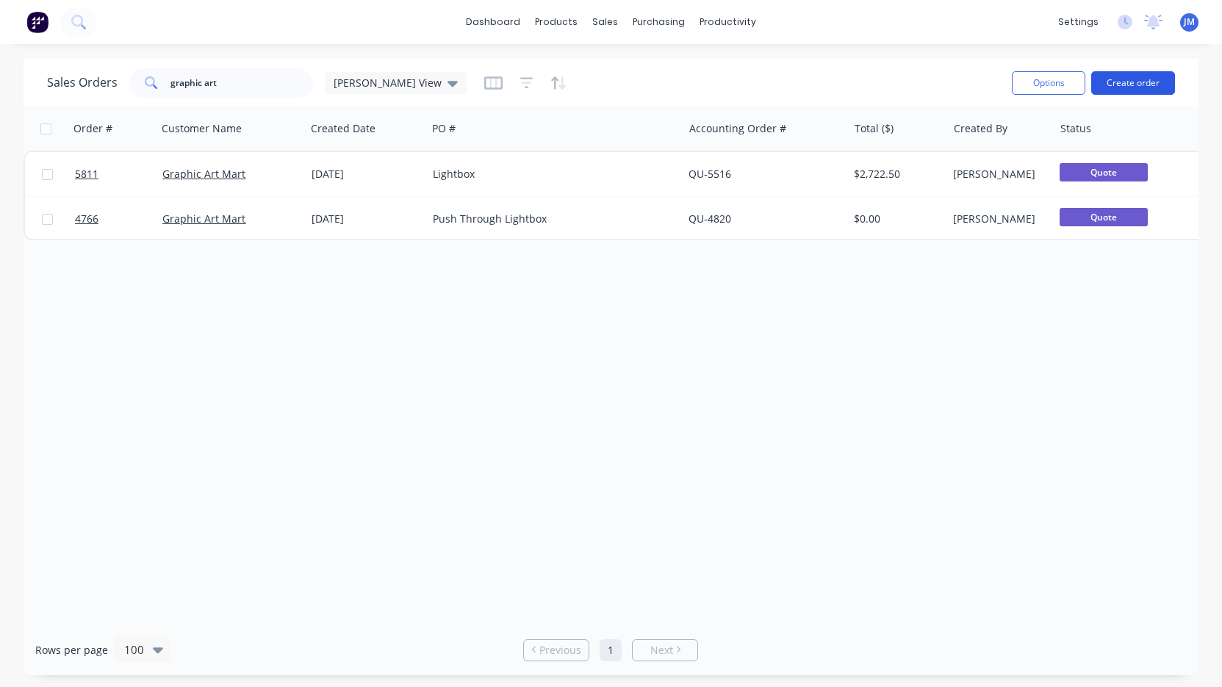
click at [1129, 82] on button "Create order" at bounding box center [1133, 83] width 84 height 24
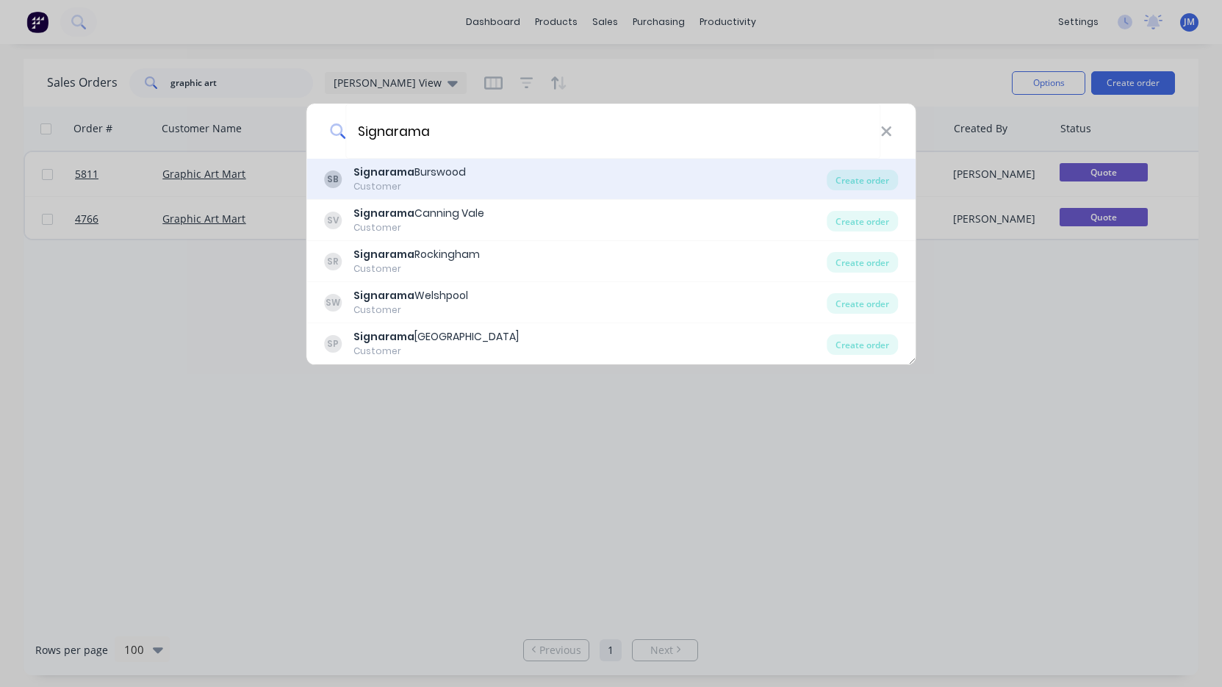
click at [488, 175] on div "SB Signarama Burswood Customer" at bounding box center [575, 179] width 503 height 29
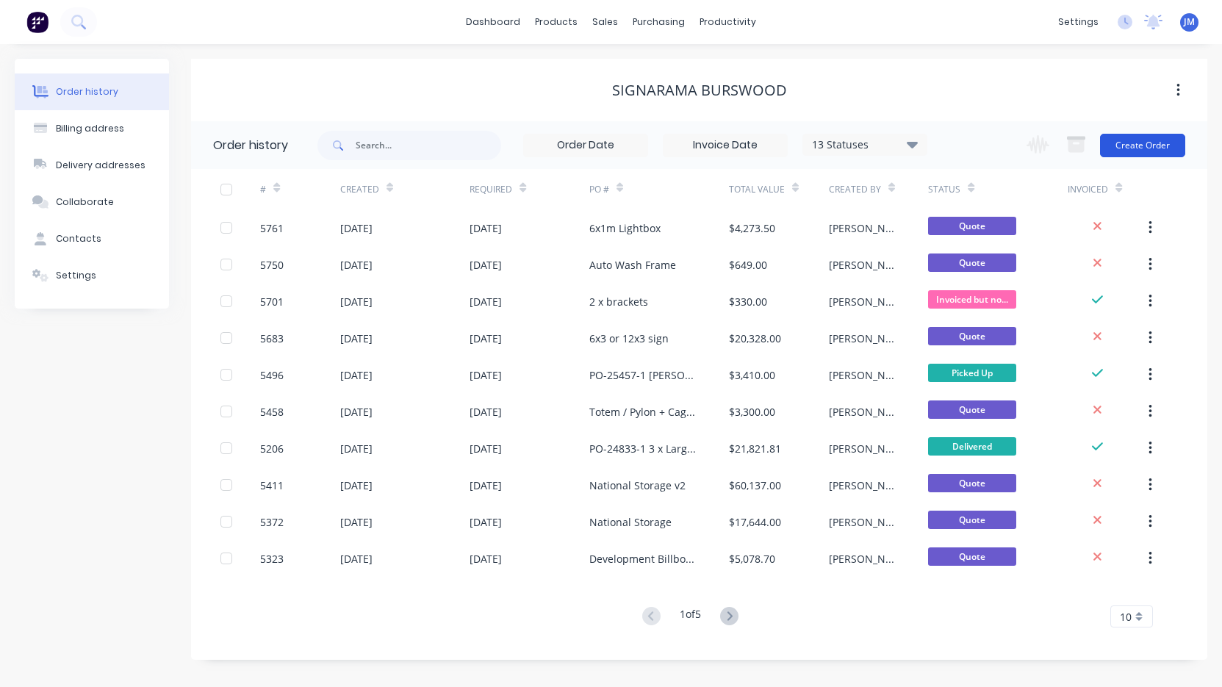
click at [1144, 146] on button "Create Order" at bounding box center [1142, 146] width 85 height 24
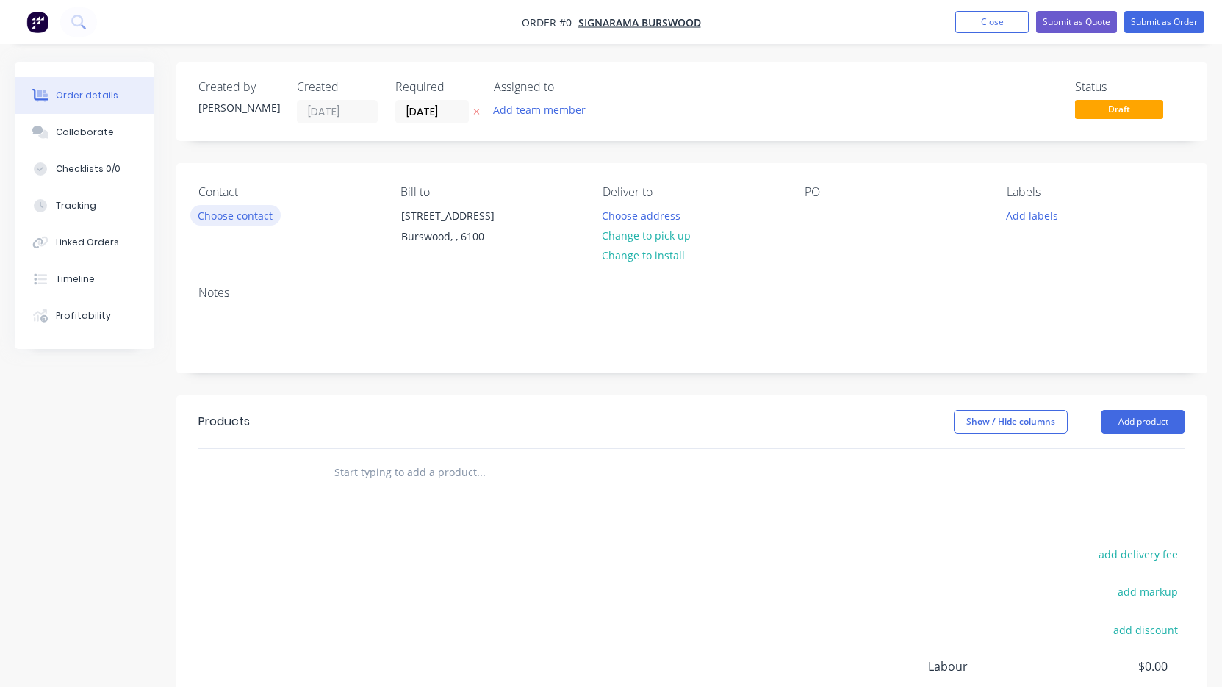
click at [244, 216] on button "Choose contact" at bounding box center [235, 215] width 90 height 20
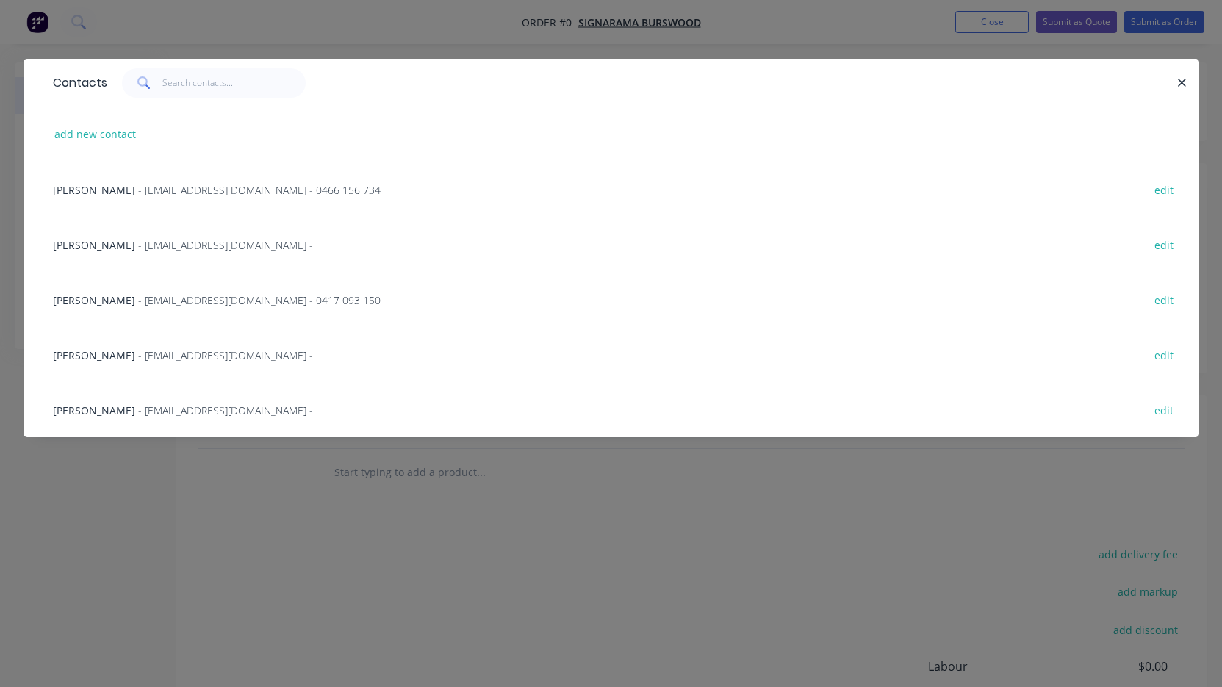
click at [212, 181] on div "[PERSON_NAME] - [EMAIL_ADDRESS][DOMAIN_NAME] - 0466 156 734 edit" at bounding box center [612, 189] width 1132 height 55
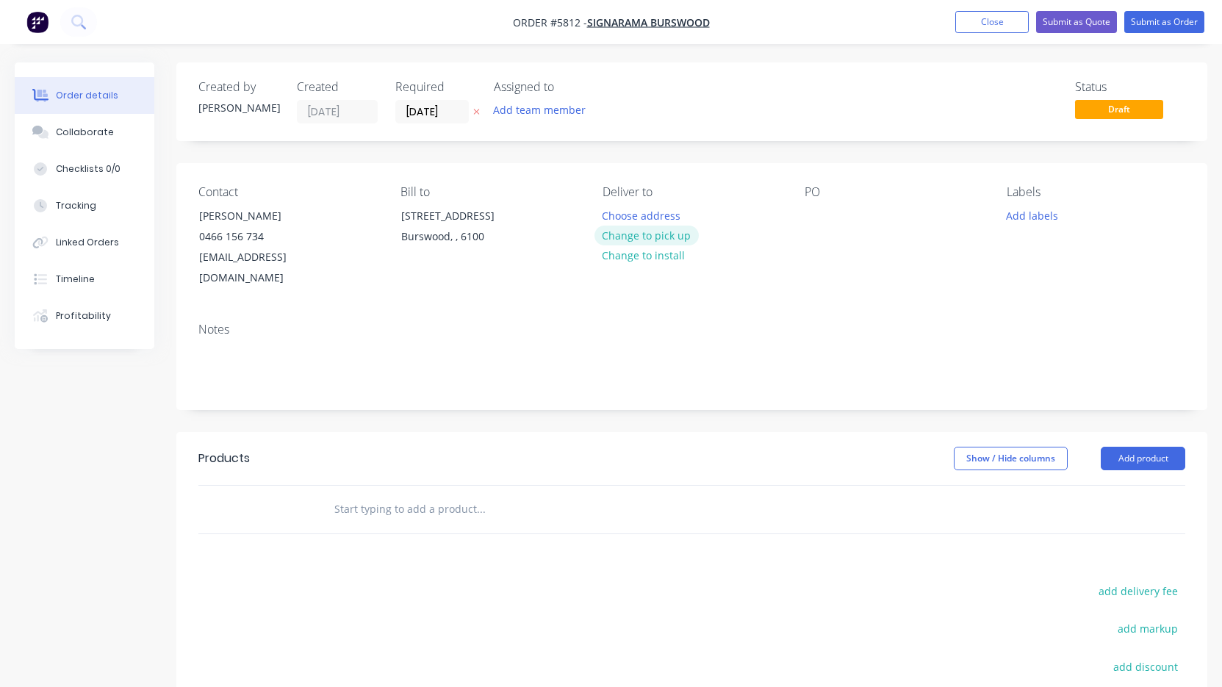
click at [631, 239] on button "Change to pick up" at bounding box center [646, 236] width 104 height 20
click at [613, 211] on div at bounding box center [615, 215] width 24 height 21
click at [813, 218] on div at bounding box center [817, 215] width 24 height 21
drag, startPoint x: 926, startPoint y: 218, endPoint x: 728, endPoint y: 229, distance: 198.0
click at [728, 229] on div "Contact [PERSON_NAME] [PHONE_NUMBER] [EMAIL_ADDRESS][DOMAIN_NAME] Bill to [STRE…" at bounding box center [691, 237] width 1031 height 148
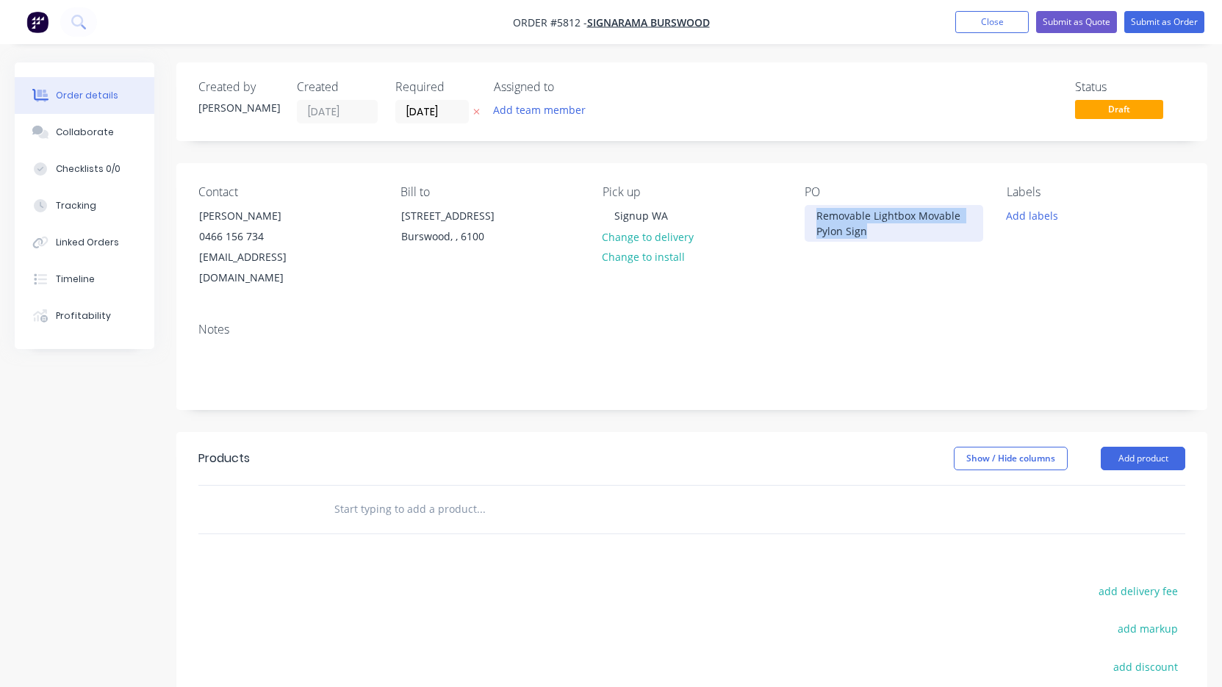
drag, startPoint x: 905, startPoint y: 239, endPoint x: 747, endPoint y: 208, distance: 161.7
click at [747, 208] on div "Contact [PERSON_NAME] [PHONE_NUMBER] [EMAIL_ADDRESS][DOMAIN_NAME] Bill to [STRE…" at bounding box center [691, 237] width 1031 height 148
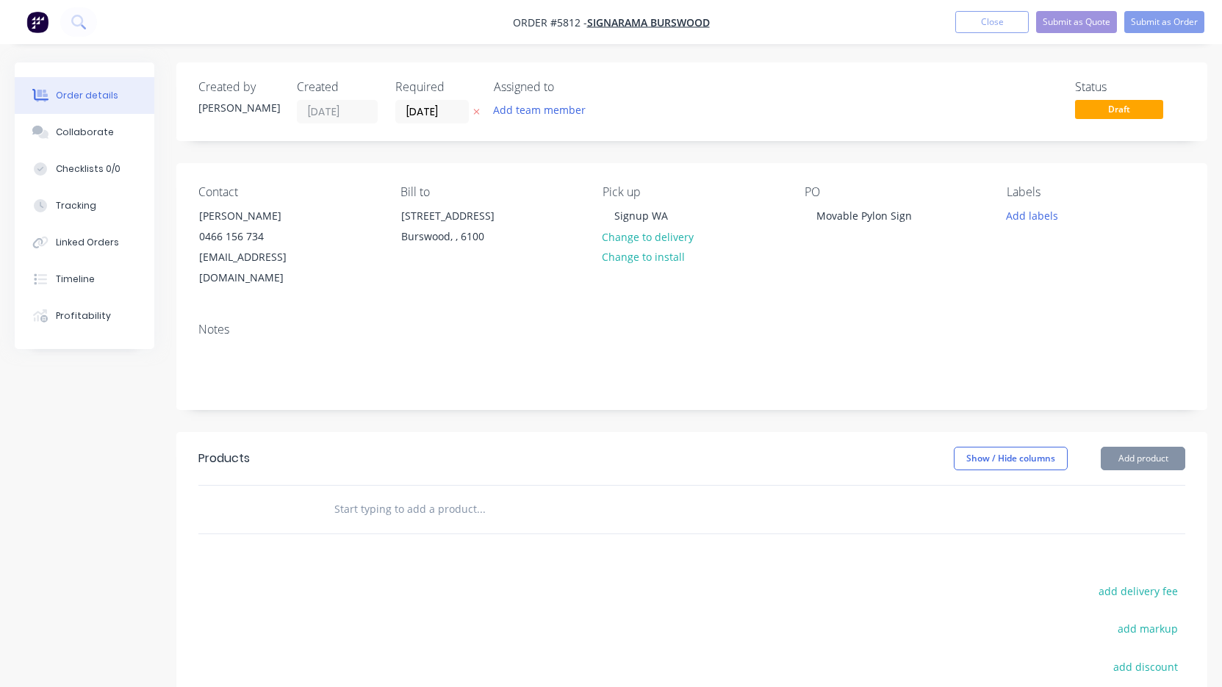
click at [425, 495] on input "text" at bounding box center [481, 509] width 294 height 29
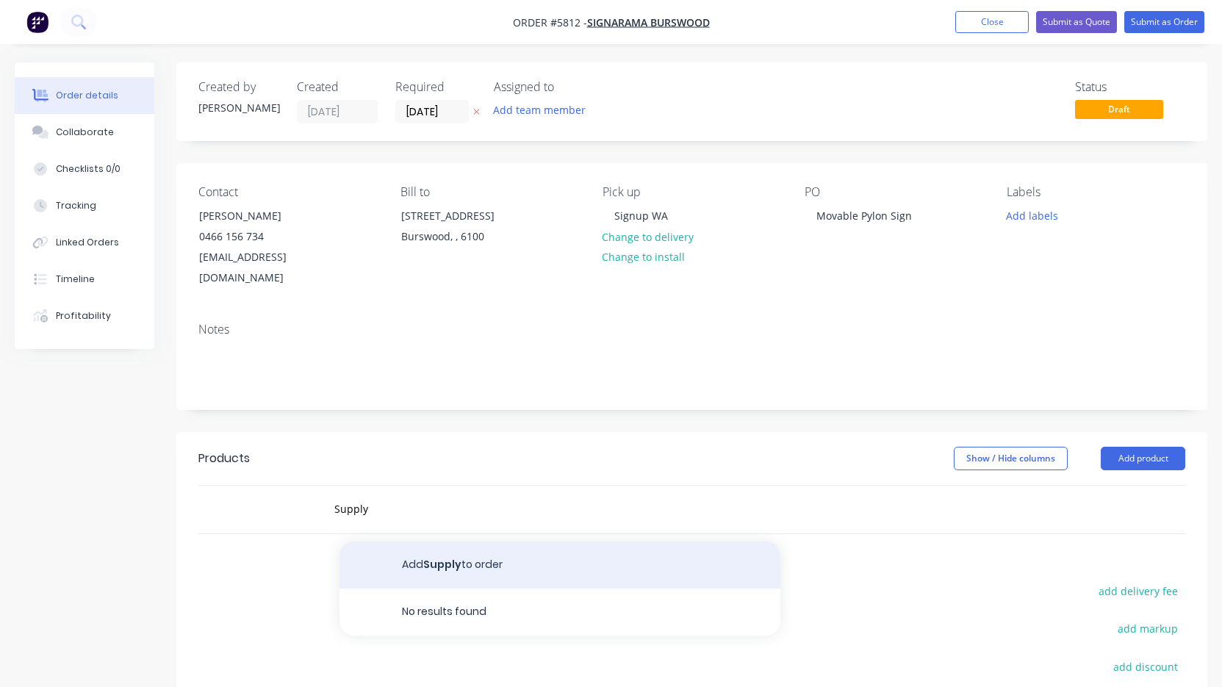
click at [453, 542] on button "Add Supply to order" at bounding box center [560, 565] width 441 height 47
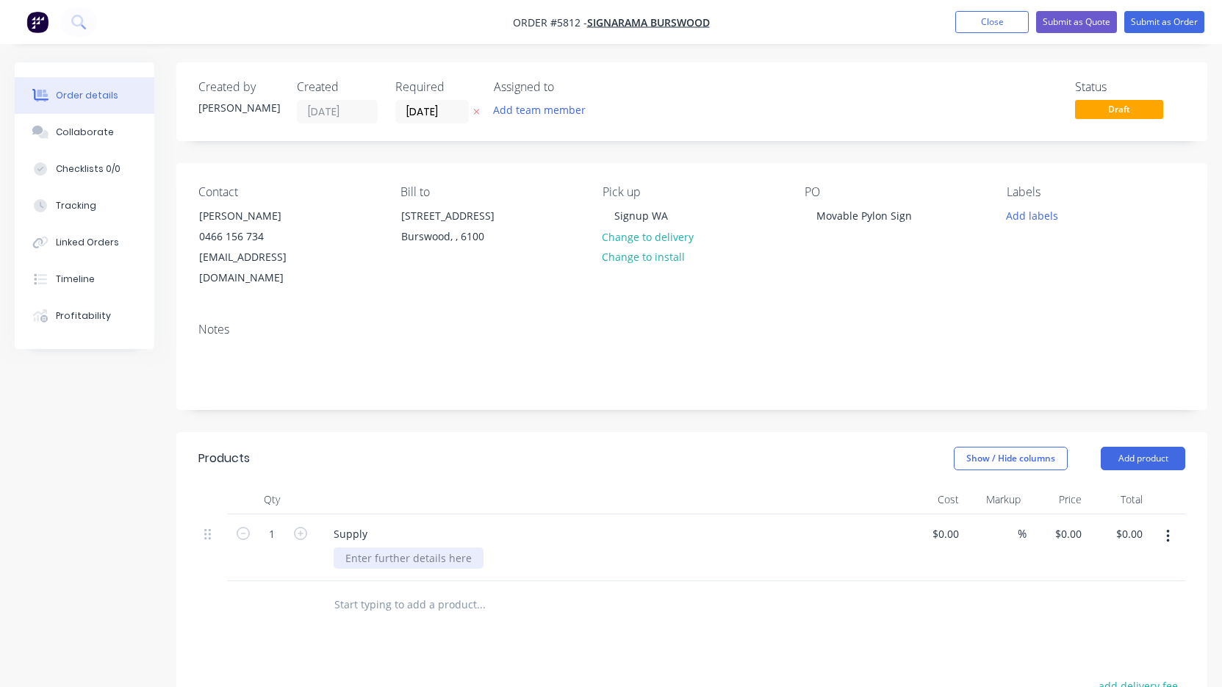
click at [390, 547] on div at bounding box center [409, 557] width 150 height 21
paste div
drag, startPoint x: 882, startPoint y: 215, endPoint x: 761, endPoint y: 217, distance: 120.5
click at [763, 217] on div "Contact [PERSON_NAME] [PHONE_NUMBER] [EMAIL_ADDRESS][DOMAIN_NAME] Bill to [STRE…" at bounding box center [691, 237] width 1031 height 148
copy div "Movable Pylon Sign"
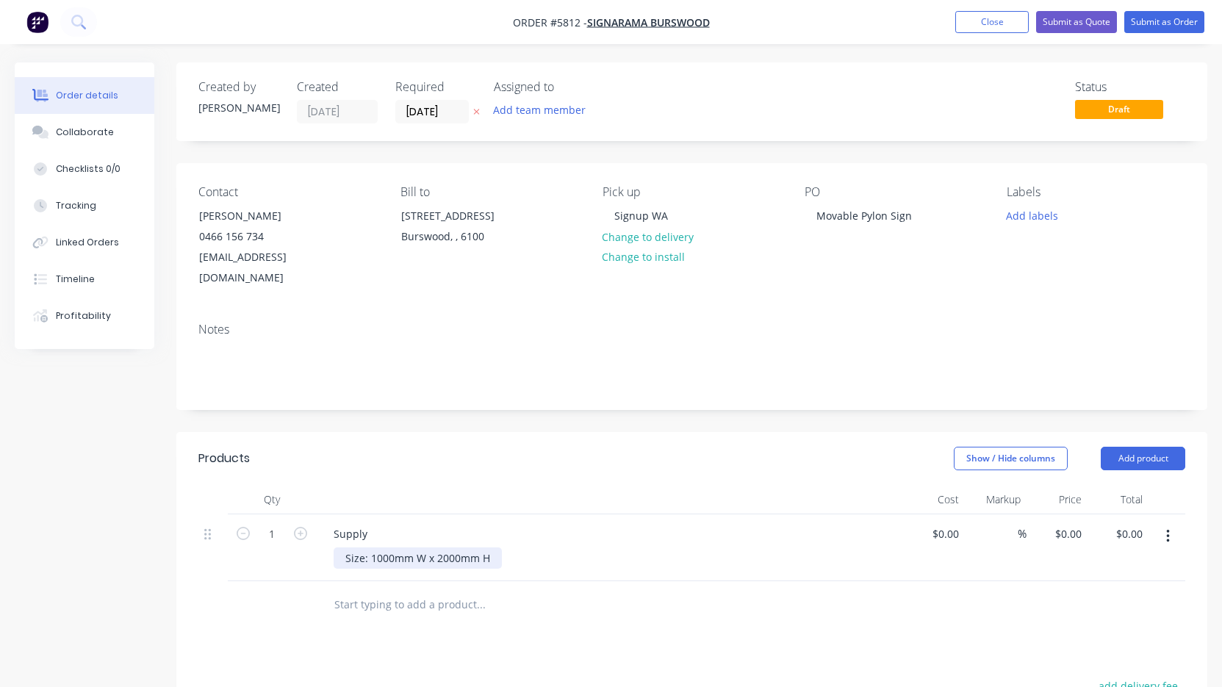
click at [341, 547] on div "Size: 1000mm W x 2000mm H" at bounding box center [418, 557] width 168 height 21
click at [496, 551] on div "Movable Pylon Sign Size: 1000mm W x 2000mm H" at bounding box center [418, 565] width 168 height 37
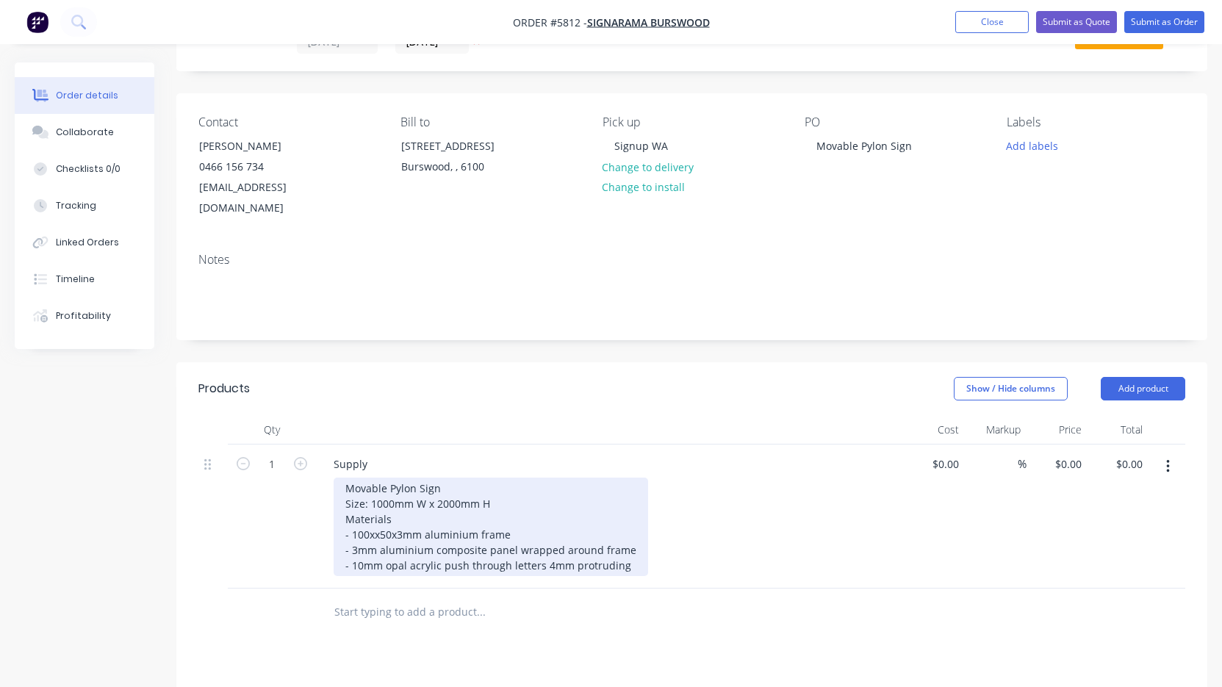
scroll to position [71, 0]
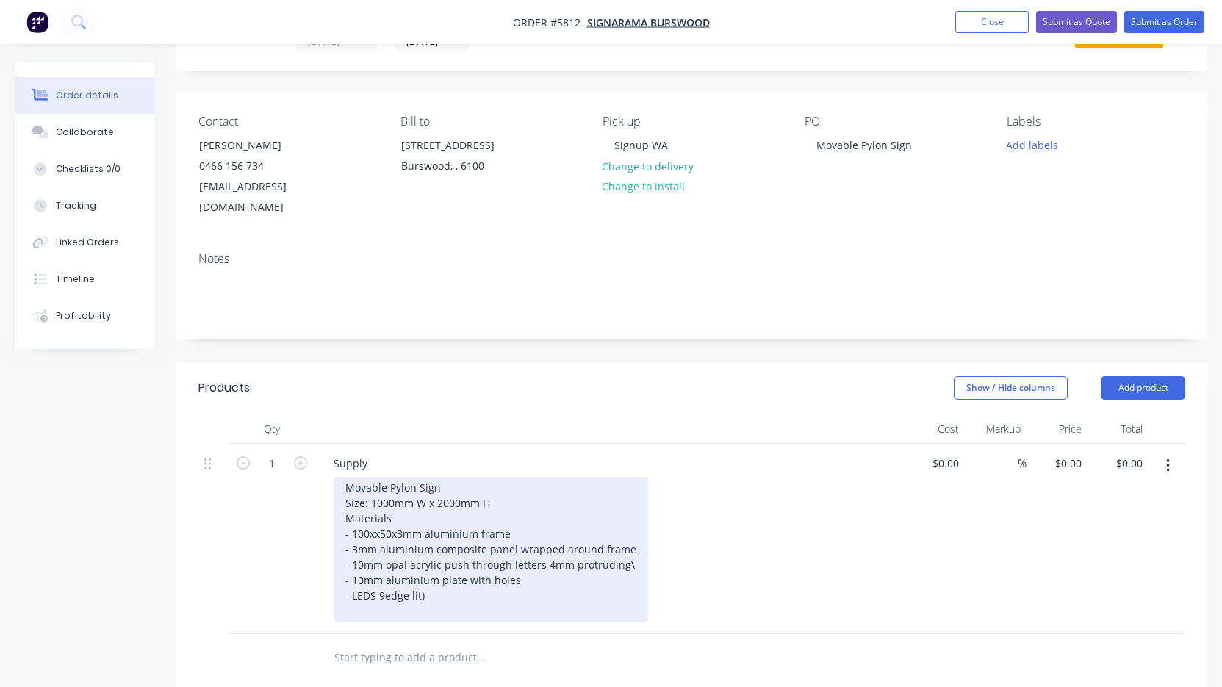
click at [382, 573] on div "Movable Pylon Sign Size: 1000mm W x 2000mm H Materials - 100xx50x3mm aluminium …" at bounding box center [491, 549] width 315 height 145
click at [428, 576] on div "Movable Pylon Sign Size: 1000mm W x 2000mm H Materials - 100xx50x3mm aluminium …" at bounding box center [491, 549] width 315 height 145
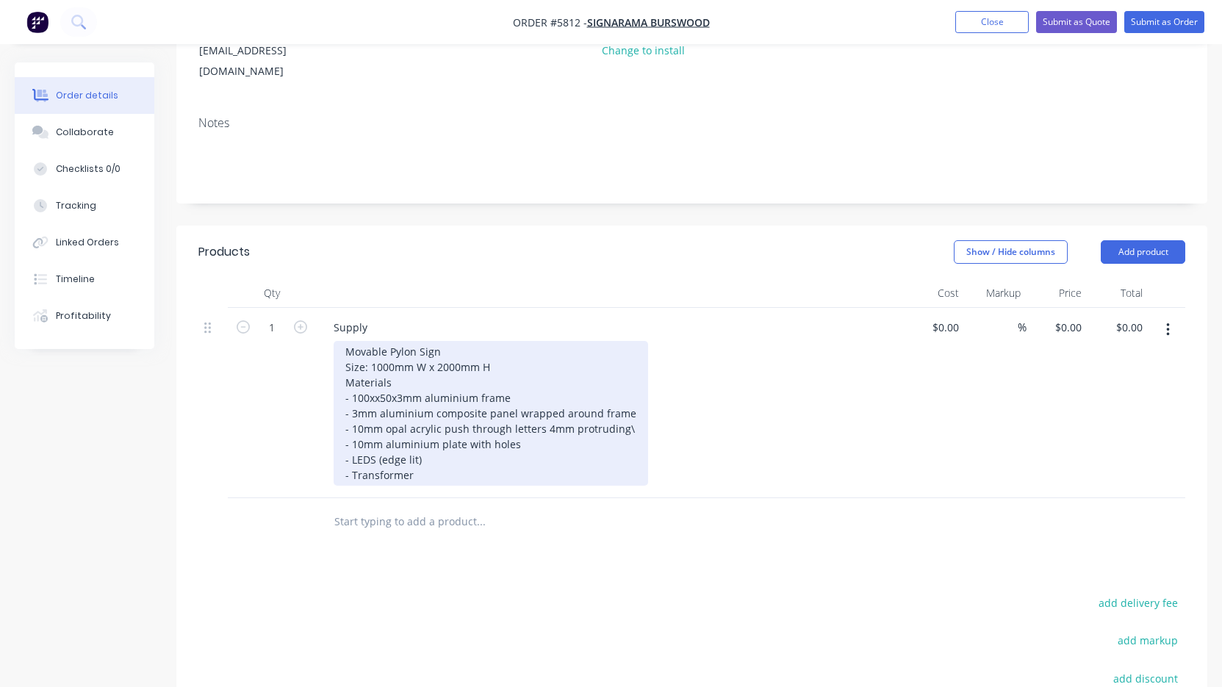
scroll to position [208, 0]
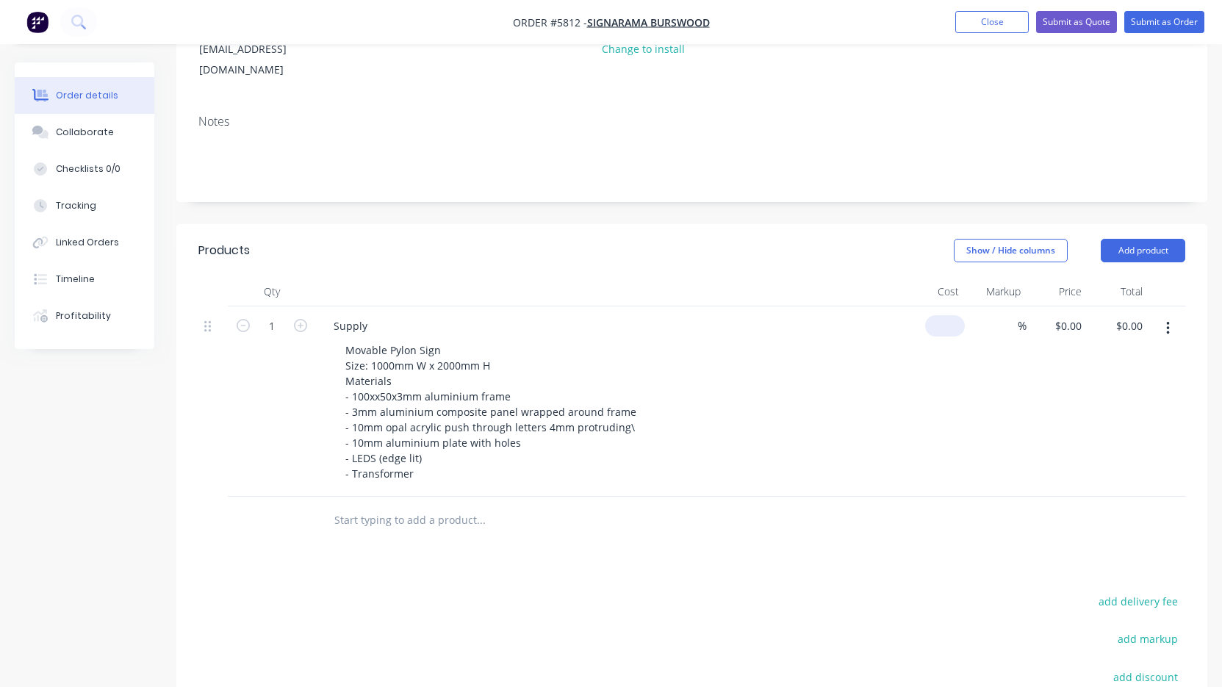
click at [941, 306] on div "$0.00" at bounding box center [934, 401] width 61 height 190
click at [888, 503] on div at bounding box center [691, 521] width 987 height 48
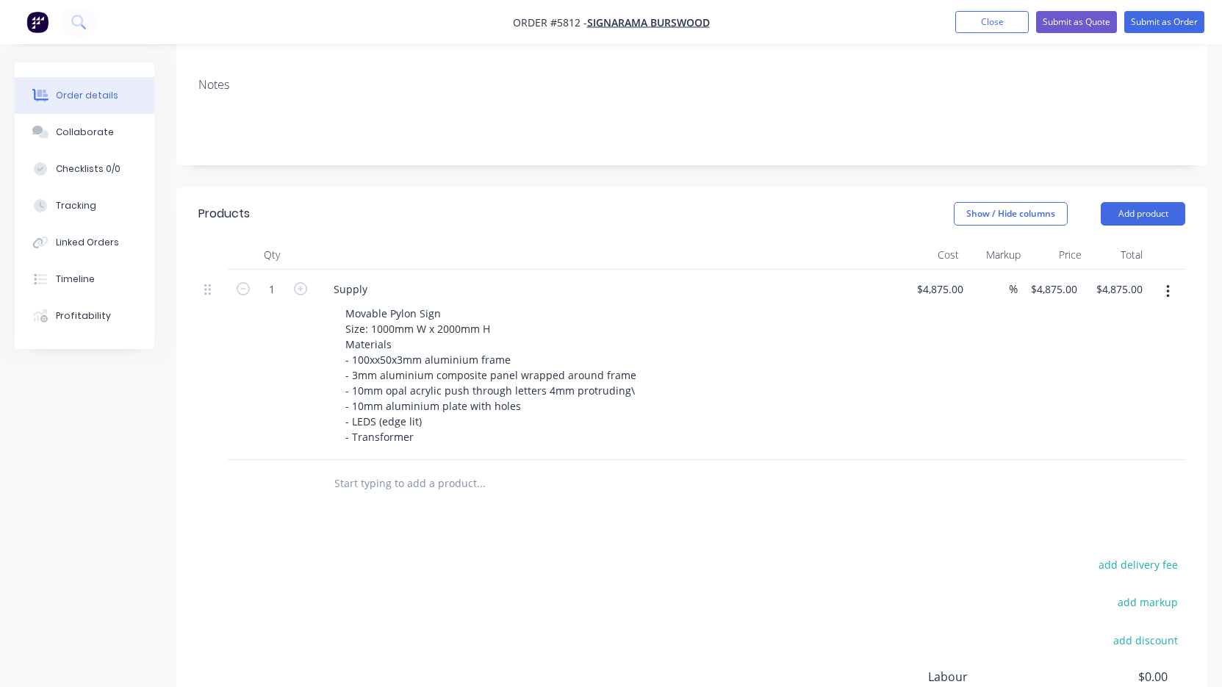
scroll to position [244, 0]
click at [1088, 24] on button "Submit as Quote" at bounding box center [1076, 22] width 81 height 22
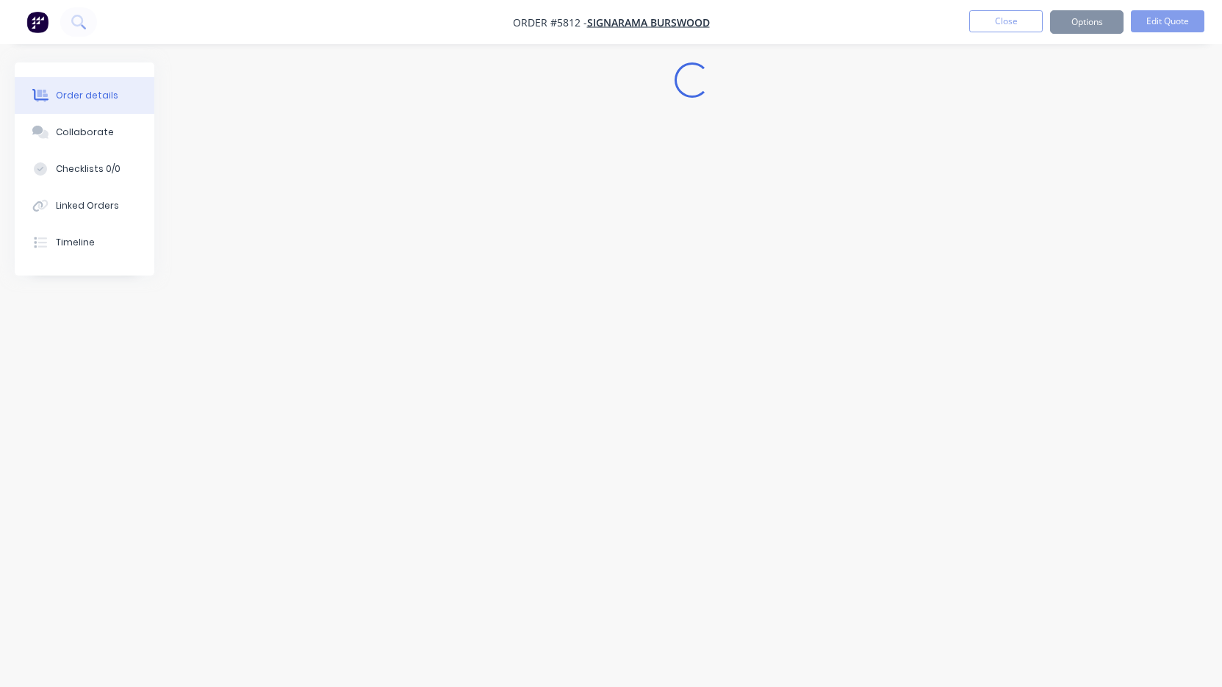
scroll to position [0, 0]
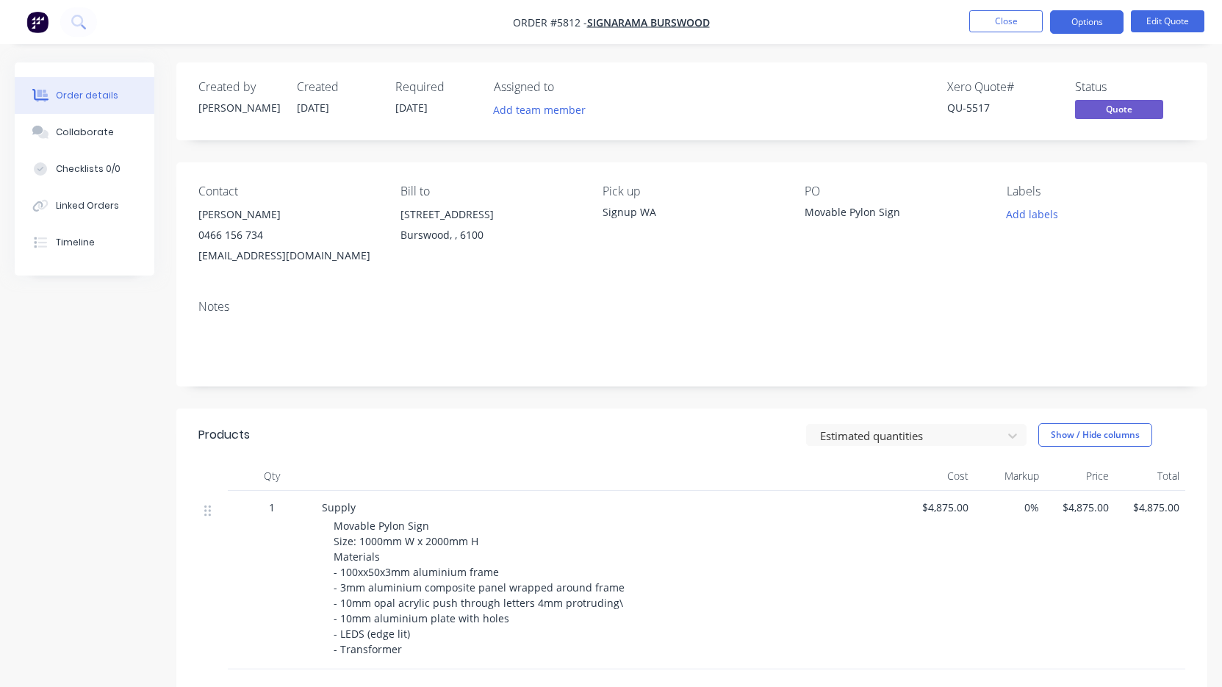
click at [1088, 24] on button "Options" at bounding box center [1086, 22] width 73 height 24
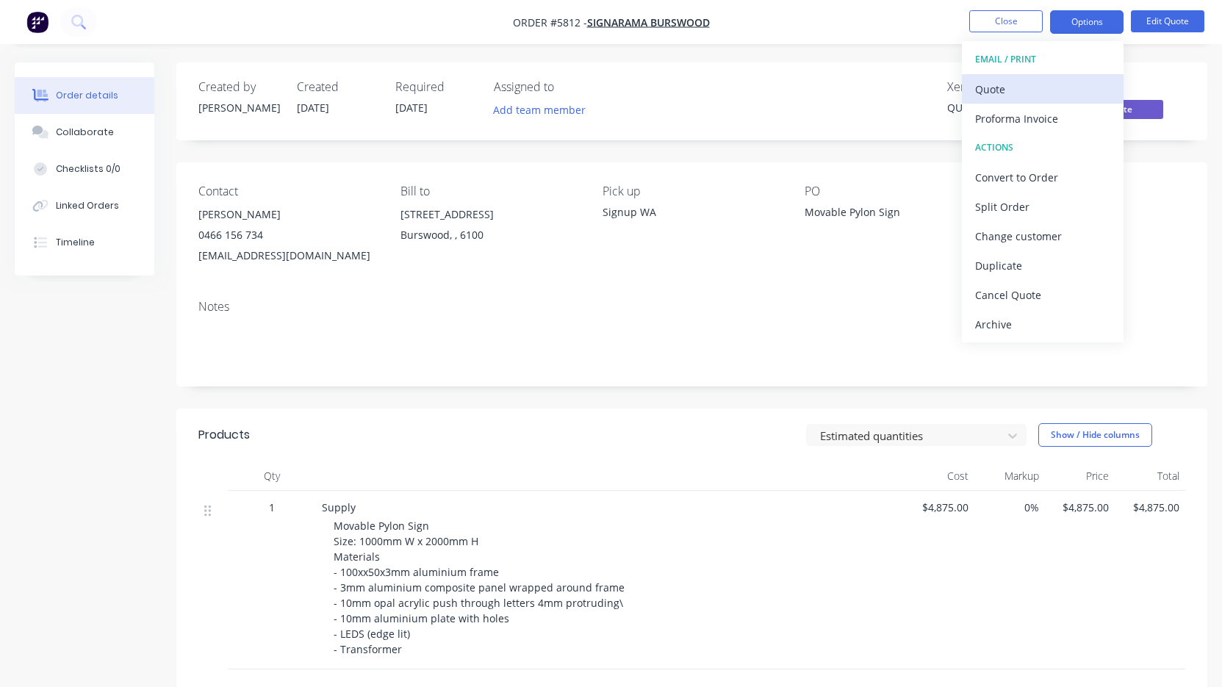
click at [1067, 91] on div "Quote" at bounding box center [1042, 89] width 135 height 21
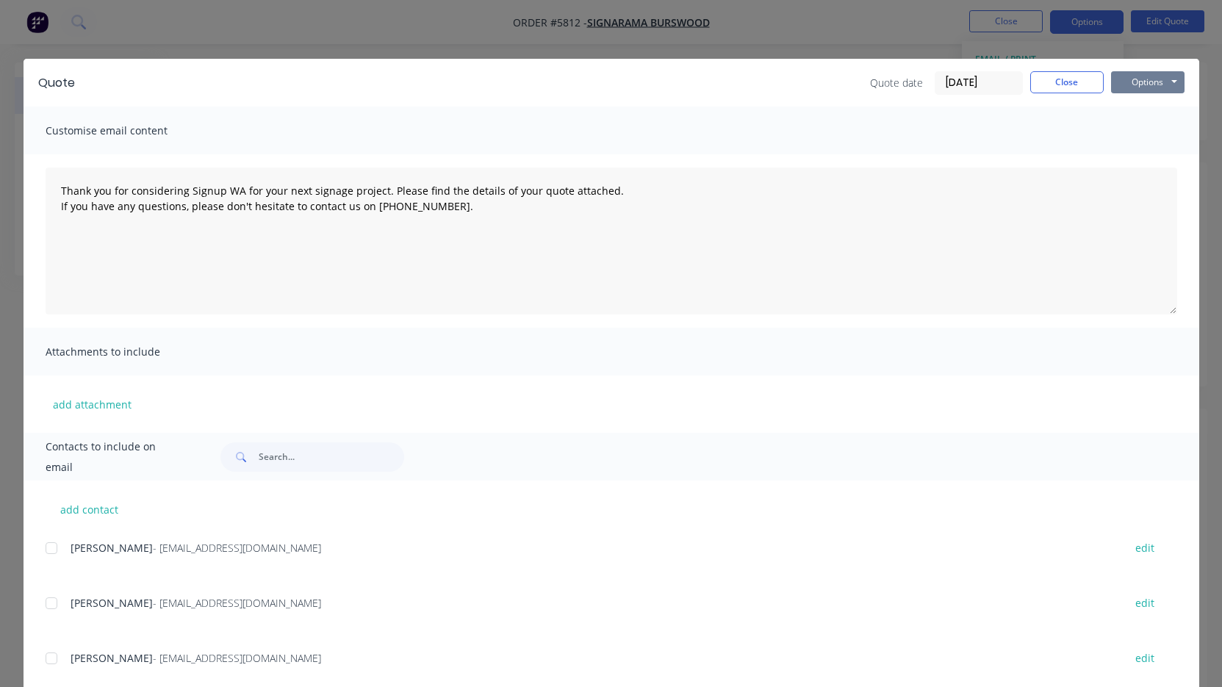
click at [1135, 85] on button "Options" at bounding box center [1147, 82] width 73 height 22
click at [1136, 128] on button "Print" at bounding box center [1158, 133] width 94 height 24
click at [1080, 87] on button "Close" at bounding box center [1066, 82] width 73 height 22
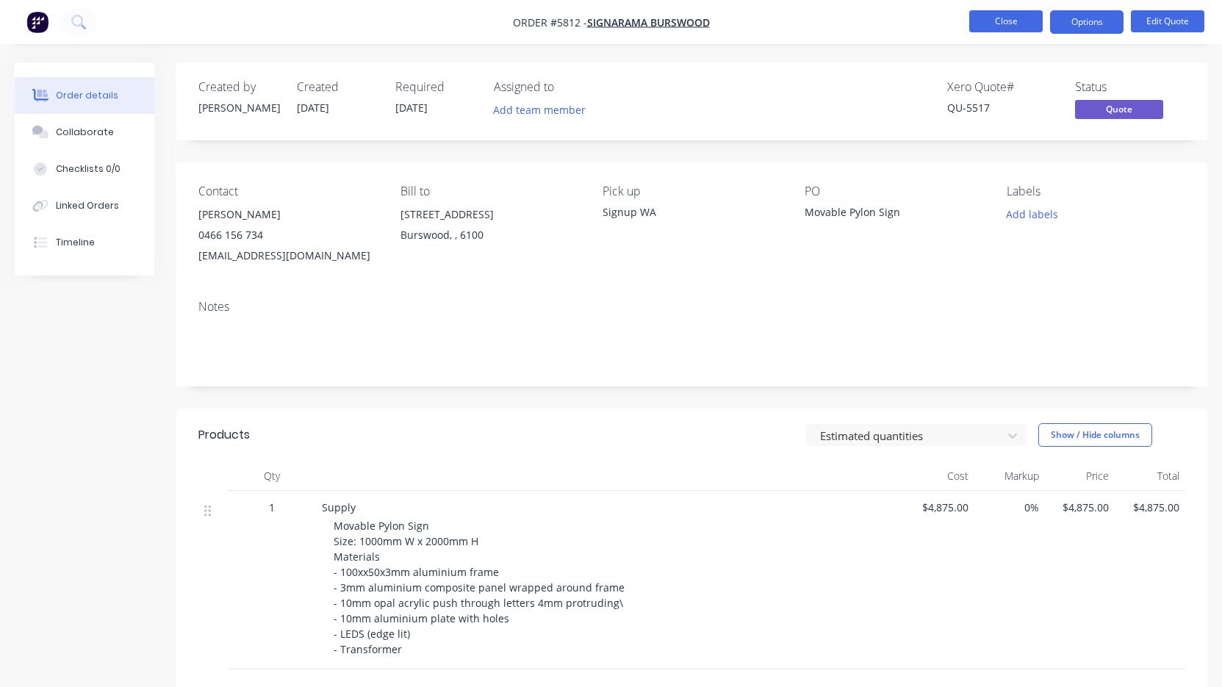
click at [1014, 21] on button "Close" at bounding box center [1005, 21] width 73 height 22
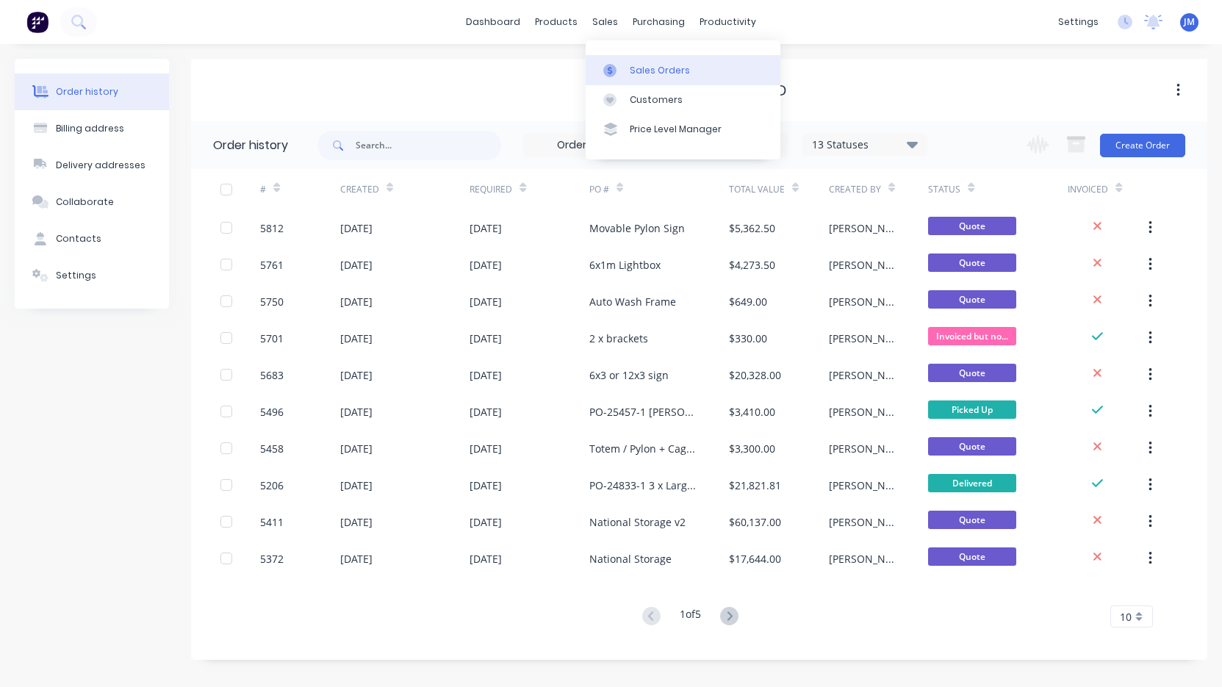
click at [647, 79] on link "Sales Orders" at bounding box center [683, 69] width 195 height 29
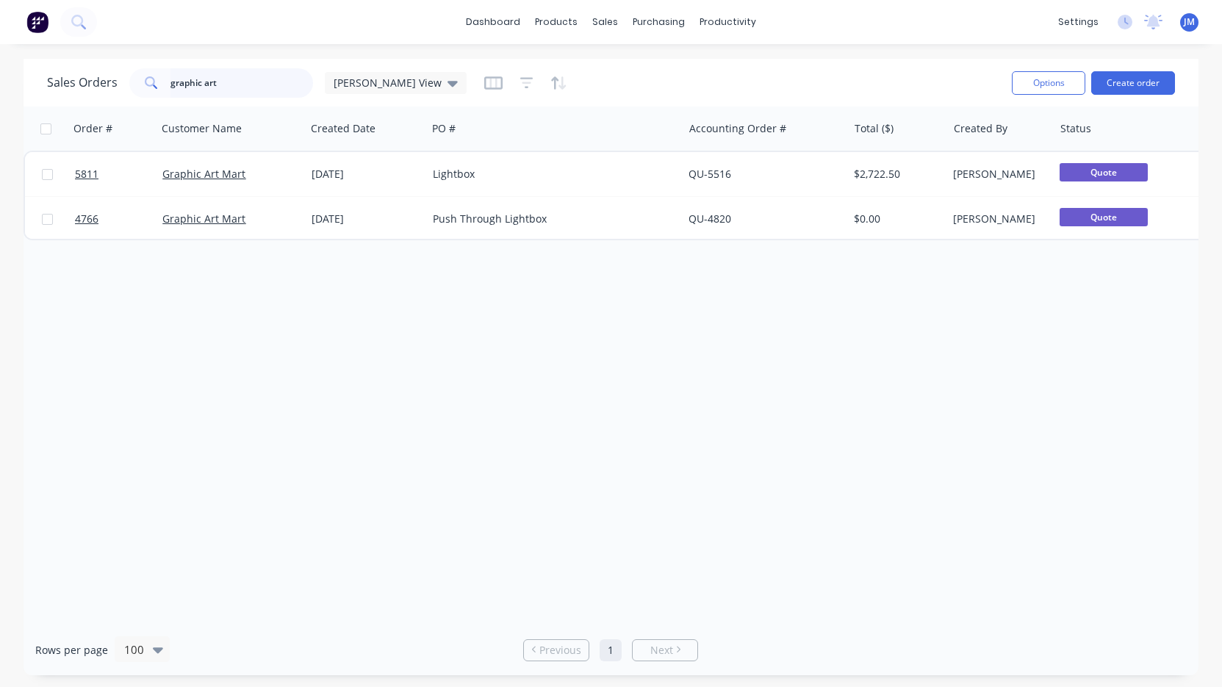
click at [245, 82] on input "graphic art" at bounding box center [241, 82] width 143 height 29
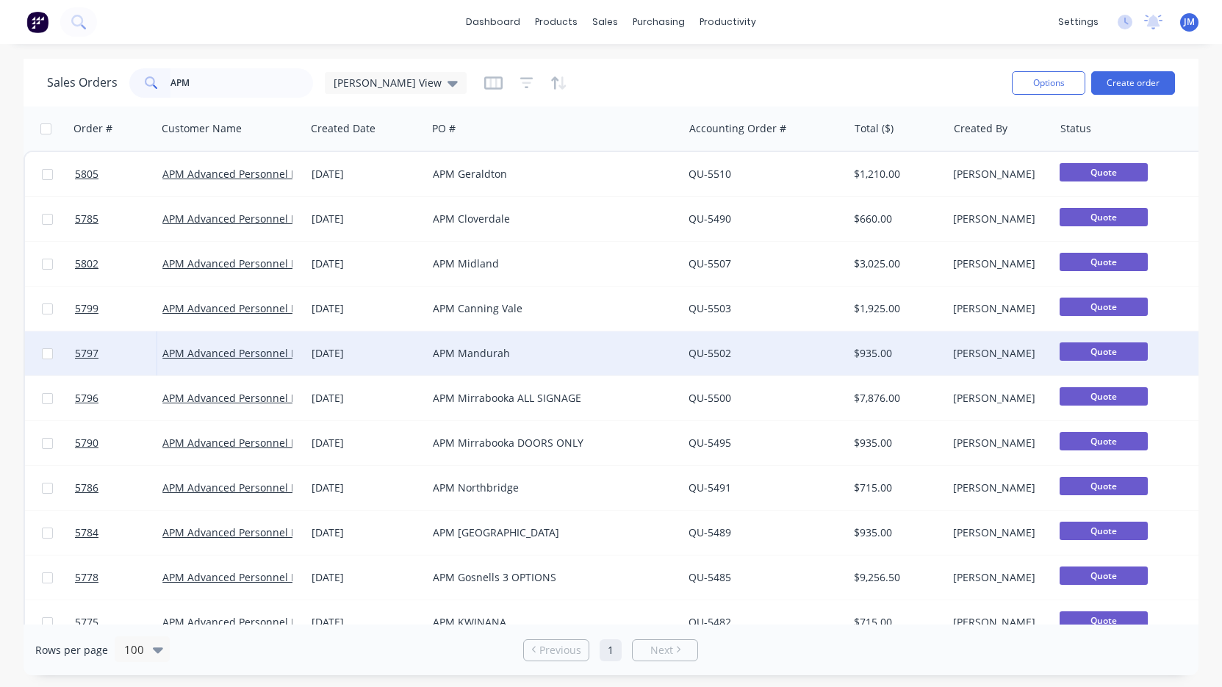
click at [454, 349] on div "APM Mandurah" at bounding box center [549, 353] width 232 height 15
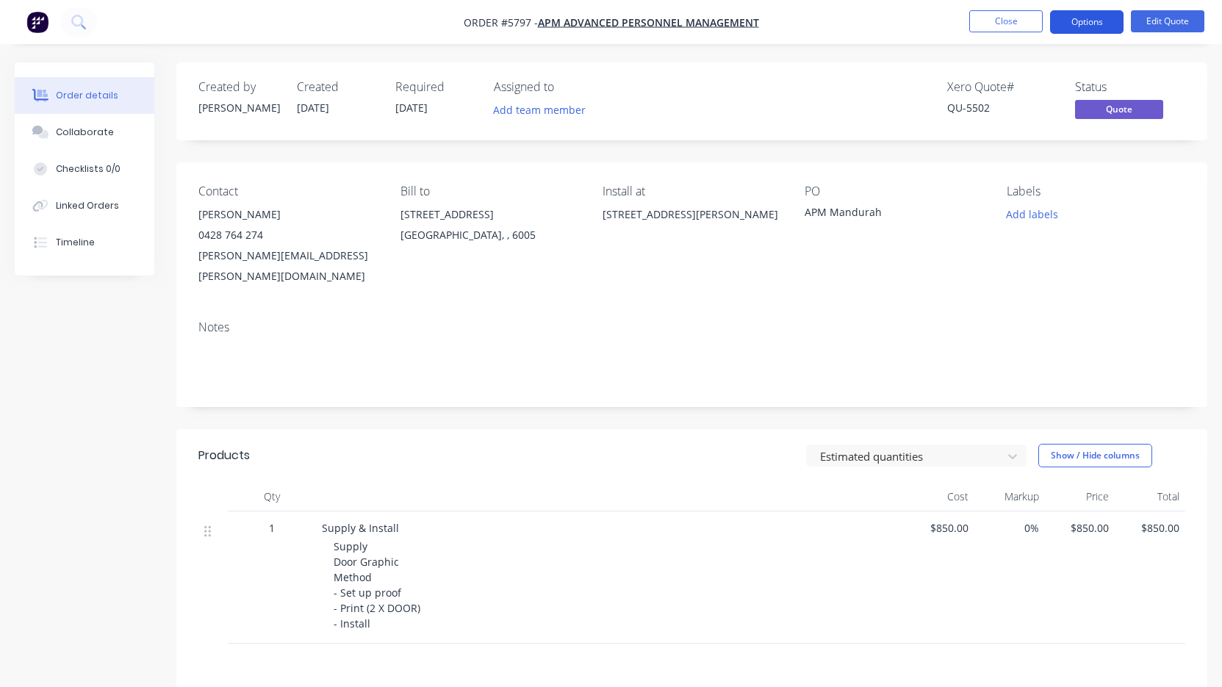
click at [1100, 24] on button "Options" at bounding box center [1086, 22] width 73 height 24
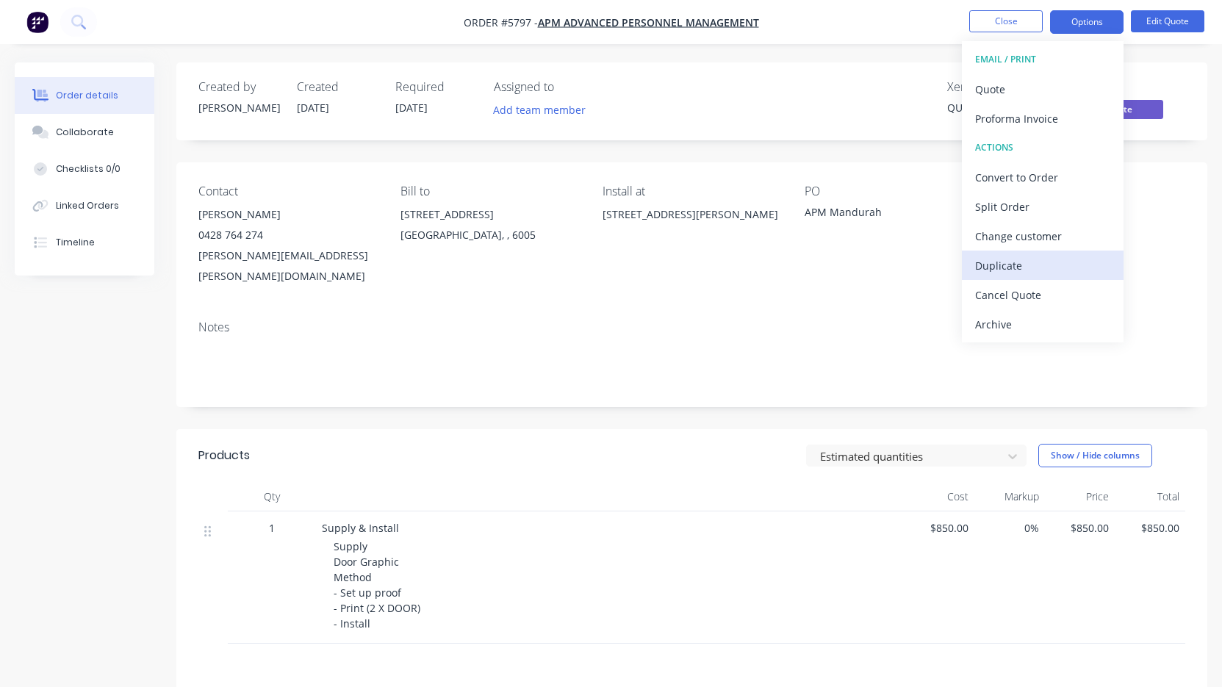
click at [1019, 266] on div "Duplicate" at bounding box center [1042, 265] width 135 height 21
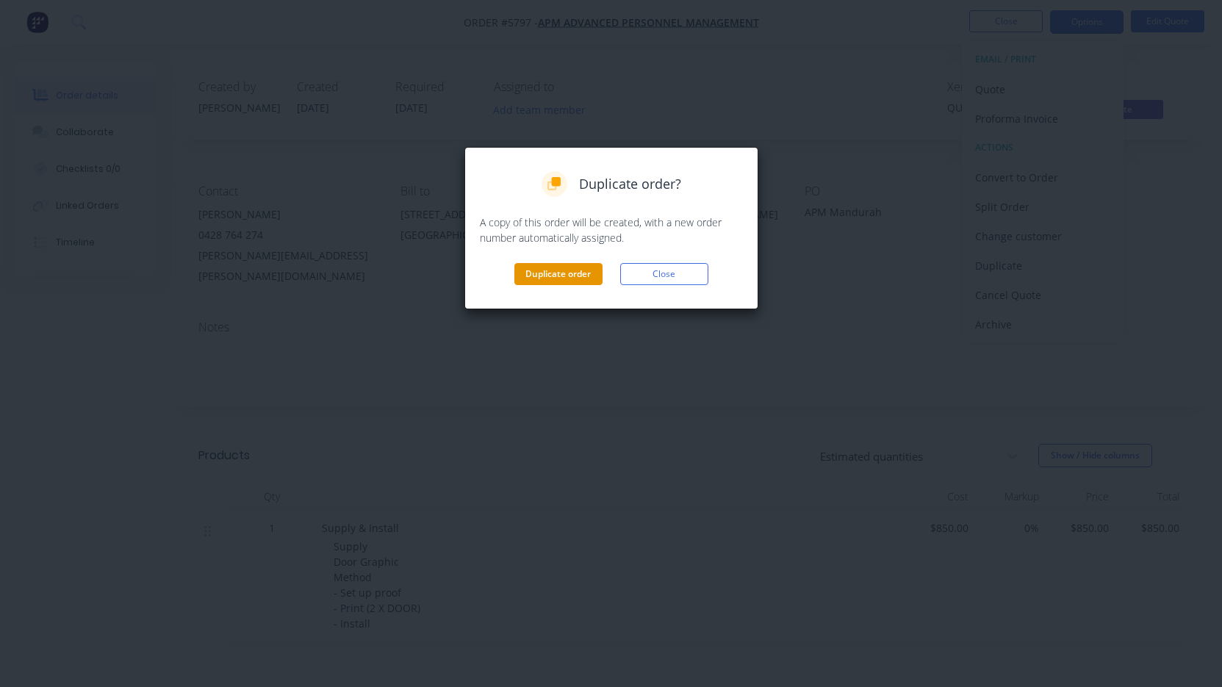
click at [571, 276] on button "Duplicate order" at bounding box center [558, 274] width 88 height 22
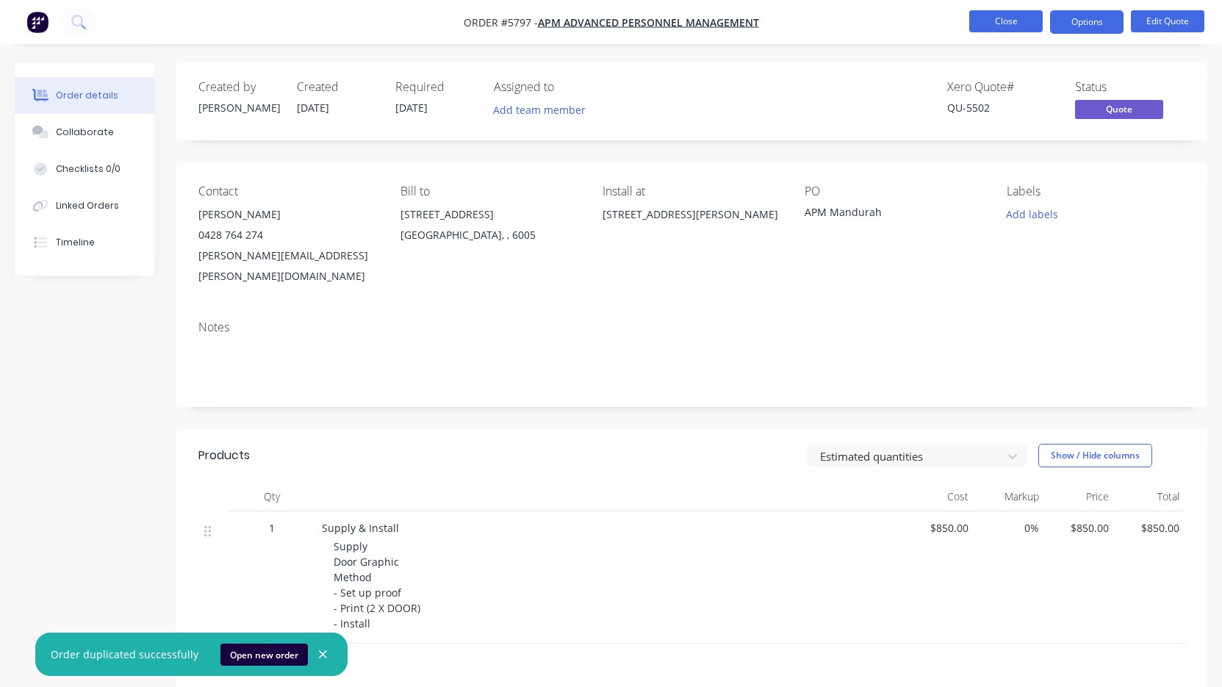
click at [1012, 21] on button "Close" at bounding box center [1005, 21] width 73 height 22
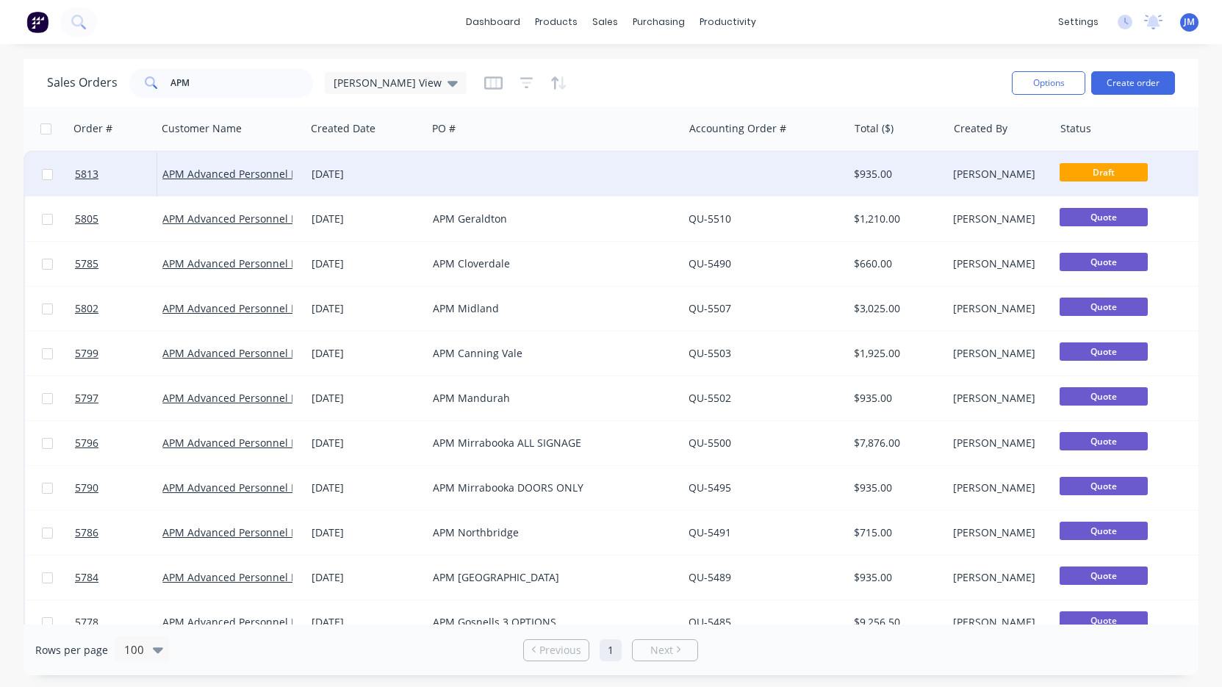
click at [800, 170] on div at bounding box center [765, 174] width 165 height 44
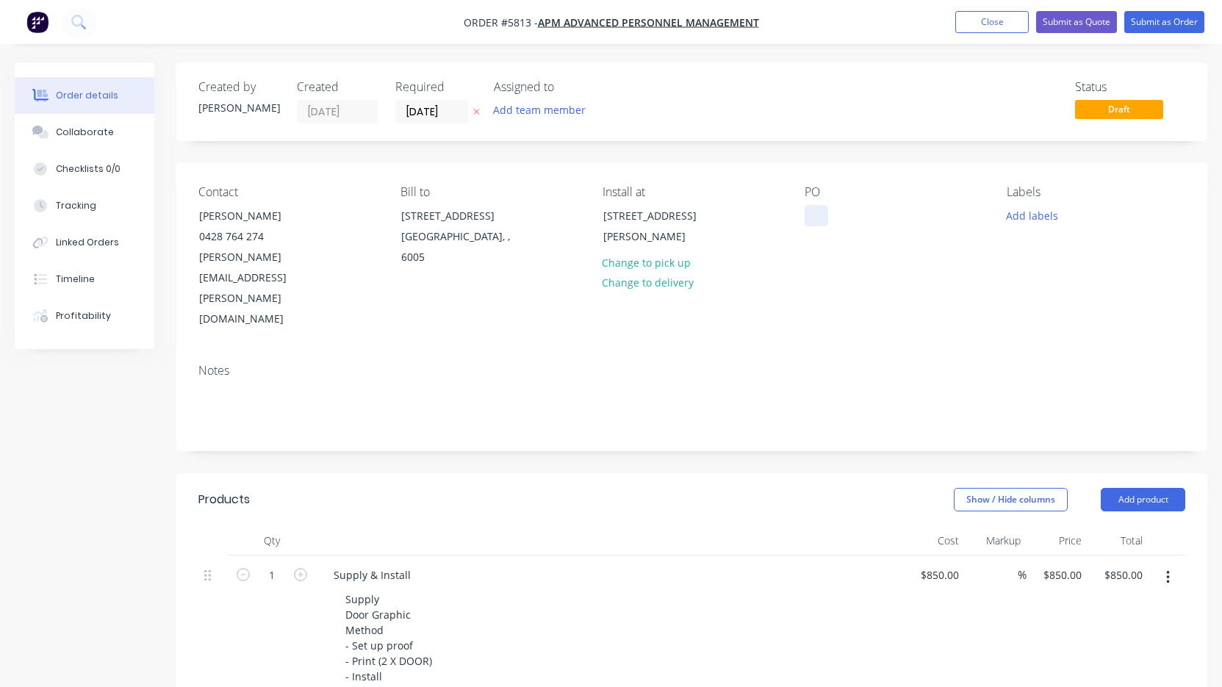
click at [816, 218] on div at bounding box center [817, 215] width 24 height 21
click at [678, 225] on div "[STREET_ADDRESS][PERSON_NAME]" at bounding box center [664, 226] width 122 height 41
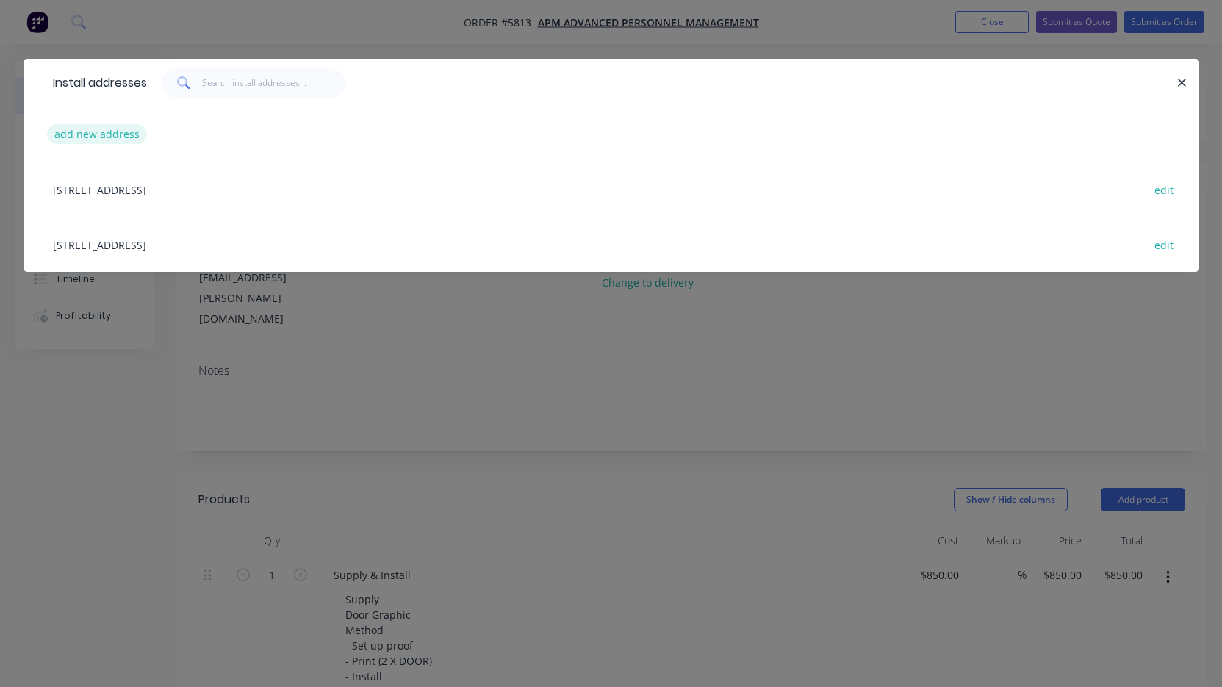
click at [100, 134] on button "add new address" at bounding box center [97, 134] width 101 height 20
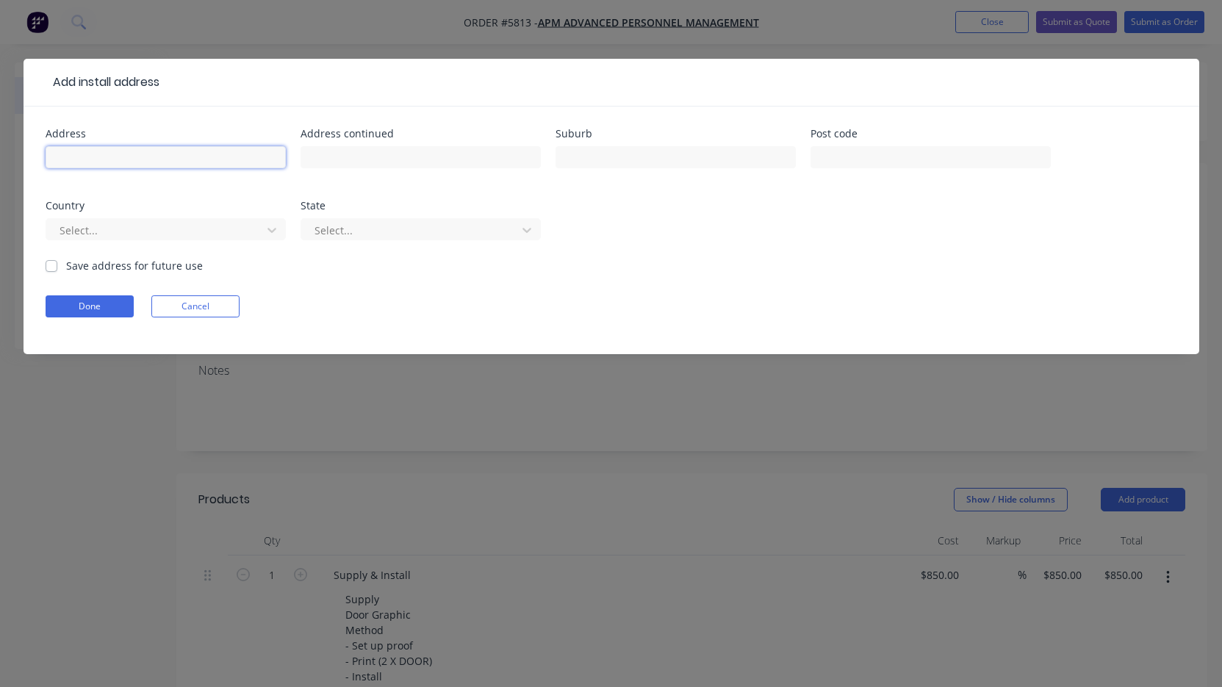
click at [106, 154] on input "text" at bounding box center [166, 157] width 240 height 22
paste input "Shop [GEOGRAPHIC_DATA] [GEOGRAPHIC_DATA], [STREET_ADDRESS]"
click at [96, 302] on button "Done" at bounding box center [90, 306] width 88 height 22
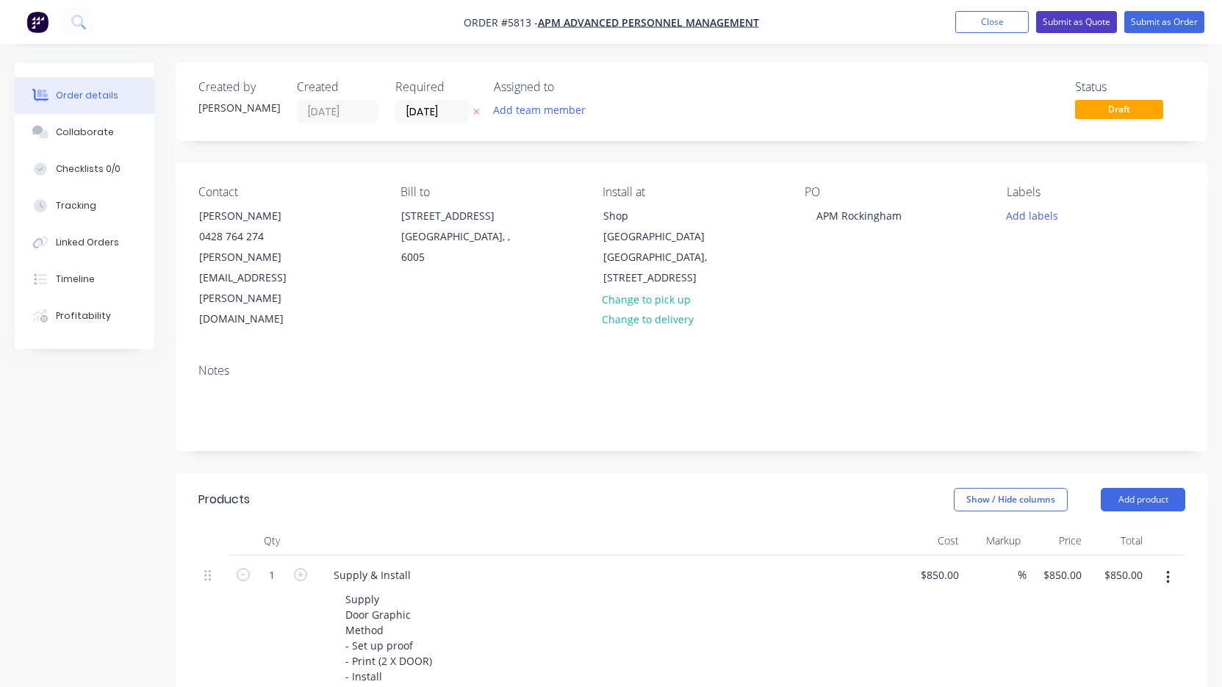
click at [1075, 26] on button "Submit as Quote" at bounding box center [1076, 22] width 81 height 22
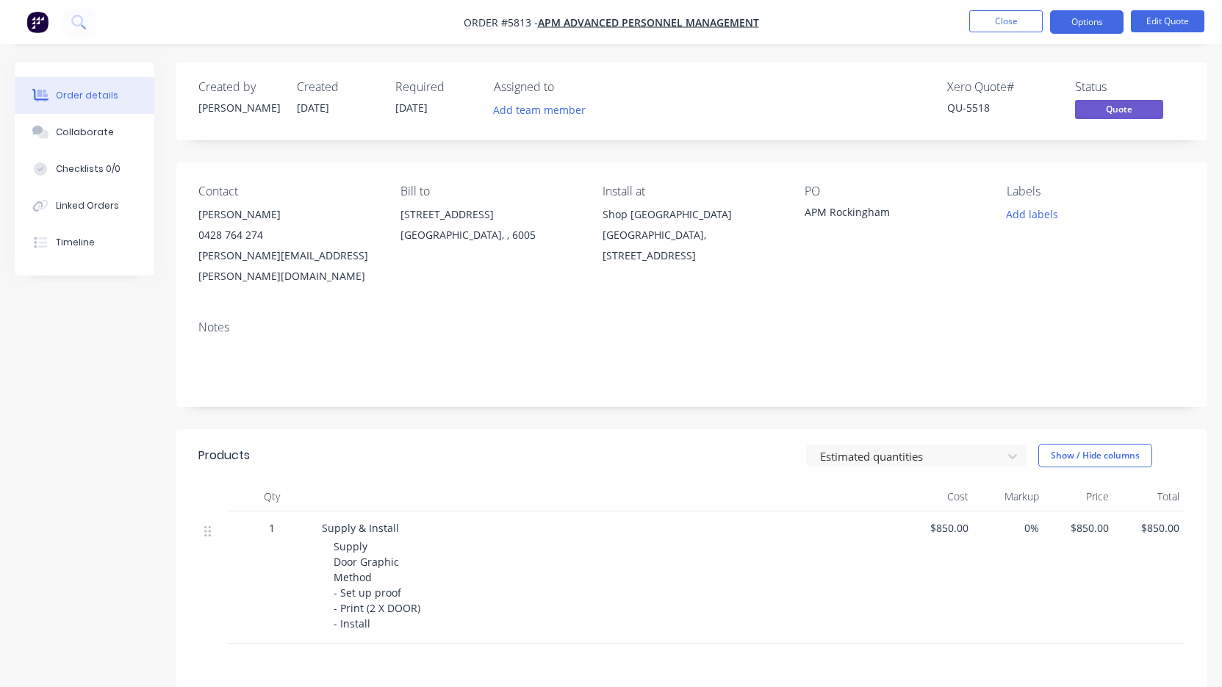
click at [1075, 26] on button "Options" at bounding box center [1086, 22] width 73 height 24
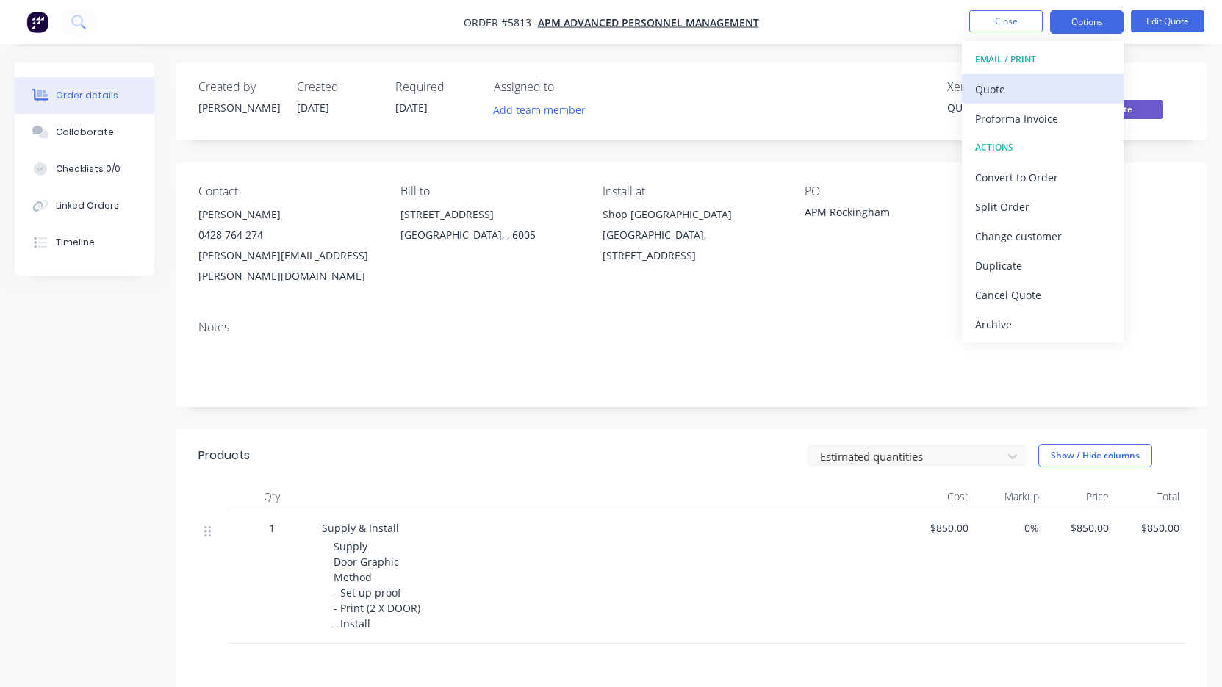
click at [1057, 87] on div "Quote" at bounding box center [1042, 89] width 135 height 21
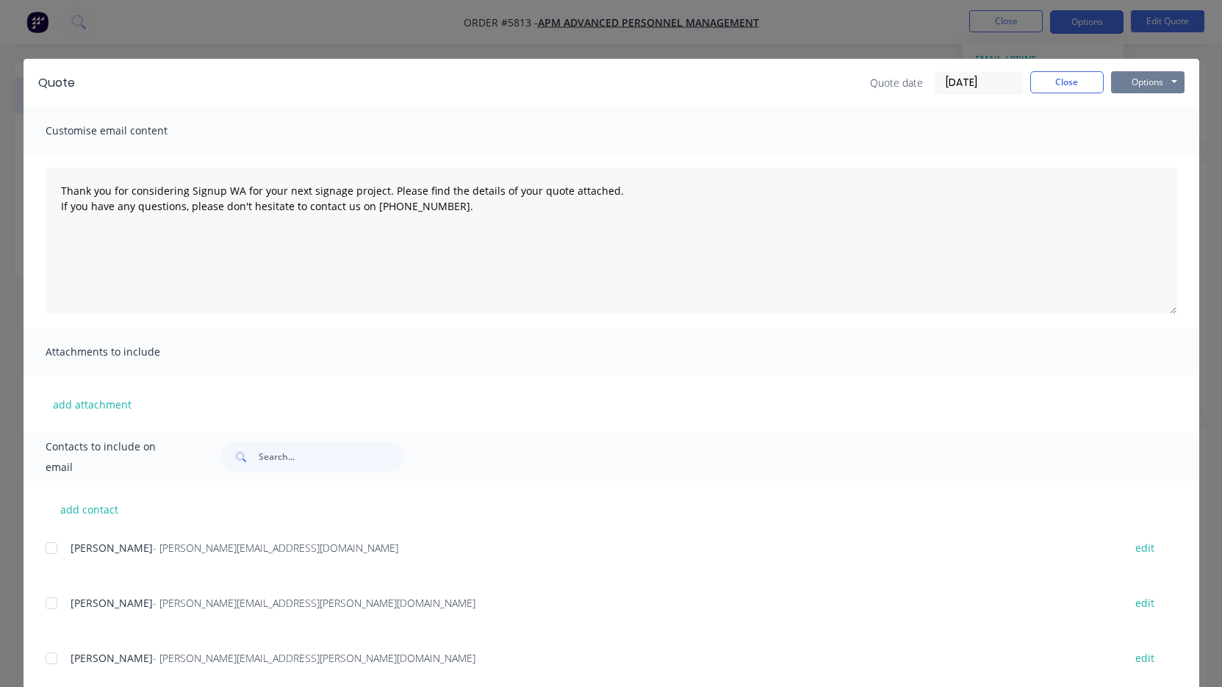
click at [1149, 84] on button "Options" at bounding box center [1147, 82] width 73 height 22
click at [1149, 134] on button "Print" at bounding box center [1158, 133] width 94 height 24
click at [1077, 83] on button "Close" at bounding box center [1066, 82] width 73 height 22
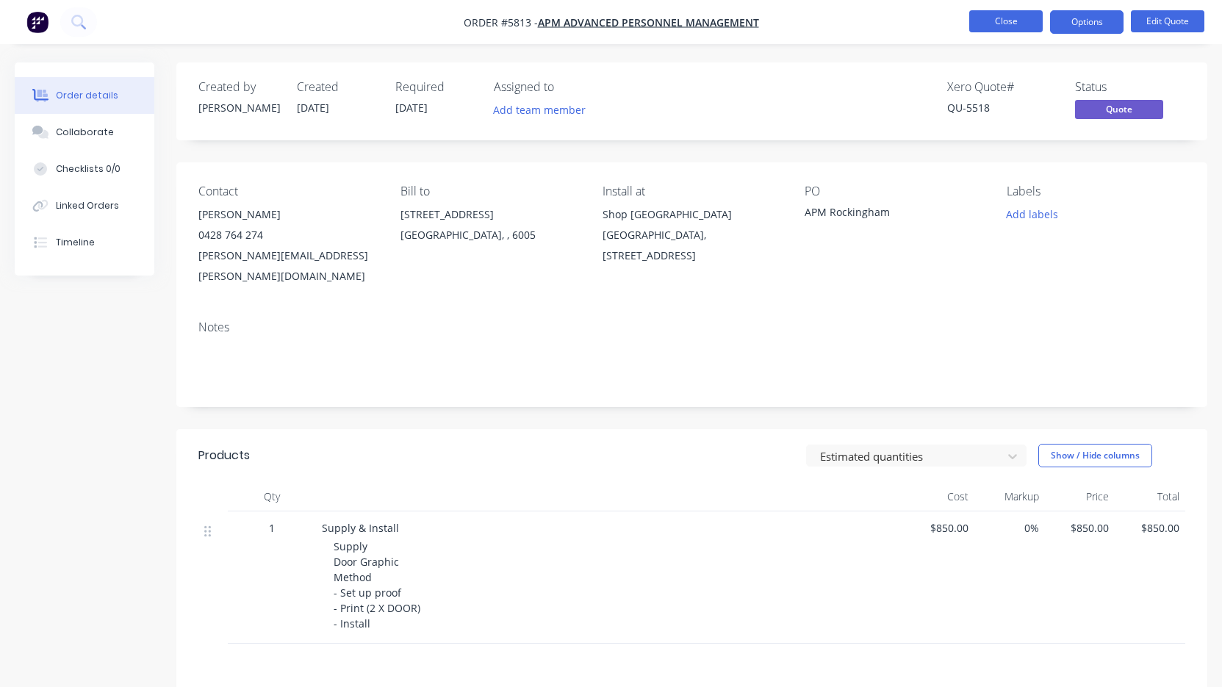
click at [1014, 32] on li "Close" at bounding box center [1005, 22] width 73 height 24
click at [982, 23] on button "Close" at bounding box center [1005, 21] width 73 height 22
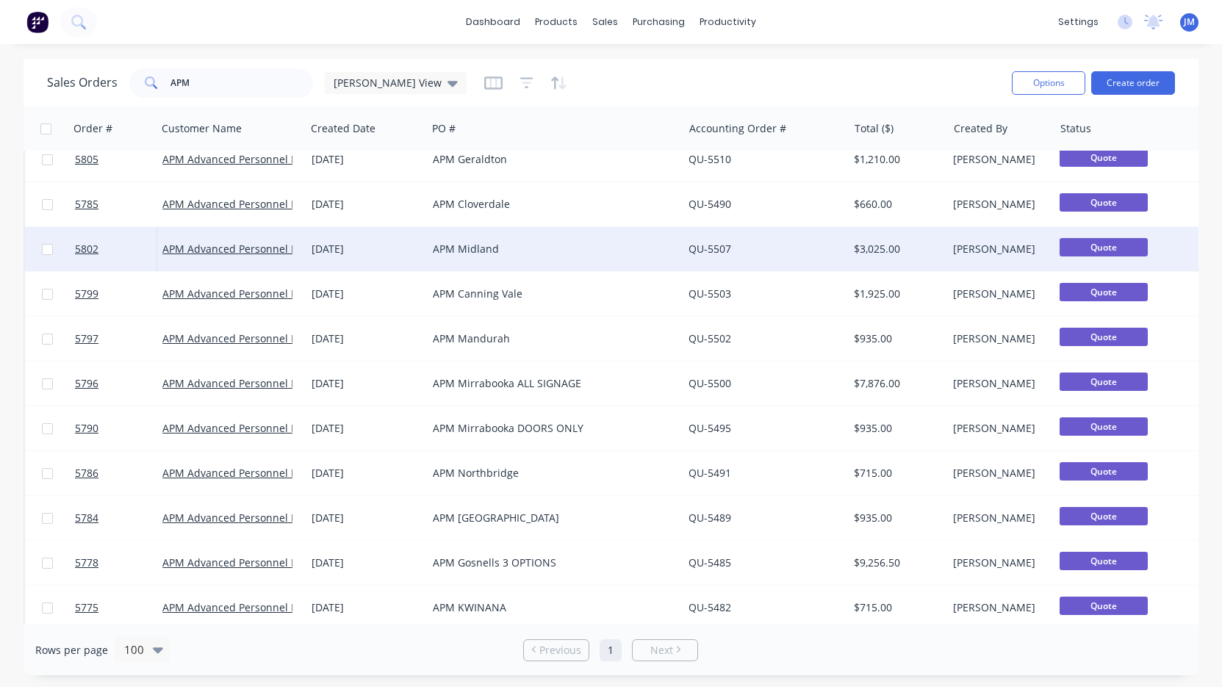
scroll to position [65, 0]
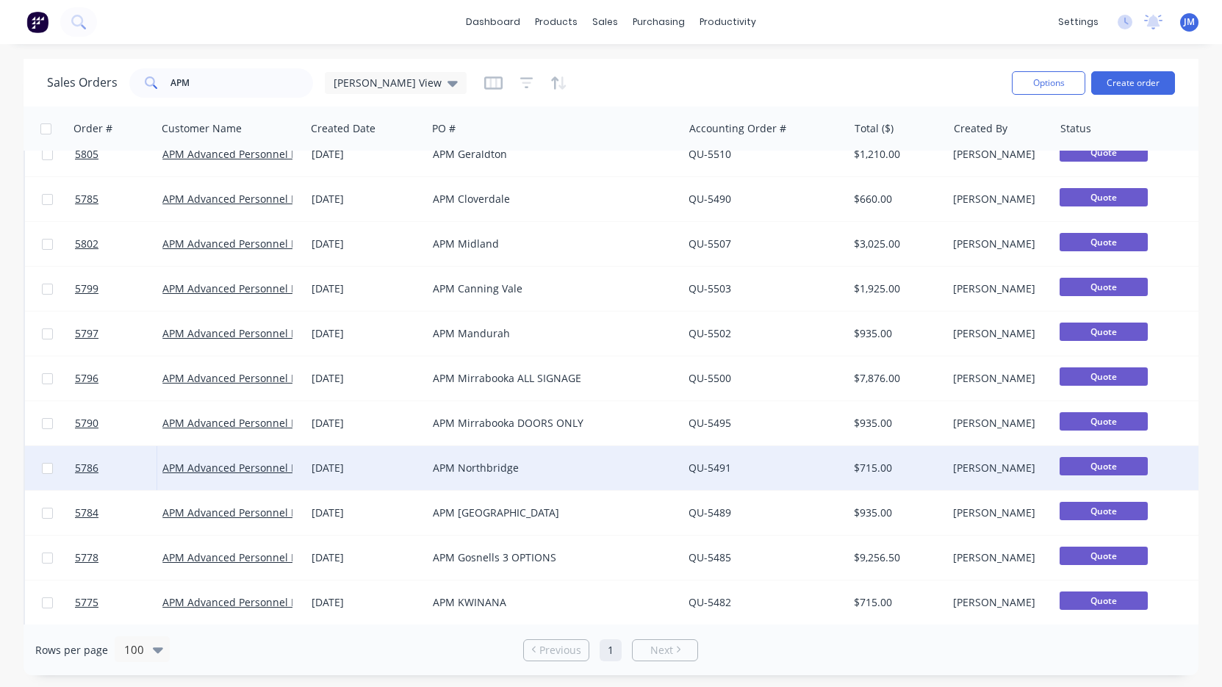
click at [475, 468] on div "APM Northbridge" at bounding box center [549, 468] width 232 height 15
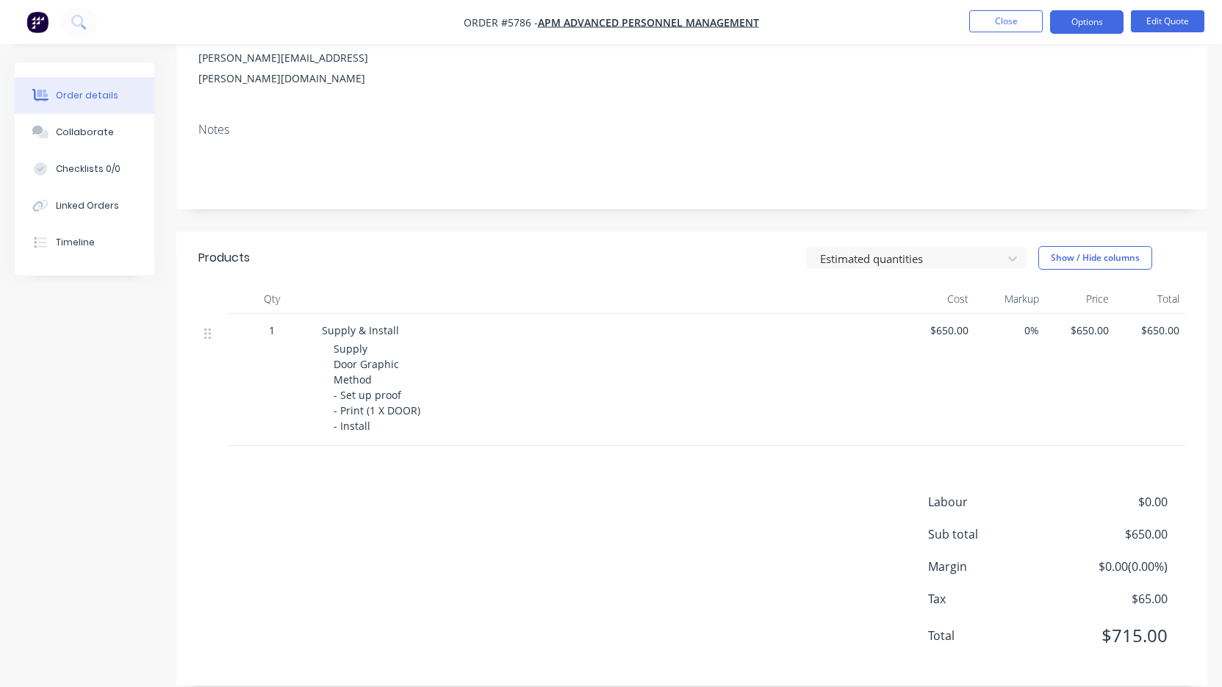
scroll to position [197, 0]
click at [952, 323] on span "$650.00" at bounding box center [939, 330] width 59 height 15
click at [1181, 22] on button "Edit Quote" at bounding box center [1167, 21] width 73 height 22
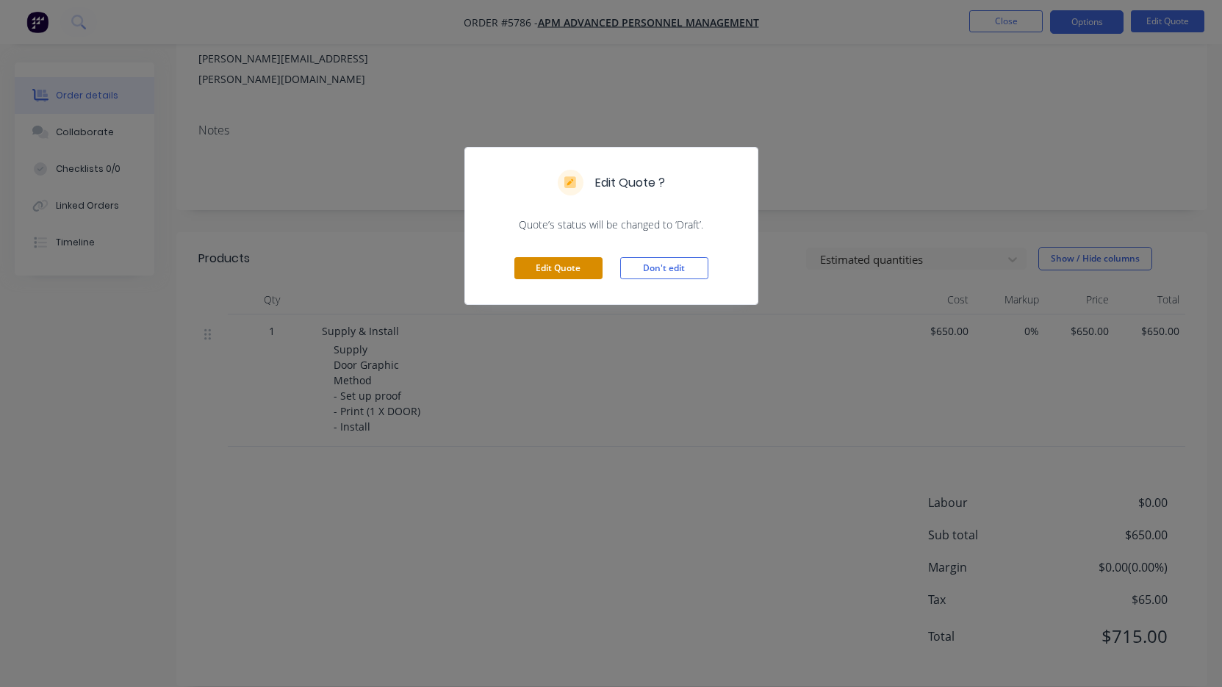
click at [578, 267] on button "Edit Quote" at bounding box center [558, 268] width 88 height 22
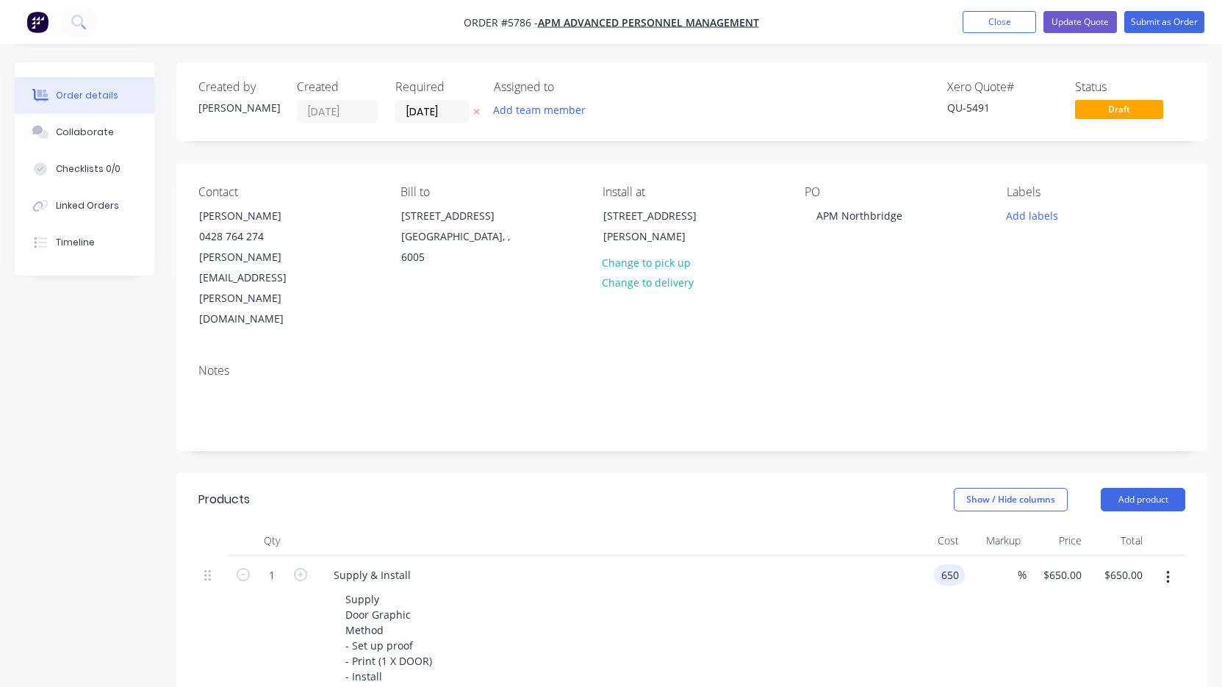
click at [926, 556] on div "650 650" at bounding box center [934, 628] width 61 height 144
click at [752, 589] on div "Supply Door Graphic Method - Set up proof - Print (1 X DOOR) - Install" at bounding box center [616, 638] width 564 height 98
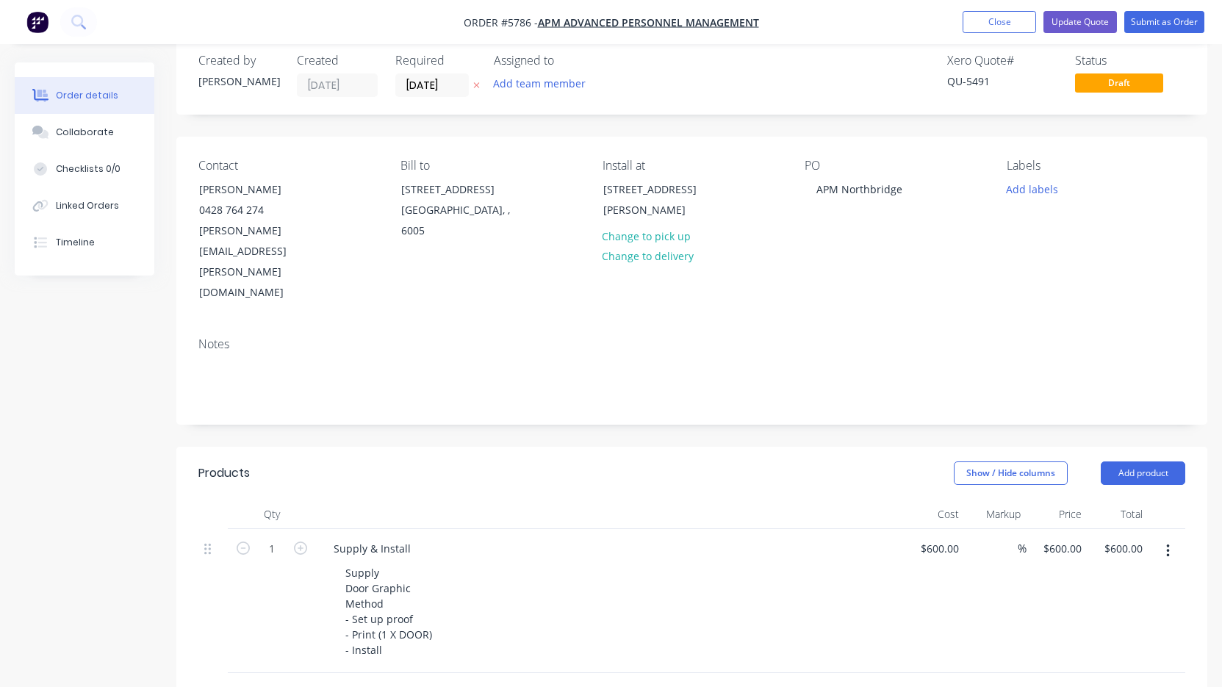
scroll to position [32, 0]
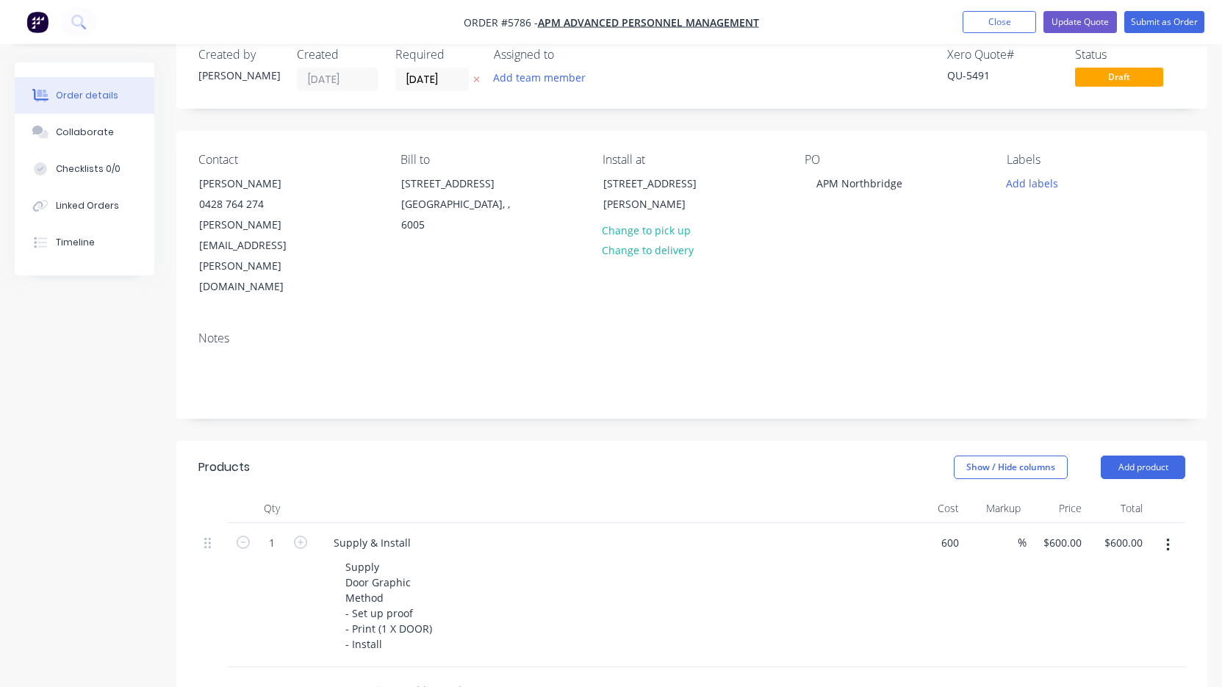
click at [931, 523] on div "600 $600.00" at bounding box center [934, 595] width 61 height 144
click at [931, 523] on div "$600.00 $600.00" at bounding box center [934, 595] width 61 height 144
click at [931, 523] on div "600 $600.00" at bounding box center [934, 595] width 61 height 144
click at [782, 556] on div "Supply Door Graphic Method - Set up proof - Print (1 X DOOR) - Install" at bounding box center [616, 605] width 564 height 98
click at [1091, 25] on button "Update Quote" at bounding box center [1079, 22] width 73 height 22
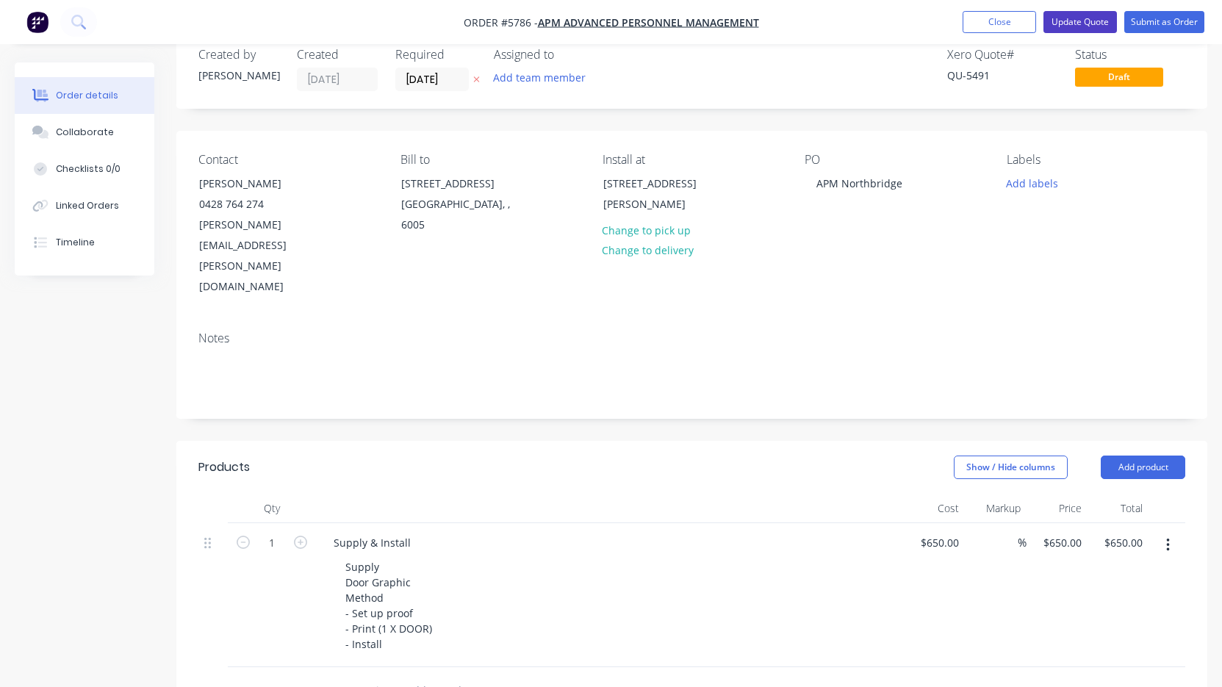
scroll to position [0, 0]
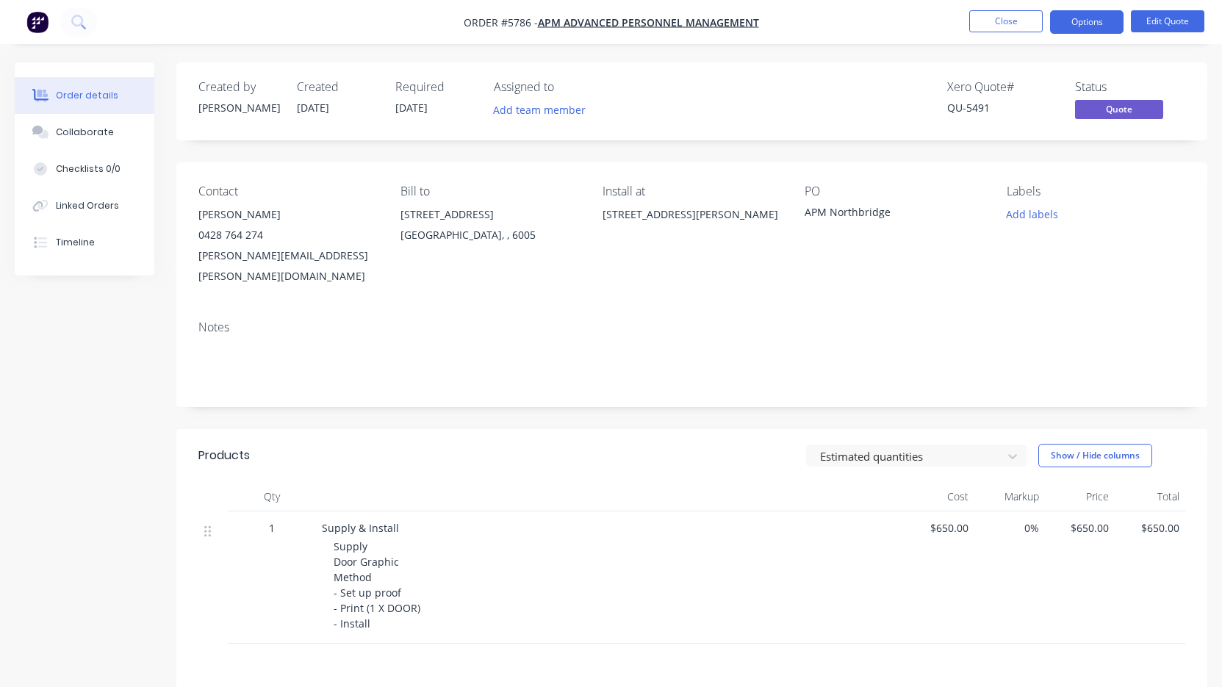
click at [1091, 25] on button "Options" at bounding box center [1086, 22] width 73 height 24
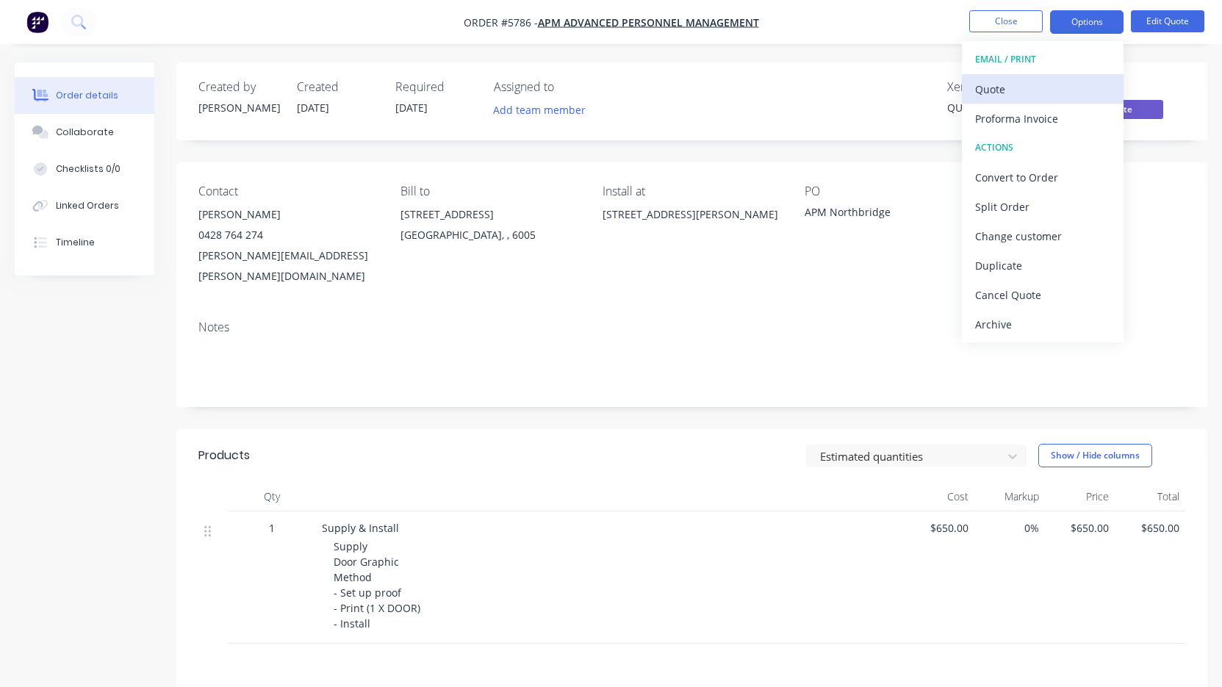
click at [1066, 95] on div "Quote" at bounding box center [1042, 89] width 135 height 21
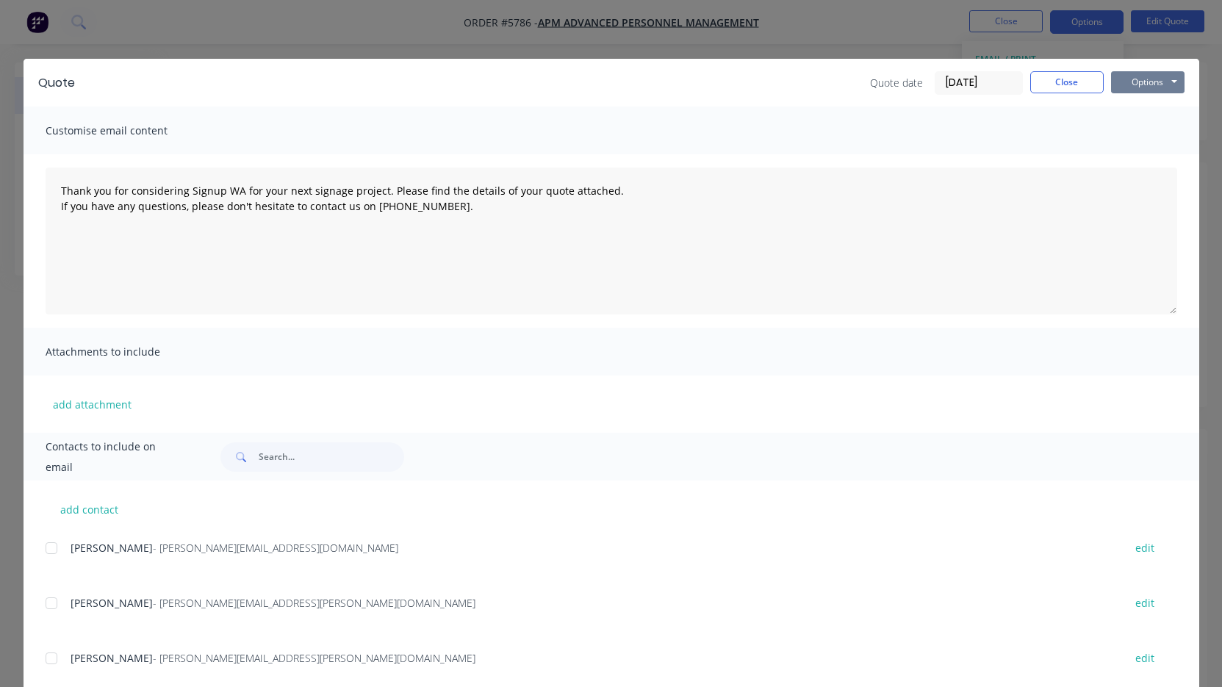
click at [1142, 84] on button "Options" at bounding box center [1147, 82] width 73 height 22
click at [1153, 126] on button "Print" at bounding box center [1158, 133] width 94 height 24
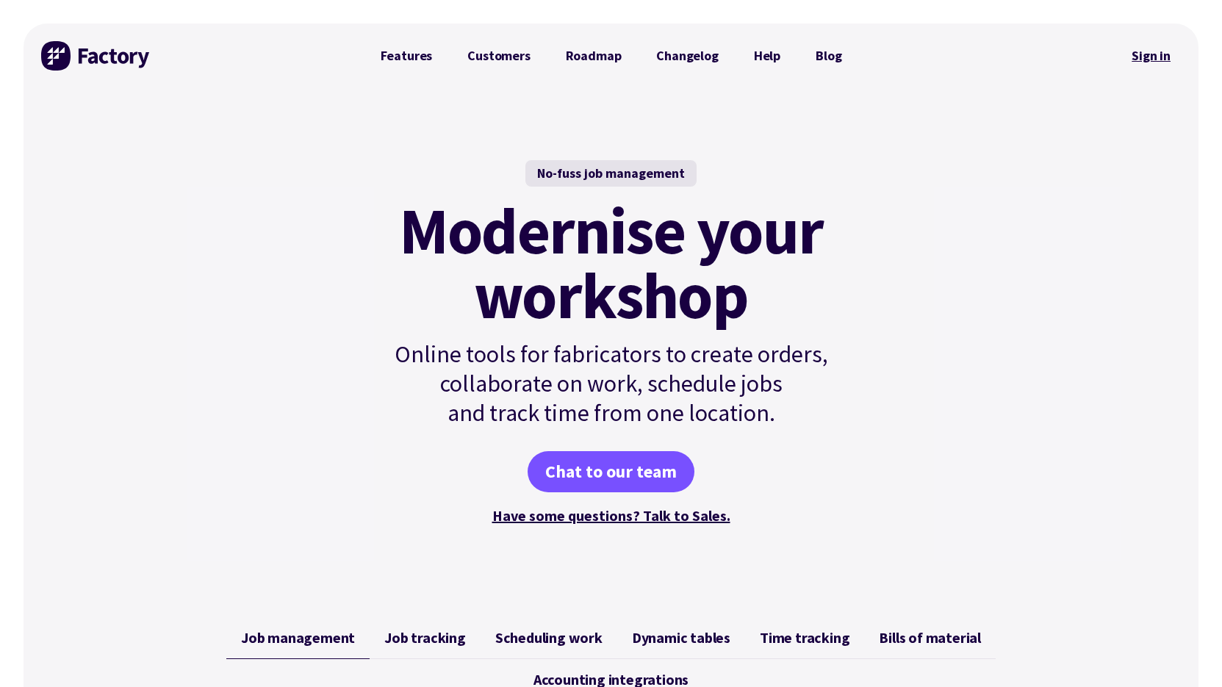
click at [1144, 51] on link "Sign in" at bounding box center [1151, 56] width 60 height 34
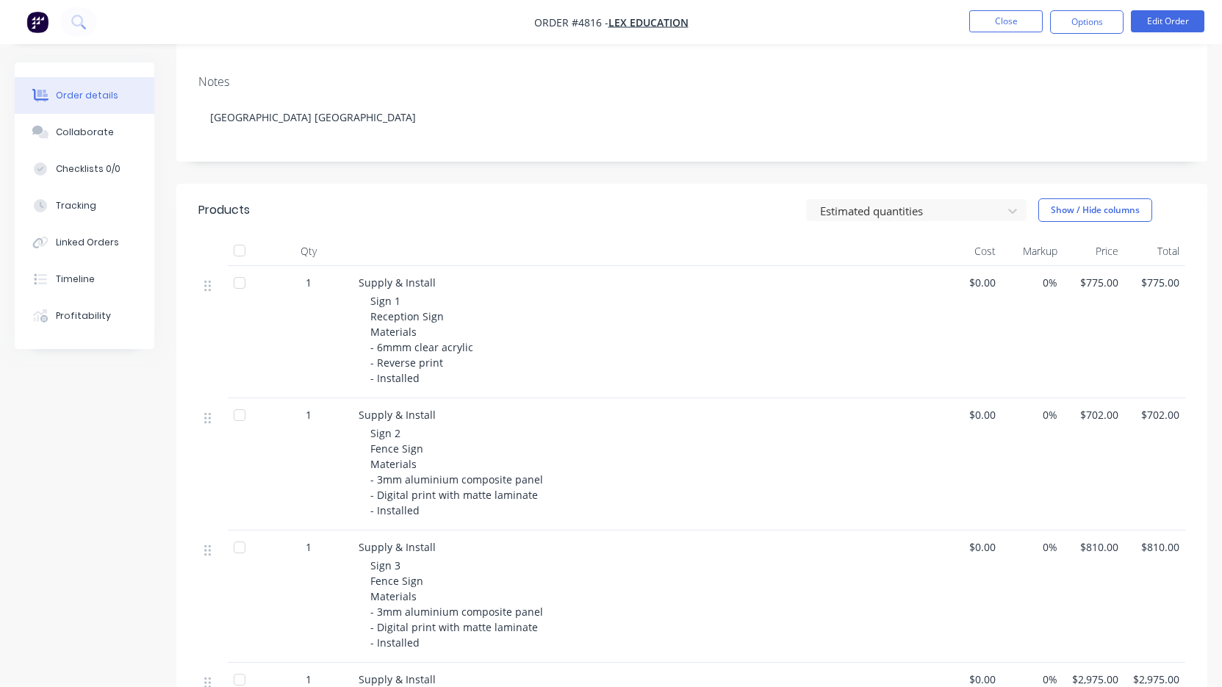
scroll to position [170, 0]
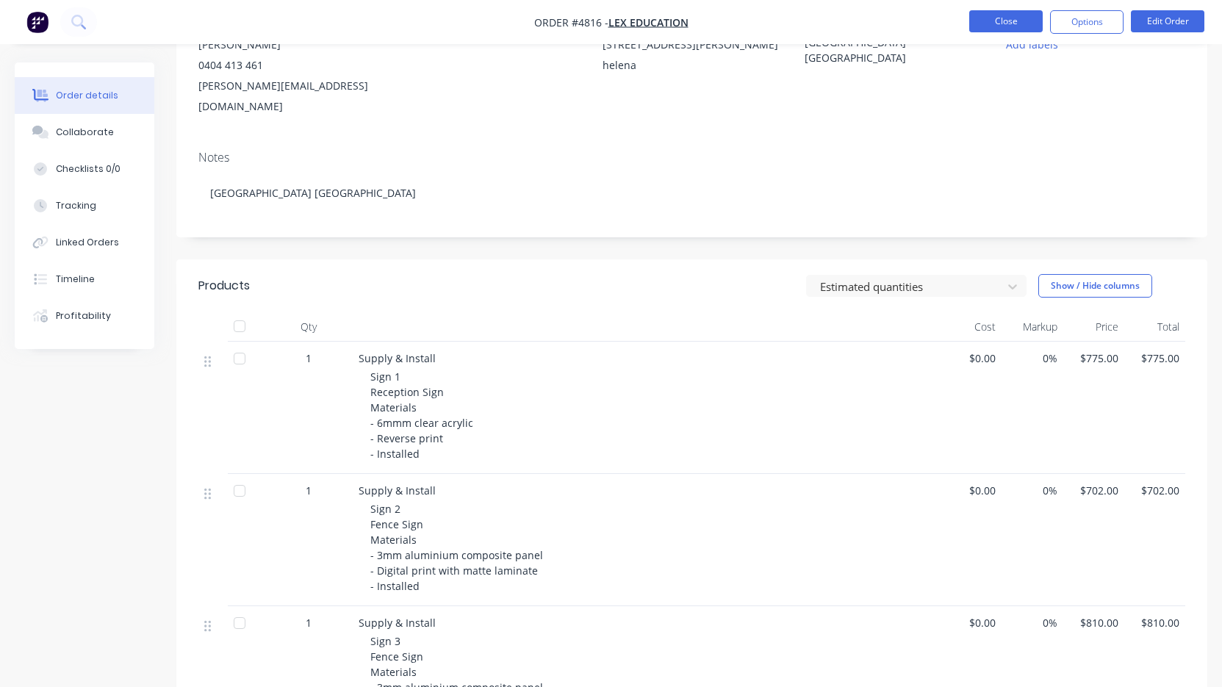
click at [1013, 22] on button "Close" at bounding box center [1005, 21] width 73 height 22
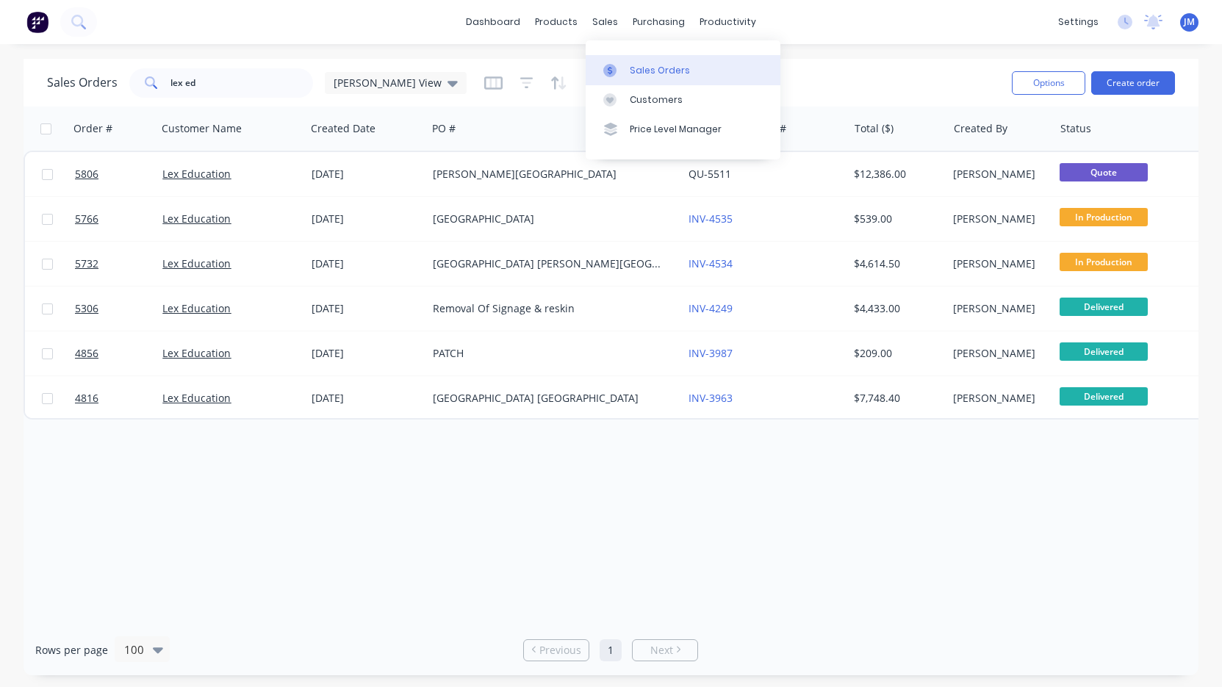
click at [631, 69] on div "Sales Orders" at bounding box center [660, 70] width 60 height 13
click at [222, 81] on input "lex ed" at bounding box center [241, 82] width 143 height 29
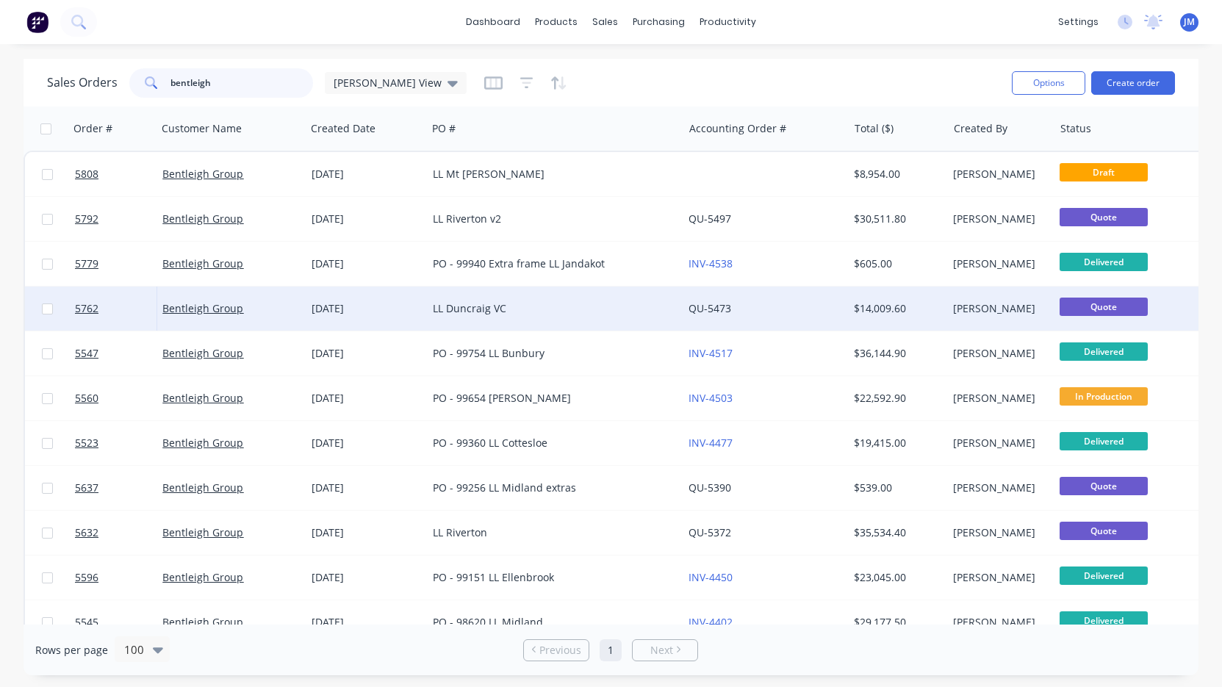
type input "bentleigh"
click at [501, 303] on div "LL Duncraig VC" at bounding box center [549, 308] width 232 height 15
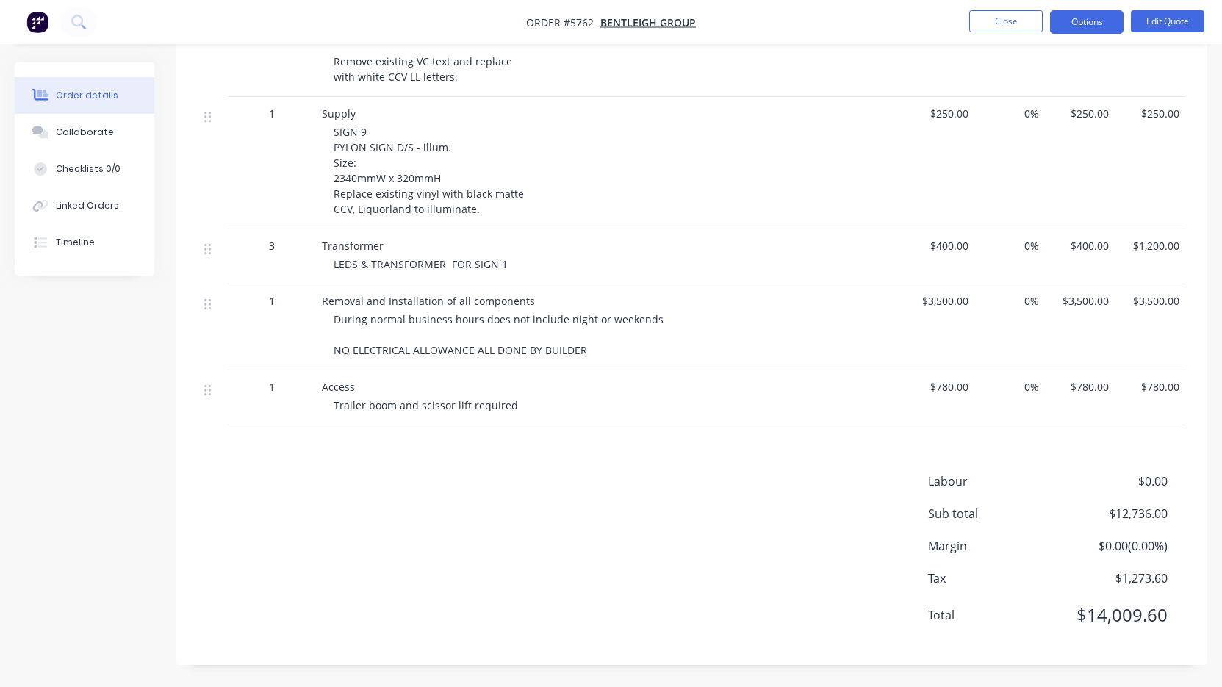
scroll to position [1498, 0]
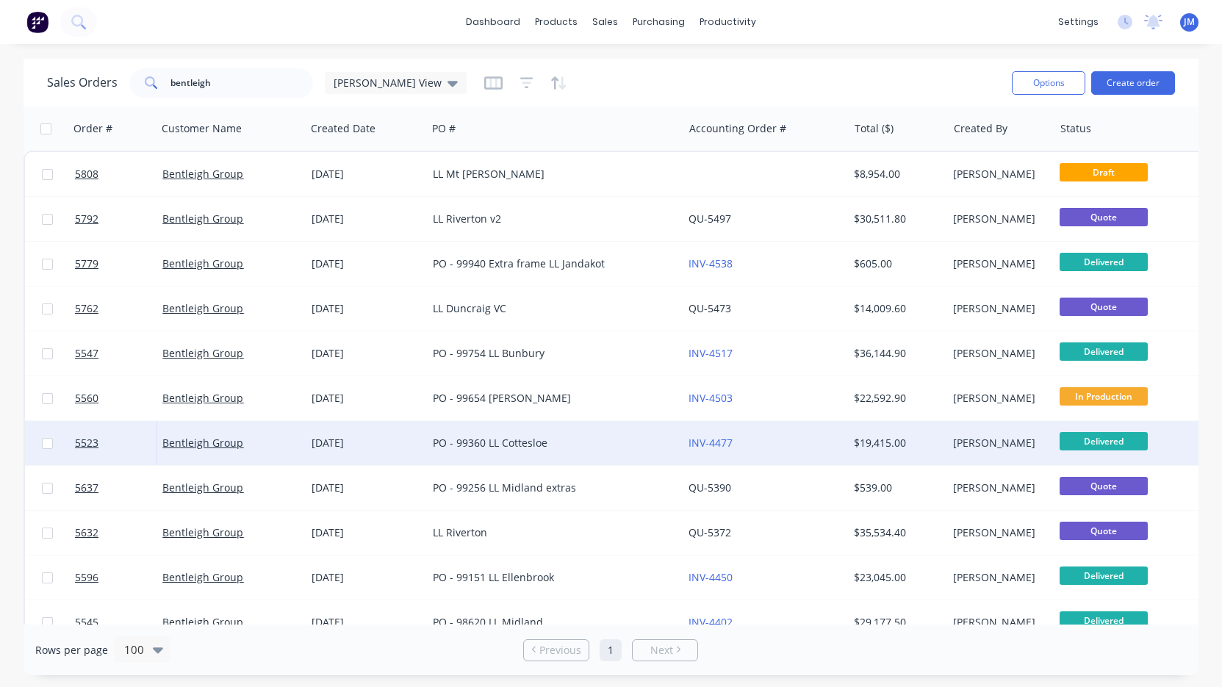
click at [500, 431] on div "PO - 99360 LL Cottesloe" at bounding box center [555, 443] width 256 height 44
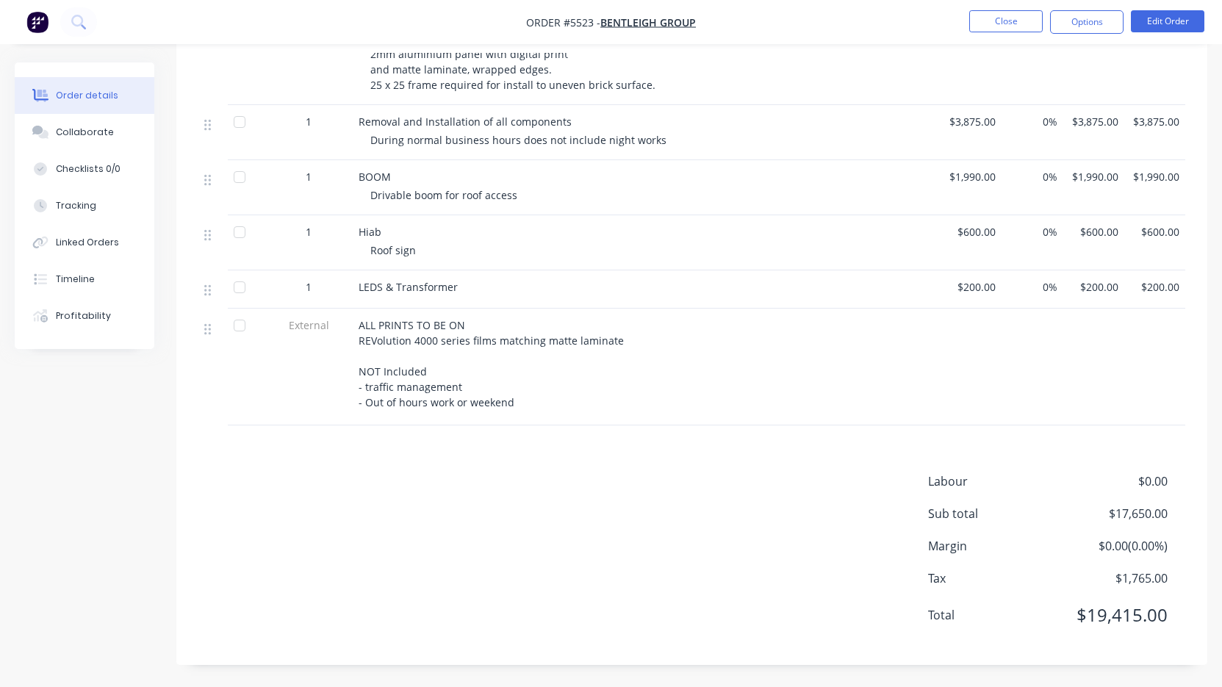
scroll to position [1770, 0]
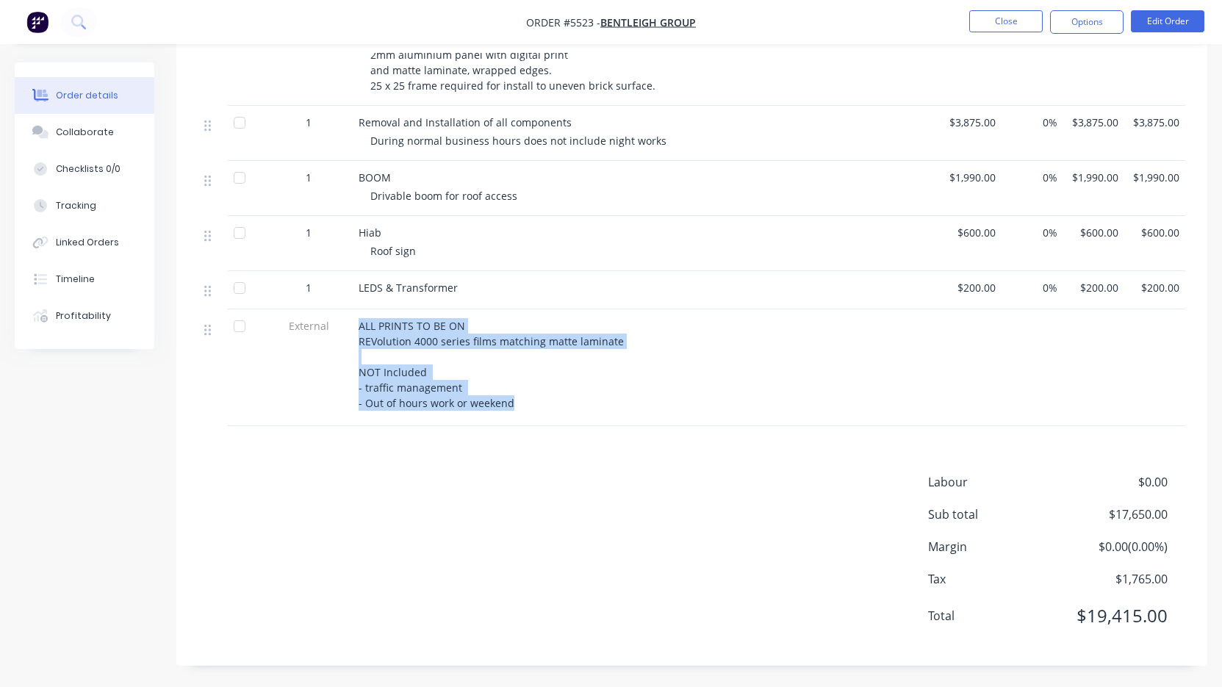
drag, startPoint x: 511, startPoint y: 402, endPoint x: 361, endPoint y: 326, distance: 168.6
click at [361, 326] on div "ALL PRINTS TO BE ON REVolution 4000 series films matching matte laminate NOT In…" at bounding box center [647, 364] width 576 height 93
copy span "ALL PRINTS TO BE ON REVolution 4000 series films matching matte laminate NOT In…"
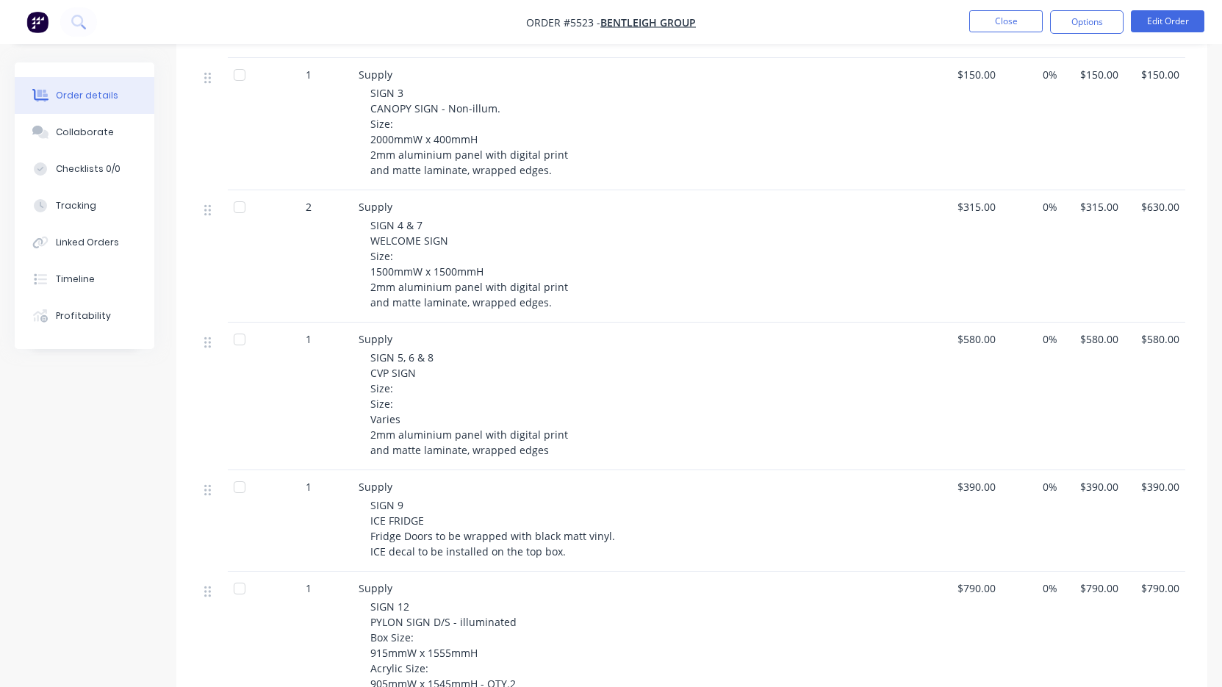
scroll to position [655, 0]
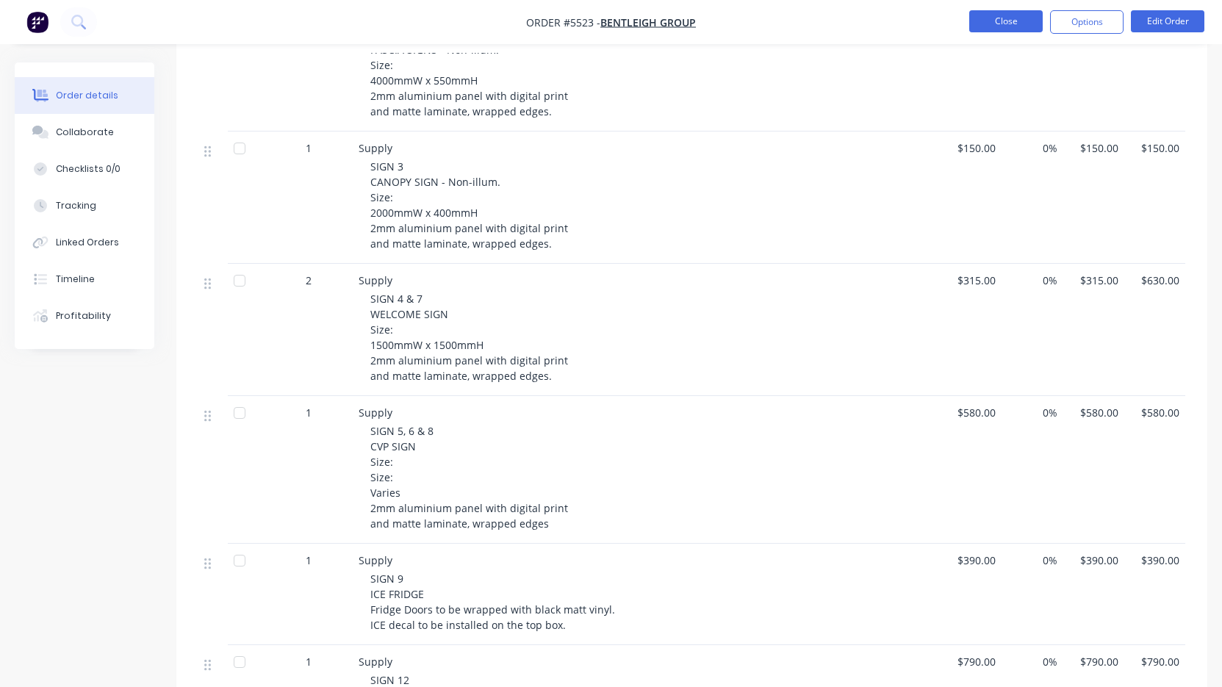
click at [1002, 15] on button "Close" at bounding box center [1005, 21] width 73 height 22
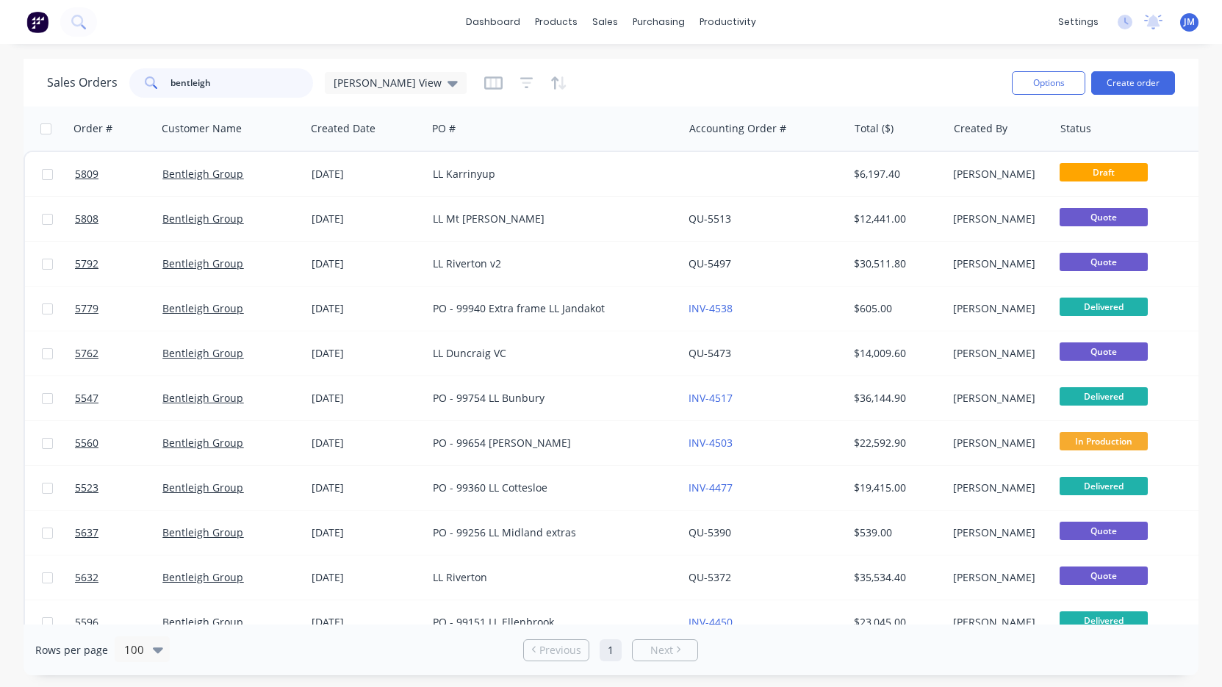
click at [226, 82] on input "bentleigh" at bounding box center [241, 82] width 143 height 29
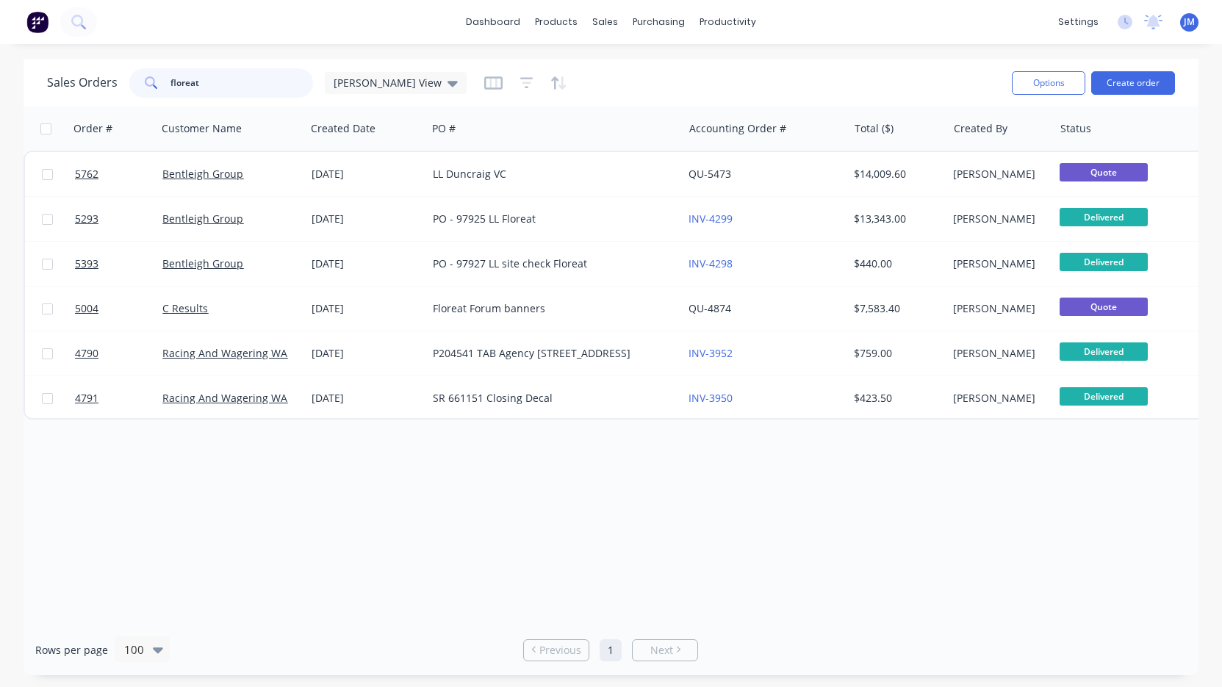
type input "floret"
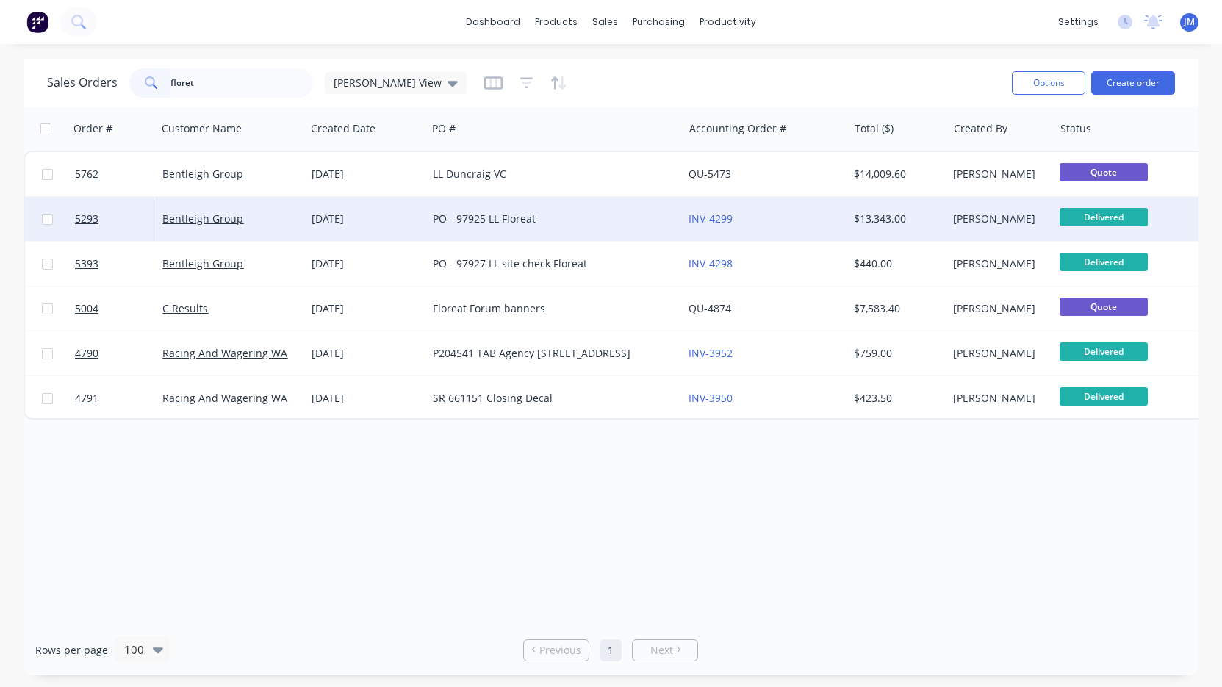
drag, startPoint x: 226, startPoint y: 82, endPoint x: 471, endPoint y: 222, distance: 282.4
click at [471, 222] on div "PO - 97925 LL Floreat" at bounding box center [549, 219] width 232 height 15
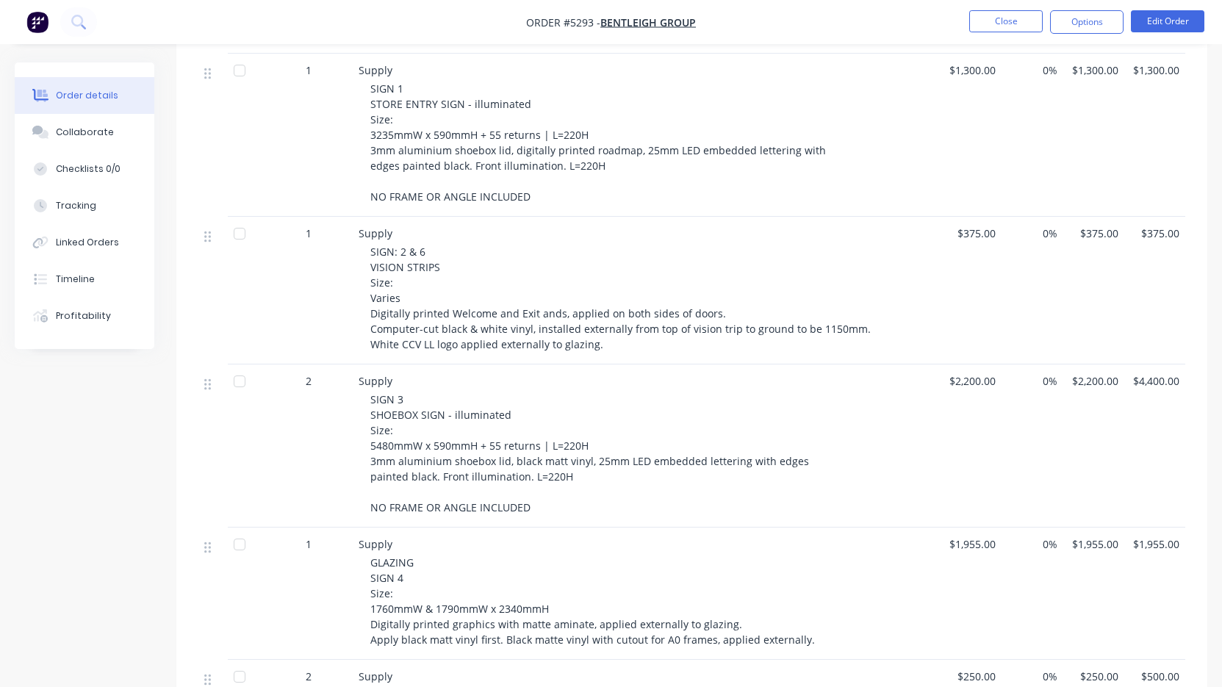
scroll to position [442, 0]
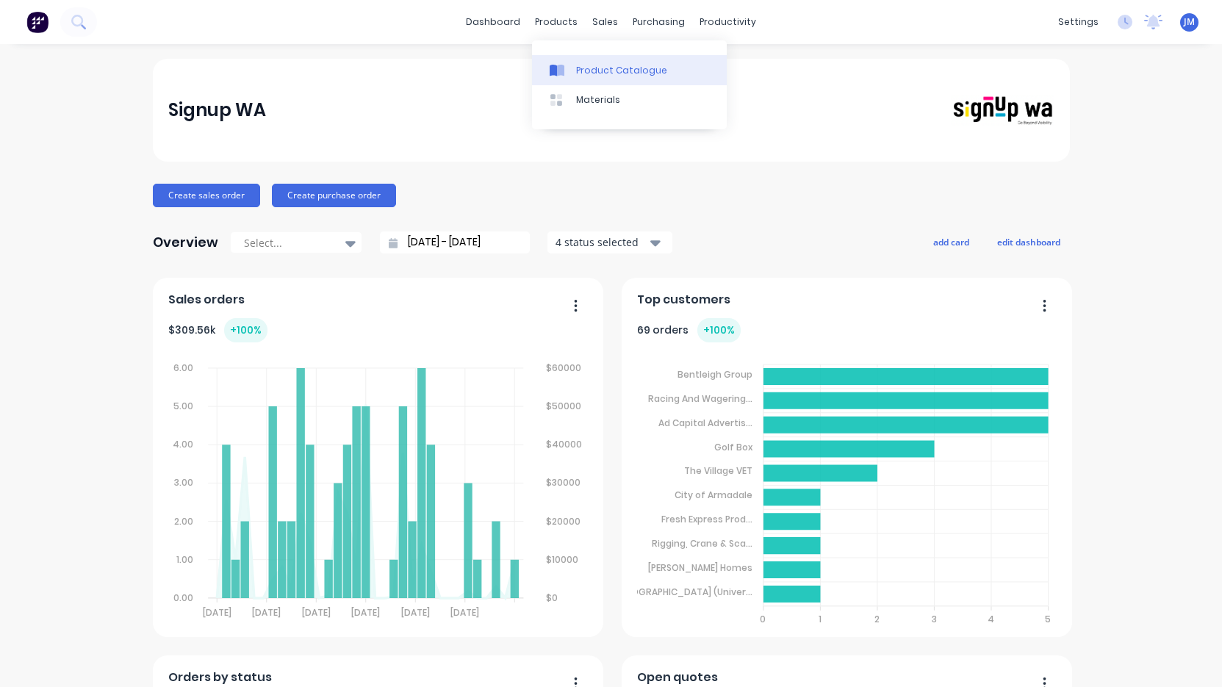
click at [582, 71] on div "Product Catalogue" at bounding box center [621, 70] width 91 height 13
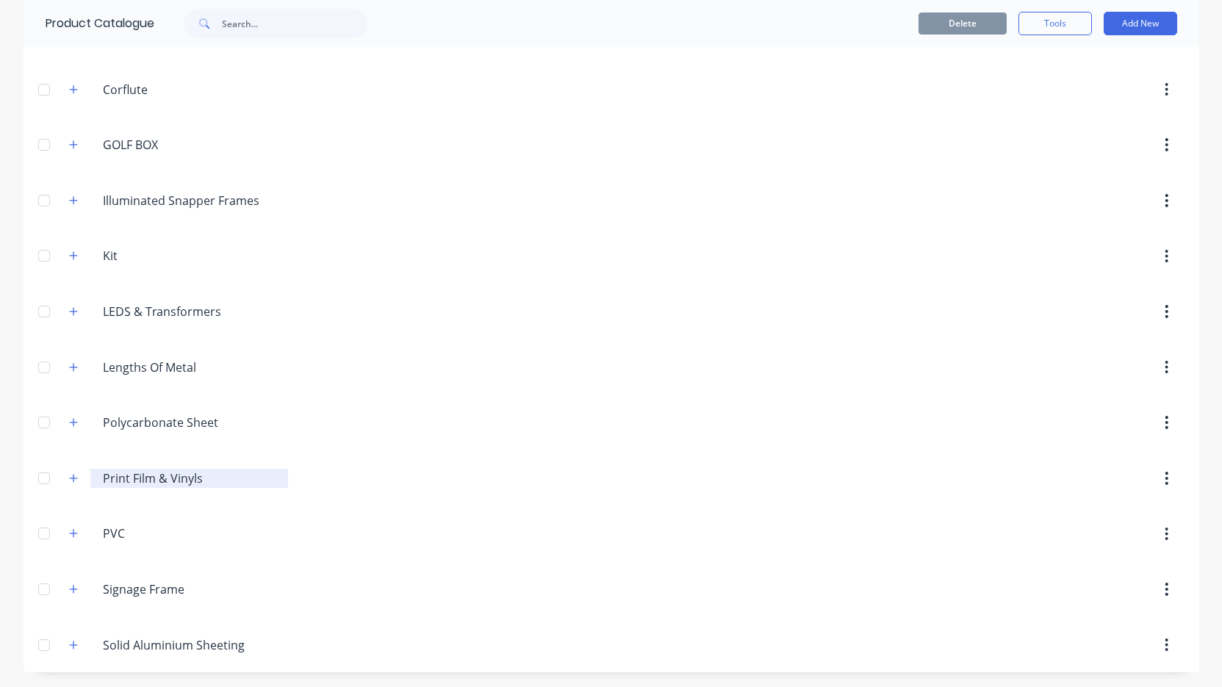
scroll to position [259, 0]
click at [69, 317] on button "button" at bounding box center [74, 311] width 18 height 18
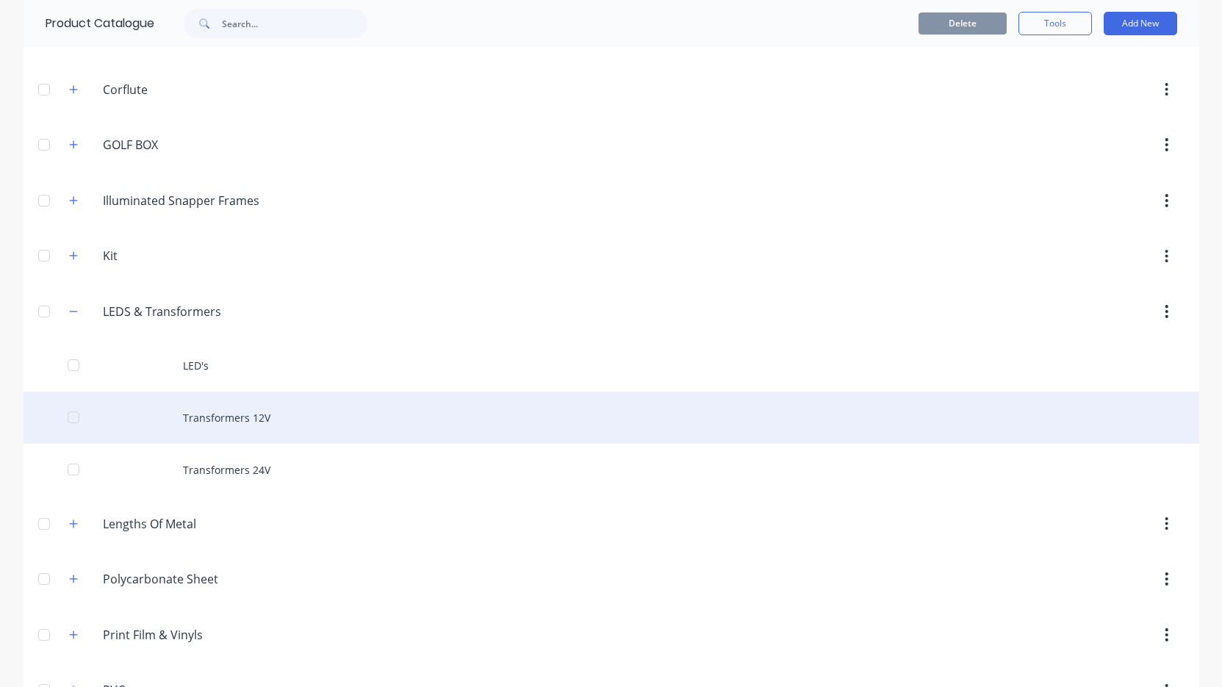
click at [230, 429] on div "Transformers 12V" at bounding box center [612, 418] width 1176 height 52
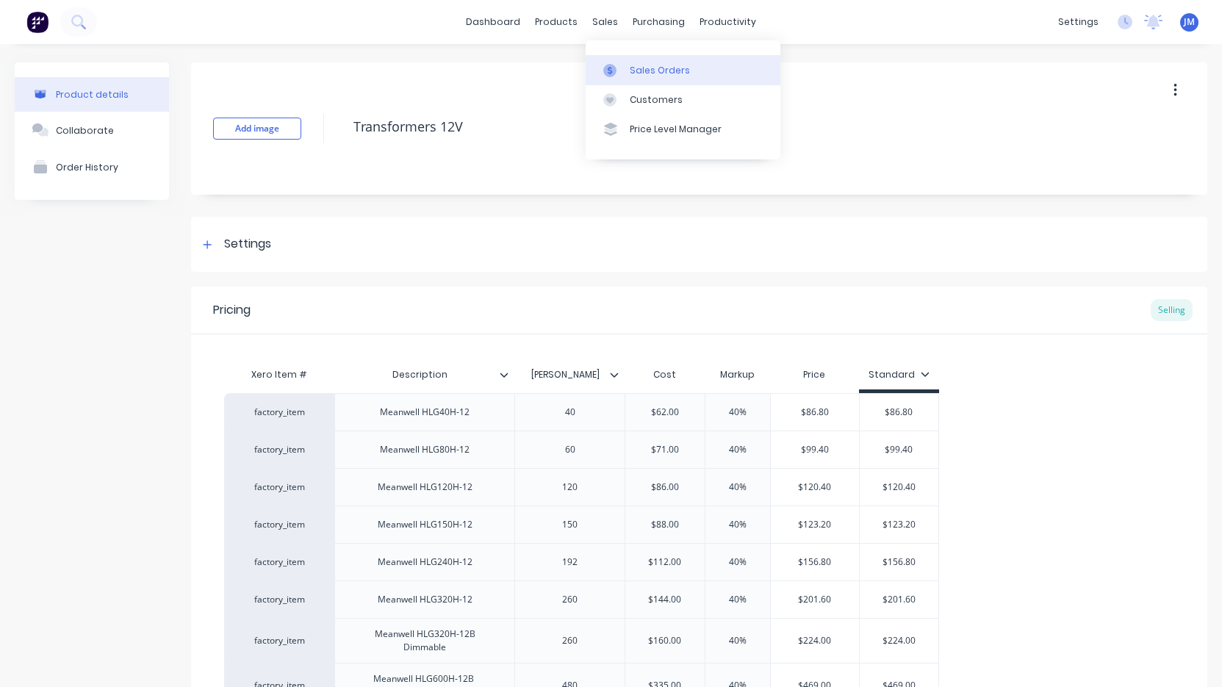
click at [648, 65] on div "Sales Orders" at bounding box center [660, 70] width 60 height 13
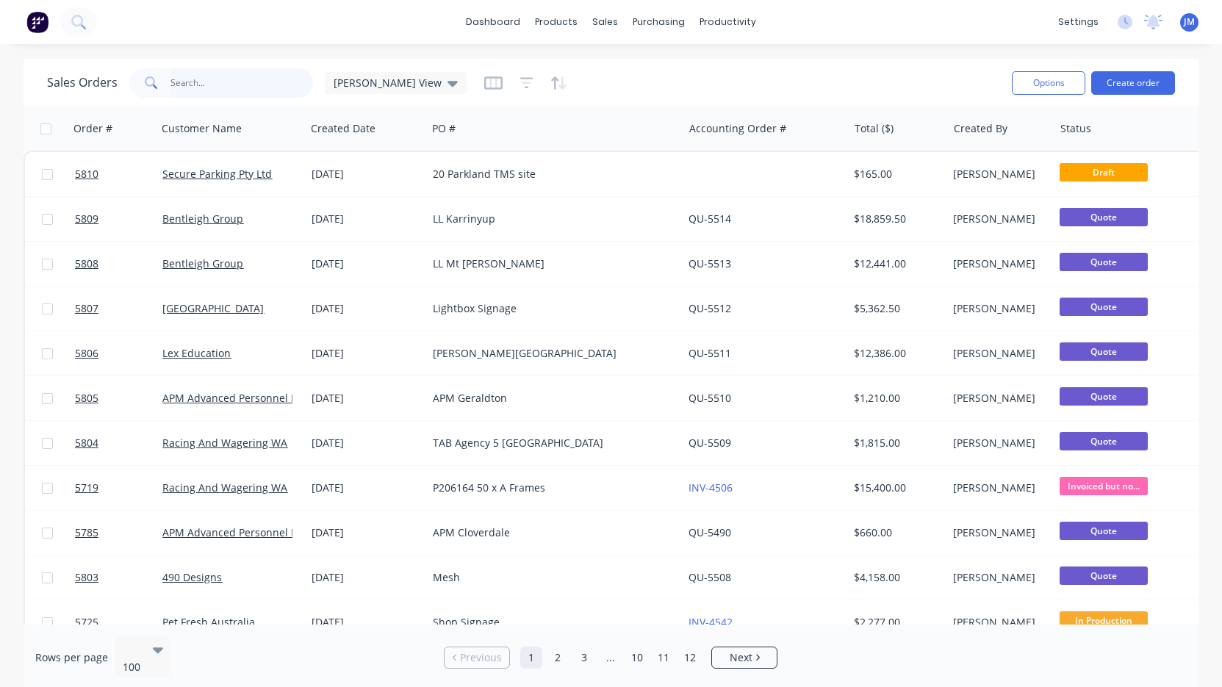
click at [266, 82] on input "text" at bounding box center [241, 82] width 143 height 29
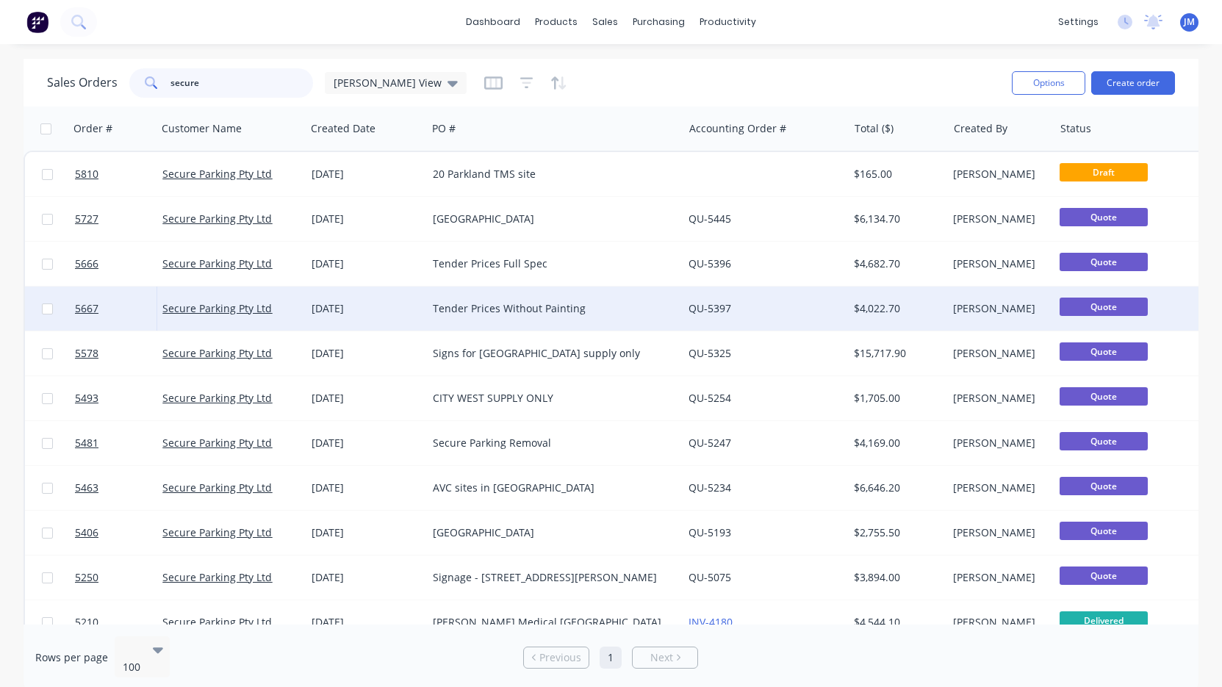
type input "secure"
click at [470, 310] on div "Tender Prices Without Painting" at bounding box center [549, 308] width 232 height 15
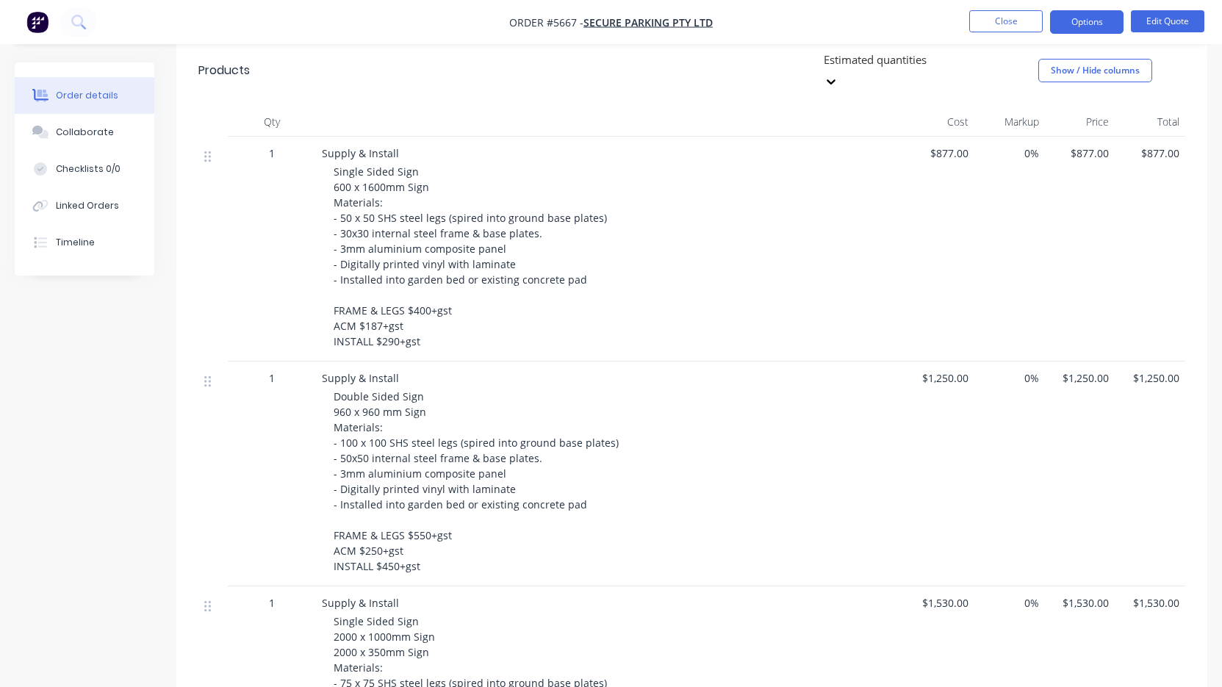
scroll to position [373, 0]
